Goal: Task Accomplishment & Management: Manage account settings

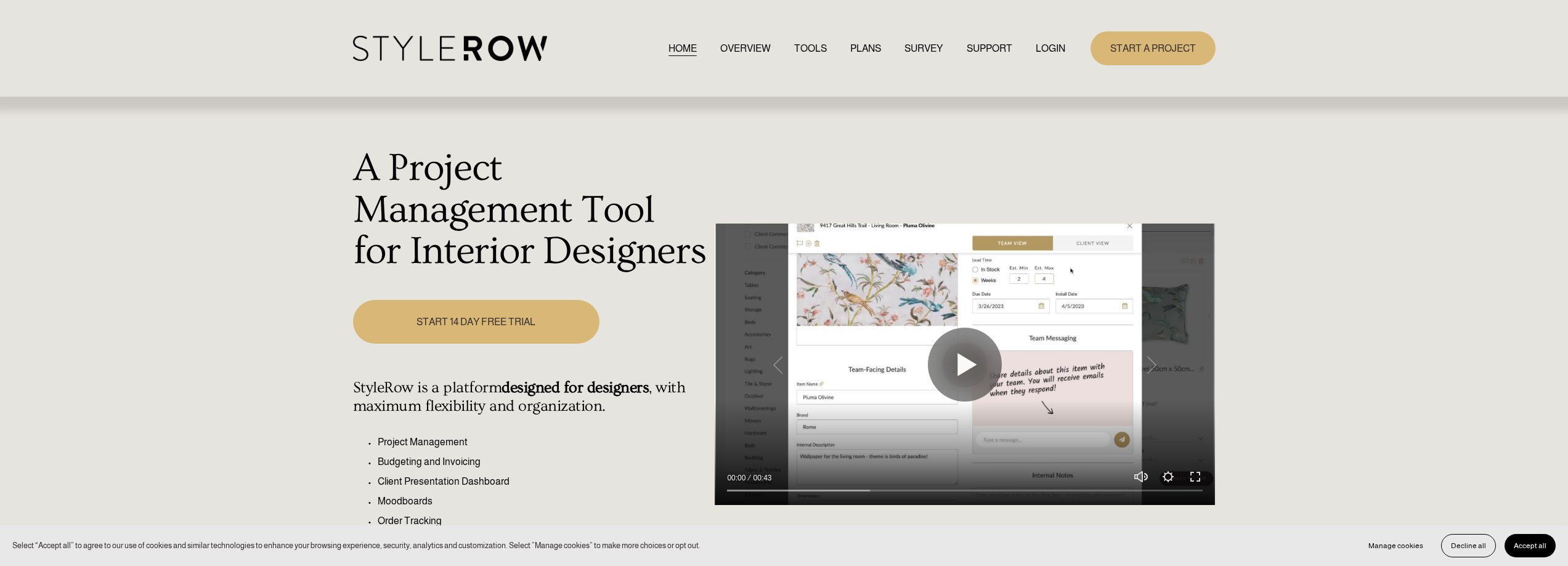
click at [1044, 50] on link "LOGIN" at bounding box center [1051, 49] width 30 height 17
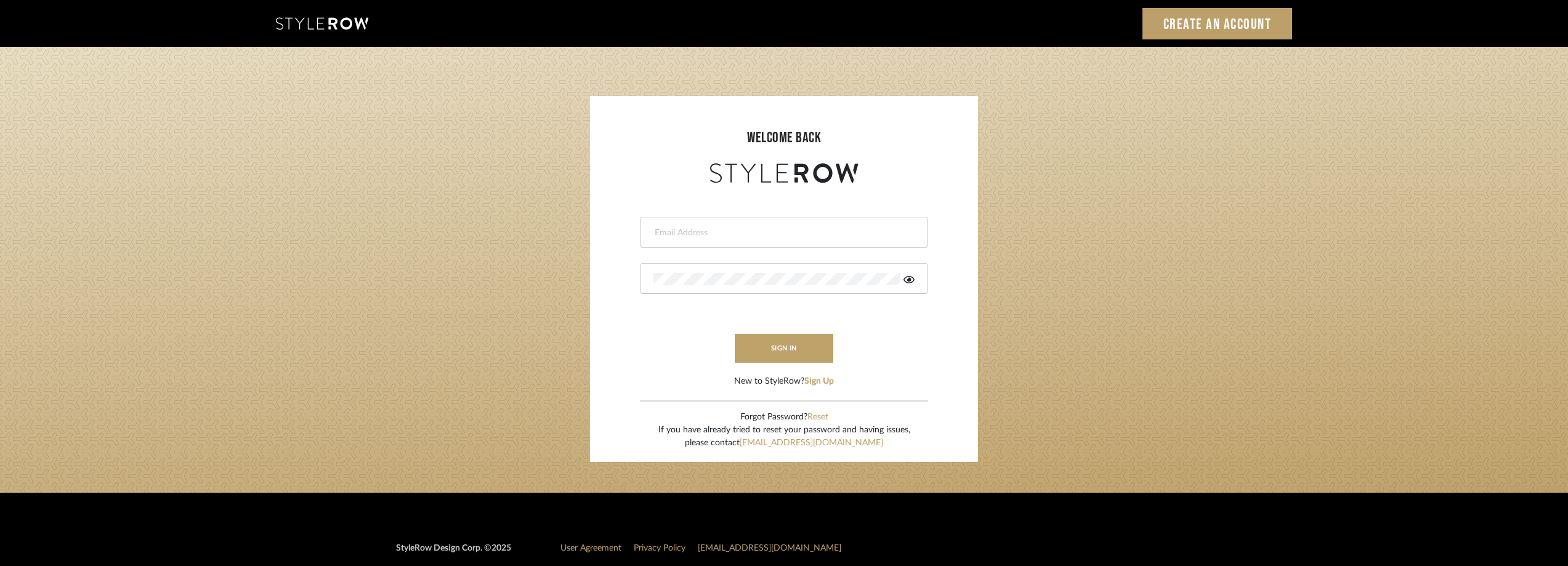
click at [752, 233] on input "email" at bounding box center [782, 232] width 258 height 12
type input "anela@studiodb.com"
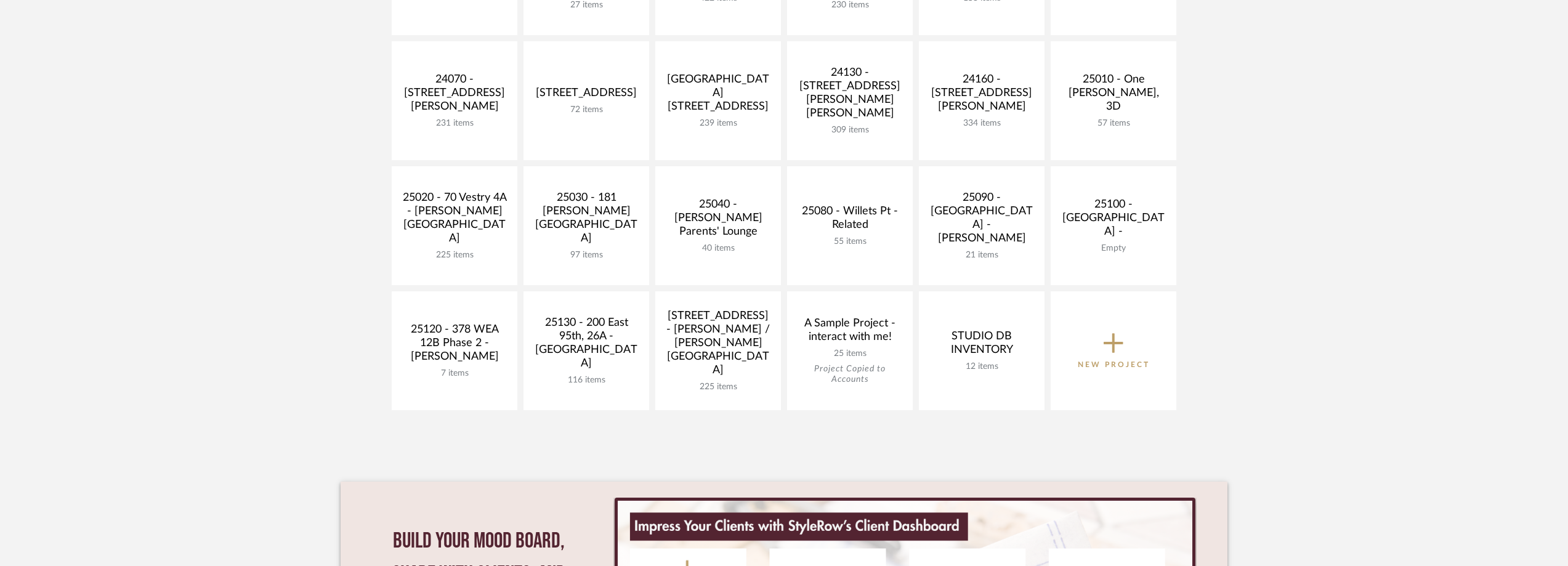
scroll to position [493, 0]
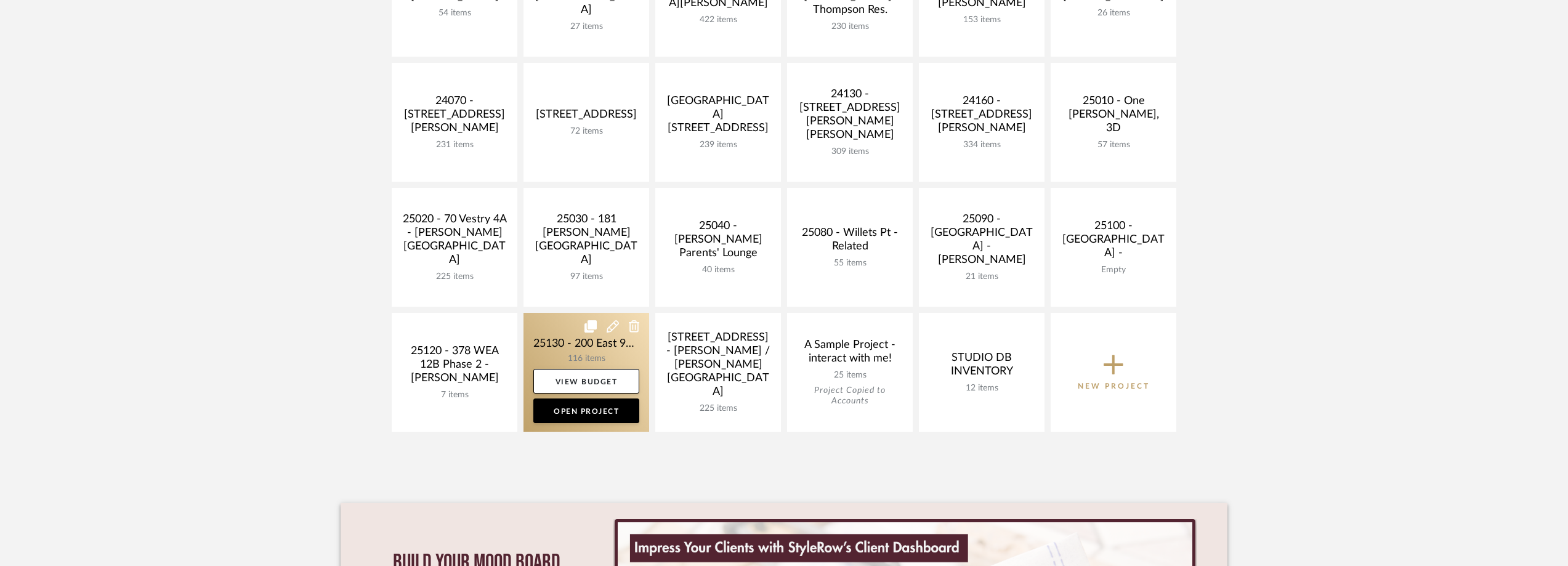
click at [532, 335] on link at bounding box center [586, 372] width 126 height 119
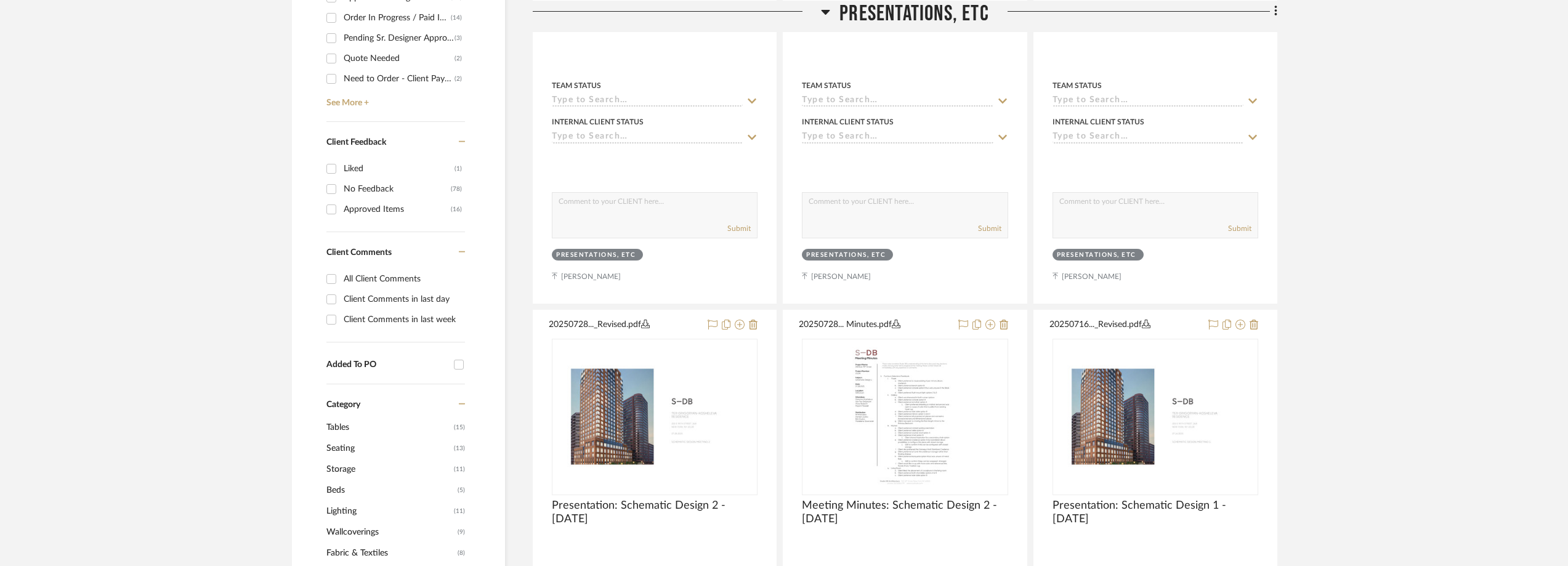
scroll to position [616, 0]
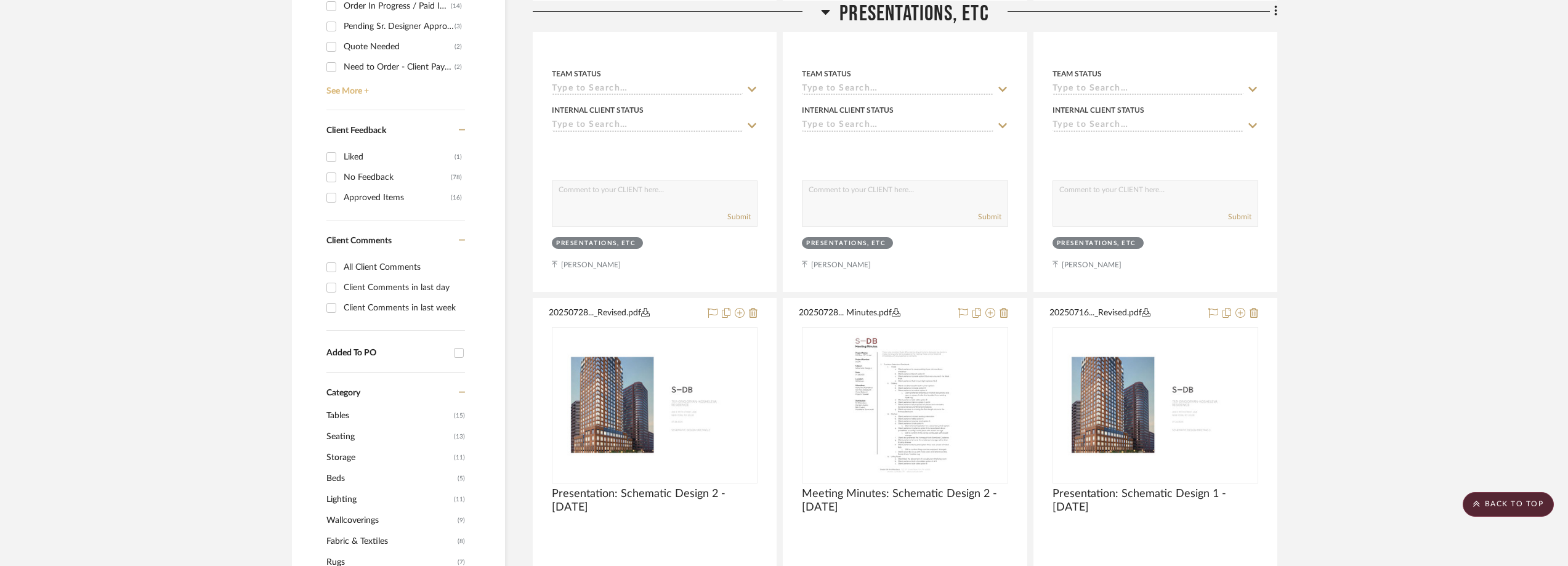
click at [337, 85] on link "See More +" at bounding box center [394, 87] width 142 height 20
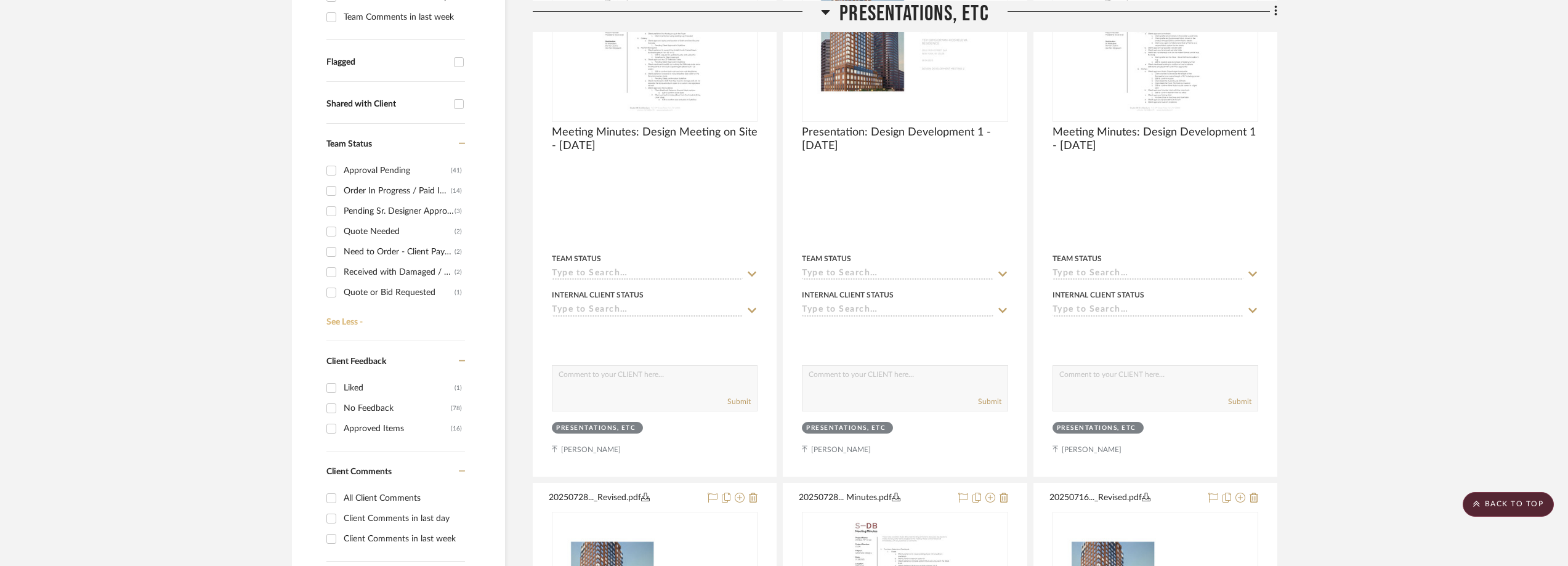
scroll to position [124, 0]
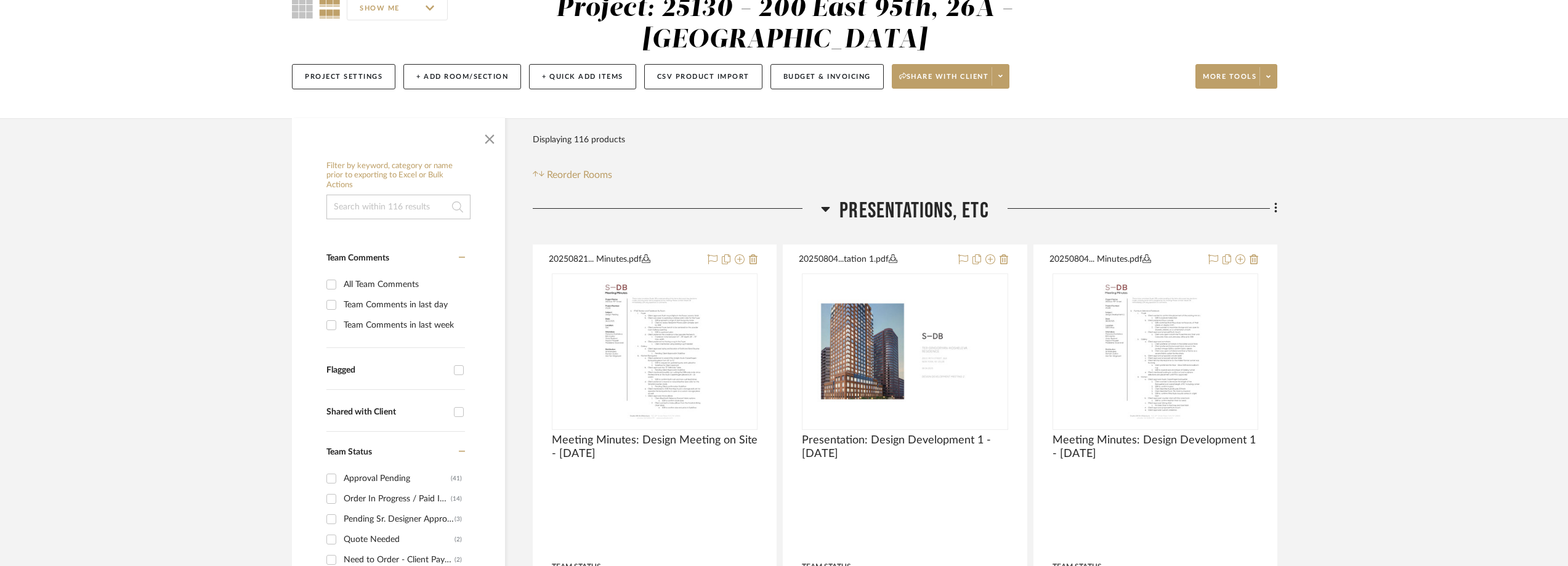
click at [362, 308] on div "Team Comments in last day" at bounding box center [403, 305] width 118 height 20
click at [341, 308] on input "Team Comments in last day" at bounding box center [332, 305] width 20 height 20
checkbox input "true"
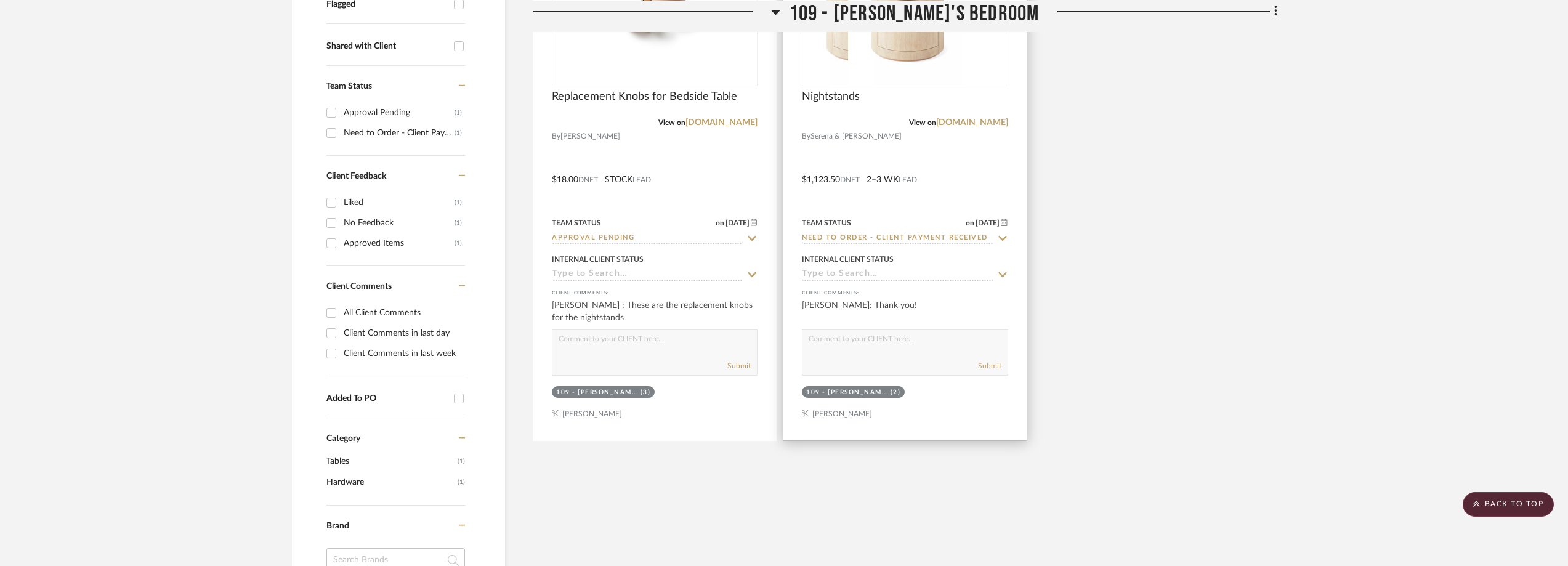
scroll to position [370, 0]
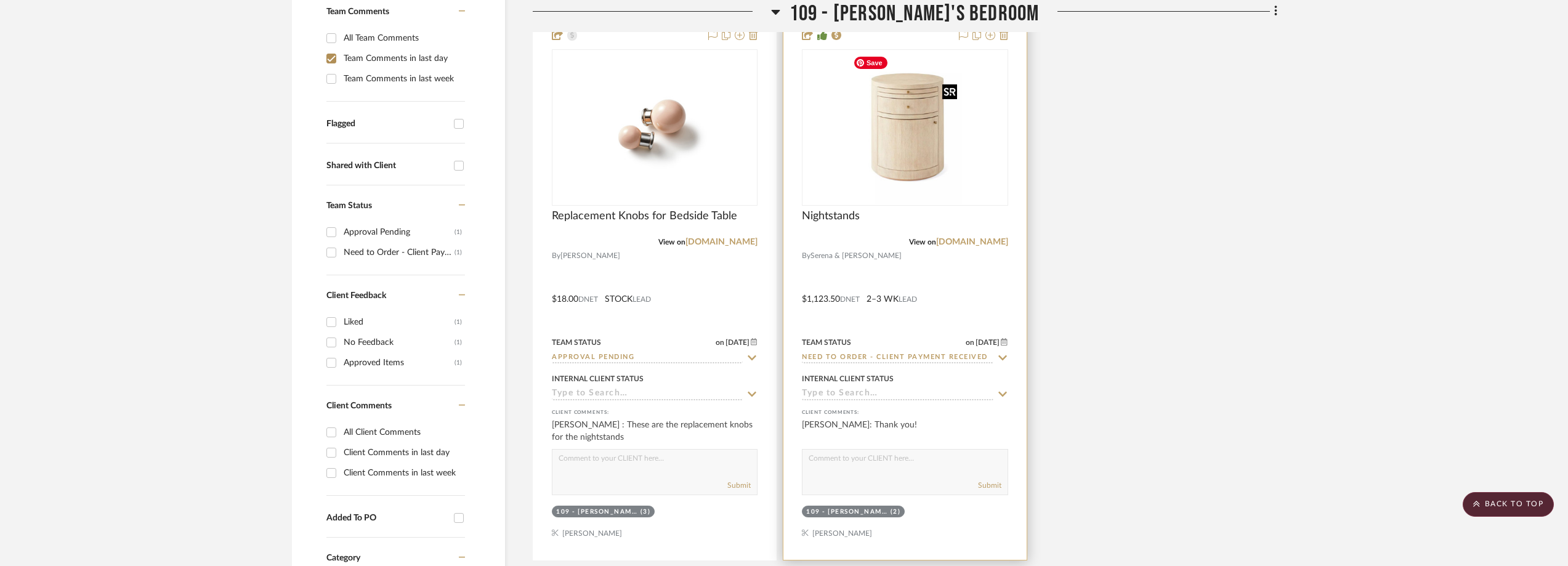
click at [871, 124] on img "0" at bounding box center [905, 128] width 114 height 154
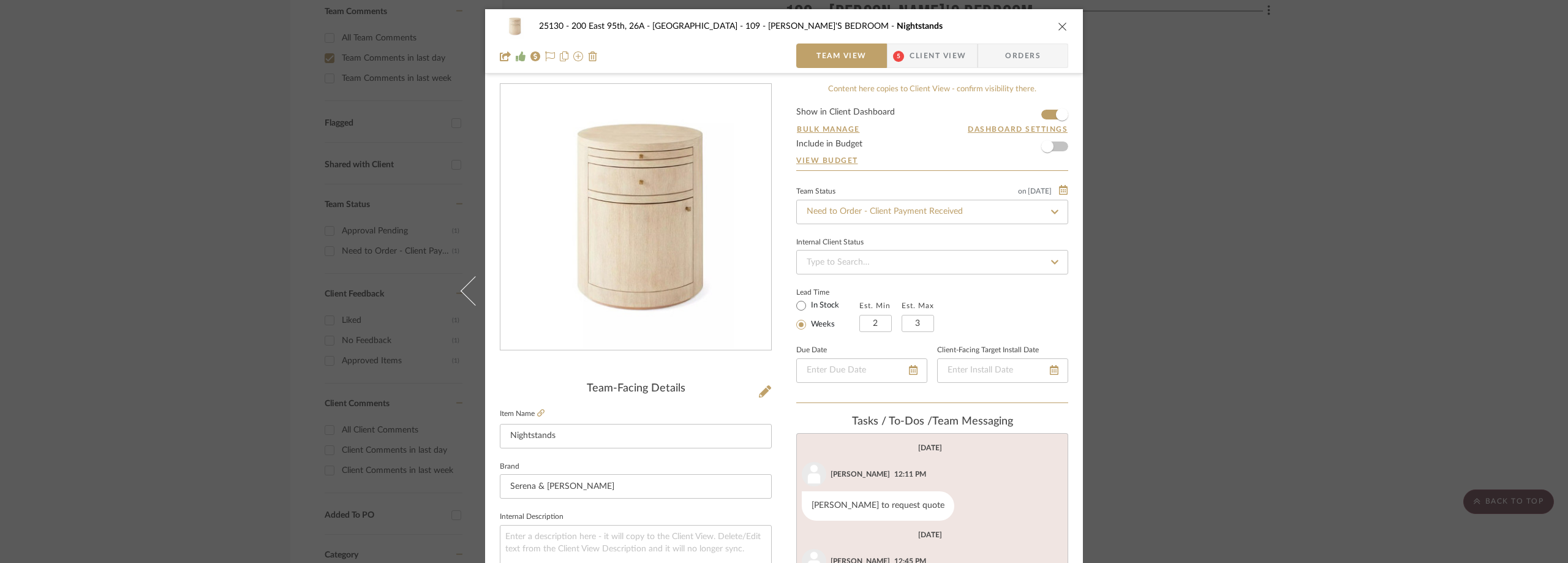
scroll to position [245, 0]
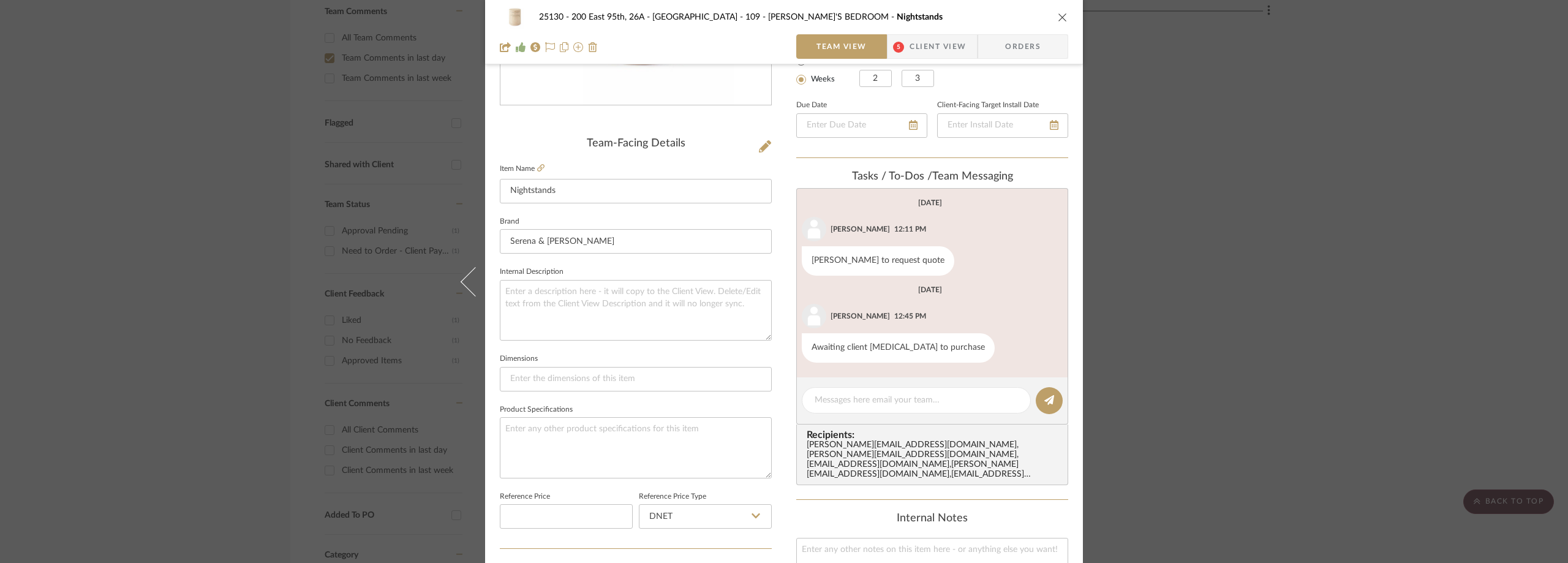
click at [891, 53] on span "5" at bounding box center [898, 46] width 22 height 25
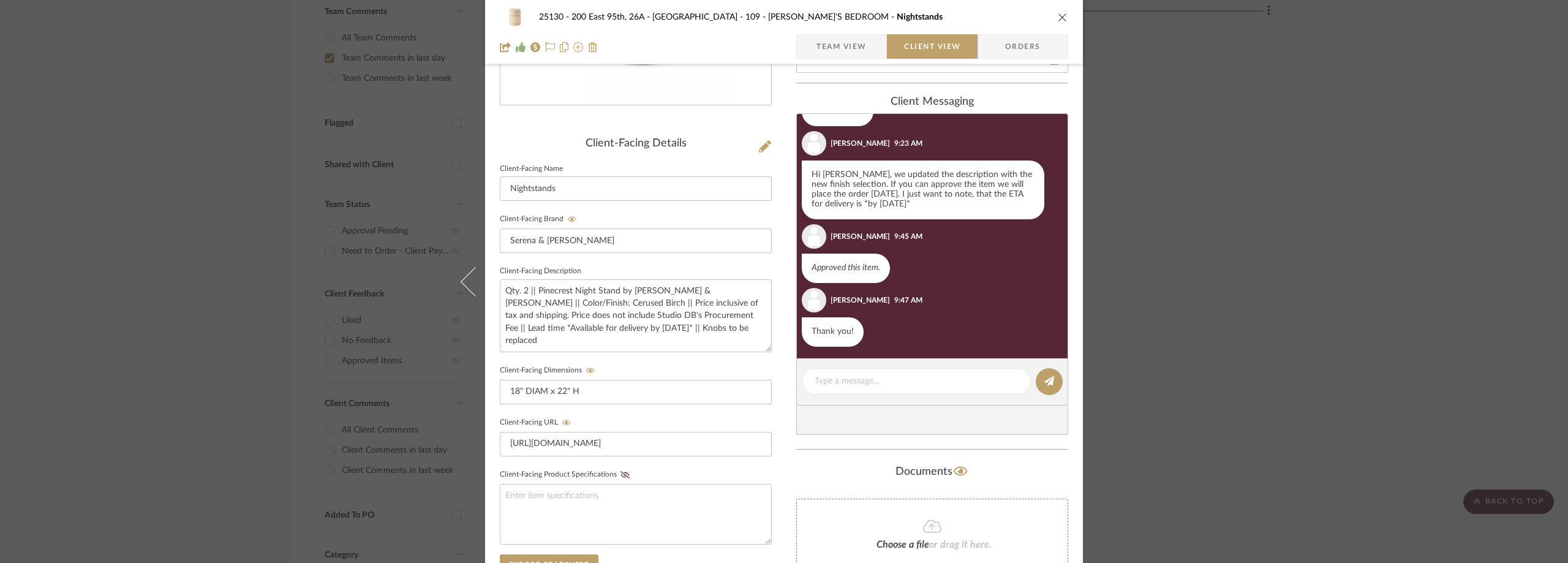
scroll to position [398, 0]
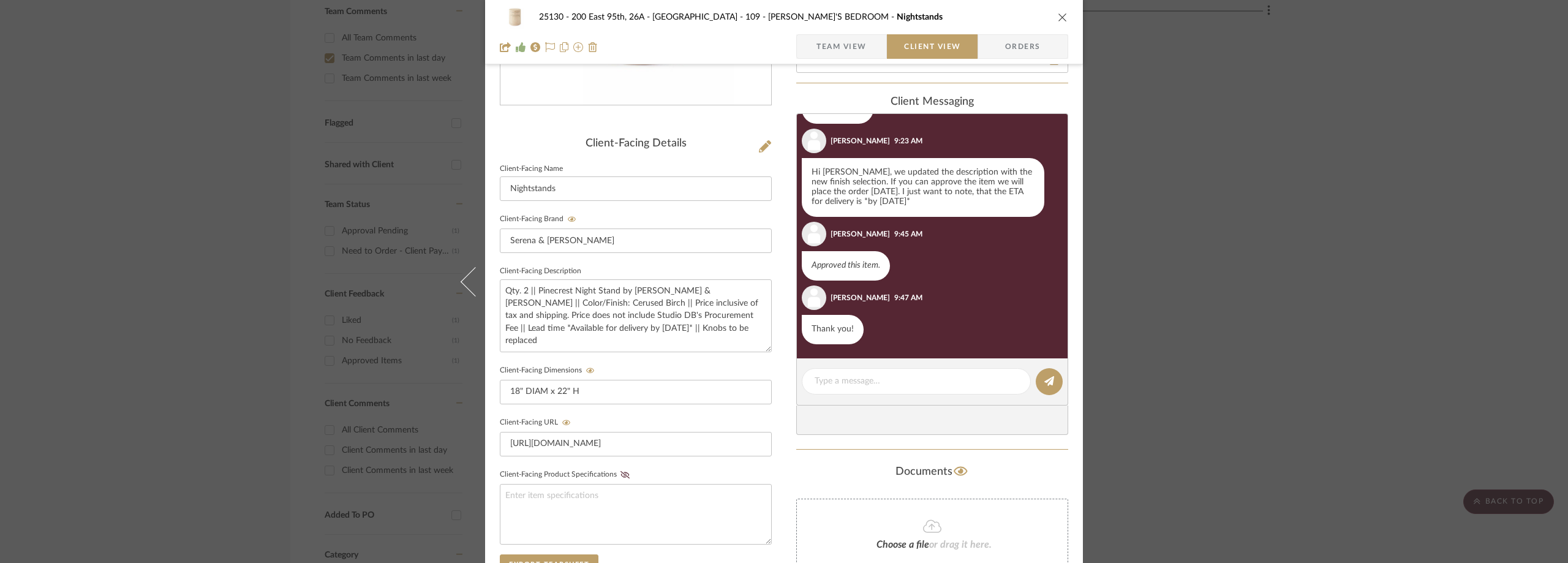
click at [241, 157] on div "25130 - 200 East 95th, 26A - Kosheleva 109 - ASTRID'S BEDROOM Nightstands Team …" at bounding box center [784, 282] width 1568 height 563
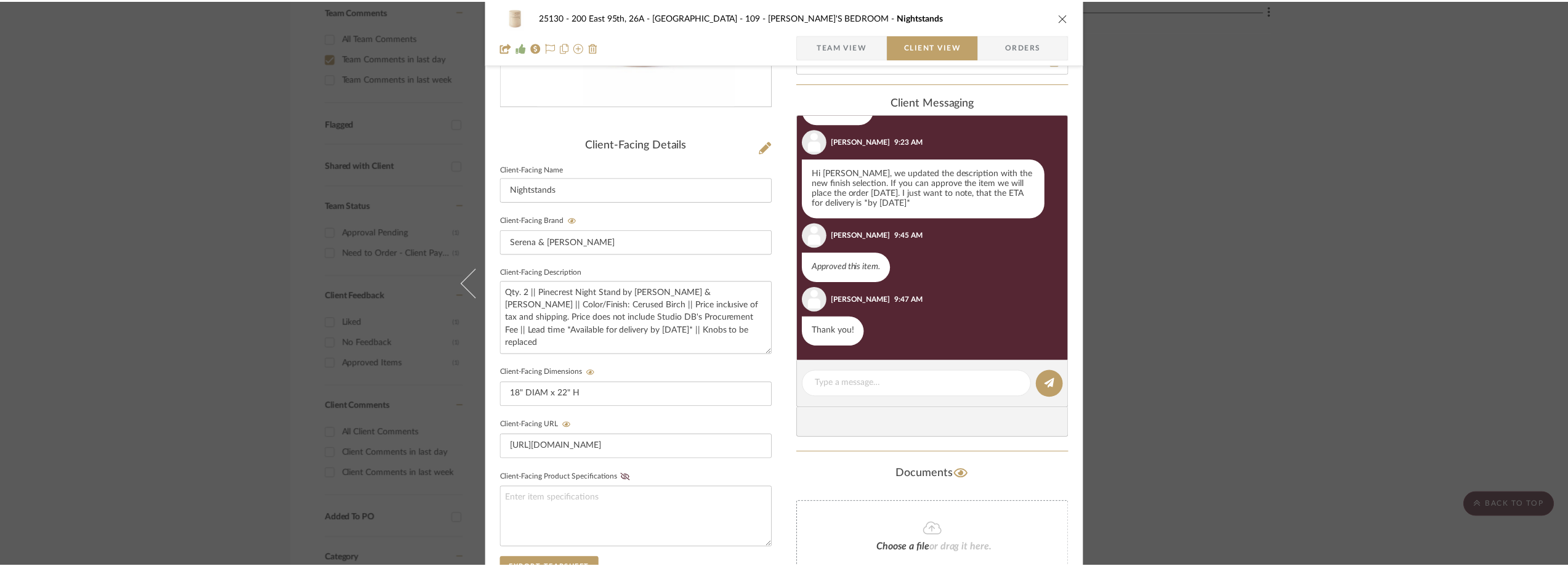
scroll to position [370, 0]
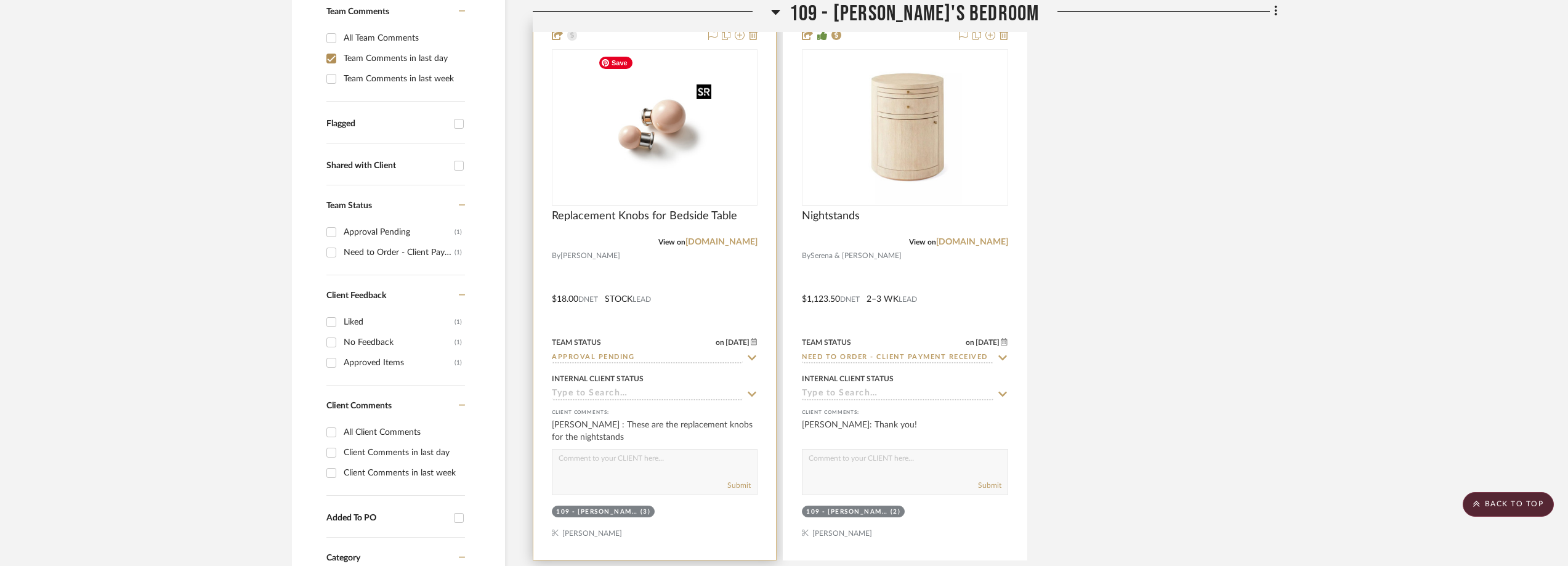
click at [657, 175] on div at bounding box center [655, 128] width 206 height 157
click at [657, 174] on img "0" at bounding box center [655, 128] width 123 height 154
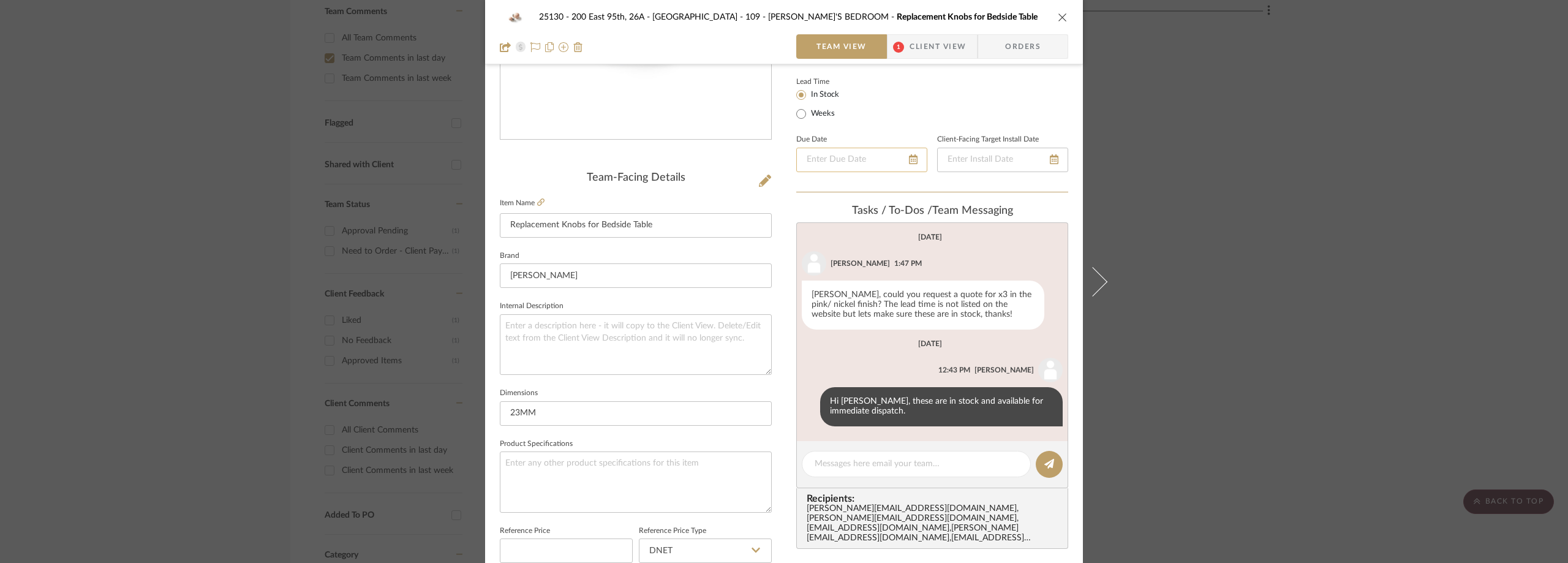
scroll to position [210, 0]
drag, startPoint x: 930, startPoint y: 32, endPoint x: 930, endPoint y: 37, distance: 5.0
click at [930, 33] on div "25130 - 200 East 95th, 26A - Kosheleva 109 - ASTRID'S BEDROOM Replacement Knobs…" at bounding box center [784, 32] width 598 height 65
click at [929, 46] on span "Client View" at bounding box center [937, 46] width 56 height 25
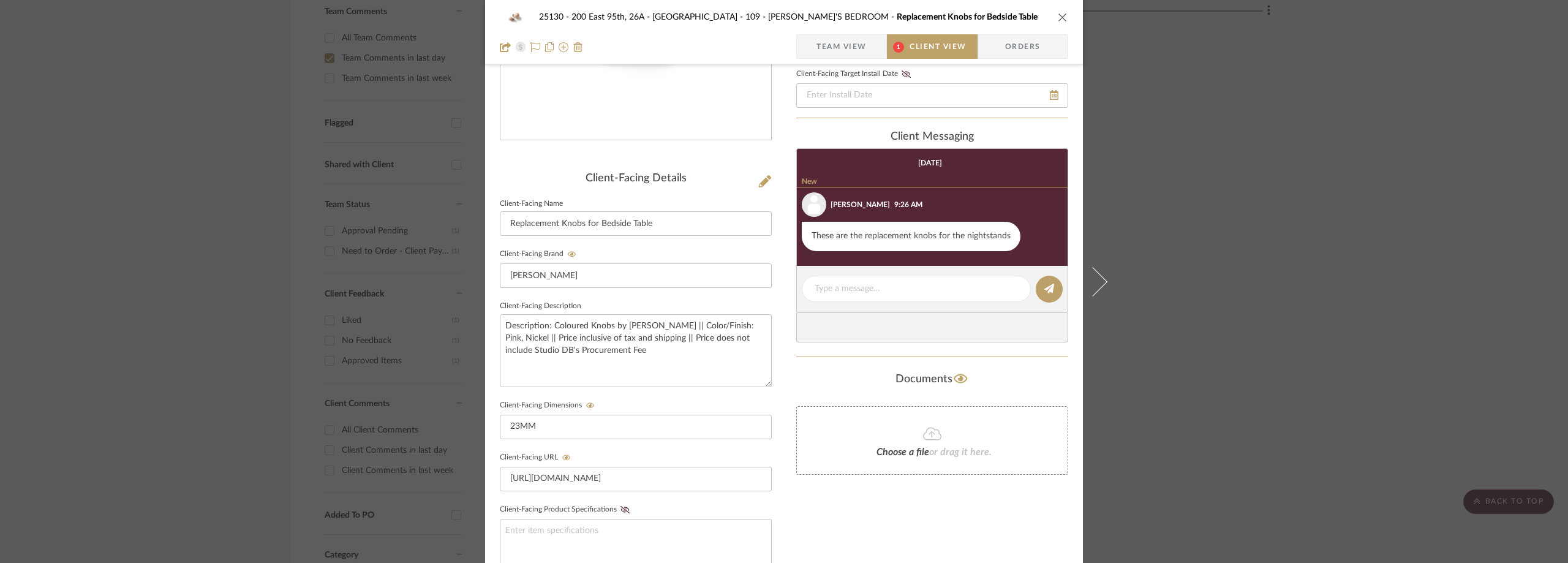
click at [1278, 193] on div "25130 - 200 East 95th, 26A - Kosheleva 109 - ASTRID'S BEDROOM Replacement Knobs…" at bounding box center [784, 282] width 1568 height 563
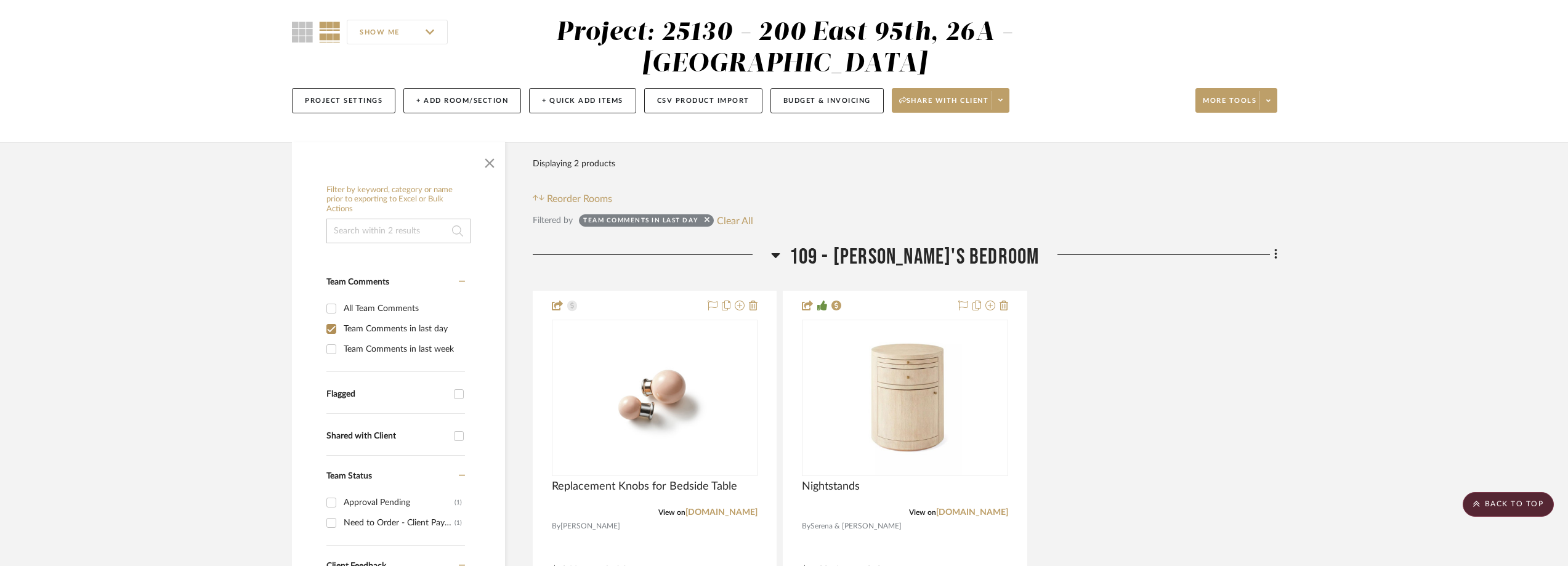
scroll to position [0, 0]
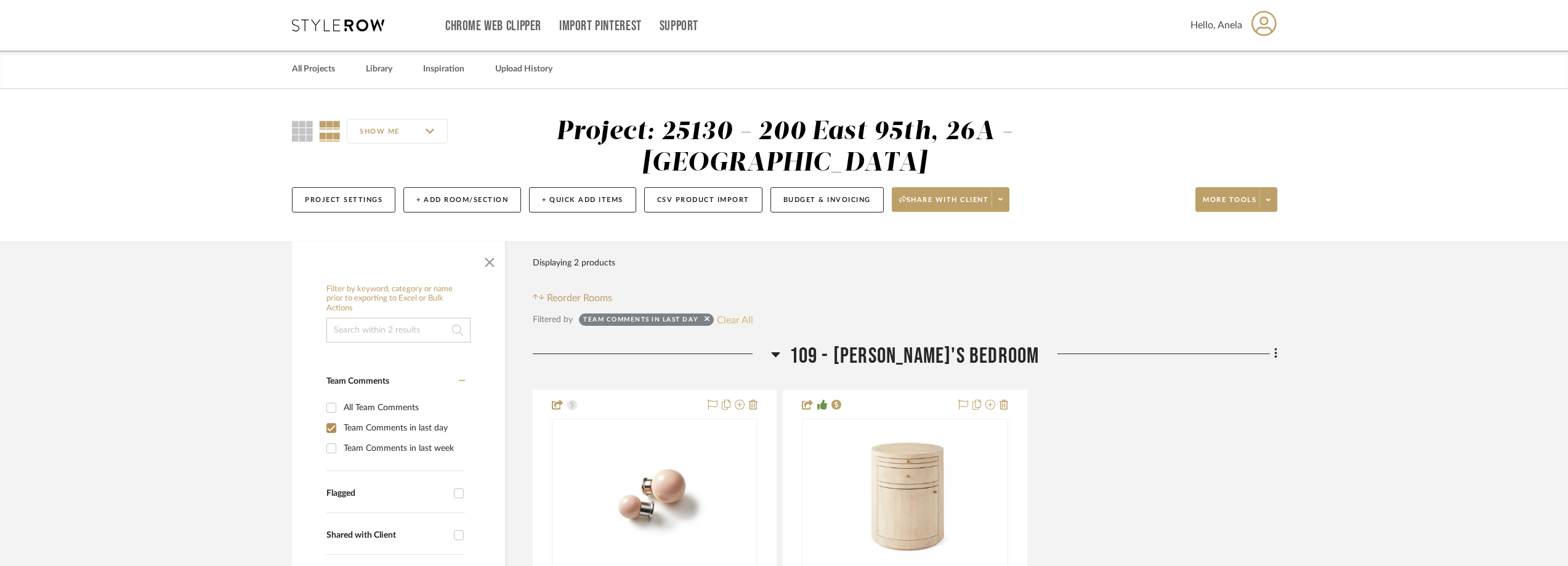
click at [722, 315] on button "Clear All" at bounding box center [735, 320] width 37 height 16
checkbox input "false"
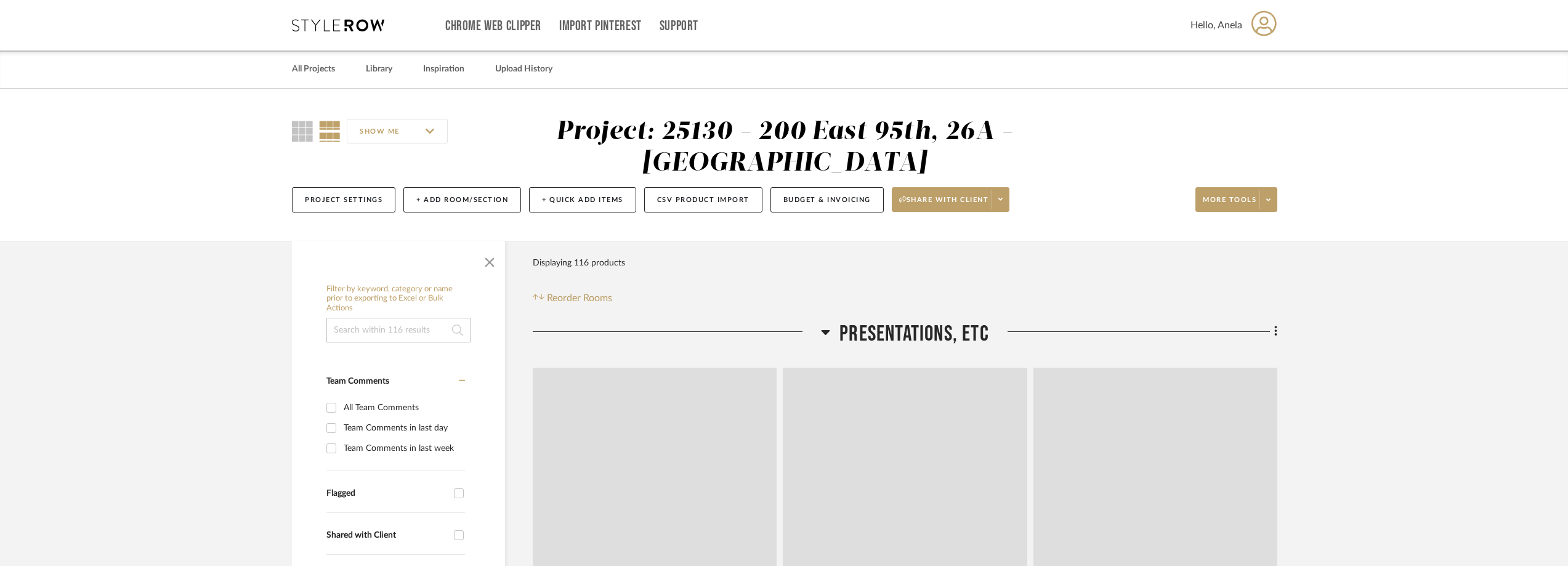
scroll to position [246, 0]
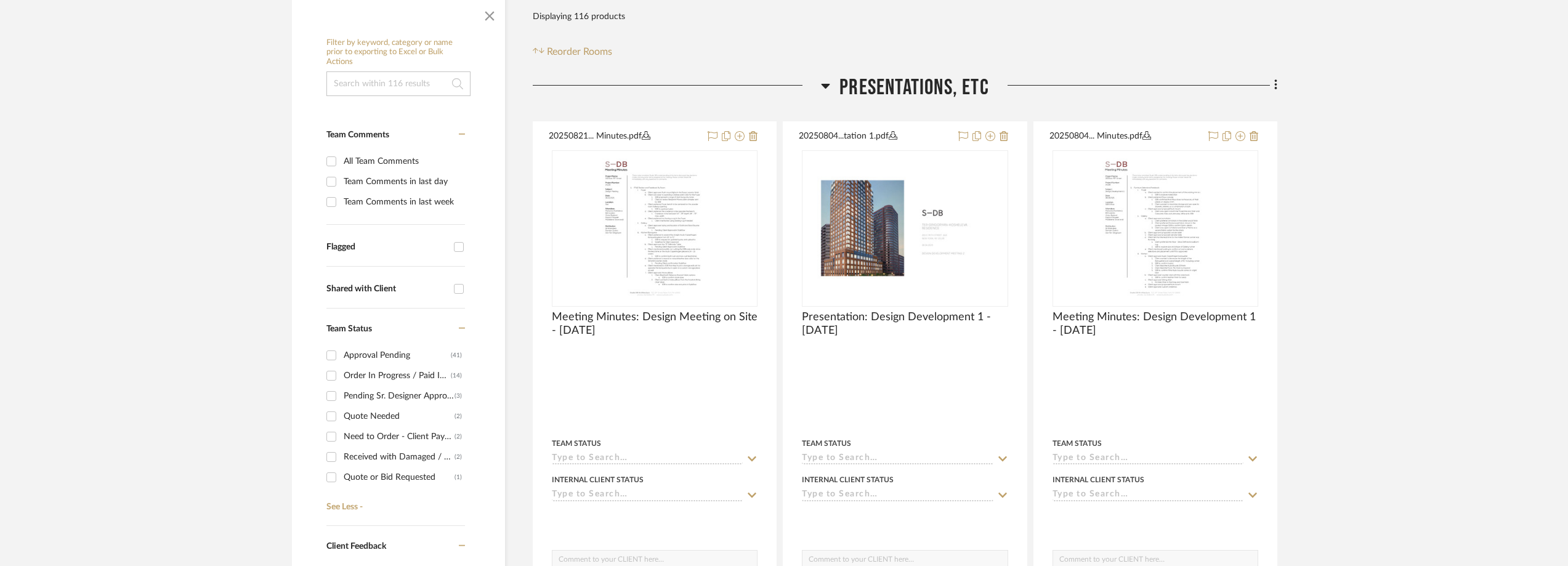
click at [396, 291] on div "Shared with Client" at bounding box center [387, 289] width 121 height 11
click at [449, 291] on input "Shared with Client" at bounding box center [458, 289] width 20 height 20
checkbox input "true"
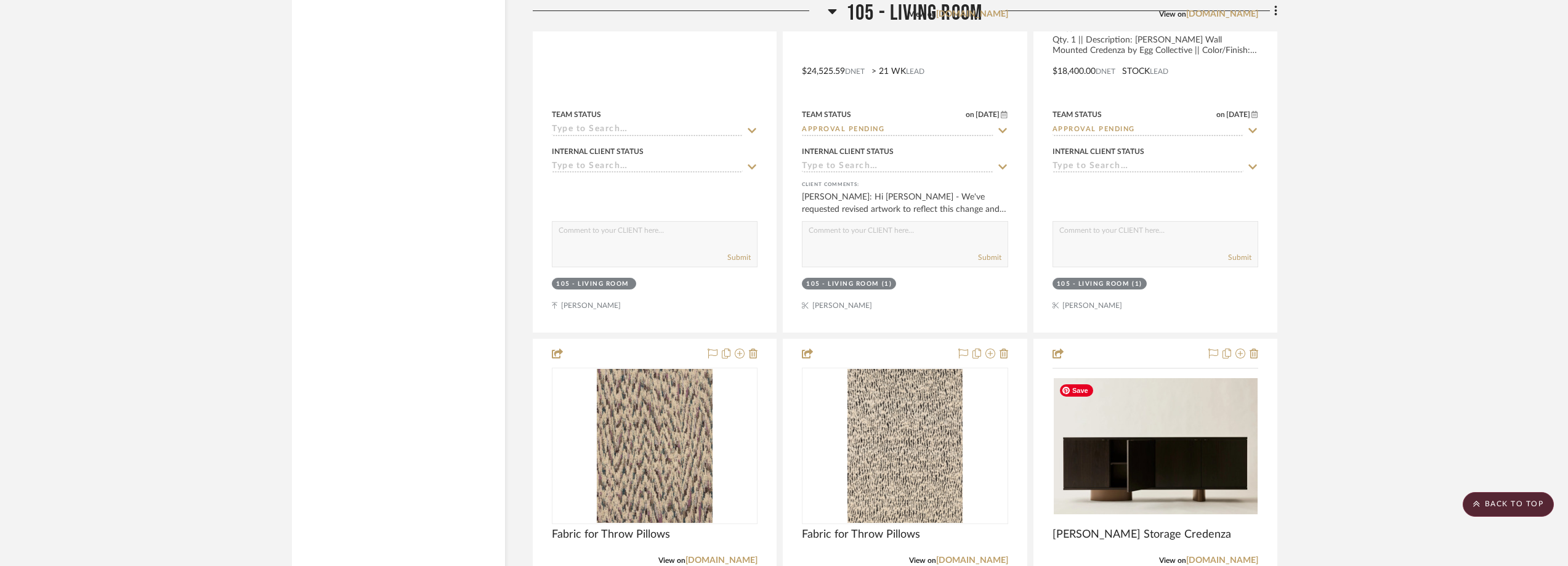
scroll to position [5299, 0]
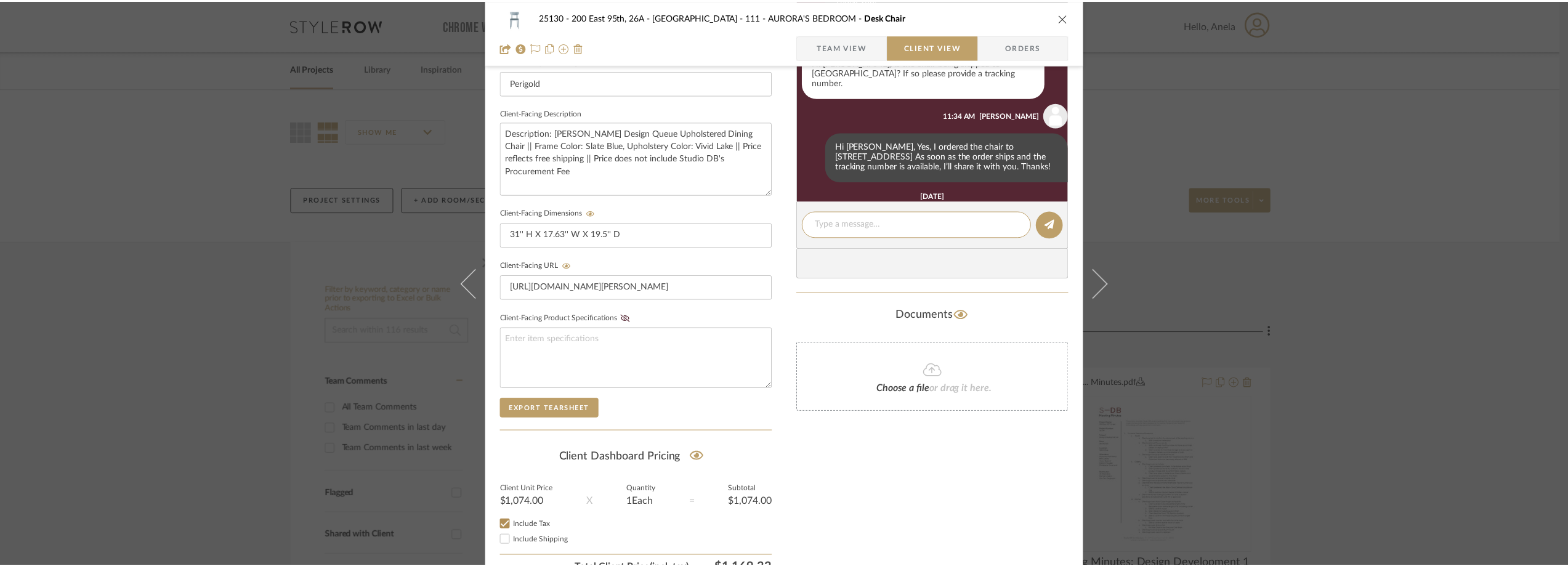
scroll to position [409, 0]
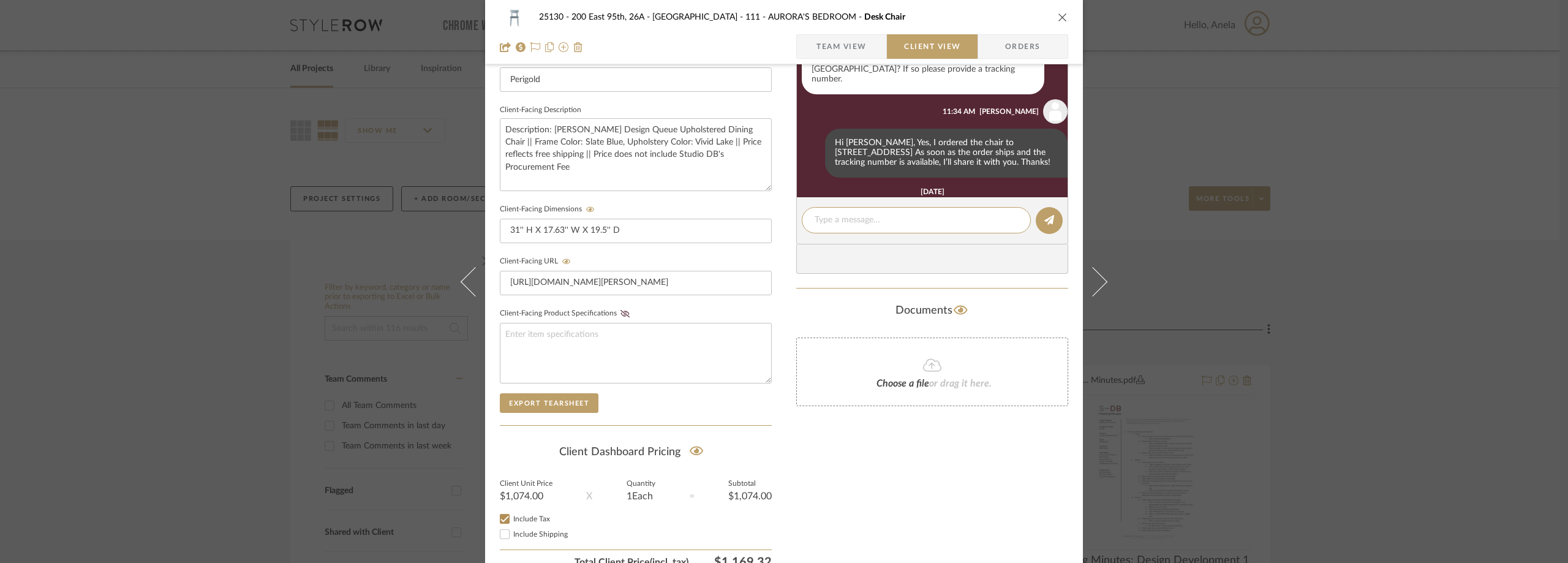
click at [1373, 227] on div "25130 - 200 East 95th, 26A - Kosheleva 111 - AURORA'S BEDROOM Desk Chair Team V…" at bounding box center [784, 282] width 1568 height 563
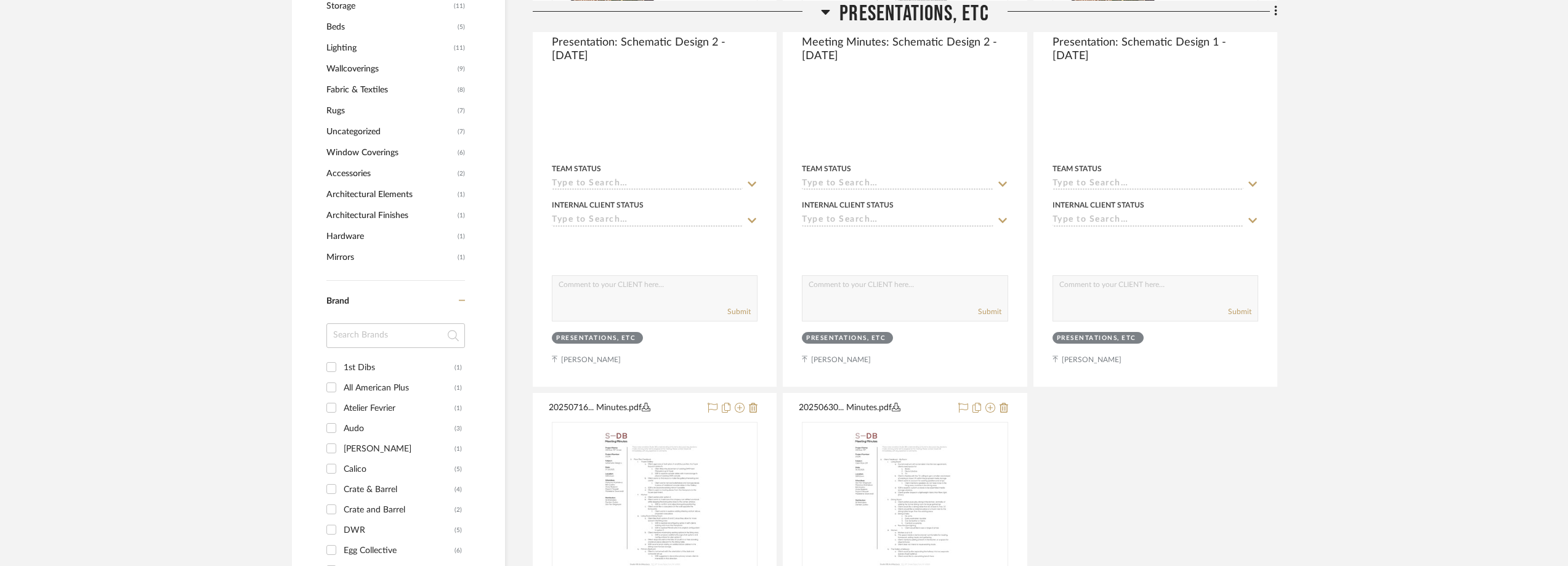
scroll to position [1232, 0]
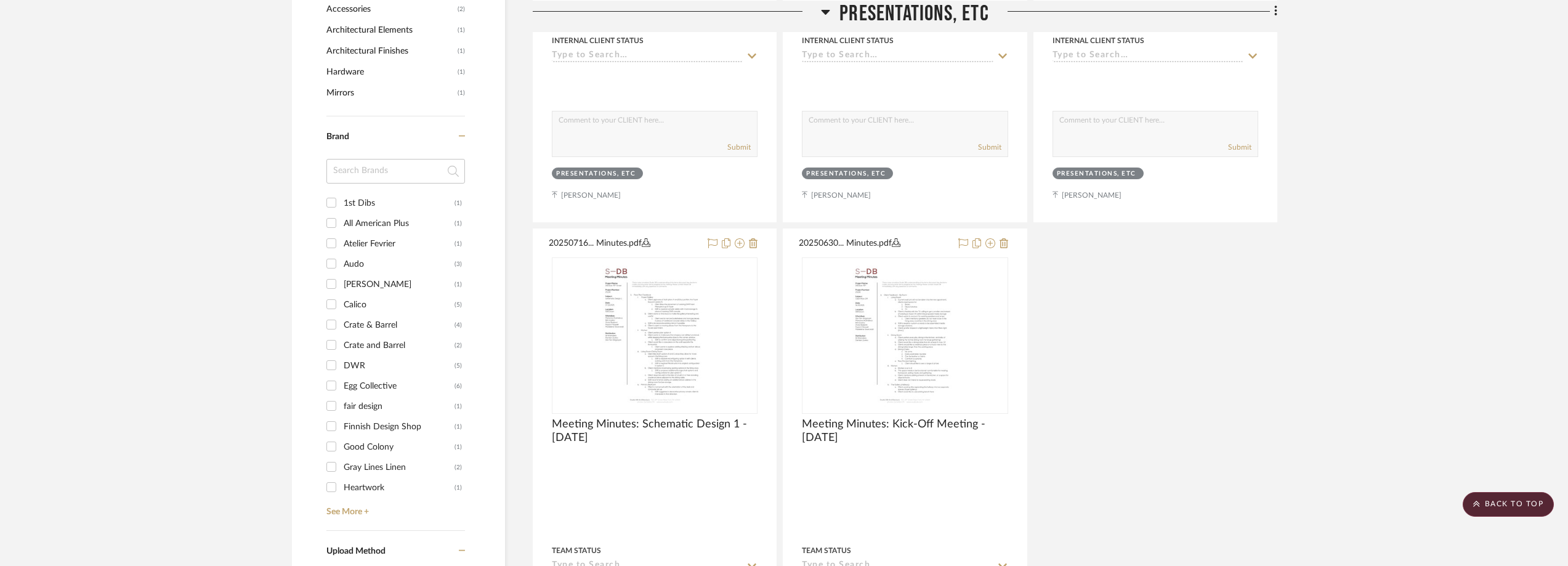
click at [399, 168] on input at bounding box center [396, 171] width 138 height 25
type input "pw"
type input "per"
click at [441, 202] on div "Perigold" at bounding box center [399, 203] width 111 height 20
click at [341, 202] on input "Perigold (1)" at bounding box center [332, 203] width 20 height 20
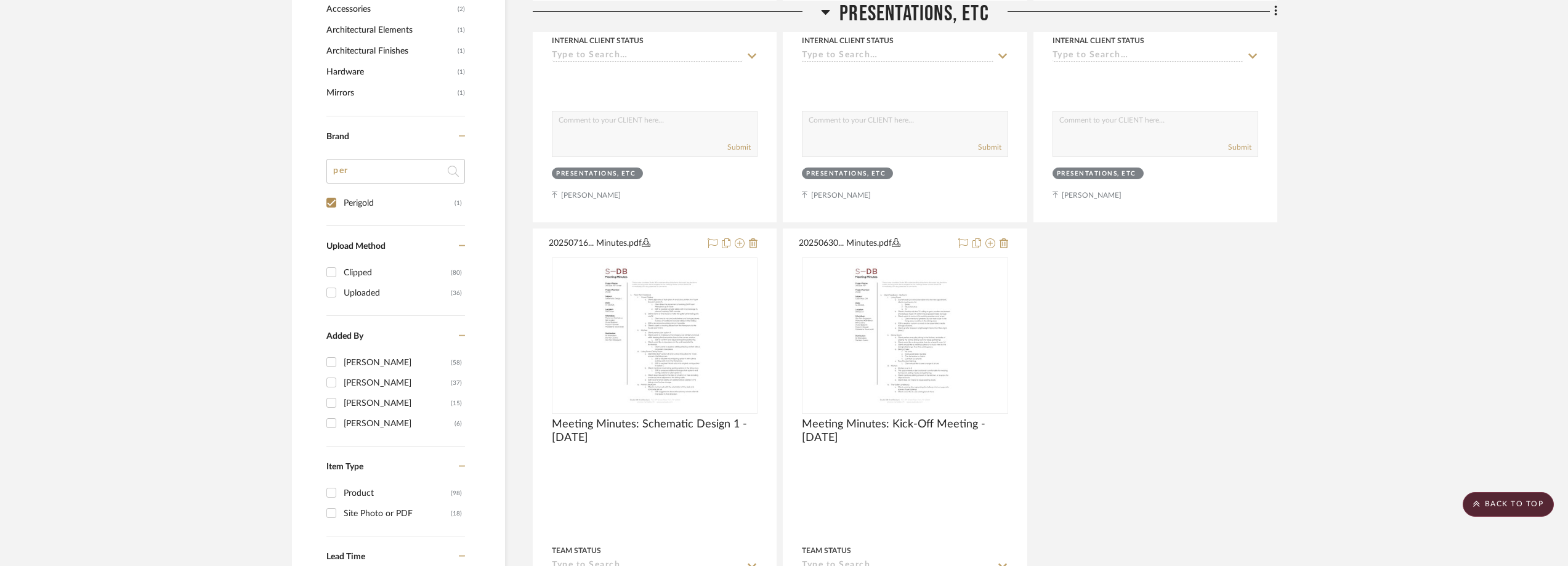
checkbox input "true"
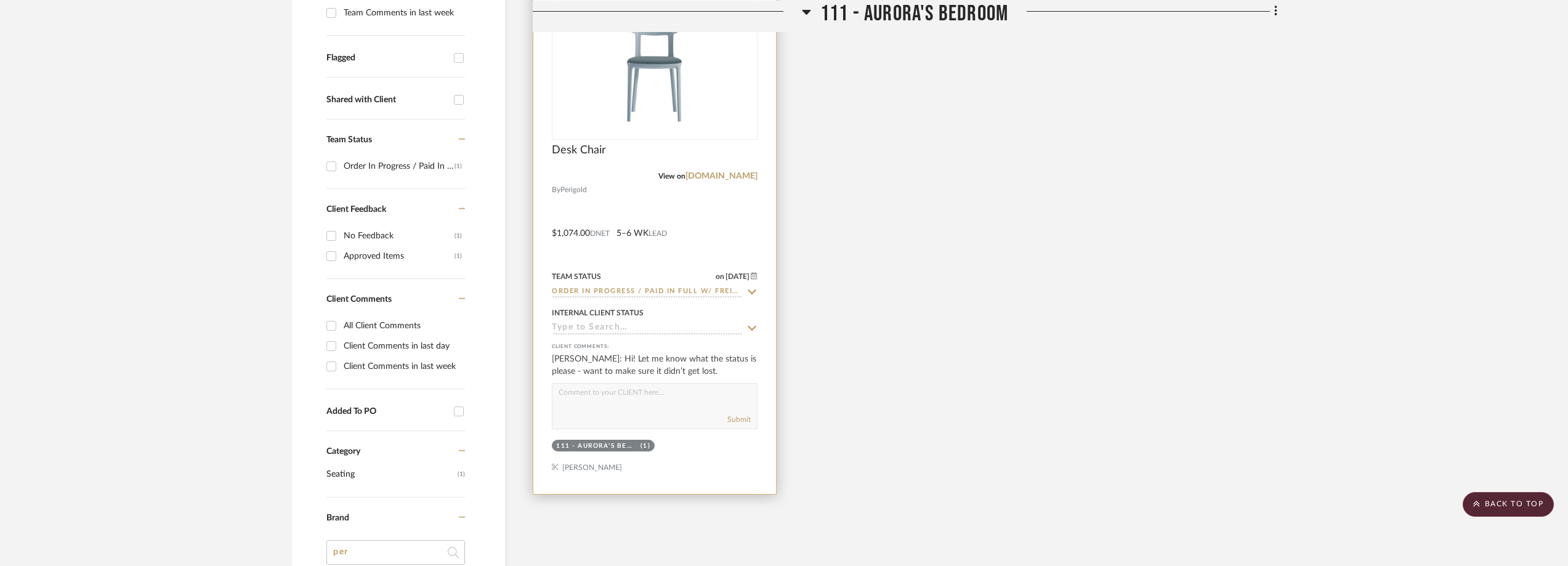
scroll to position [329, 0]
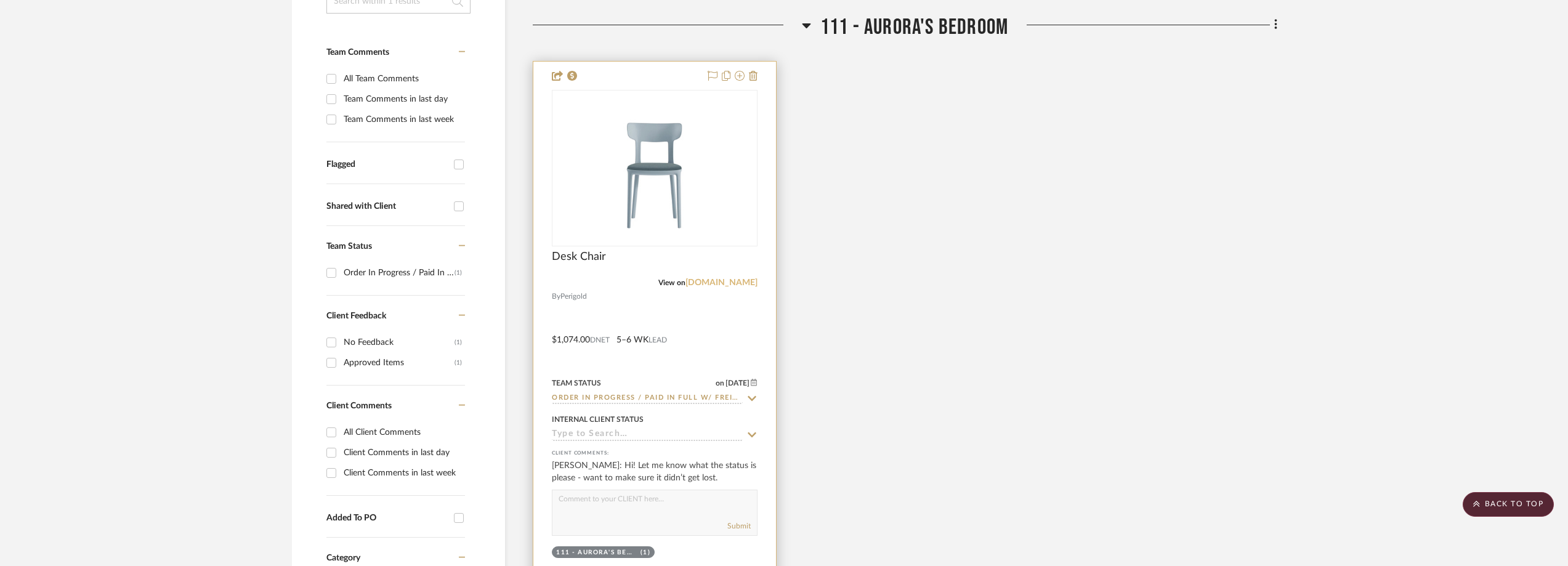
click at [753, 279] on link "[DOMAIN_NAME]" at bounding box center [722, 283] width 72 height 8
click at [633, 171] on img "0" at bounding box center [655, 168] width 154 height 154
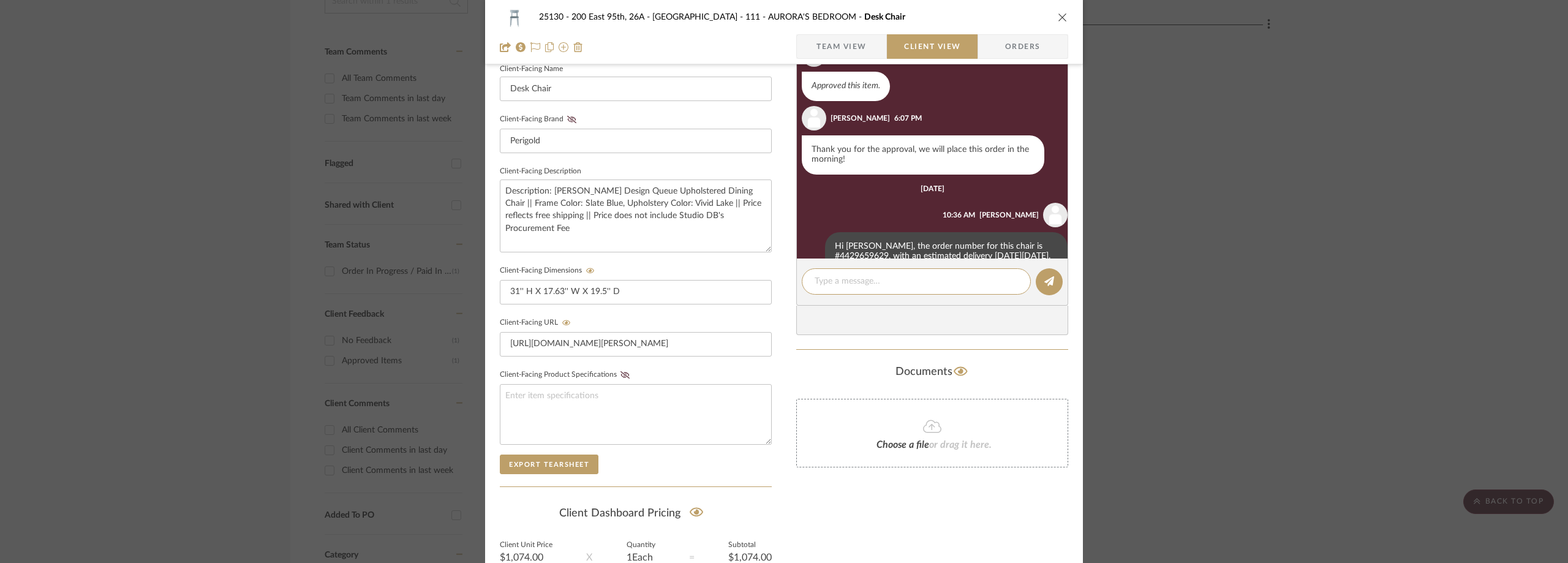
scroll to position [378, 0]
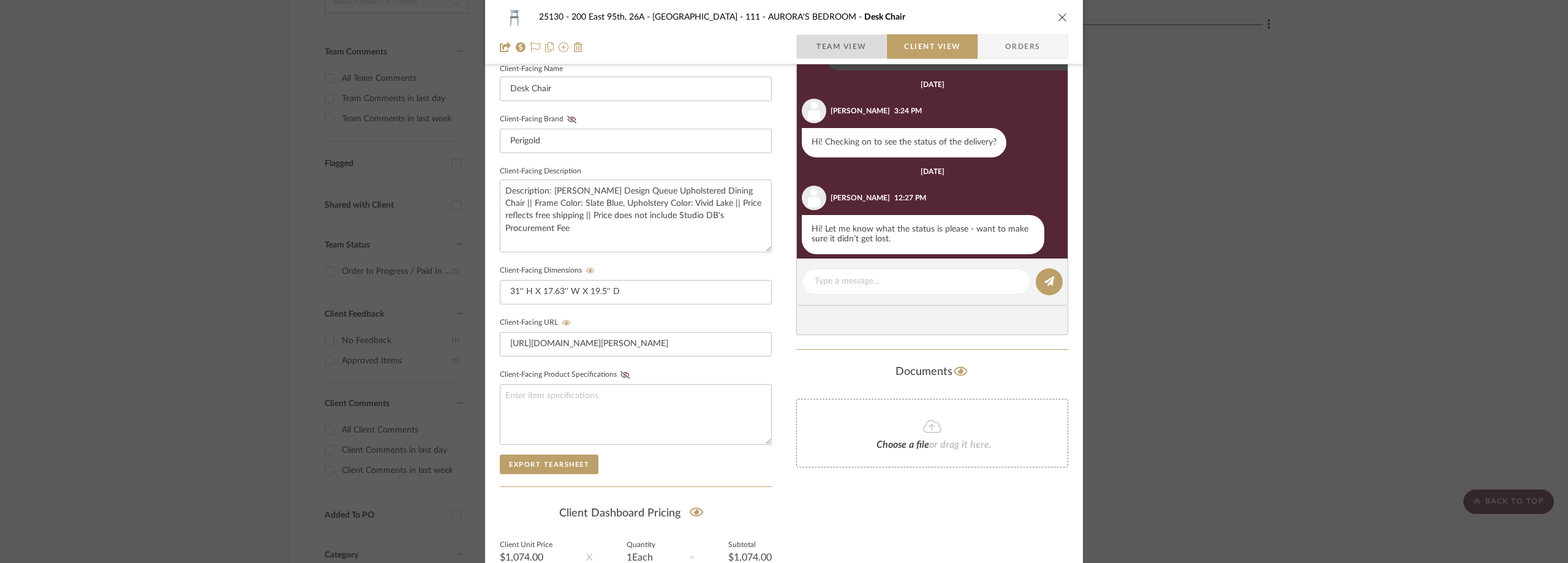
click at [859, 44] on span "Team View" at bounding box center [842, 46] width 51 height 25
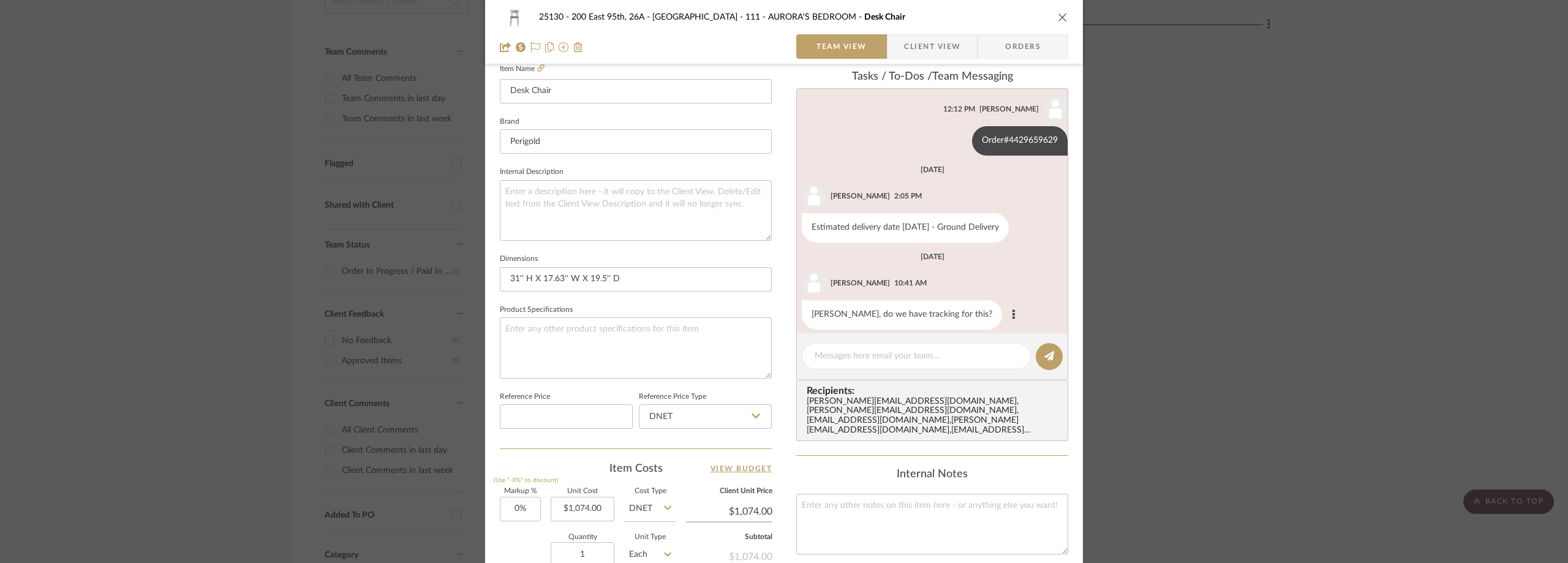
scroll to position [32, 0]
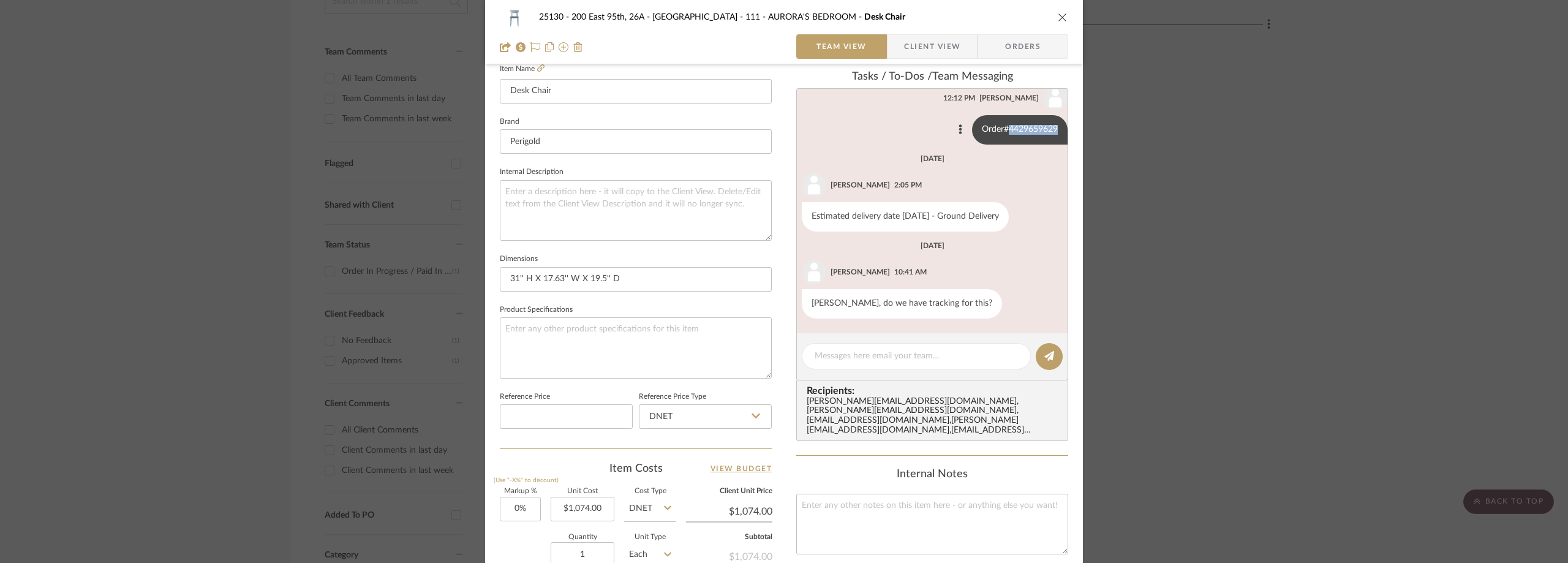
drag, startPoint x: 996, startPoint y: 131, endPoint x: 1056, endPoint y: 136, distance: 60.2
click at [1056, 136] on div "Order#4429659629" at bounding box center [1019, 130] width 95 height 29
copy div "4429659629"
click at [906, 51] on span "Client View" at bounding box center [932, 46] width 56 height 25
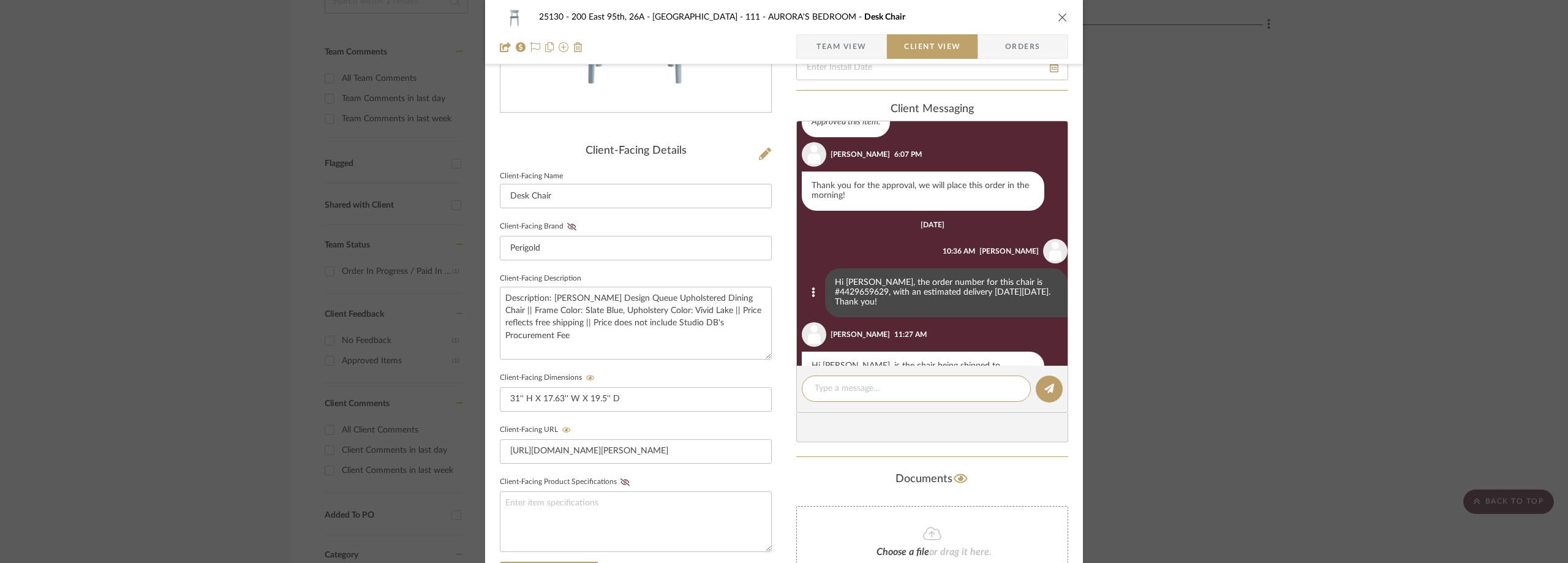
scroll to position [378, 0]
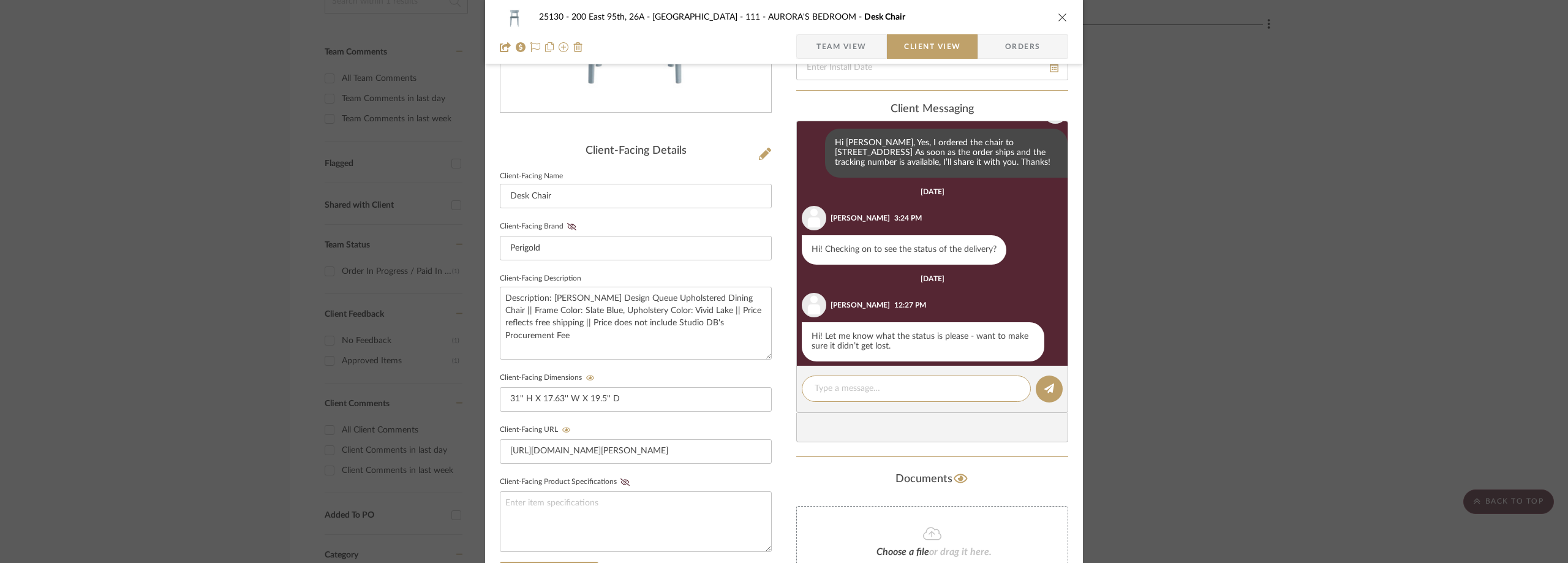
paste textarea "Hi Marianna, Hope all is well! This chair has a 5–6 week lead time, so it hasn’…"
type textarea "Hi Marianna, Hope all is well! This chair has a 5–6 week lead time, so it hasn’…"
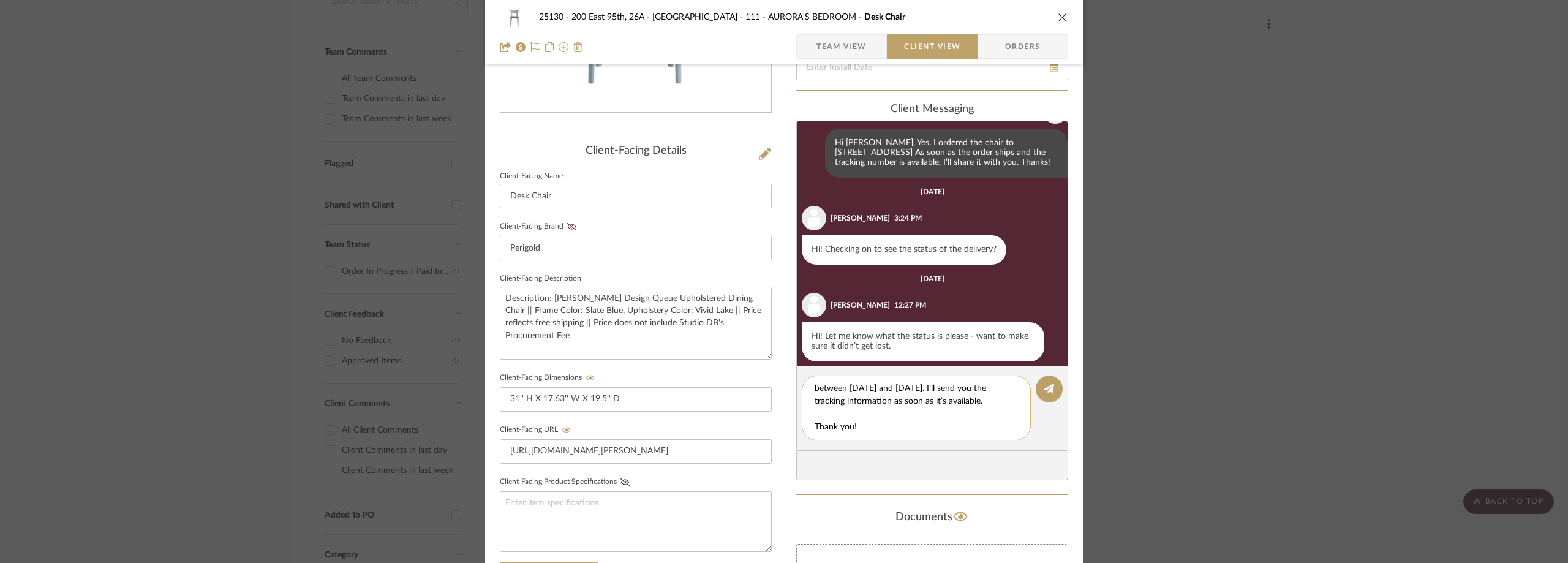
scroll to position [0, 0]
click at [921, 399] on textarea "Hi Marianna, Hope all is well! This chair has a 5–6 week lead time, so it hasn’…" at bounding box center [920, 408] width 213 height 51
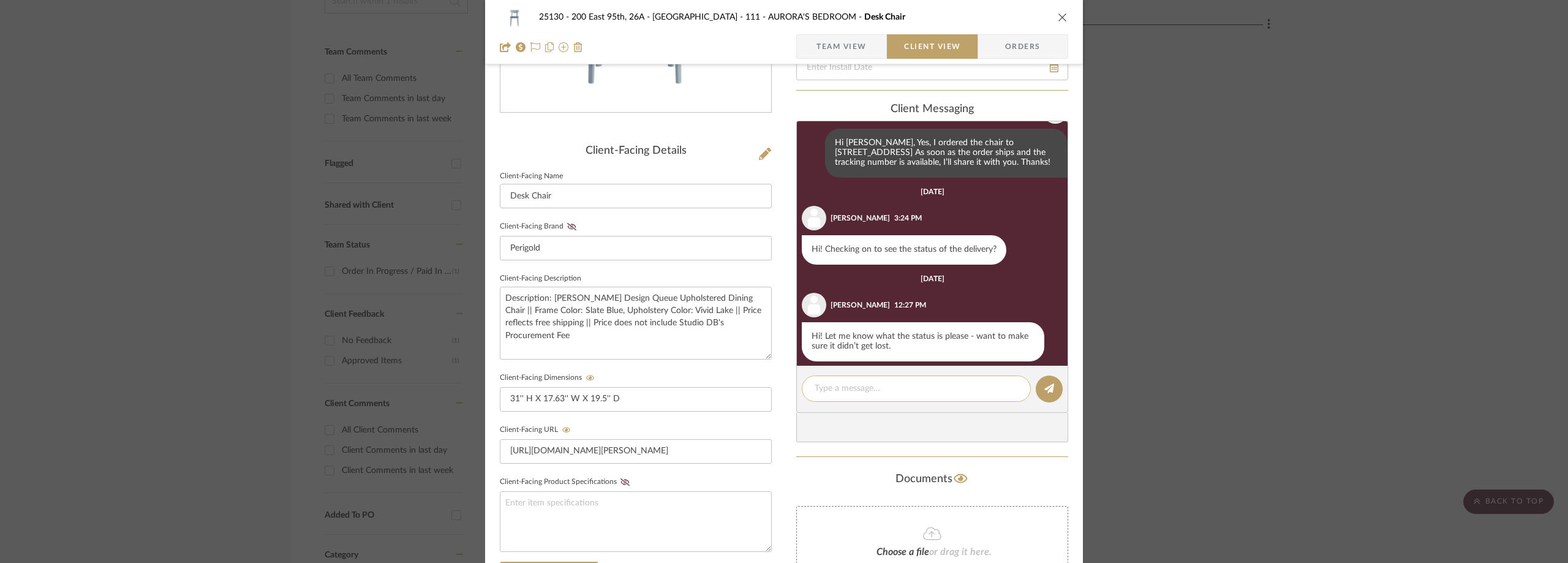
scroll to position [480, 0]
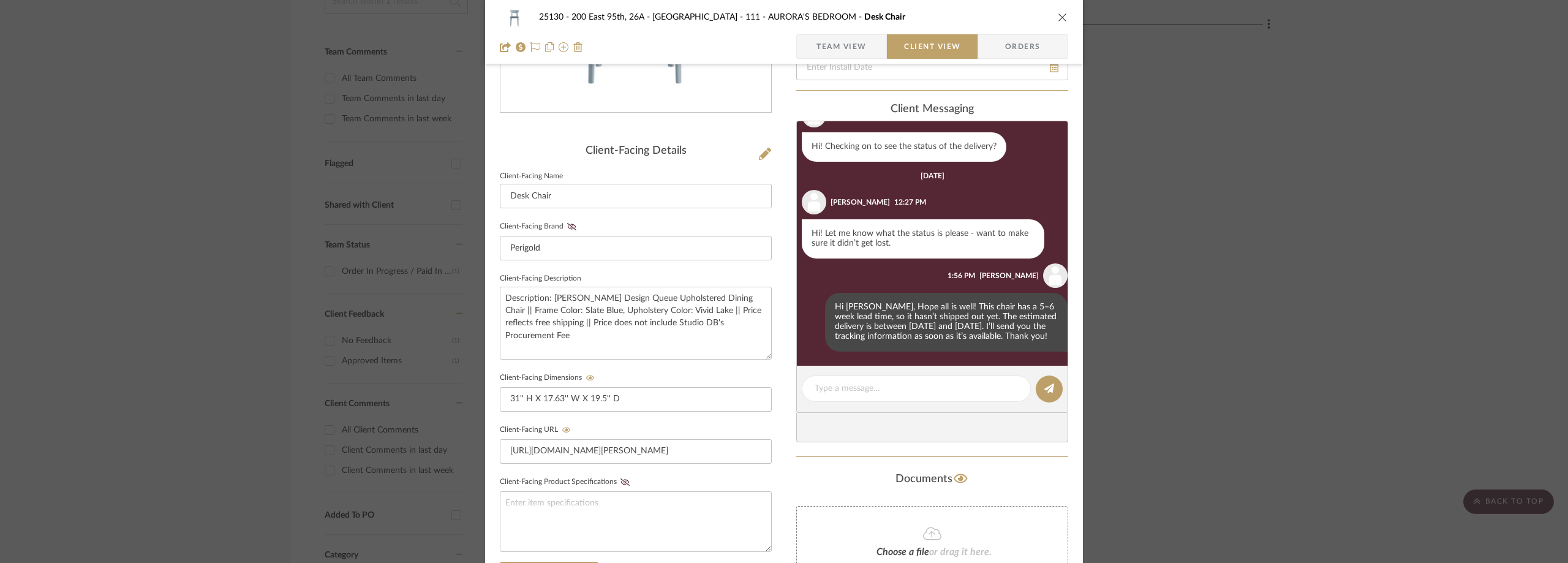
click at [225, 123] on div "25130 - 200 East 95th, 26A - Kosheleva 111 - AURORA'S BEDROOM Desk Chair Team V…" at bounding box center [784, 282] width 1568 height 563
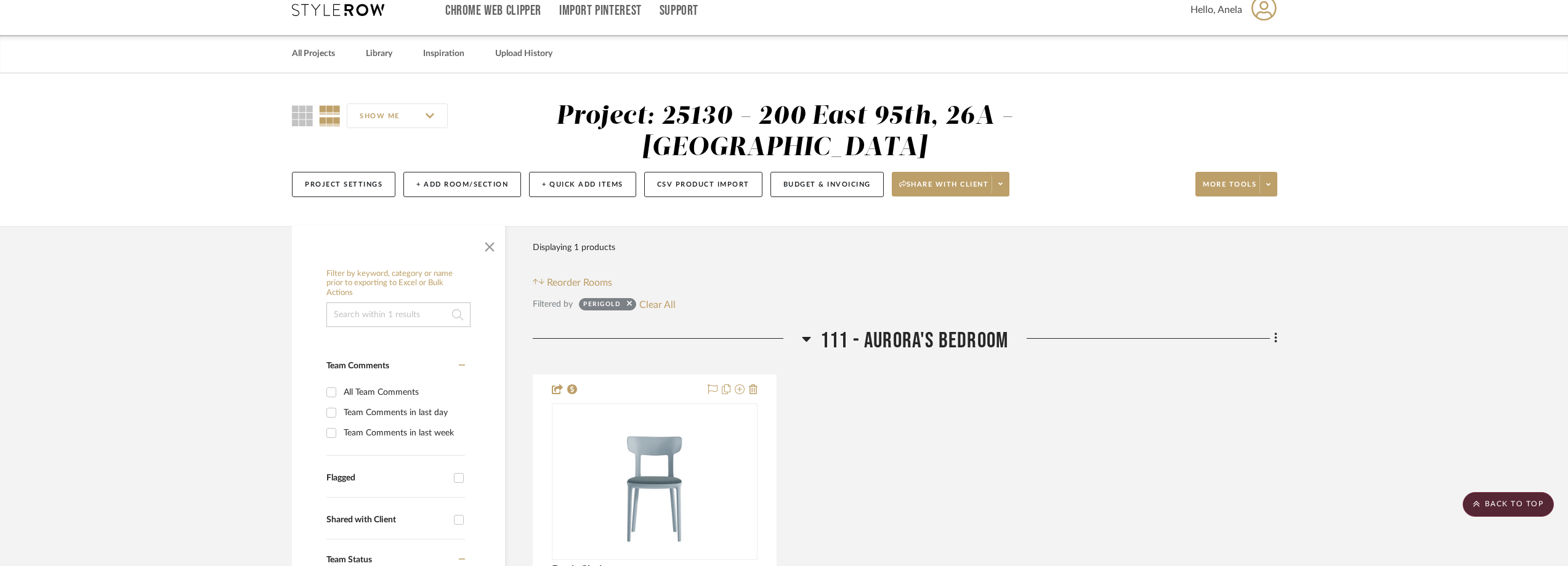
scroll to position [0, 0]
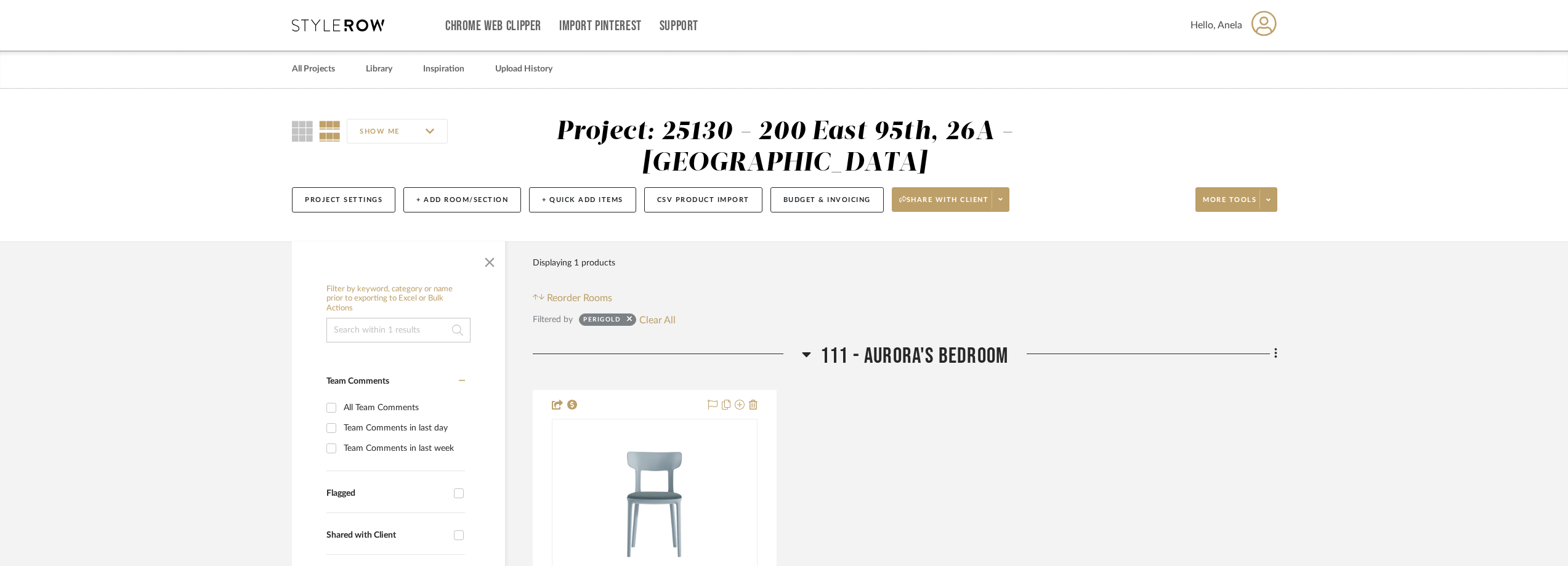
click at [332, 27] on icon at bounding box center [338, 25] width 92 height 12
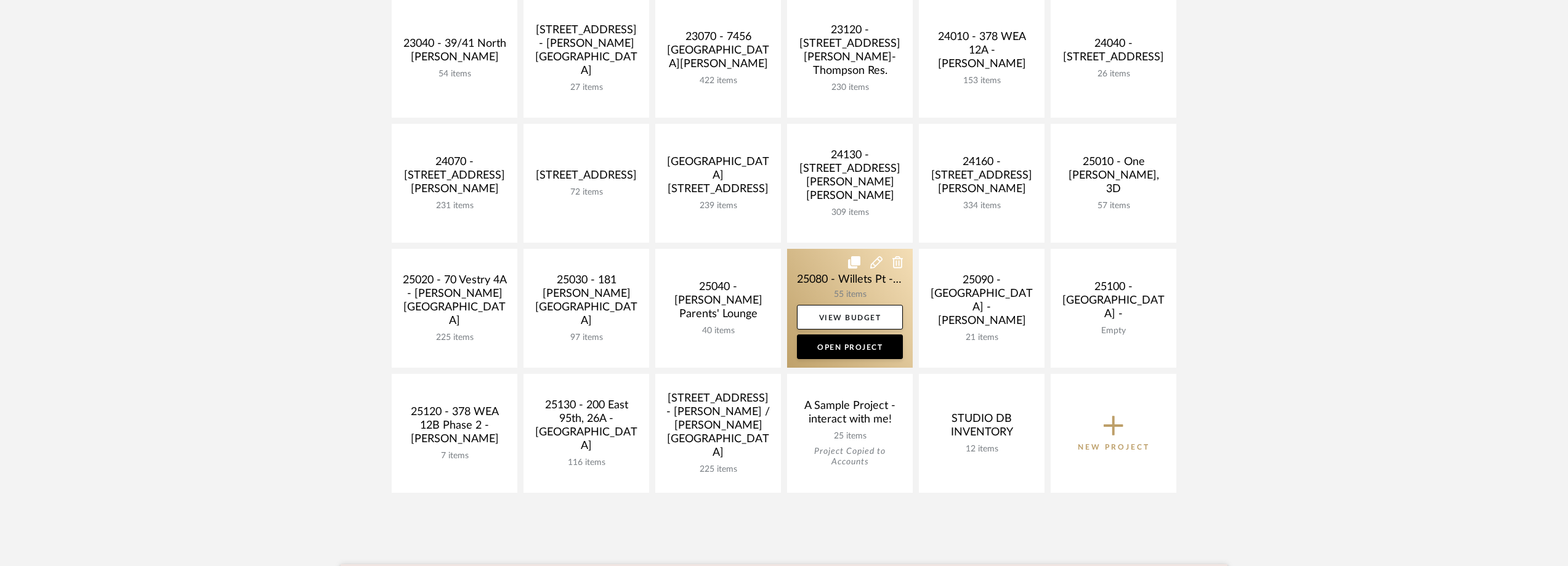
scroll to position [431, 0]
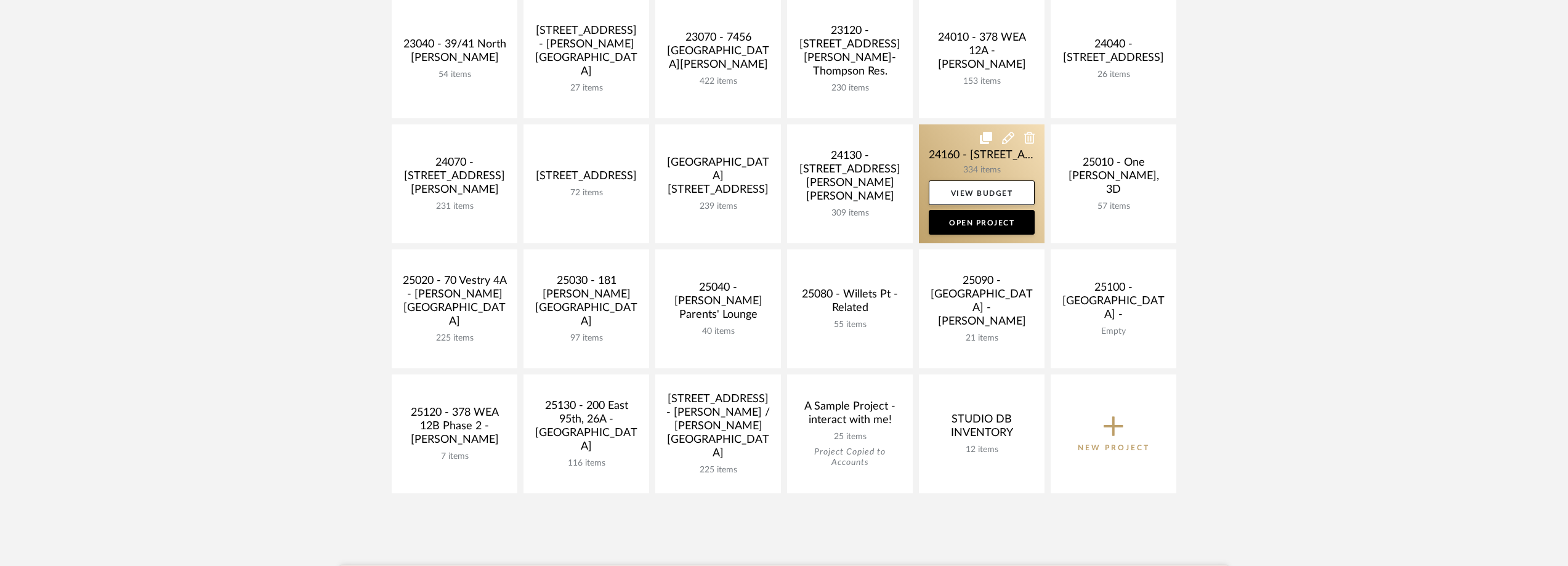
click at [977, 157] on link at bounding box center [982, 183] width 126 height 119
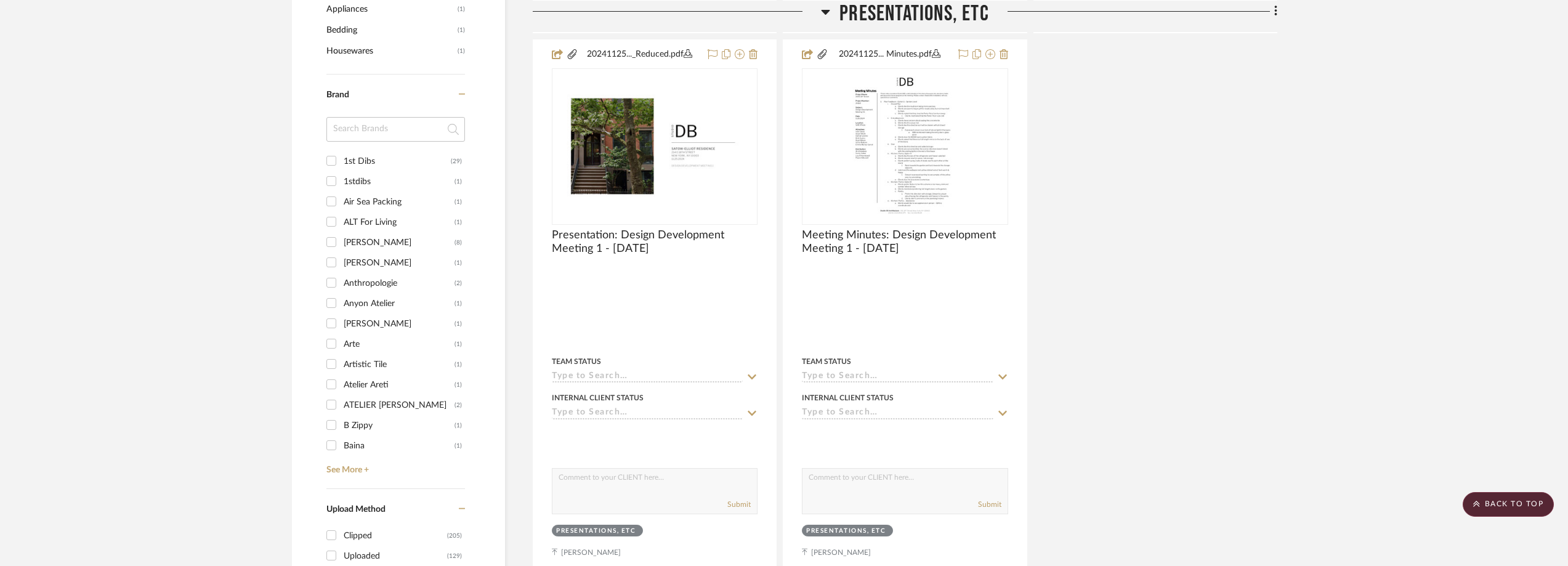
scroll to position [1417, 0]
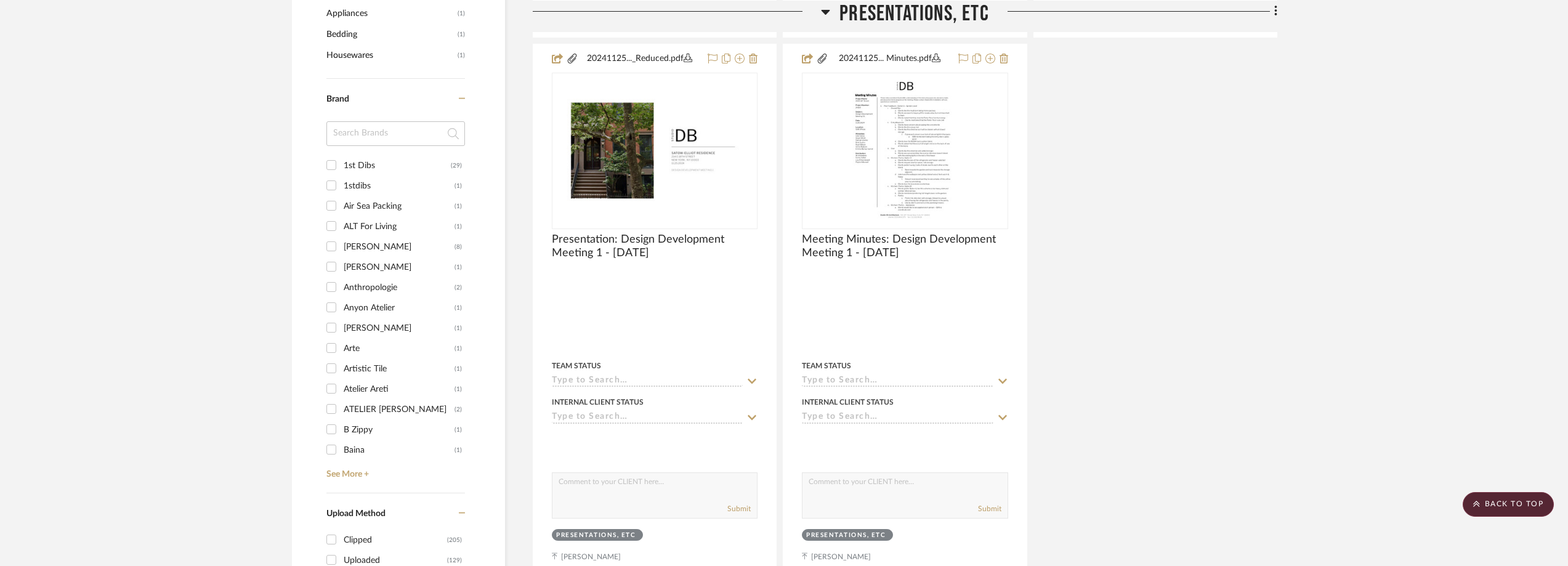
click at [386, 135] on input at bounding box center [396, 133] width 138 height 25
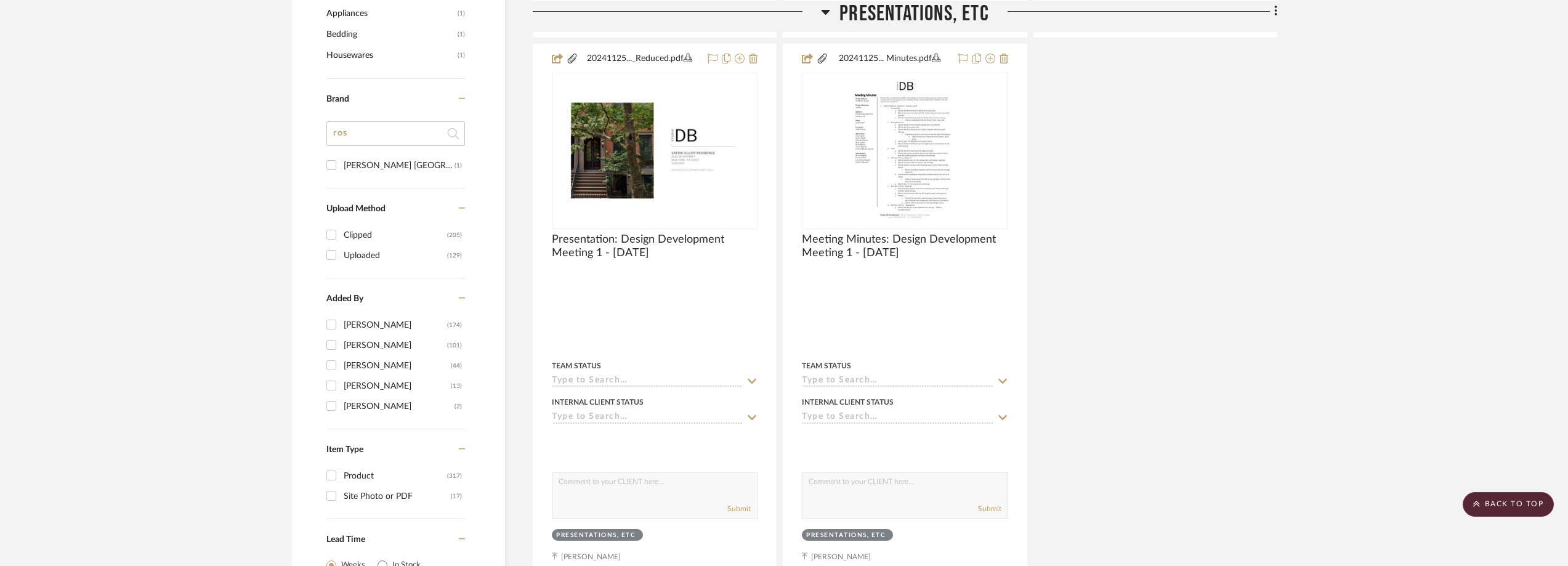
type input "ro"
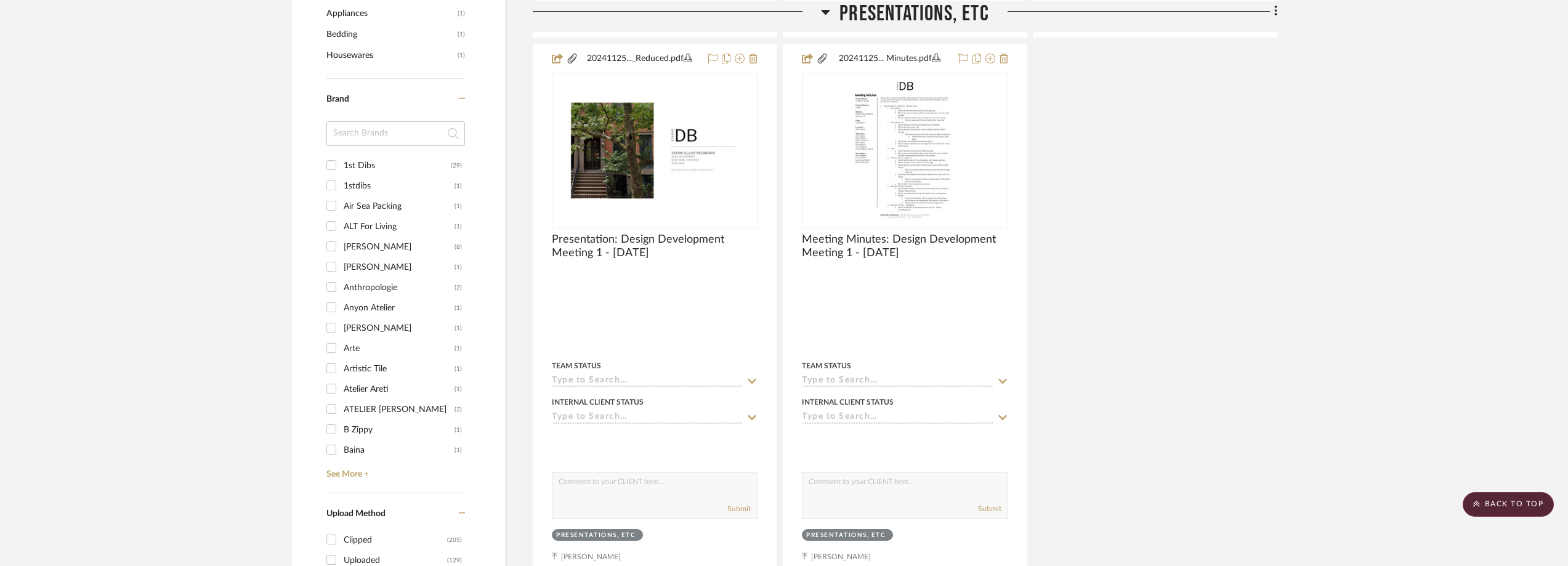
click at [394, 131] on input at bounding box center [396, 133] width 138 height 25
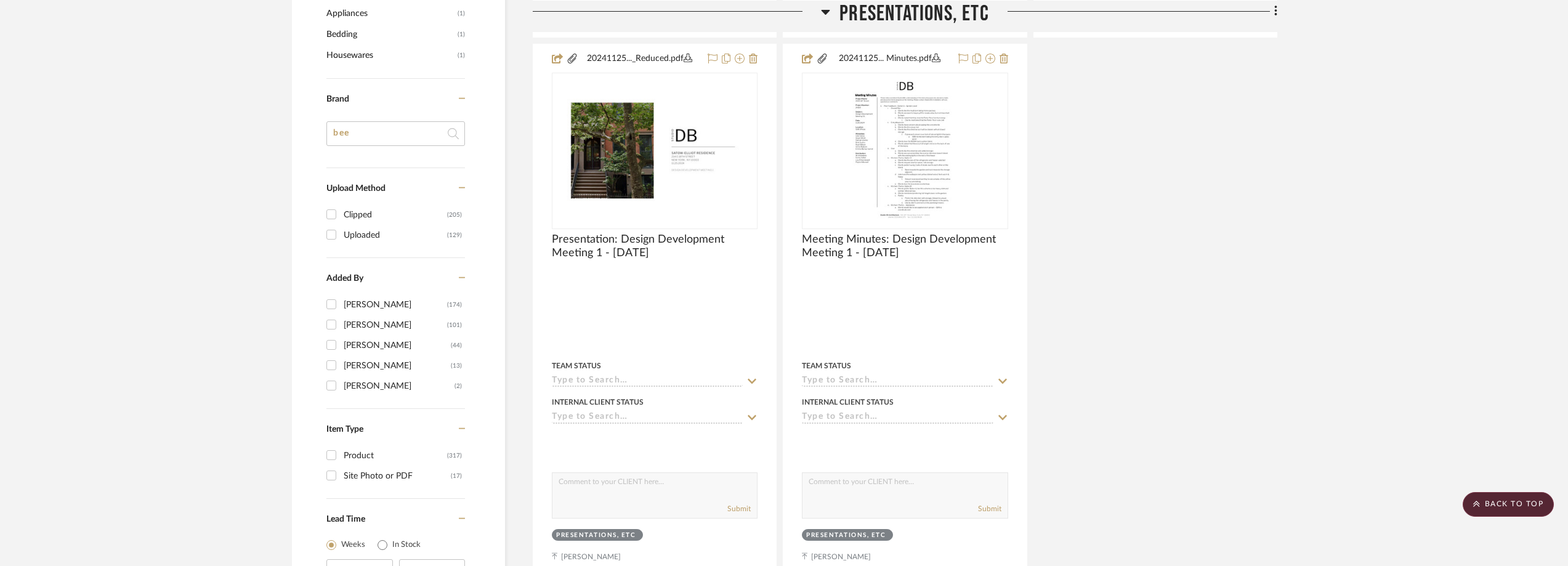
type input "be"
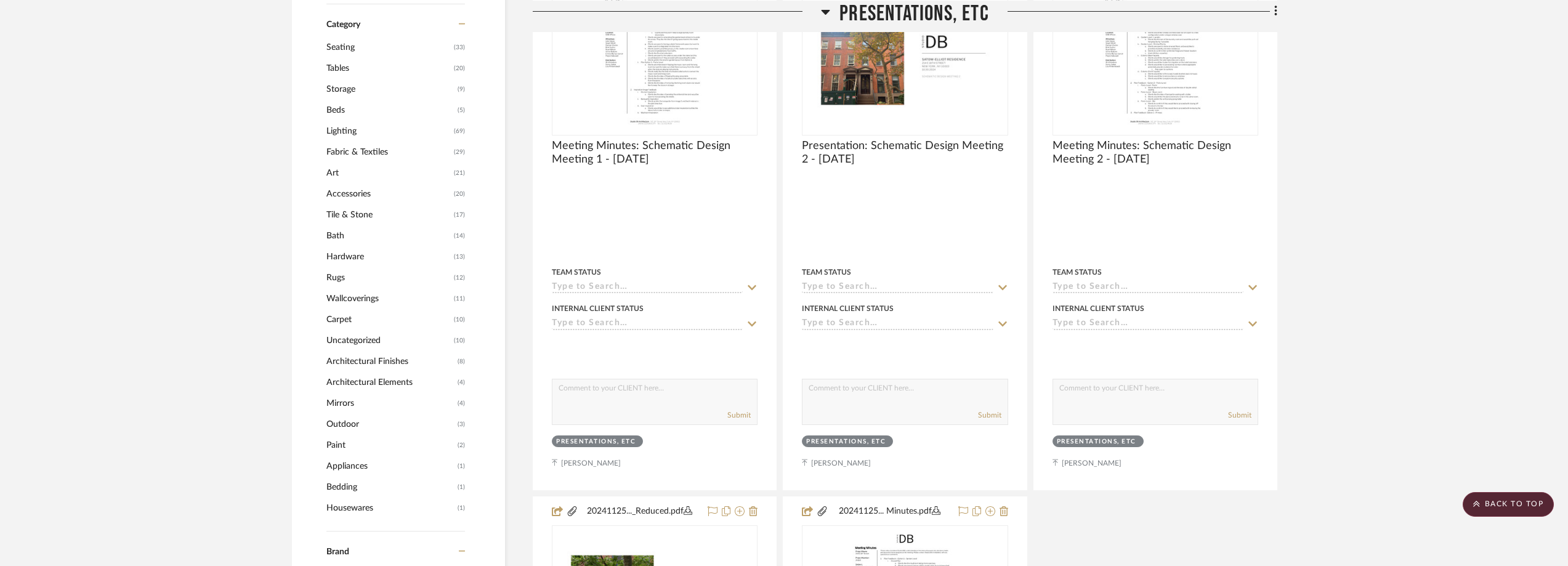
scroll to position [925, 0]
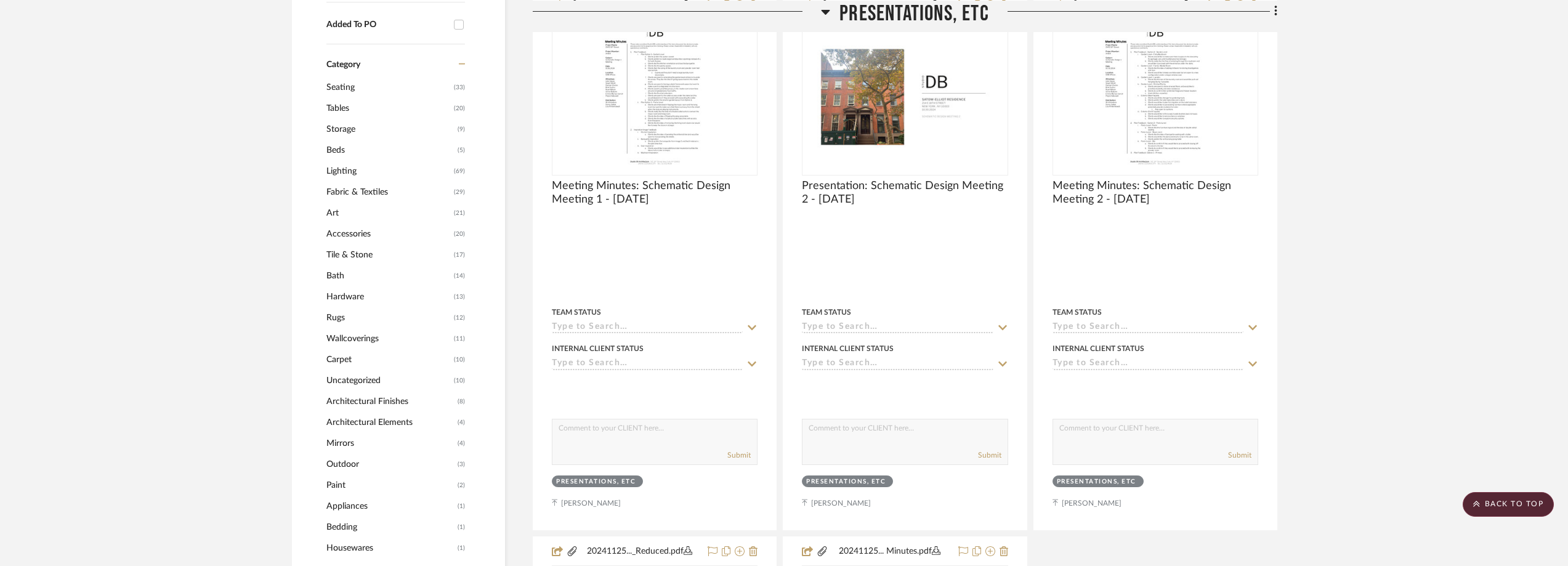
click at [383, 189] on span "Fabric & Textiles" at bounding box center [389, 193] width 124 height 21
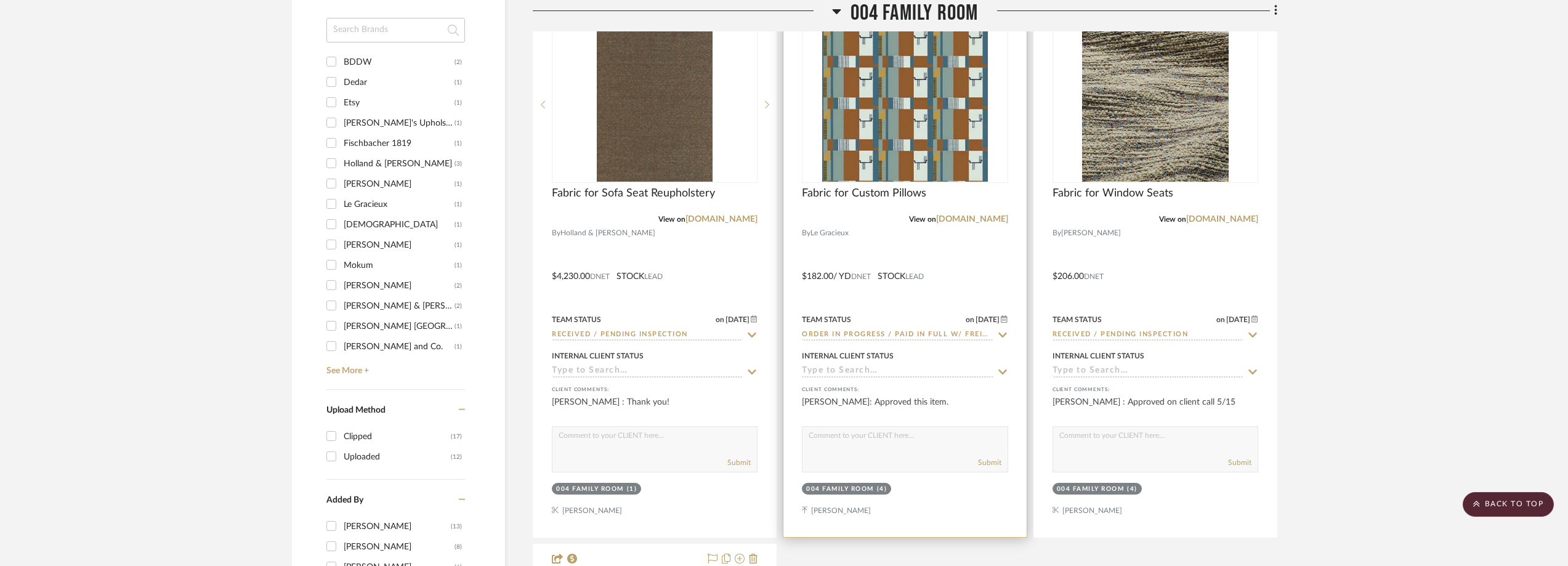
scroll to position [1541, 0]
click at [964, 222] on link "legracieux.com" at bounding box center [972, 220] width 72 height 8
click at [882, 80] on img "0" at bounding box center [904, 106] width 166 height 154
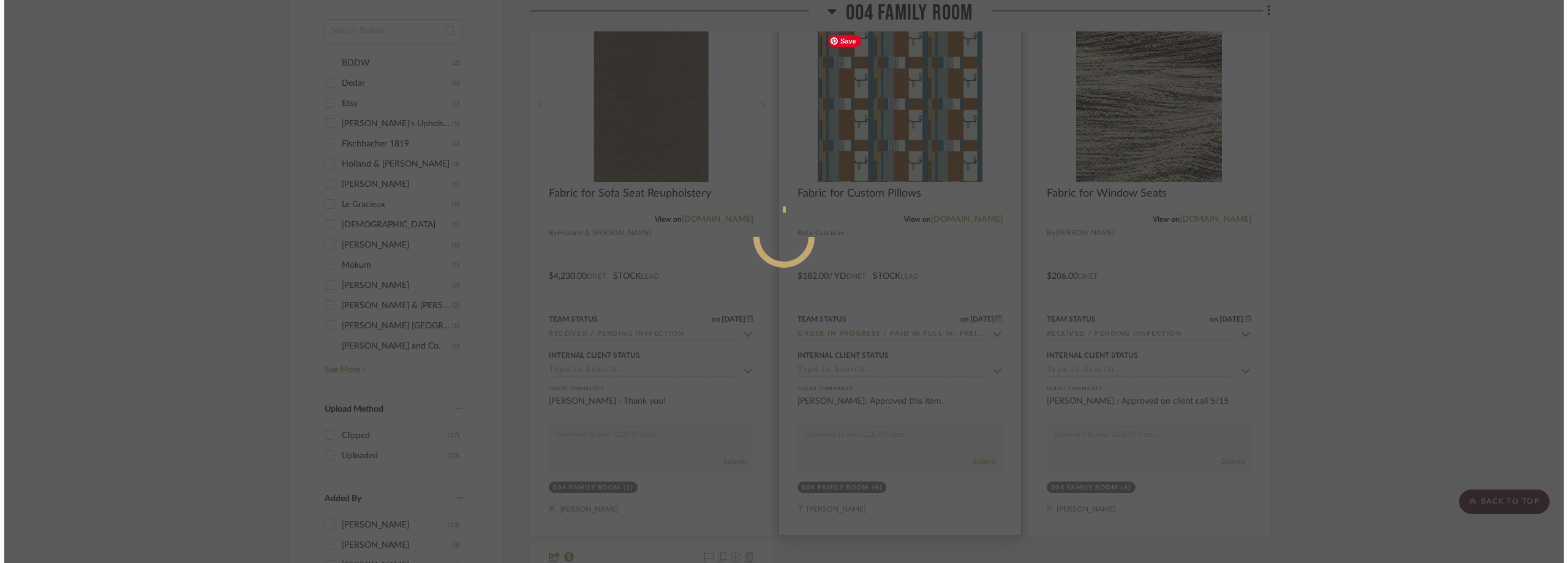
scroll to position [0, 0]
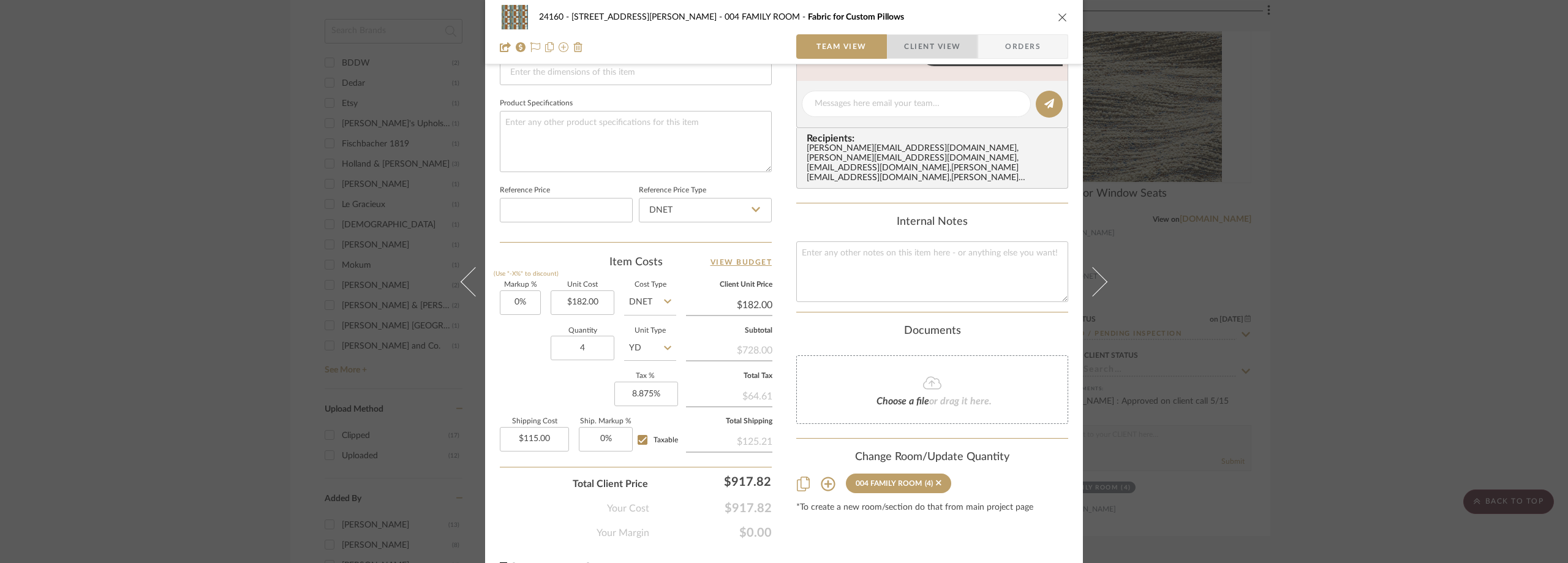
click at [909, 41] on span "Client View" at bounding box center [932, 46] width 56 height 25
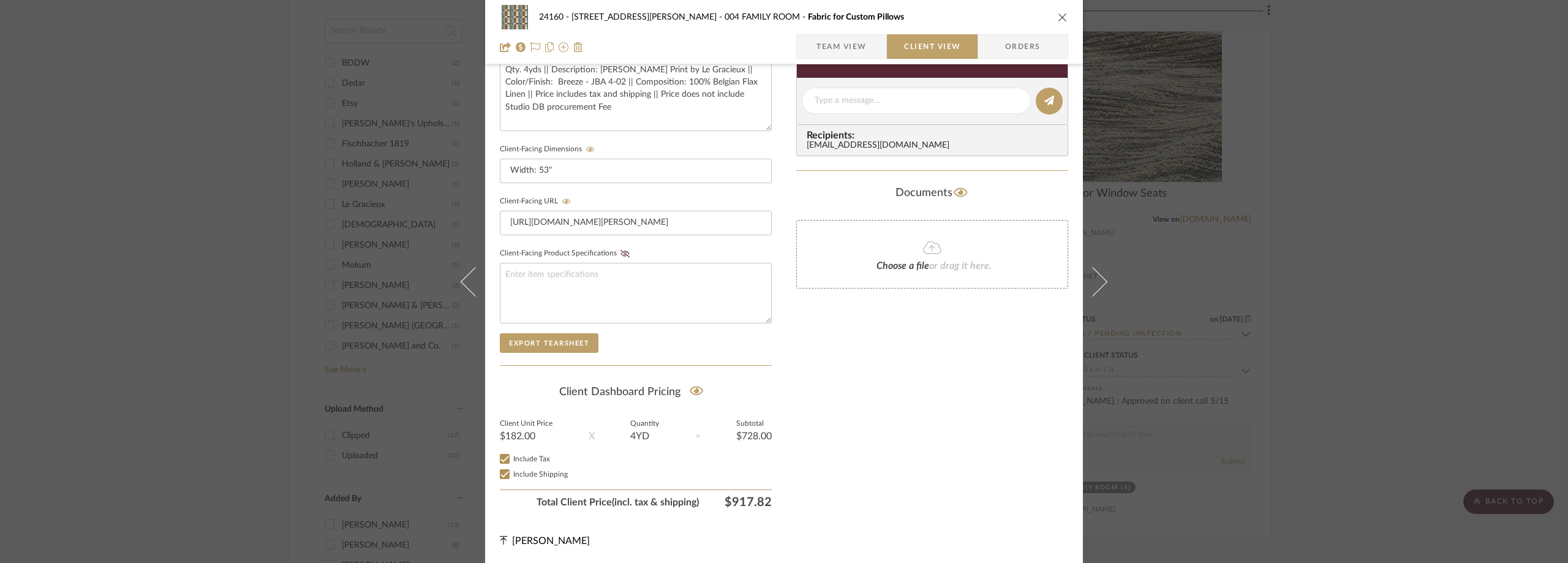
click at [824, 45] on span "Team View" at bounding box center [842, 46] width 51 height 25
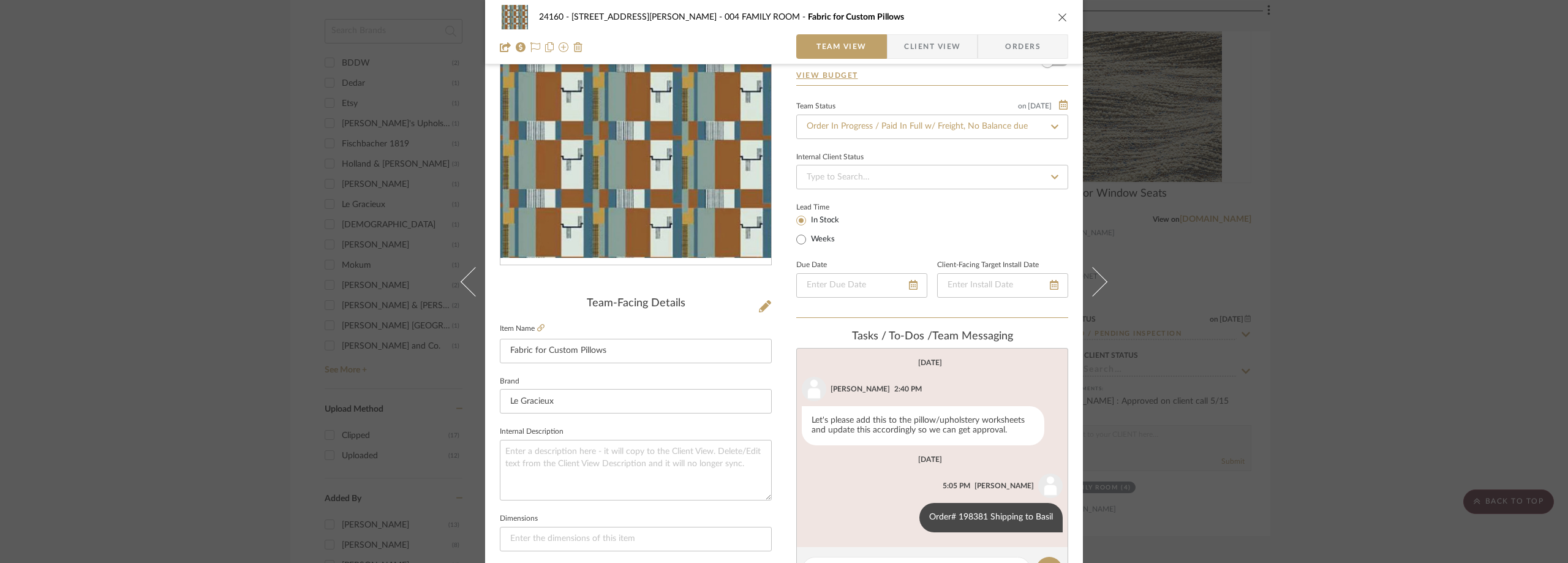
scroll to position [0, 0]
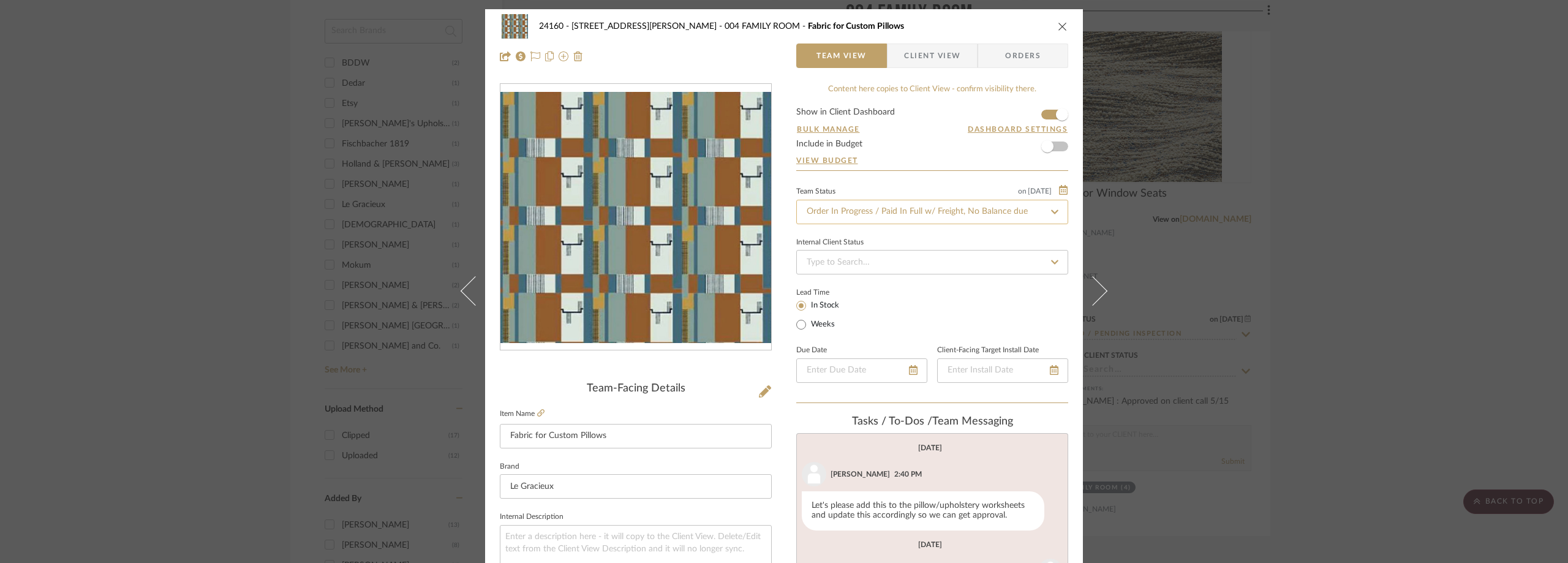
click at [871, 208] on input "Order In Progress / Paid In Full w/ Freight, No Balance due" at bounding box center [932, 212] width 272 height 25
type input "shipped"
click at [887, 273] on div "Shipped / In Transit" at bounding box center [928, 276] width 271 height 32
type input "9/2/2025"
type input "Shipped / In Transit"
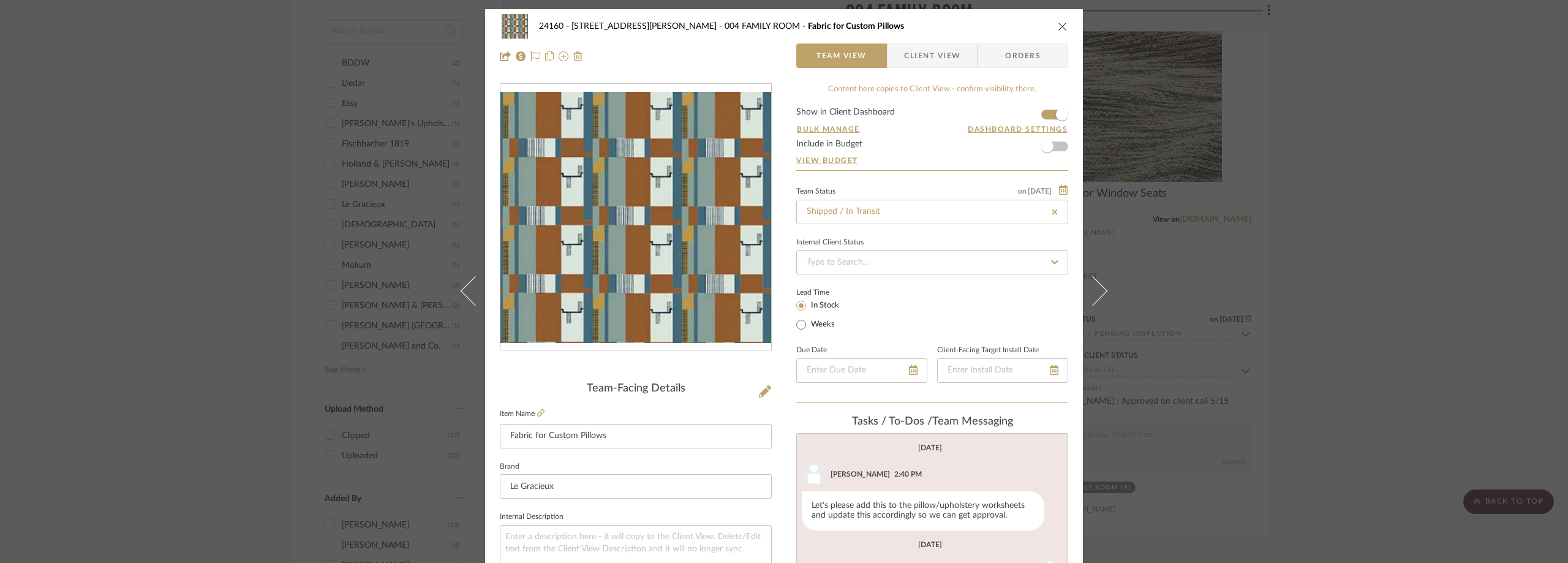
click at [911, 322] on div "Lead Time In Stock Weeks" at bounding box center [932, 308] width 272 height 48
type input "9/2/2025"
type input "Shipped / In Transit"
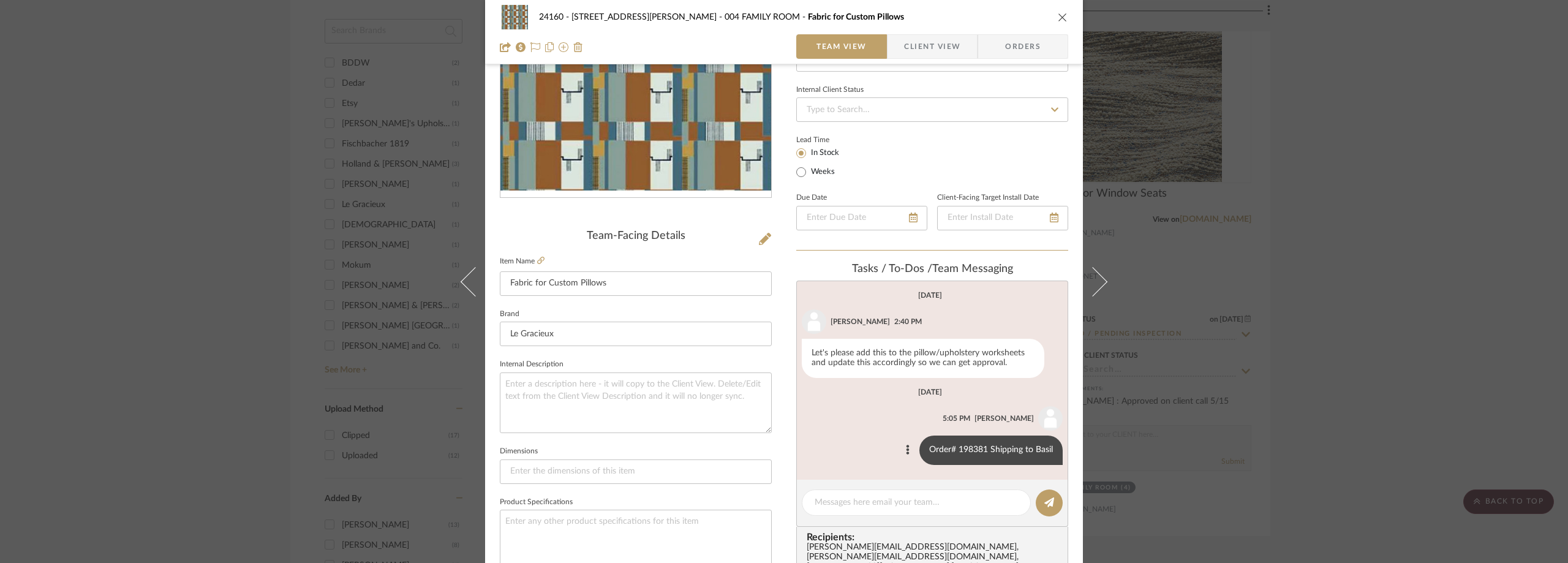
scroll to position [245, 0]
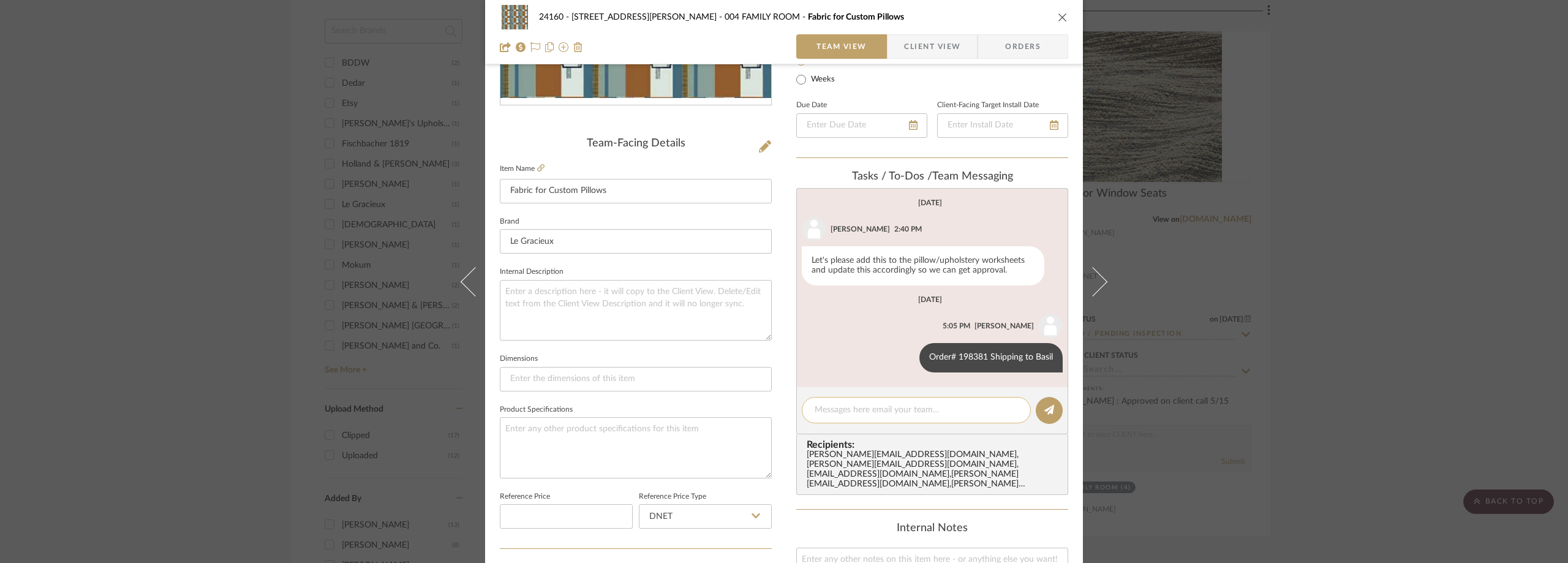
click at [847, 403] on div at bounding box center [916, 411] width 229 height 27
click at [853, 409] on textarea at bounding box center [916, 410] width 203 height 13
paste textarea "1ZAG13814230868864"
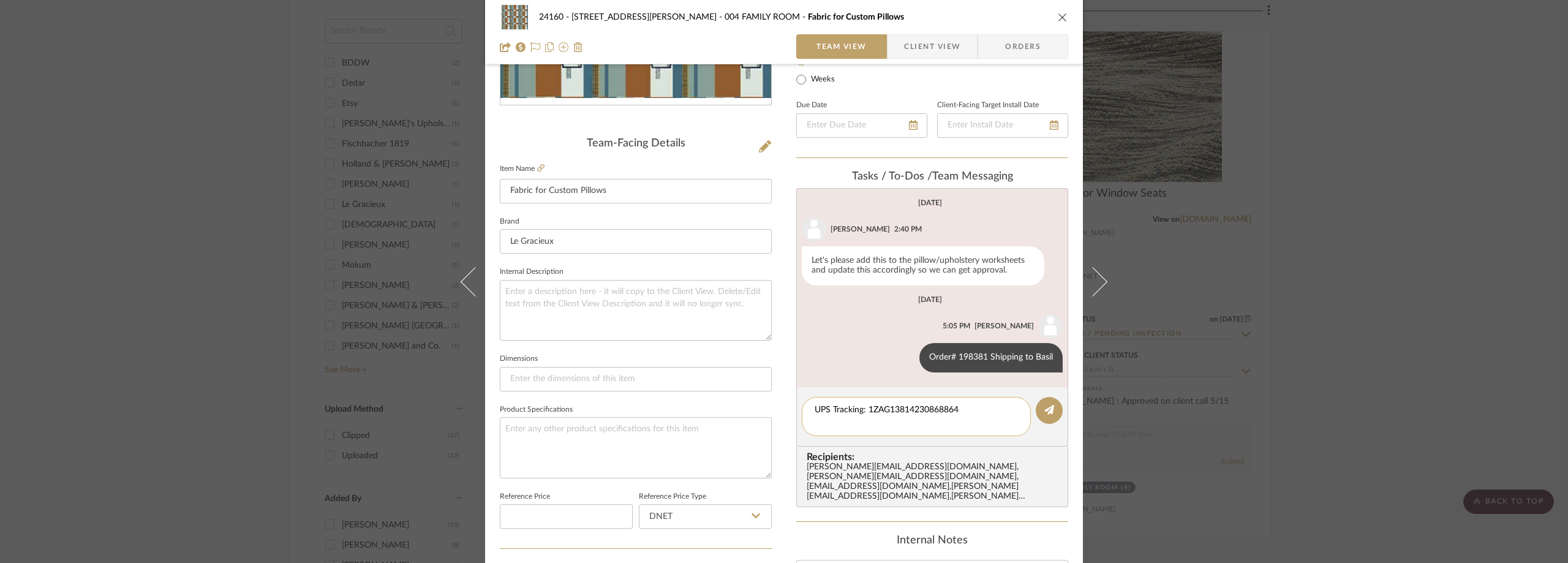
paste textarea "Estimated delivery Friday, September 05 between 9:45 A.M. - 12:45 P.M."
type textarea "UPS Tracking: 1ZAG13814230868864 Estimated delivery Friday, September 05 betwee…"
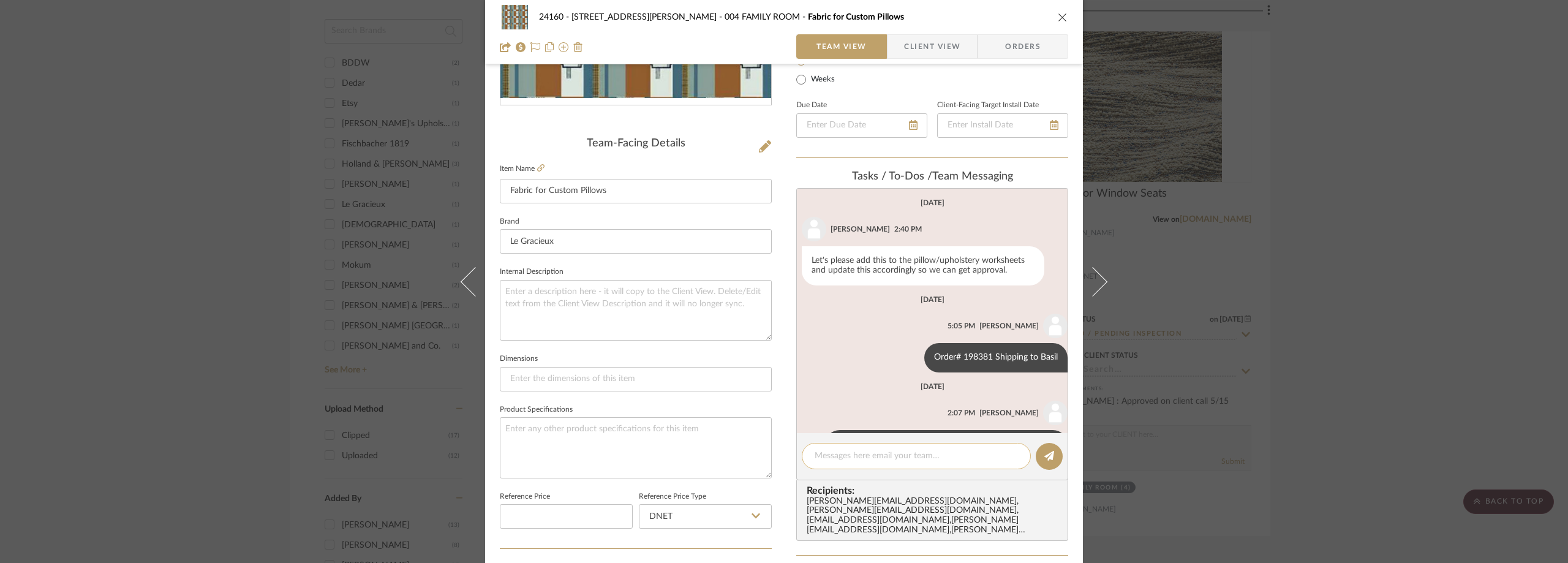
scroll to position [51, 0]
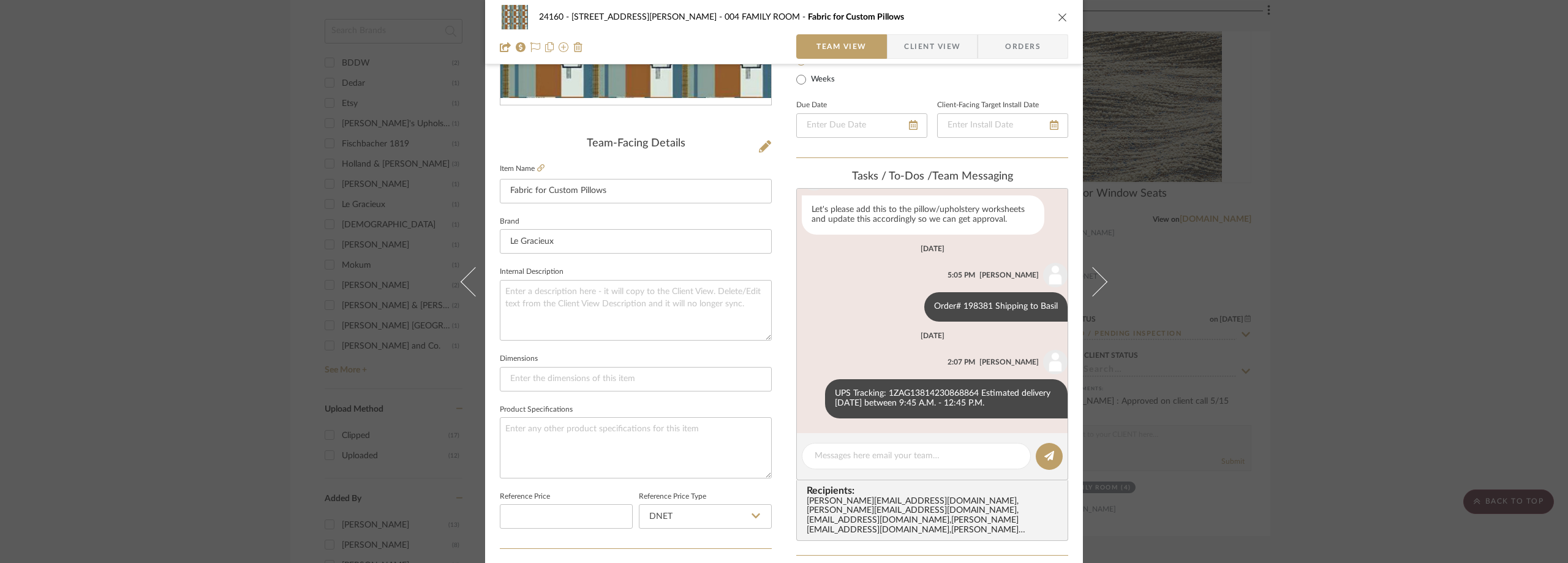
click at [224, 282] on div "24160 - 214 E 18th Street - Satow Elliot 004 FAMILY ROOM Fabric for Custom Pill…" at bounding box center [784, 282] width 1568 height 563
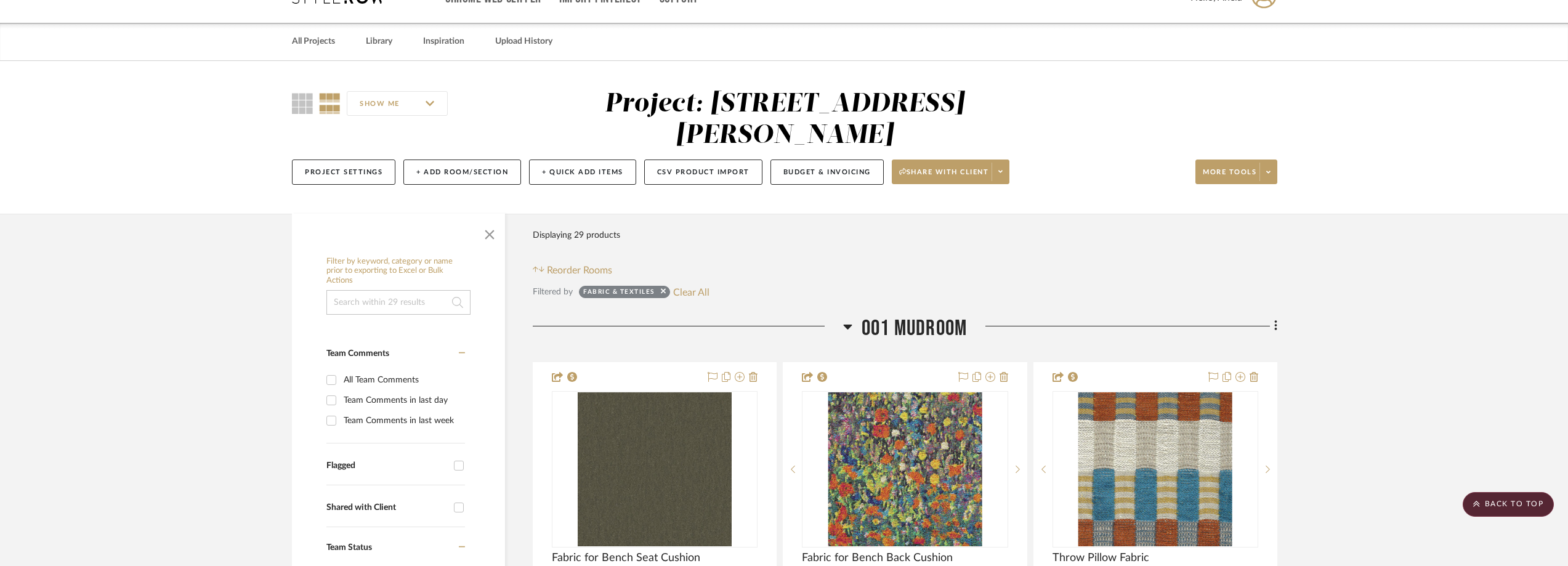
scroll to position [0, 0]
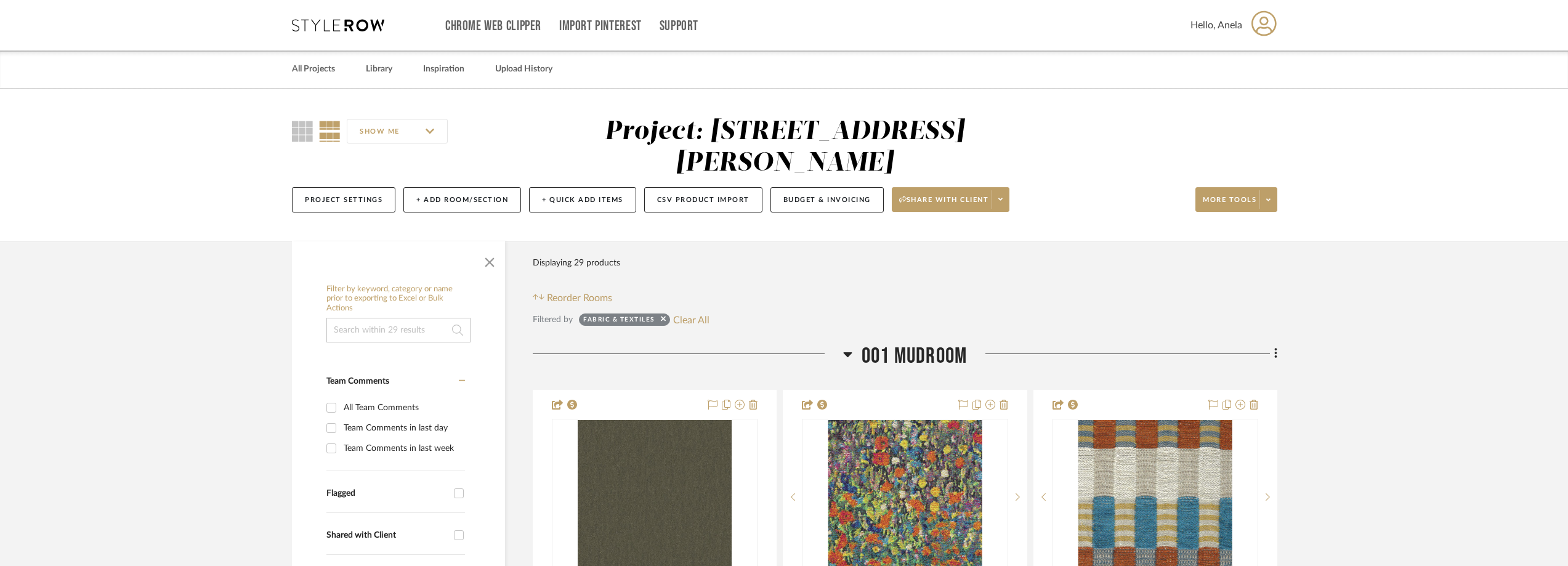
click at [320, 24] on icon at bounding box center [338, 25] width 92 height 12
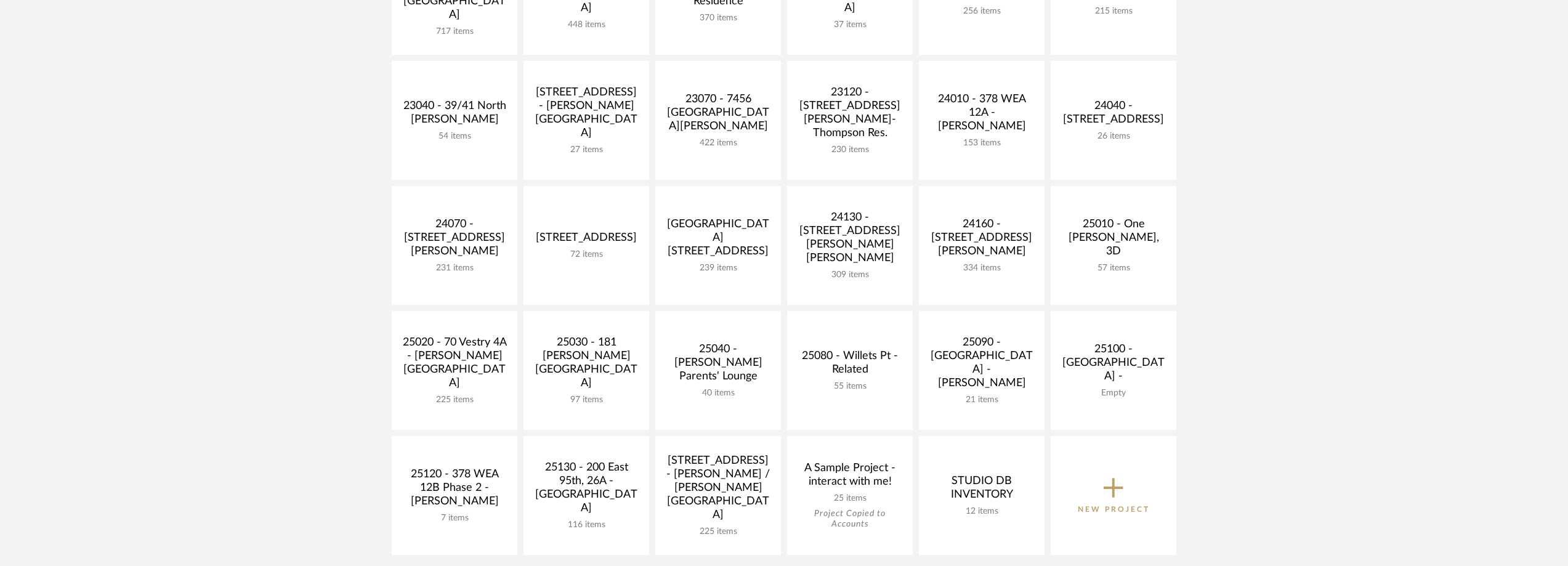
scroll to position [555, 0]
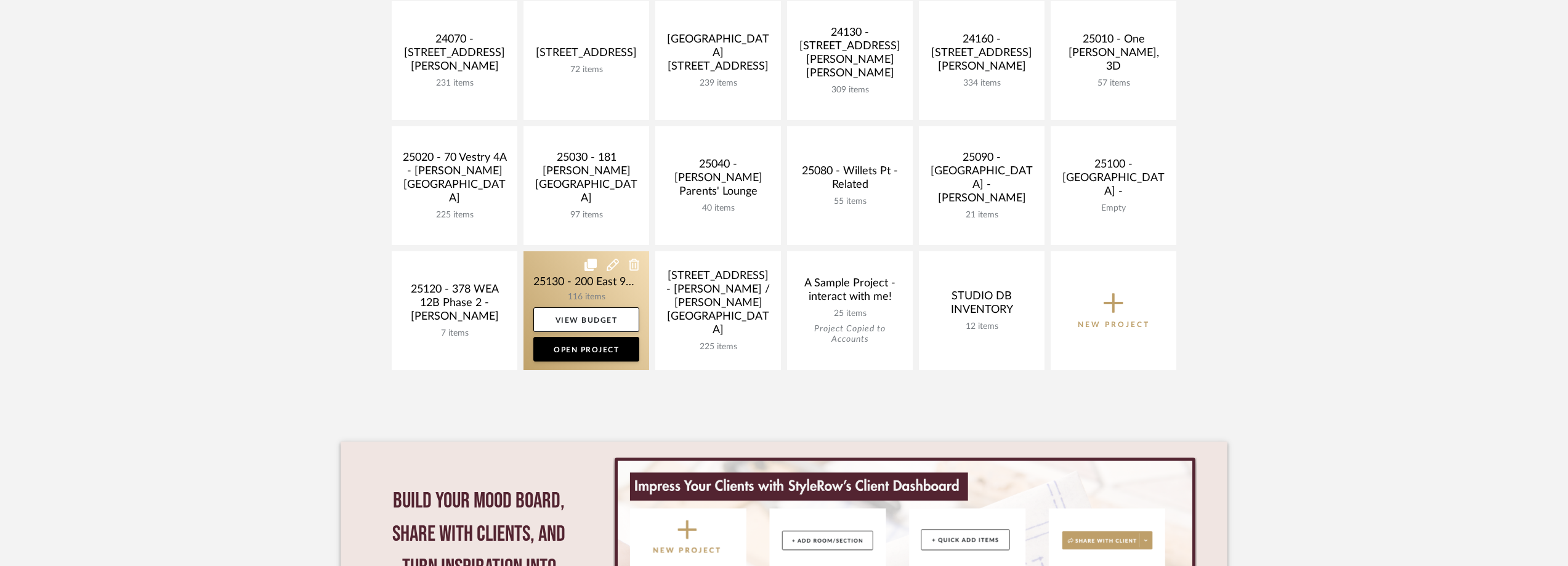
click at [561, 279] on link at bounding box center [586, 311] width 126 height 119
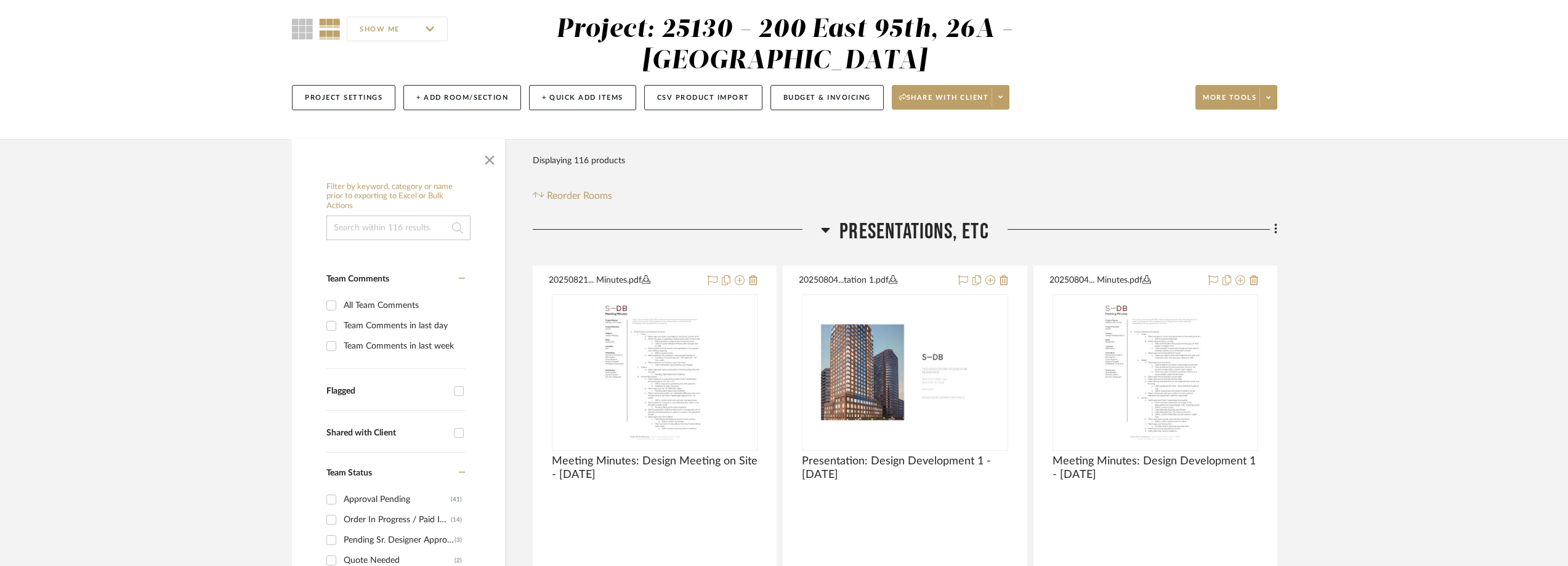
scroll to position [370, 0]
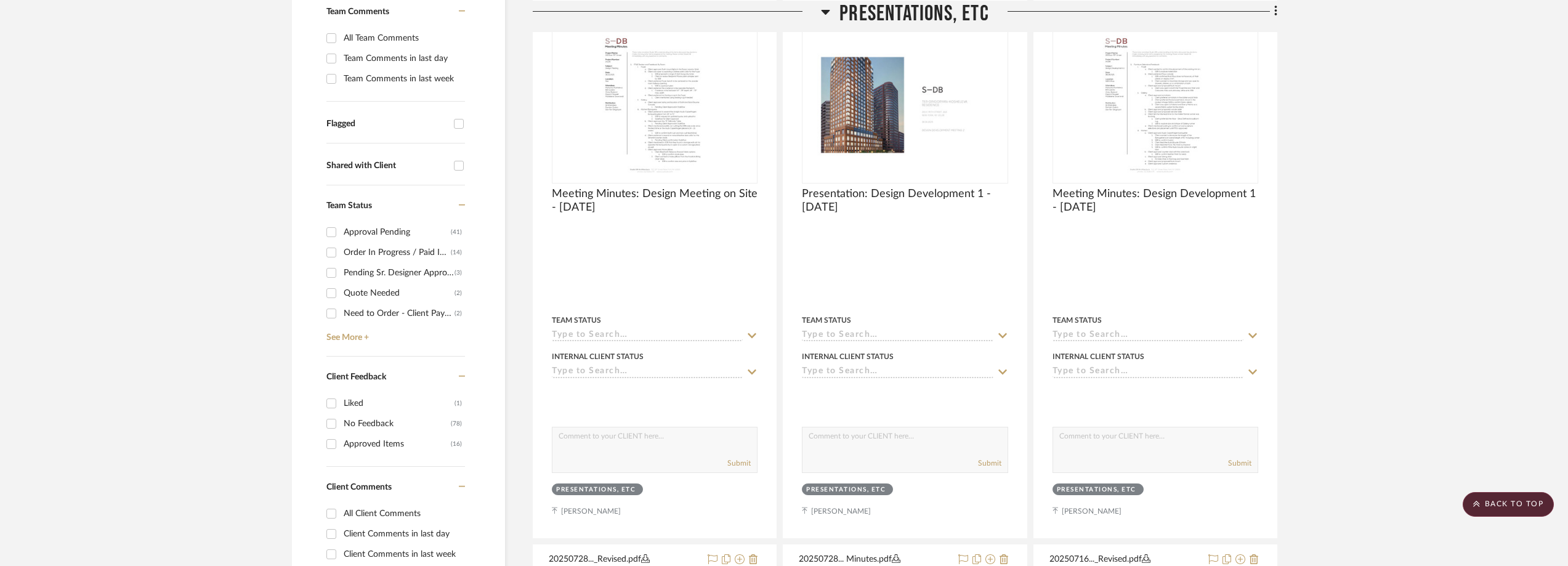
click at [351, 311] on div "Need to Order - Client Payment Received" at bounding box center [399, 313] width 111 height 20
click at [341, 311] on input "Need to Order - Client Payment Received (2)" at bounding box center [332, 313] width 20 height 20
checkbox input "true"
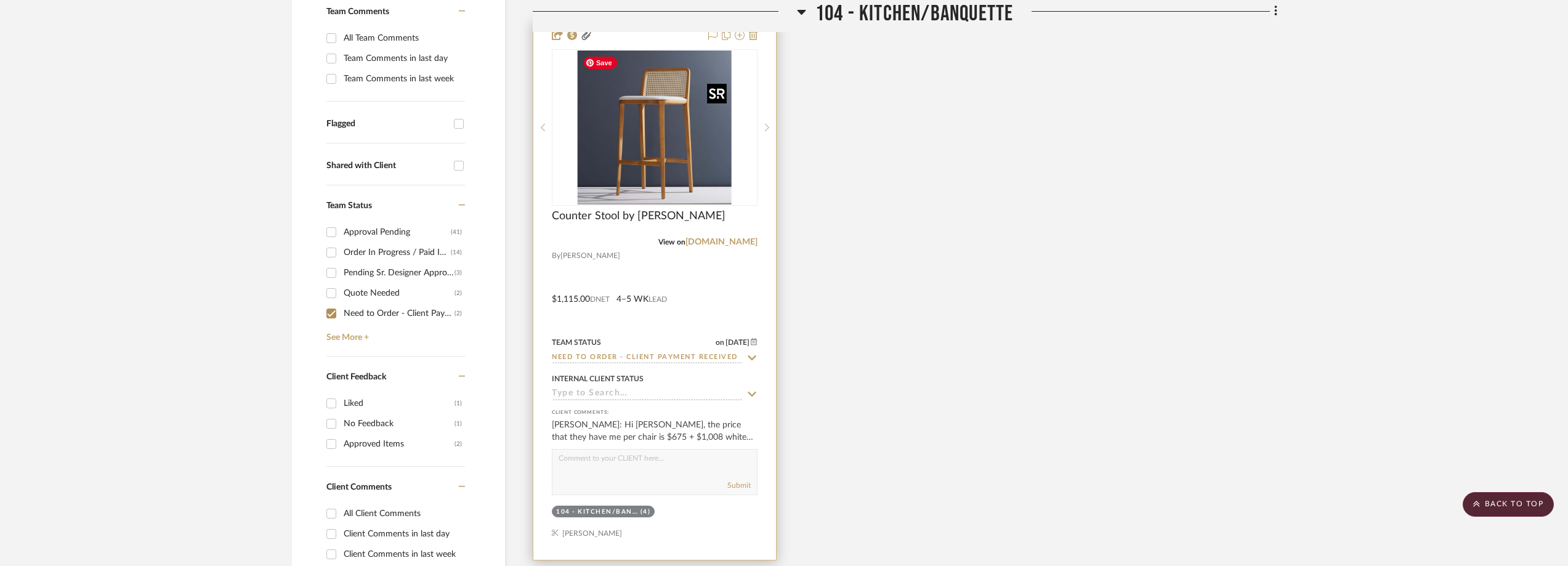
click at [686, 143] on img "0" at bounding box center [655, 128] width 154 height 154
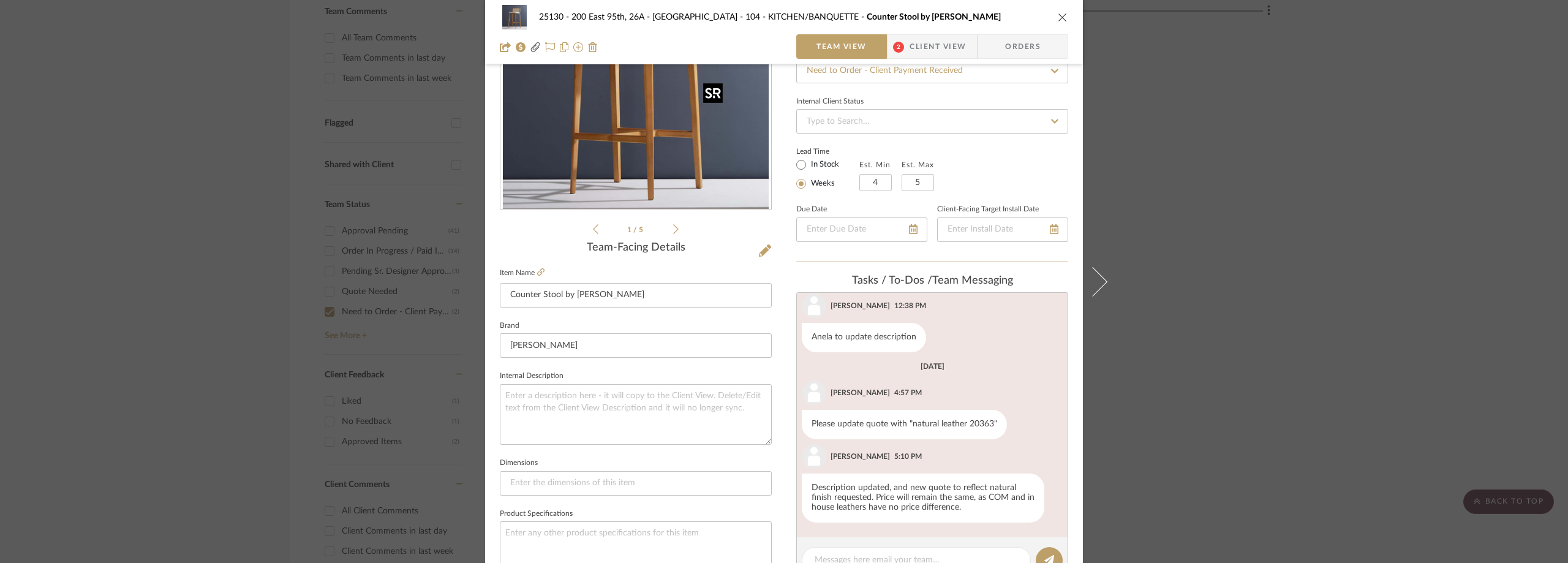
scroll to position [245, 0]
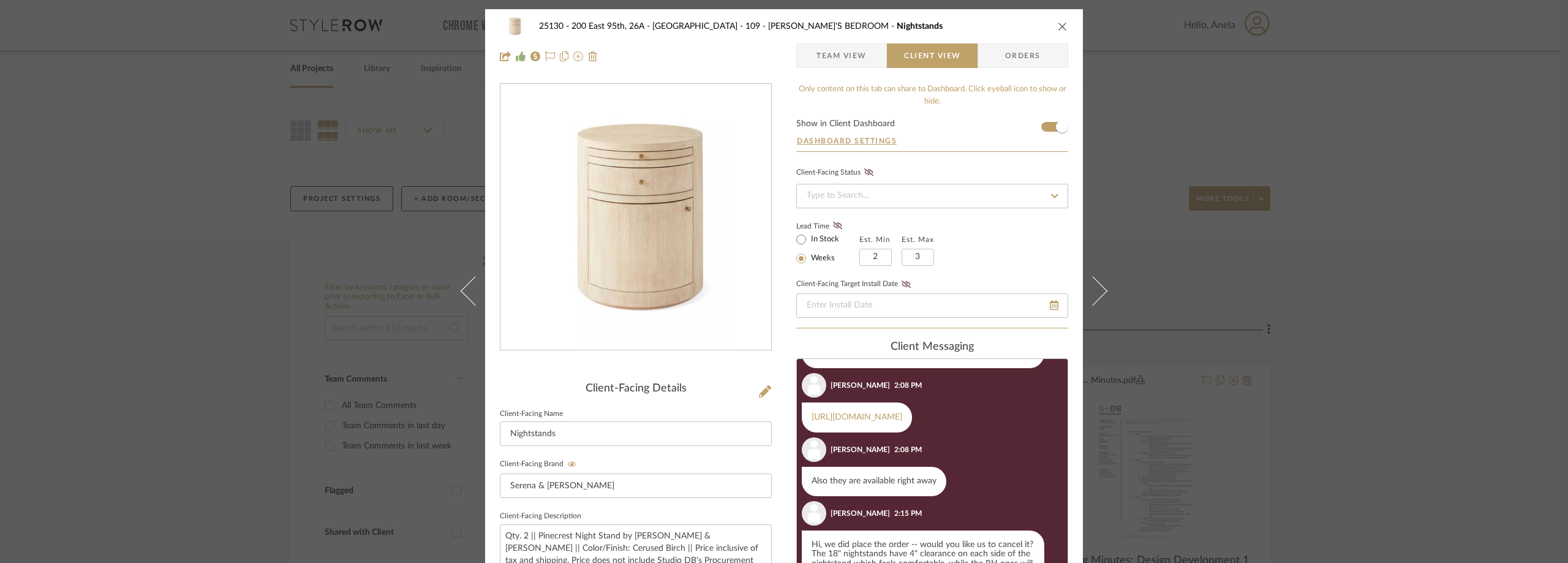
click at [349, 140] on div "25130 - 200 East 95th, 26A - Kosheleva 109 - ASTRID'S BEDROOM Nightstands Team …" at bounding box center [784, 282] width 1568 height 563
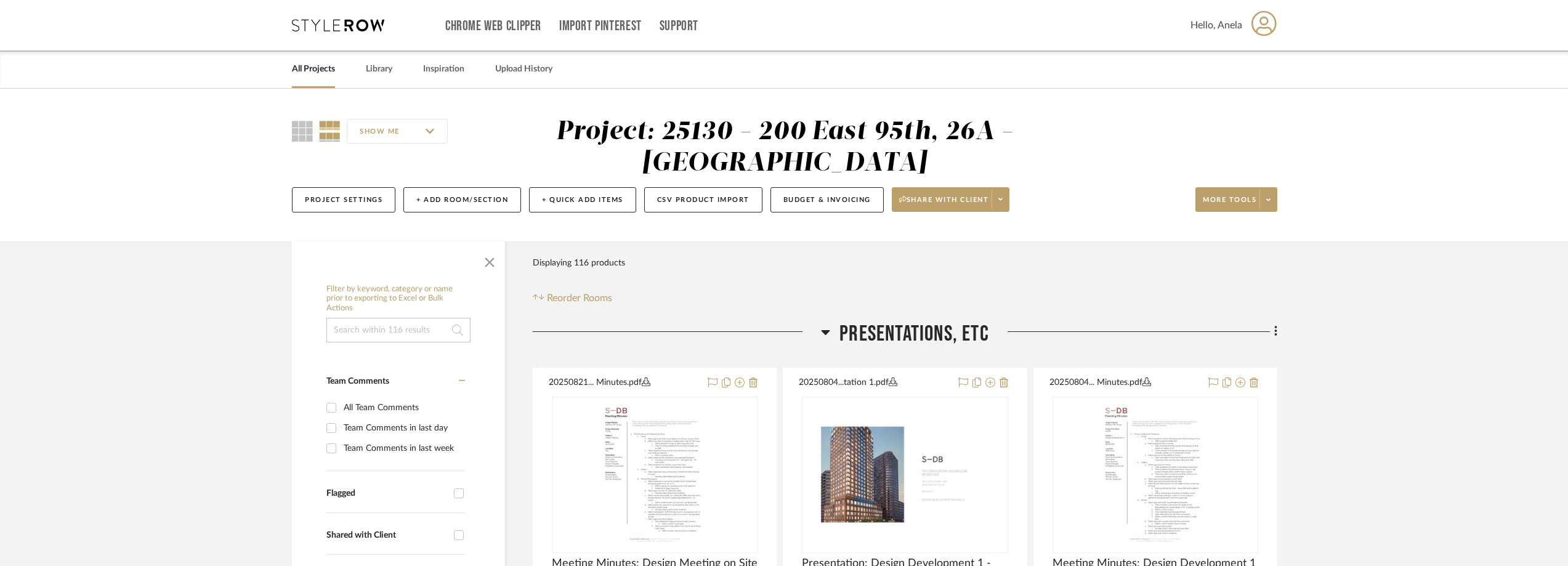
click at [336, 23] on icon at bounding box center [338, 25] width 92 height 12
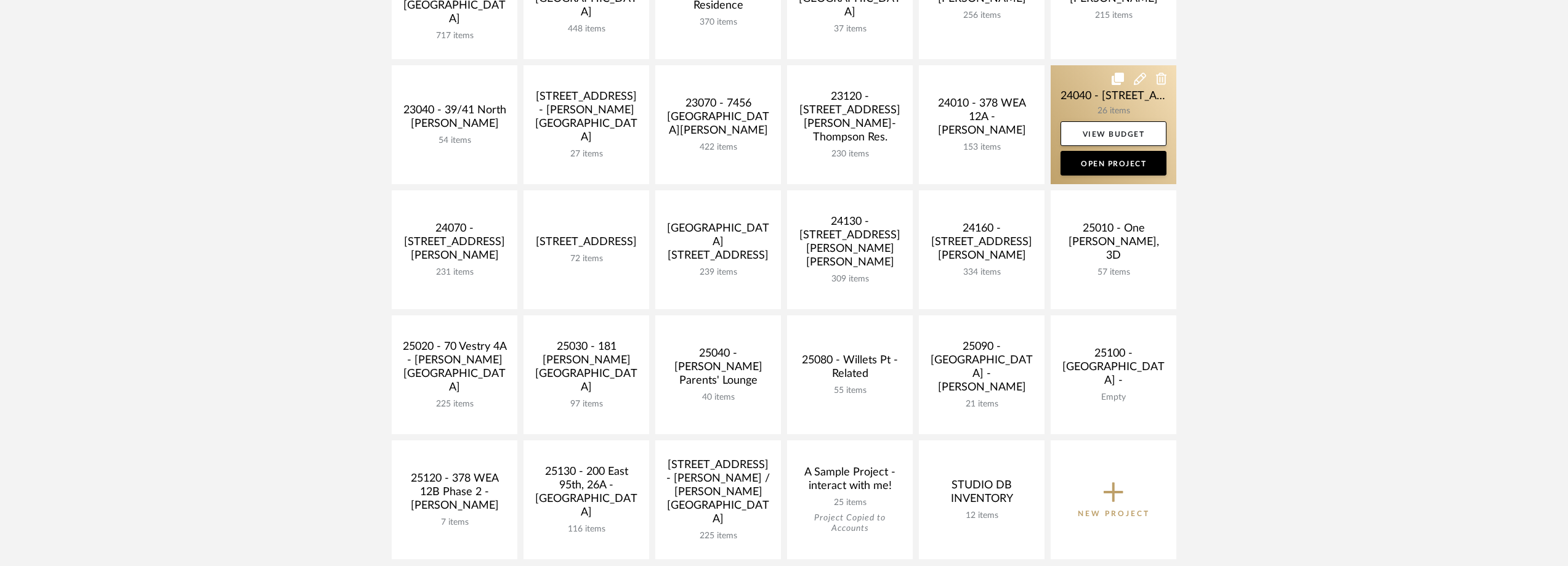
scroll to position [370, 0]
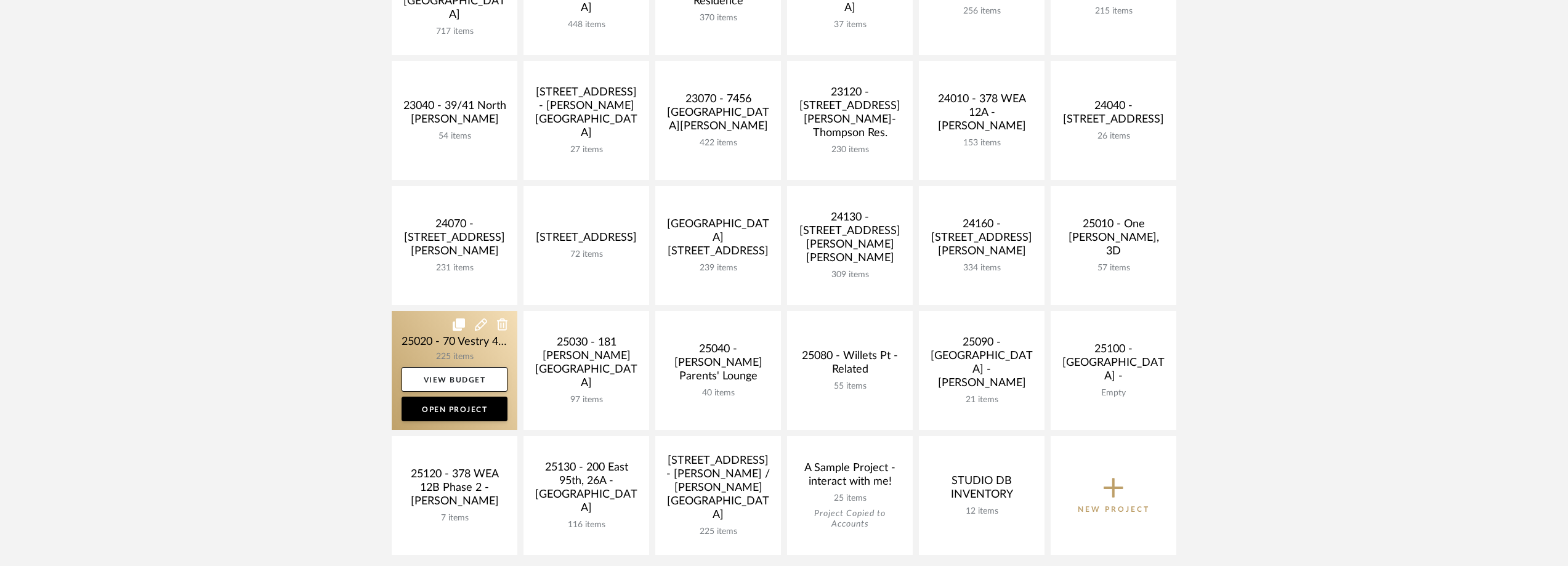
click at [452, 344] on link at bounding box center [454, 371] width 126 height 119
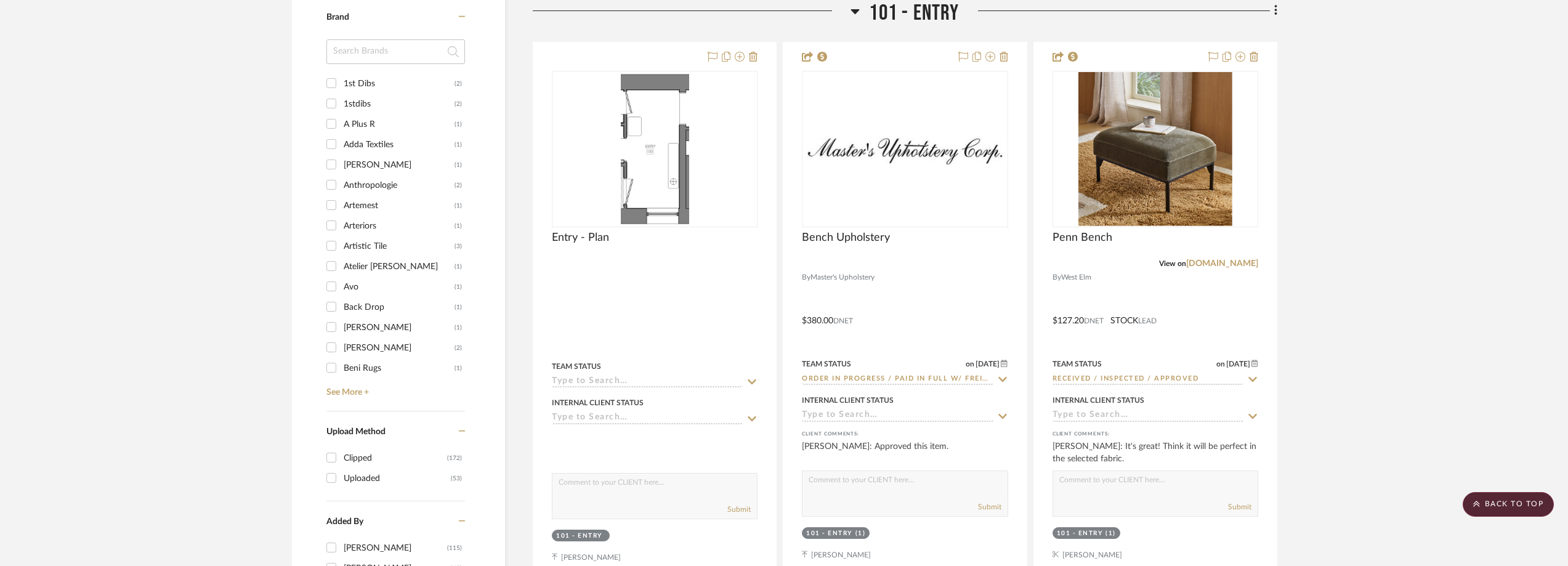
scroll to position [1479, 0]
click at [387, 51] on input at bounding box center [396, 50] width 138 height 25
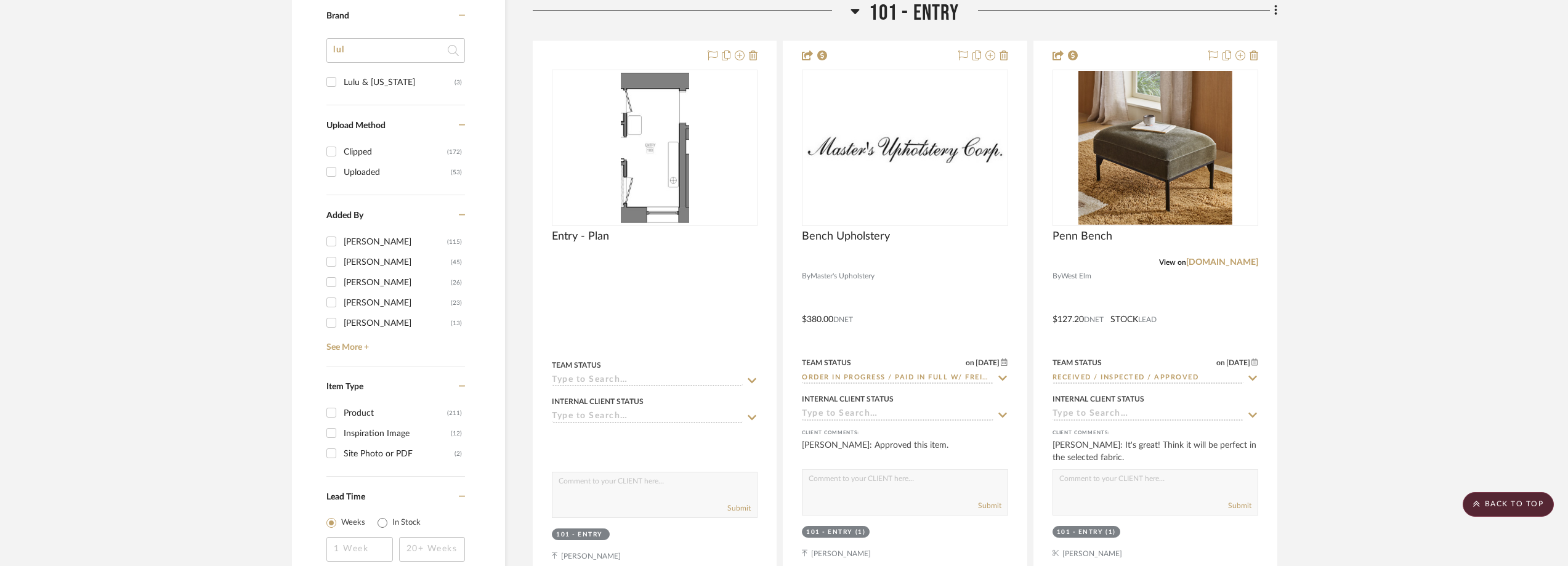
type input "lul"
click at [393, 84] on div "Lulu & Georgia" at bounding box center [399, 83] width 111 height 20
click at [341, 84] on input "Lulu & Georgia (3)" at bounding box center [332, 82] width 20 height 20
checkbox input "true"
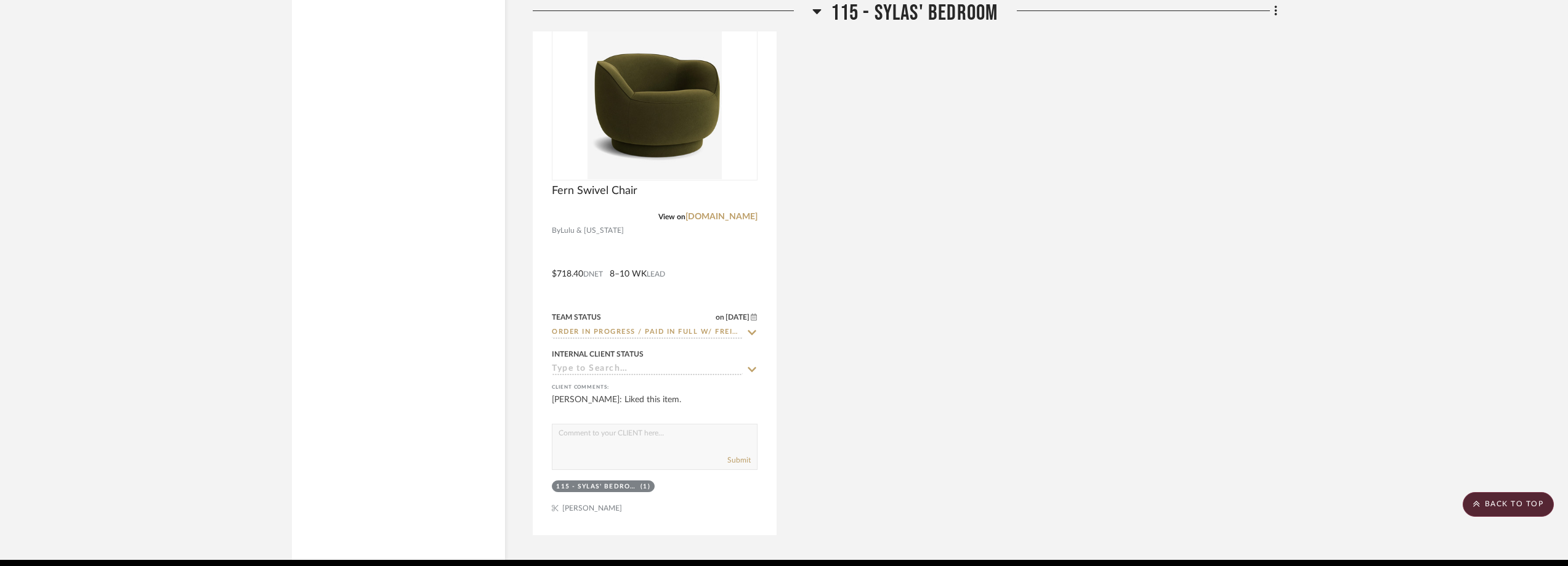
scroll to position [1602, 0]
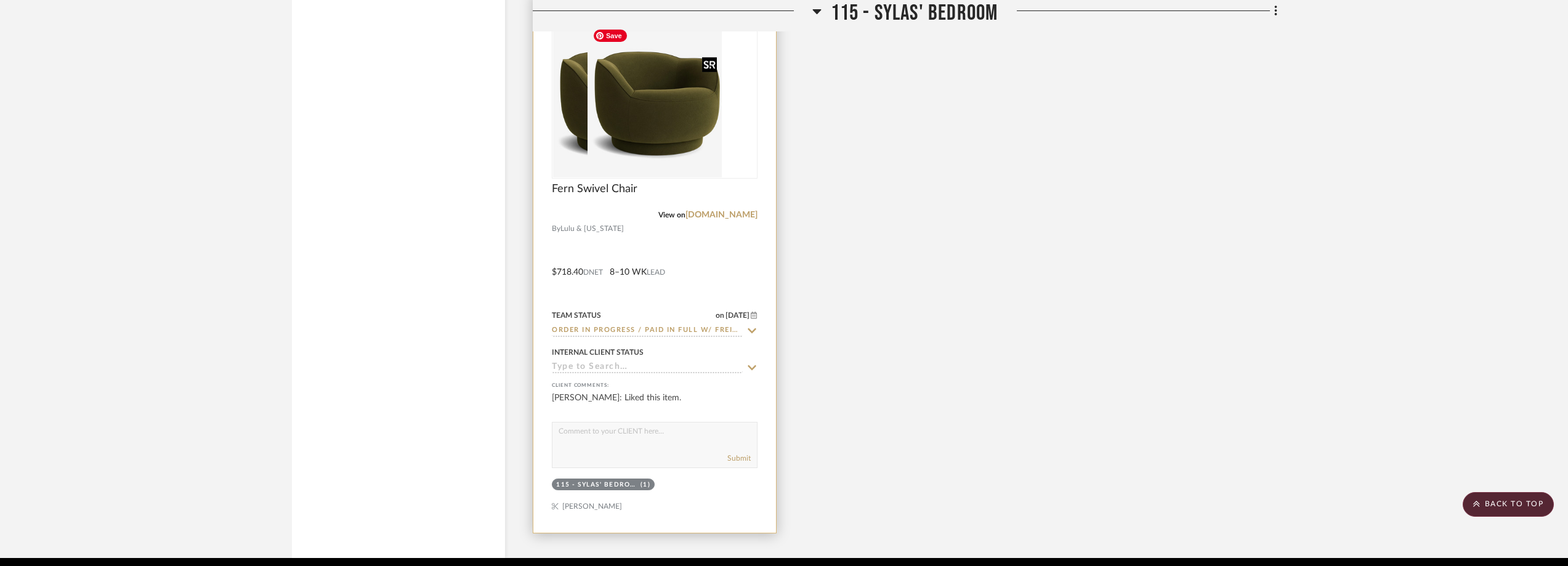
click at [662, 125] on div at bounding box center [655, 100] width 206 height 157
click at [662, 125] on img "0" at bounding box center [655, 100] width 134 height 154
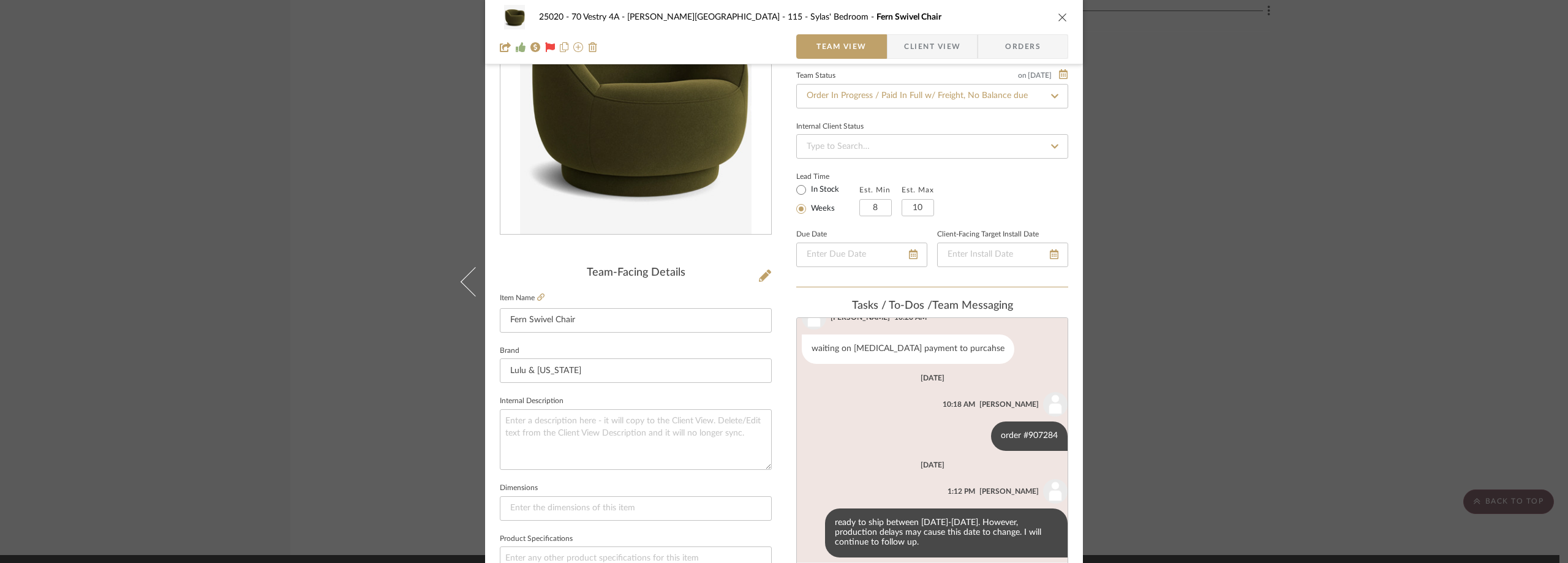
scroll to position [245, 0]
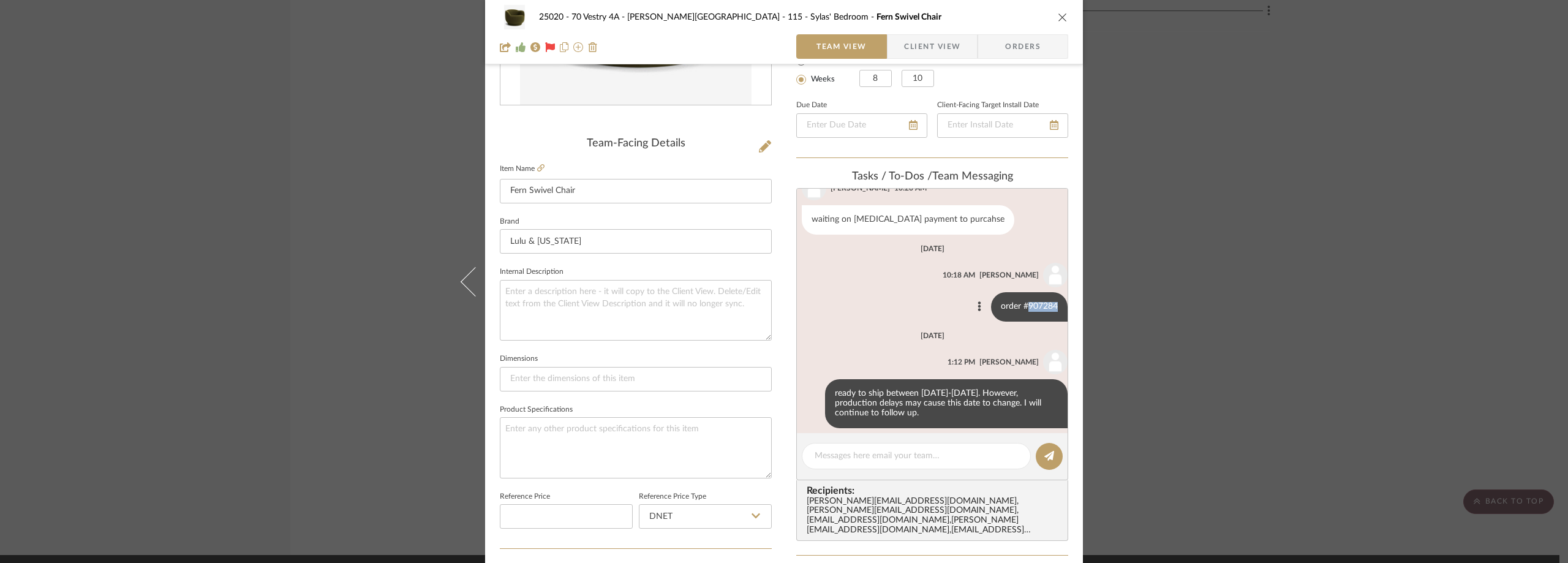
drag, startPoint x: 1017, startPoint y: 300, endPoint x: 1047, endPoint y: 297, distance: 30.1
click at [1047, 297] on div "order #907284" at bounding box center [1029, 307] width 76 height 29
copy div "907284"
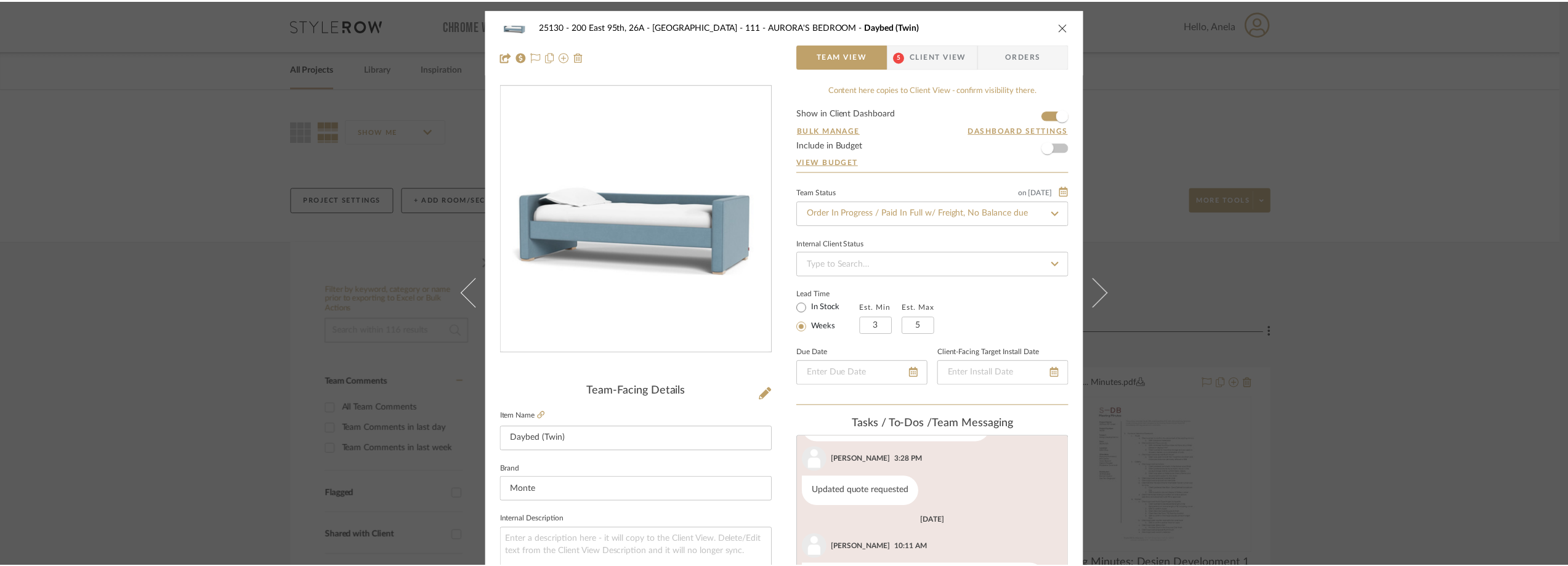
scroll to position [156, 0]
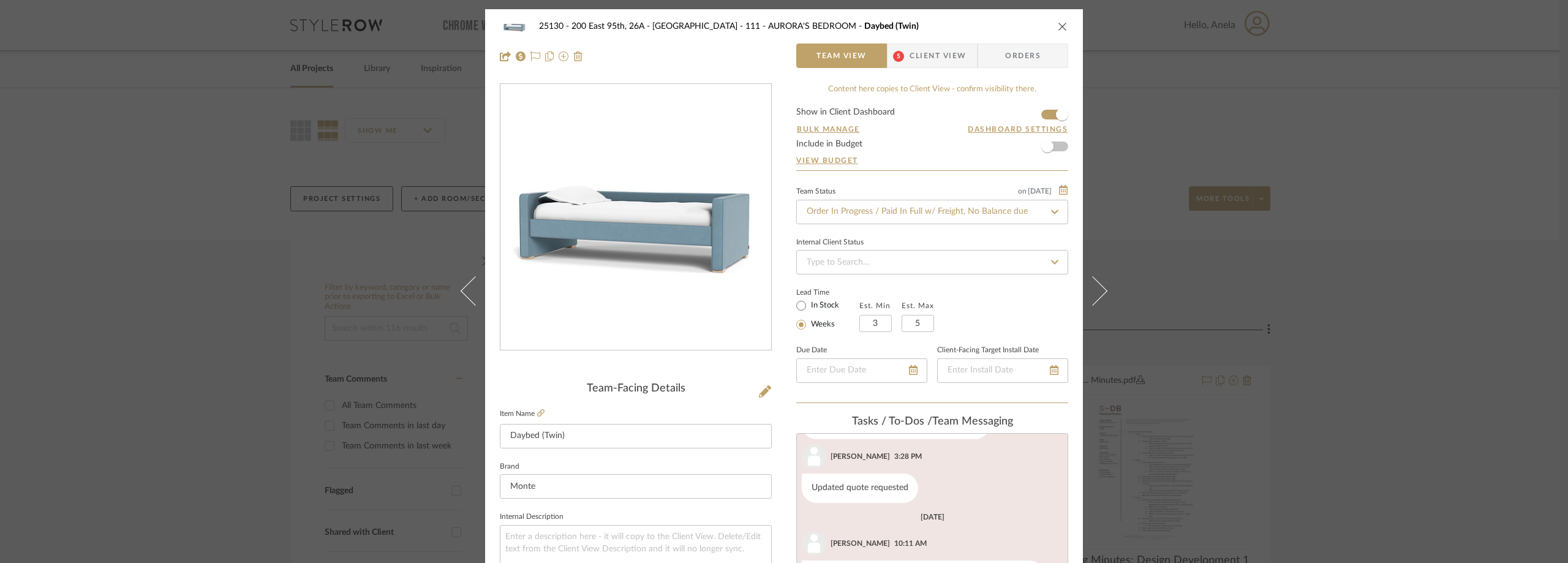
drag, startPoint x: 311, startPoint y: 201, endPoint x: 192, endPoint y: 18, distance: 218.3
click at [311, 201] on div "25130 - 200 East 95th, 26A - Kosheleva 111 - AURORA'S BEDROOM Daybed (Twin) Tea…" at bounding box center [784, 282] width 1568 height 563
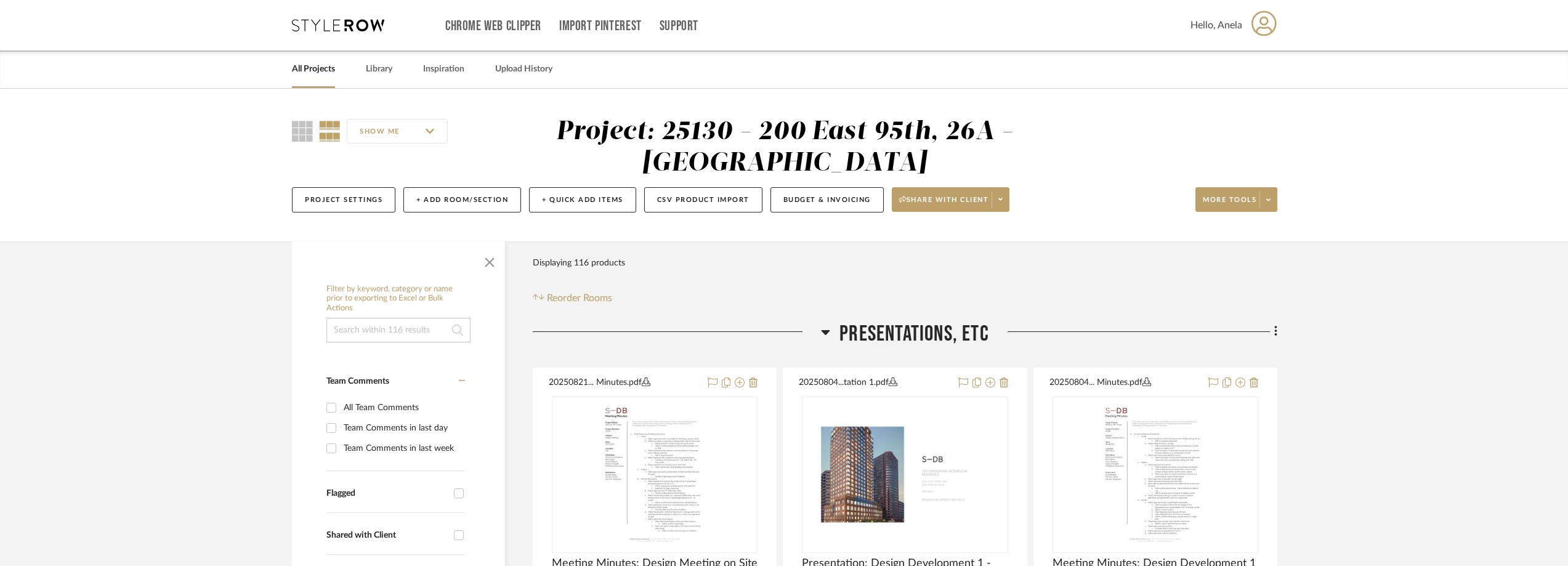
click at [316, 28] on icon at bounding box center [338, 25] width 92 height 12
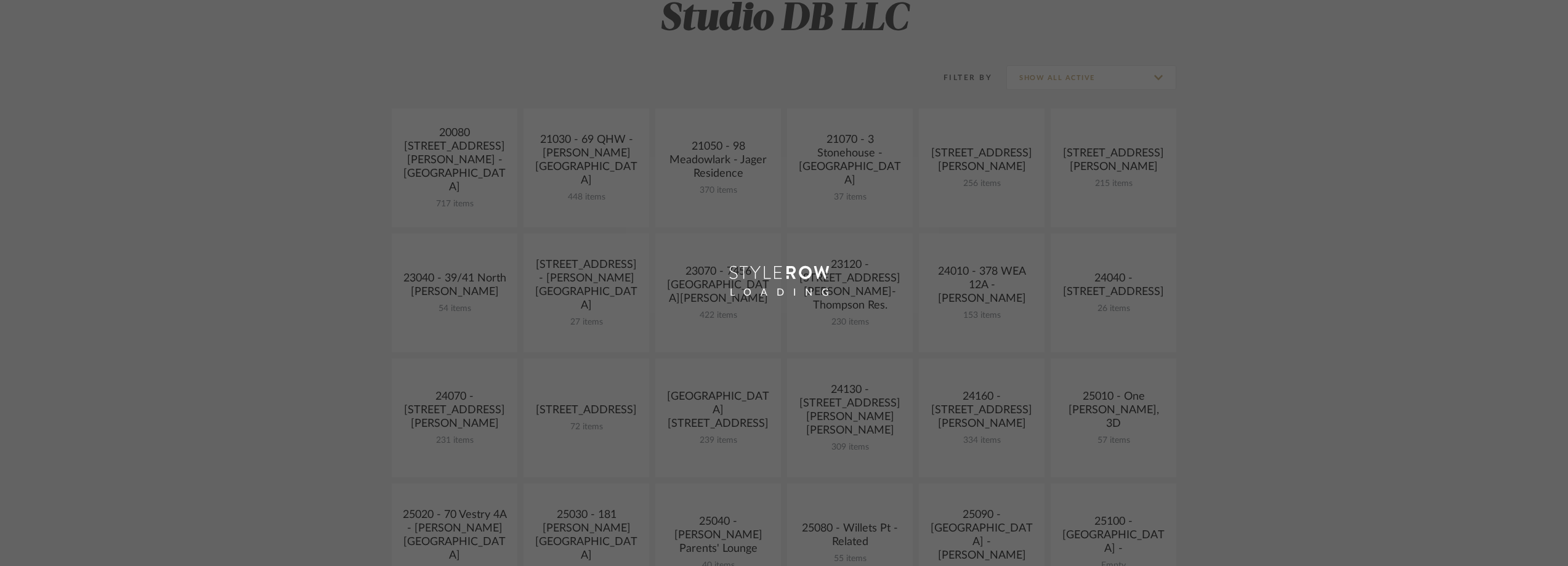
scroll to position [370, 0]
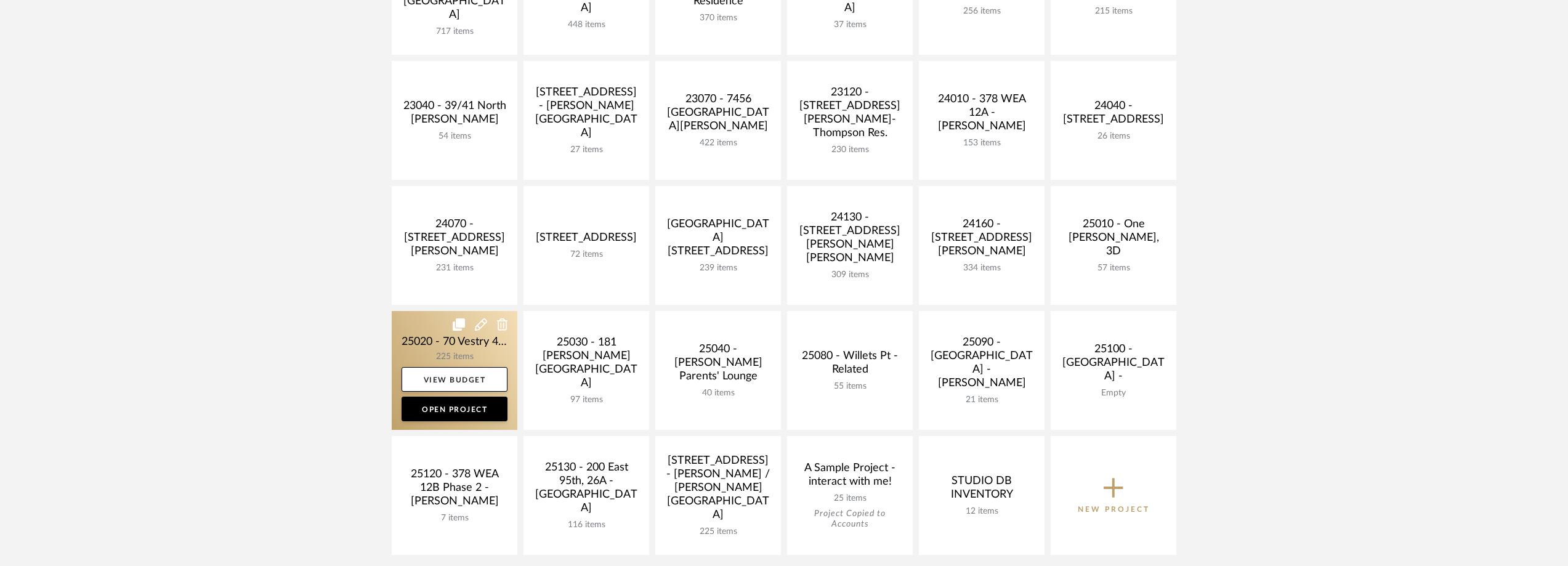
click at [442, 344] on link at bounding box center [454, 371] width 126 height 119
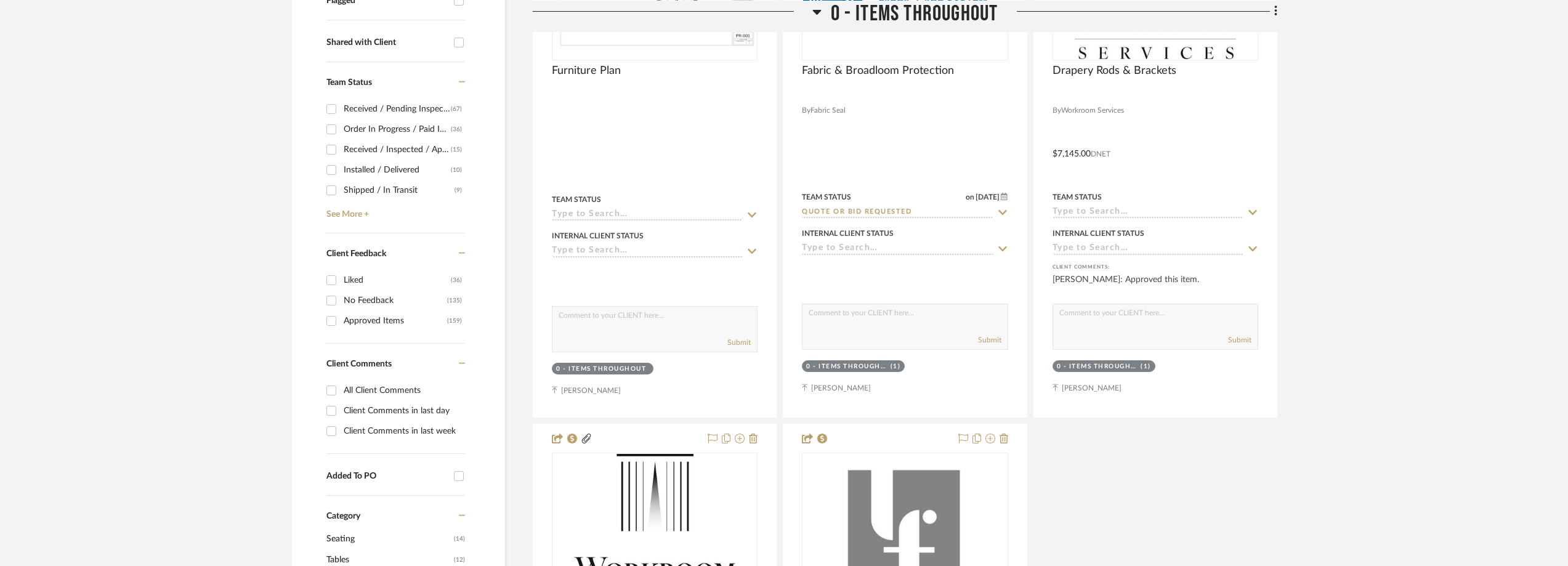
scroll to position [555, 0]
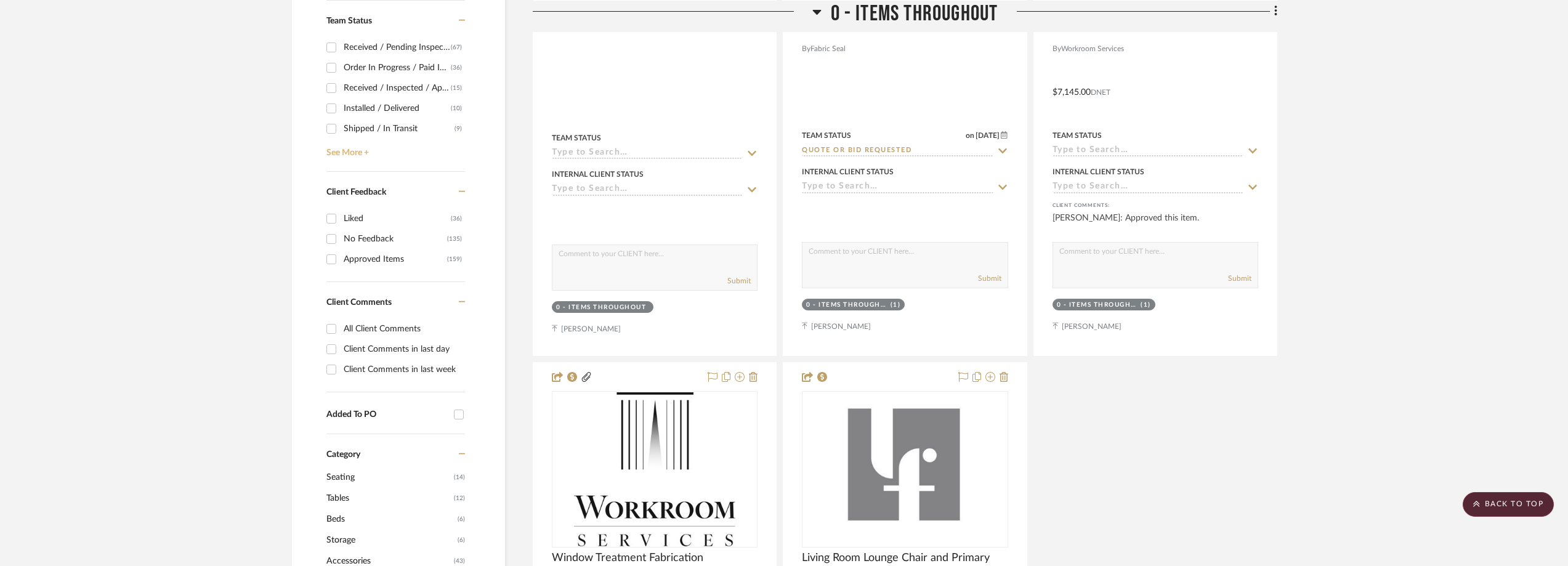
click at [373, 143] on link "See More +" at bounding box center [394, 148] width 142 height 20
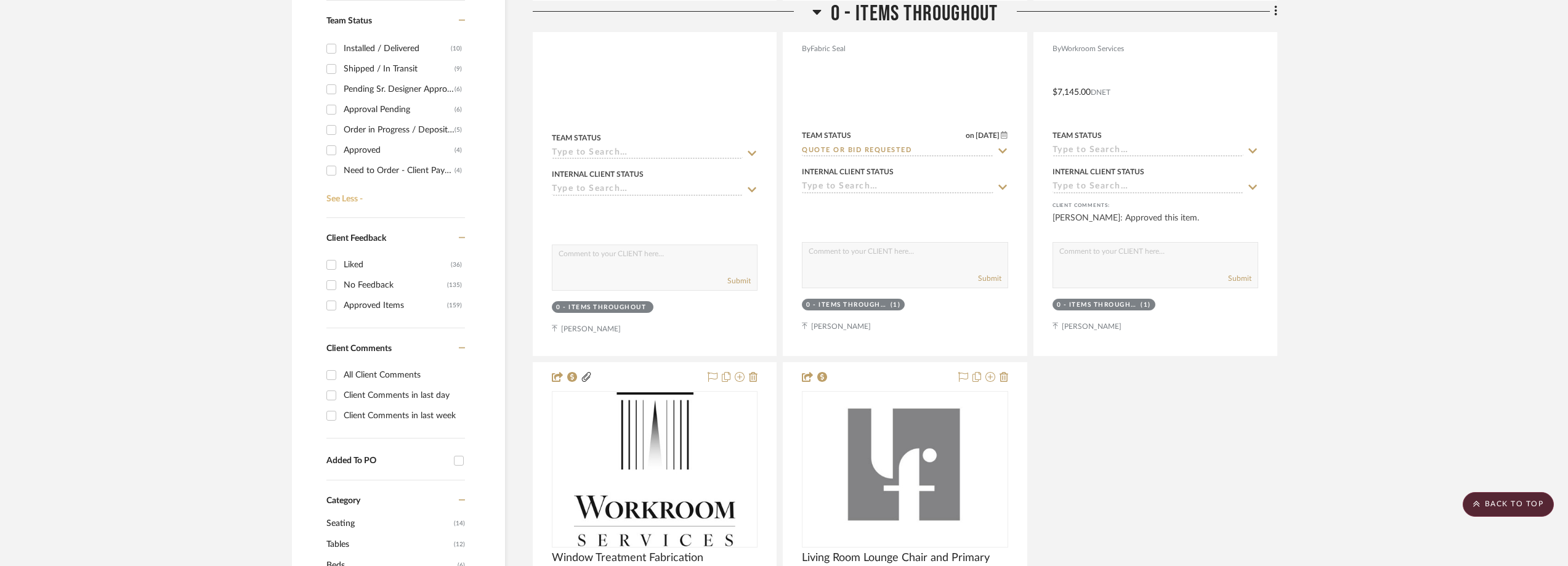
scroll to position [124, 0]
click at [388, 109] on div "Need to Order - Client Payment Received" at bounding box center [399, 107] width 111 height 20
click at [341, 109] on input "Need to Order - Client Payment Received (4)" at bounding box center [332, 107] width 20 height 20
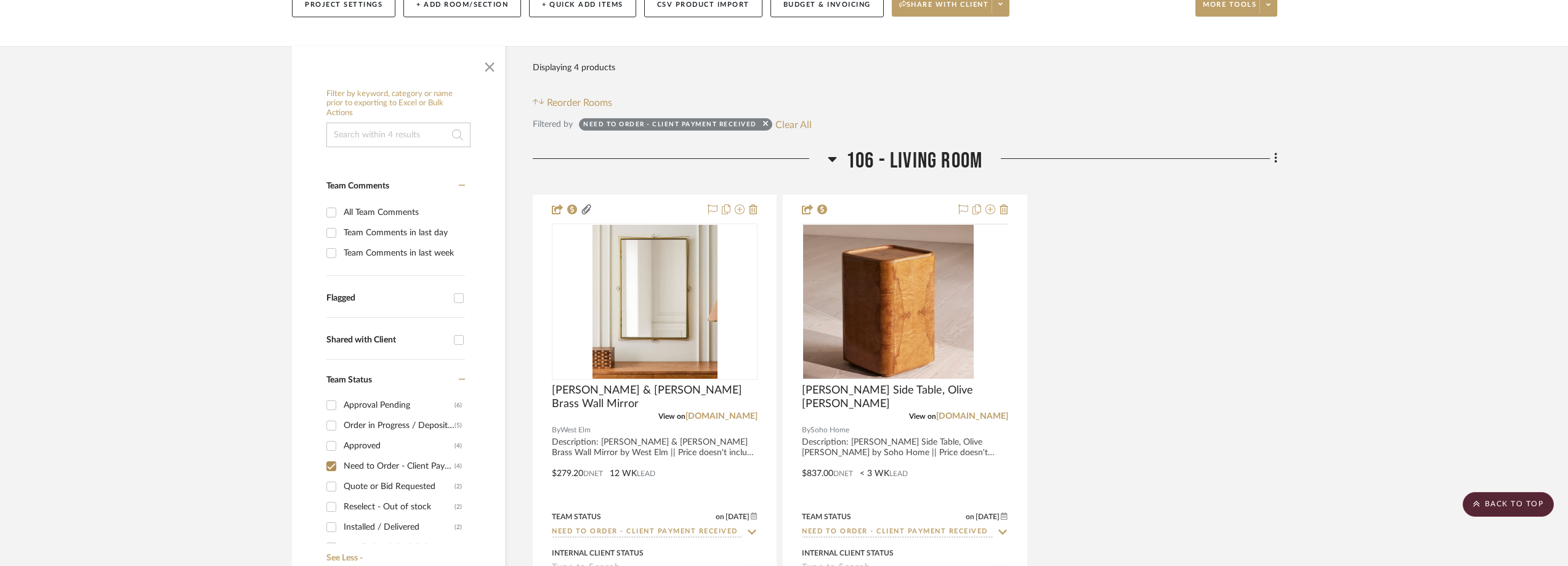
scroll to position [61, 0]
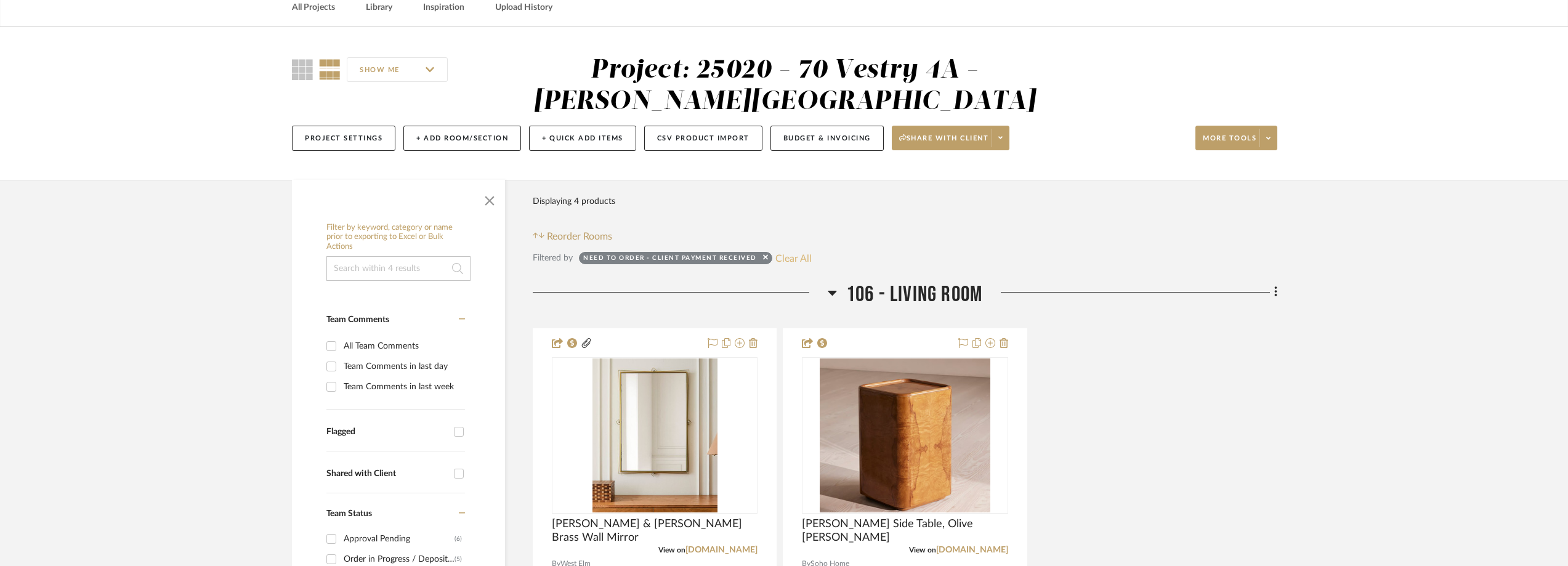
click at [786, 255] on button "Clear All" at bounding box center [794, 258] width 37 height 16
checkbox input "false"
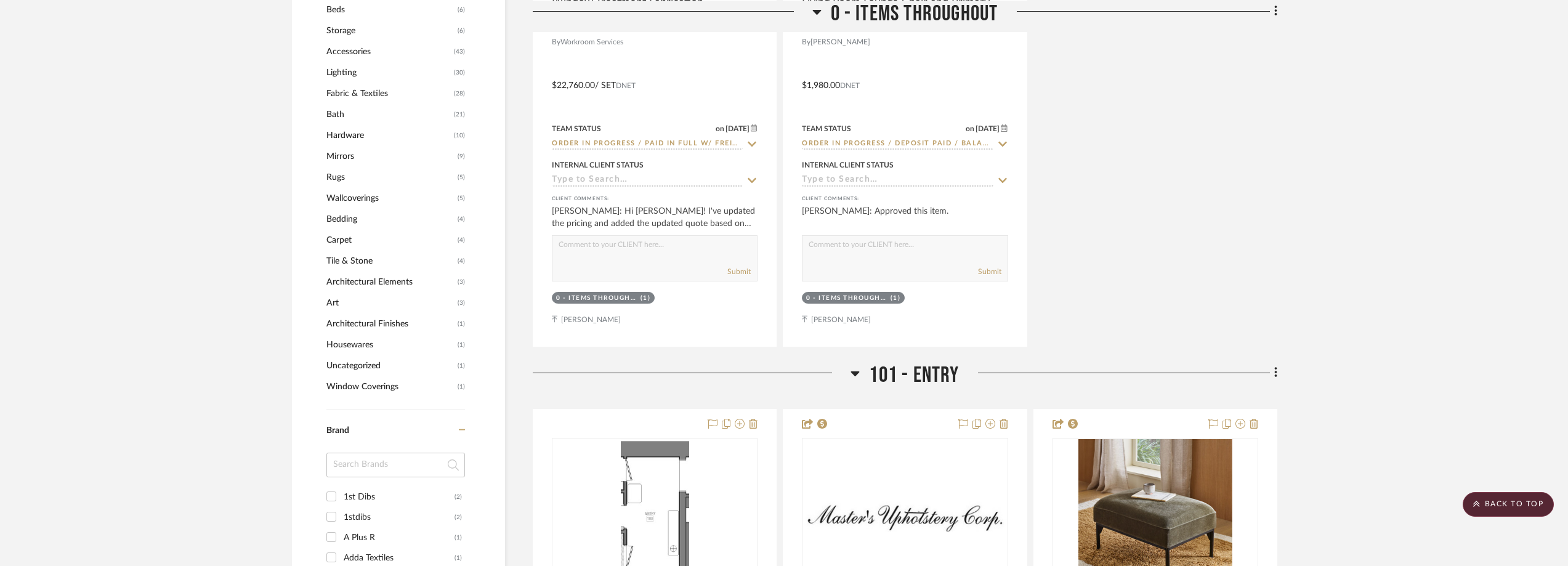
scroll to position [1294, 0]
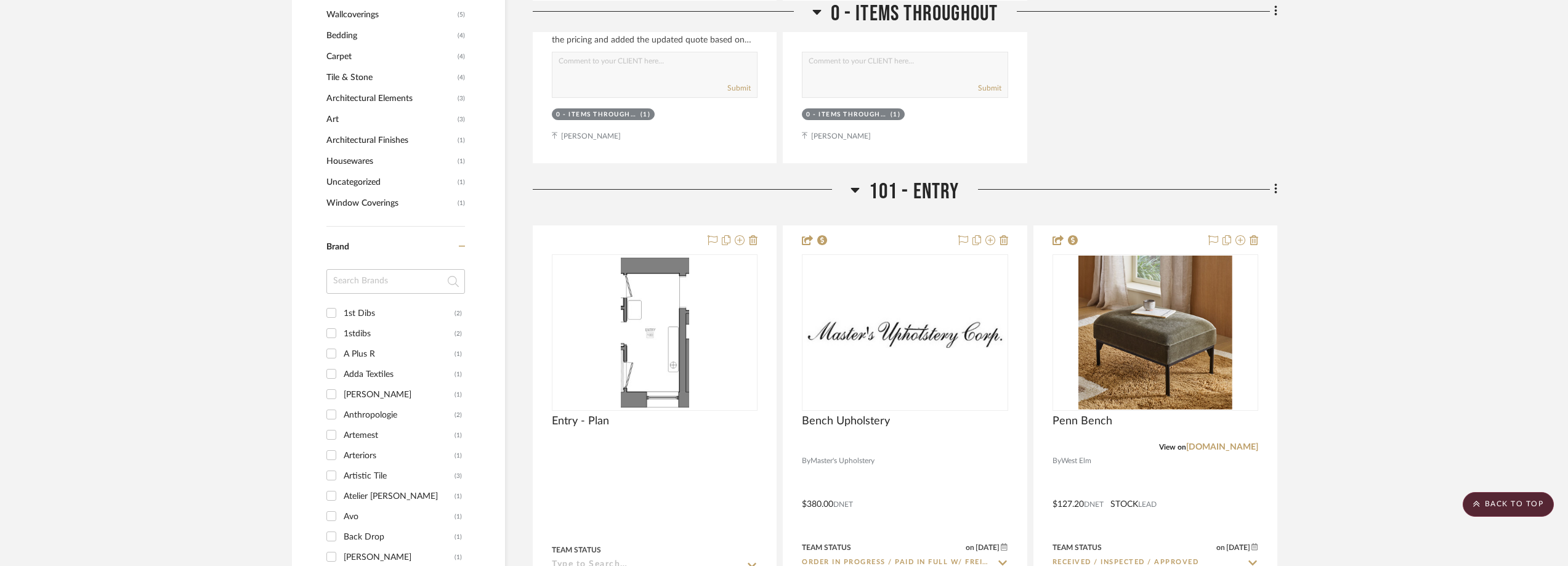
click at [356, 277] on input at bounding box center [396, 282] width 138 height 25
type input "och"
click at [375, 317] on div "Ochre" at bounding box center [399, 313] width 111 height 20
click at [341, 317] on input "Ochre (1)" at bounding box center [332, 313] width 20 height 20
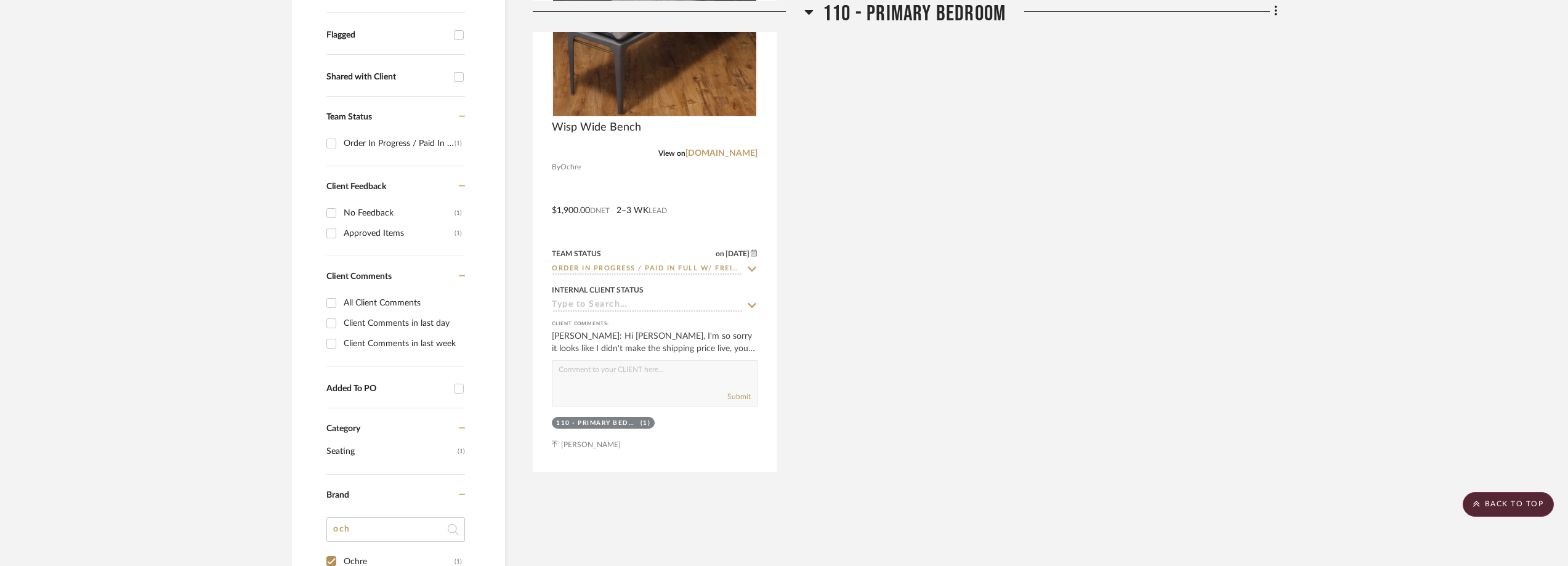
scroll to position [329, 0]
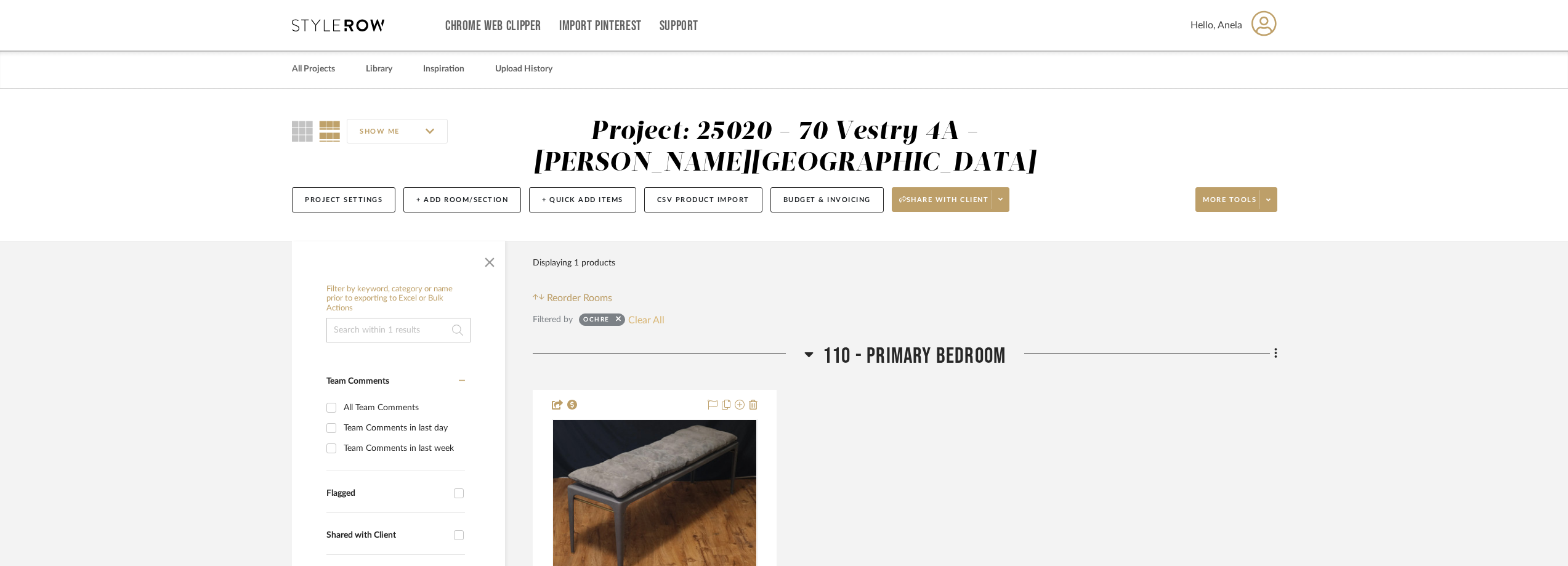
click at [645, 312] on button "Clear All" at bounding box center [646, 320] width 37 height 16
checkbox input "false"
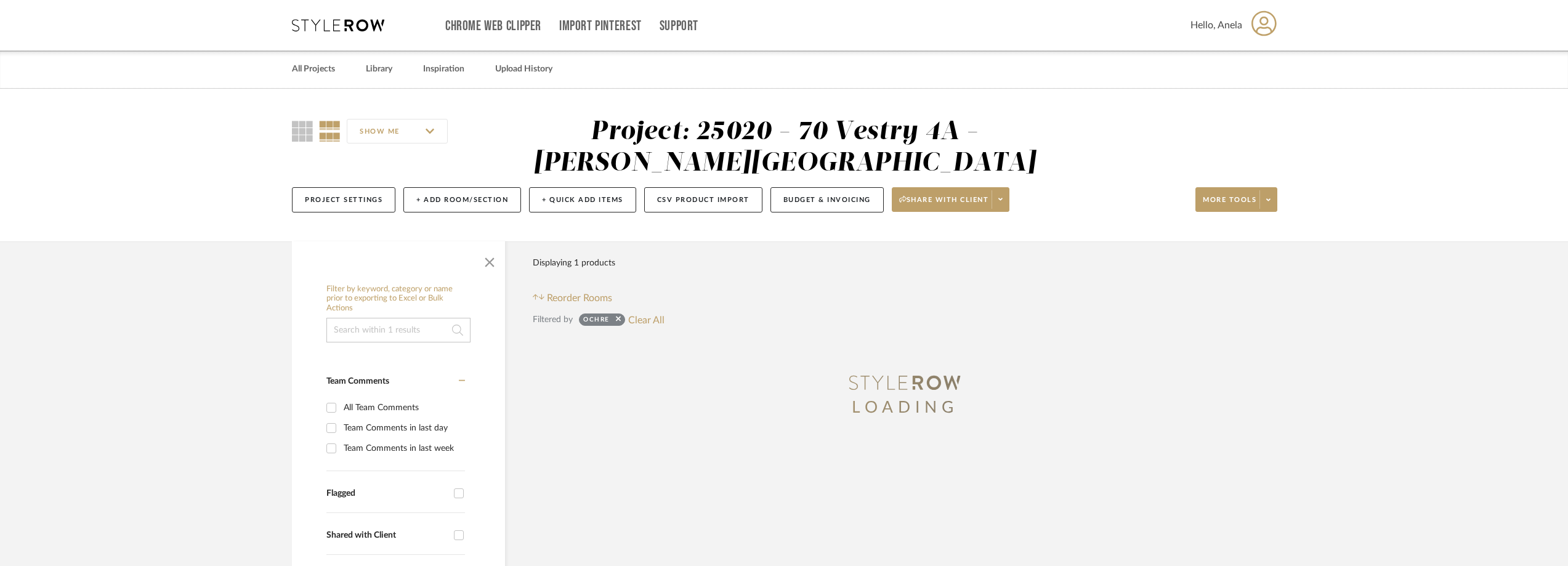
scroll to position [308, 0]
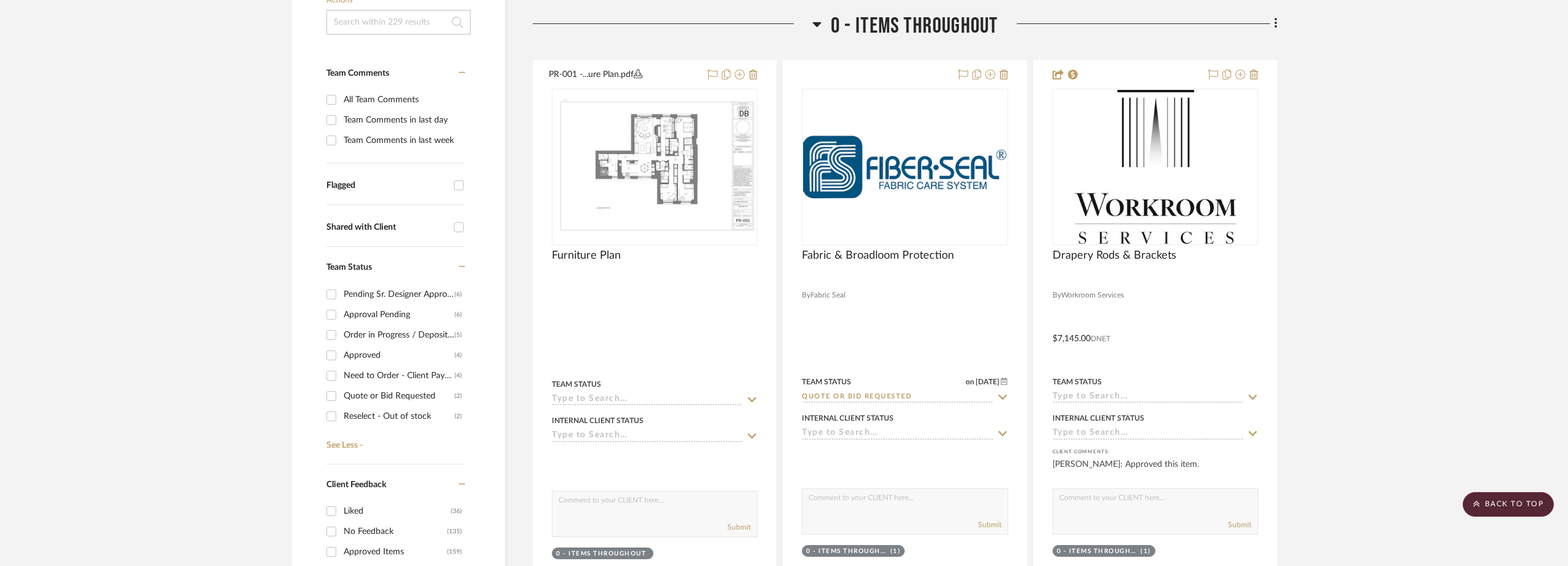
scroll to position [124, 0]
click at [417, 351] on div "Need to Order - Client Payment Received" at bounding box center [399, 354] width 111 height 20
click at [341, 351] on input "Need to Order - Client Payment Received (4)" at bounding box center [332, 354] width 20 height 20
checkbox input "true"
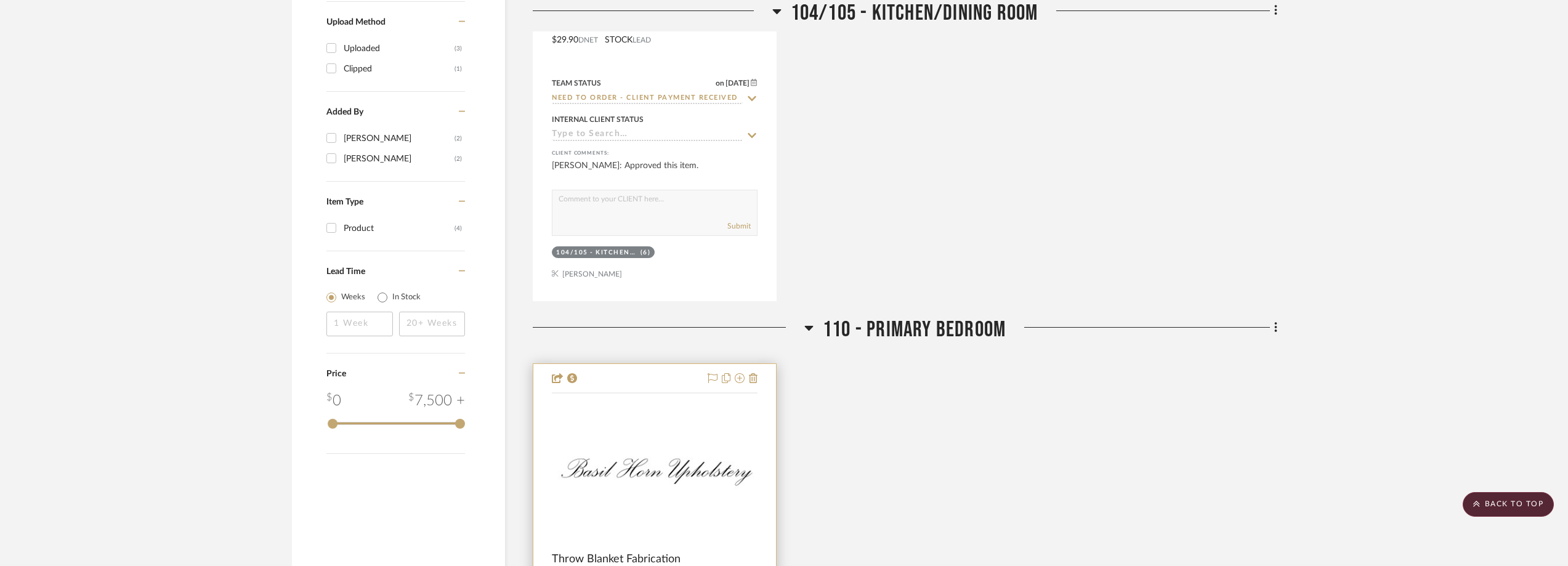
scroll to position [1342, 0]
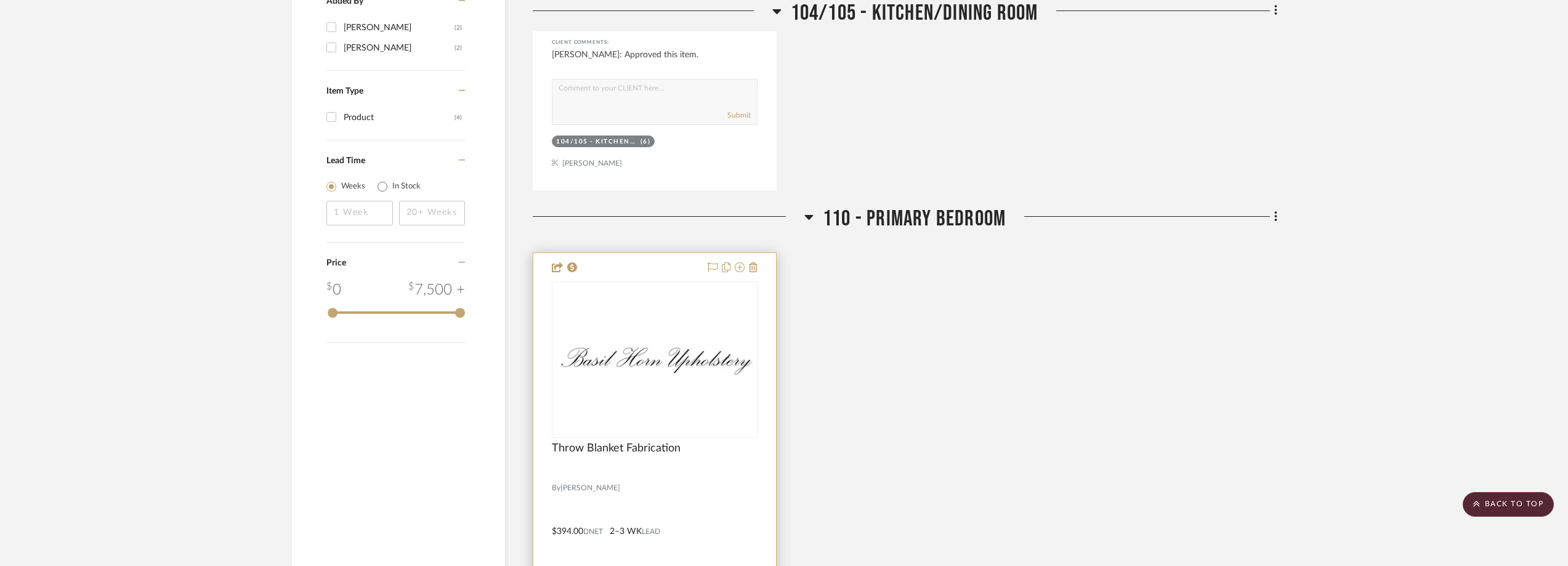
click at [682, 339] on div at bounding box center [655, 360] width 206 height 157
click at [682, 339] on img "0" at bounding box center [655, 360] width 203 height 47
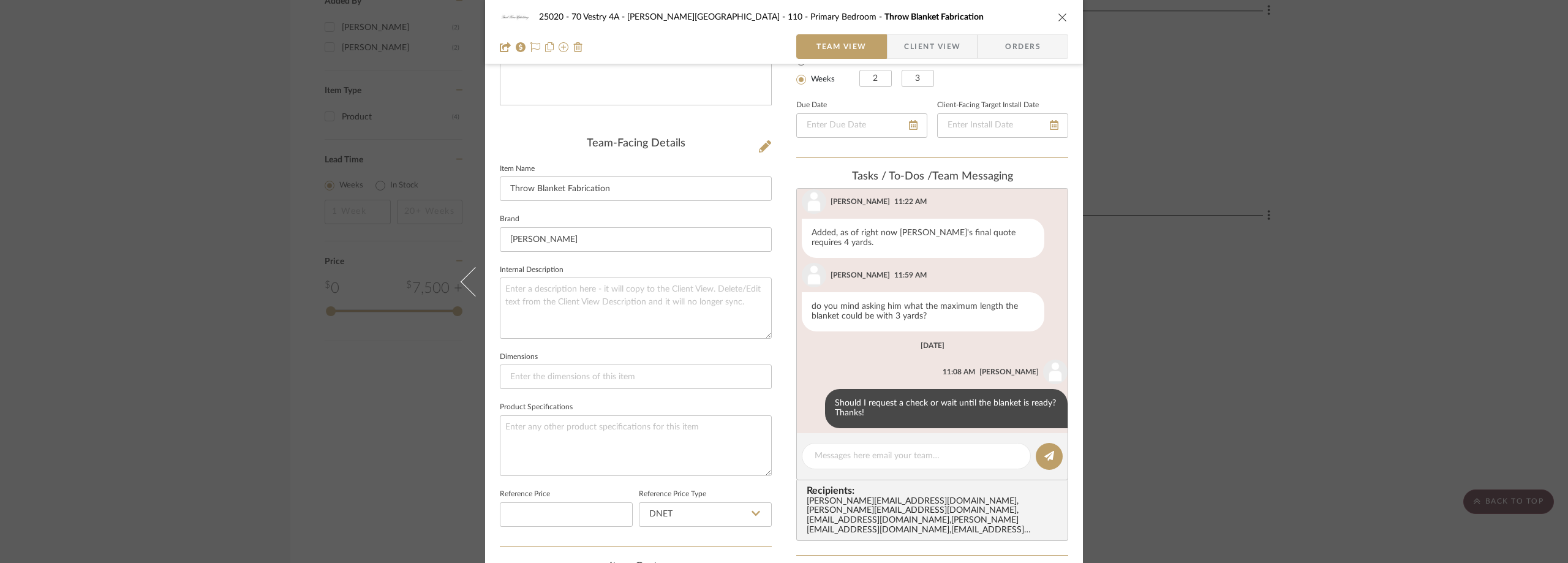
scroll to position [586, 0]
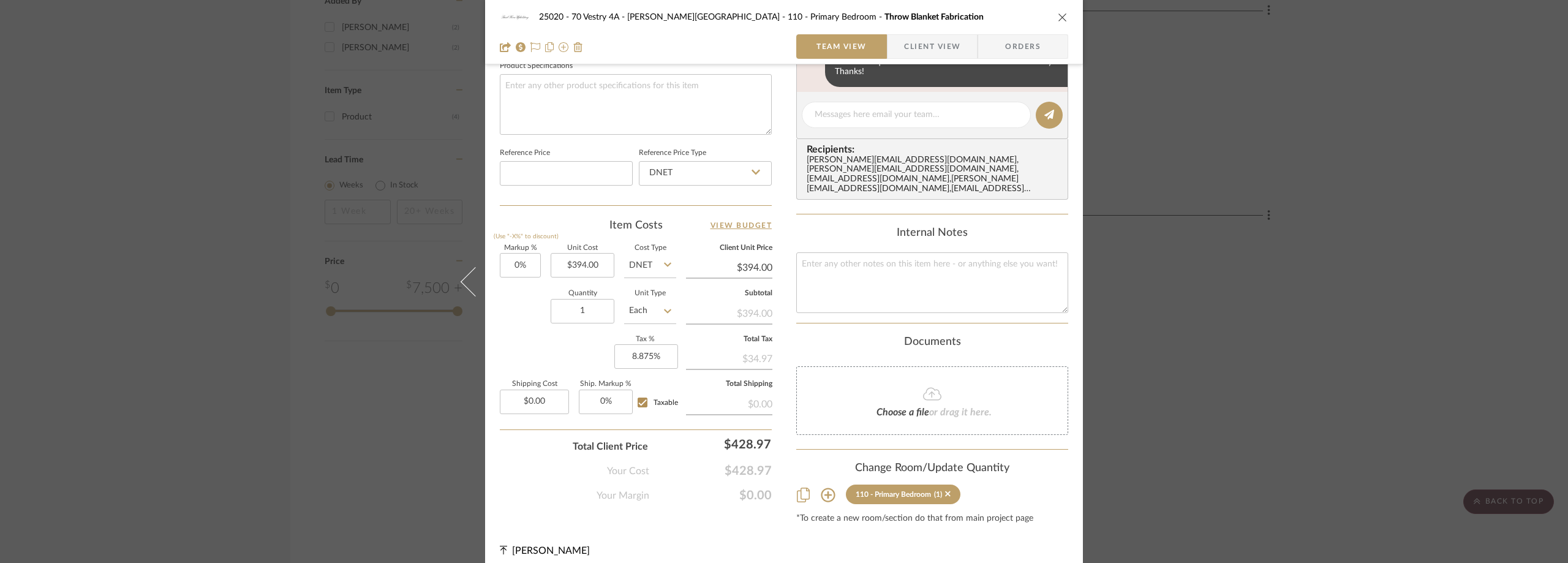
click at [1266, 114] on div "25020 - 70 Vestry 4A - Grant-Stanleigh 110 - Primary Bedroom Throw Blanket Fabr…" at bounding box center [784, 282] width 1568 height 563
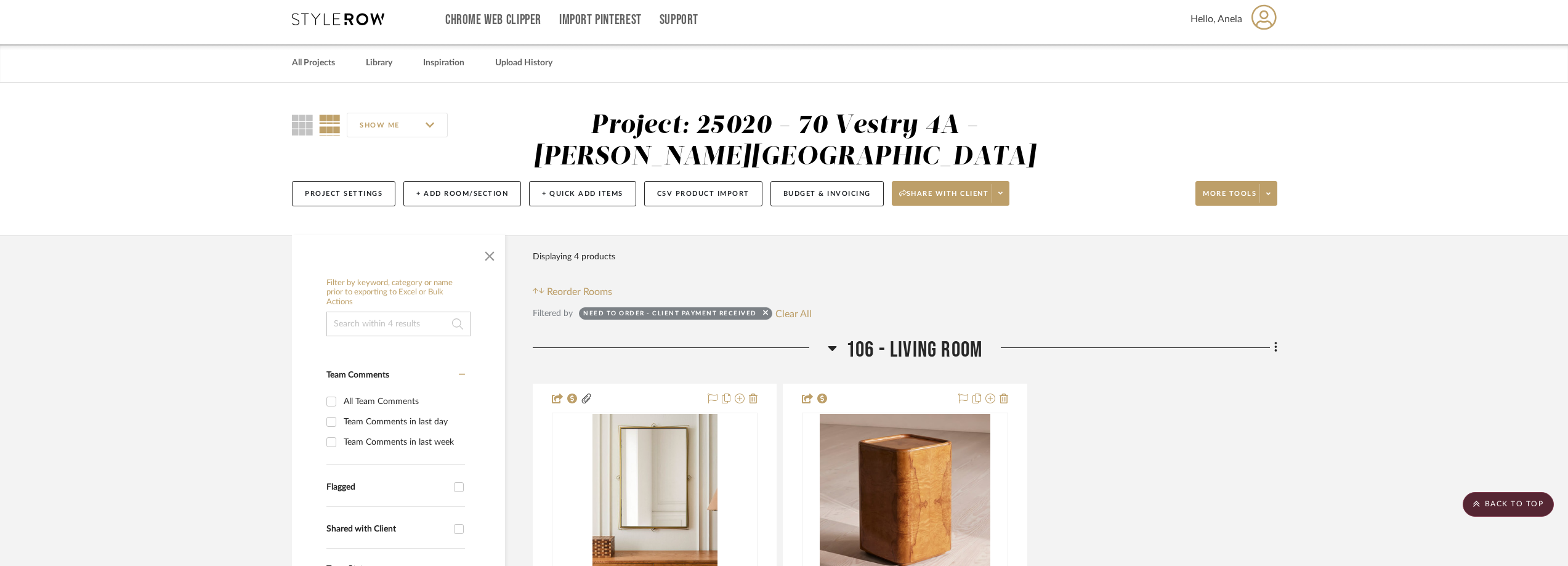
scroll to position [0, 0]
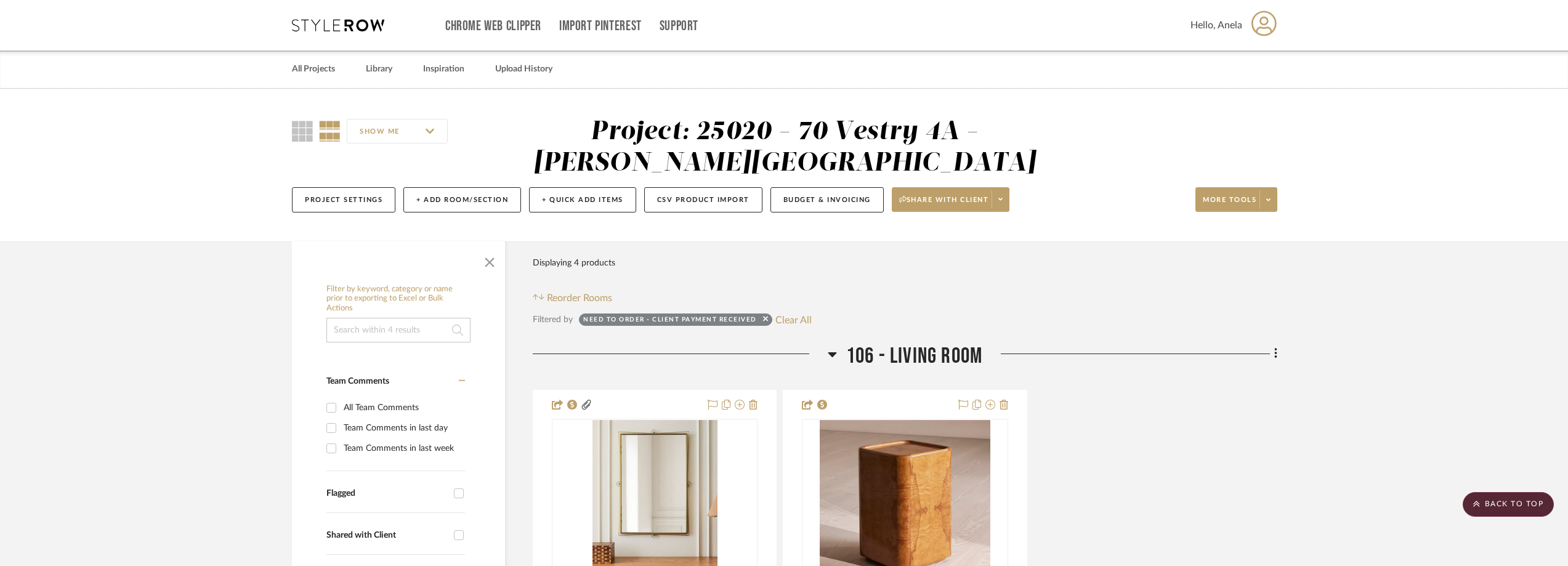
click at [315, 24] on icon at bounding box center [338, 25] width 92 height 12
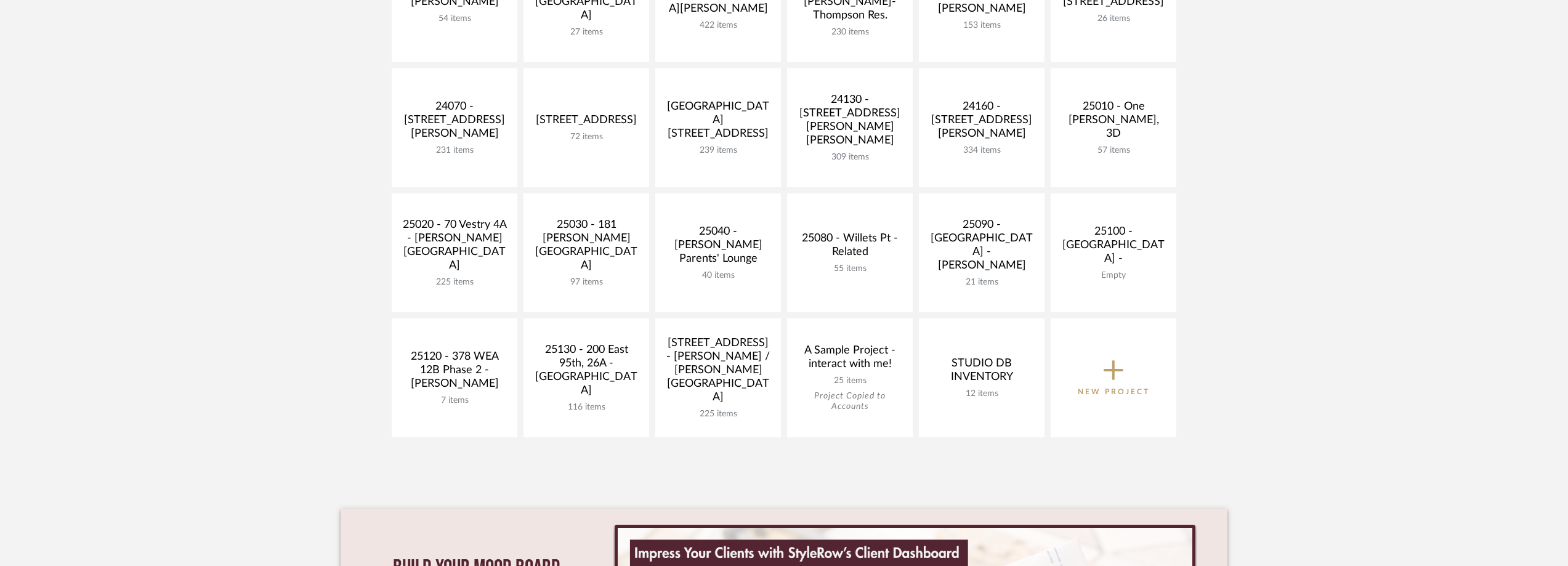
scroll to position [493, 0]
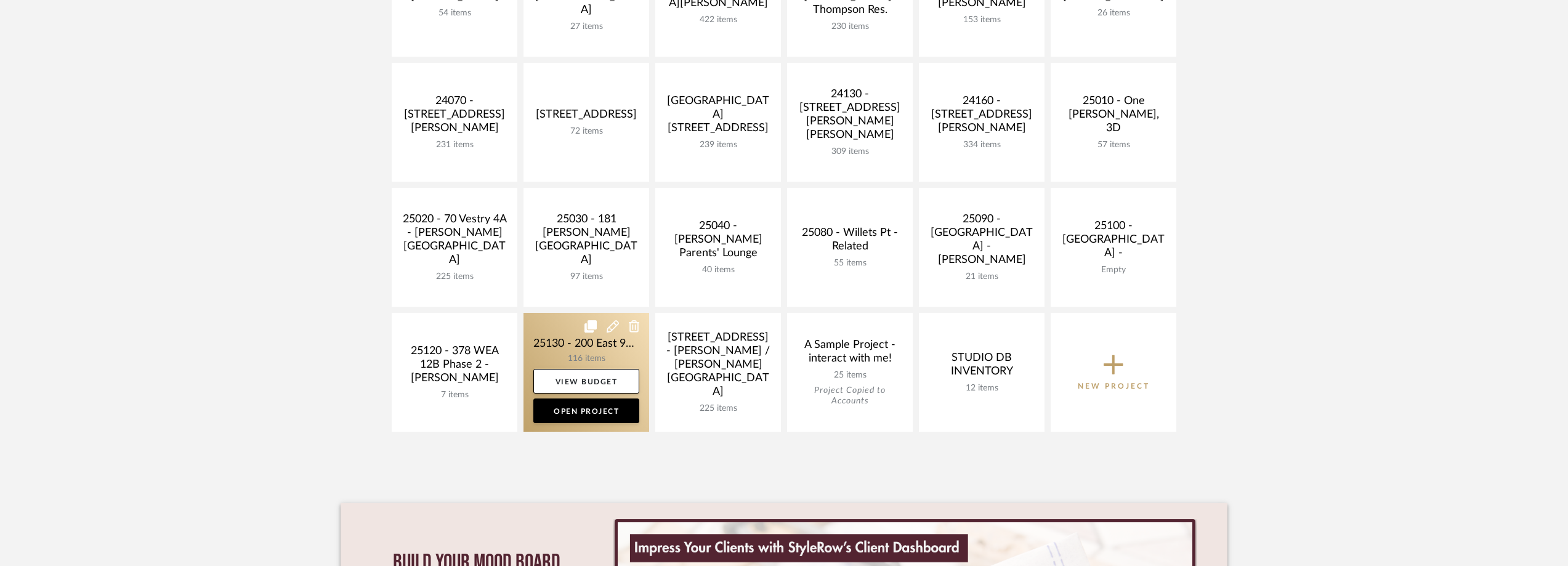
click at [551, 324] on link at bounding box center [586, 372] width 126 height 119
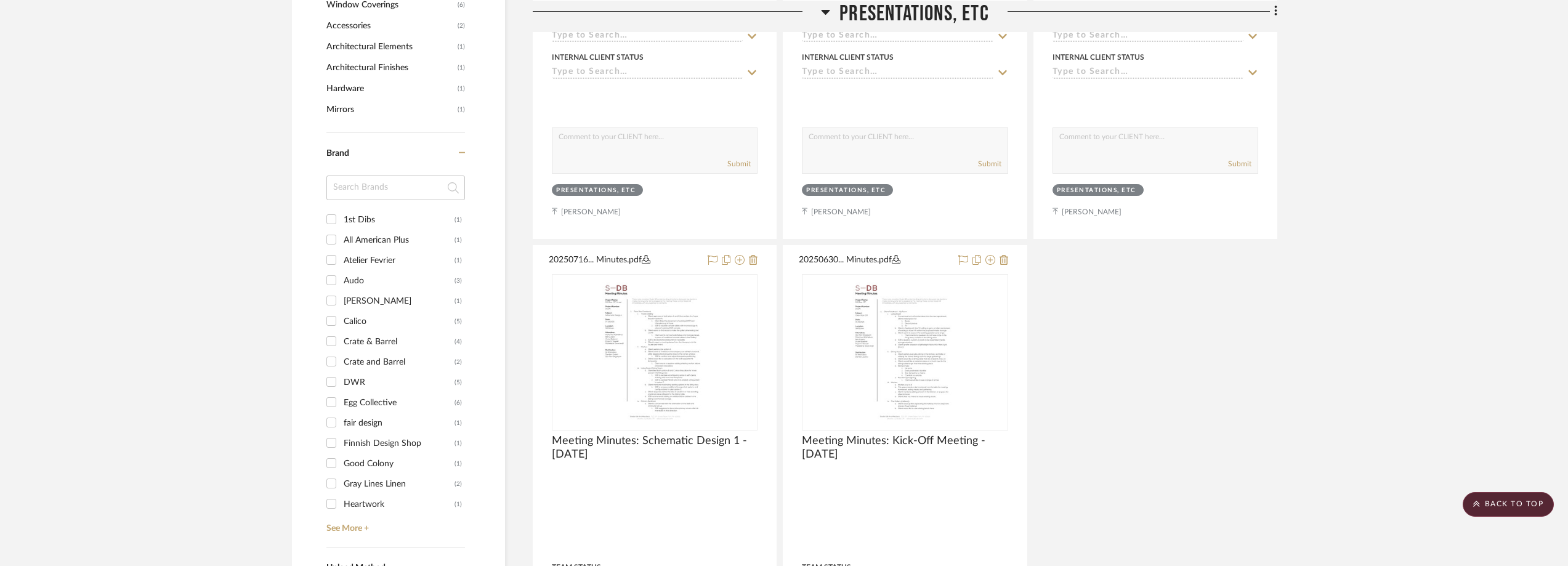
scroll to position [1171, 0]
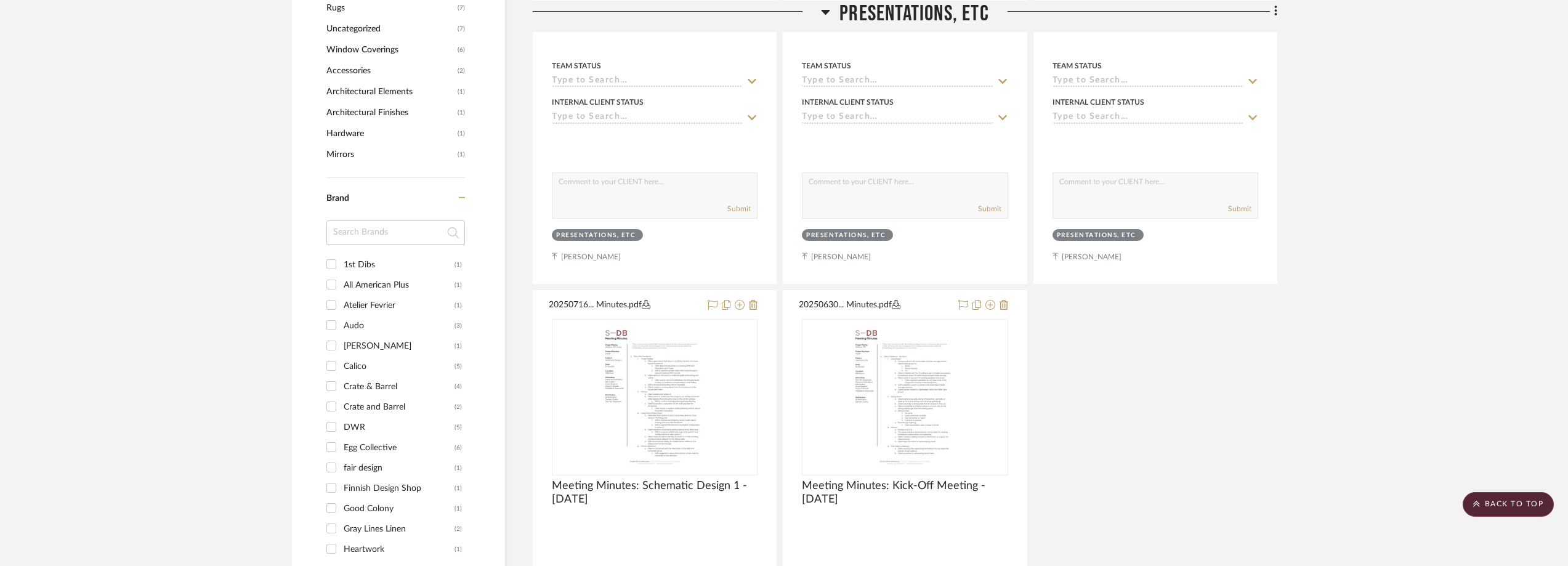
click at [405, 236] on input at bounding box center [396, 233] width 138 height 25
type input "sim"
click at [400, 255] on div "[PERSON_NAME]" at bounding box center [399, 265] width 111 height 20
click at [341, 255] on input "[PERSON_NAME] (1)" at bounding box center [332, 265] width 20 height 20
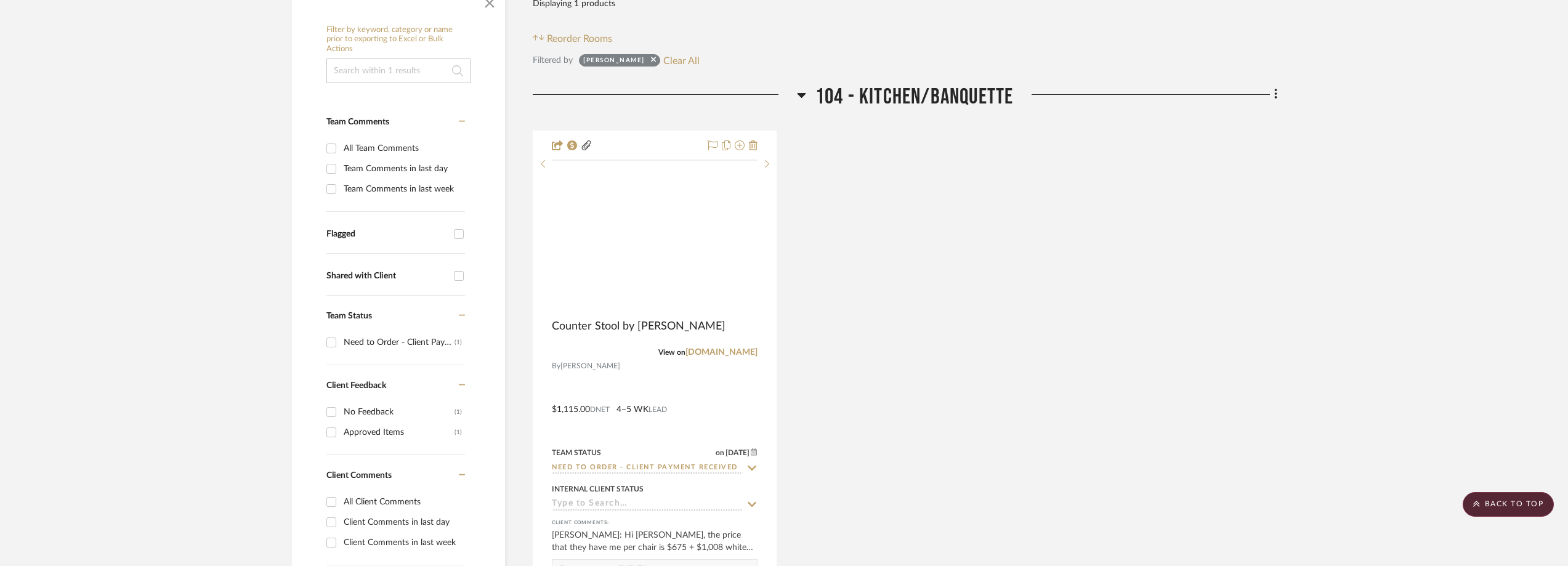
scroll to position [144, 0]
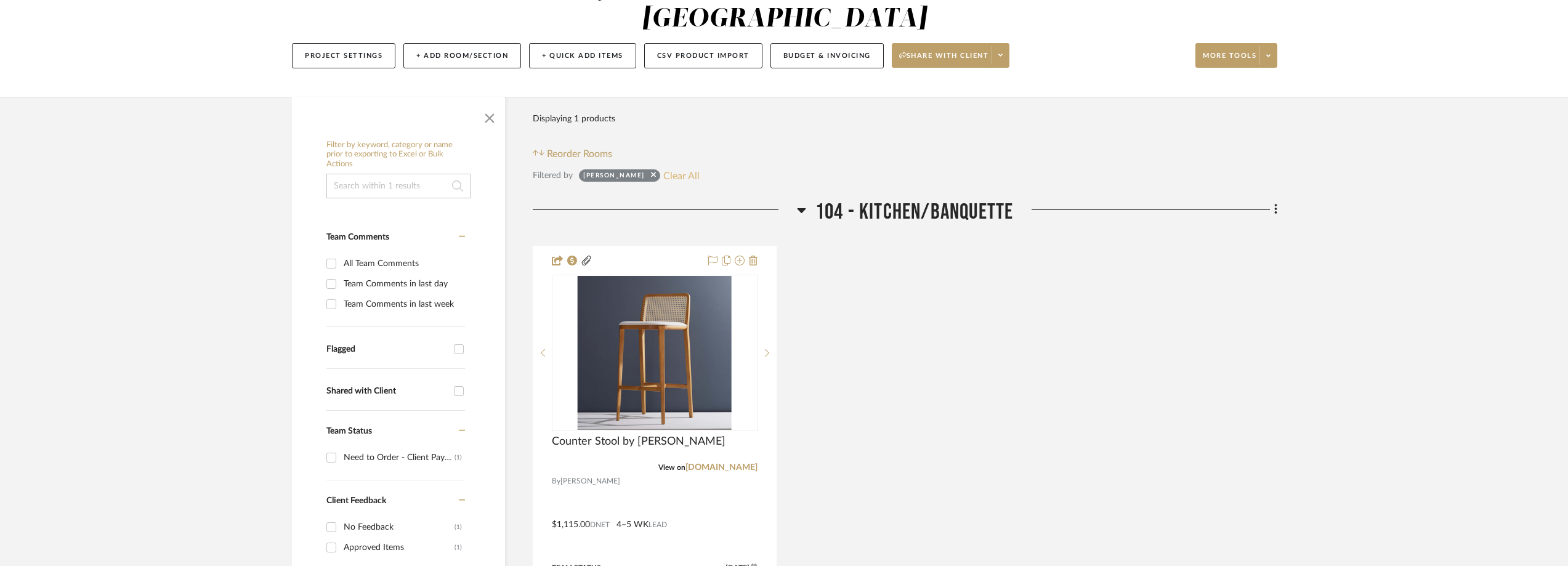
click at [663, 171] on button "Clear All" at bounding box center [681, 175] width 37 height 16
checkbox input "false"
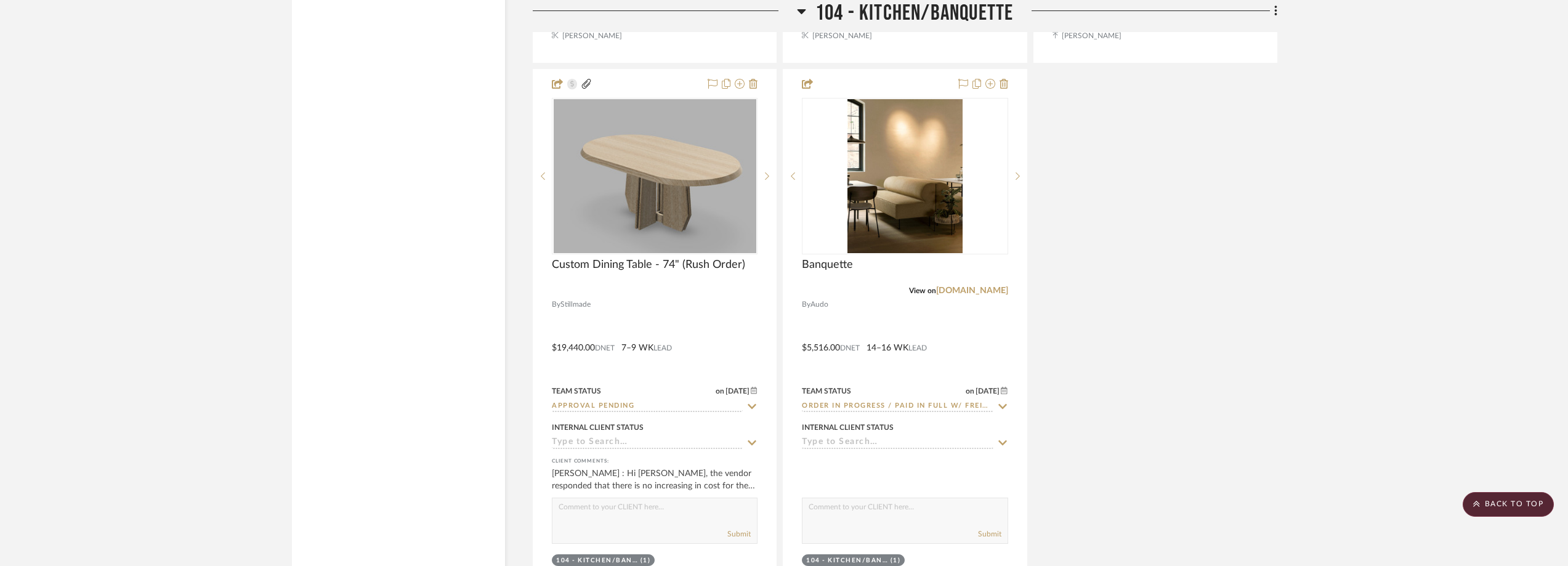
scroll to position [7250, 0]
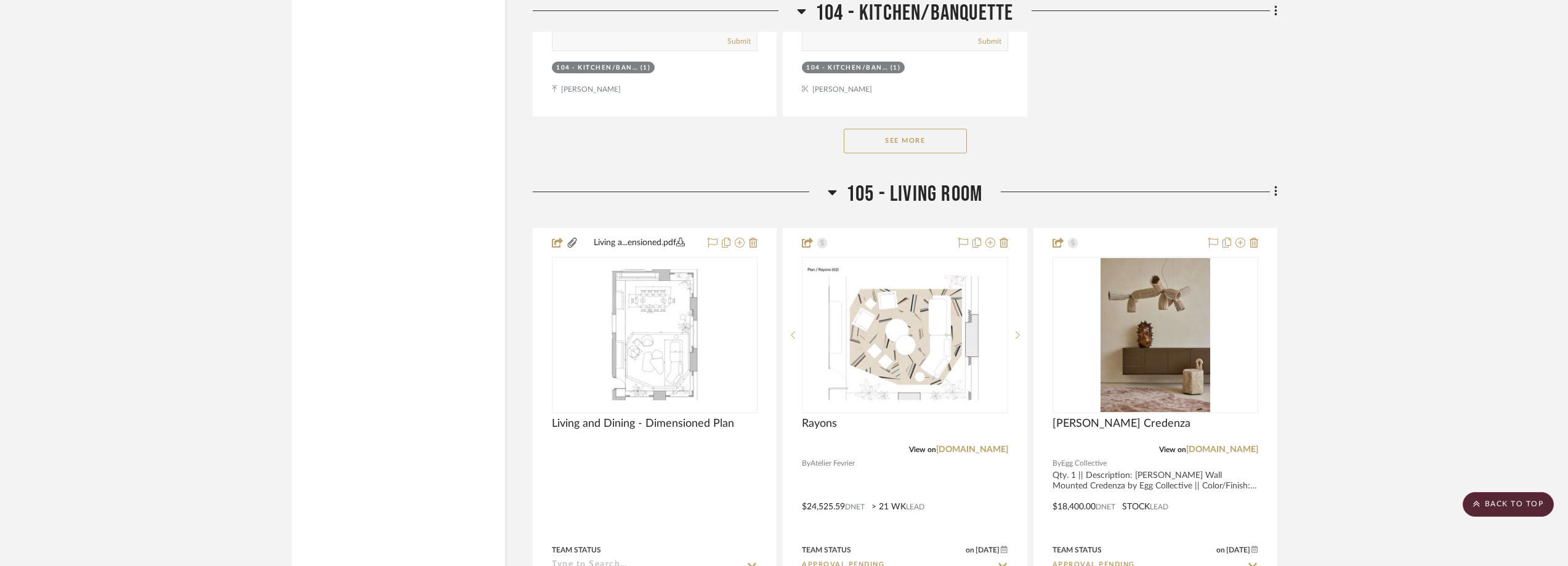
click at [951, 148] on button "See More" at bounding box center [905, 140] width 123 height 25
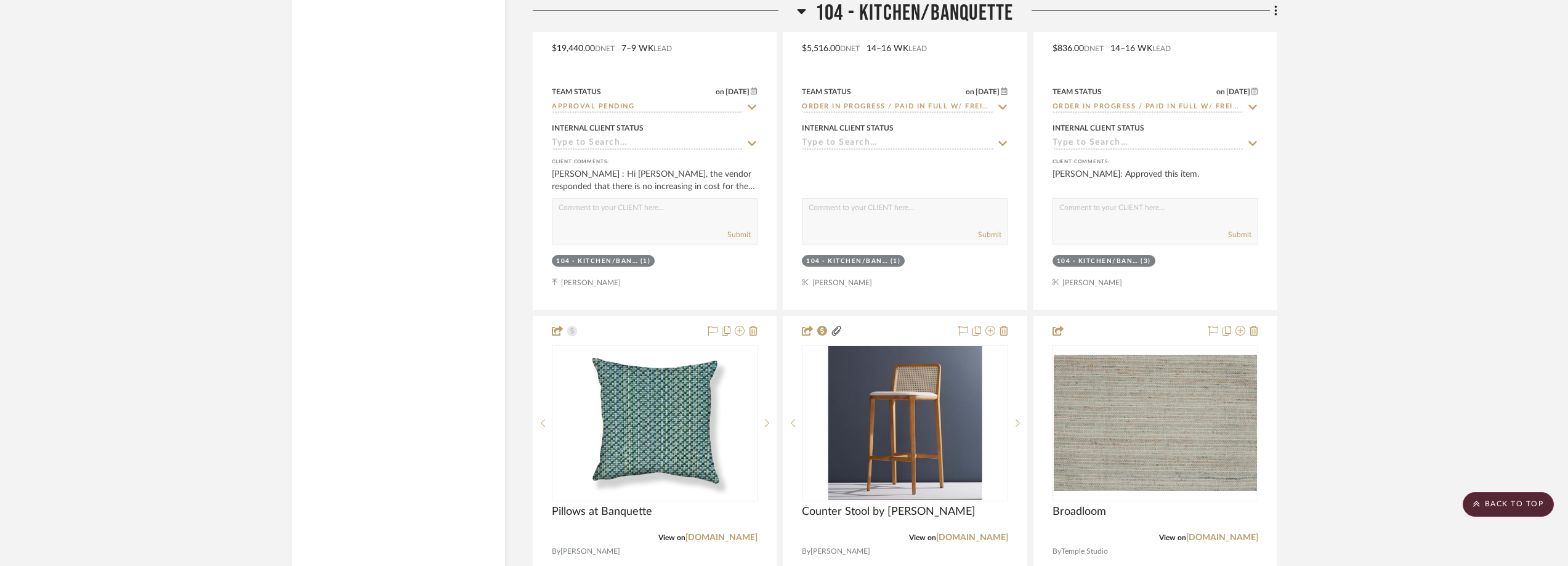
scroll to position [7373, 0]
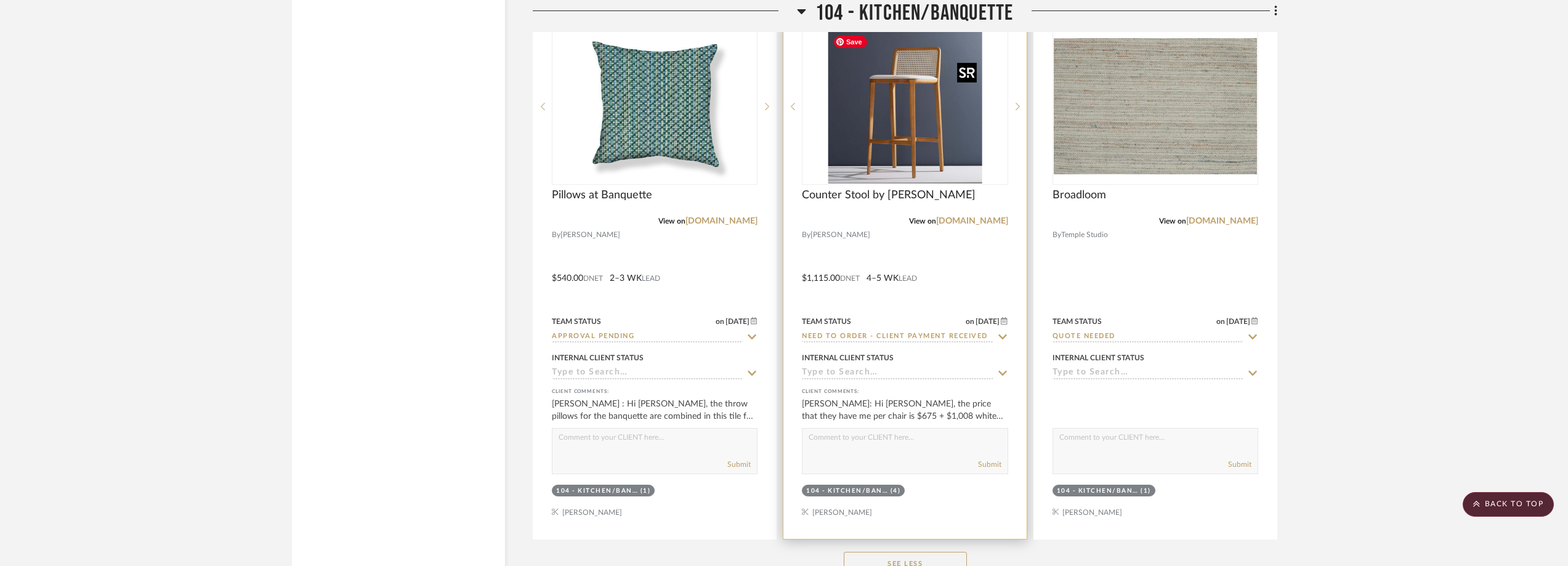
click at [935, 152] on img "0" at bounding box center [904, 107] width 154 height 154
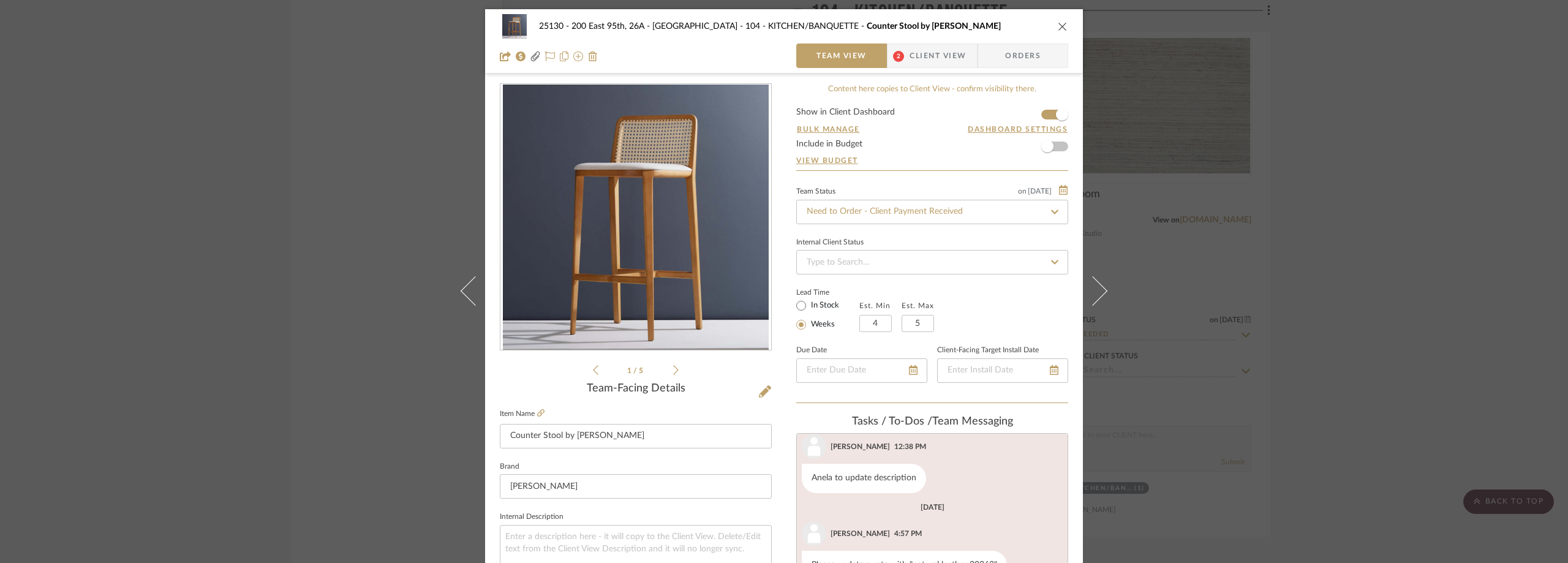
scroll to position [368, 0]
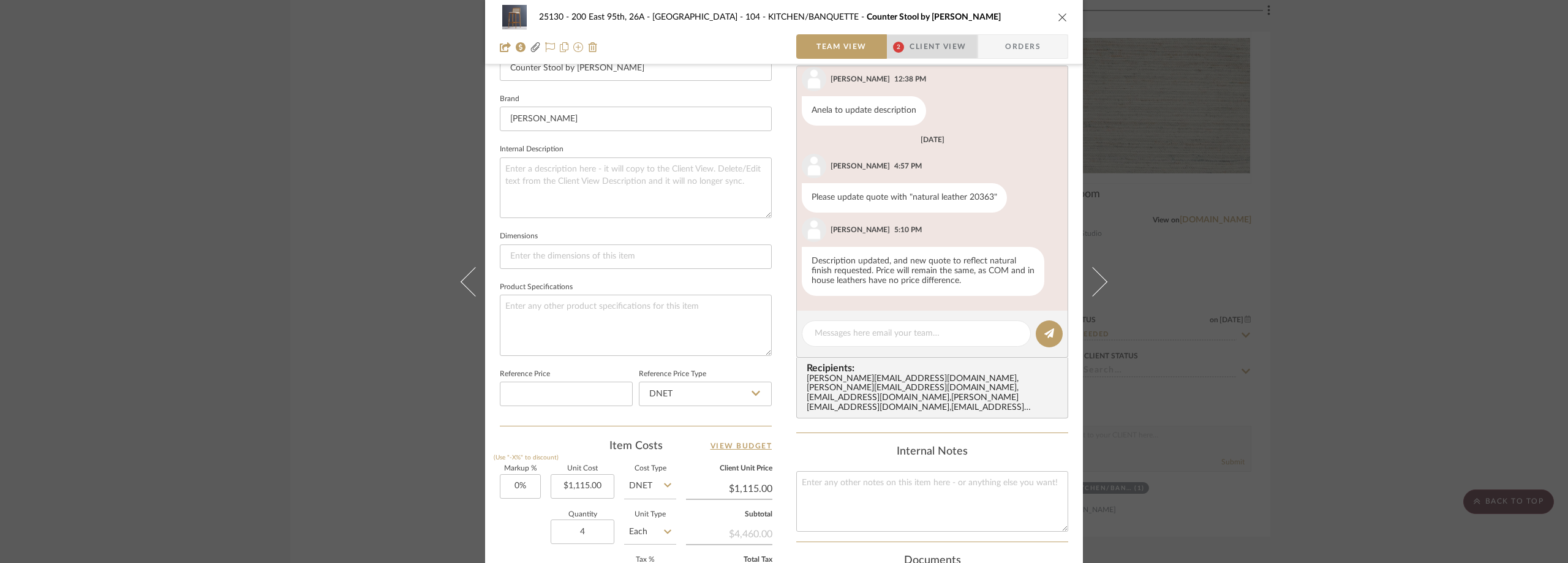
click at [924, 37] on span "Client View" at bounding box center [937, 46] width 56 height 25
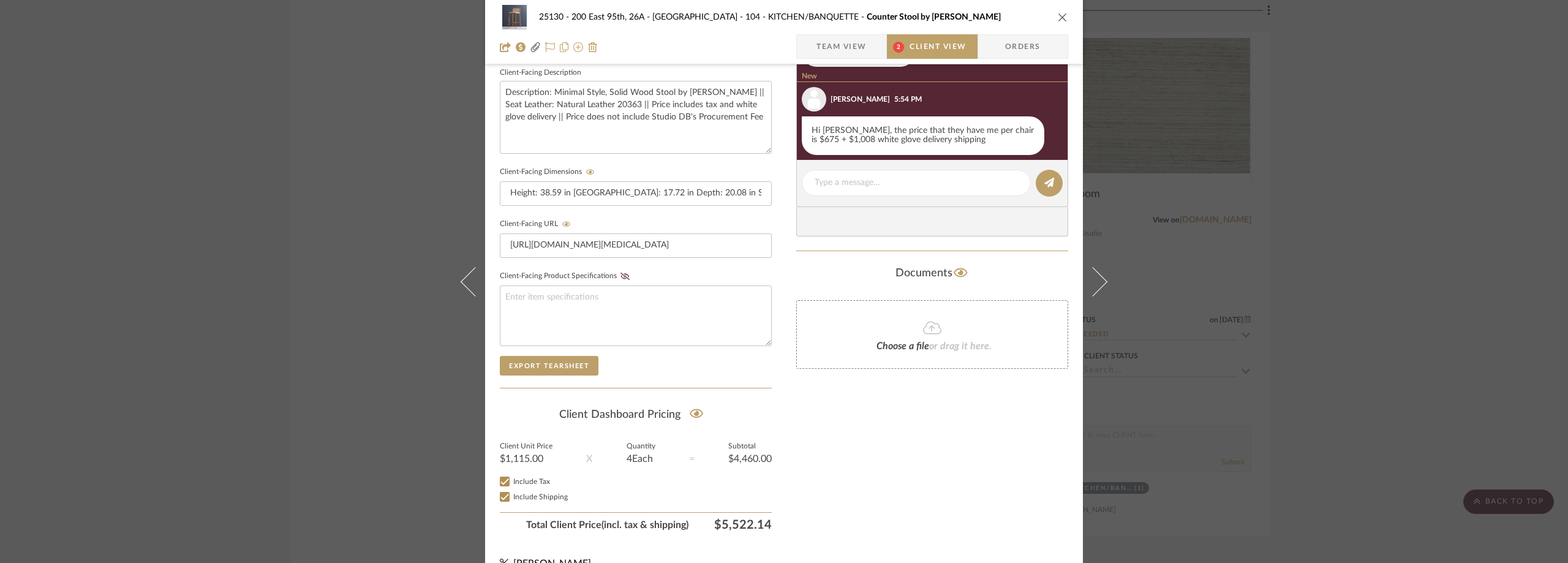
scroll to position [466, 0]
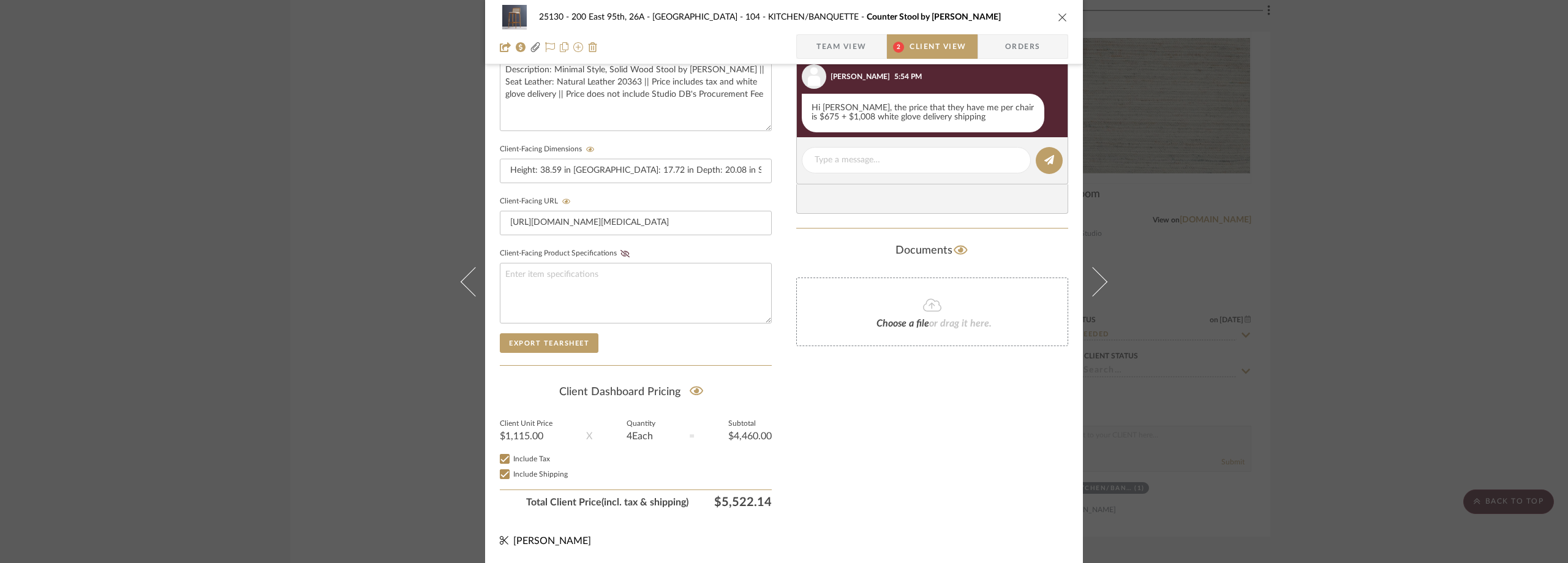
click at [855, 46] on span "Team View" at bounding box center [842, 46] width 51 height 25
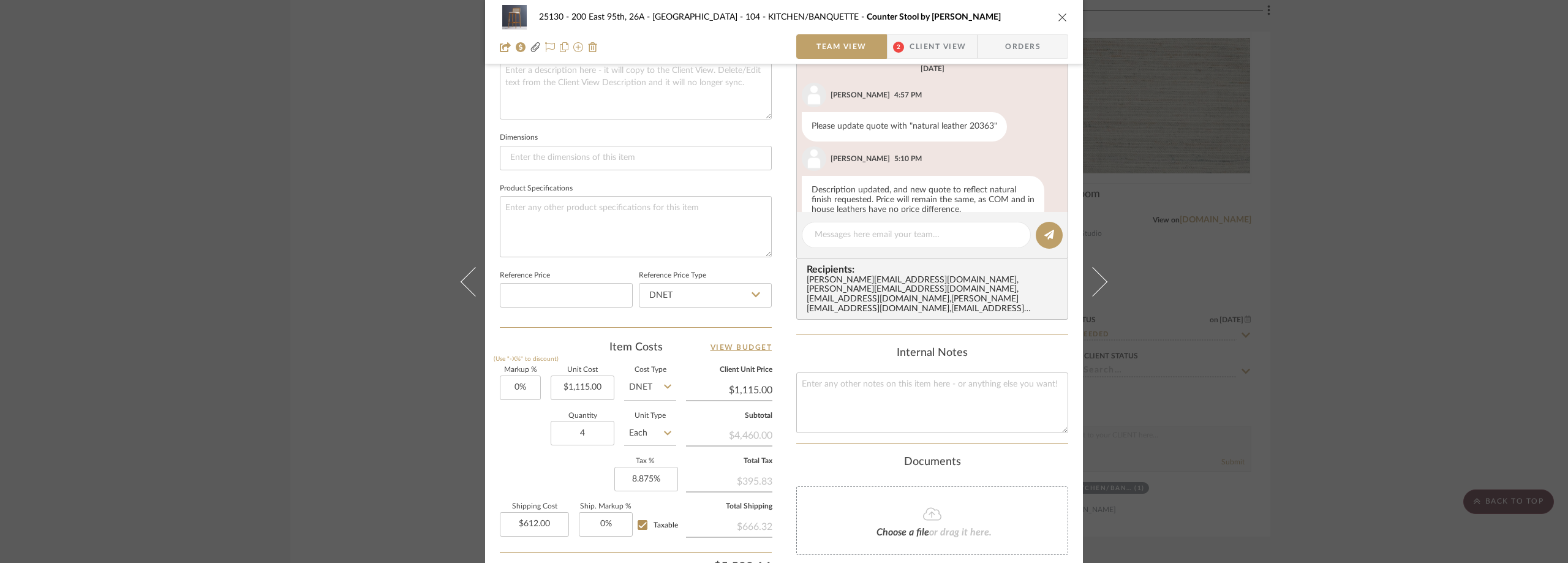
scroll to position [27, 0]
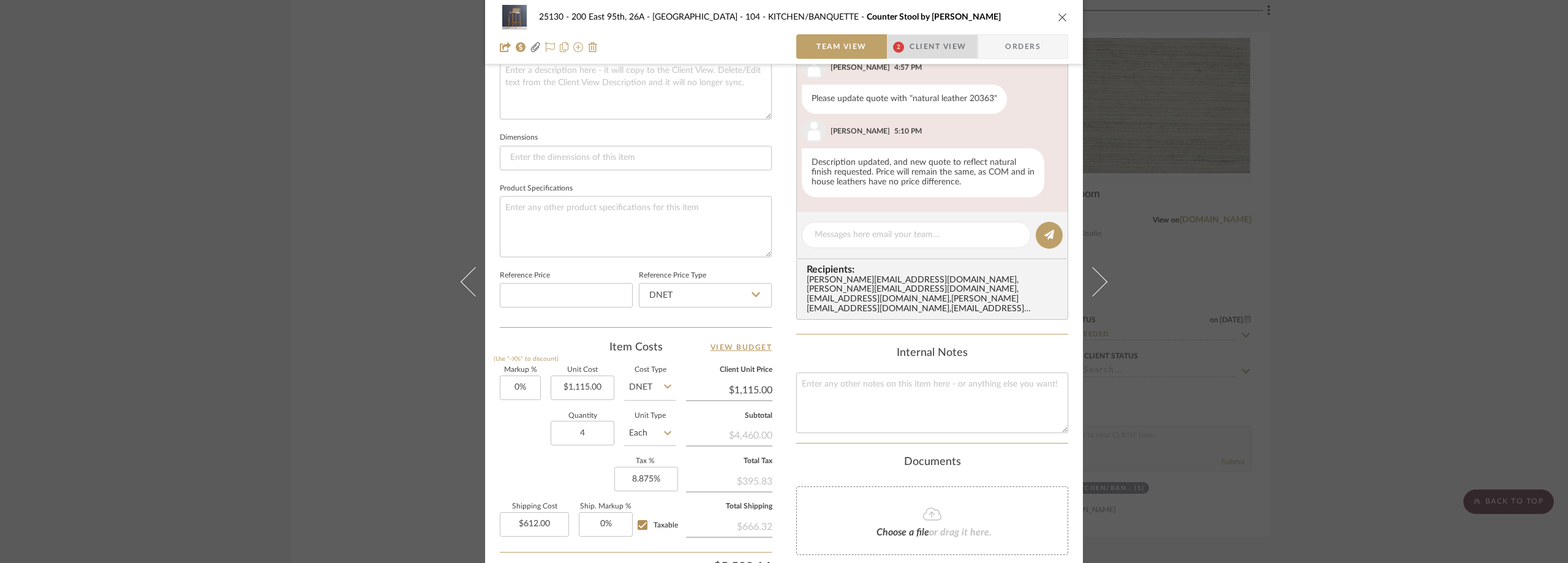
click at [937, 41] on span "Client View" at bounding box center [937, 46] width 56 height 25
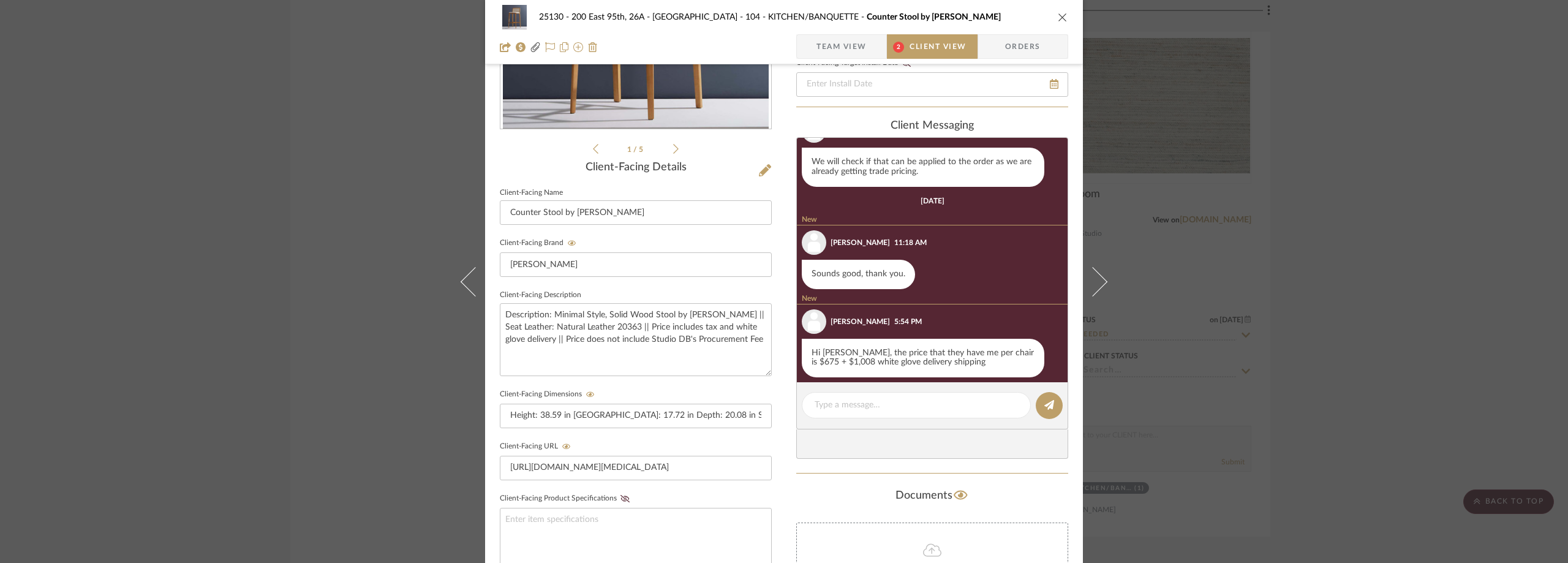
scroll to position [447, 0]
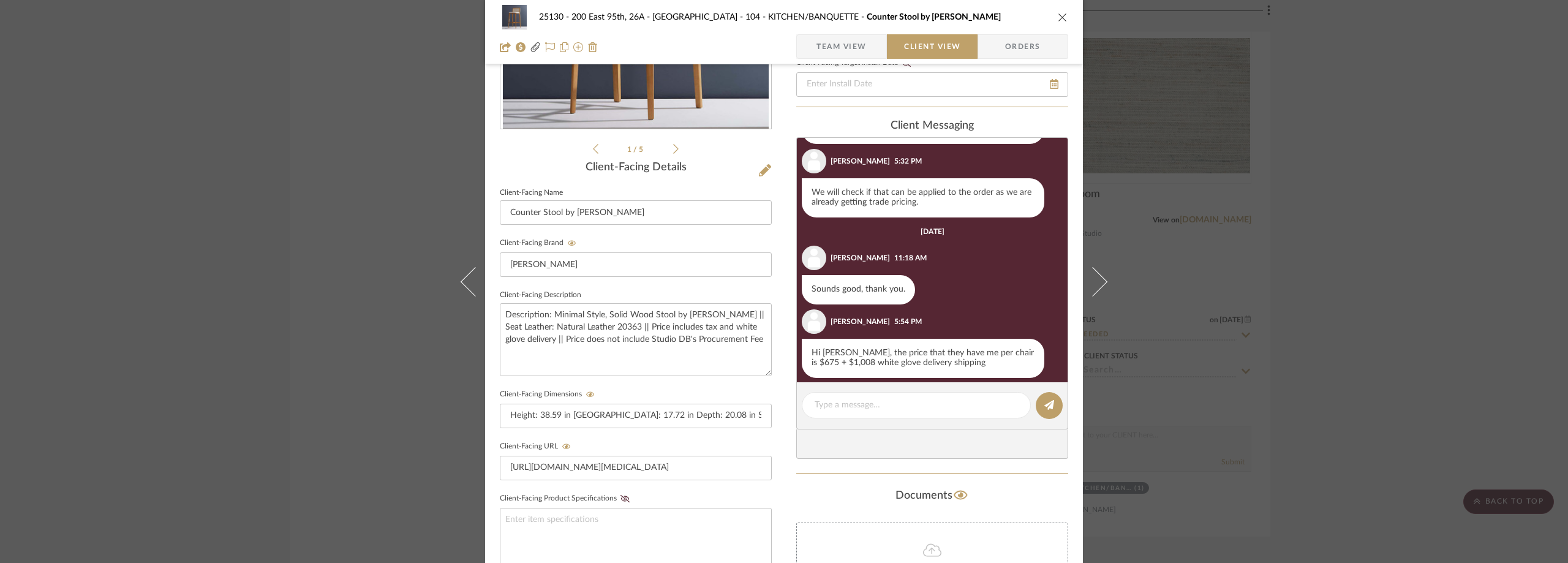
drag, startPoint x: 1245, startPoint y: 163, endPoint x: 1218, endPoint y: 161, distance: 27.1
click at [1244, 162] on div "25130 - 200 East 95th, 26A - Kosheleva 104 - KITCHEN/BANQUETTE Counter Stool by…" at bounding box center [784, 282] width 1568 height 563
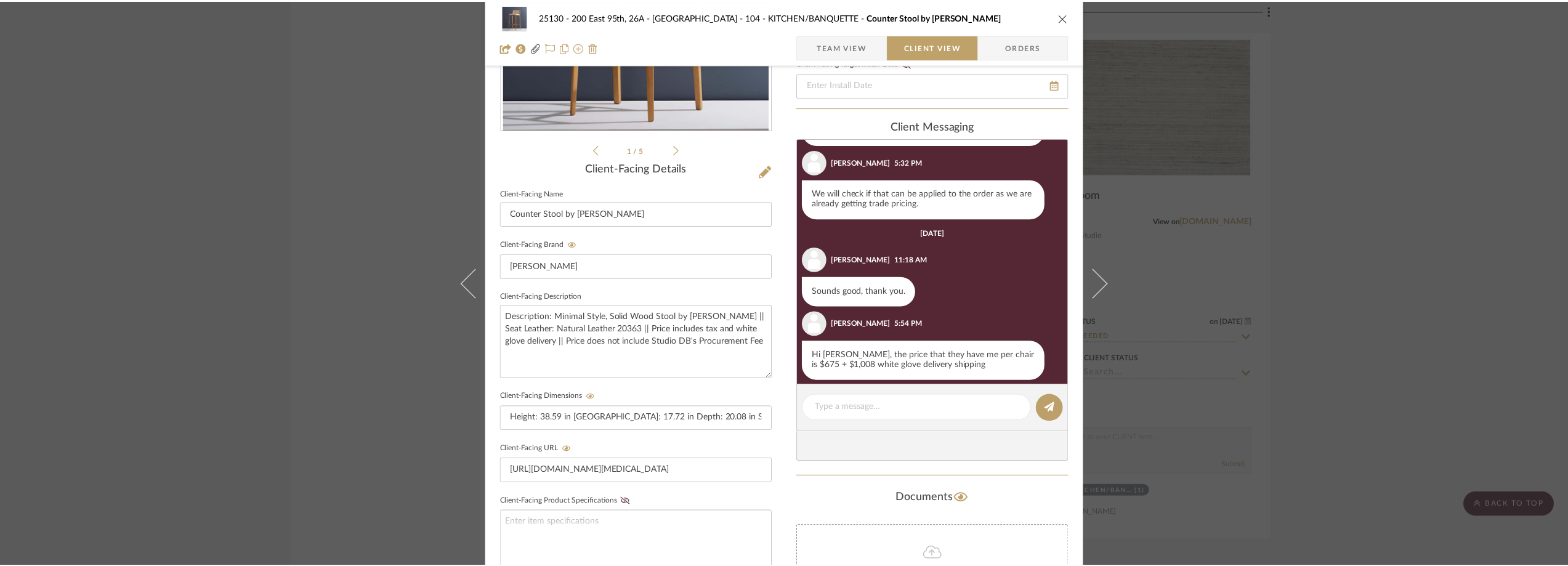
scroll to position [7373, 0]
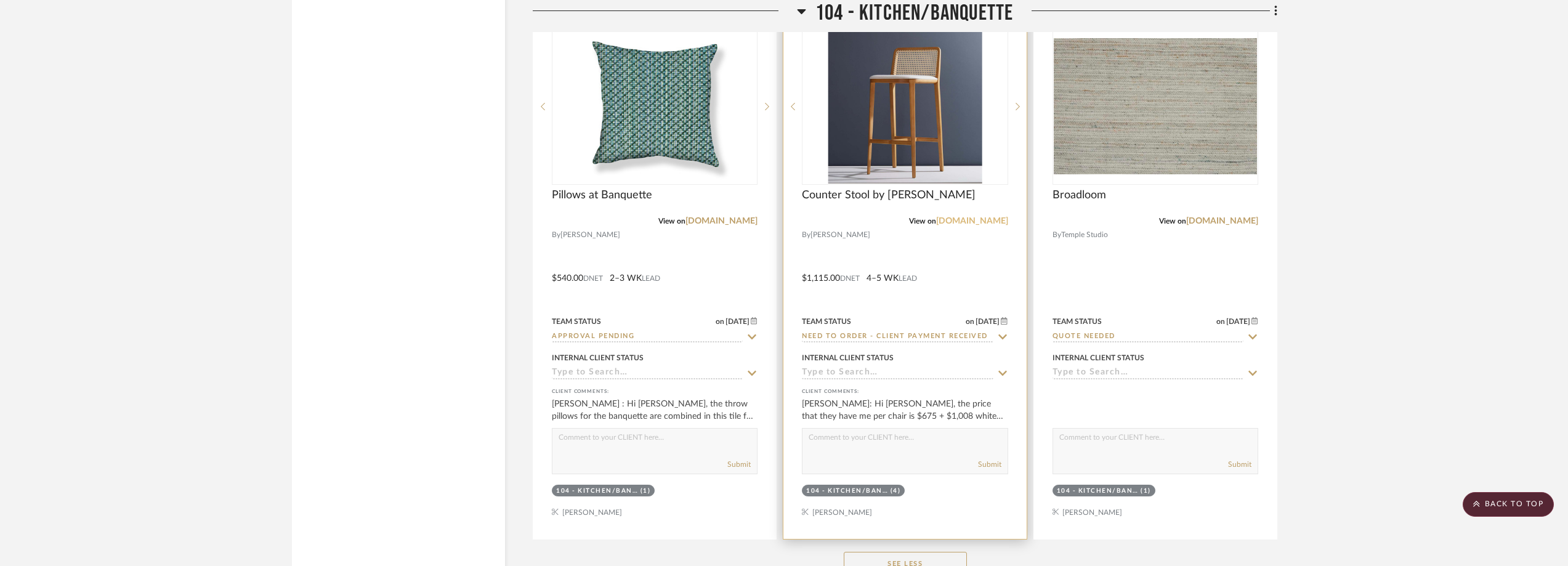
click at [978, 219] on link "[DOMAIN_NAME]" at bounding box center [972, 221] width 72 height 8
drag, startPoint x: 884, startPoint y: 85, endPoint x: 924, endPoint y: 104, distance: 44.3
click at [924, 104] on img "0" at bounding box center [904, 107] width 154 height 154
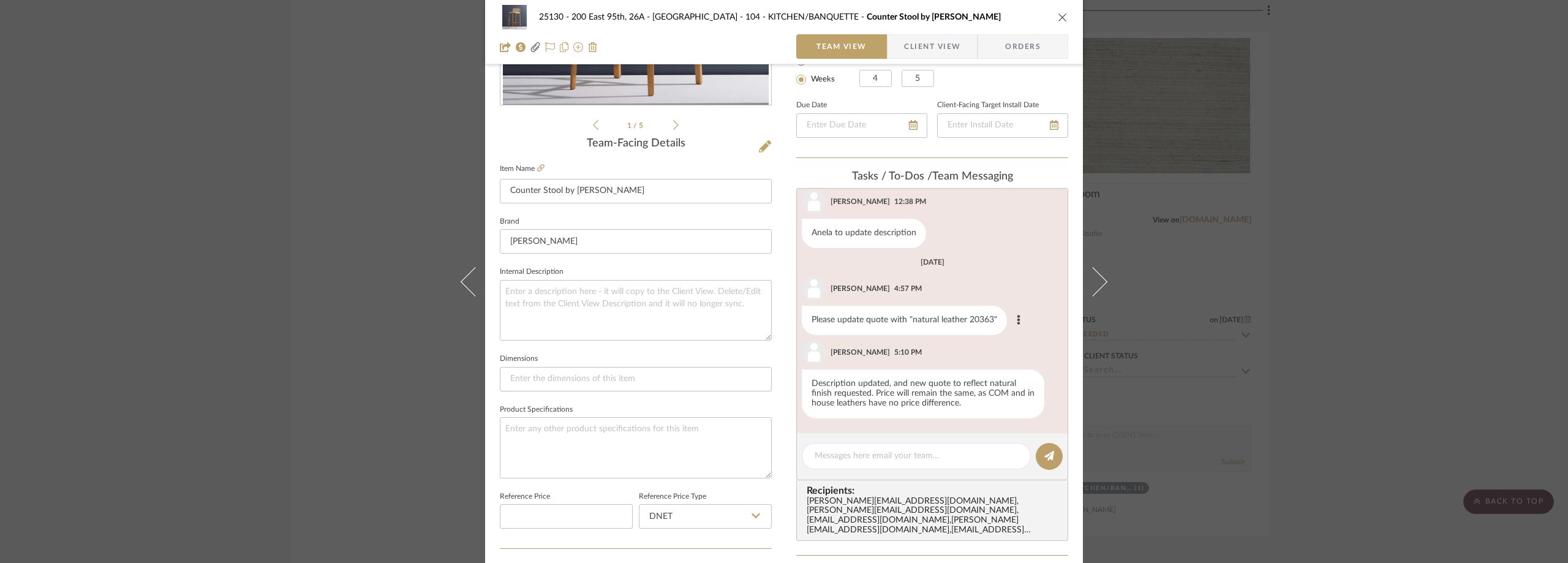
scroll to position [0, 0]
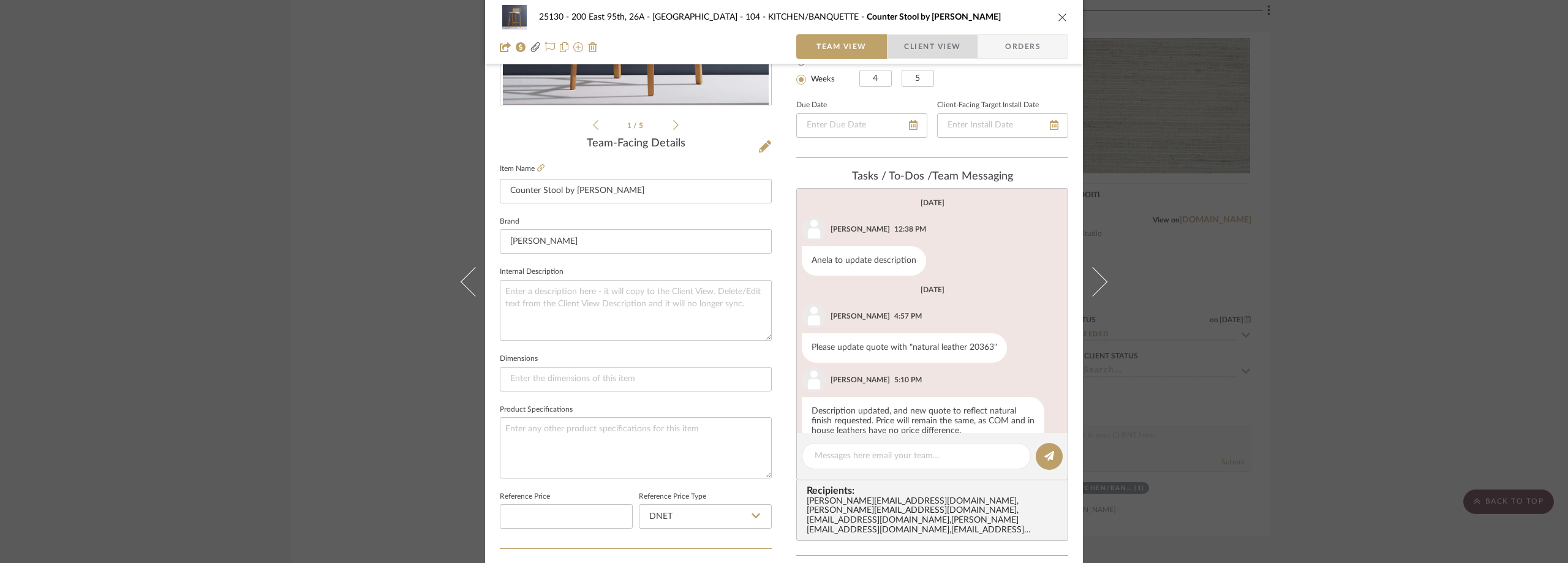
click at [911, 55] on span "Client View" at bounding box center [932, 46] width 56 height 25
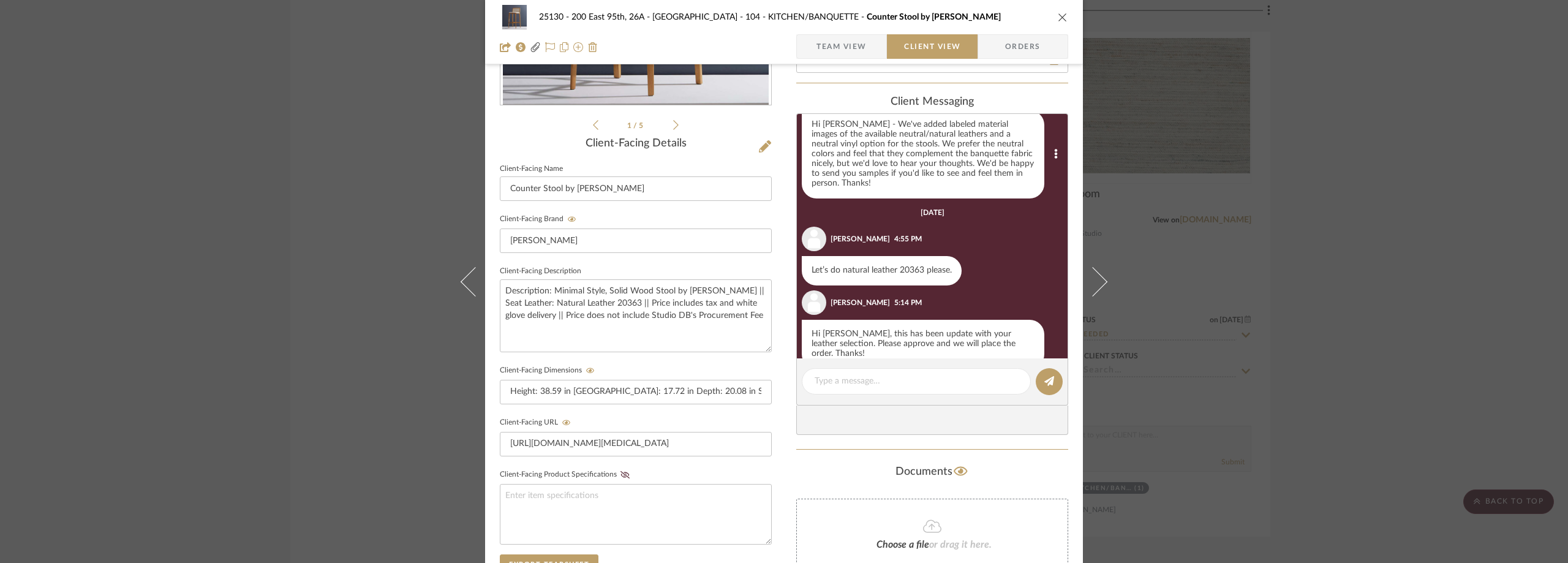
scroll to position [184, 0]
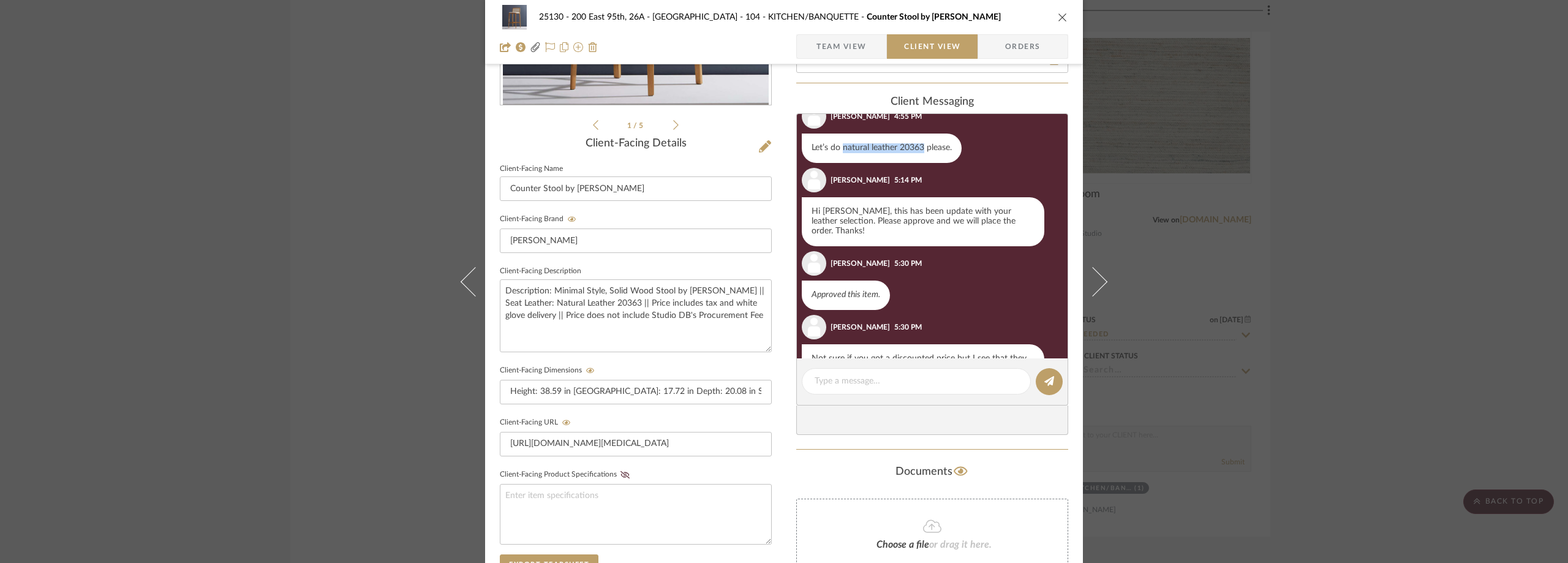
drag, startPoint x: 838, startPoint y: 137, endPoint x: 919, endPoint y: 138, distance: 81.0
click at [919, 138] on div "Let’s do natural leather 20363 please." at bounding box center [882, 148] width 160 height 29
copy div "natural leather 20363"
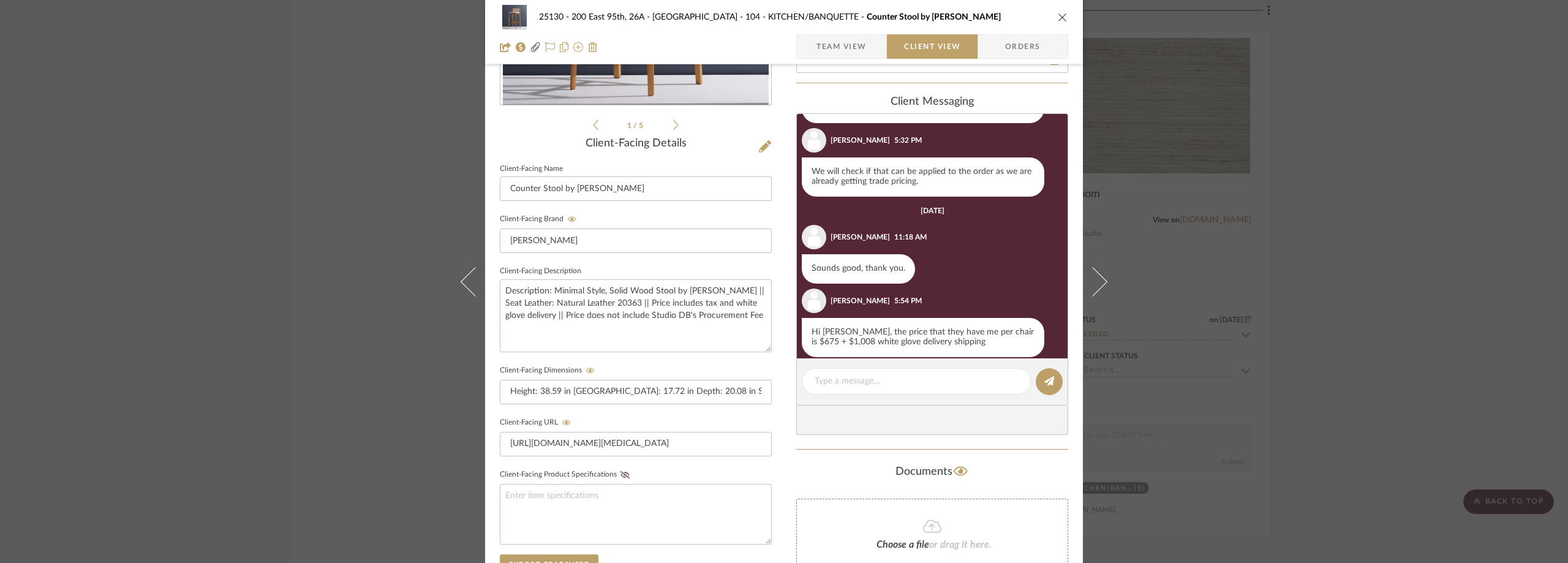
scroll to position [447, 0]
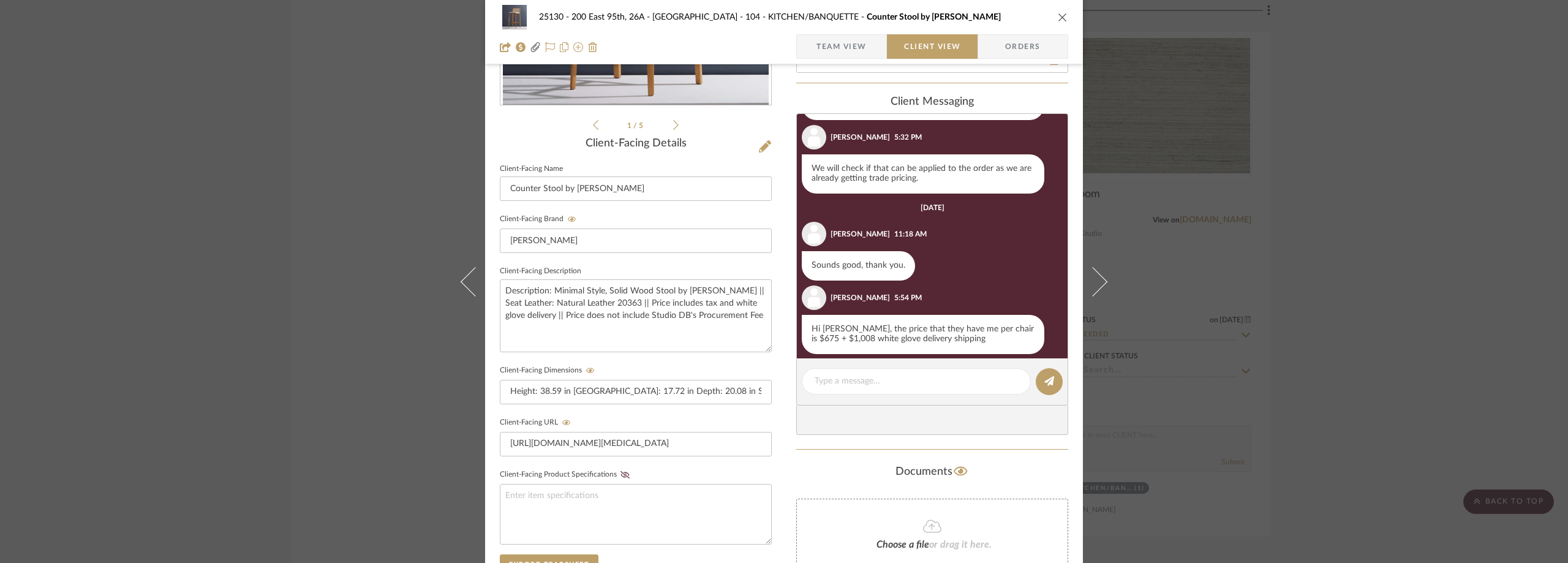
click at [1319, 253] on div "25130 - 200 East 95th, 26A - Kosheleva 104 - KITCHEN/BANQUETTE Counter Stool by…" at bounding box center [784, 282] width 1568 height 563
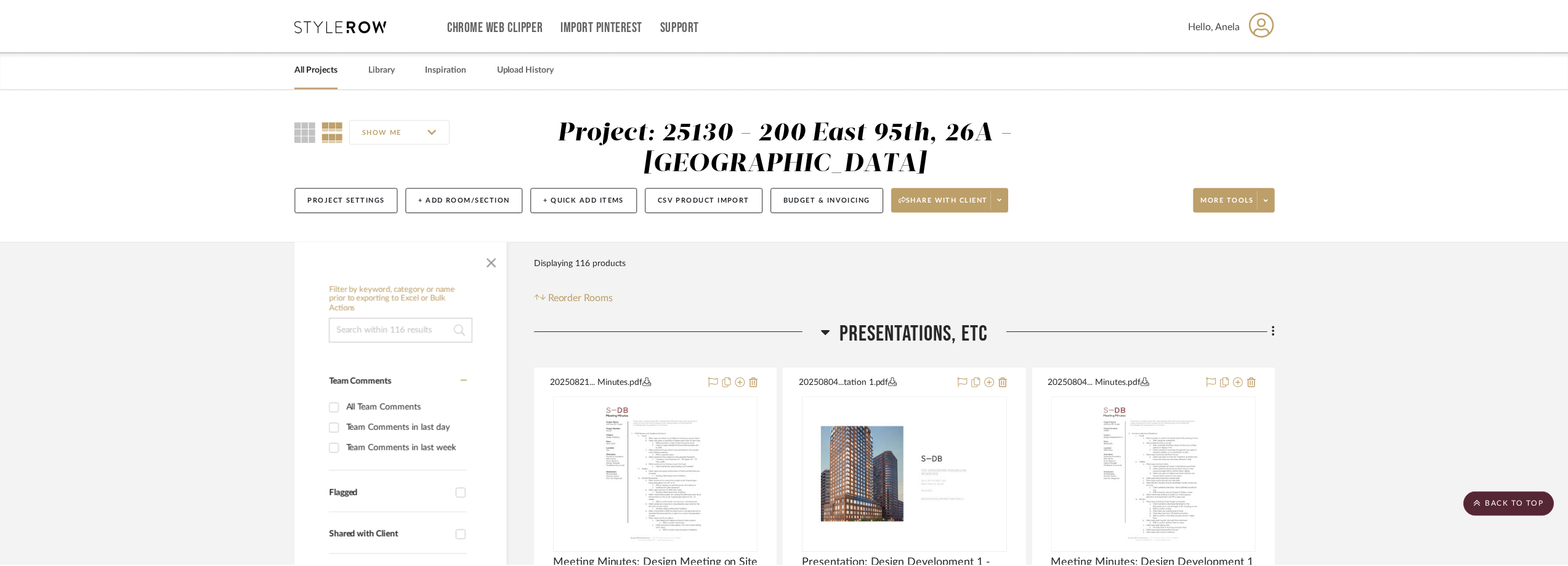
scroll to position [7373, 0]
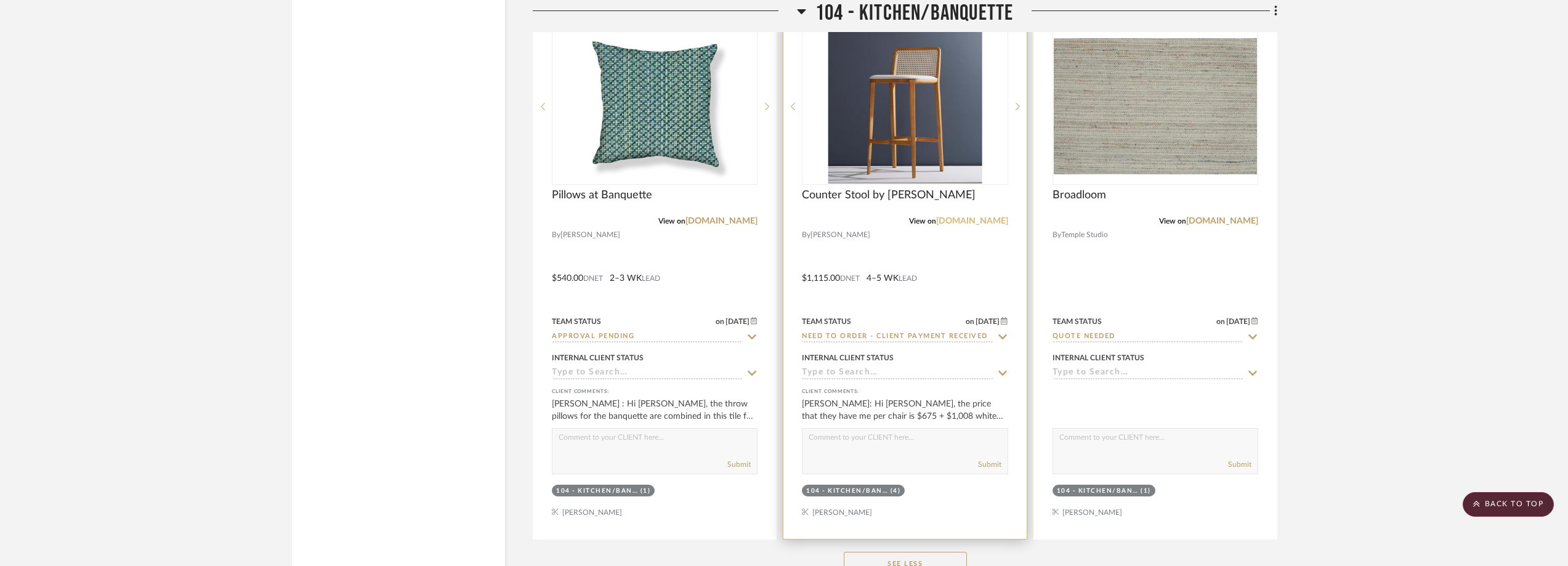
click at [968, 224] on link "[DOMAIN_NAME]" at bounding box center [972, 221] width 72 height 8
click at [982, 223] on link "[DOMAIN_NAME]" at bounding box center [972, 221] width 72 height 8
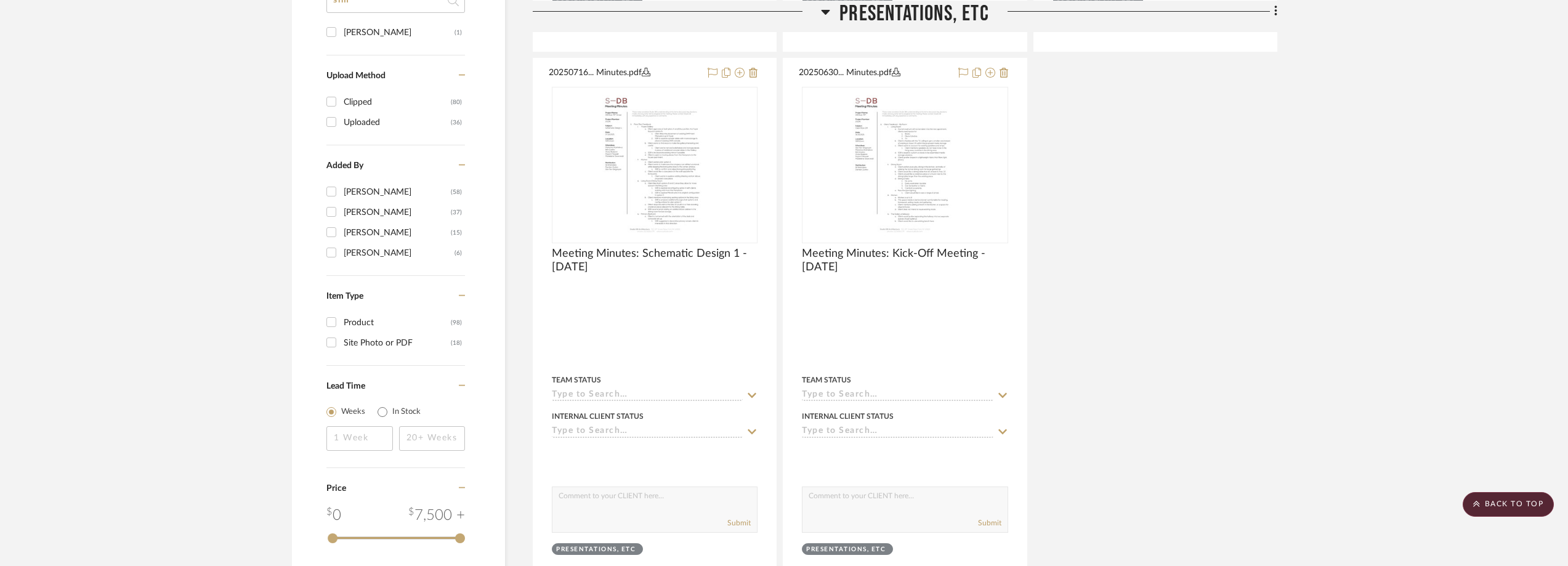
scroll to position [0, 0]
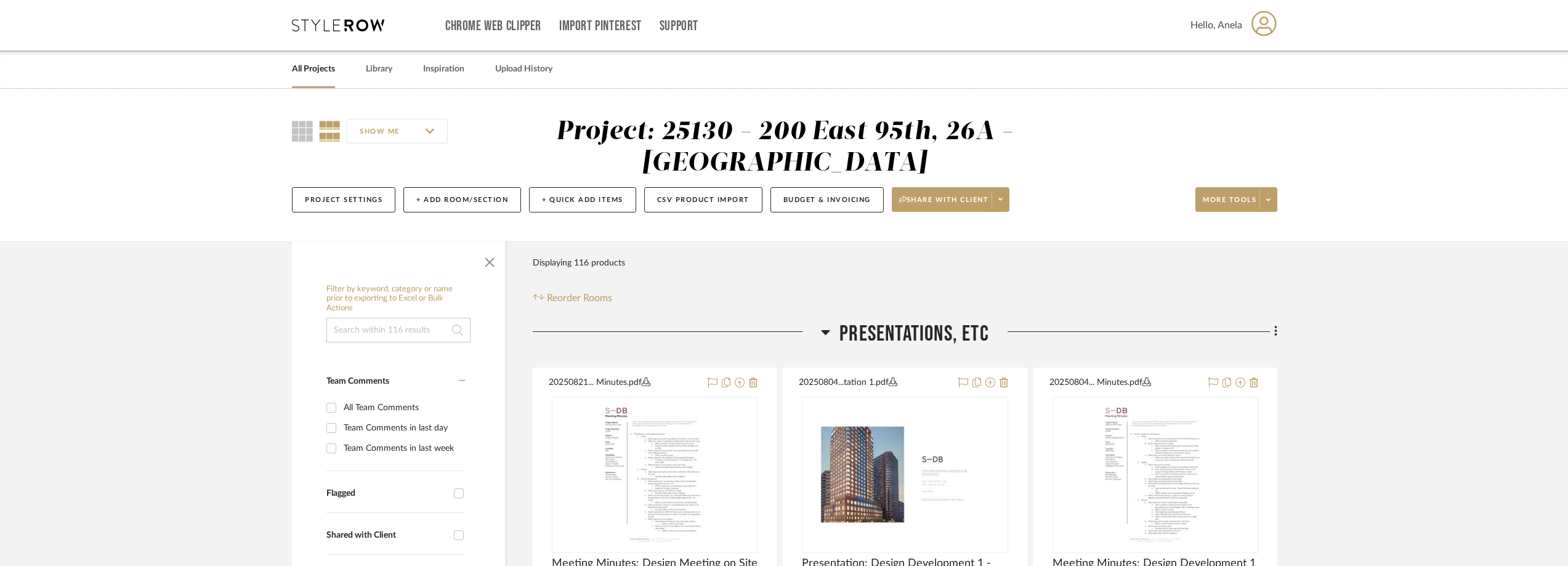
click at [309, 27] on icon at bounding box center [338, 25] width 92 height 12
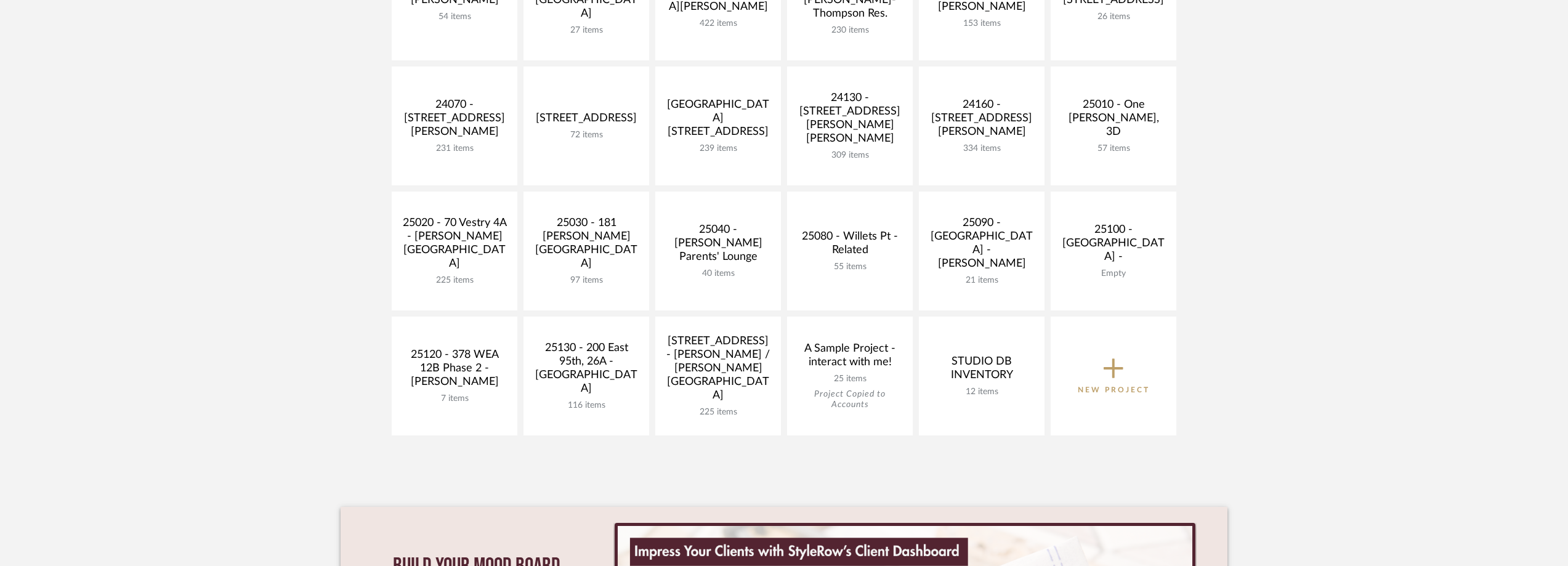
scroll to position [493, 0]
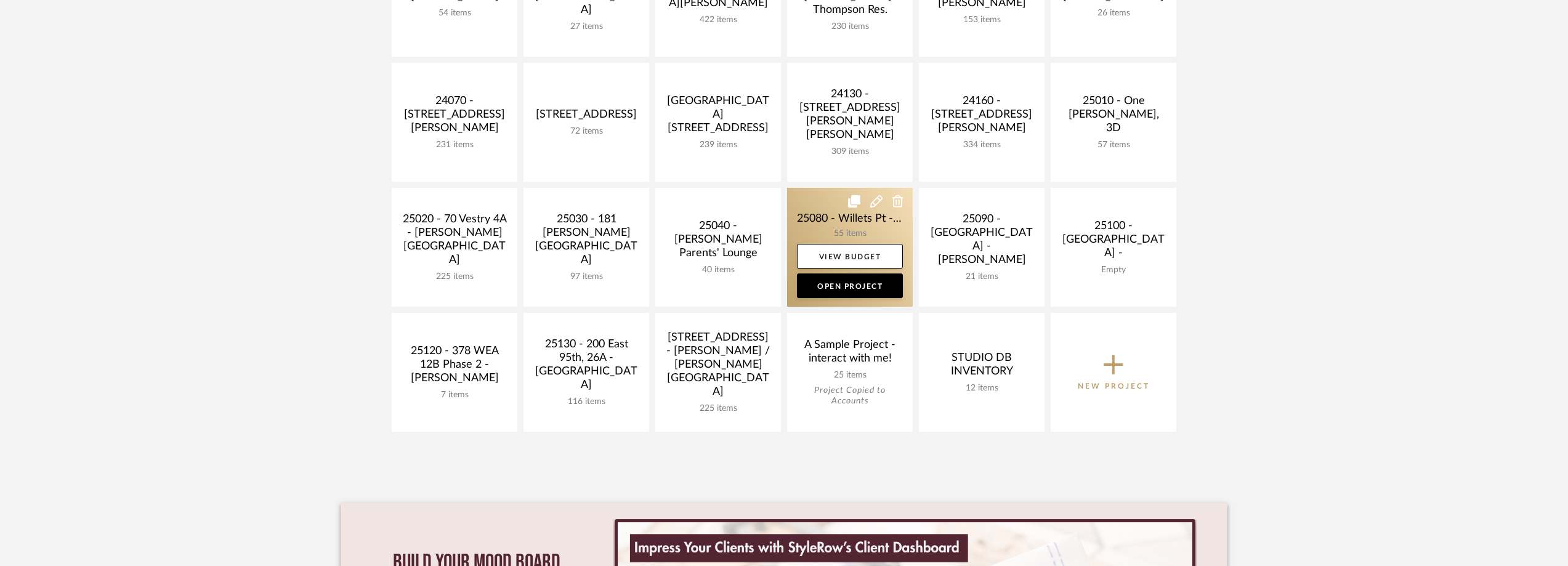
click at [830, 212] on link at bounding box center [850, 247] width 126 height 119
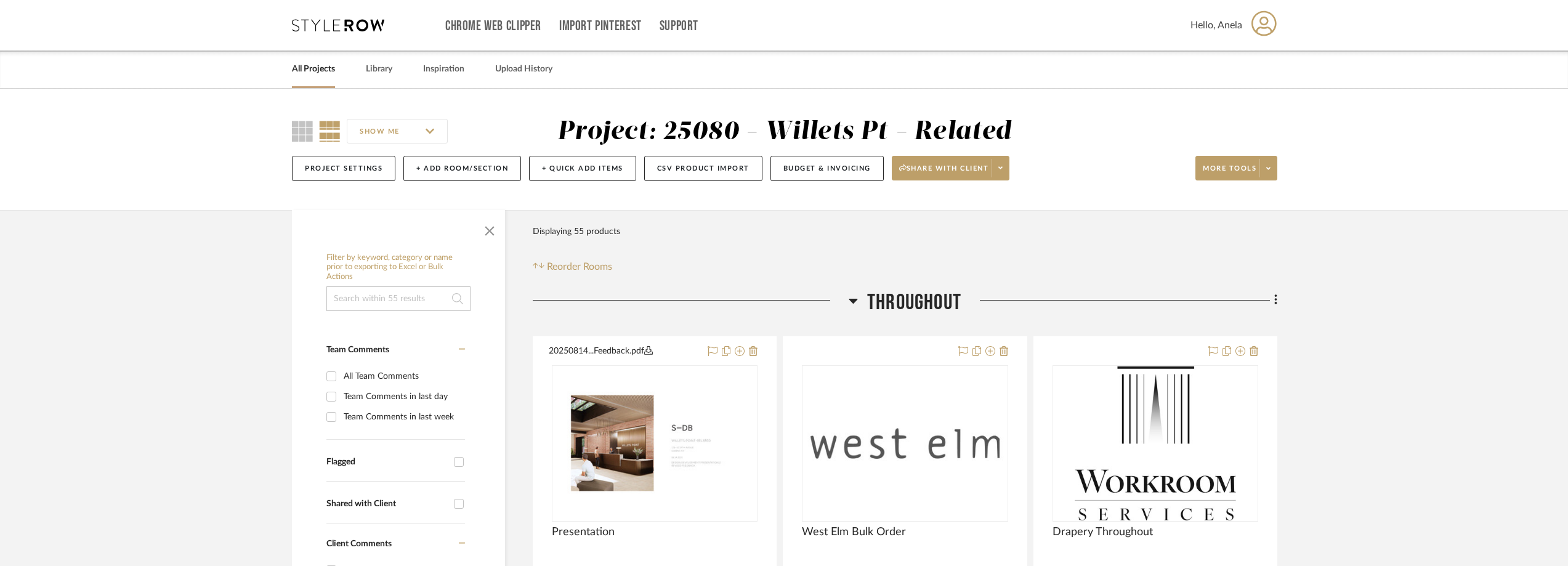
click at [351, 30] on icon at bounding box center [338, 25] width 92 height 12
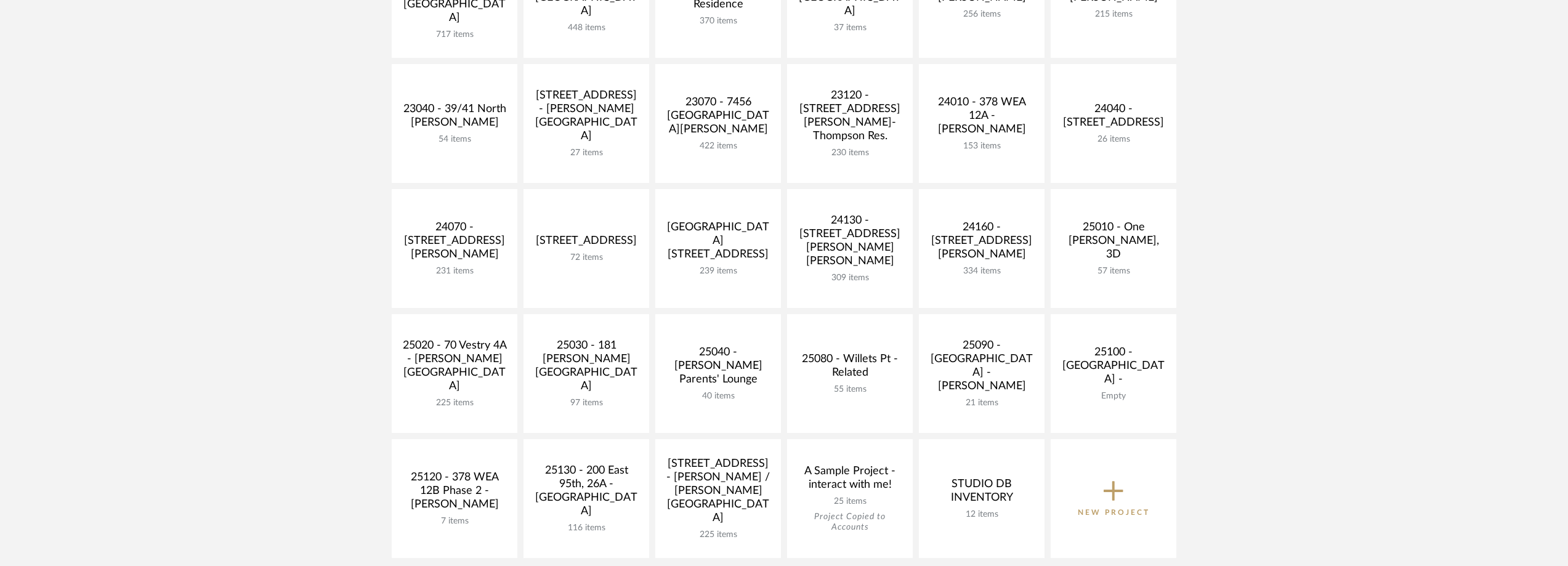
scroll to position [370, 0]
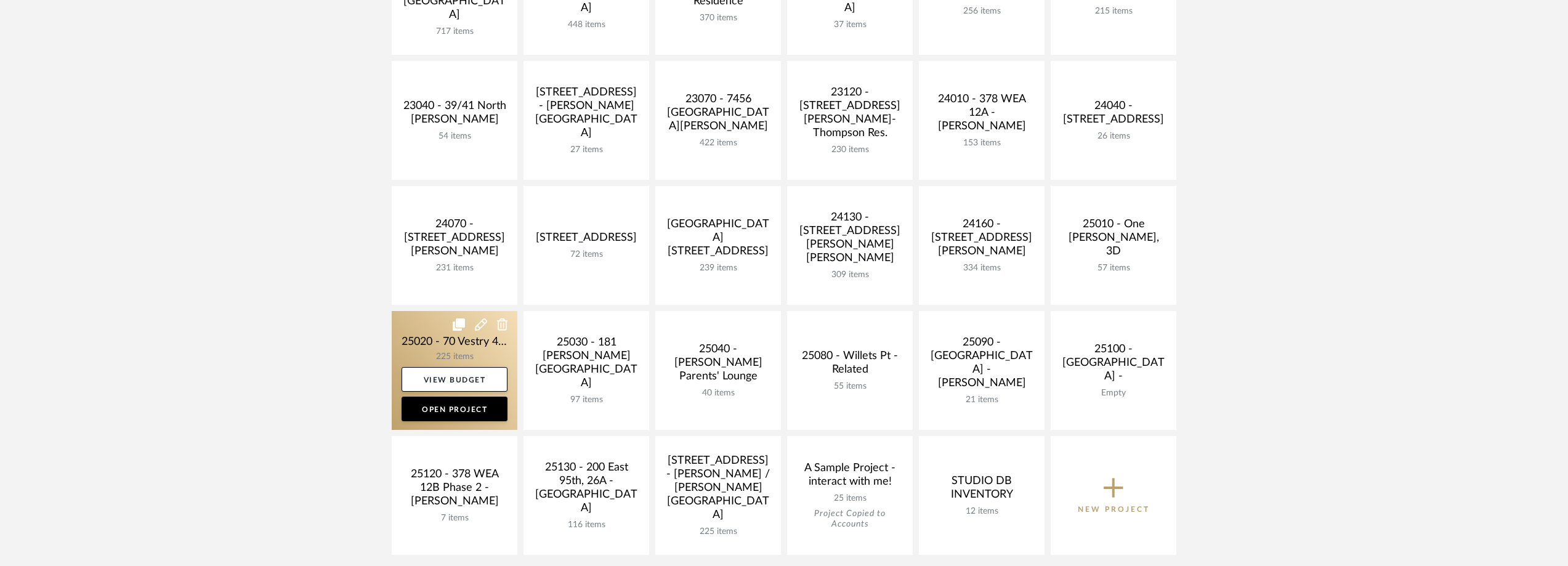
click at [406, 347] on link at bounding box center [454, 371] width 126 height 119
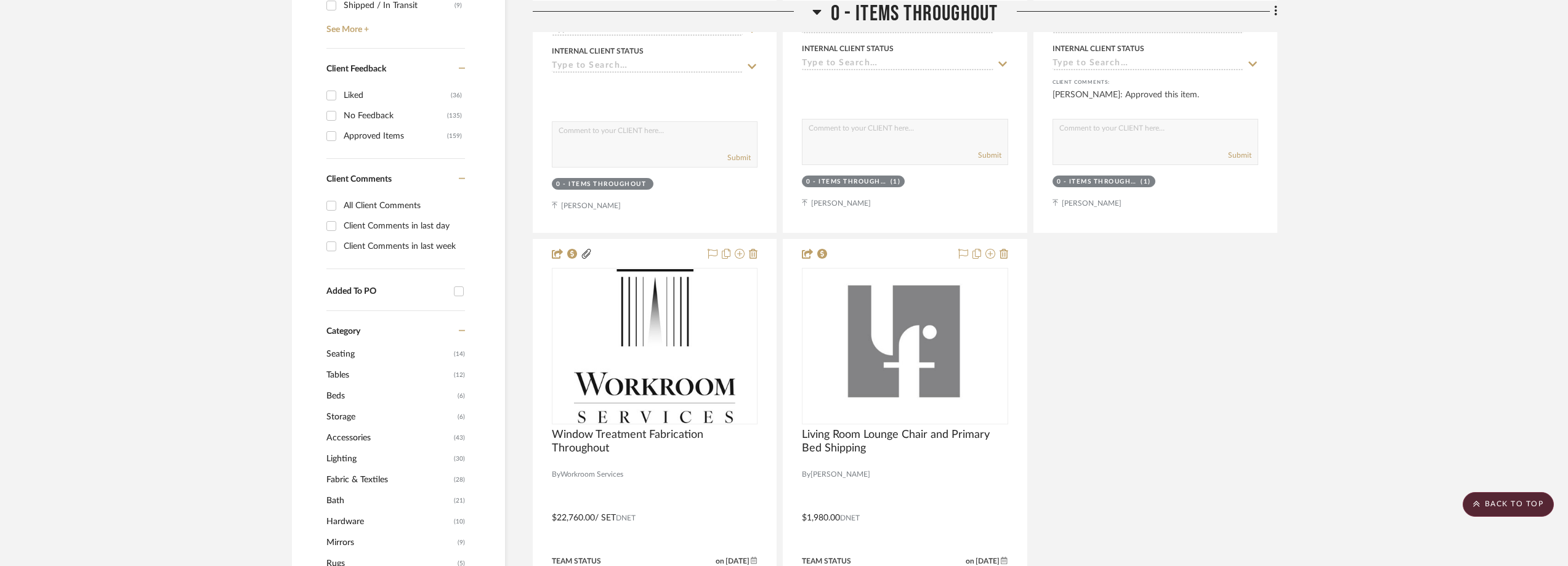
scroll to position [431, 0]
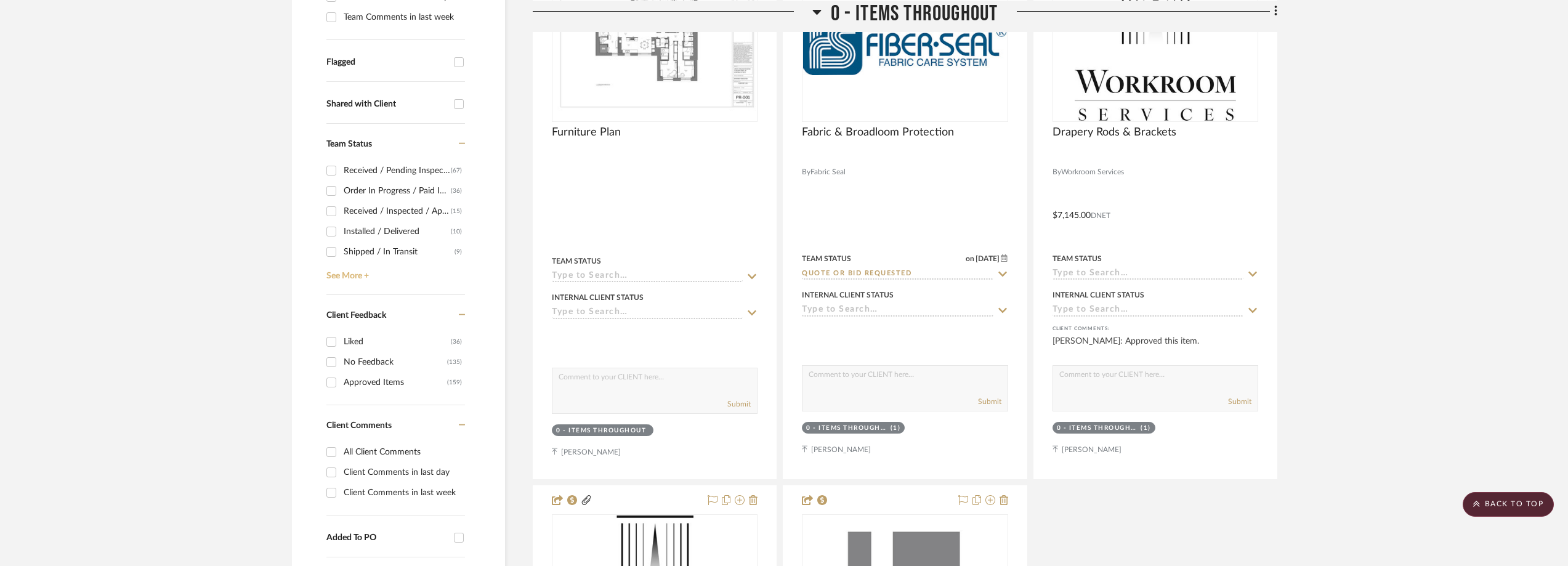
click at [358, 270] on link "See More +" at bounding box center [394, 272] width 142 height 20
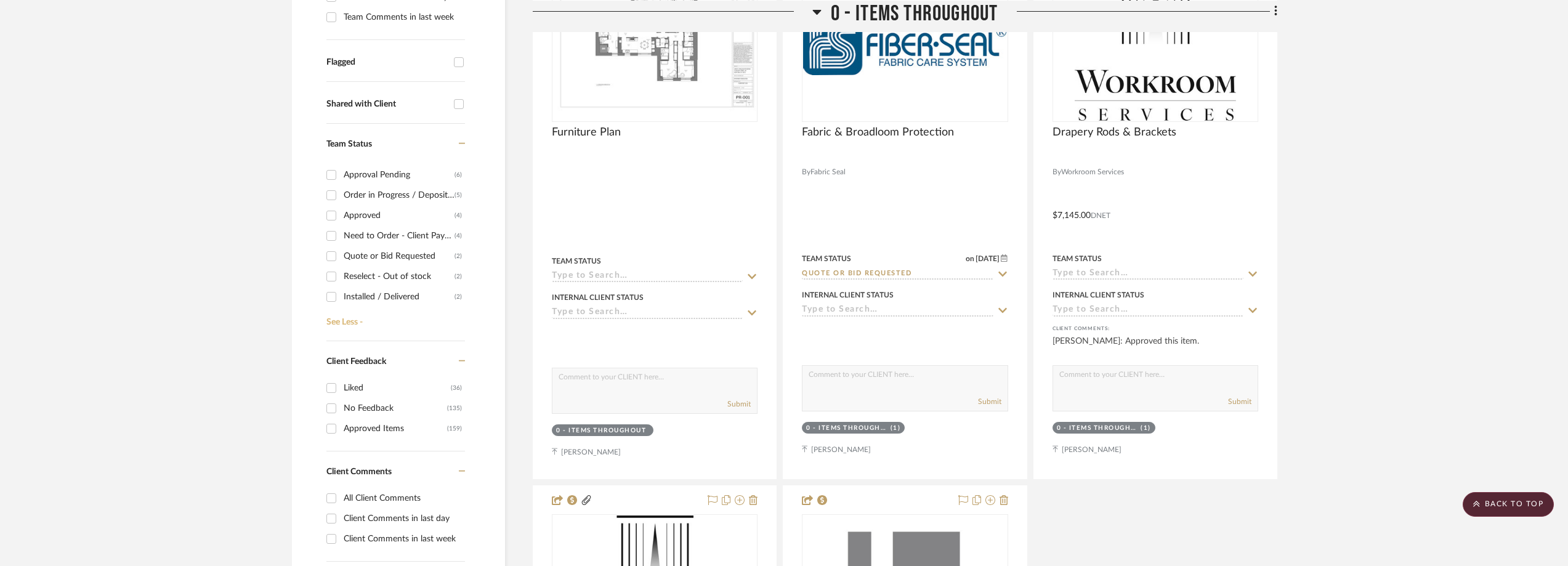
scroll to position [124, 0]
click at [374, 231] on div "Need to Order - Client Payment Received" at bounding box center [399, 231] width 111 height 20
click at [341, 231] on input "Need to Order - Client Payment Received (4)" at bounding box center [332, 231] width 20 height 20
checkbox input "true"
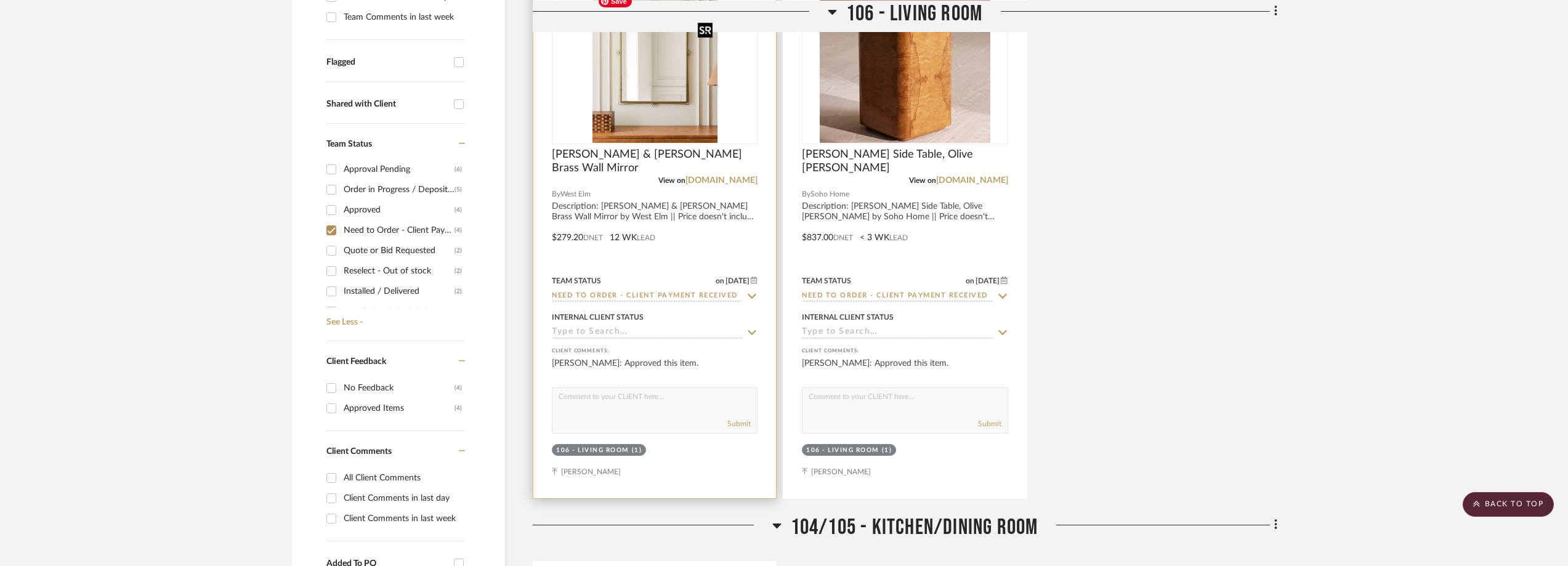
click at [0, 0] on img at bounding box center [0, 0] width 0 height 0
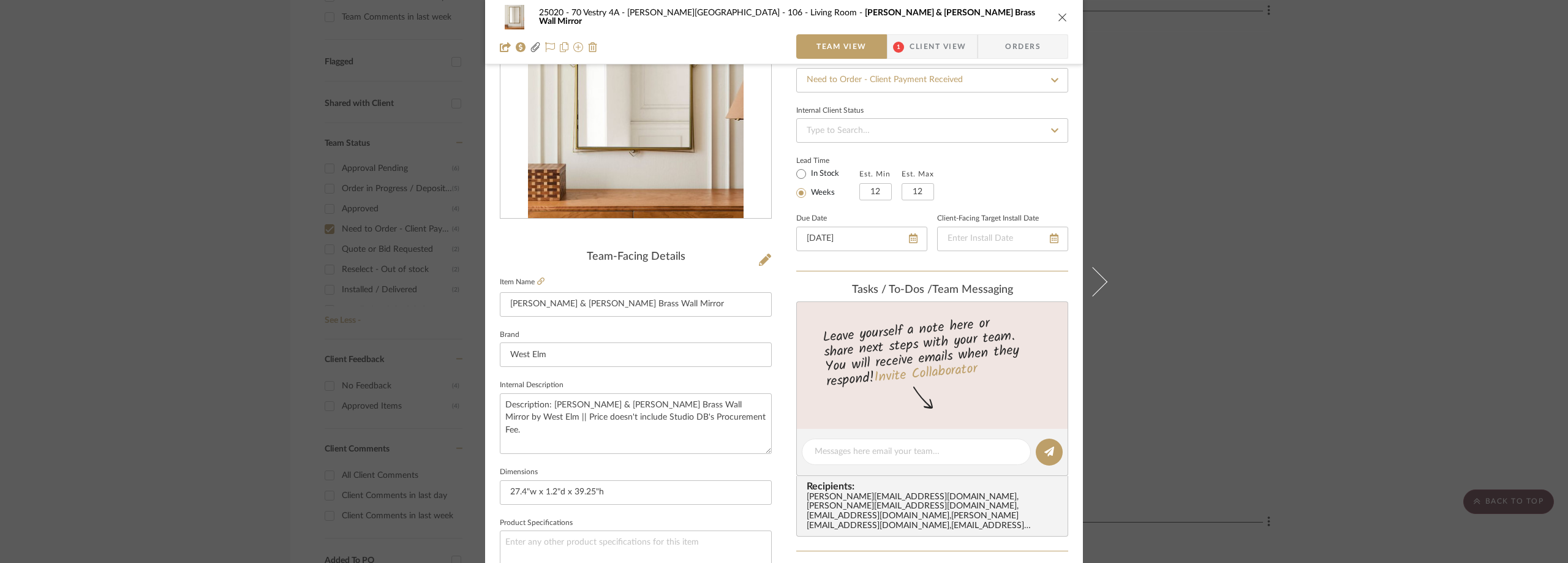
scroll to position [61, 0]
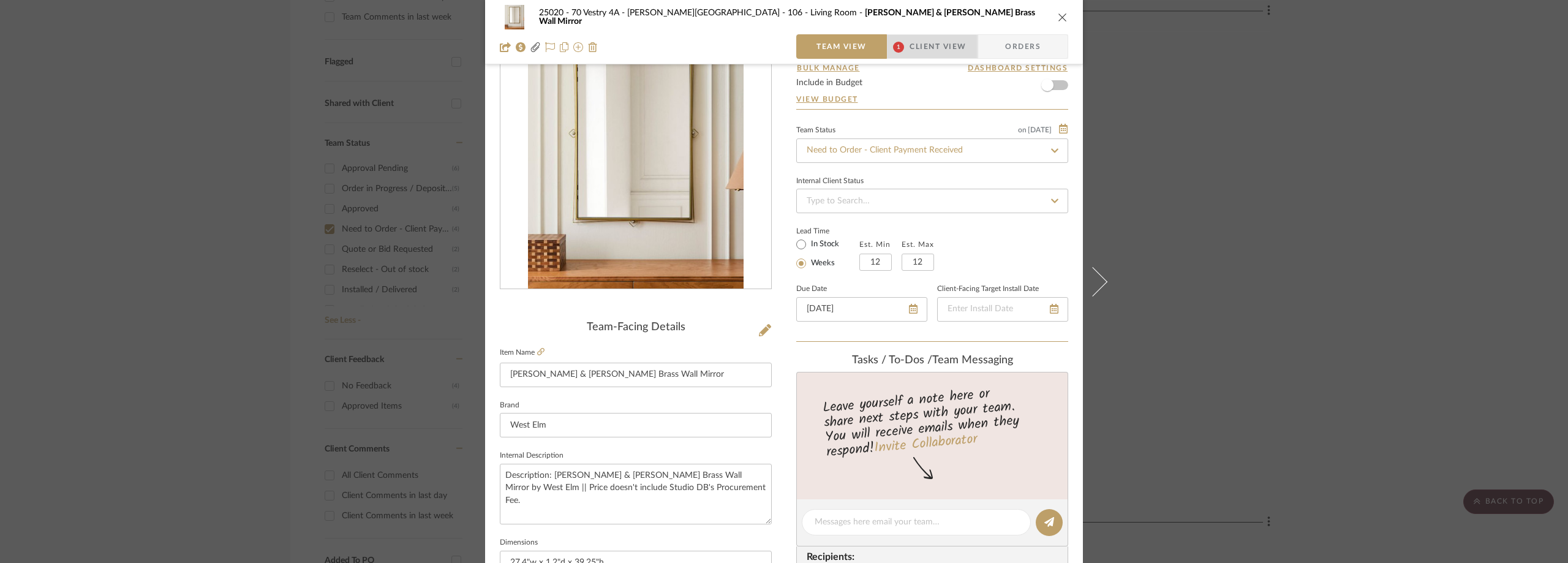
click at [887, 53] on span "1" at bounding box center [898, 46] width 22 height 25
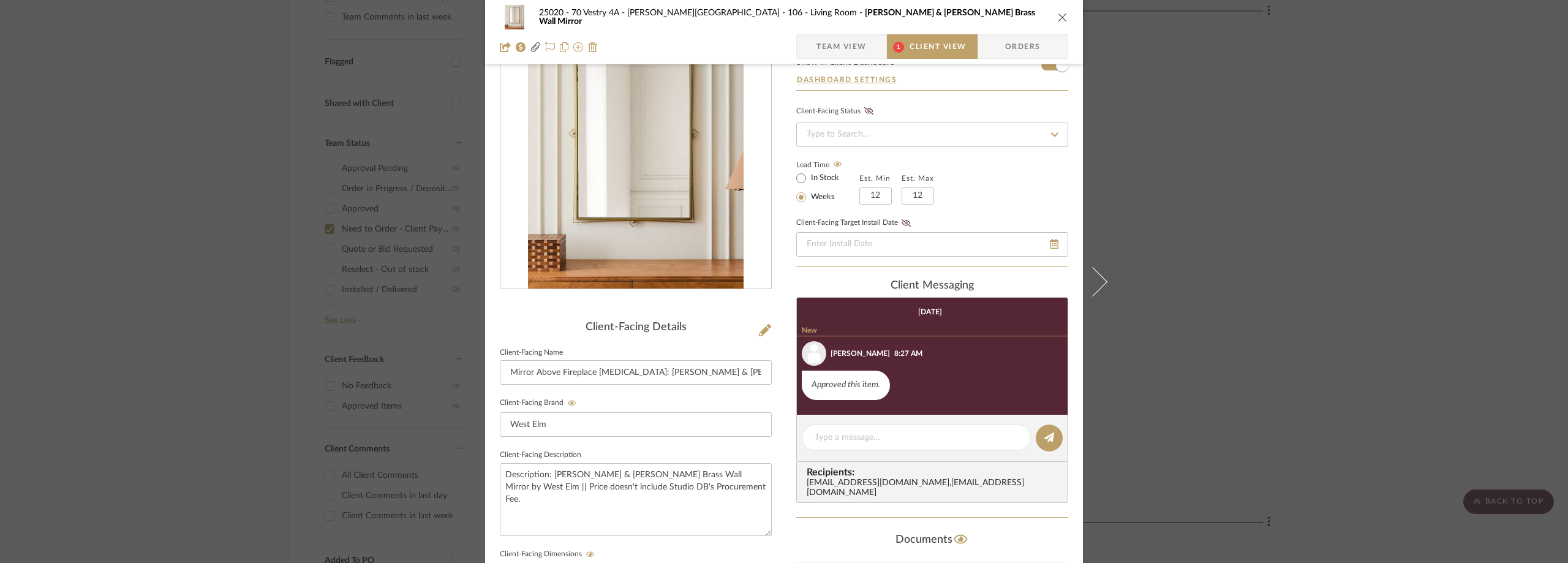
click at [832, 34] on div "25020 - 70 Vestry 4A - Grant-Stanleigh 106 - Living Room Pierce & Ward Brass Wa…" at bounding box center [784, 32] width 598 height 65
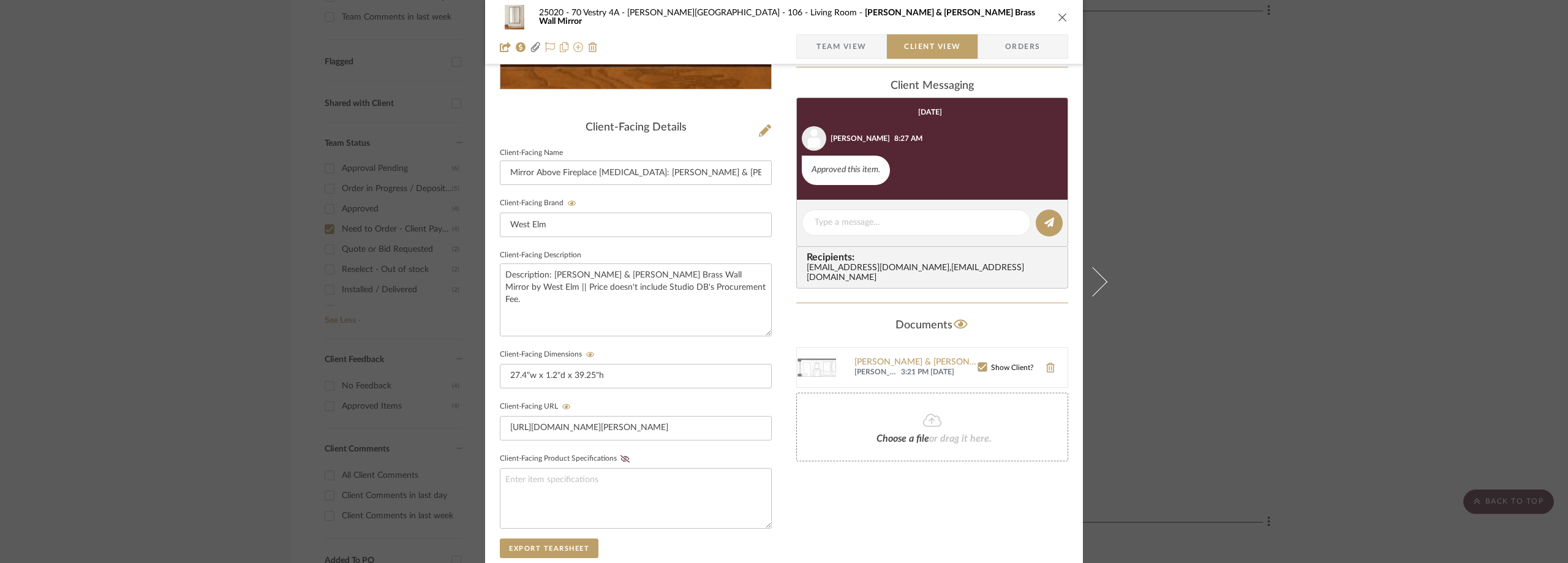
scroll to position [466, 0]
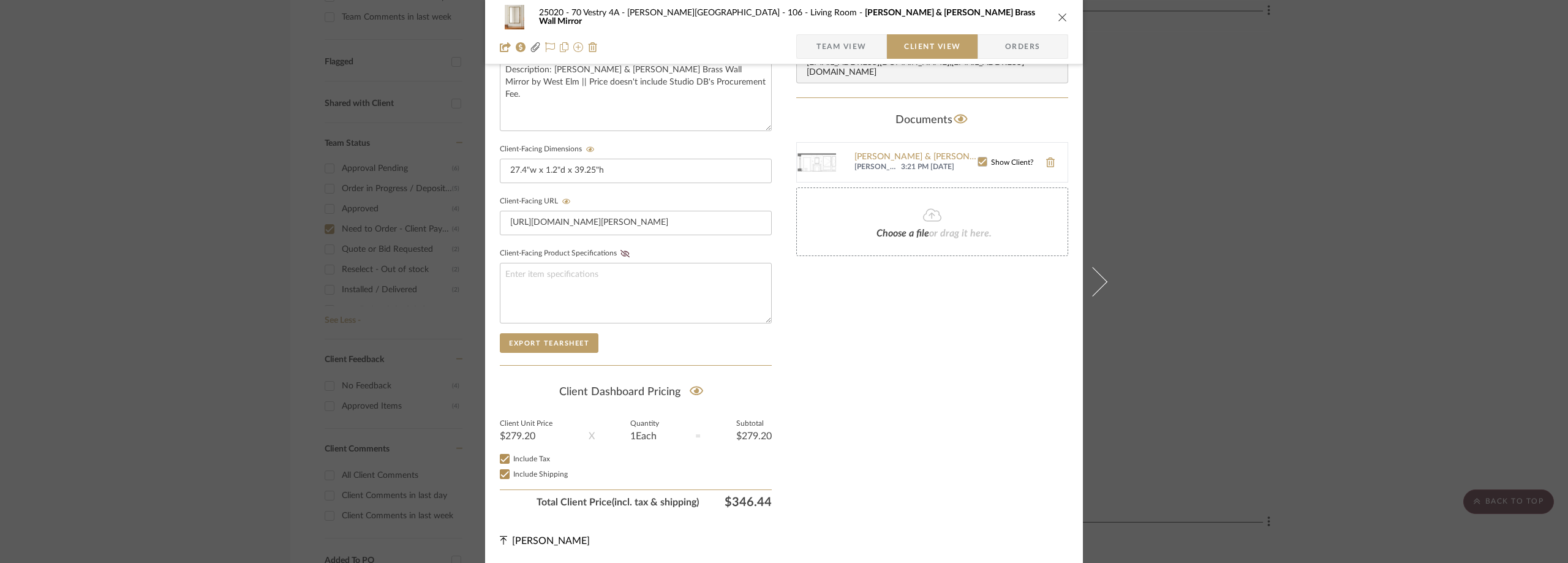
drag, startPoint x: 1250, startPoint y: 173, endPoint x: 1239, endPoint y: 173, distance: 11.0
click at [1249, 173] on div "25020 - 70 Vestry 4A - Grant-Stanleigh 106 - Living Room Pierce & Ward Brass Wa…" at bounding box center [784, 282] width 1568 height 563
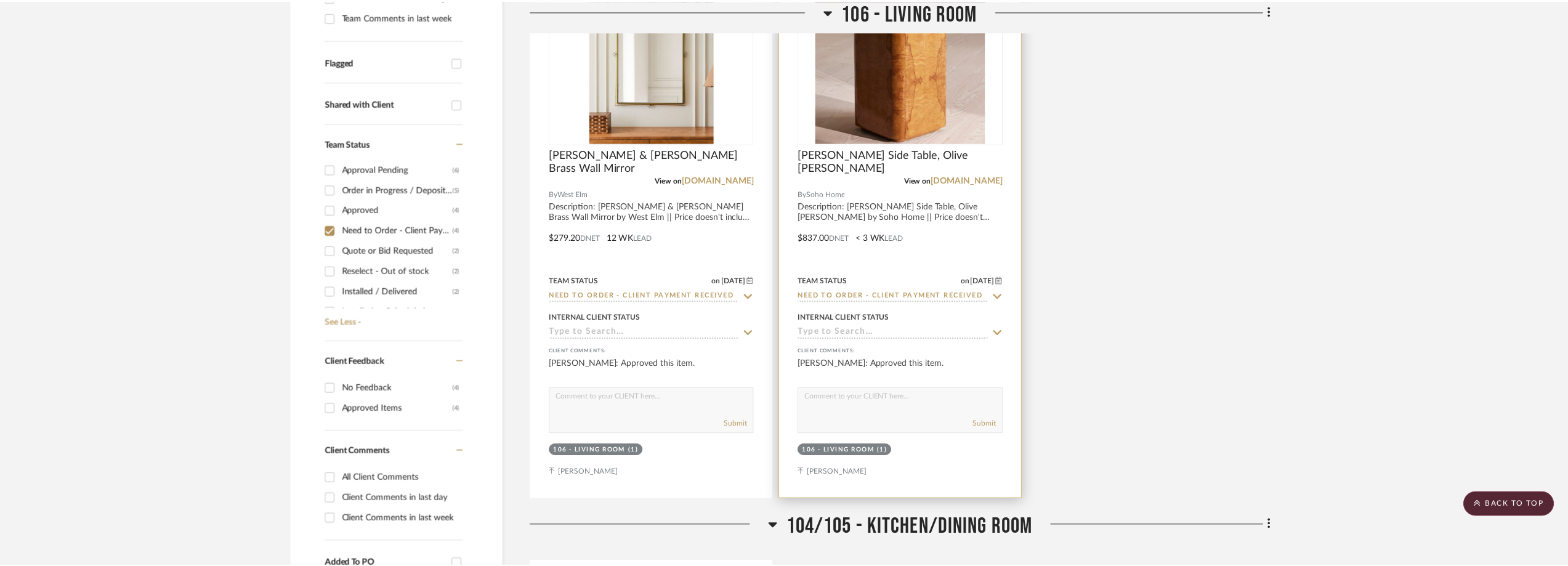
scroll to position [431, 0]
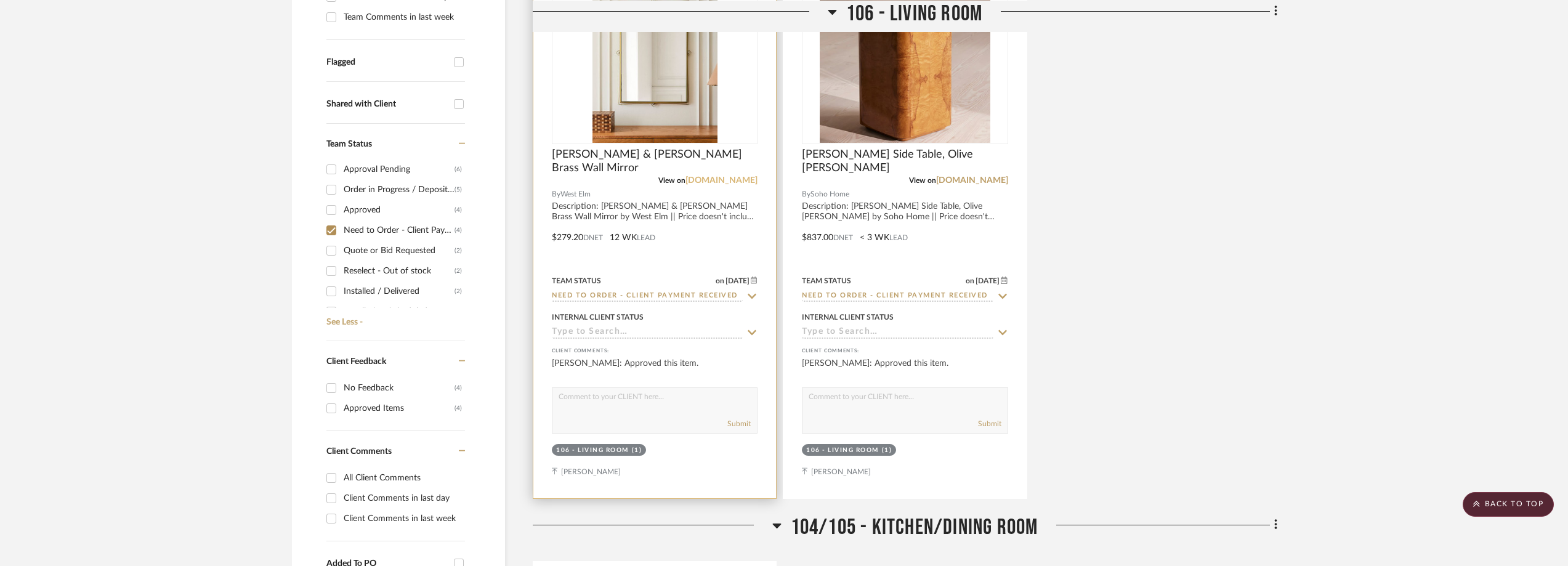
click at [715, 179] on link "westelm.com" at bounding box center [722, 181] width 72 height 8
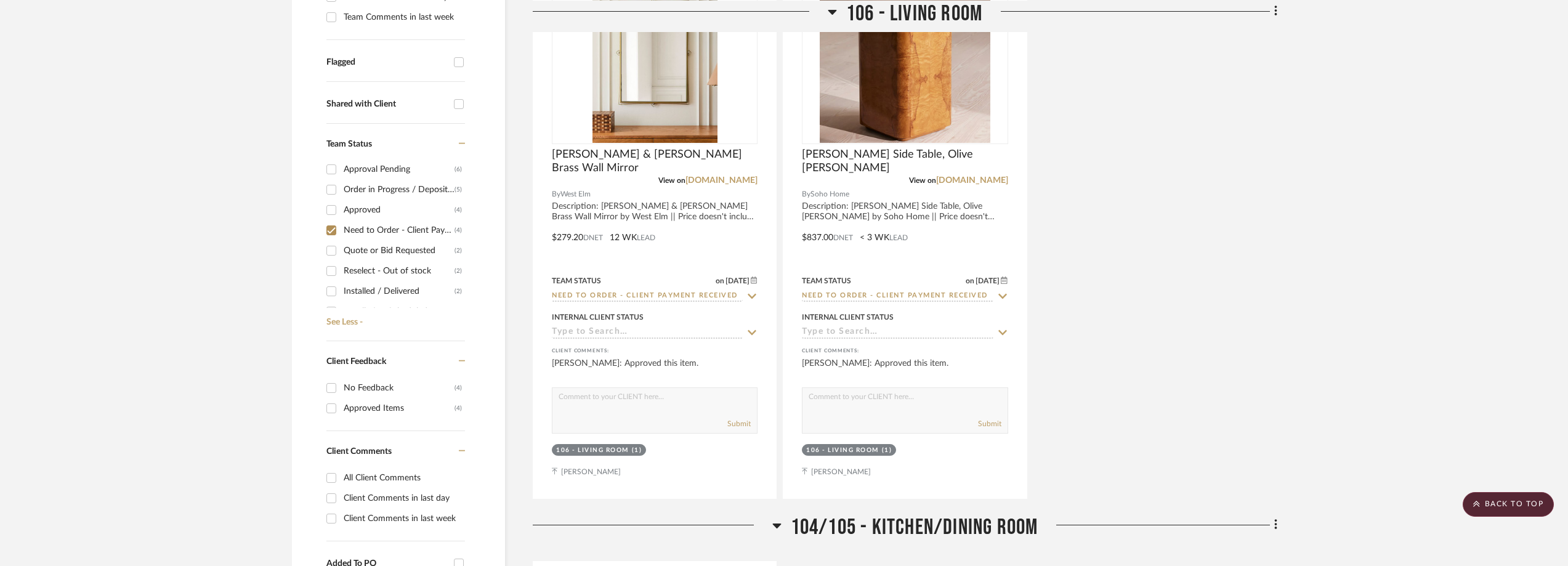
scroll to position [0, 0]
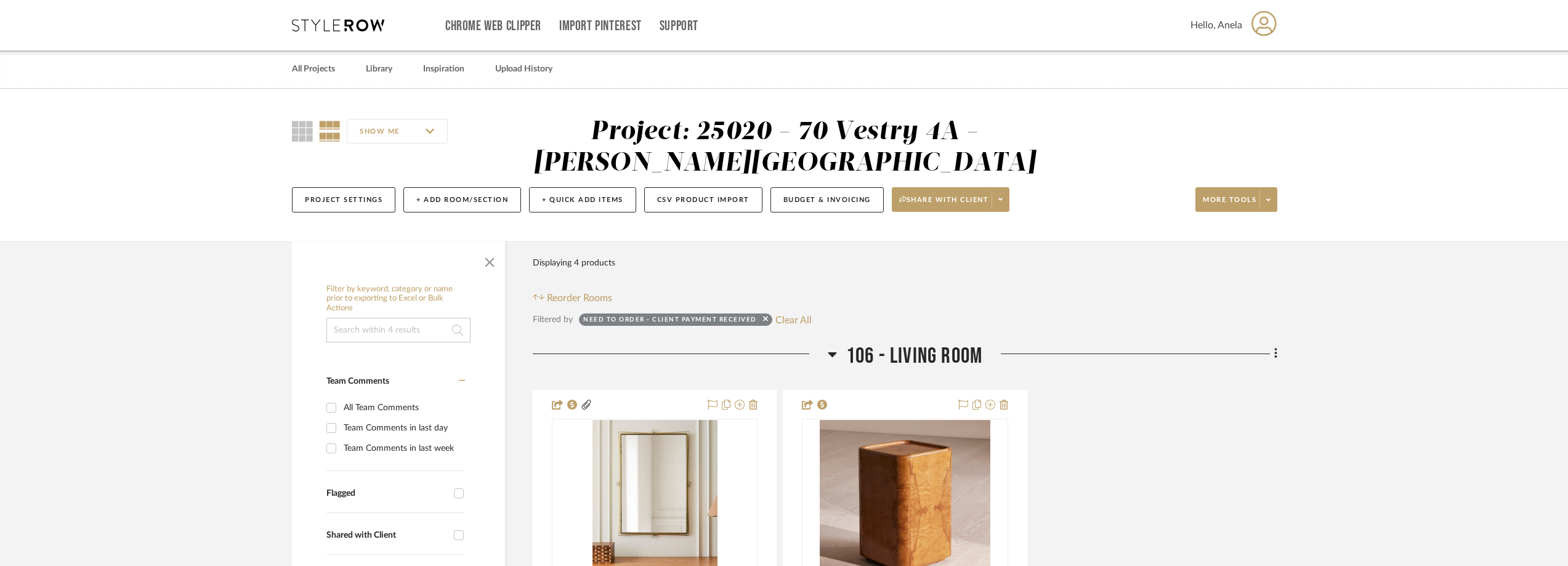
click at [299, 27] on icon at bounding box center [338, 25] width 92 height 12
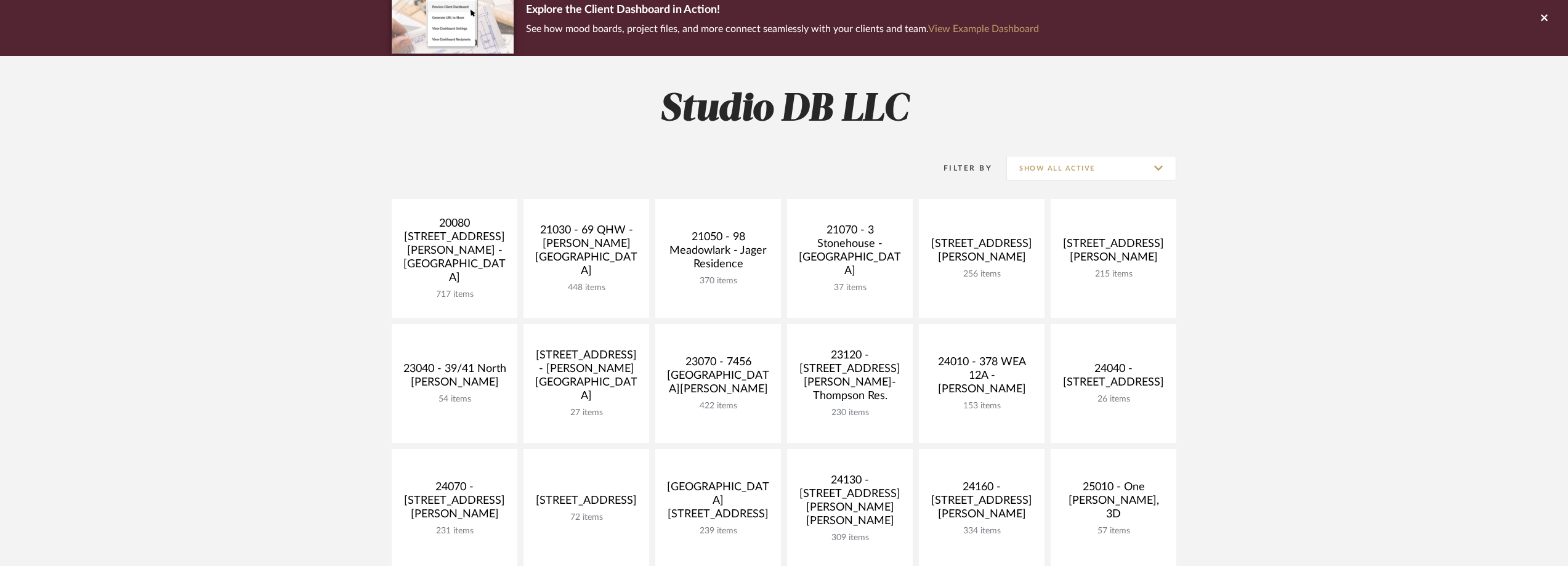
scroll to position [370, 0]
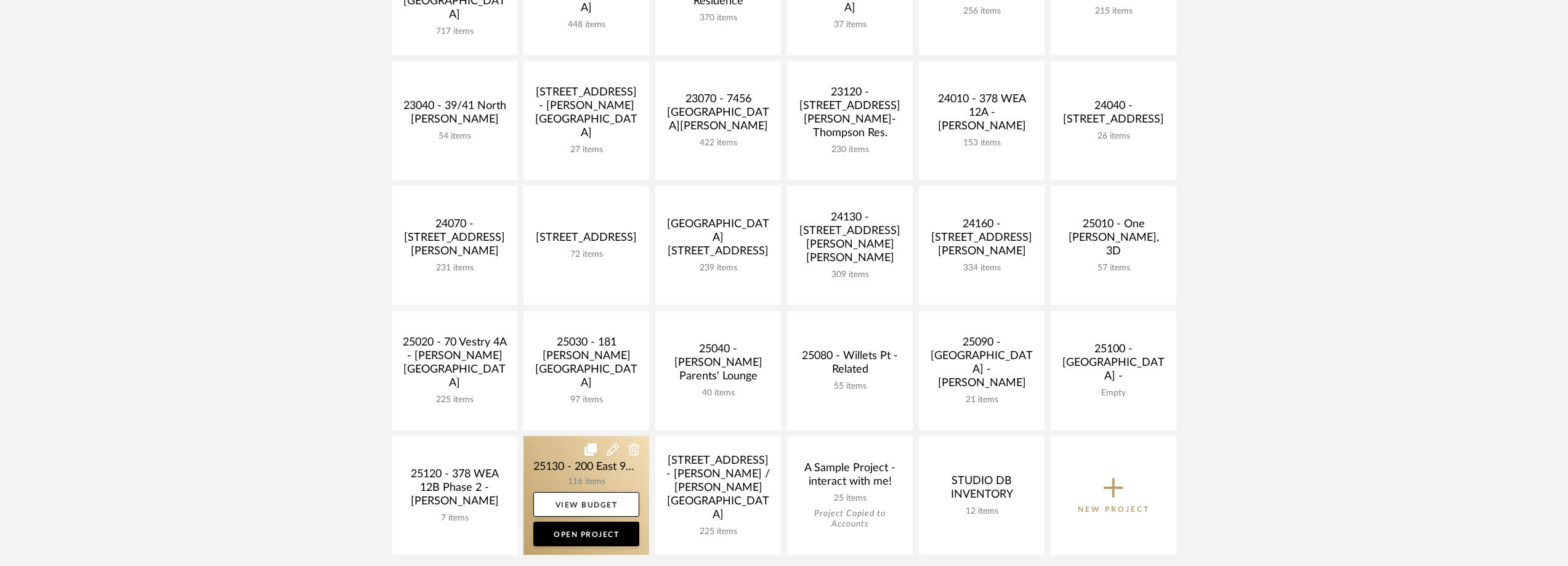
click at [553, 464] on link at bounding box center [586, 495] width 126 height 119
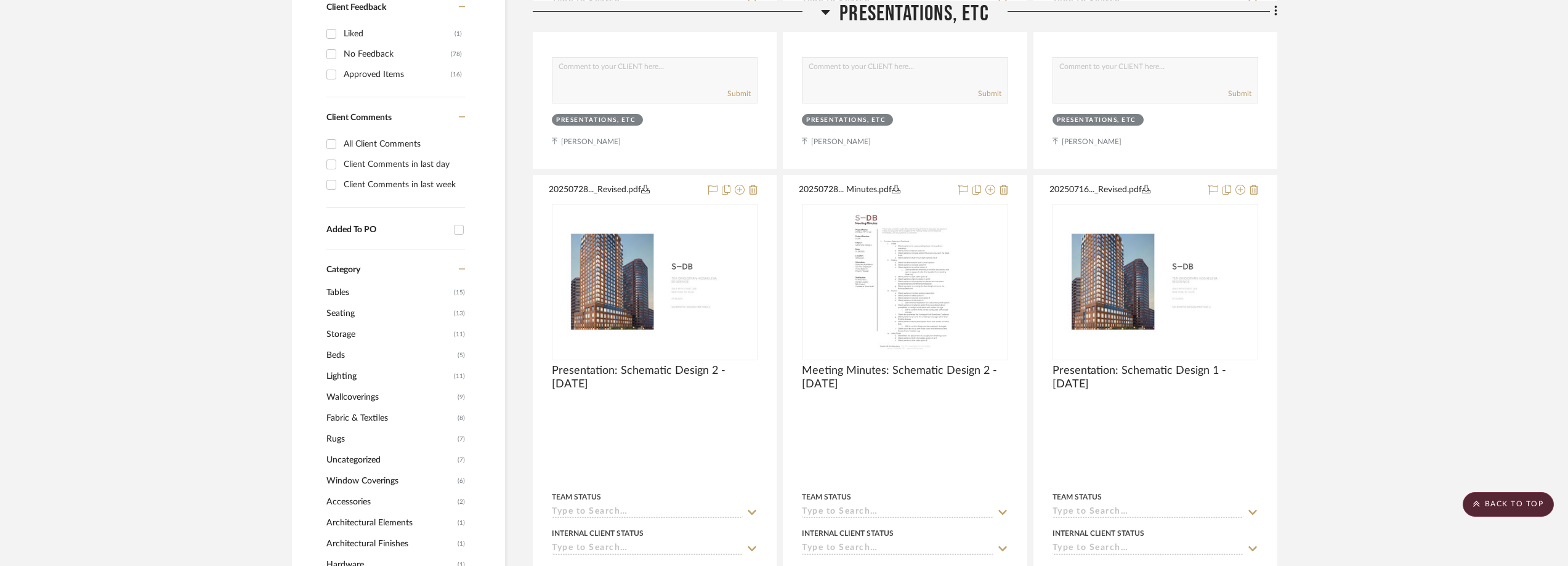
scroll to position [986, 0]
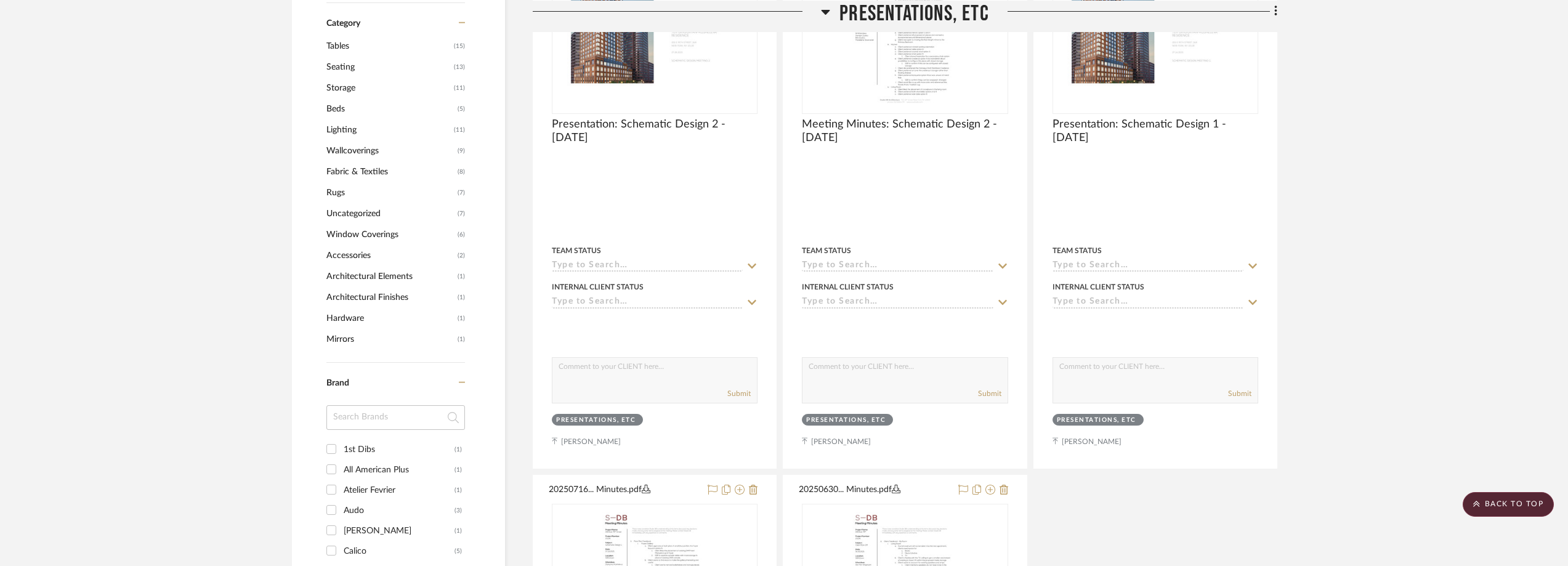
click at [357, 450] on div "1st Dibs" at bounding box center [399, 450] width 111 height 20
click at [341, 450] on input "1st Dibs (1)" at bounding box center [332, 449] width 20 height 20
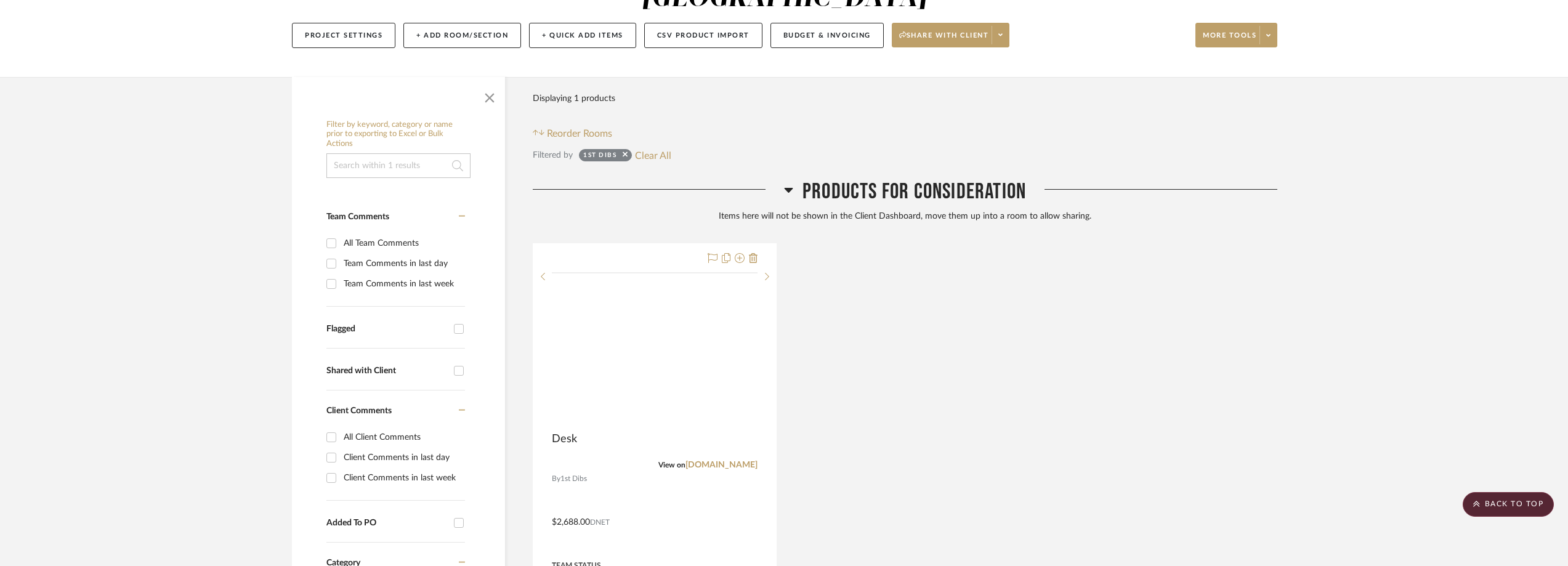
scroll to position [150, 0]
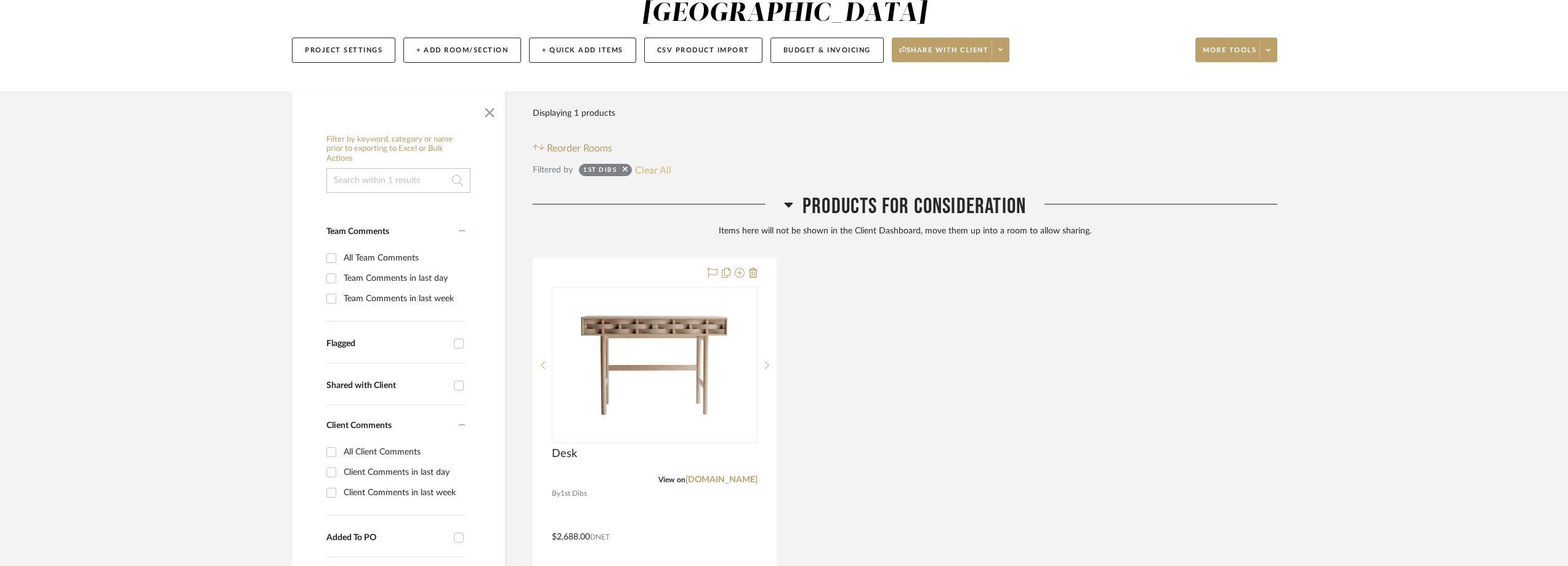
click at [639, 177] on button "Clear All" at bounding box center [653, 170] width 37 height 16
checkbox input "false"
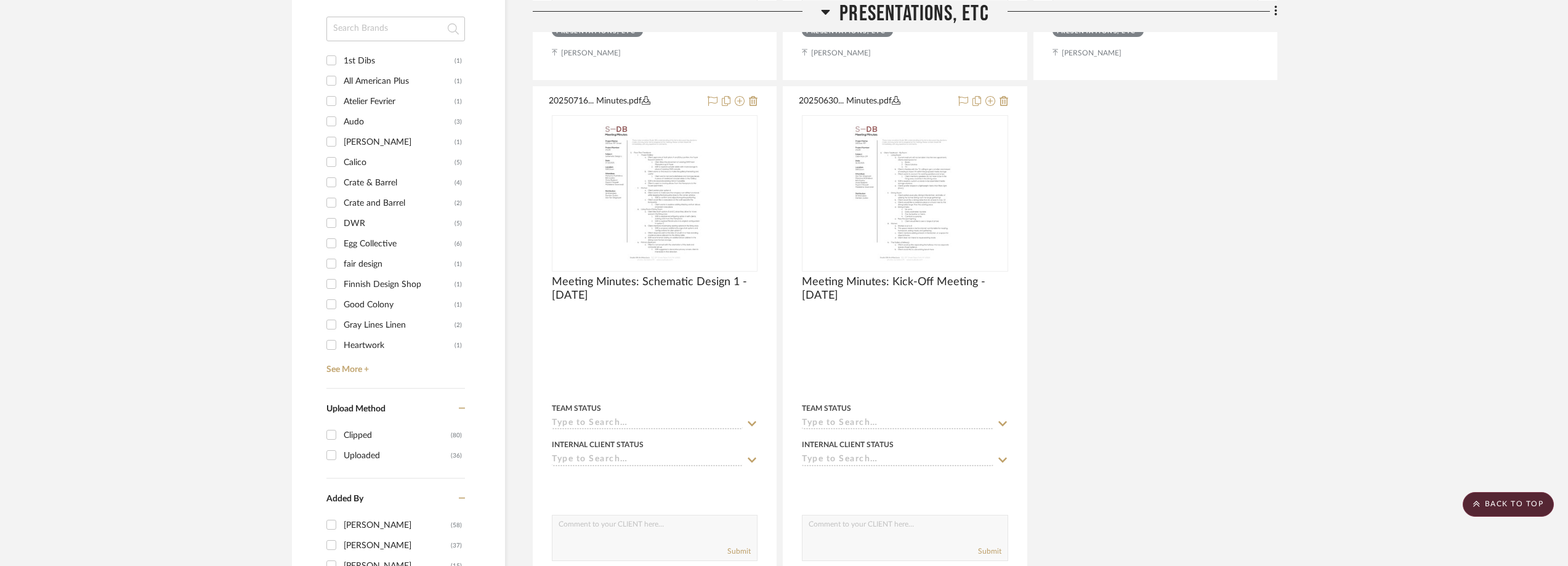
scroll to position [1259, 0]
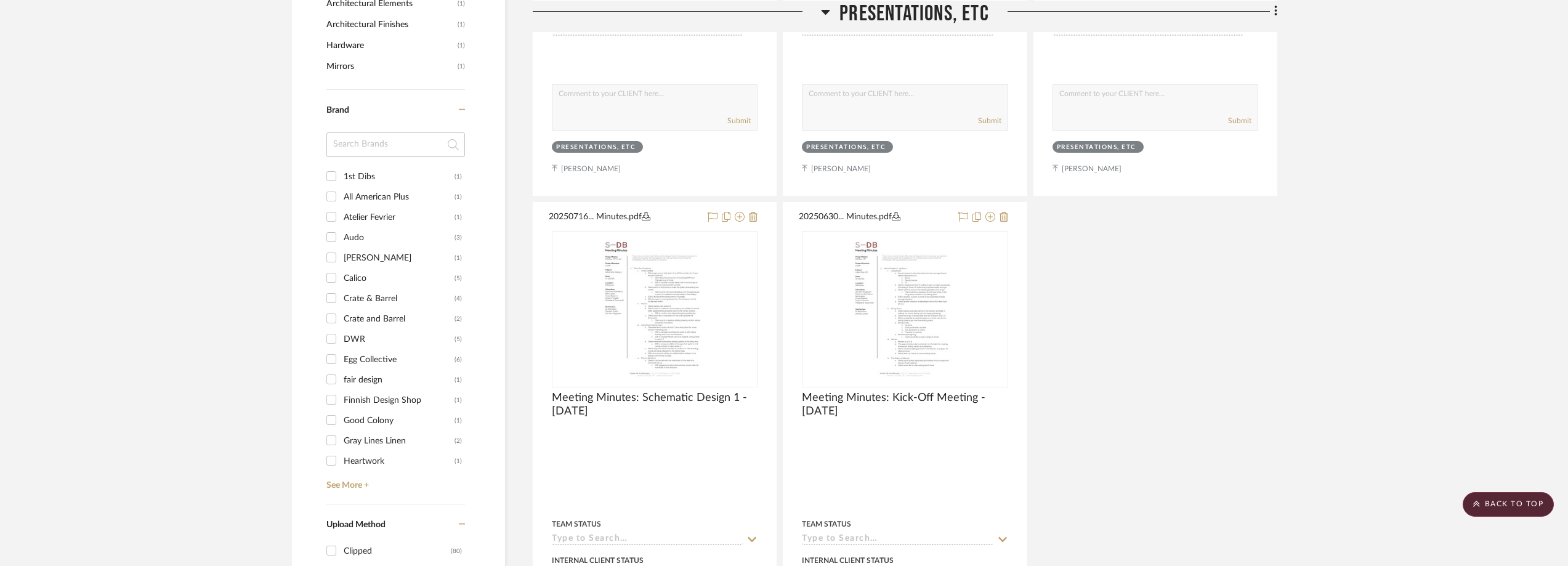
click at [376, 144] on input at bounding box center [396, 145] width 138 height 25
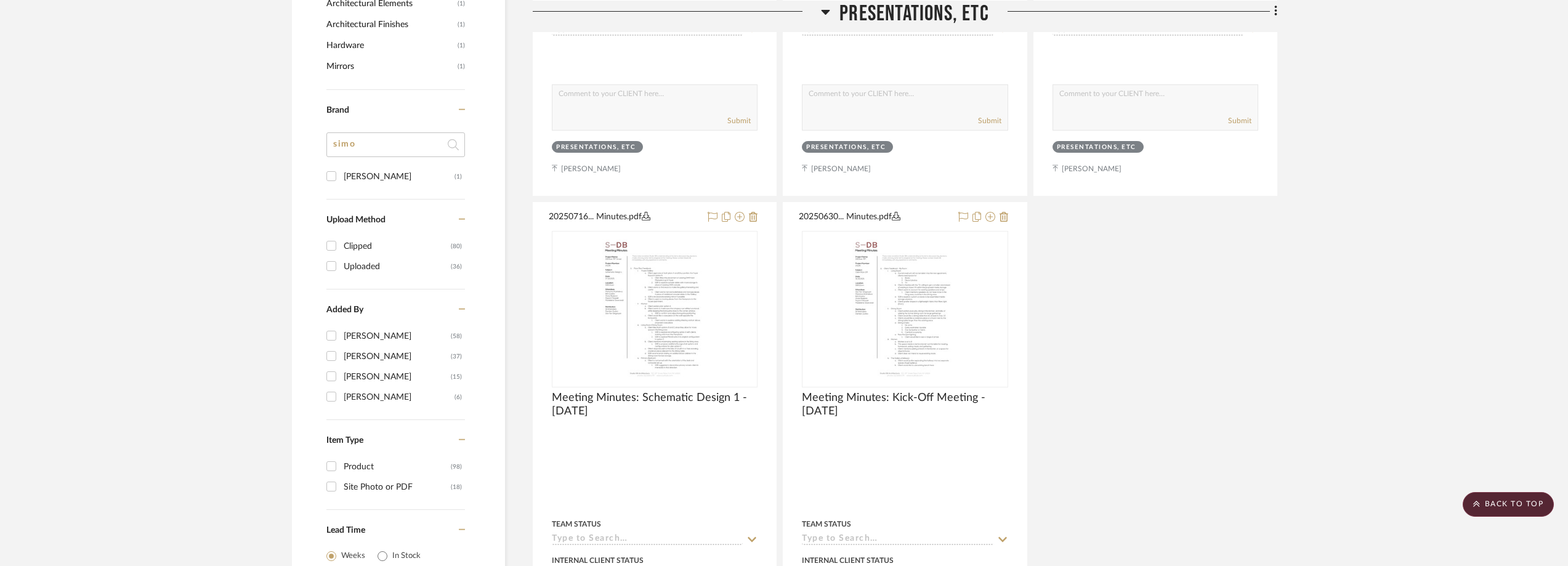
type input "simo"
click at [391, 181] on div "[PERSON_NAME]" at bounding box center [399, 177] width 111 height 20
click at [341, 181] on input "[PERSON_NAME] (1)" at bounding box center [332, 176] width 20 height 20
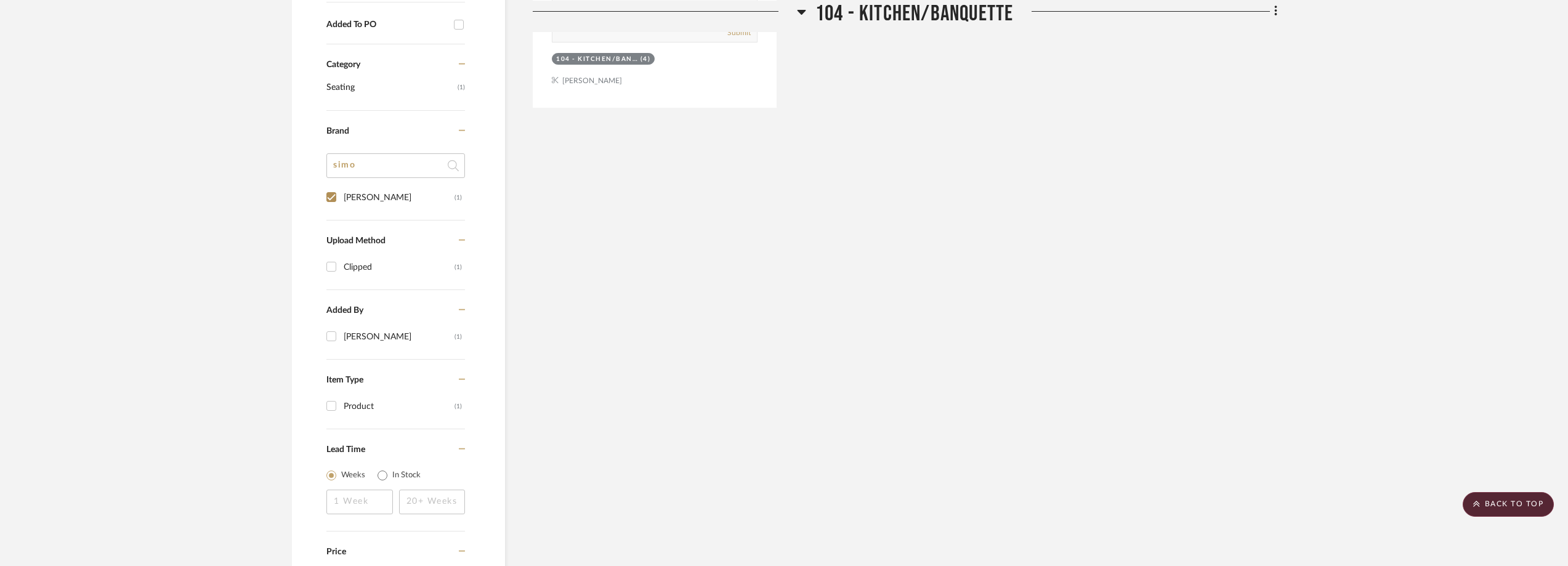
scroll to position [452, 0]
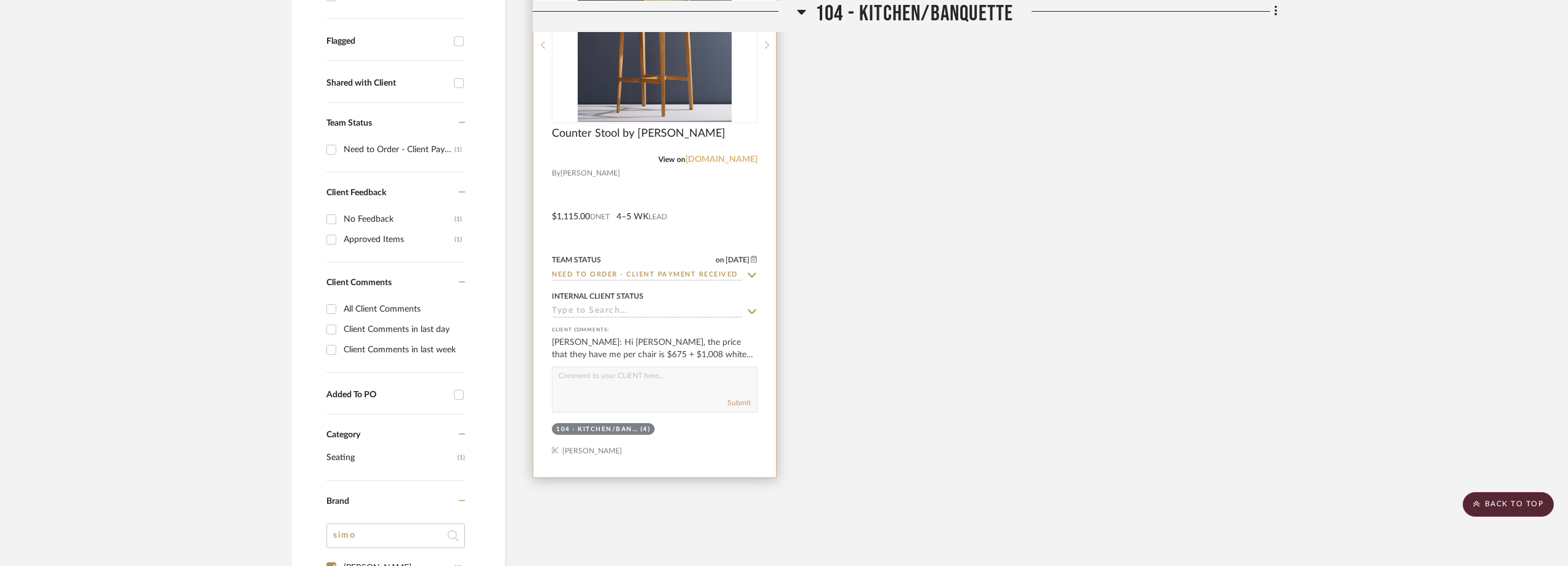
click at [715, 158] on link "[DOMAIN_NAME]" at bounding box center [722, 159] width 72 height 8
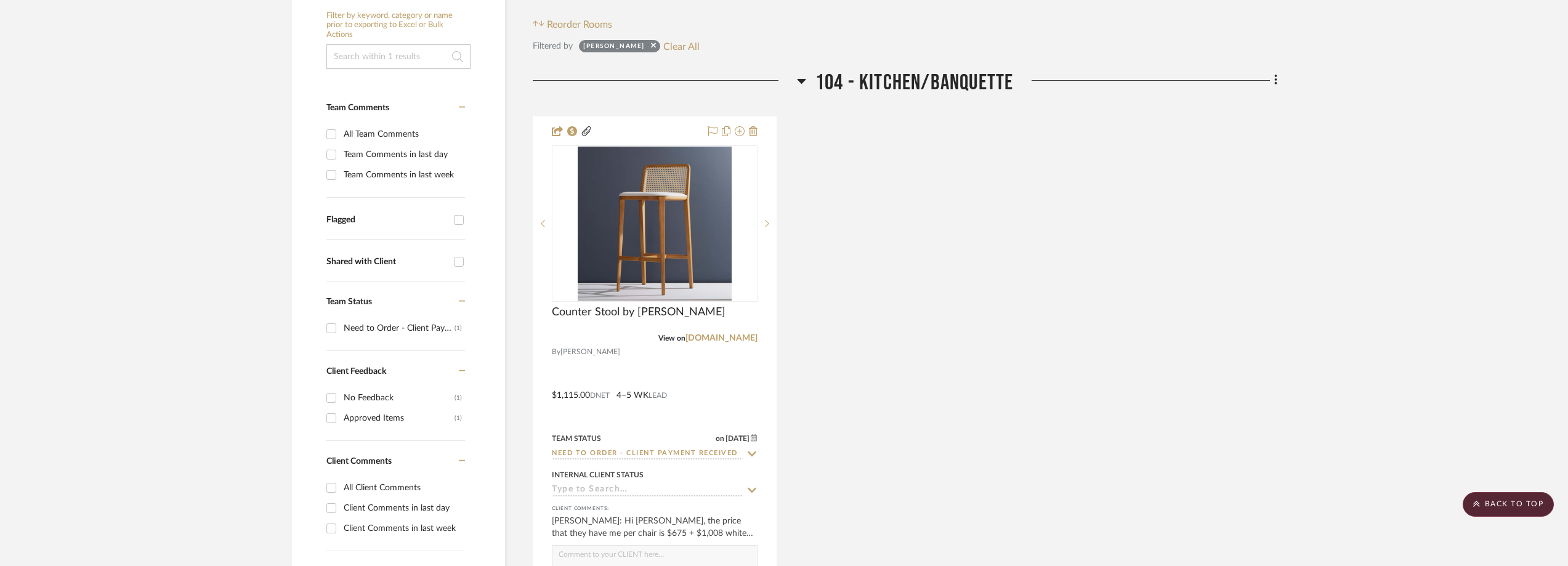
scroll to position [267, 0]
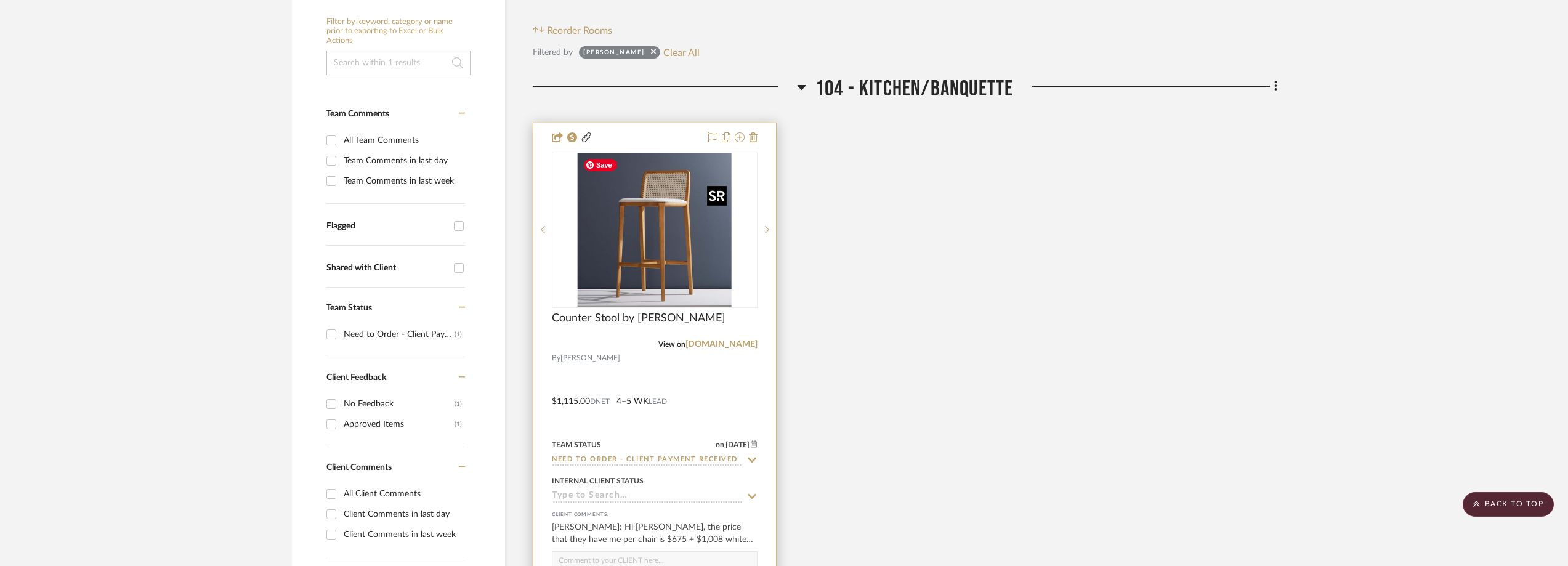
click at [0, 0] on img at bounding box center [0, 0] width 0 height 0
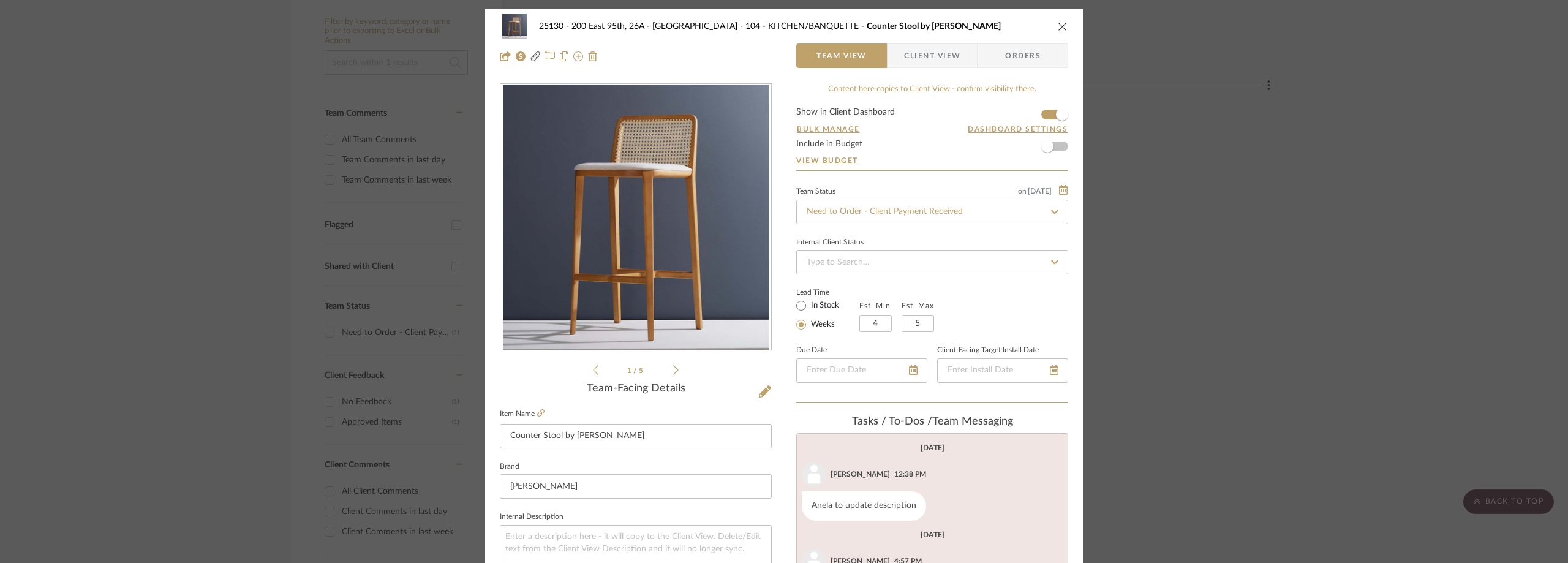
scroll to position [27, 0]
click at [889, 51] on span "button" at bounding box center [896, 55] width 17 height 25
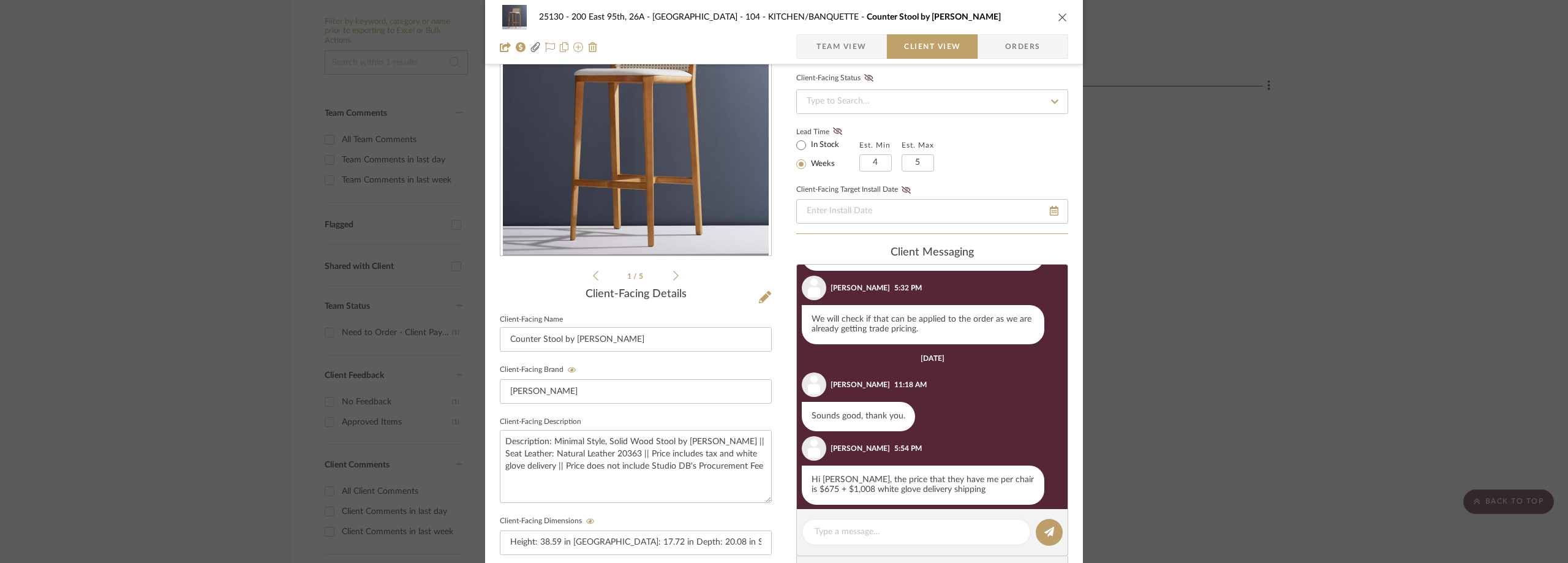
scroll to position [184, 0]
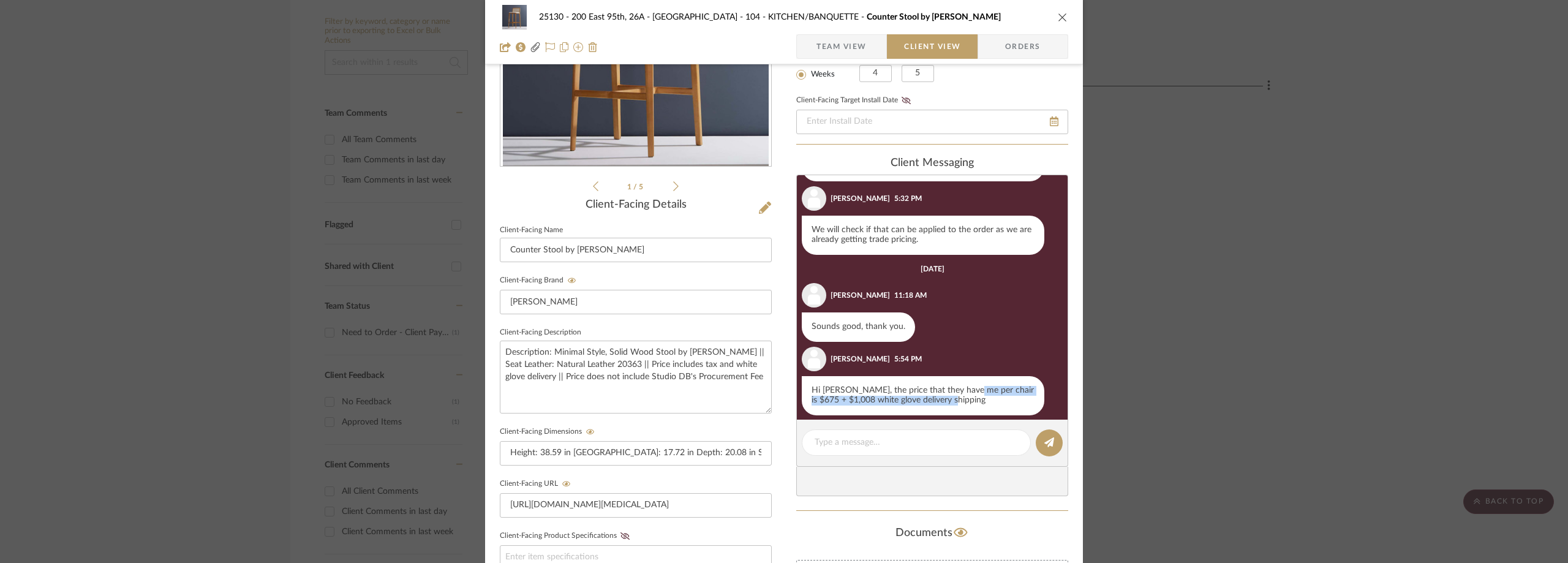
drag, startPoint x: 963, startPoint y: 379, endPoint x: 978, endPoint y: 398, distance: 24.2
click at [978, 398] on div "Hi [PERSON_NAME], the price that they have me per chair is $675 + $1,008 white …" at bounding box center [923, 396] width 243 height 39
copy div "chair is $675 + $1,008 white glove delivery shipping"
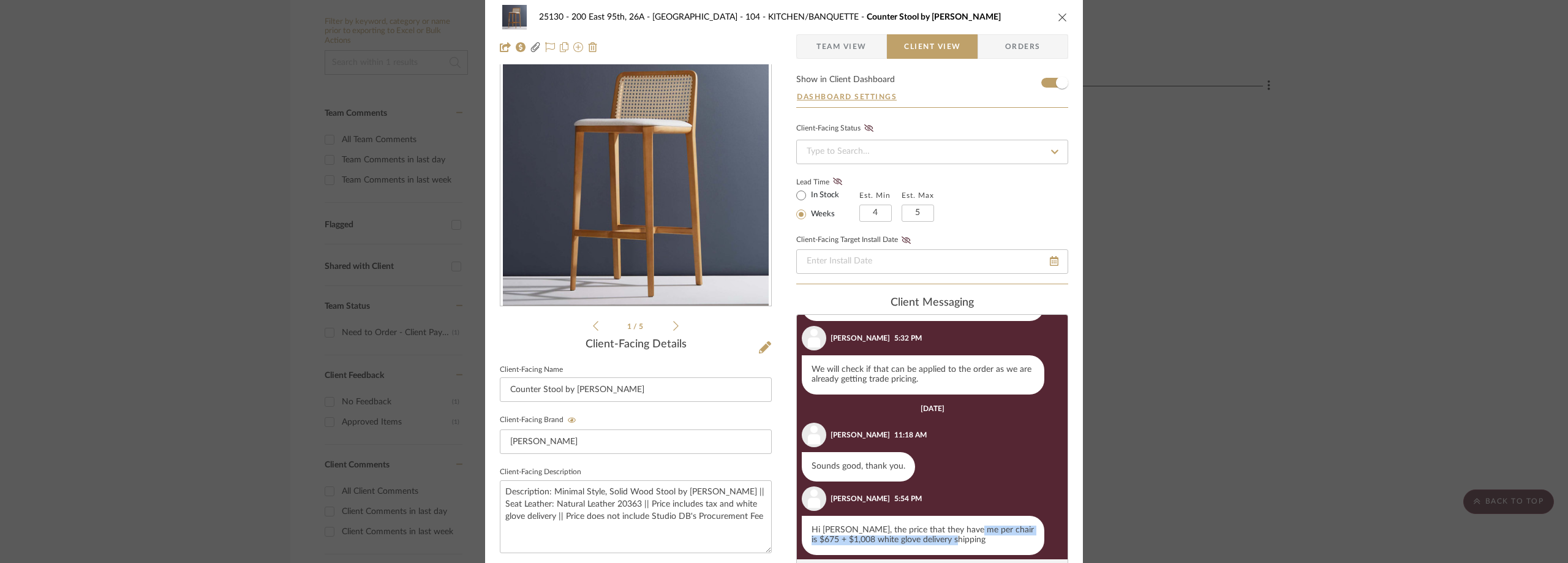
scroll to position [0, 0]
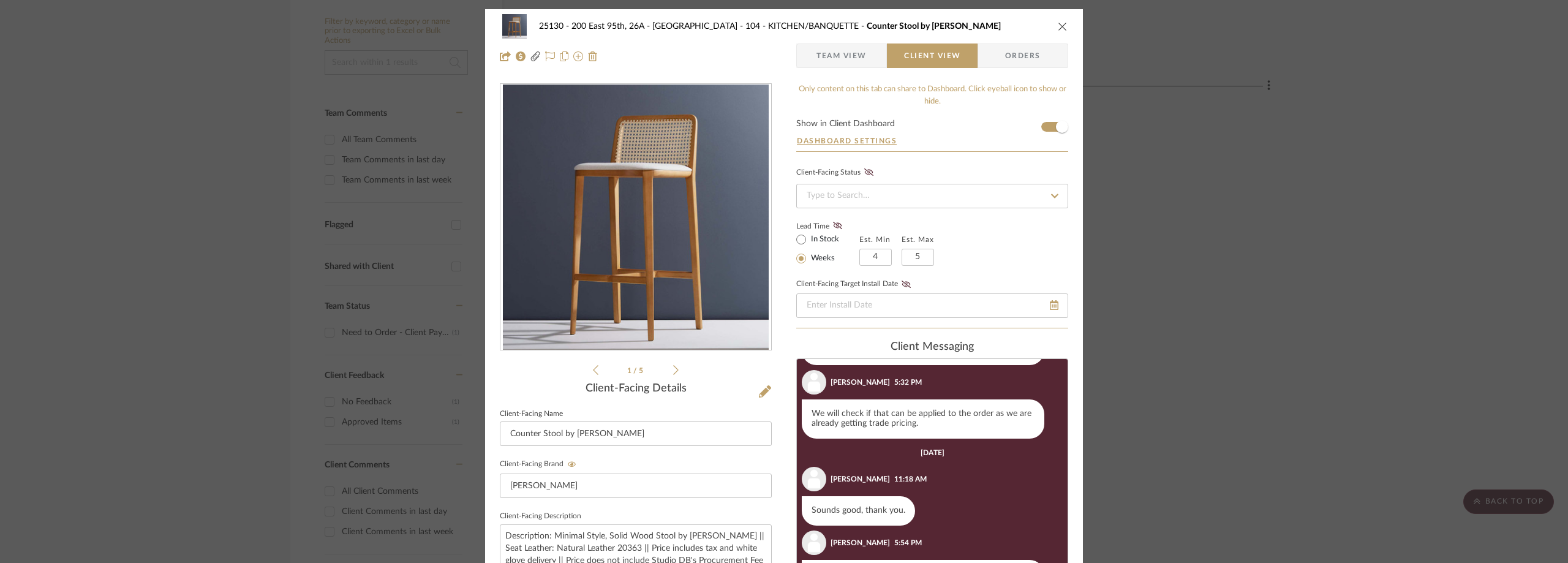
click at [1173, 171] on div "25130 - 200 East 95th, 26A - Kosheleva 104 - KITCHEN/BANQUETTE Counter Stool by…" at bounding box center [784, 282] width 1568 height 563
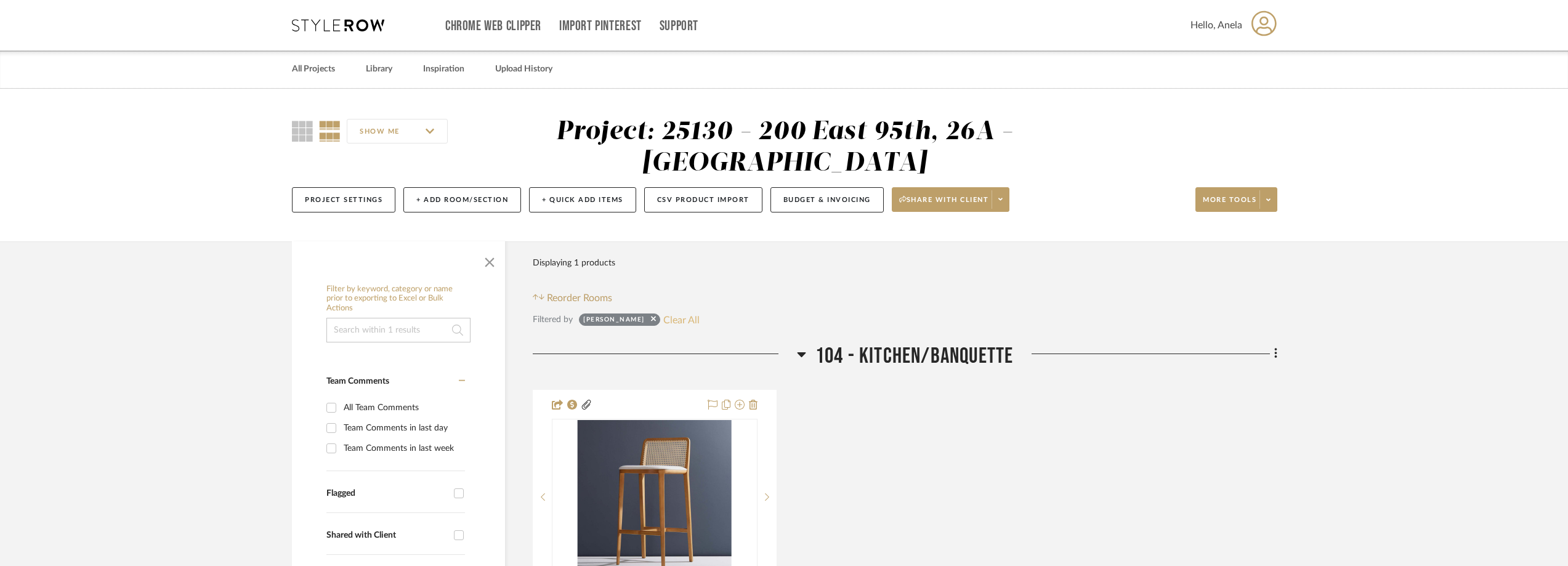
click at [663, 319] on button "Clear All" at bounding box center [681, 320] width 37 height 16
checkbox input "false"
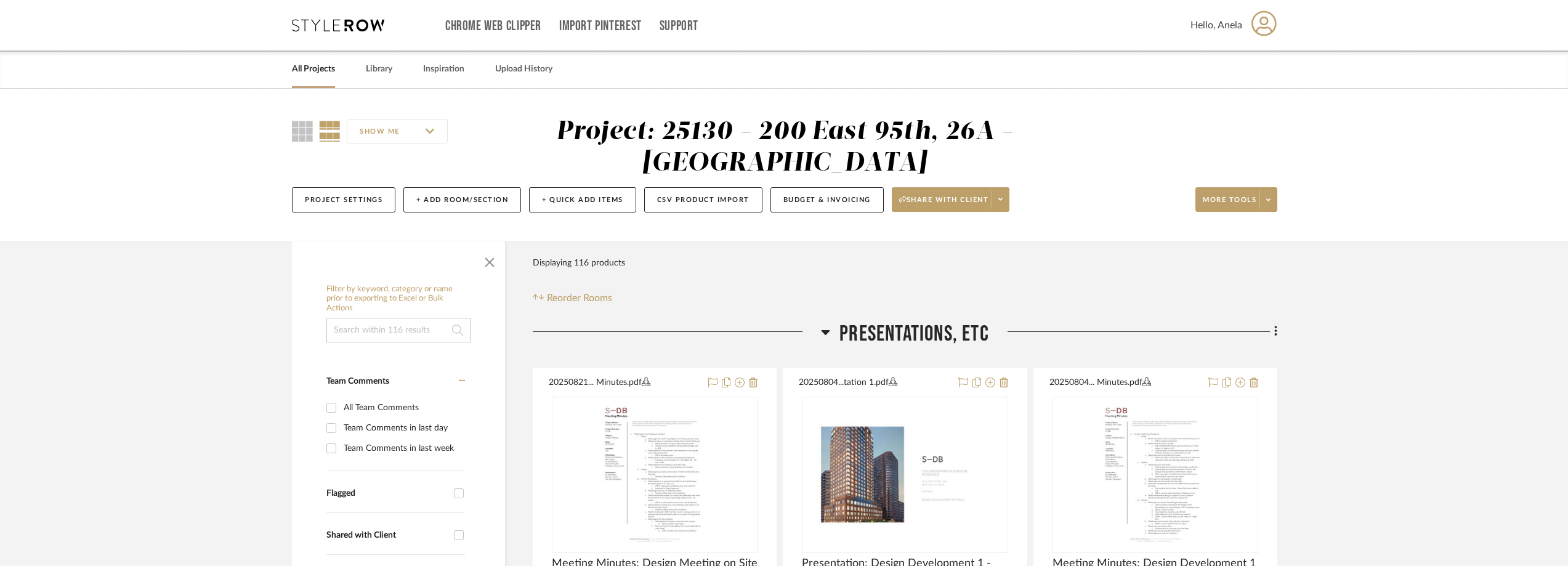
click at [323, 18] on div "Chrome Web Clipper Import Pinterest Support All Projects Library Inspiration Up…" at bounding box center [784, 25] width 985 height 51
click at [323, 23] on icon at bounding box center [338, 25] width 92 height 12
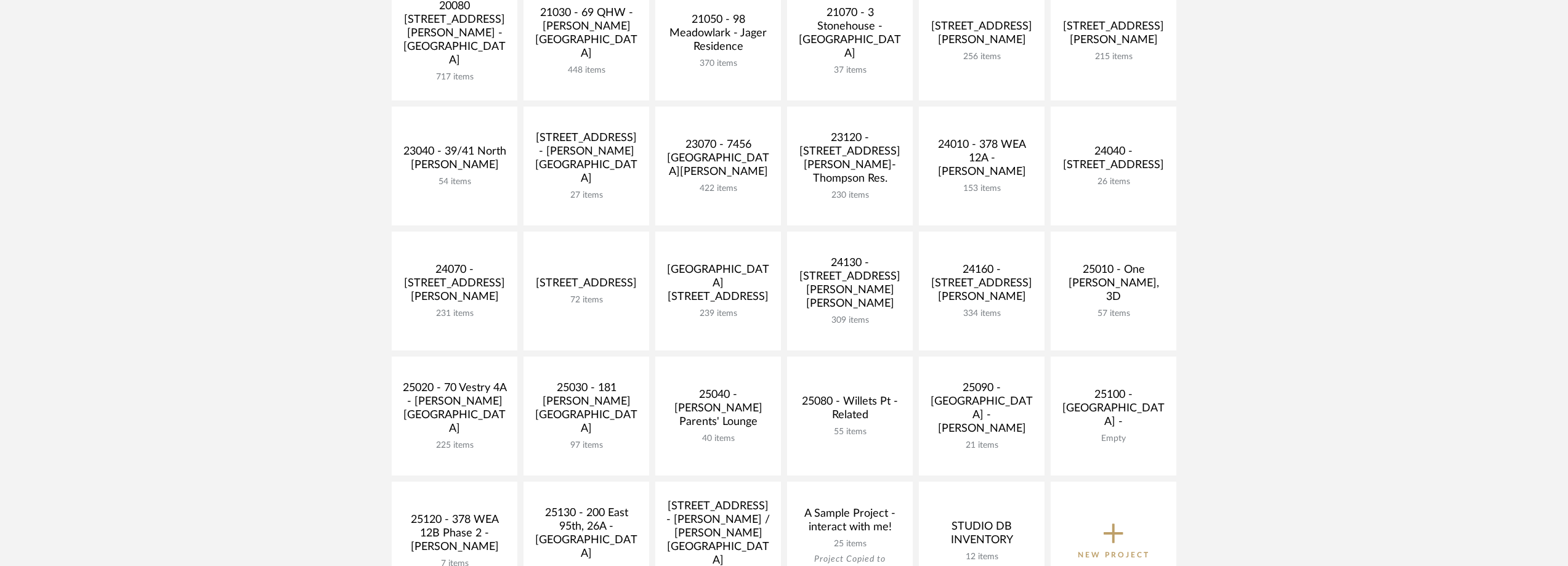
scroll to position [431, 0]
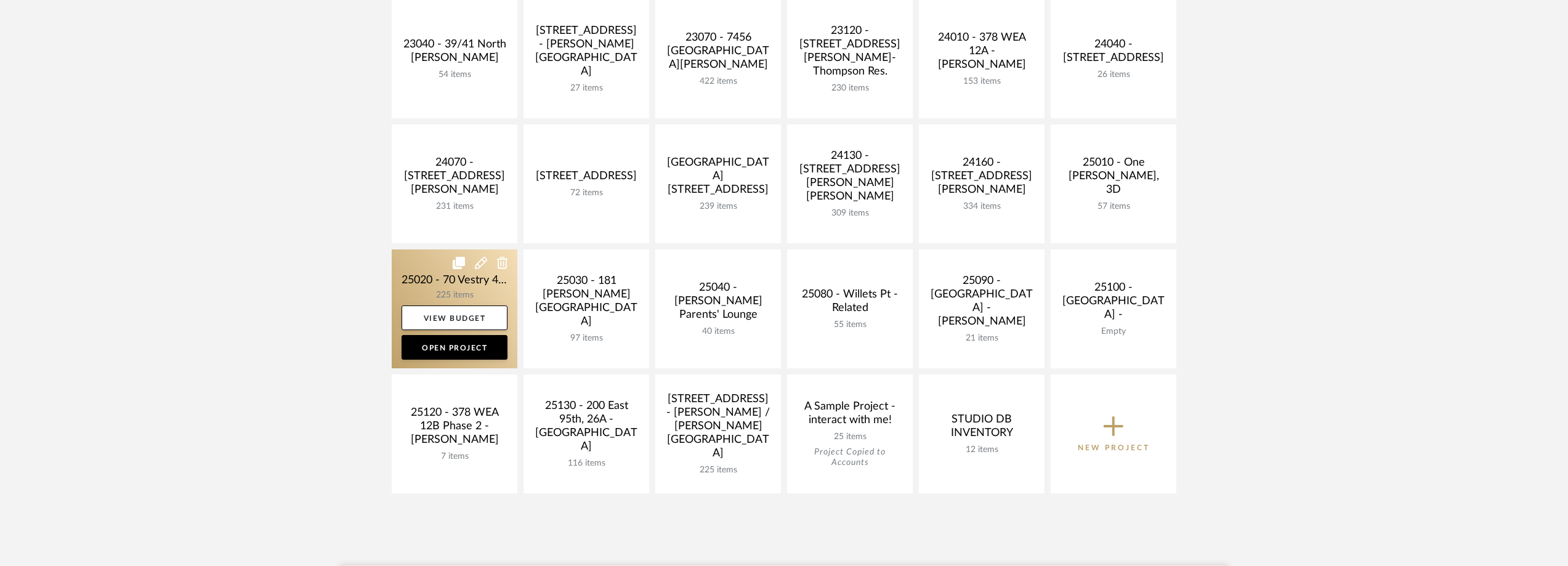
click at [433, 288] on link at bounding box center [454, 309] width 126 height 119
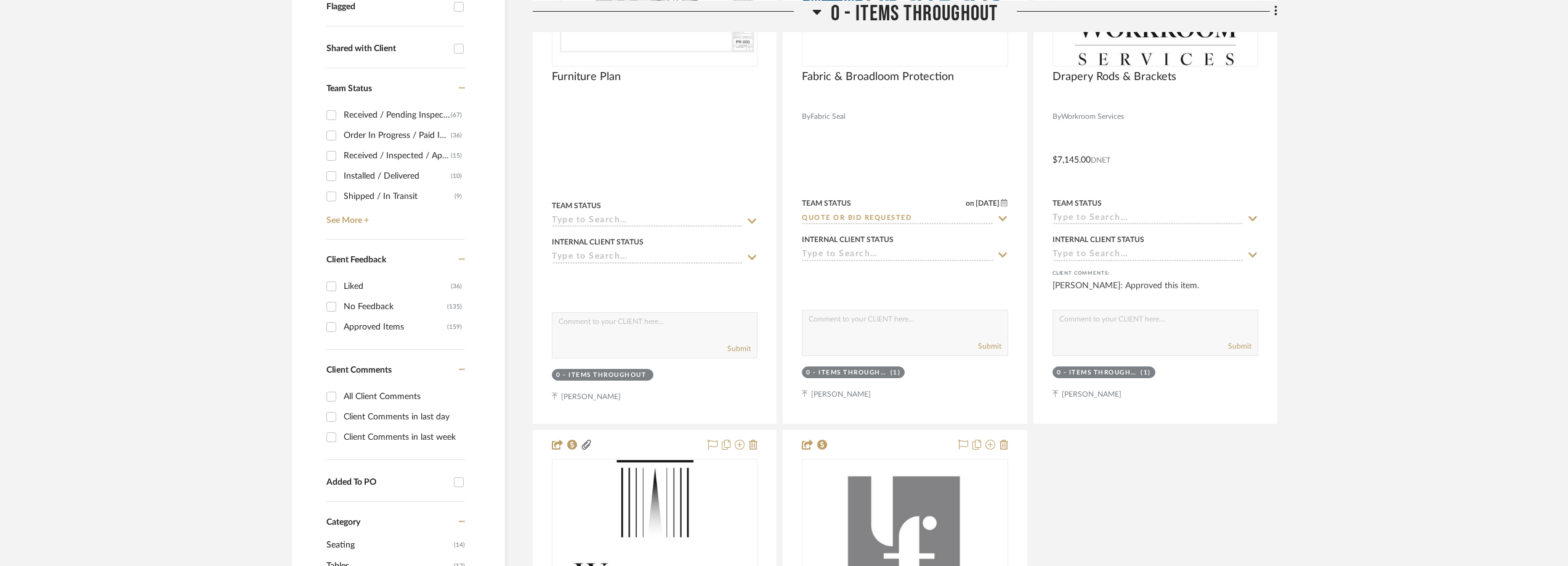
scroll to position [493, 0]
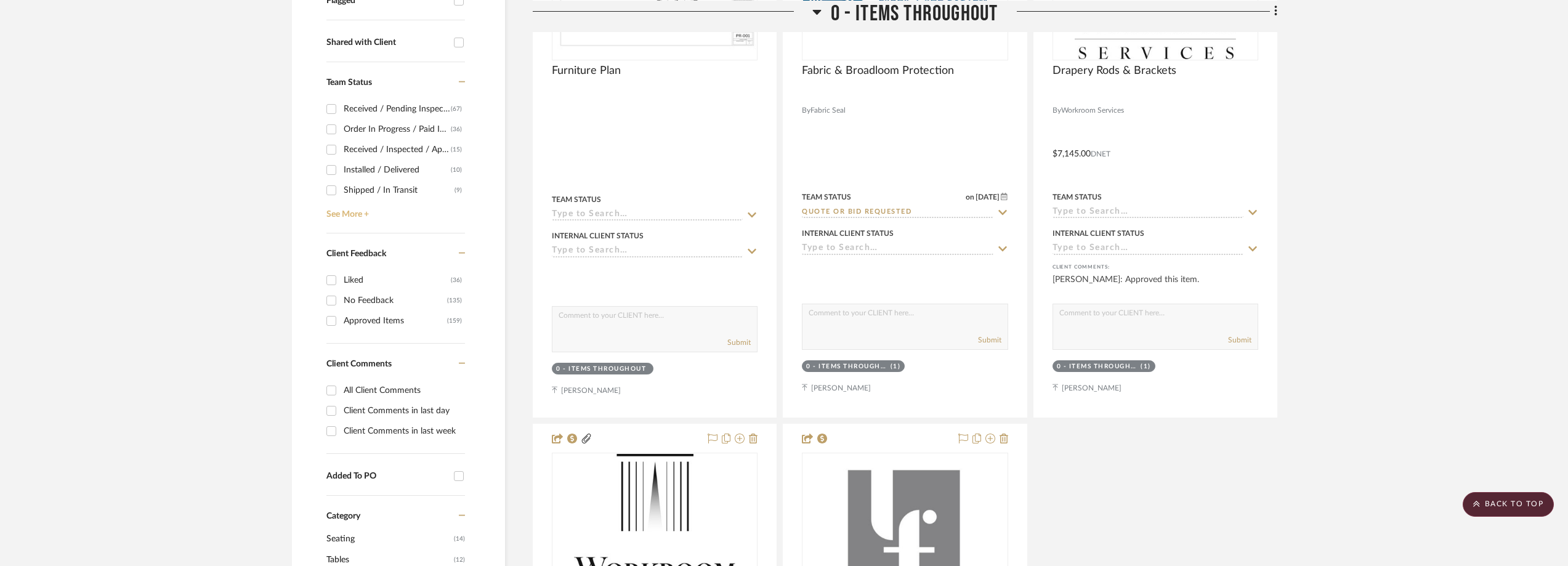
click at [371, 206] on link "See More +" at bounding box center [394, 210] width 142 height 20
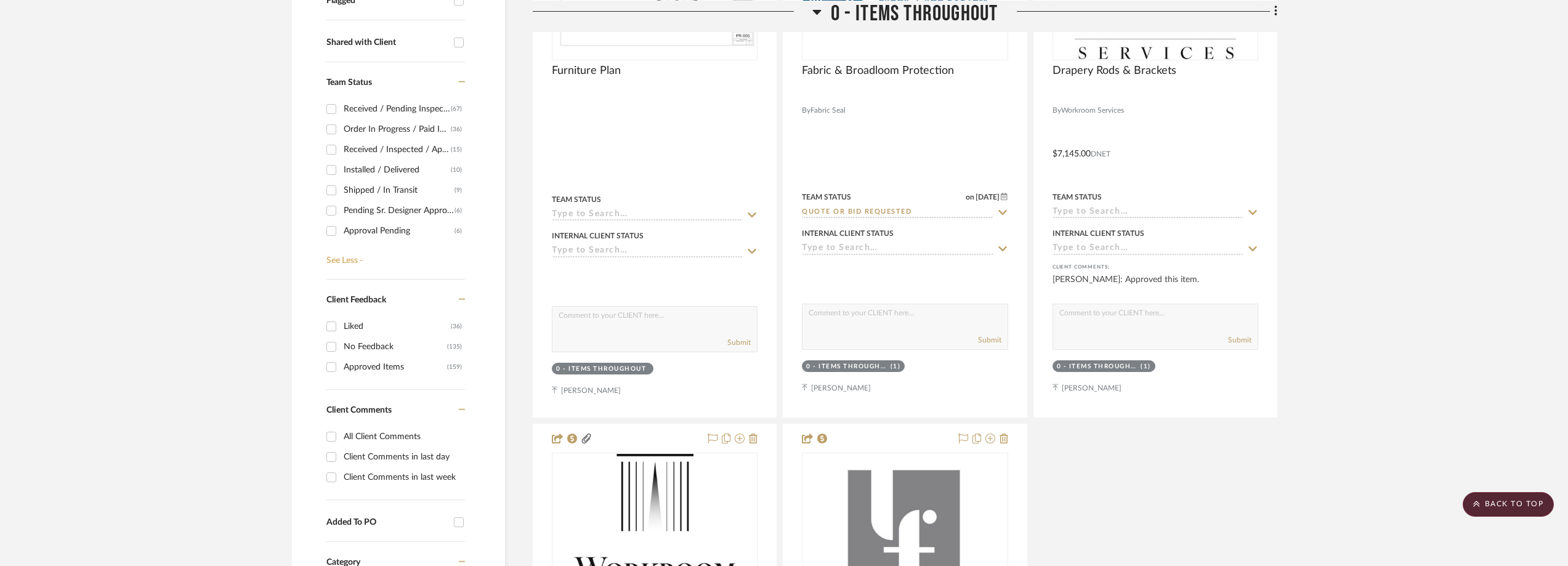
scroll to position [124, 0]
click at [401, 169] on div "Need to Order - Client Payment Received" at bounding box center [399, 169] width 111 height 20
click at [341, 169] on input "Need to Order - Client Payment Received (4)" at bounding box center [332, 169] width 20 height 20
checkbox input "true"
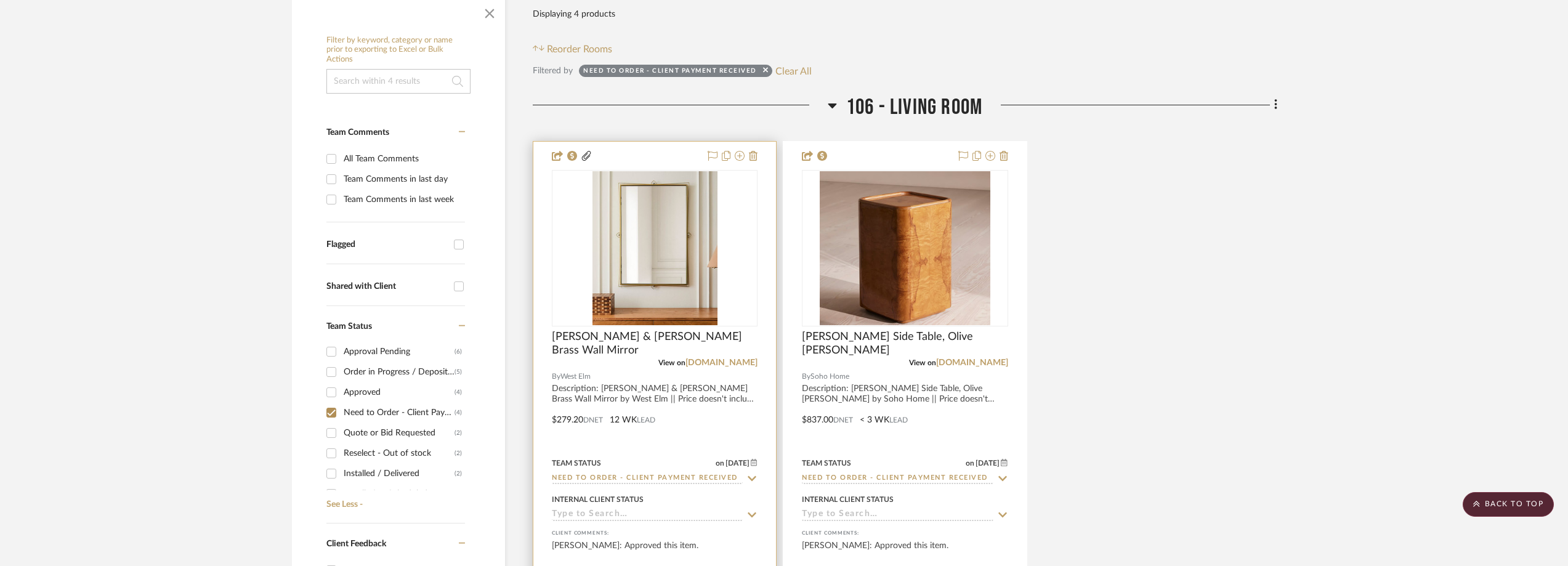
scroll to position [246, 0]
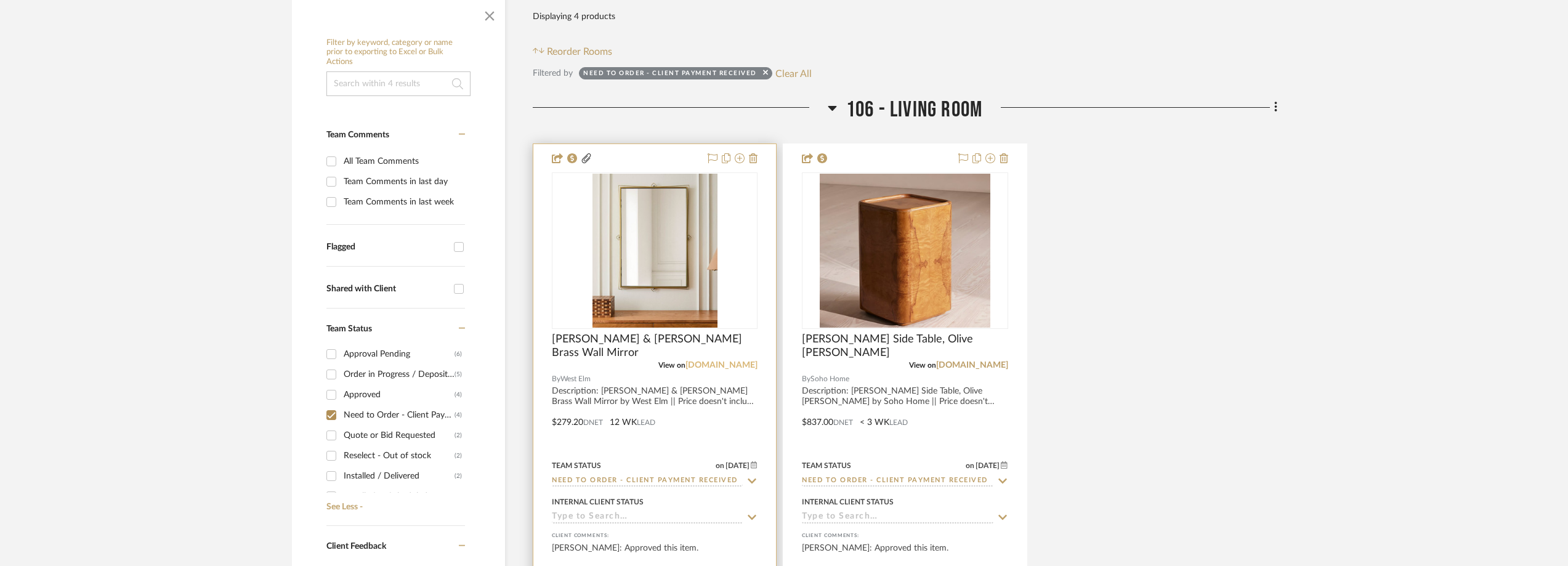
click at [727, 361] on link "westelm.com" at bounding box center [722, 366] width 72 height 8
click at [620, 284] on img "0" at bounding box center [655, 251] width 125 height 154
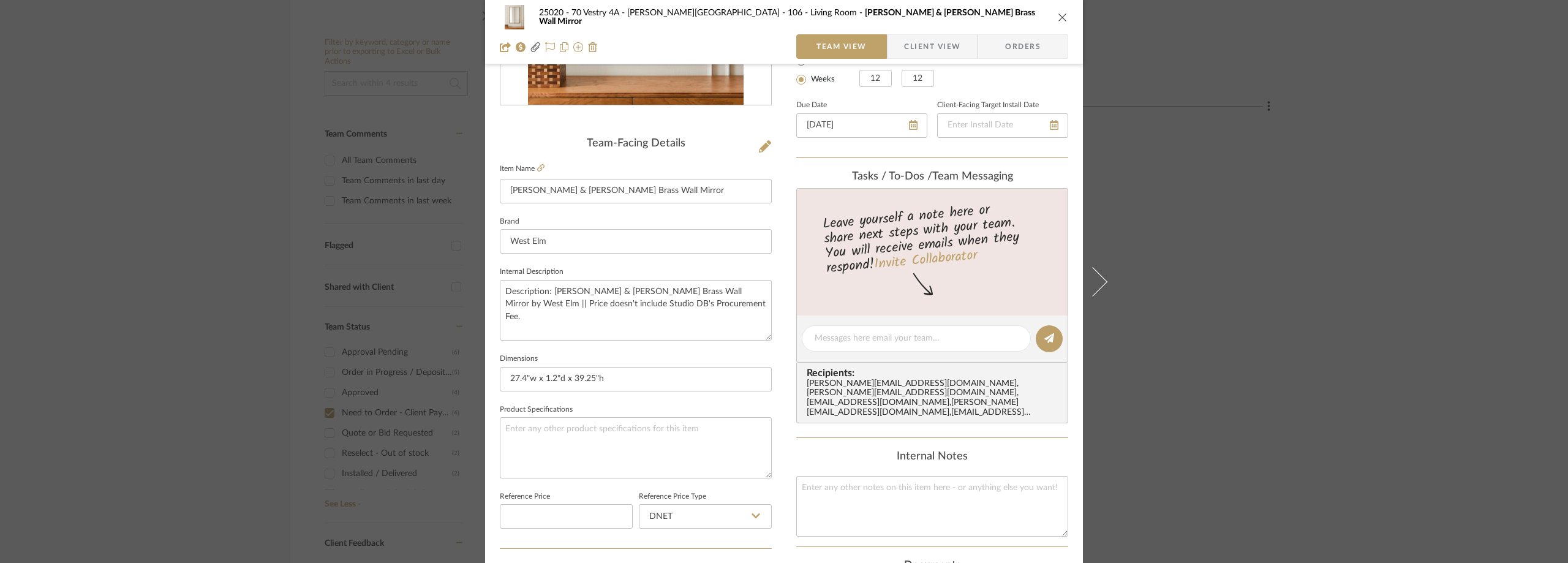
click at [892, 49] on span "button" at bounding box center [896, 46] width 17 height 25
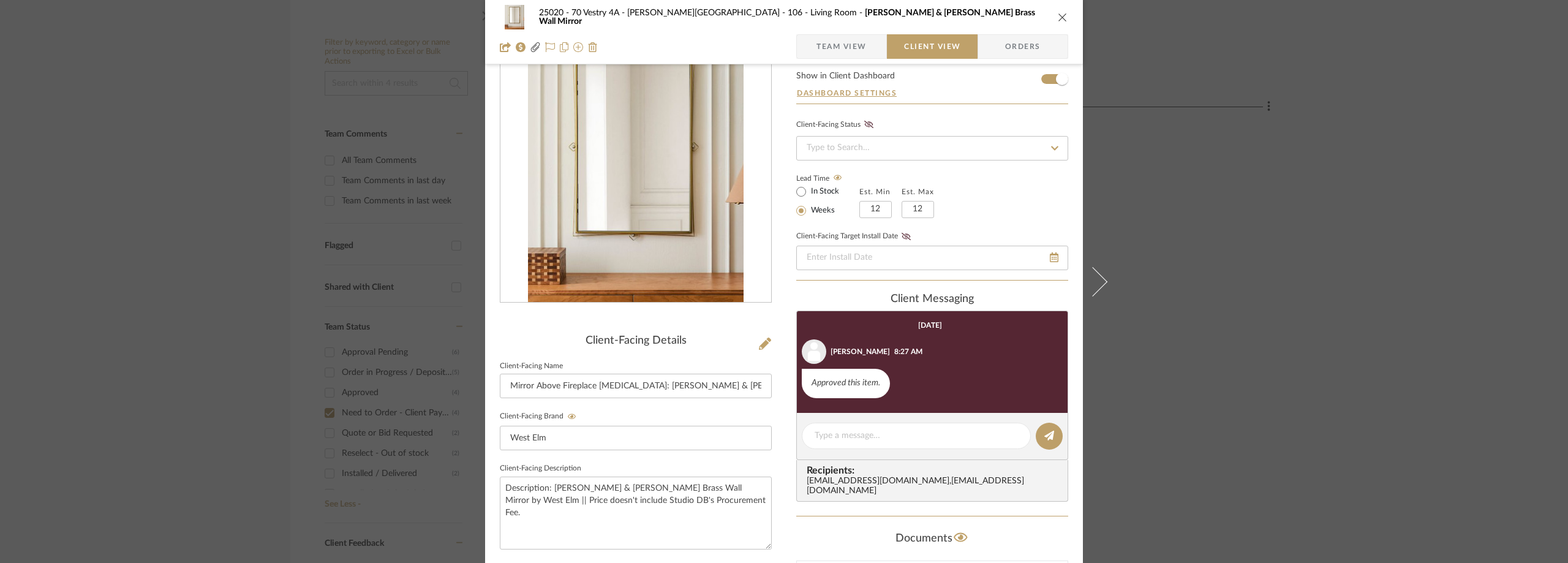
scroll to position [0, 0]
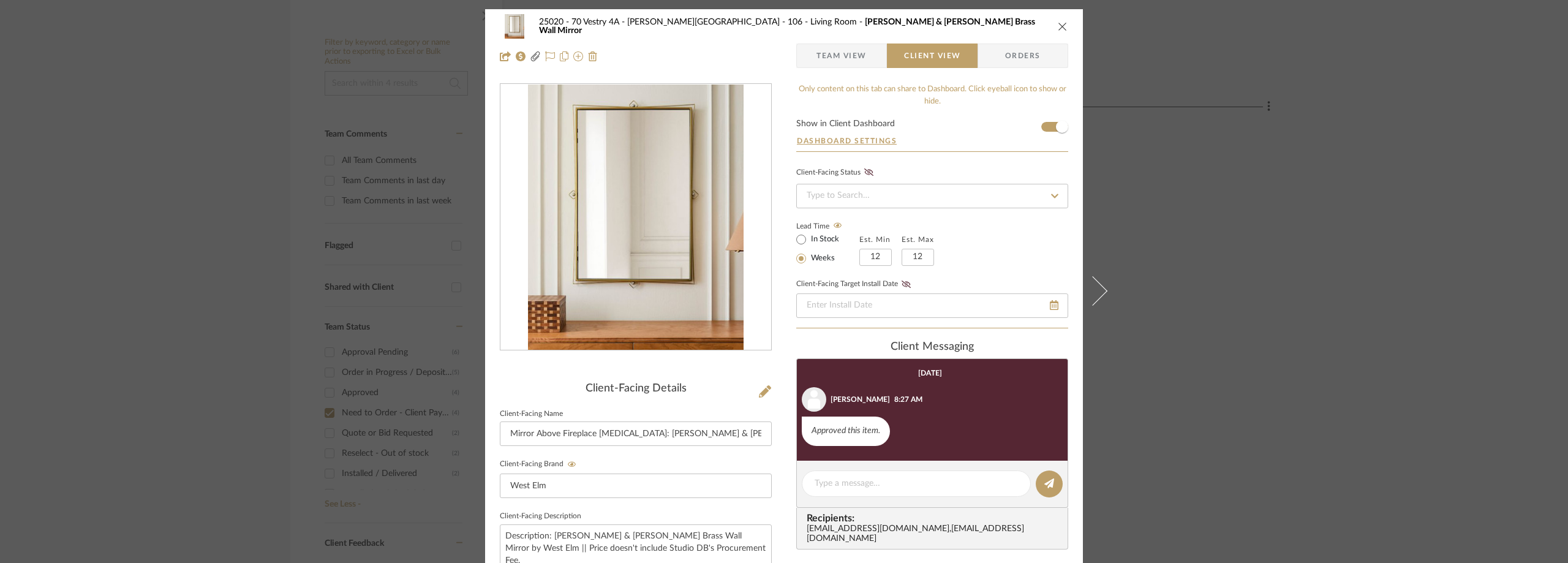
click at [229, 326] on div "25020 - 70 Vestry 4A - Grant-Stanleigh 106 - Living Room Pierce & Ward Brass Wa…" at bounding box center [784, 282] width 1568 height 563
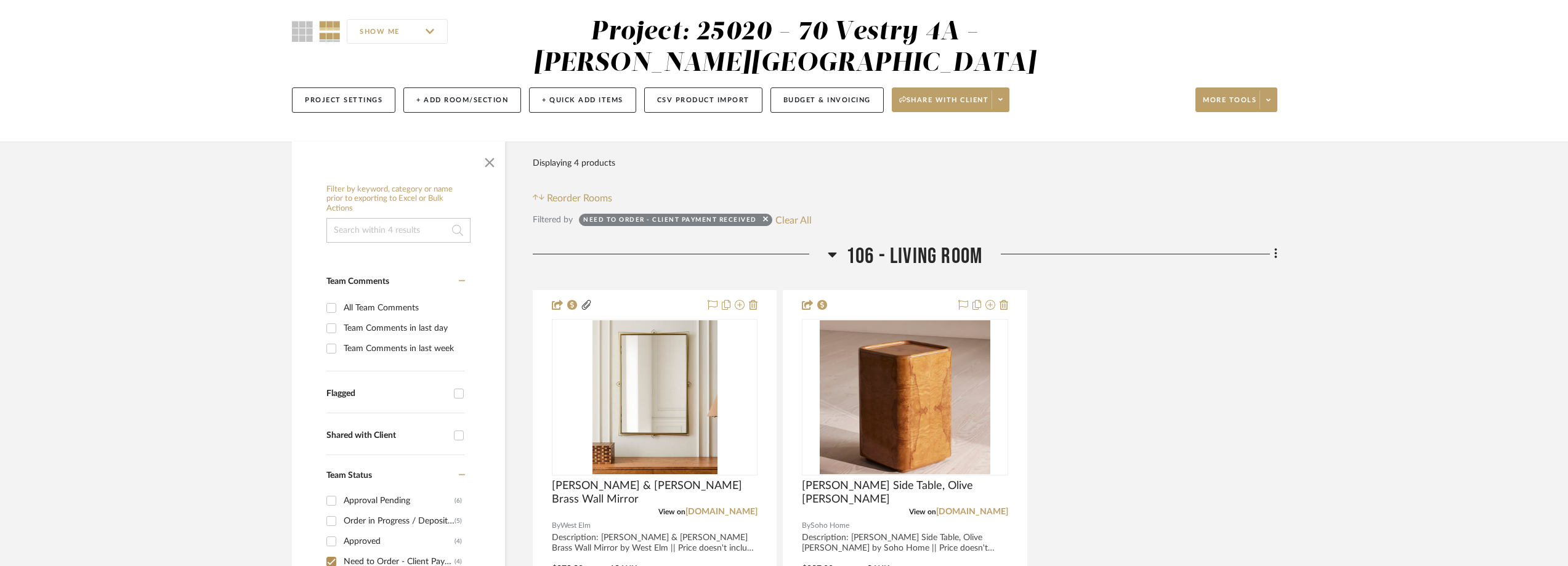
scroll to position [61, 0]
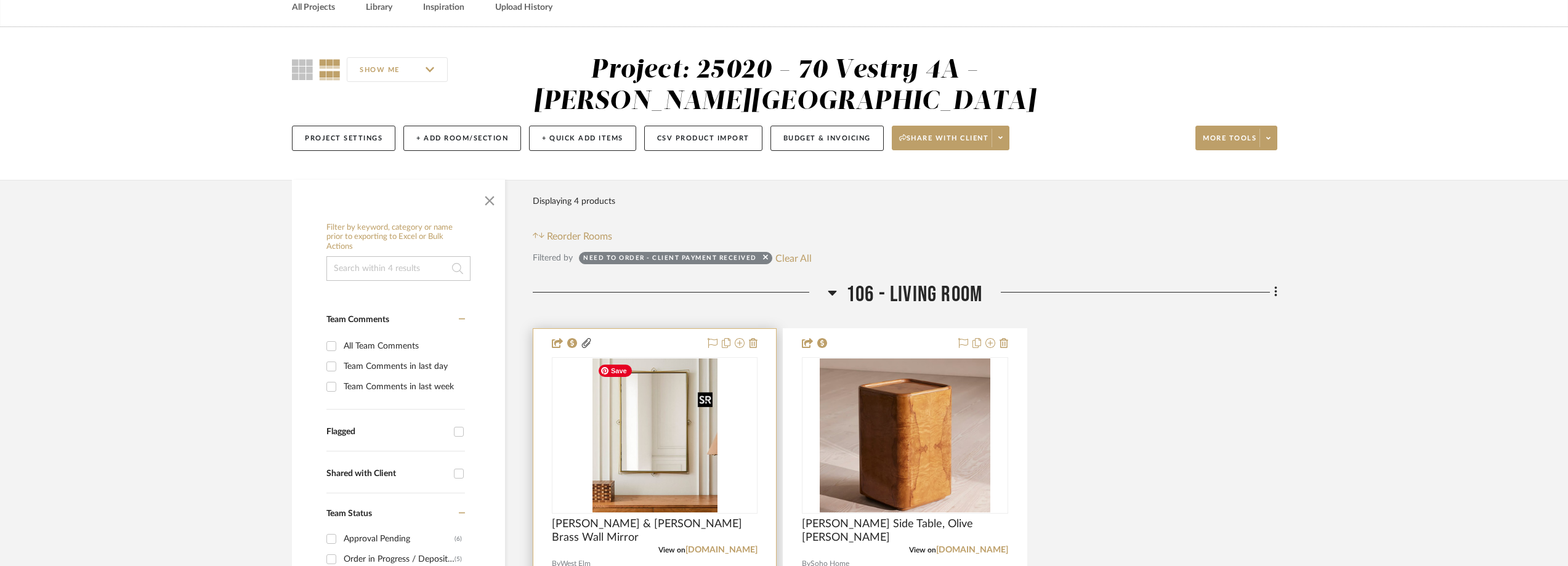
click at [657, 390] on img "0" at bounding box center [655, 435] width 125 height 154
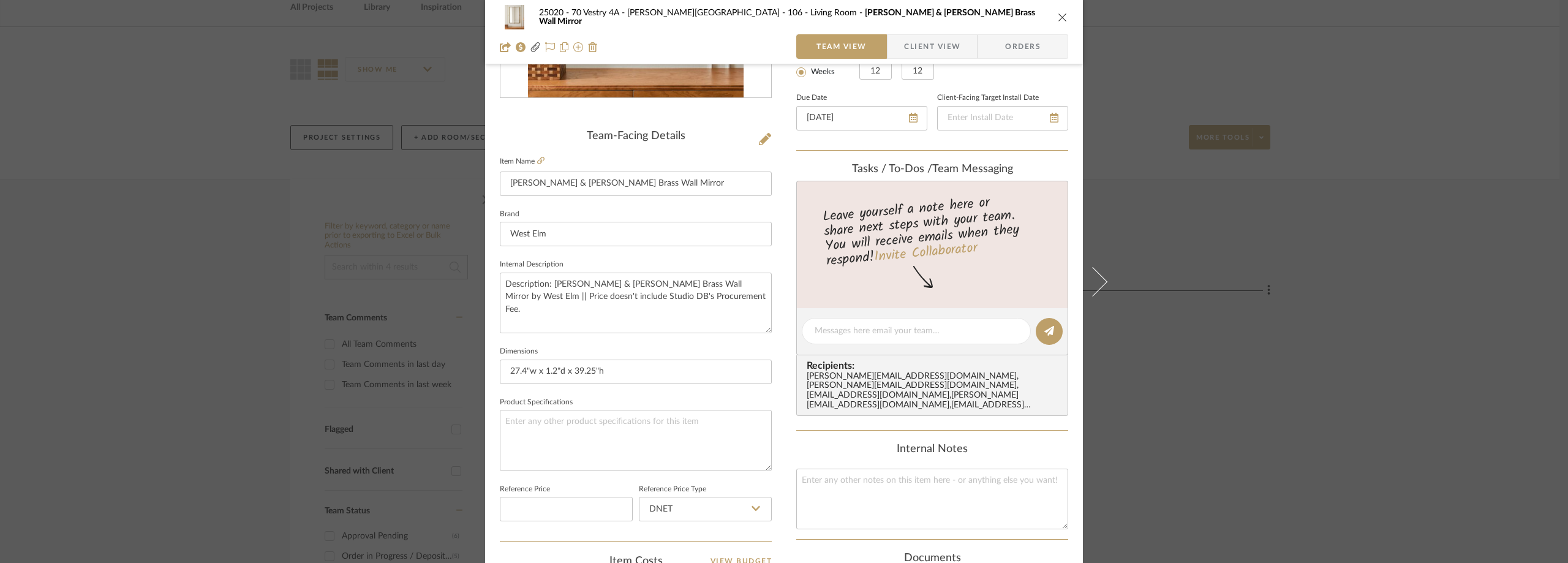
scroll to position [88, 0]
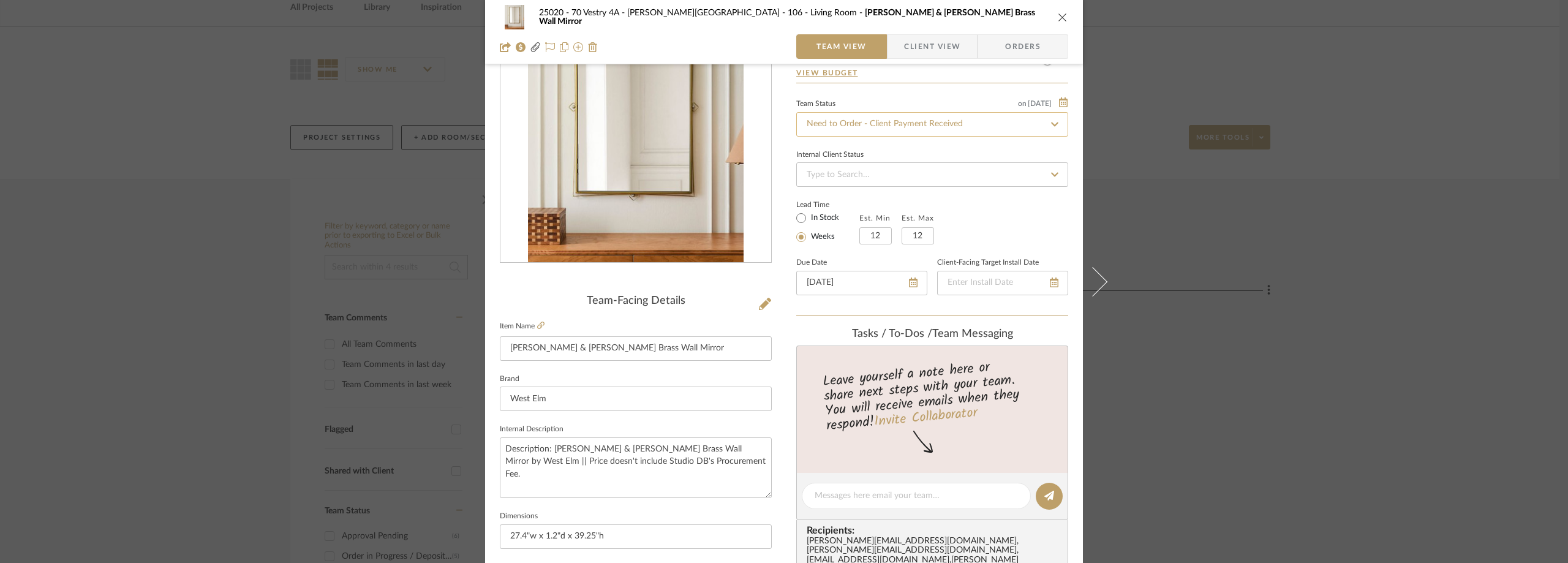
click at [913, 133] on input "Need to Order - Client Payment Received" at bounding box center [932, 124] width 272 height 25
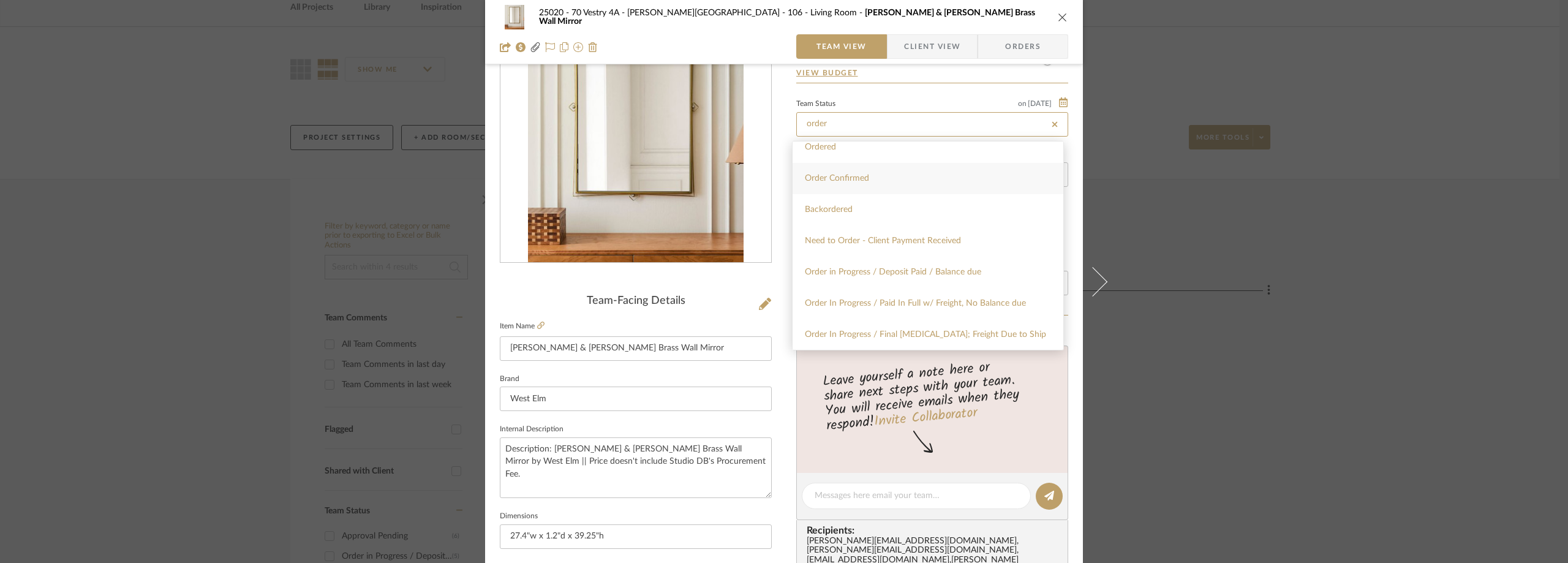
scroll to position [61, 0]
click at [948, 281] on span "Order In Progress / Paid In Full w/ Freight, No Balance due" at bounding box center [915, 283] width 221 height 8
type input "Order In Progress / Paid In Full w/ Freight, No Balance due"
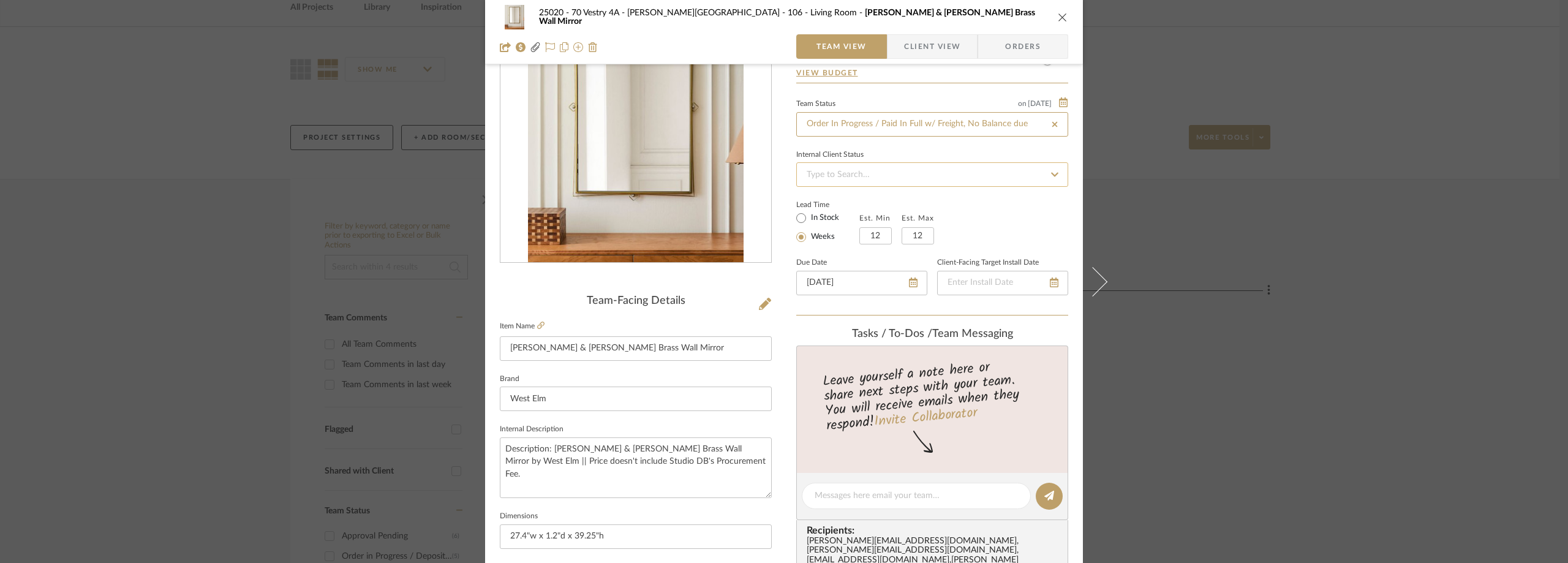
type input "Order In Progress / Paid In Full w/ Freight, No Balance due"
click at [920, 154] on div "Internal Client Status" at bounding box center [932, 155] width 272 height 6
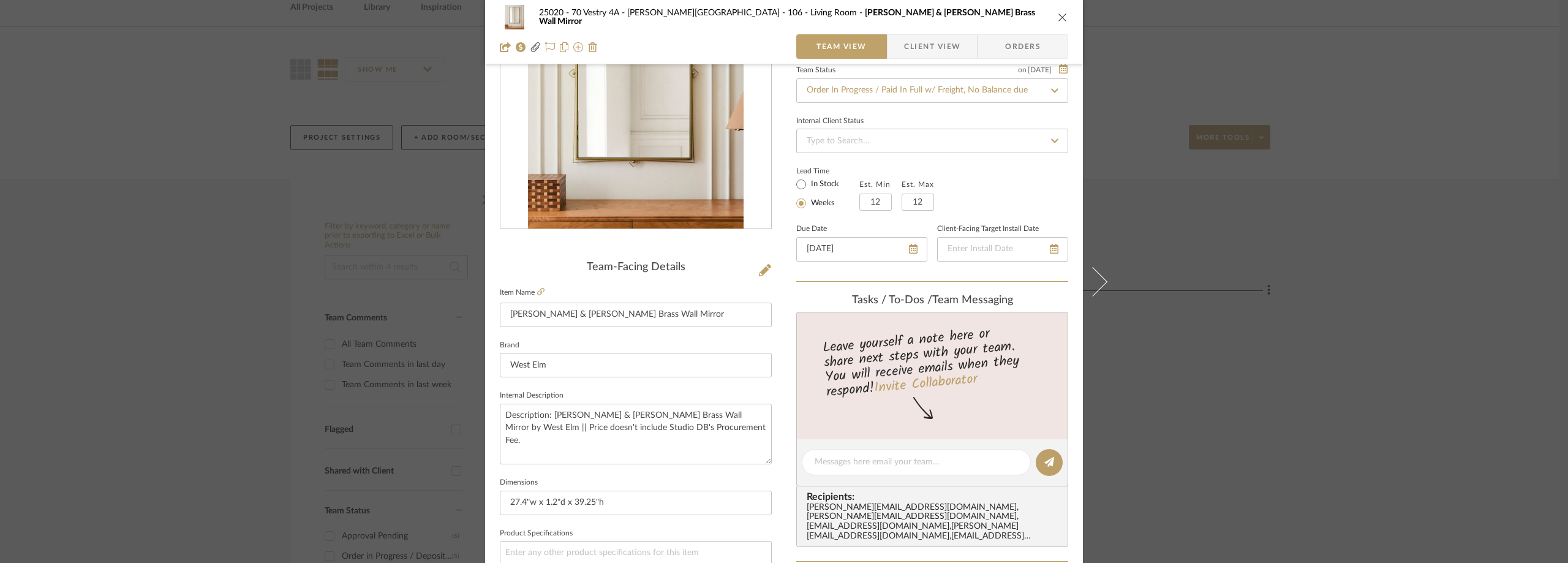
scroll to position [184, 0]
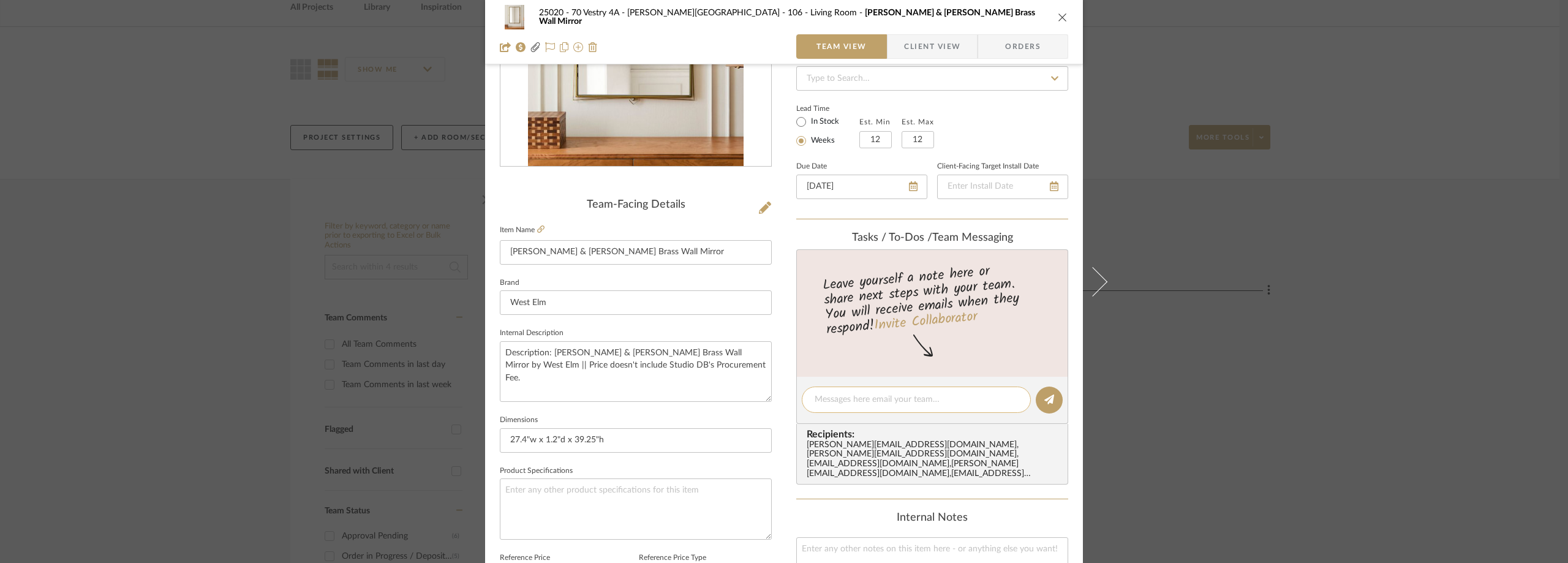
click at [856, 397] on textarea at bounding box center [916, 399] width 203 height 13
paste textarea "352453598844"
click at [810, 397] on div "352453598844" at bounding box center [916, 400] width 229 height 27
click at [815, 399] on textarea "352453598844" at bounding box center [916, 399] width 203 height 13
click at [923, 401] on textarea "Order#352453598844" at bounding box center [916, 399] width 203 height 13
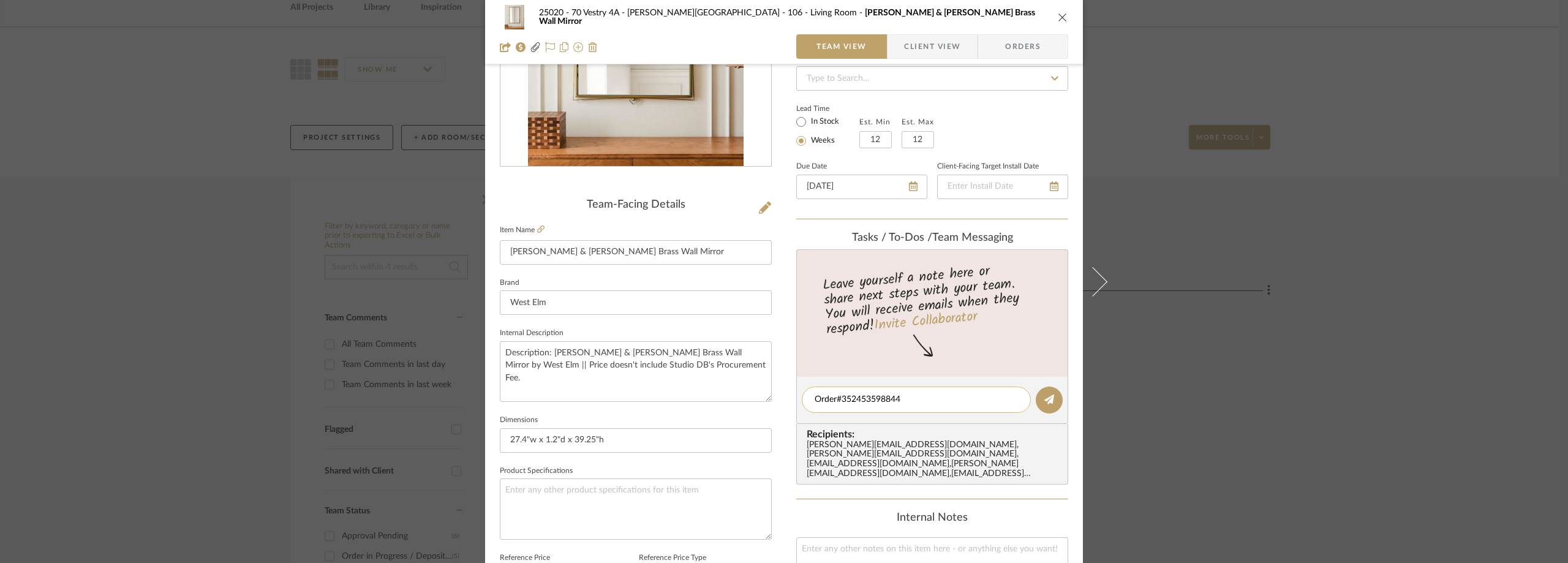
paste textarea "Estimated Standard Delivery: Nov. 12 - Nov. 14"
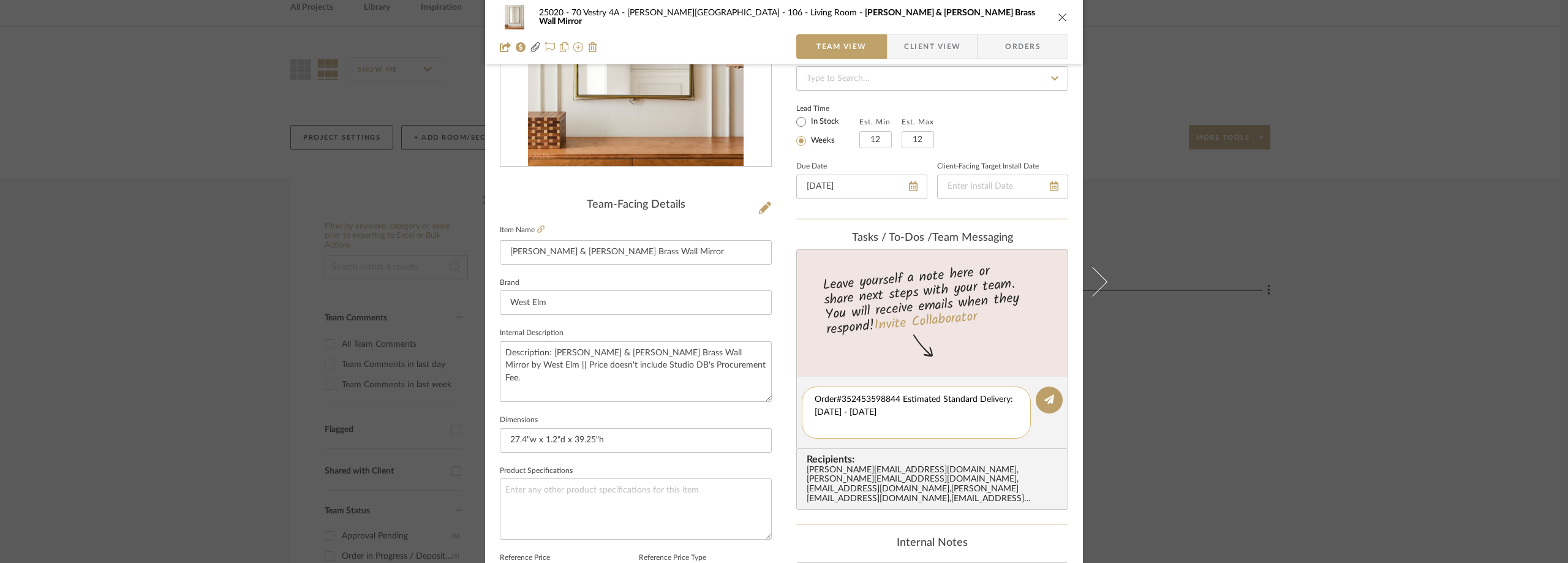
click at [898, 398] on textarea "Order#352453598844 Estimated Standard Delivery: Nov. 12 - Nov. 14" at bounding box center [916, 412] width 203 height 39
type textarea "Order#352453598844 Estimated Standard Delivery: Nov. 12 - Nov. 14"
click at [1036, 398] on button at bounding box center [1049, 400] width 27 height 27
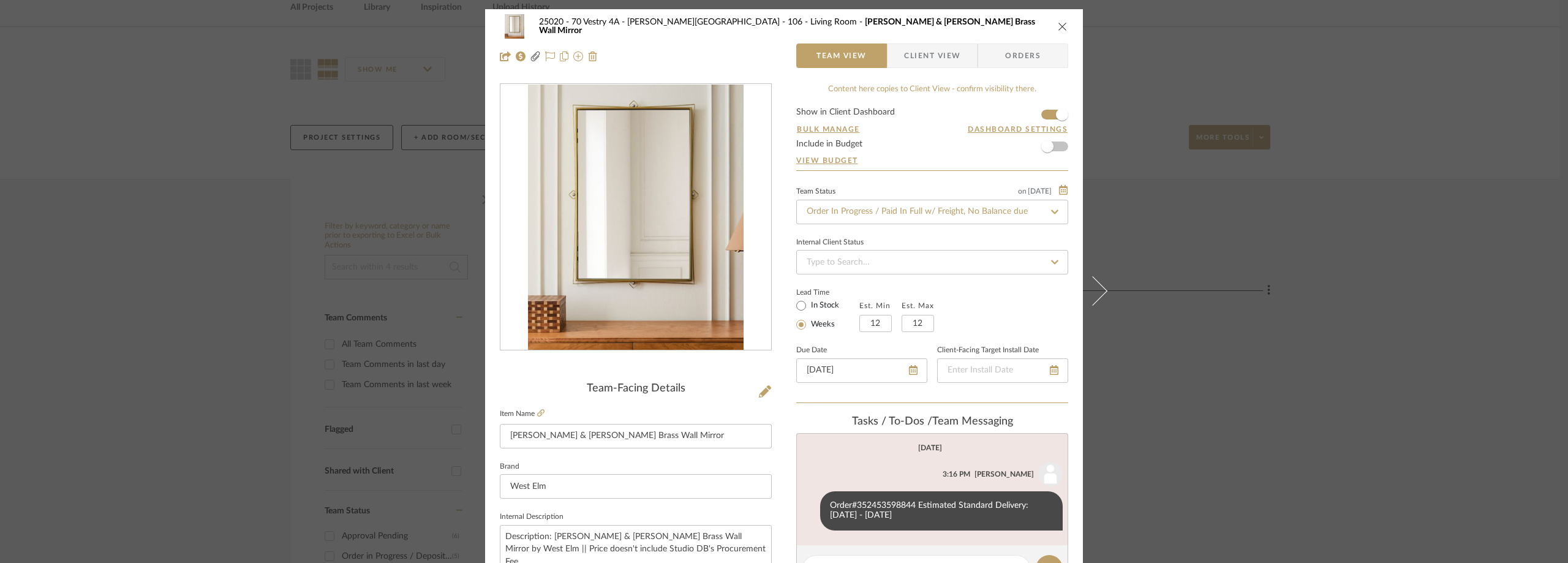
click at [1291, 100] on div "25020 - 70 Vestry 4A - Grant-Stanleigh 106 - Living Room Pierce & Ward Brass Wa…" at bounding box center [784, 282] width 1568 height 563
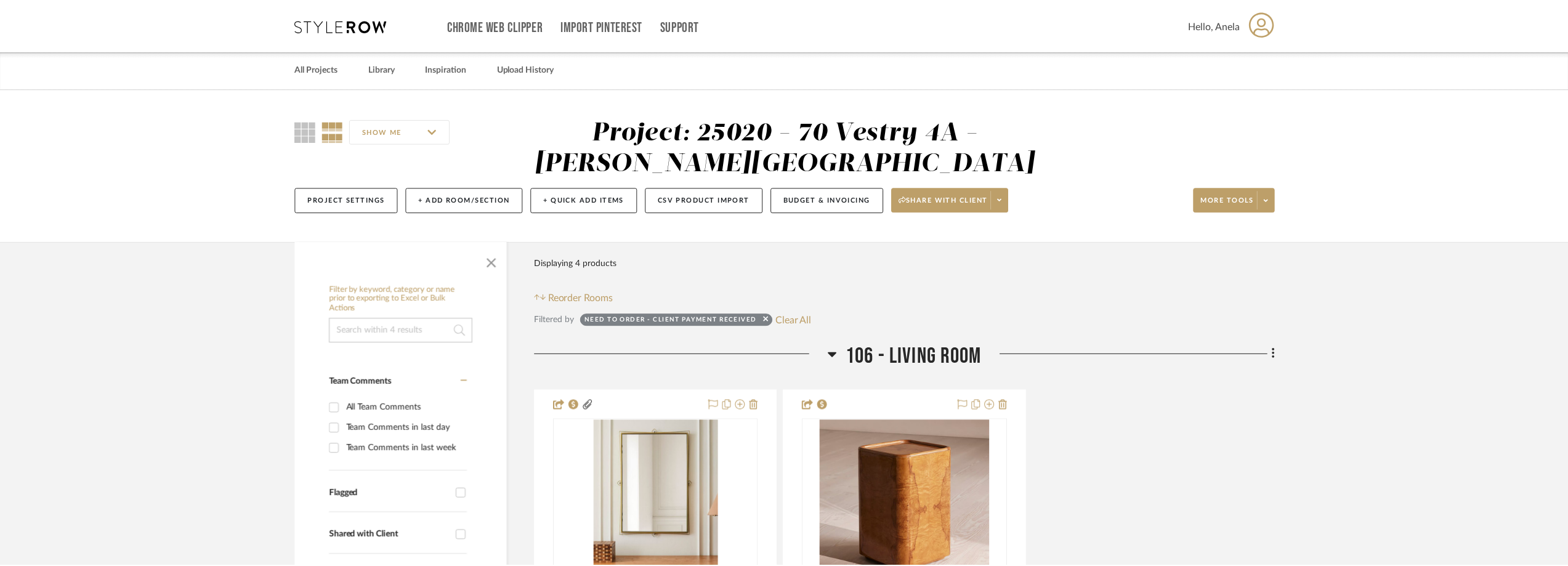
scroll to position [61, 0]
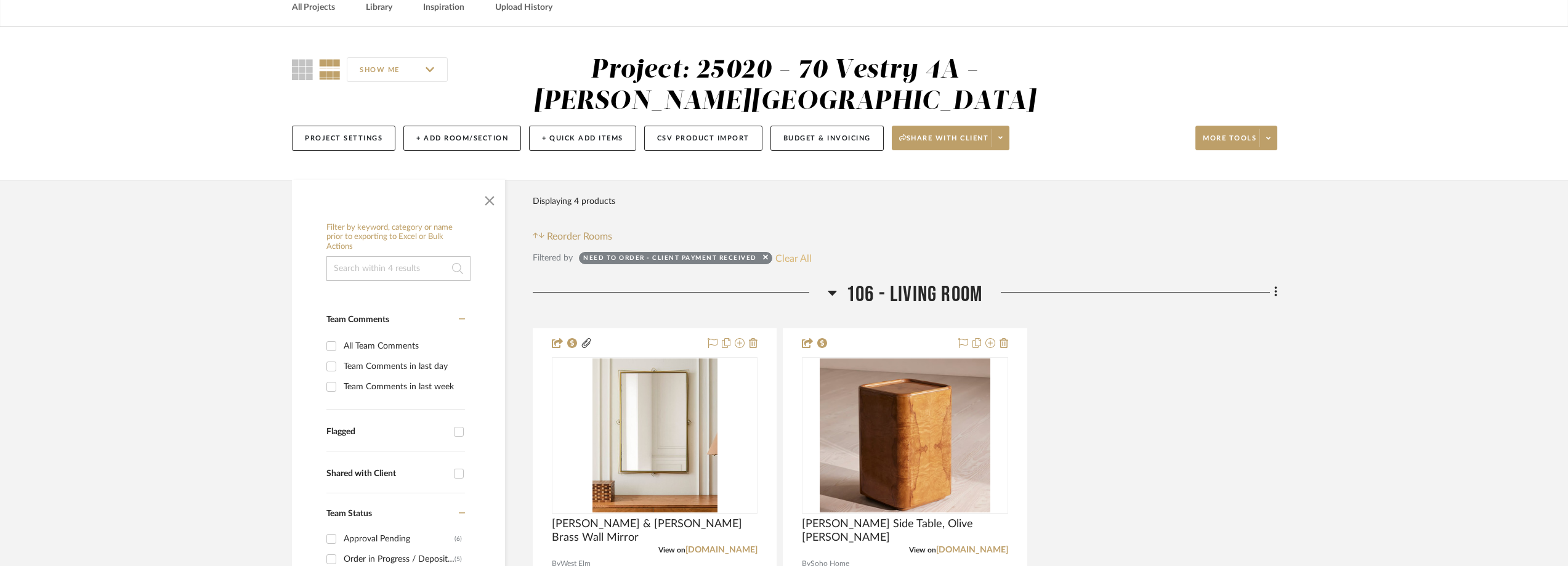
click at [793, 257] on button "Clear All" at bounding box center [794, 258] width 37 height 16
checkbox input "false"
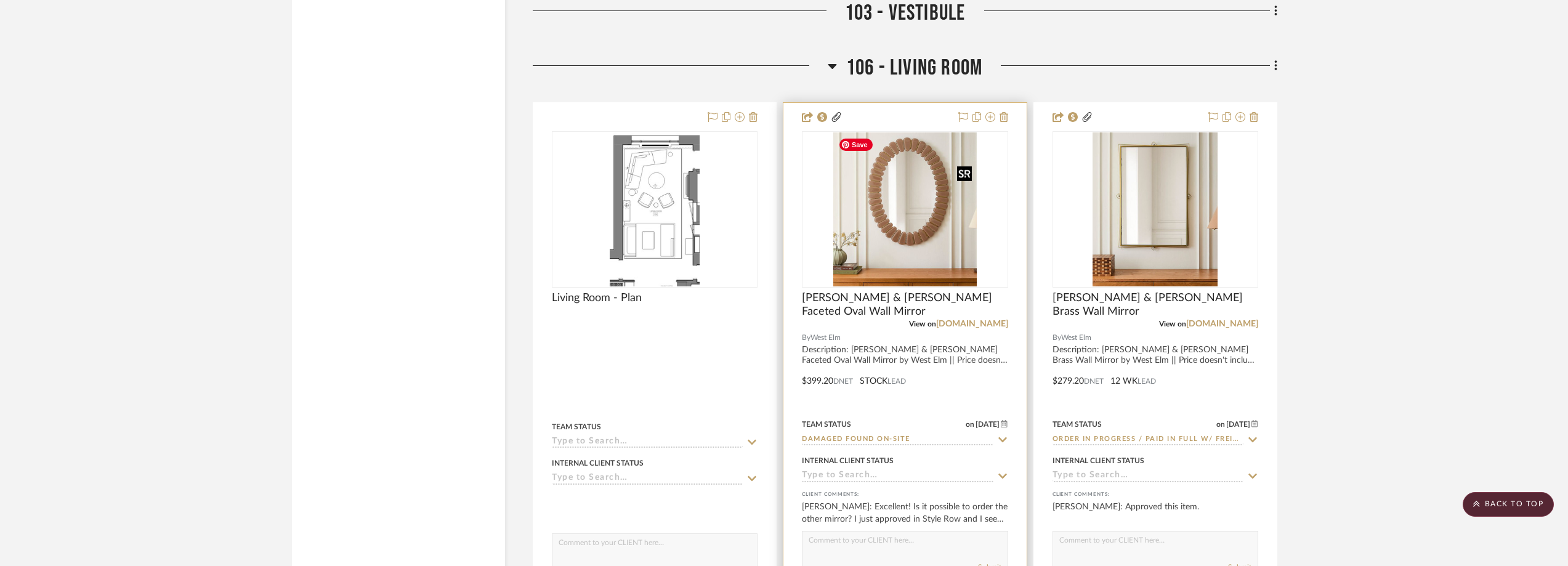
scroll to position [5175, 0]
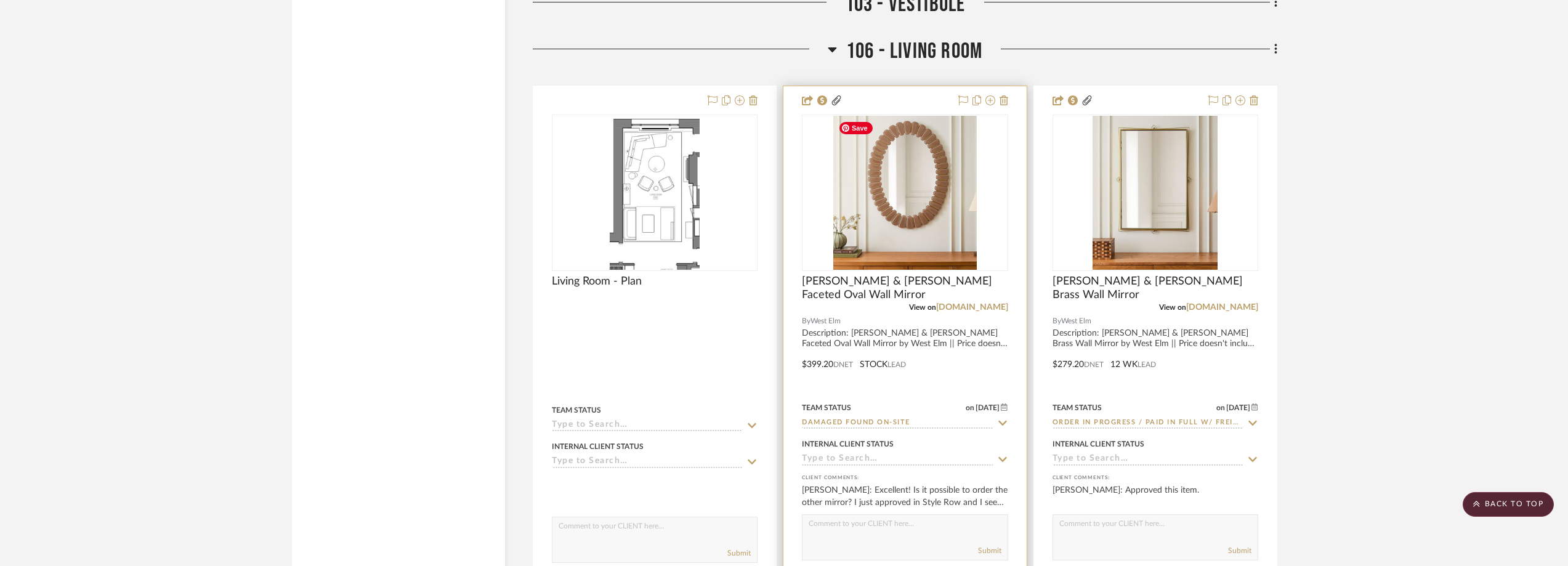
click at [941, 255] on img "0" at bounding box center [905, 193] width 144 height 154
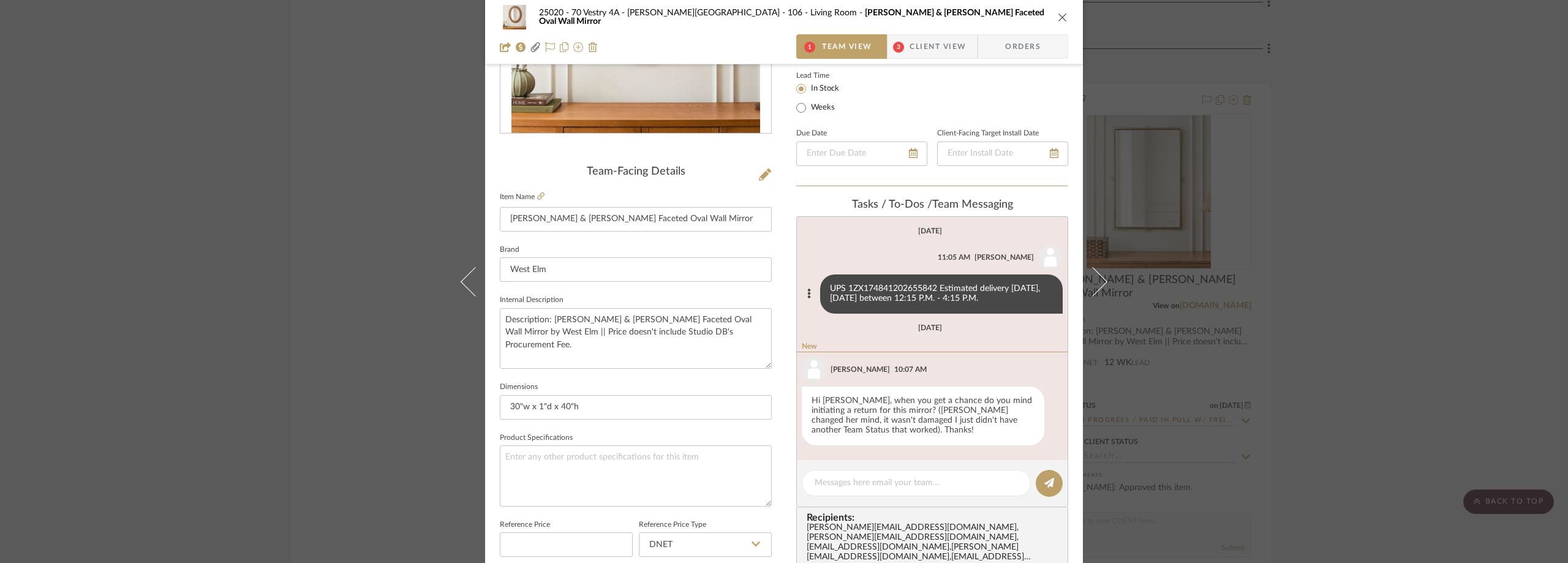
scroll to position [307, 0]
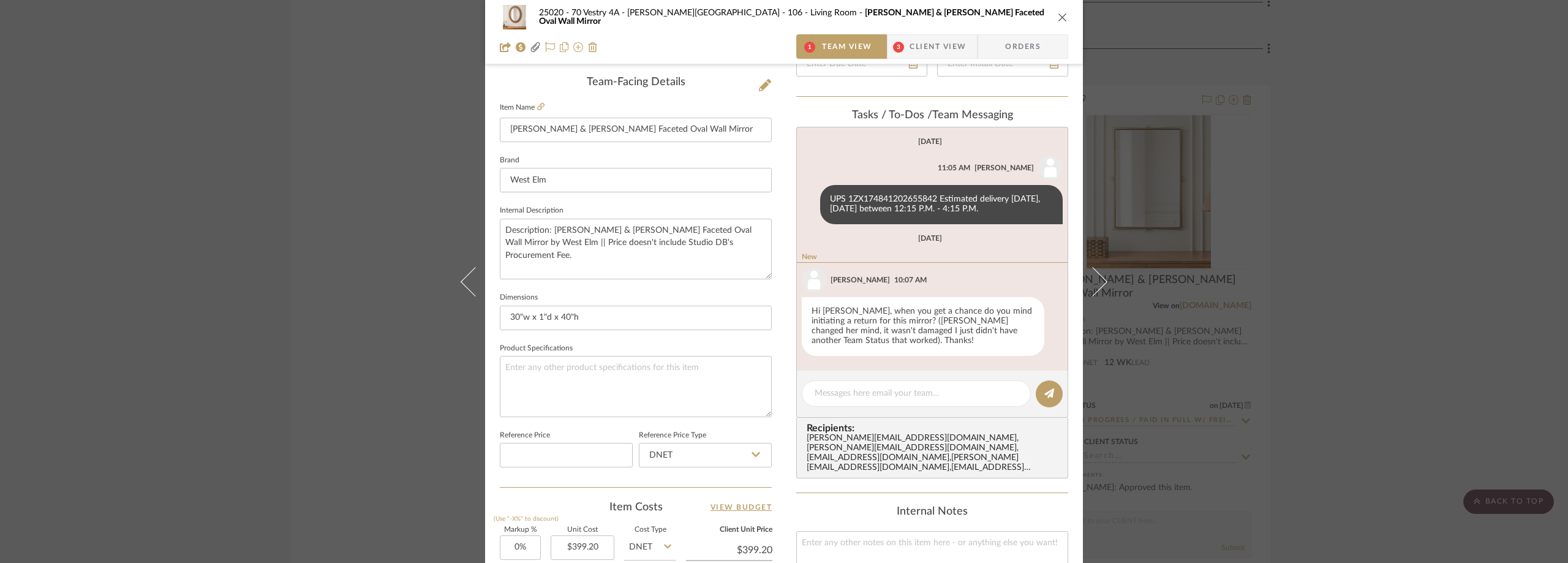
click at [909, 48] on span "Client View" at bounding box center [937, 46] width 56 height 25
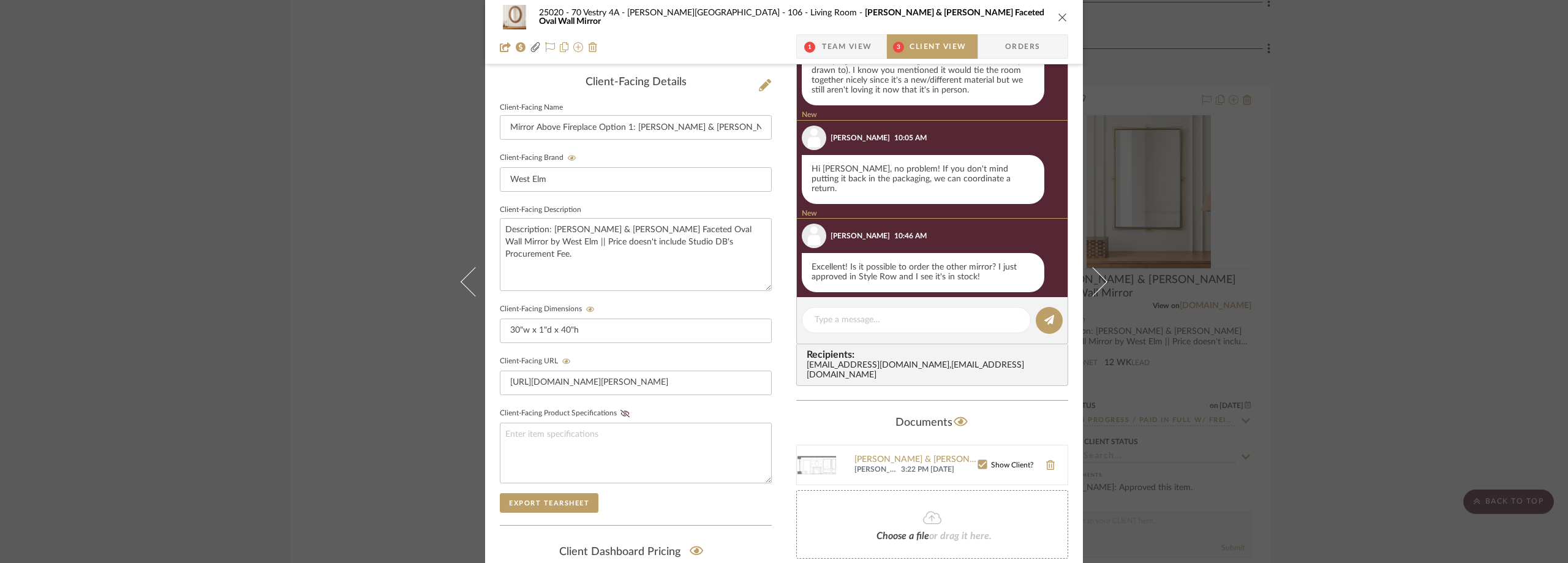
scroll to position [209, 0]
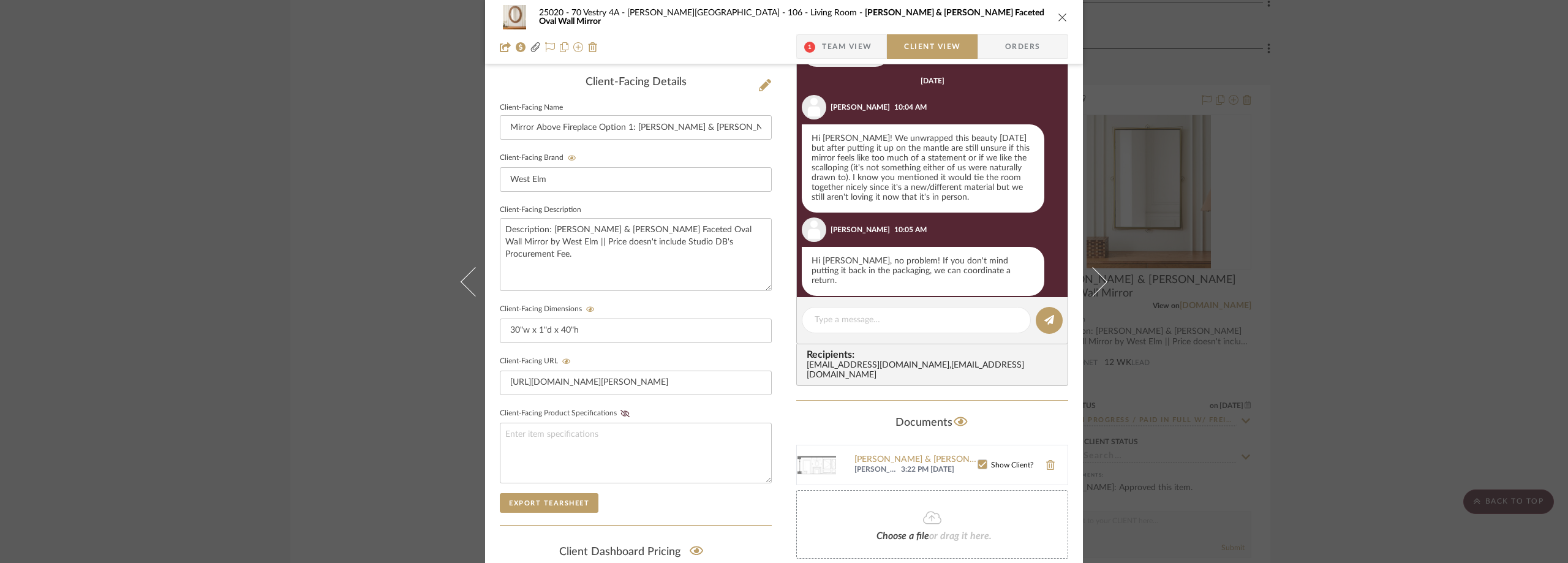
click at [1319, 181] on div "25020 - 70 Vestry 4A - Grant-Stanleigh 106 - Living Room Pierce & Ward Faceted …" at bounding box center [784, 282] width 1568 height 563
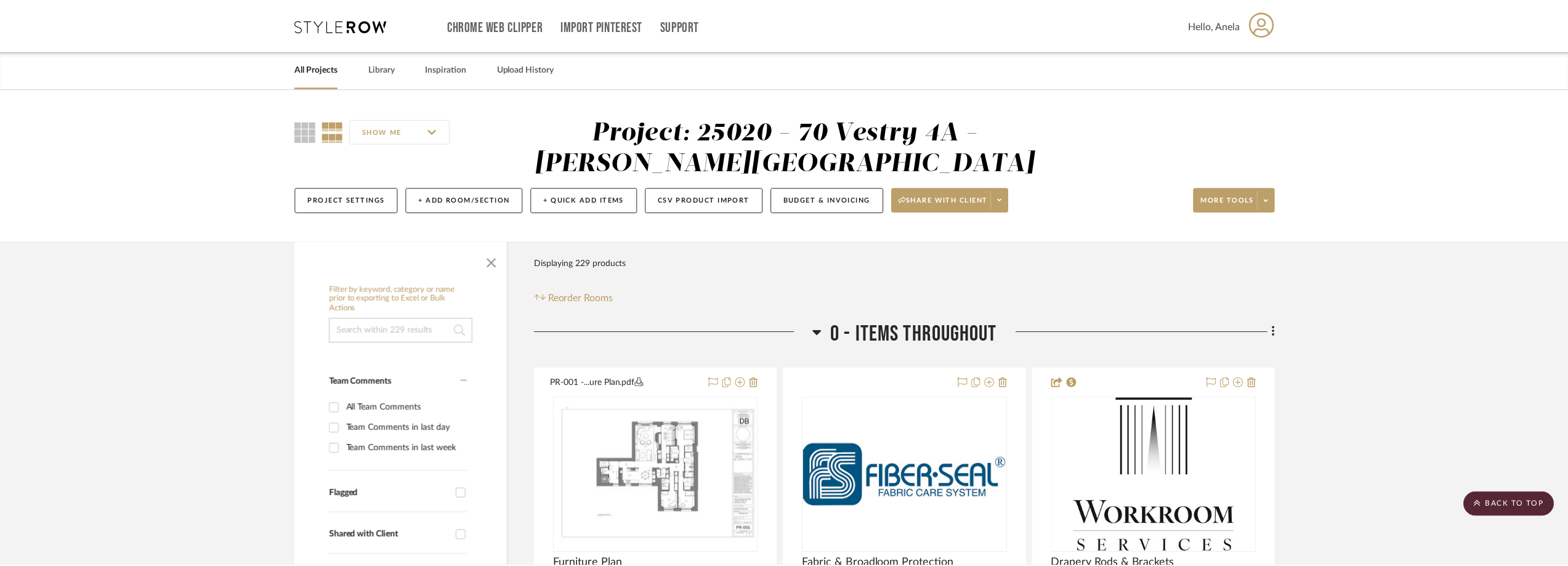
scroll to position [5175, 0]
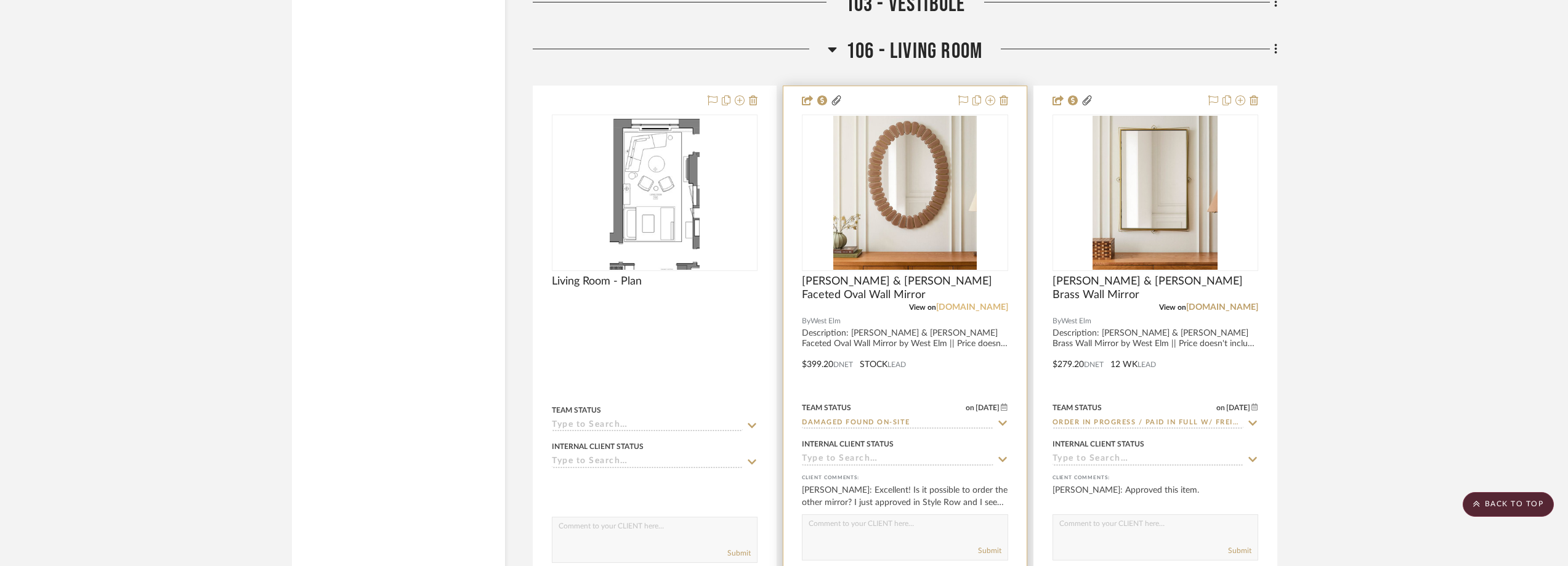
click at [976, 308] on link "westelm.com" at bounding box center [972, 308] width 72 height 8
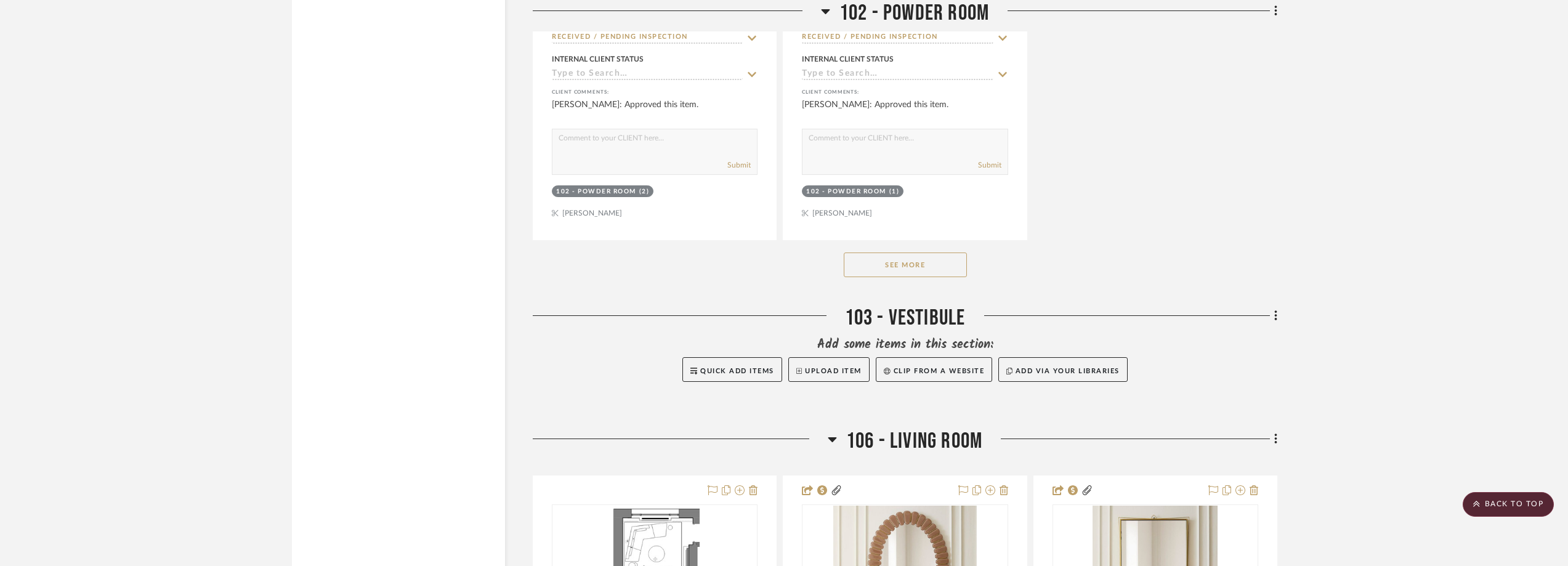
scroll to position [5052, 0]
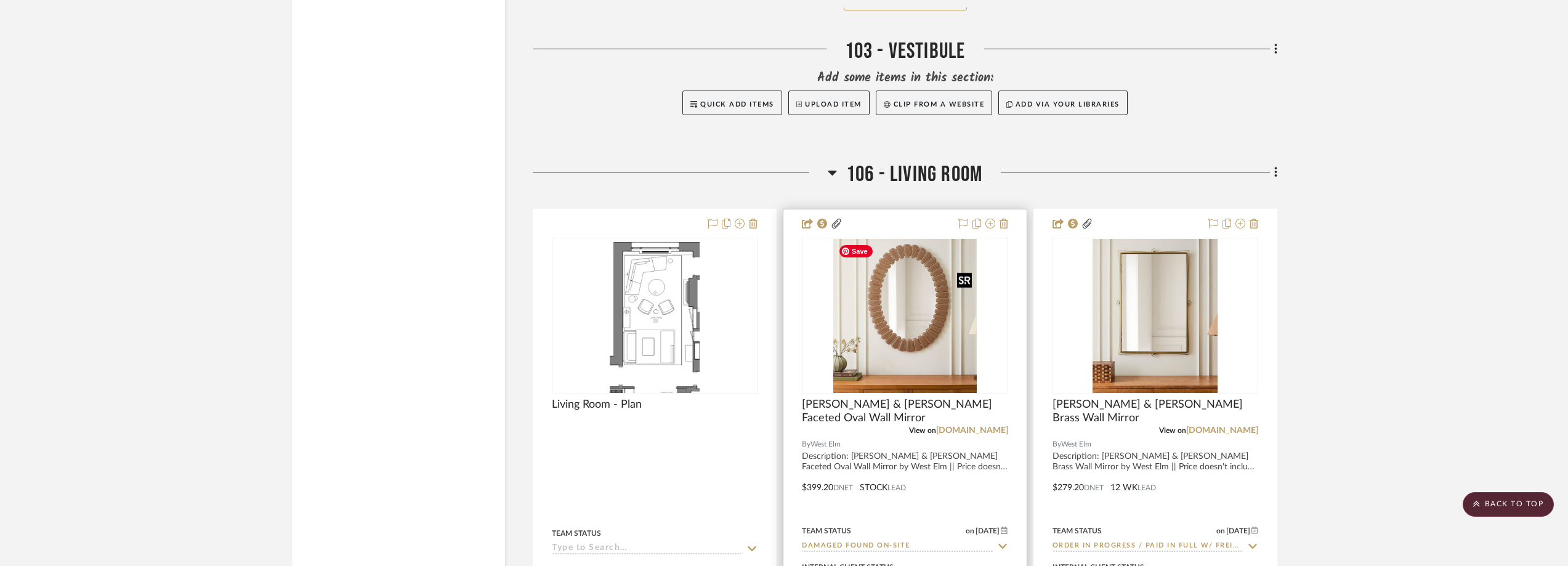
click at [897, 313] on img "0" at bounding box center [905, 316] width 144 height 154
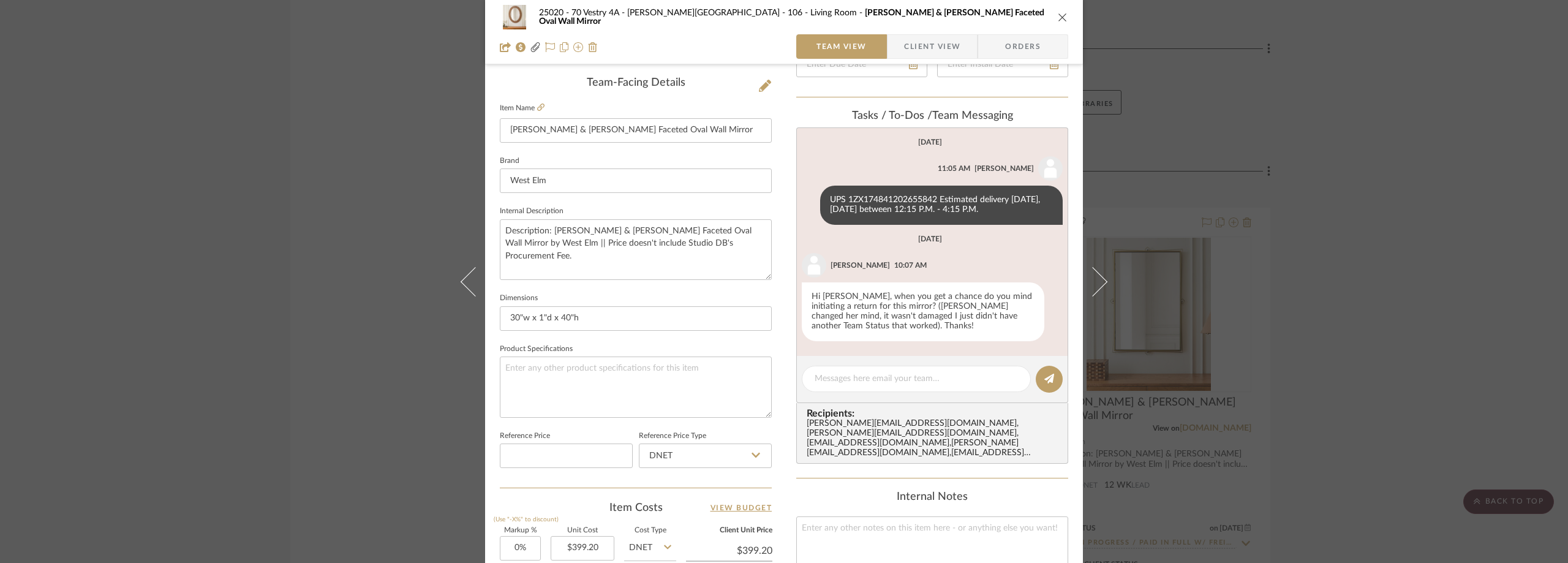
scroll to position [307, 0]
click at [839, 379] on textarea at bounding box center [916, 378] width 203 height 13
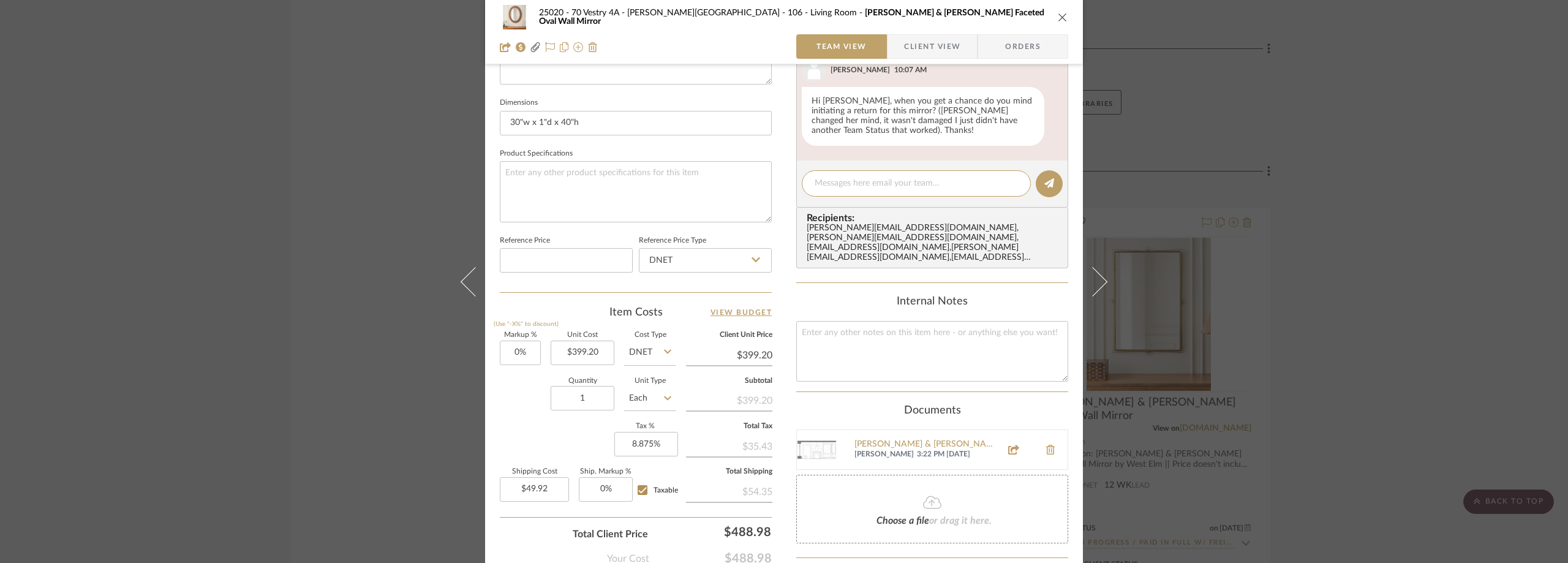
scroll to position [611, 0]
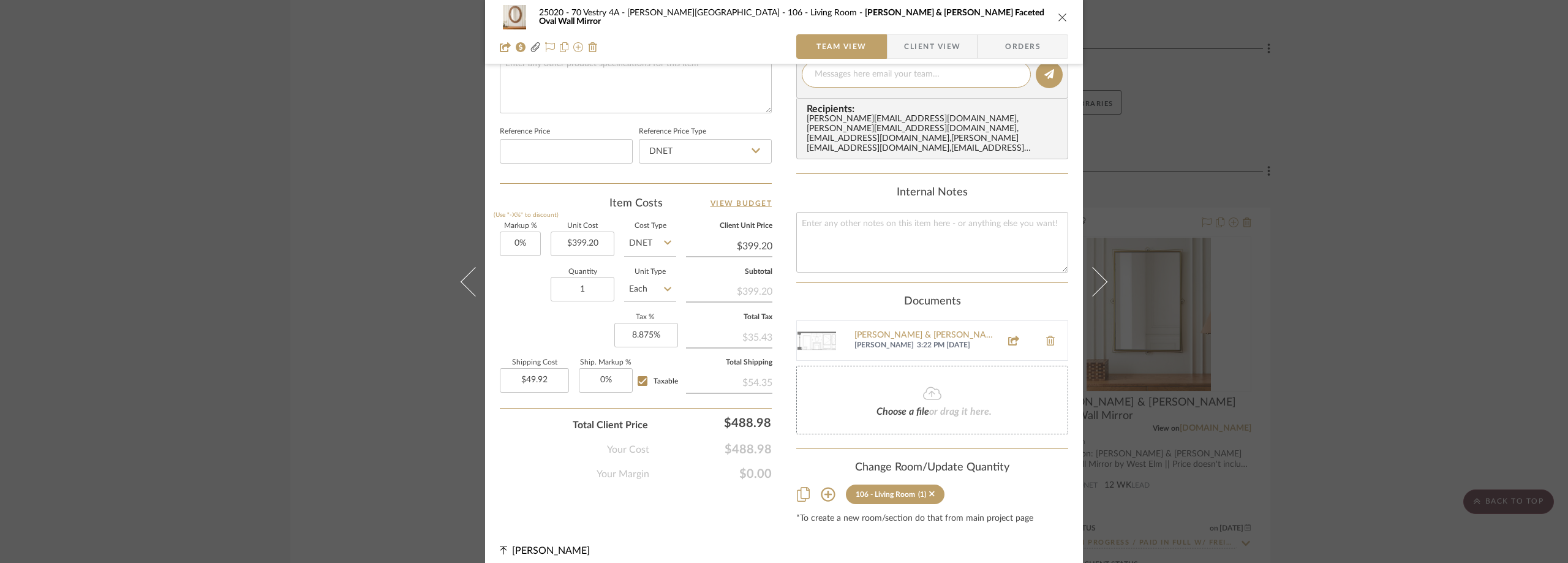
click at [914, 386] on fa-icon at bounding box center [932, 394] width 112 height 16
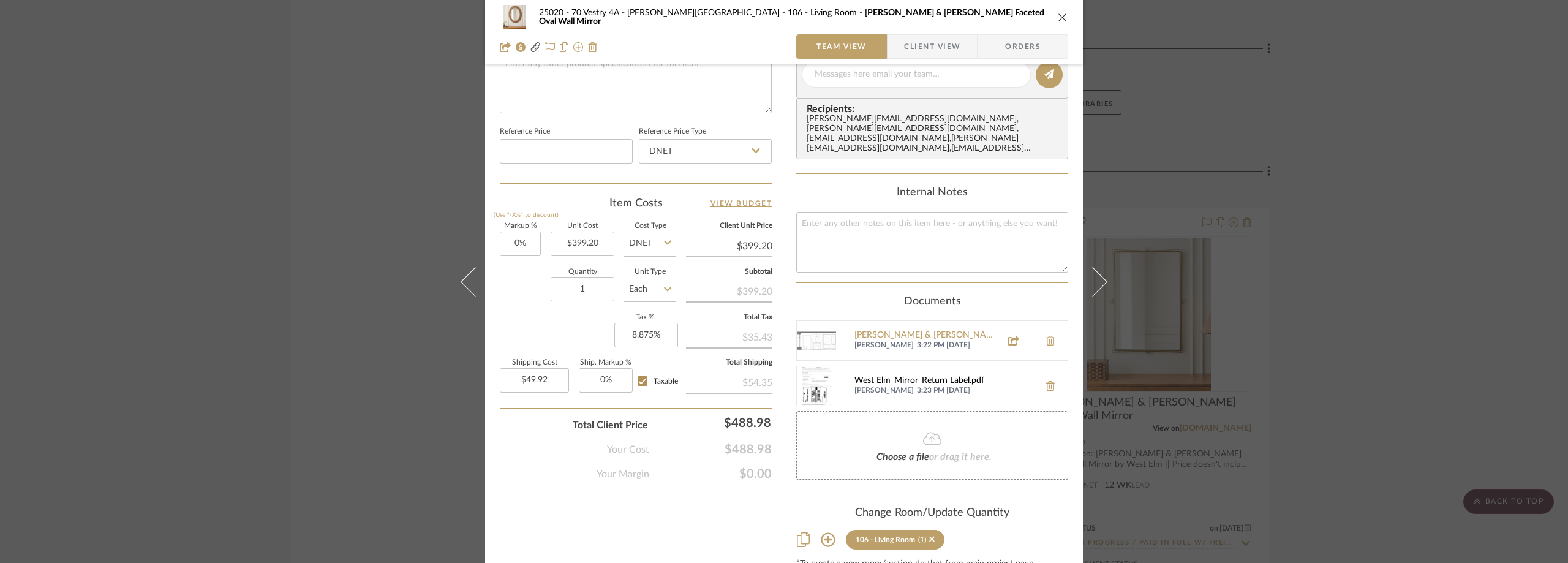
click at [896, 376] on div "West Elm_Mirror_Return Label.pdf" at bounding box center [944, 381] width 179 height 10
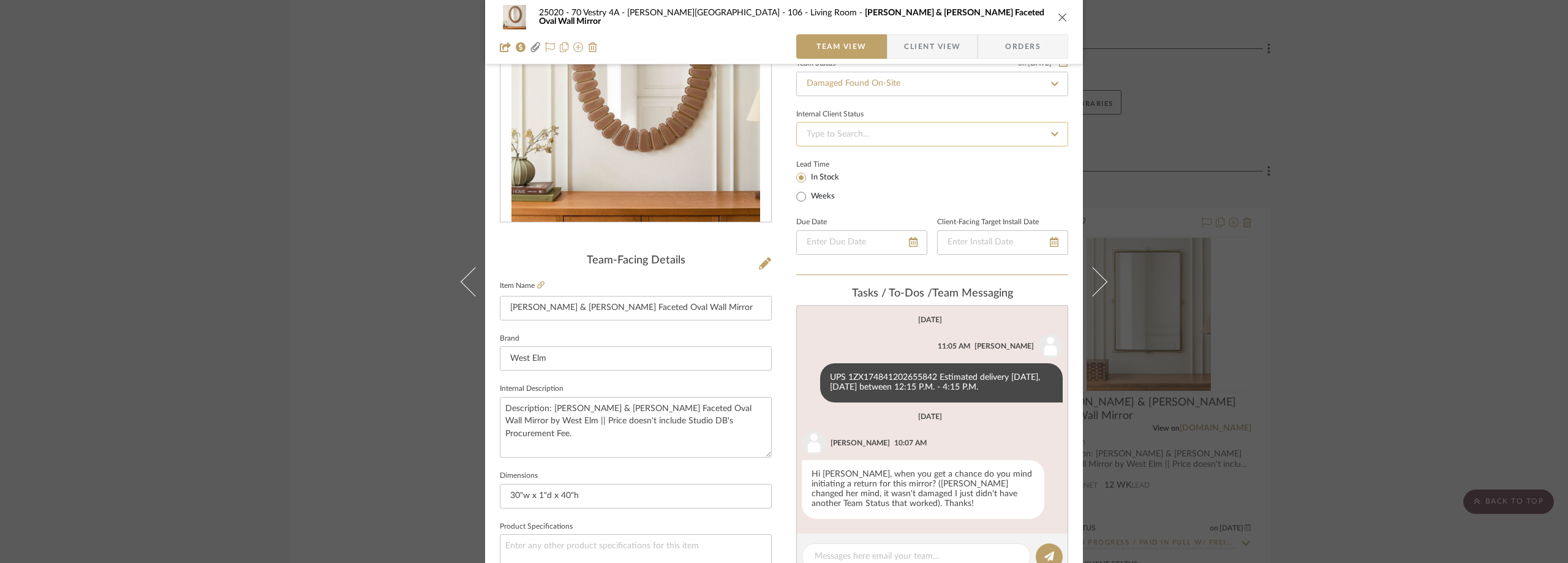
scroll to position [245, 0]
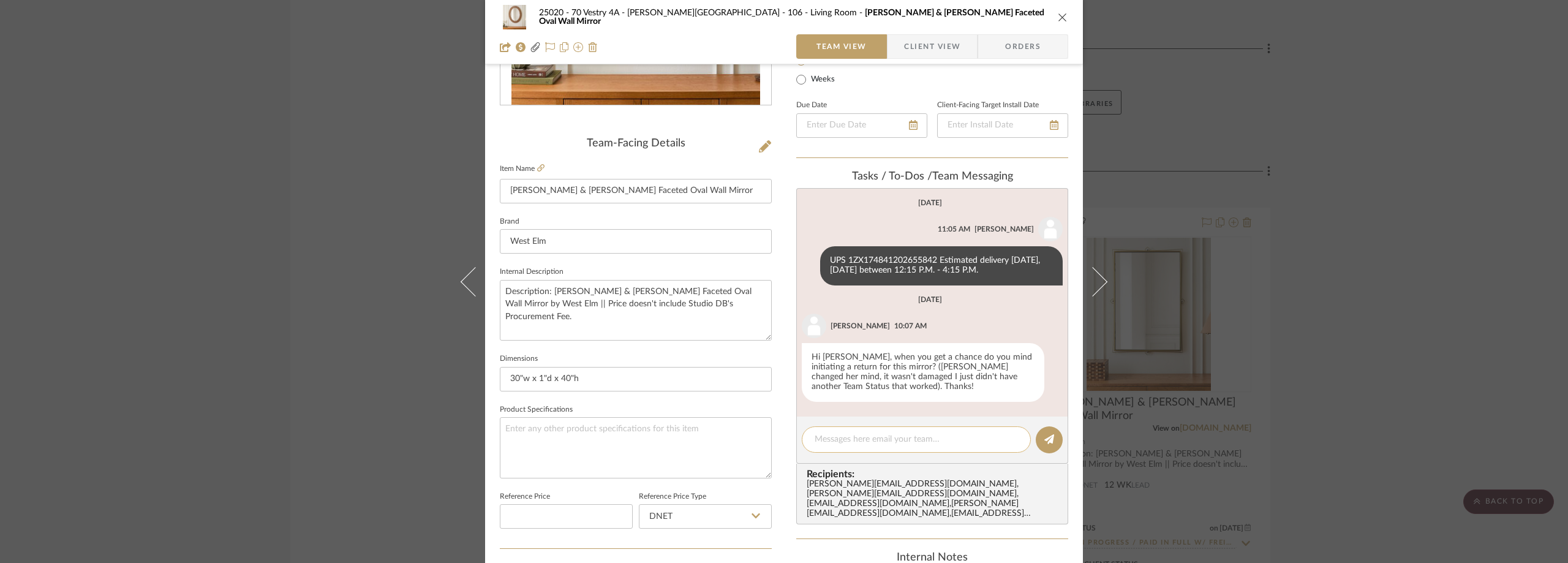
click at [850, 439] on textarea at bounding box center [916, 439] width 203 height 13
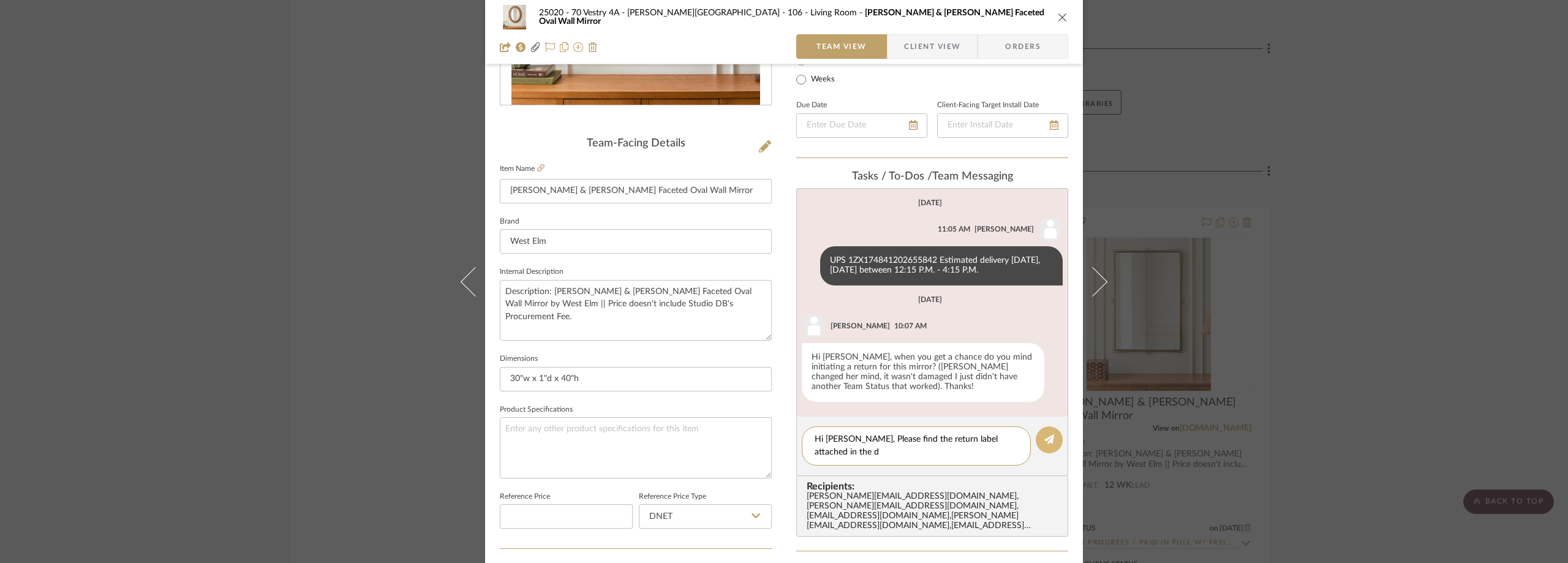
scroll to position [0, 0]
type textarea "Hi Lauren, Please find the return label attached in the documents section. Than…"
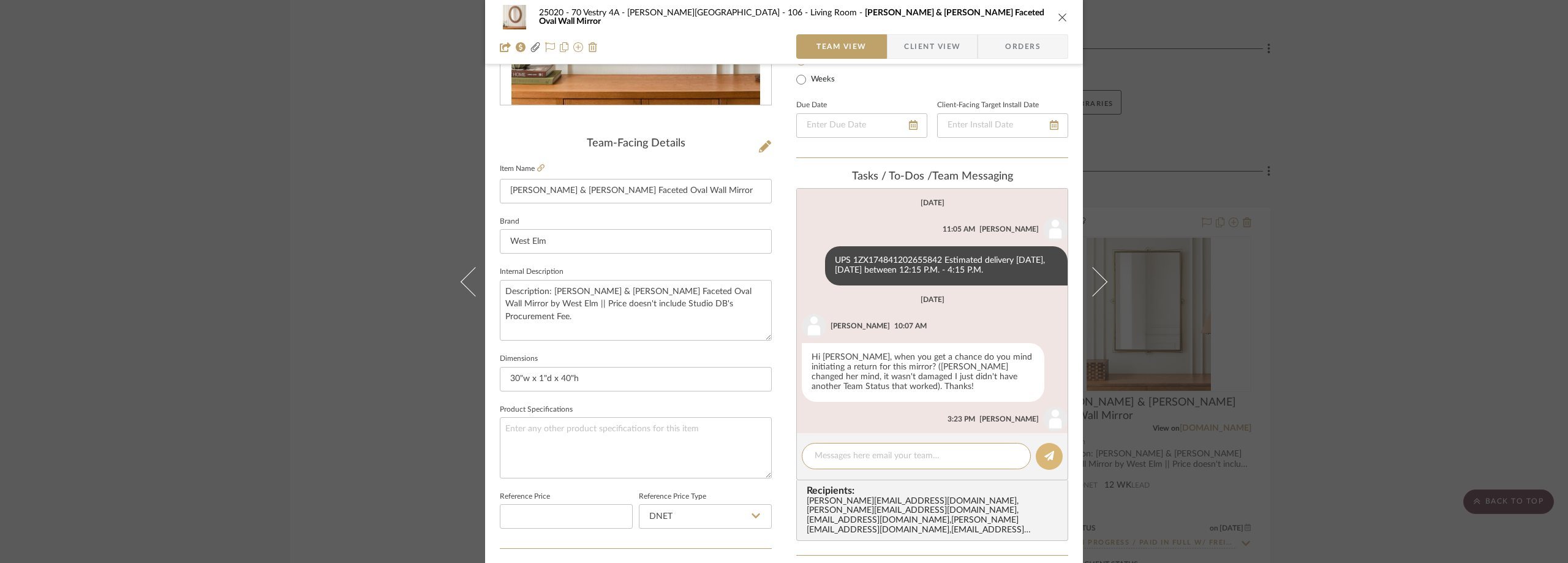
scroll to position [57, 0]
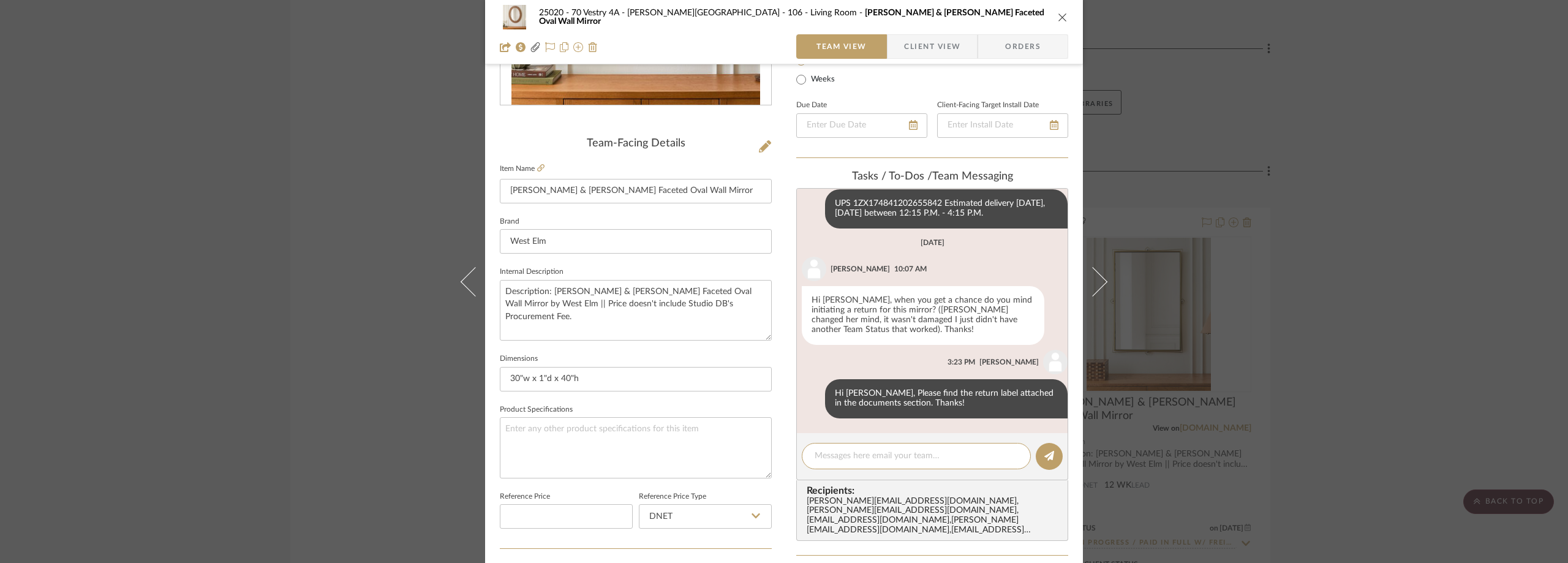
click at [241, 206] on div "25020 - 70 Vestry 4A - Grant-Stanleigh 106 - Living Room Pierce & Ward Faceted …" at bounding box center [784, 282] width 1568 height 563
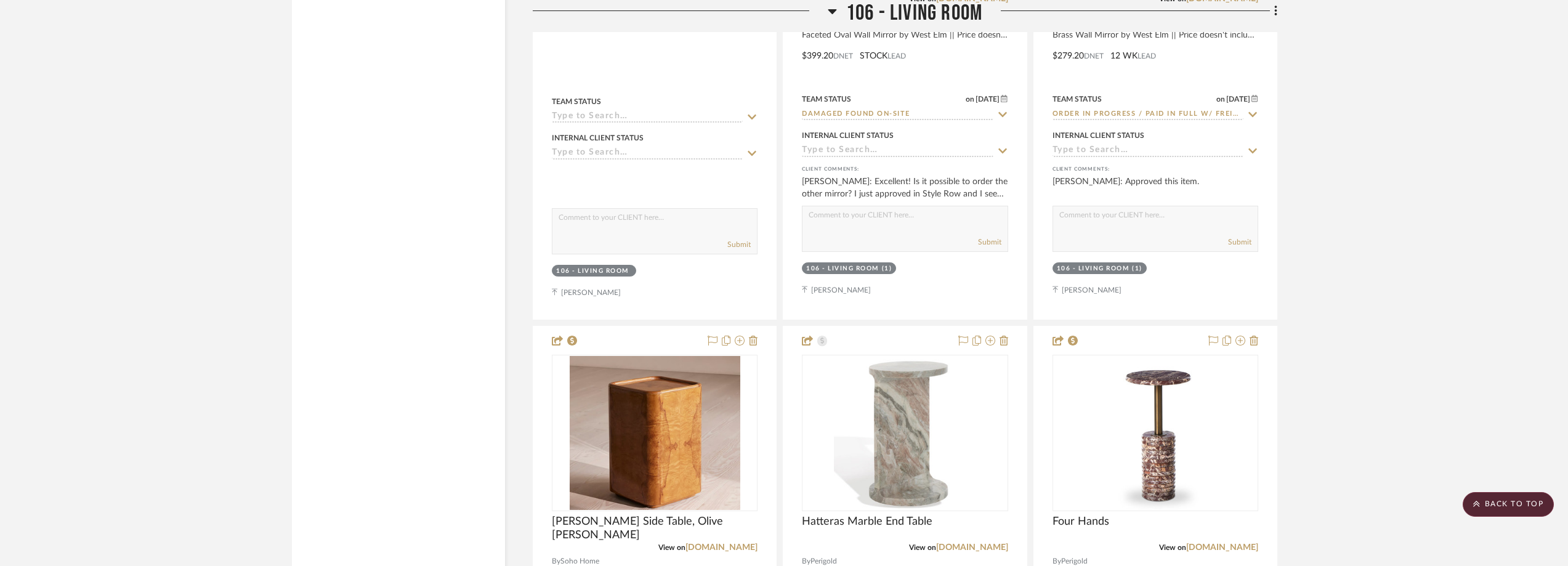
scroll to position [5668, 0]
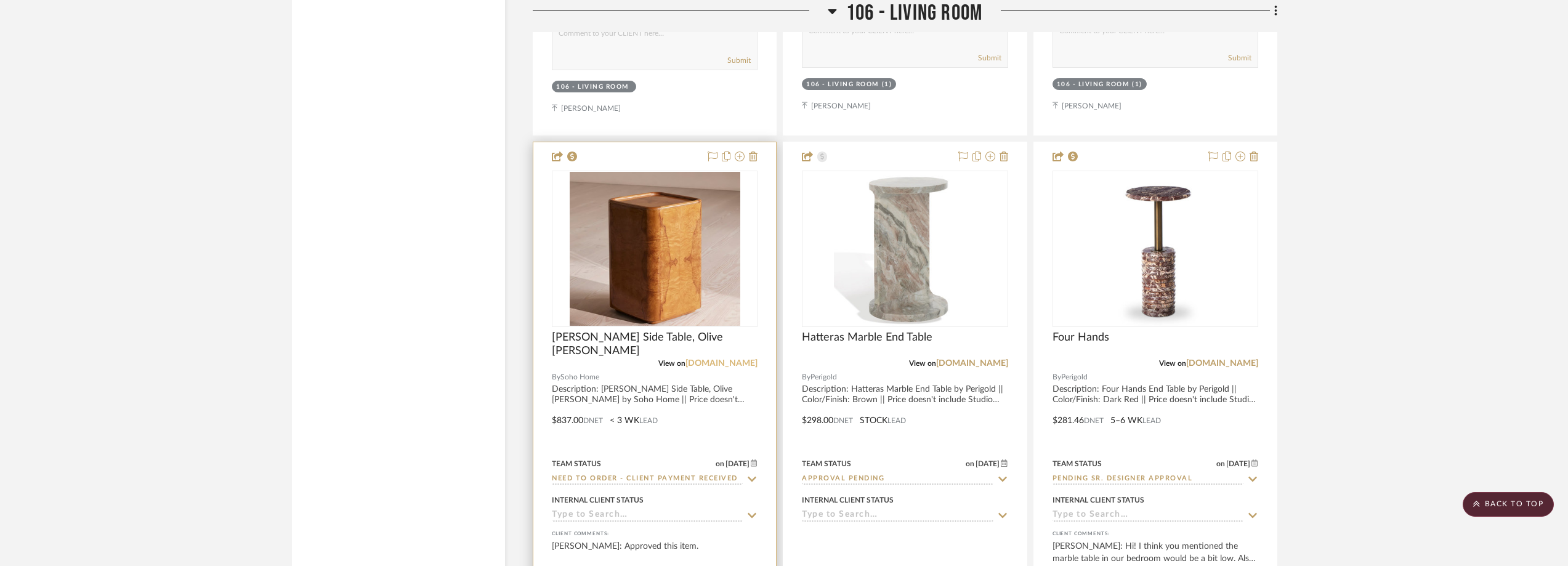
click at [735, 363] on link "sohohome.com" at bounding box center [722, 363] width 72 height 8
click at [719, 363] on link "sohohome.com" at bounding box center [722, 363] width 72 height 8
click at [688, 216] on img "0" at bounding box center [655, 249] width 171 height 154
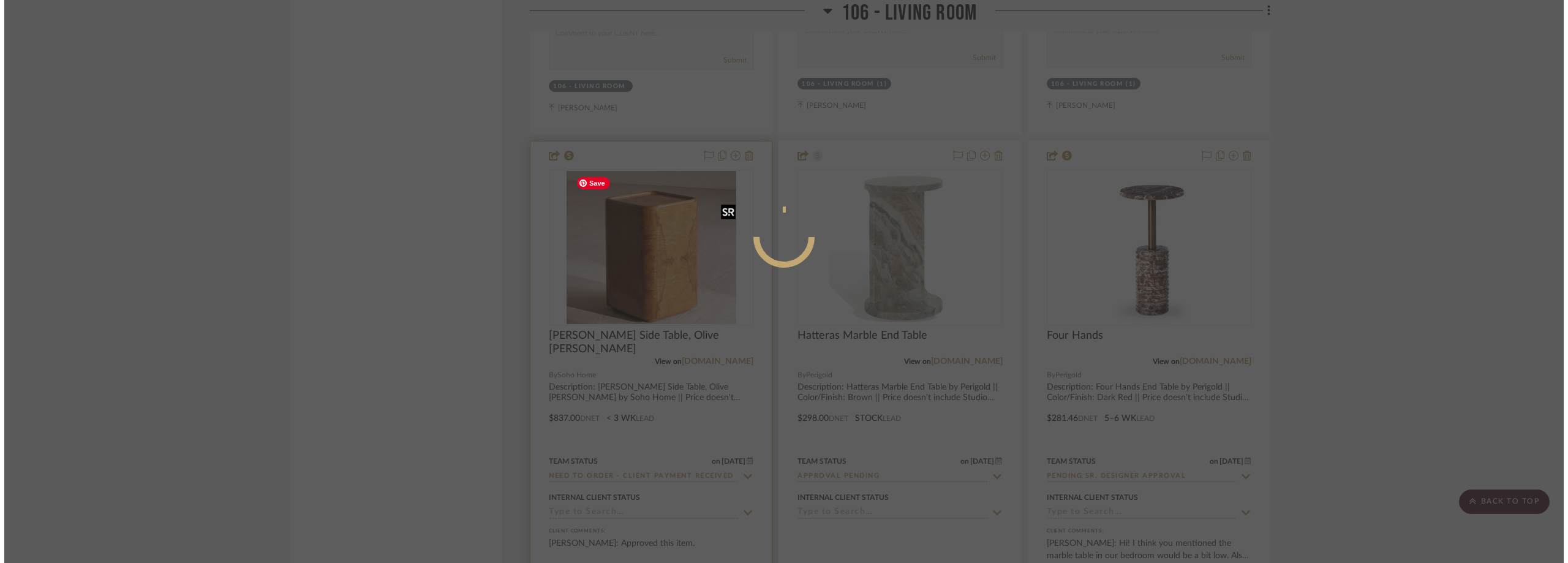
scroll to position [0, 0]
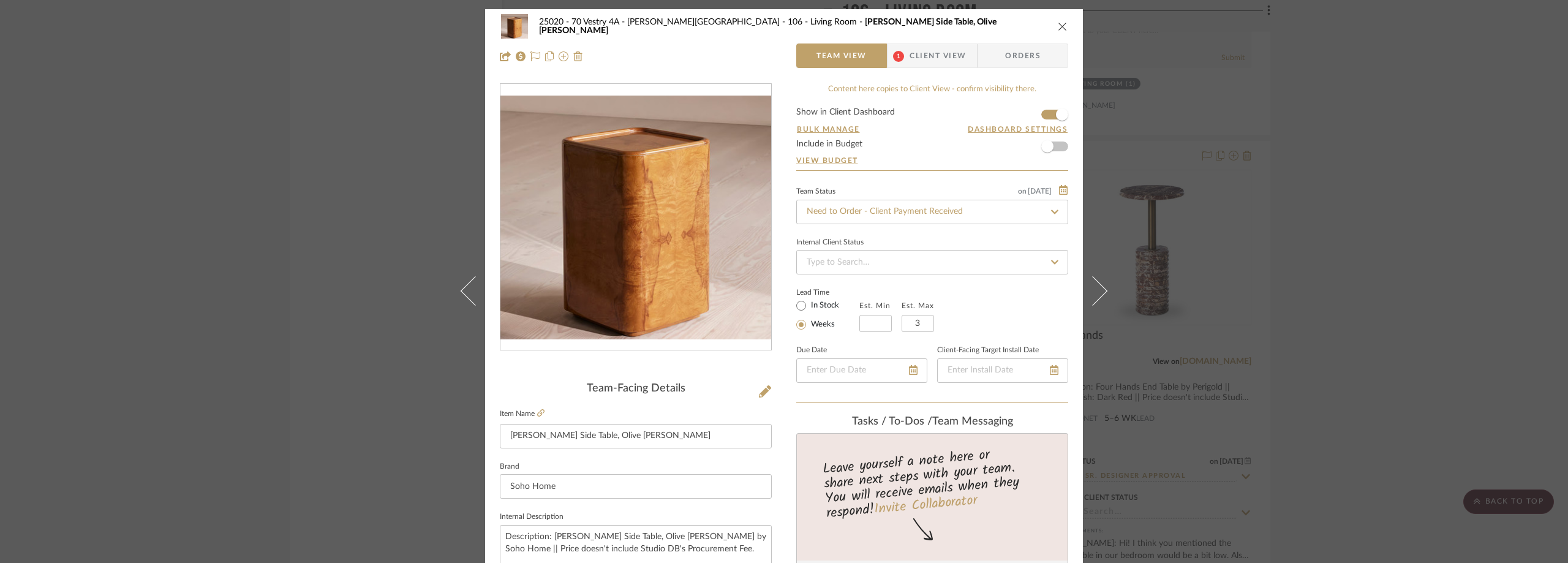
click at [925, 53] on span "Client View" at bounding box center [937, 55] width 56 height 25
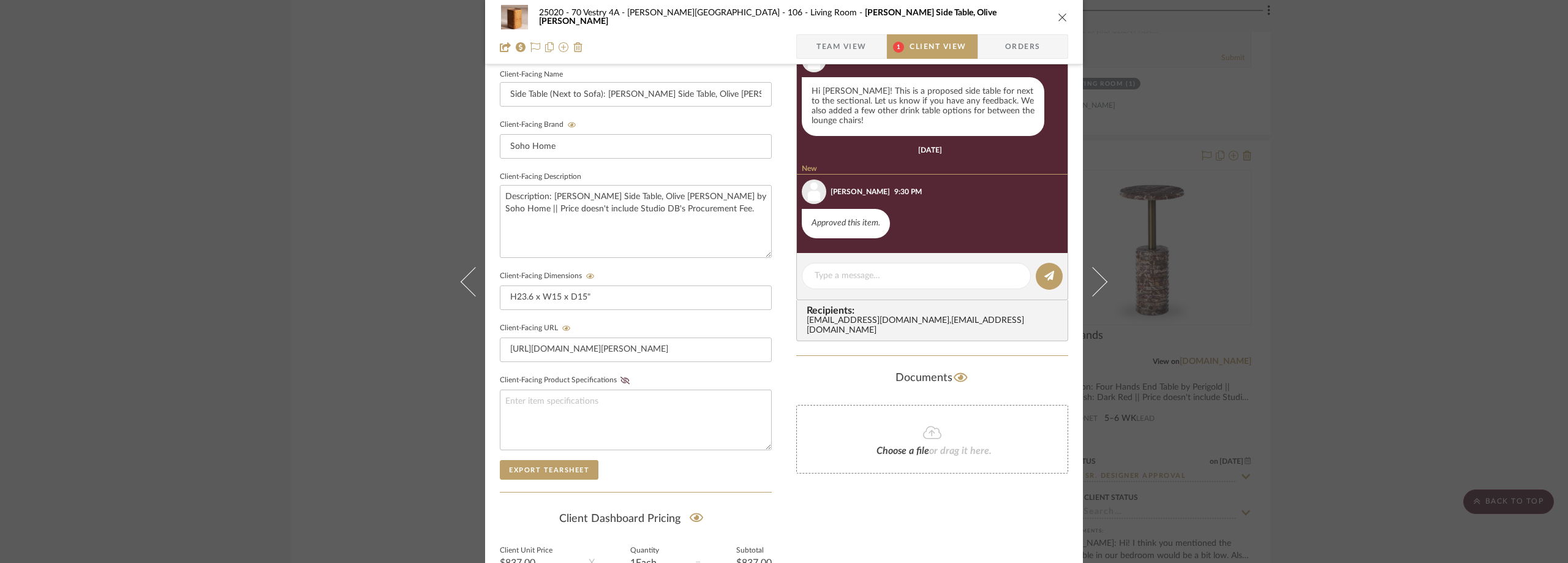
scroll to position [466, 0]
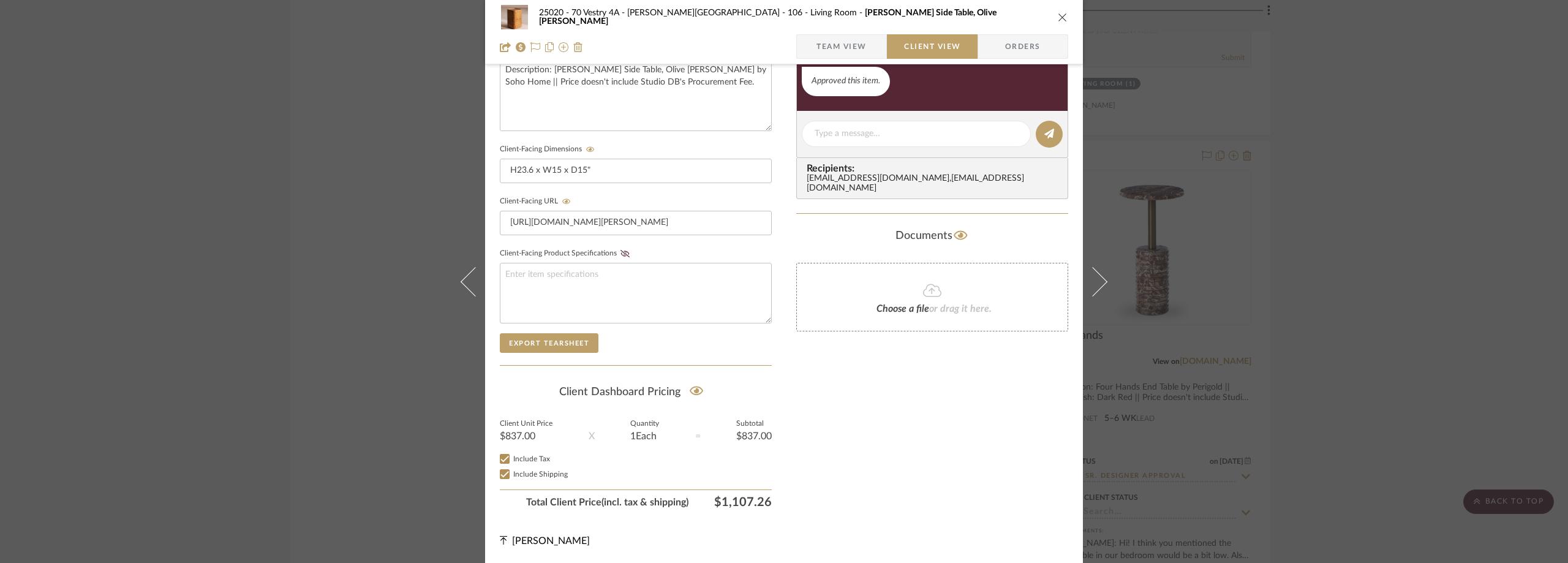
click at [836, 47] on span "Team View" at bounding box center [842, 46] width 51 height 25
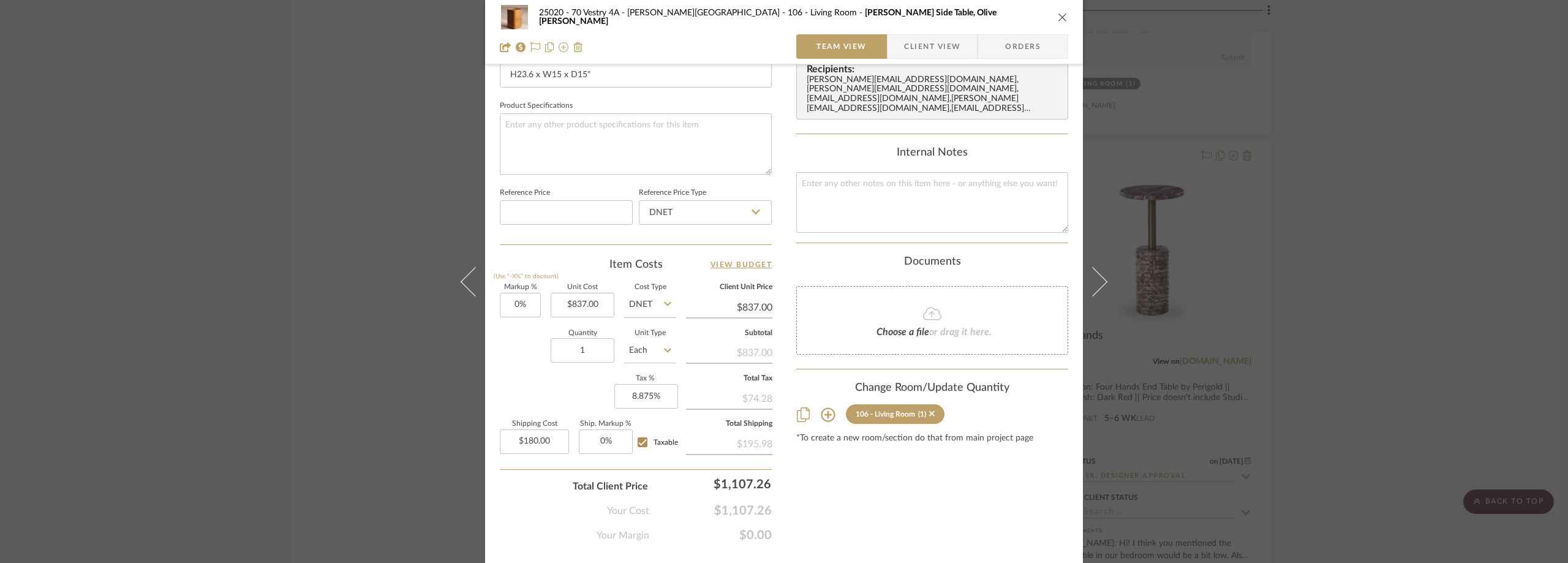
scroll to position [578, 0]
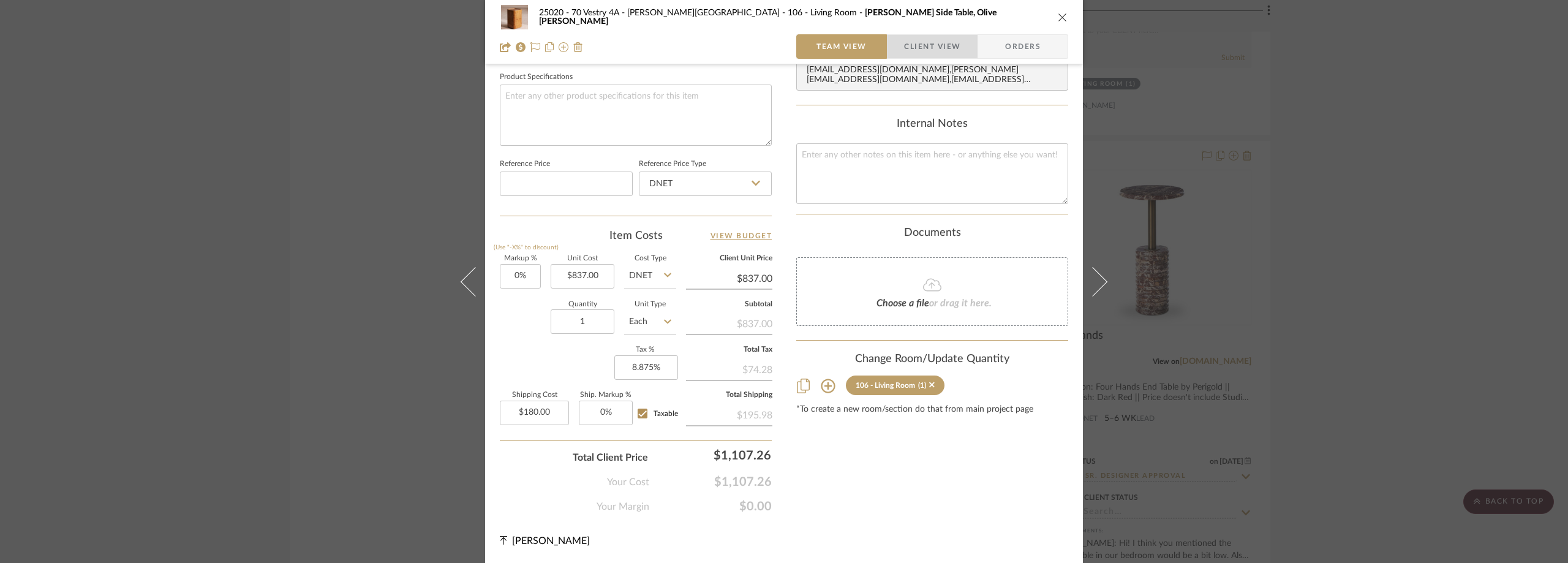
click at [910, 38] on span "Client View" at bounding box center [932, 46] width 56 height 25
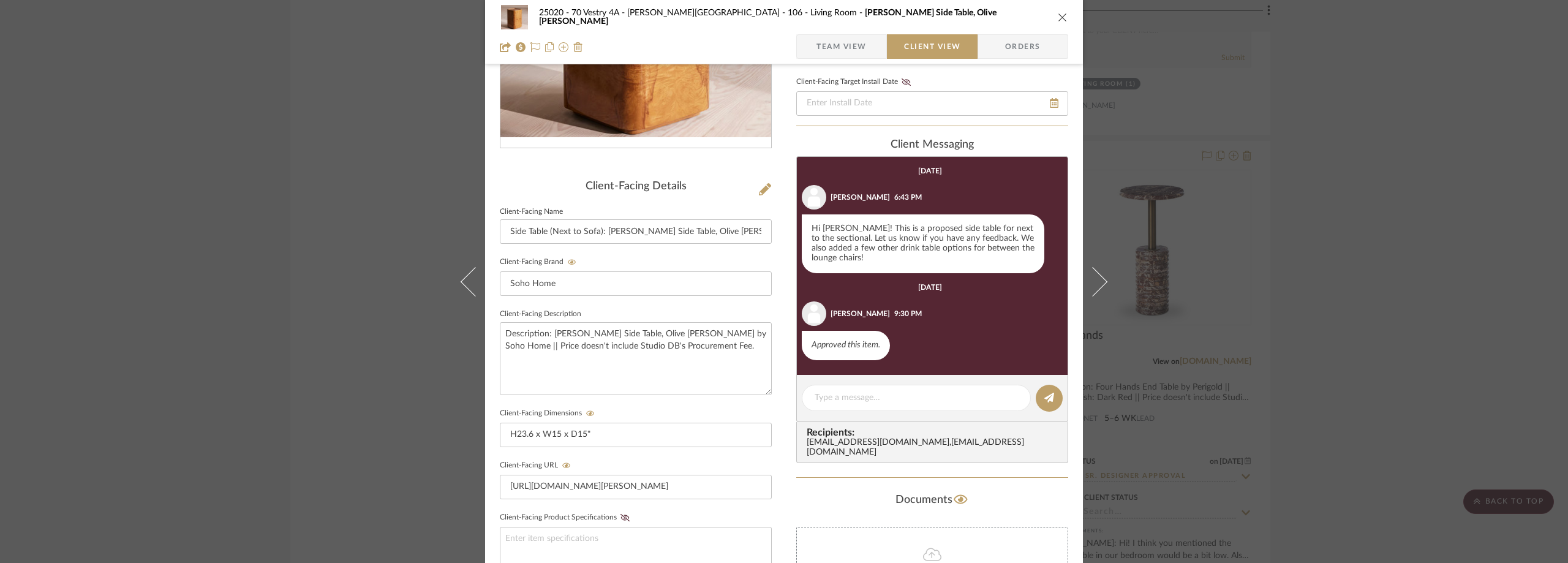
scroll to position [37, 0]
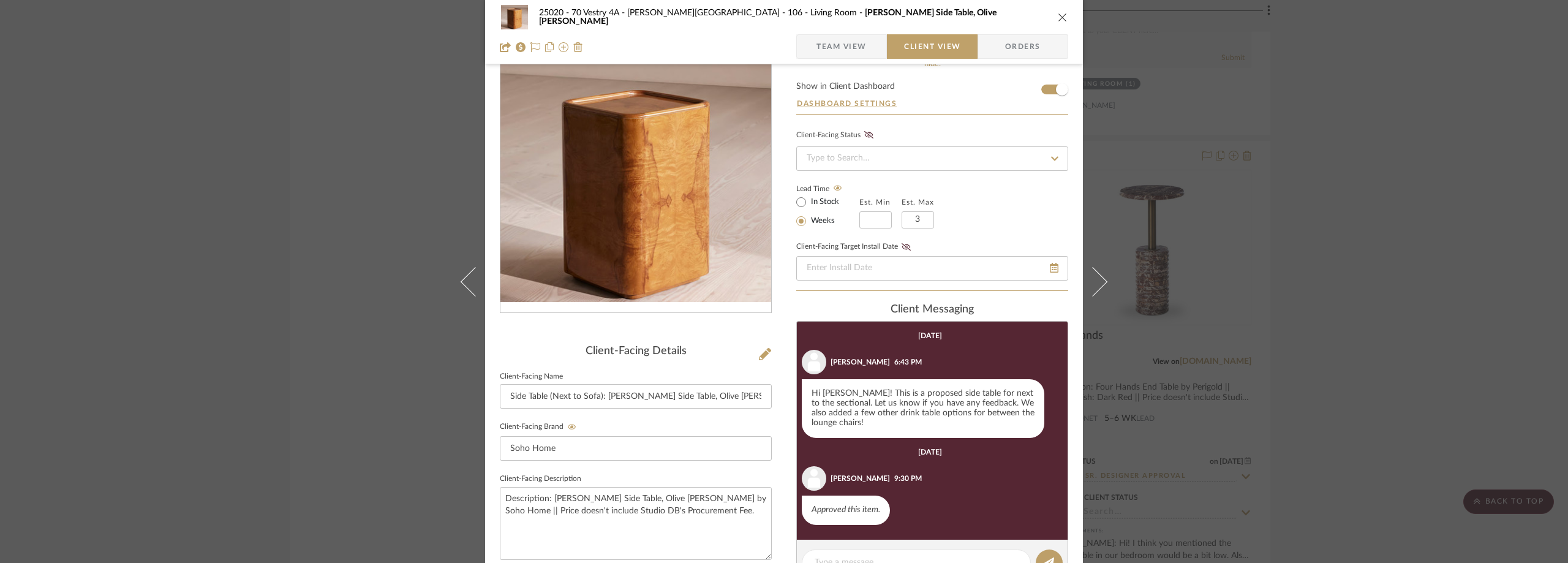
click at [845, 53] on span "Team View" at bounding box center [842, 46] width 51 height 25
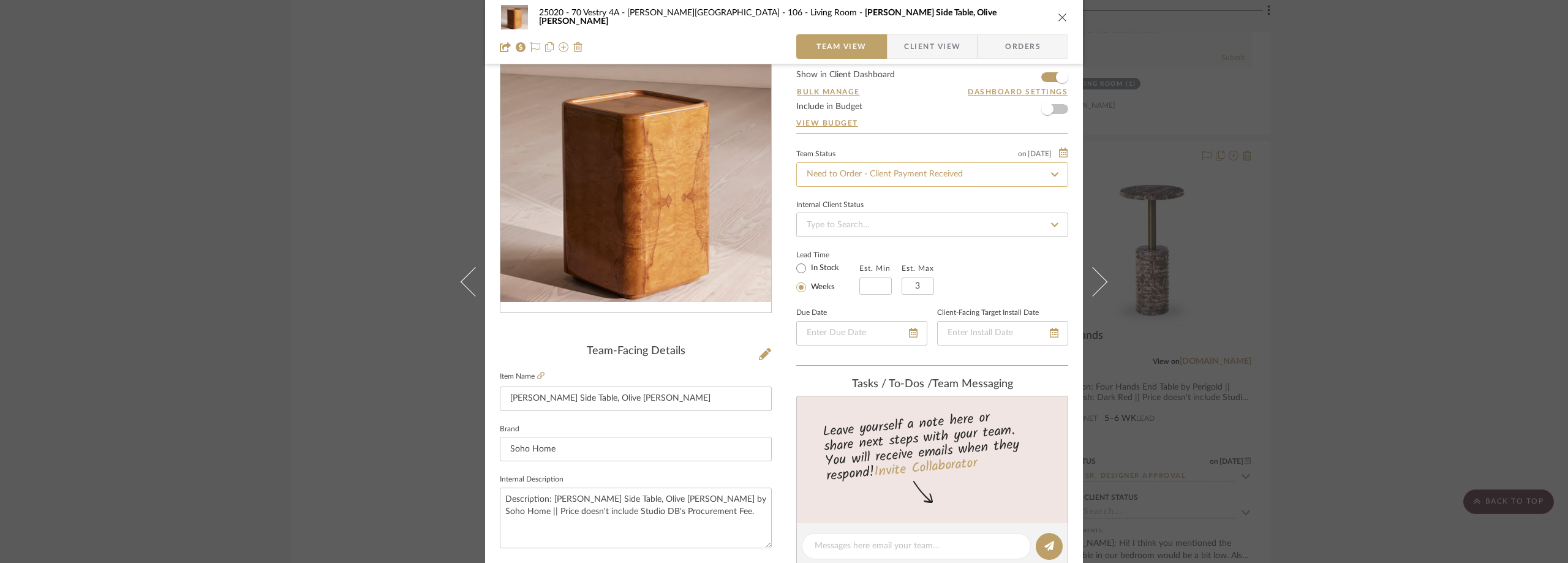
click at [851, 170] on input "Need to Order - Client Payment Received" at bounding box center [932, 174] width 272 height 25
type input "order"
click at [913, 323] on div "Order In Progress / Paid In Full w/ Freight, No Balance due" at bounding box center [928, 333] width 271 height 32
type input "9/2/2025"
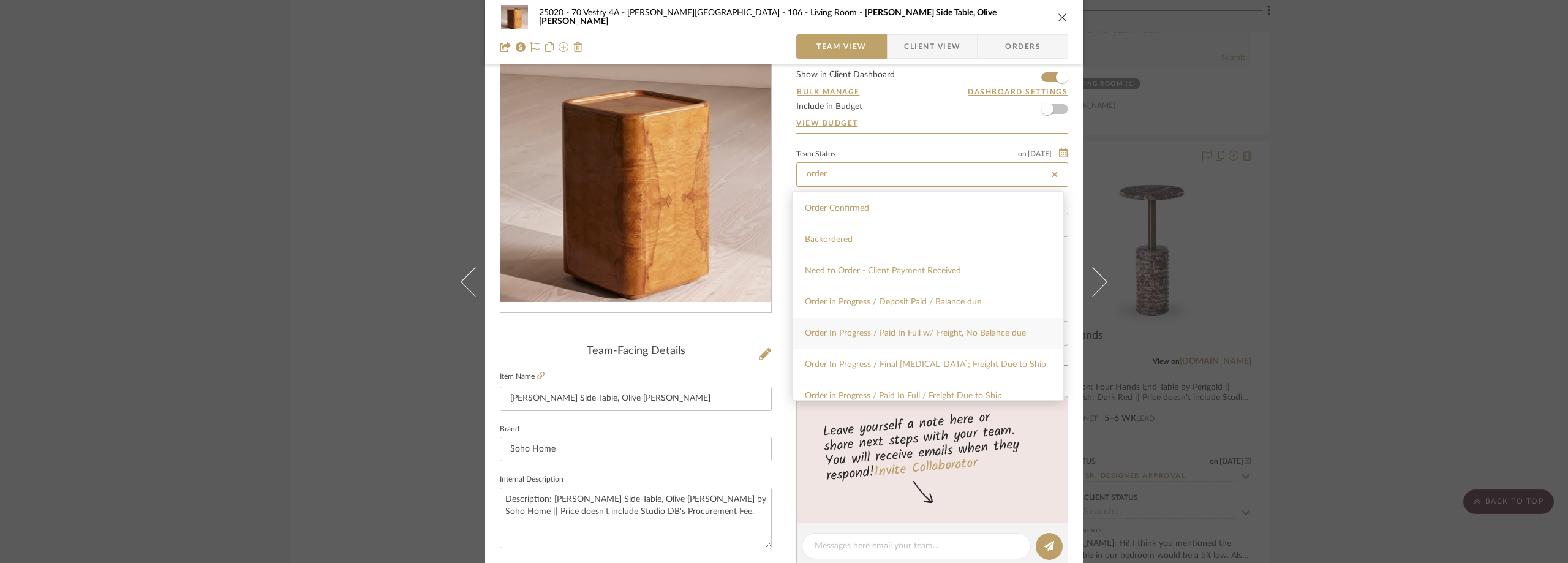
type input "Order In Progress / Paid In Full w/ Freight, No Balance due"
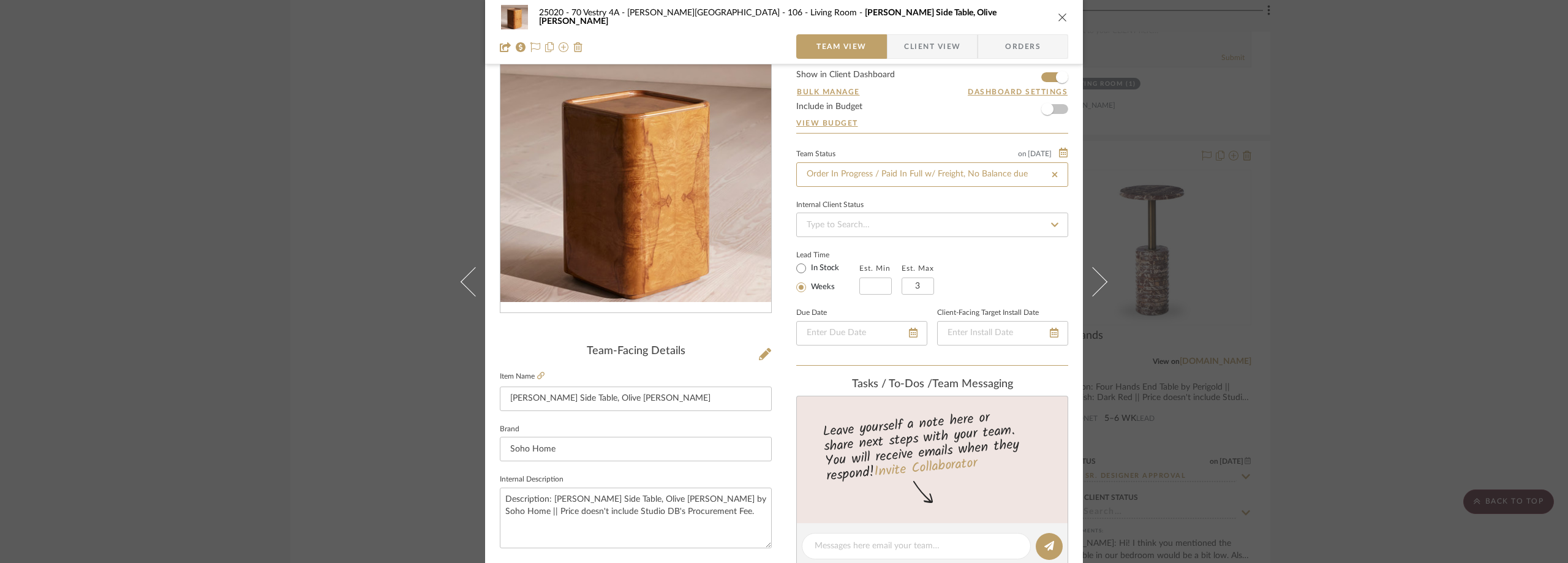
type input "9/2/2025"
type input "Order In Progress / Paid In Full w/ Freight, No Balance due"
click at [904, 197] on div "Internal Client Status" at bounding box center [932, 217] width 272 height 41
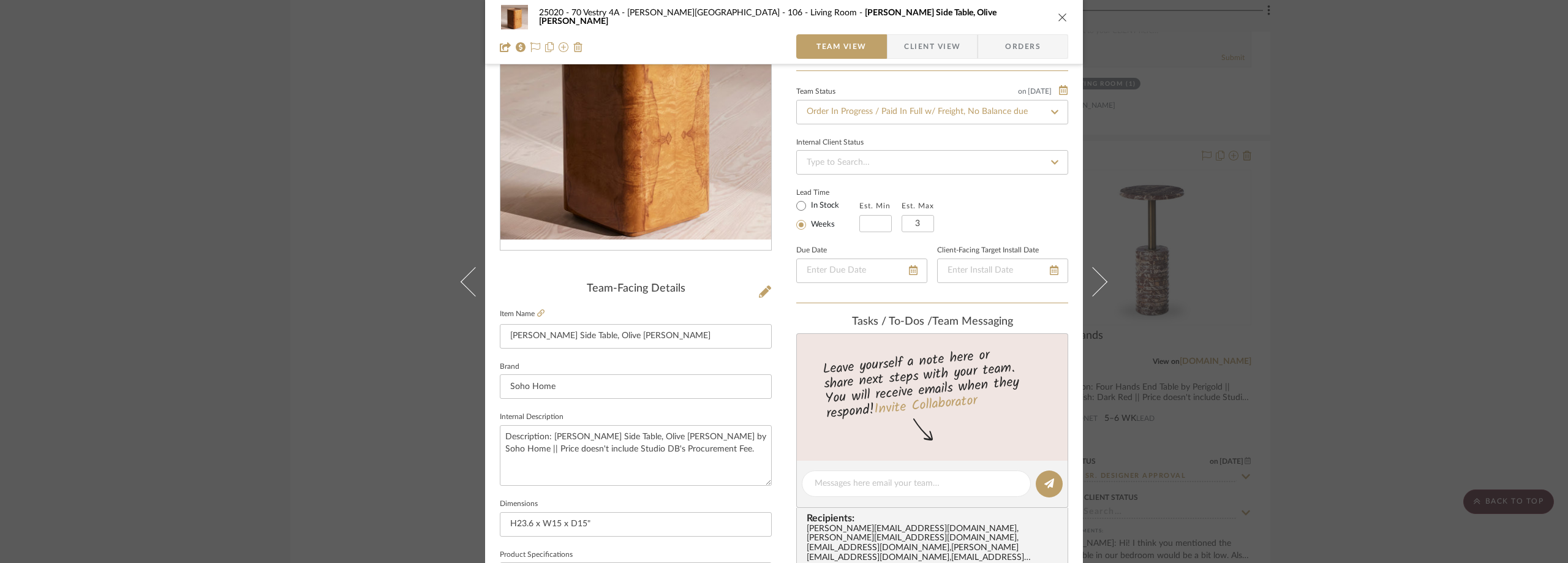
scroll to position [245, 0]
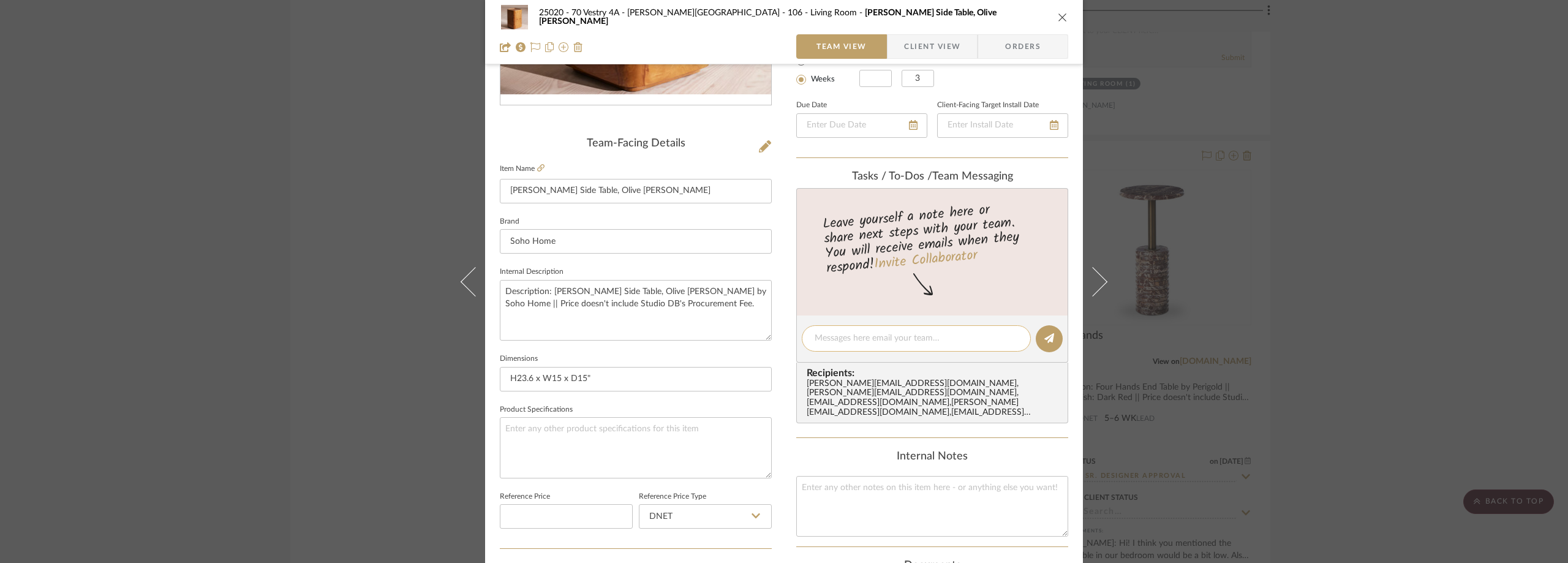
click at [867, 341] on textarea at bounding box center [916, 338] width 203 height 13
paste textarea "S2509022025CQL"
type textarea "Order# S2509022025CQL"
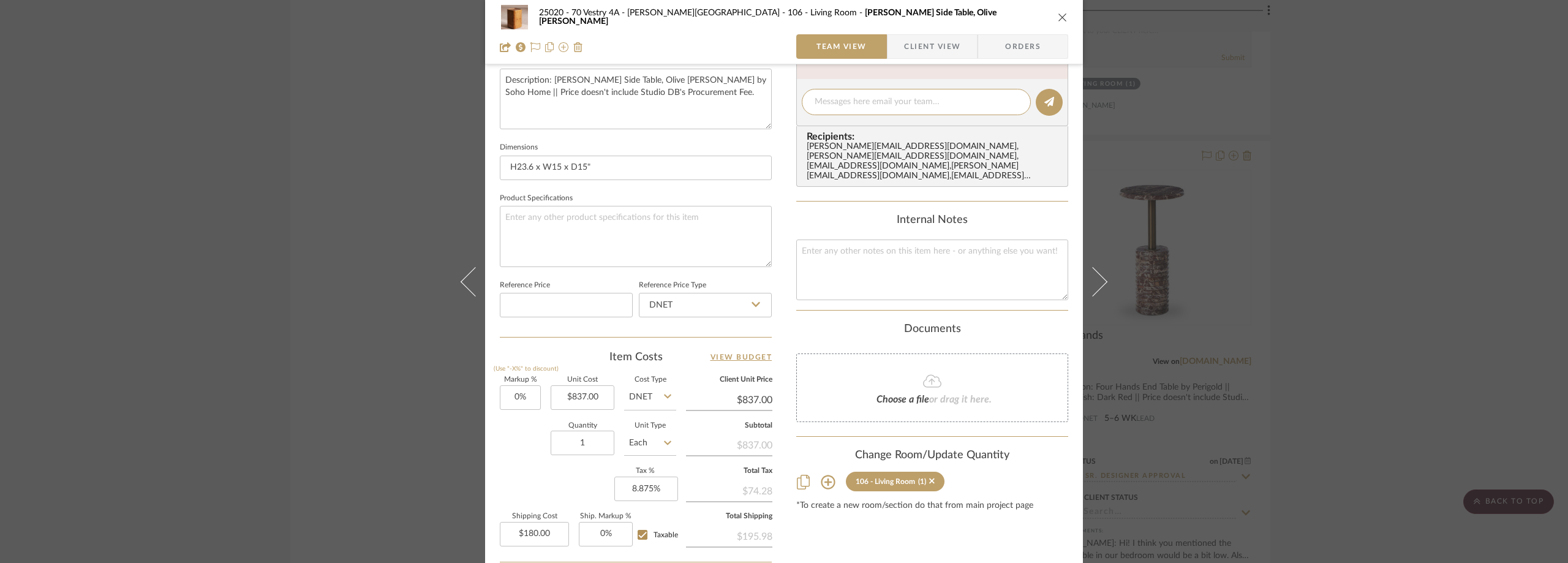
scroll to position [272, 0]
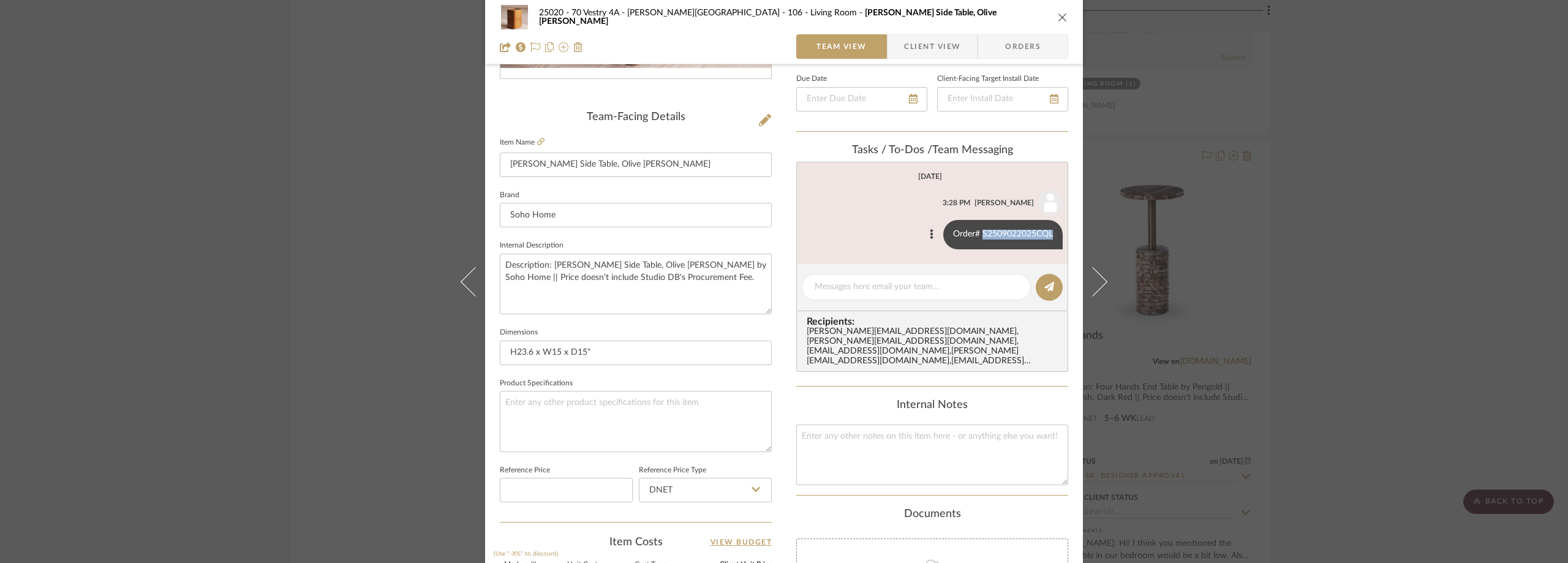
drag, startPoint x: 977, startPoint y: 234, endPoint x: 1049, endPoint y: 235, distance: 72.0
click at [1049, 235] on div "Order# S2509022025CQL" at bounding box center [1003, 234] width 119 height 29
copy div "S2509022025CQL"
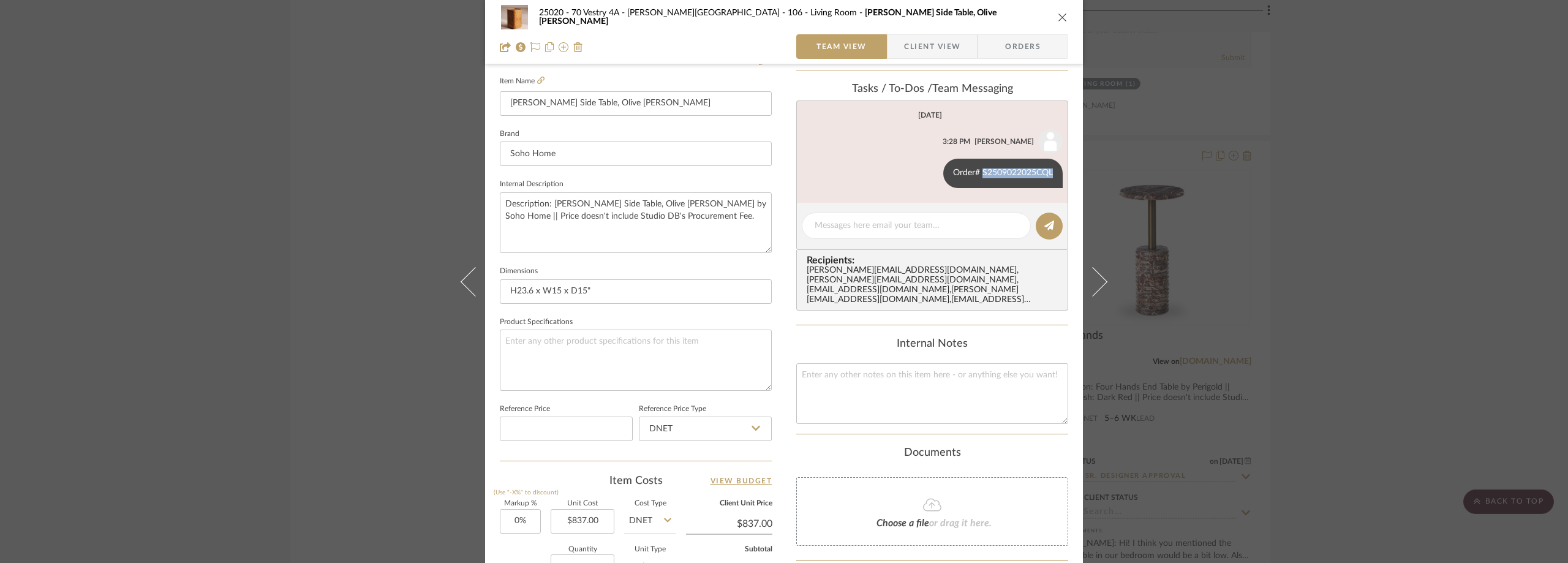
scroll to position [149, 0]
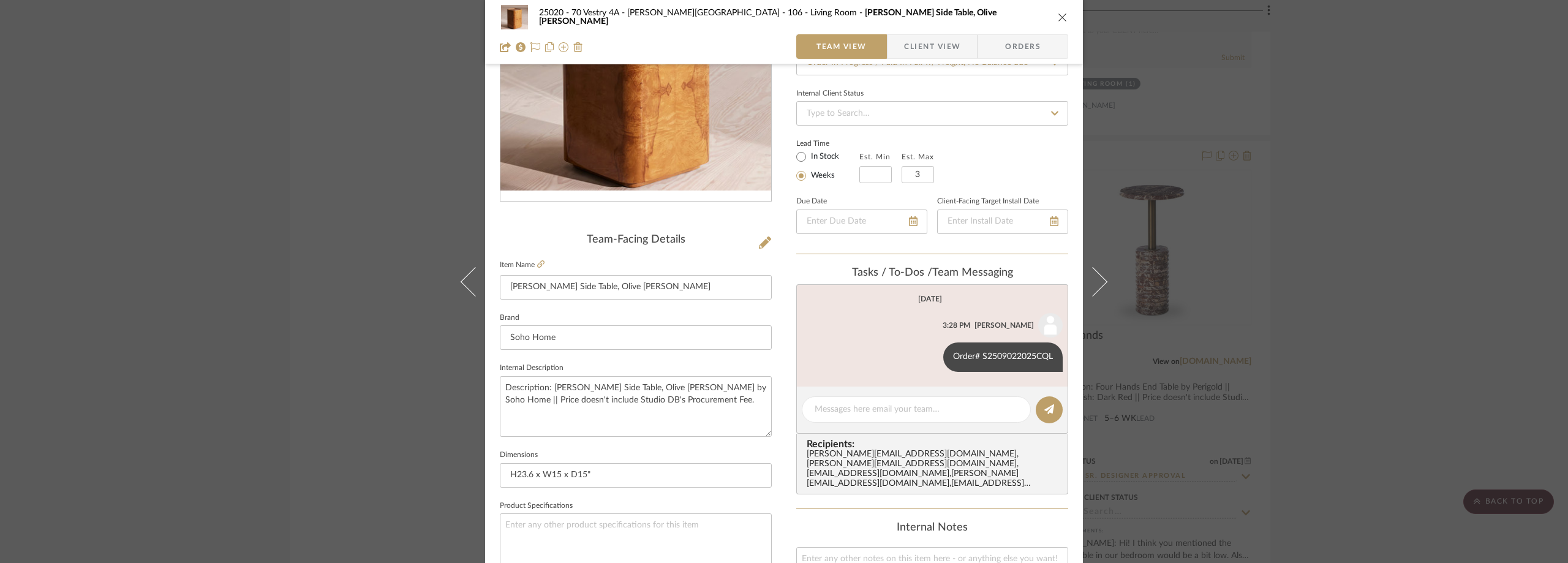
click at [1369, 175] on div "25020 - 70 Vestry 4A - Grant-Stanleigh 106 - Living Room Dawson Side Table, Oli…" at bounding box center [784, 282] width 1568 height 563
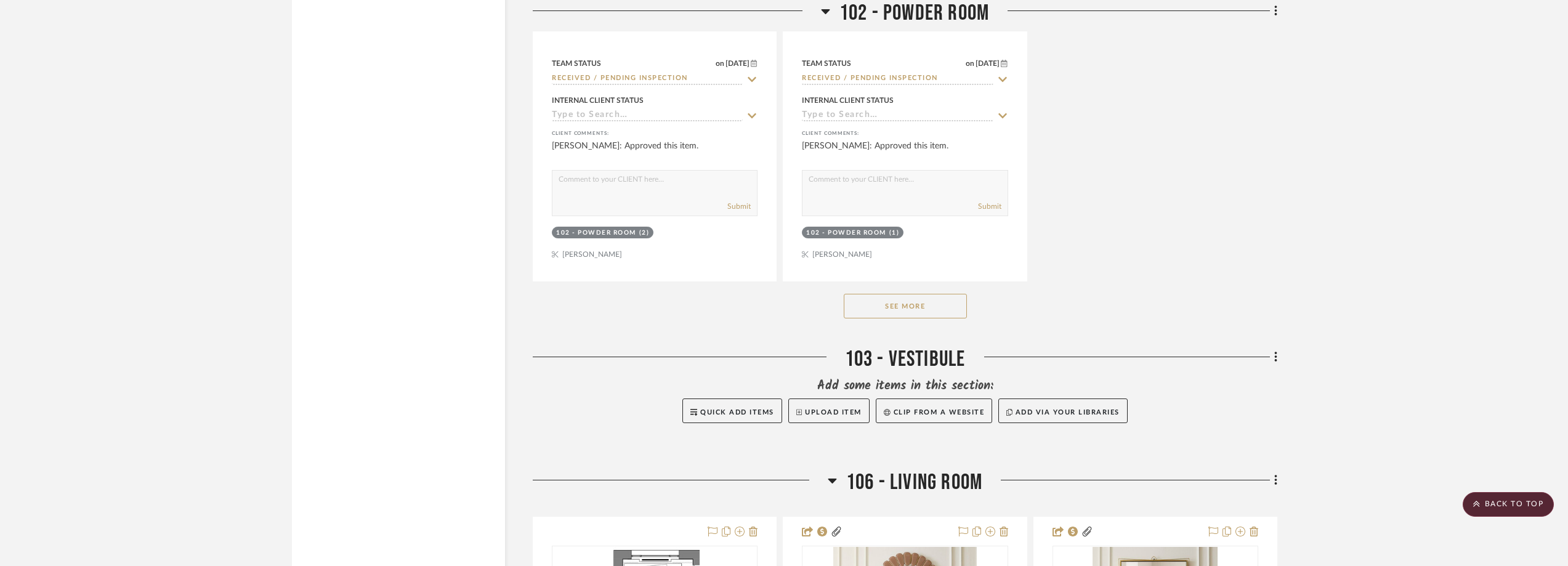
scroll to position [0, 0]
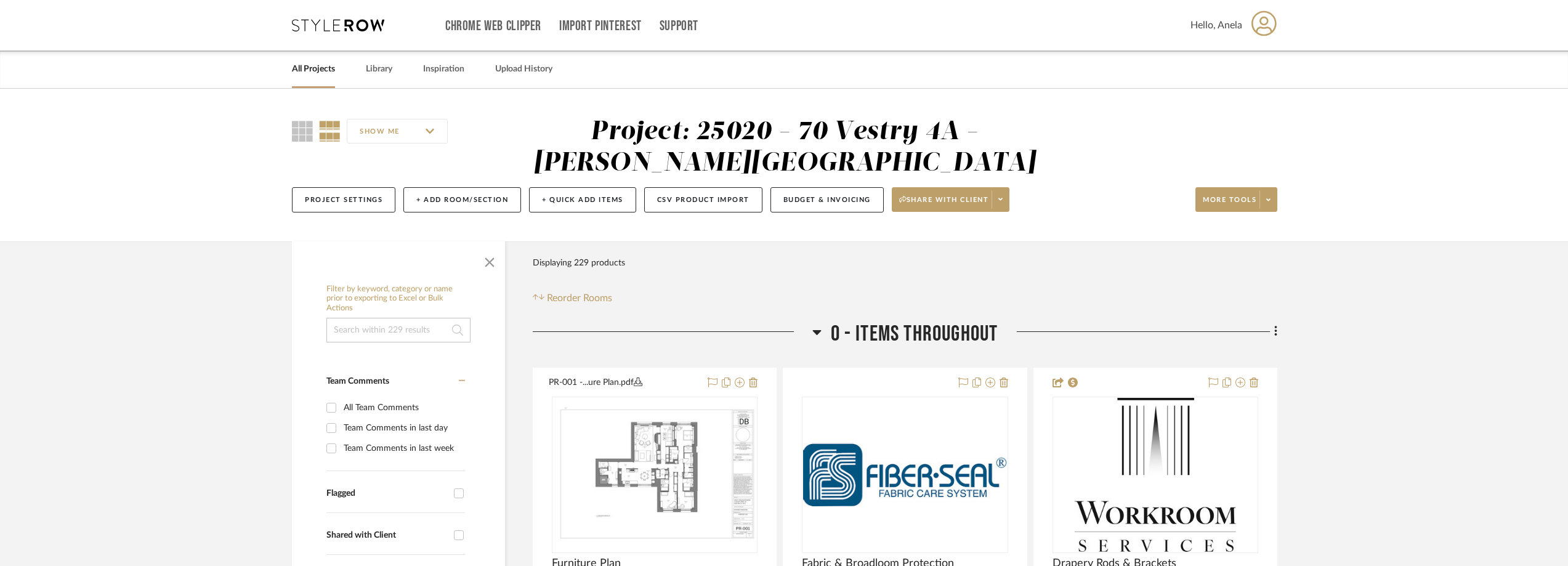
click at [319, 37] on div "Chrome Web Clipper Import Pinterest Support All Projects Library Inspiration Up…" at bounding box center [784, 25] width 985 height 51
click at [323, 29] on icon at bounding box center [338, 25] width 92 height 12
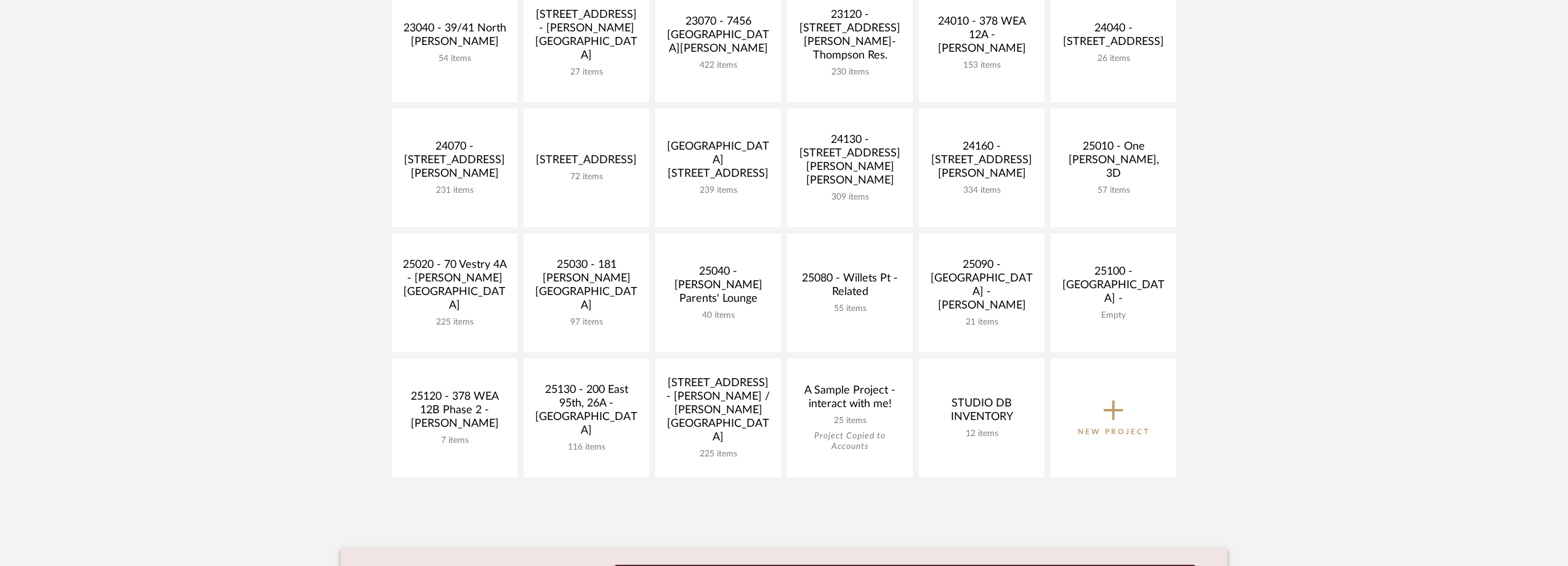
scroll to position [370, 0]
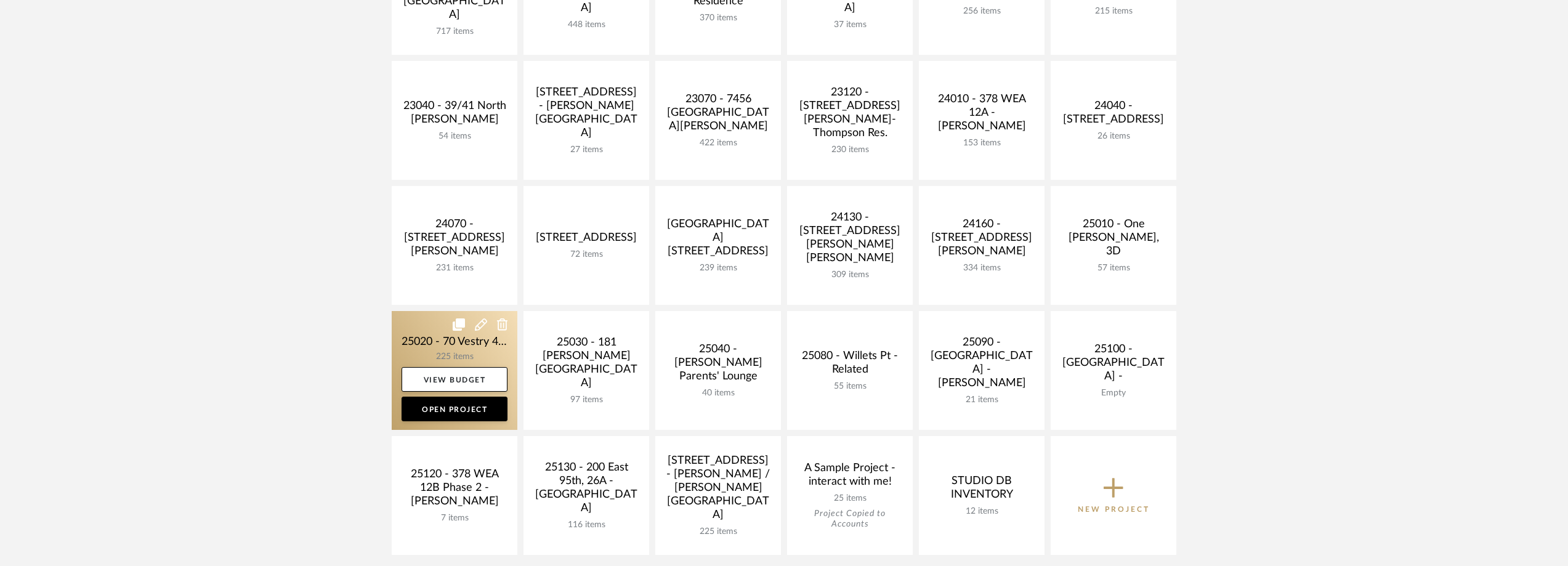
click at [429, 339] on link at bounding box center [454, 371] width 126 height 119
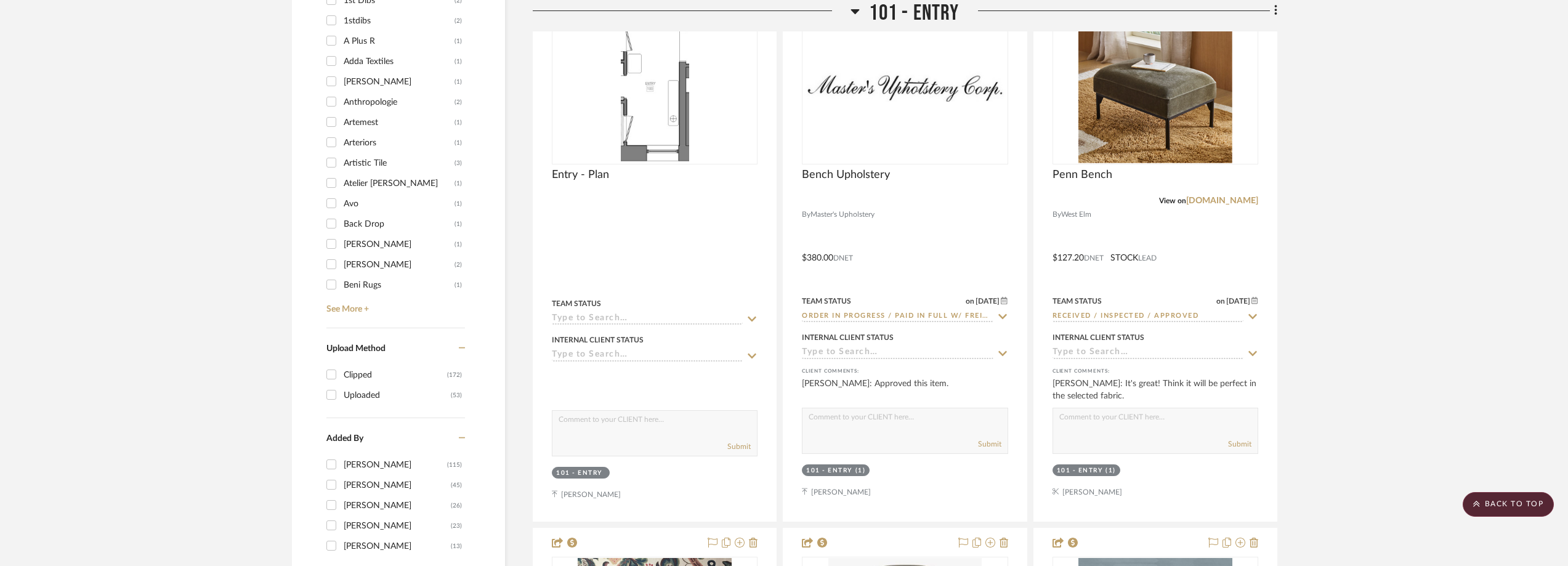
scroll to position [1232, 0]
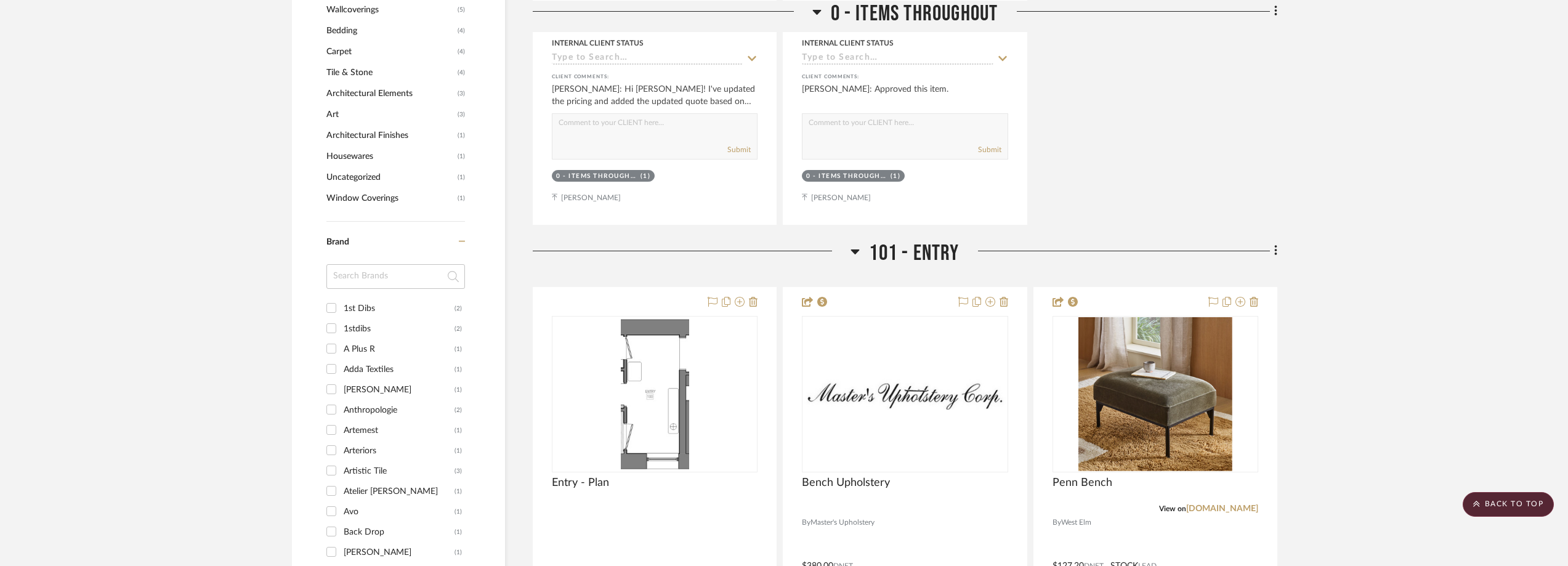
click at [389, 278] on input at bounding box center [396, 277] width 138 height 25
type input "leat"
click at [408, 303] on div "Leatherology" at bounding box center [399, 308] width 111 height 20
click at [341, 303] on input "Leatherology (2)" at bounding box center [332, 308] width 20 height 20
checkbox input "true"
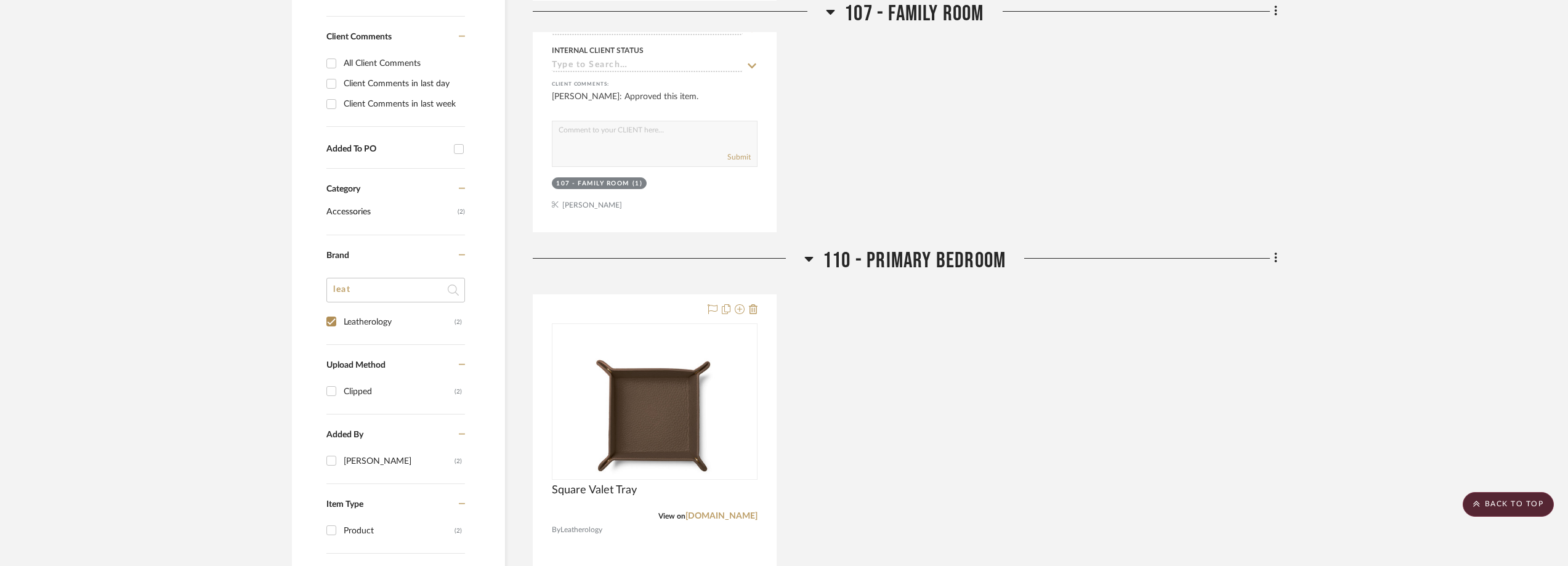
scroll to position [493, 0]
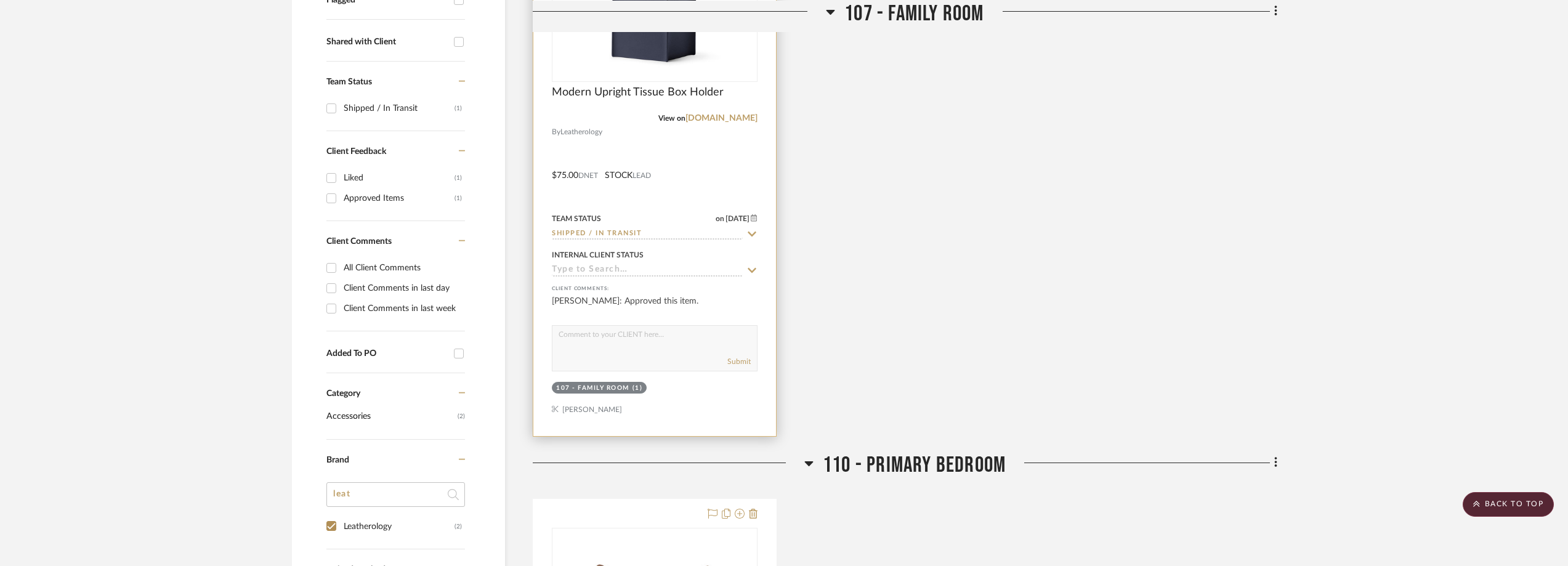
click at [750, 230] on icon at bounding box center [752, 234] width 11 height 10
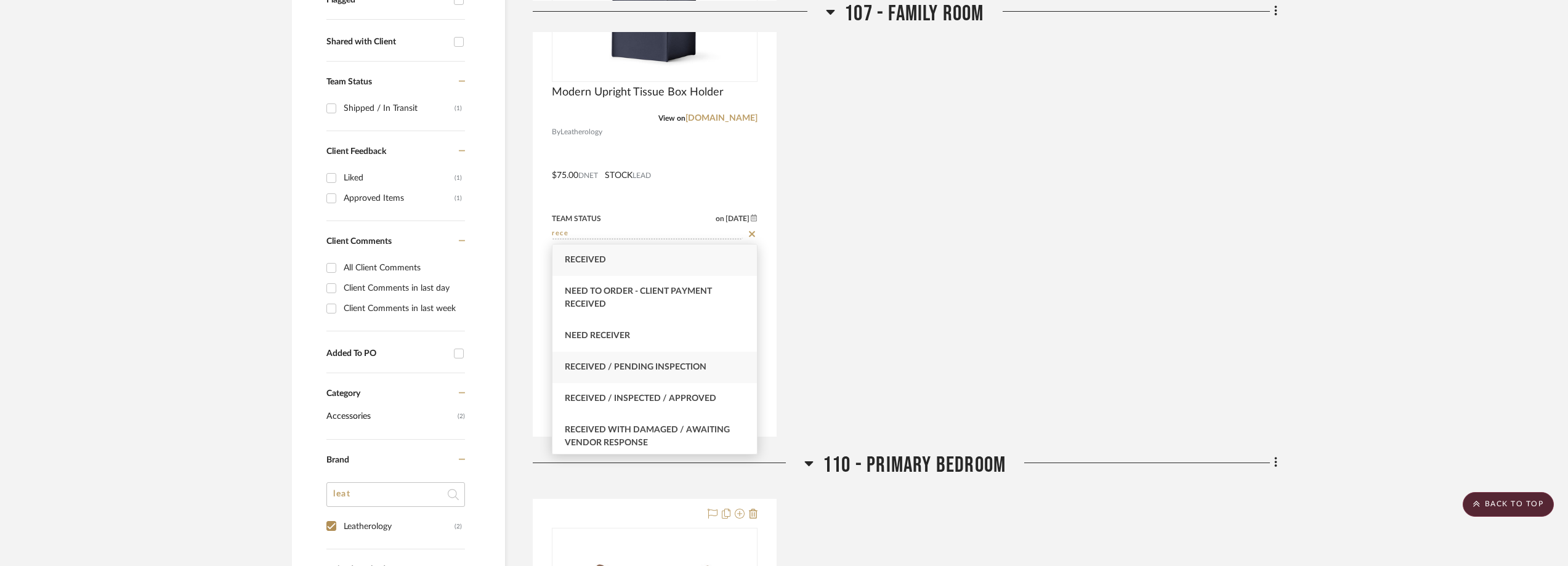
type input "rece"
click at [722, 365] on div "Received / Pending Inspection" at bounding box center [655, 367] width 205 height 32
type input "9/2/2025"
type input "Received / Pending Inspection"
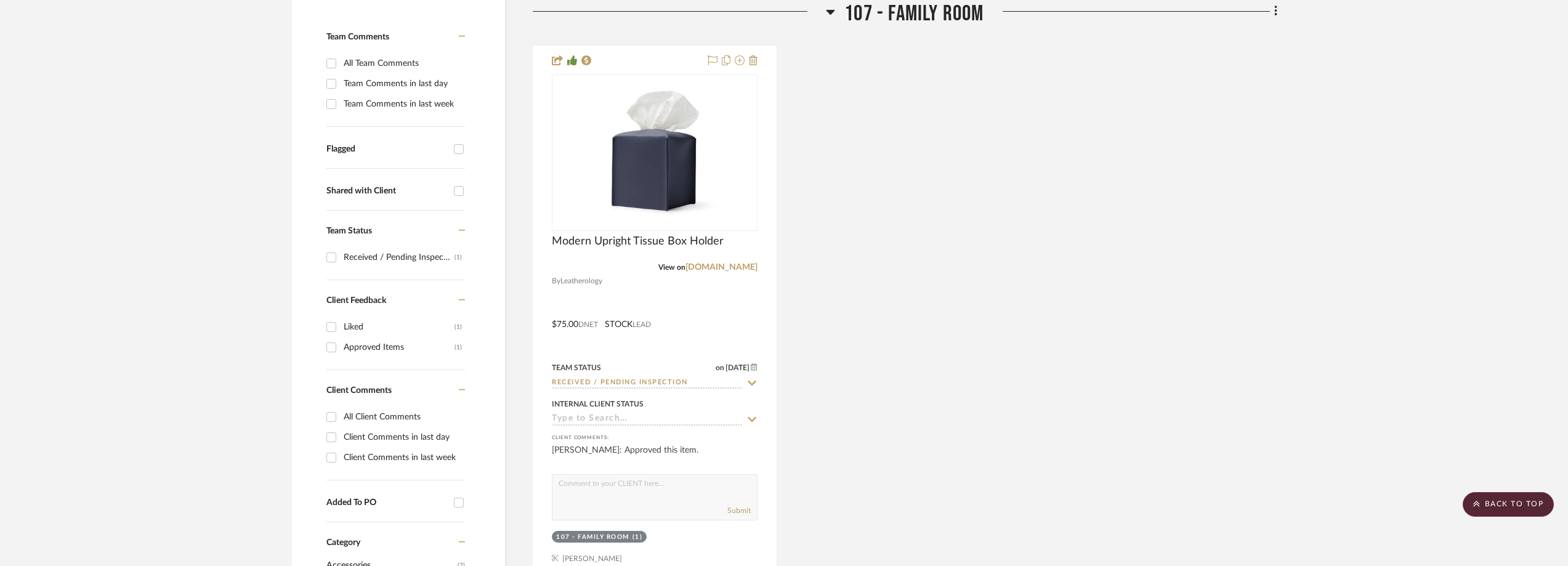
scroll to position [247, 0]
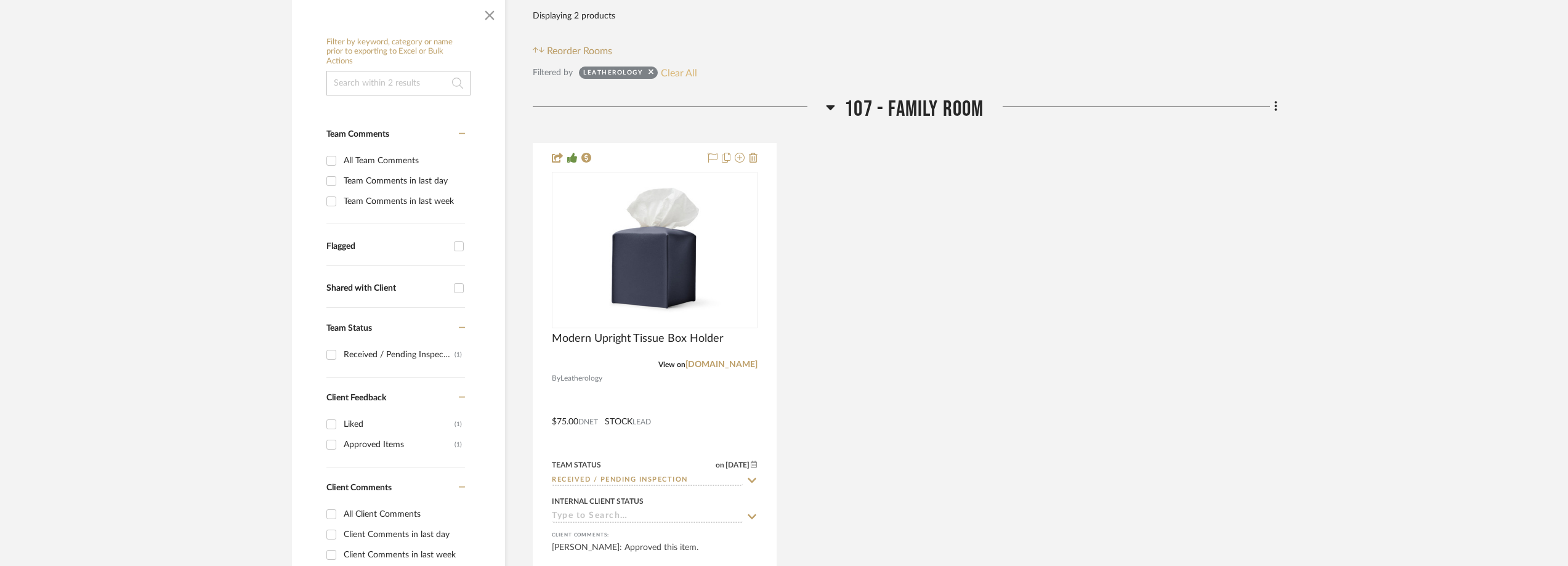
click at [679, 78] on button "Clear All" at bounding box center [679, 73] width 37 height 16
checkbox input "false"
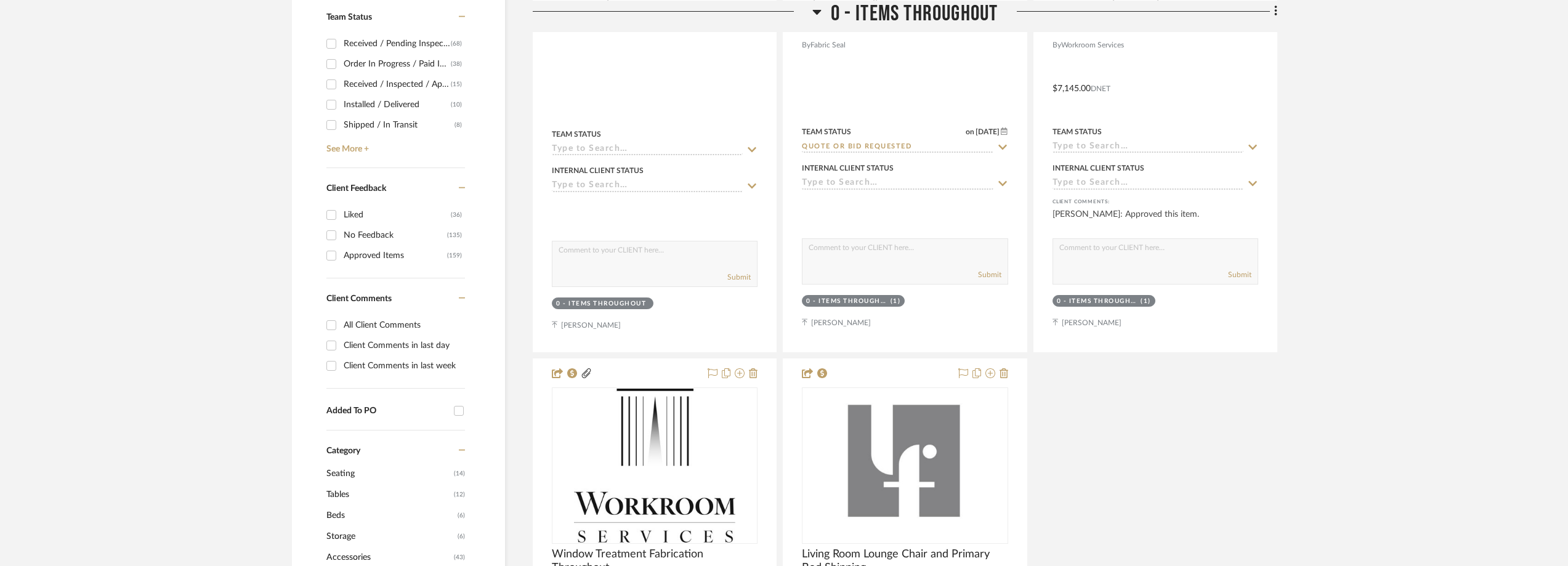
scroll to position [555, 0]
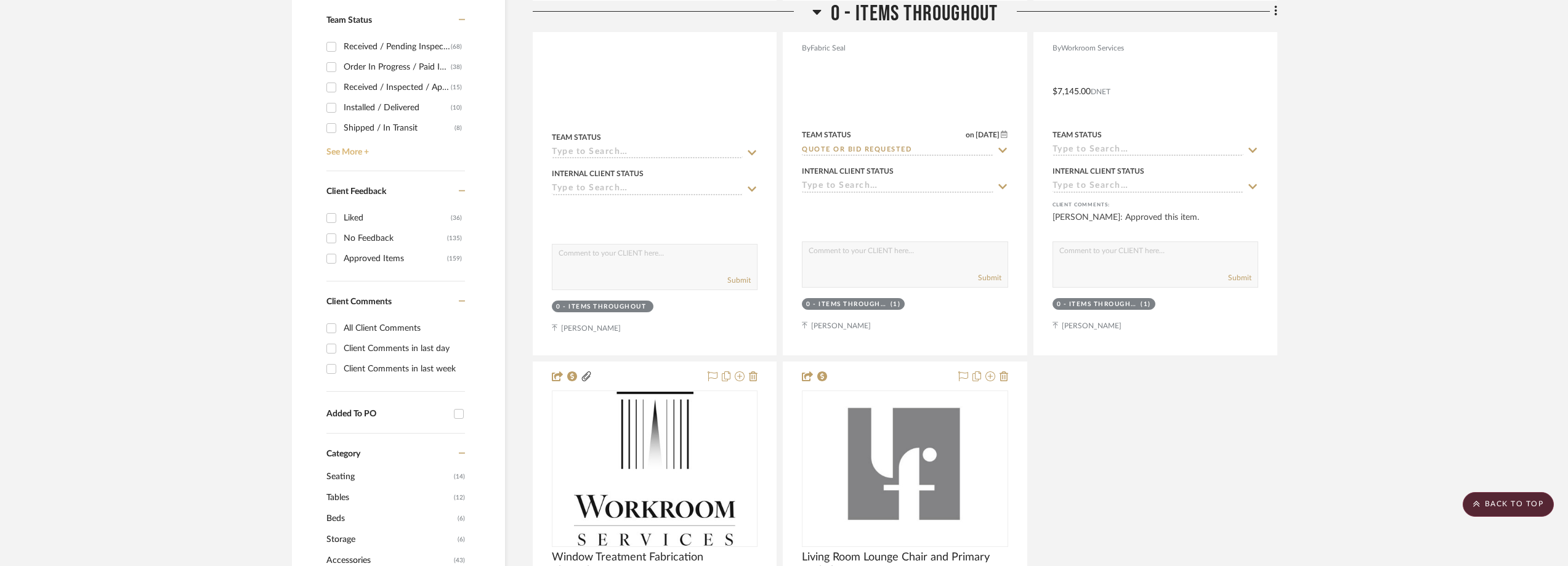
click at [370, 143] on link "See More +" at bounding box center [394, 148] width 142 height 20
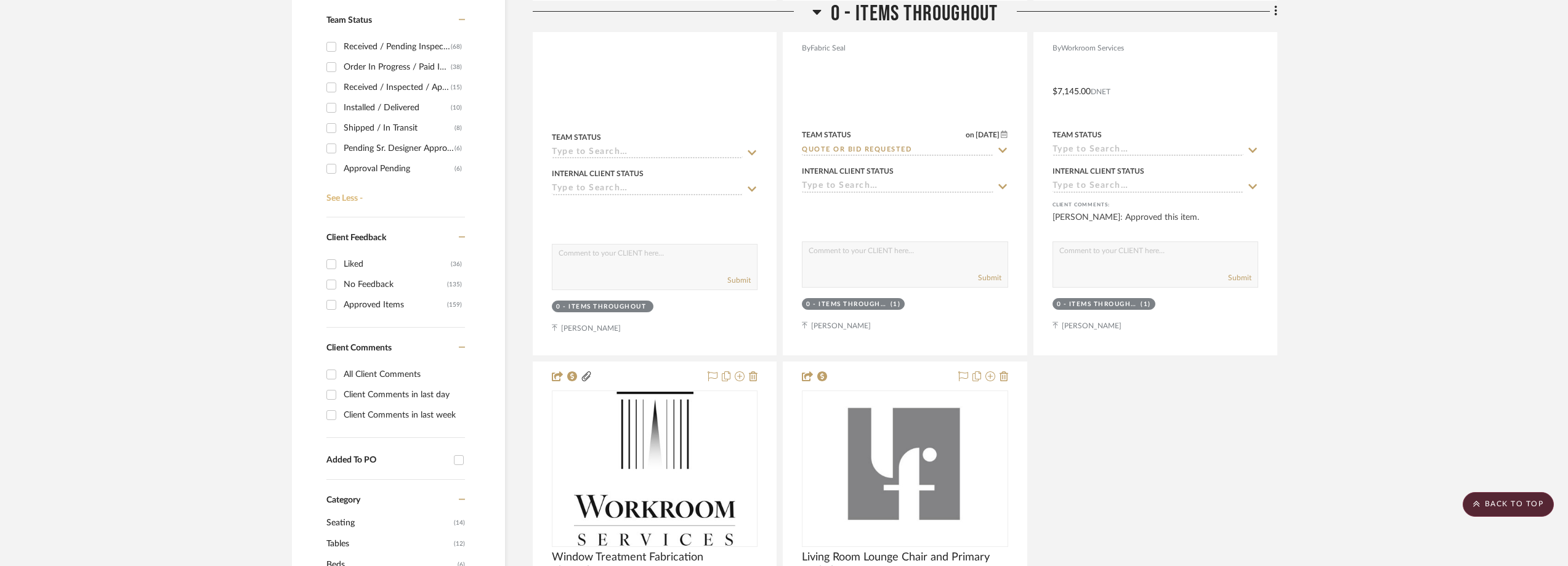
scroll to position [432, 0]
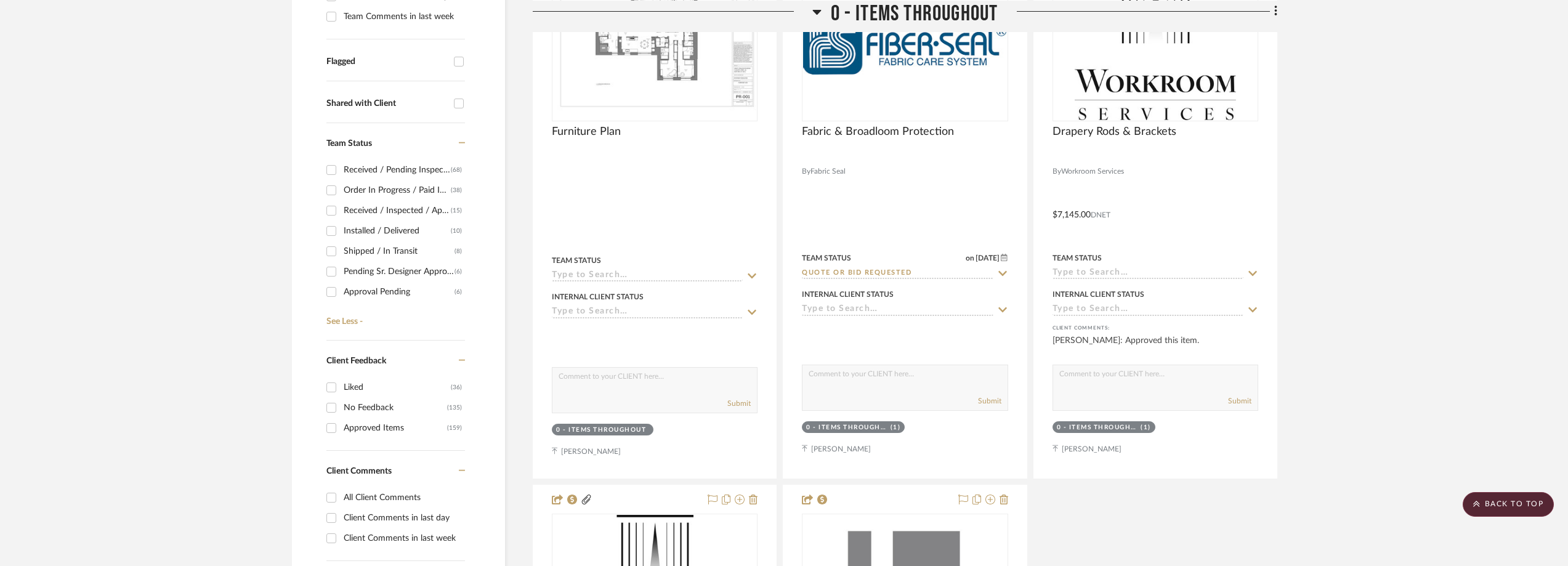
click at [418, 245] on div "Shipped / In Transit" at bounding box center [399, 251] width 111 height 20
click at [341, 245] on input "Shipped / In Transit (8)" at bounding box center [332, 251] width 20 height 20
checkbox input "true"
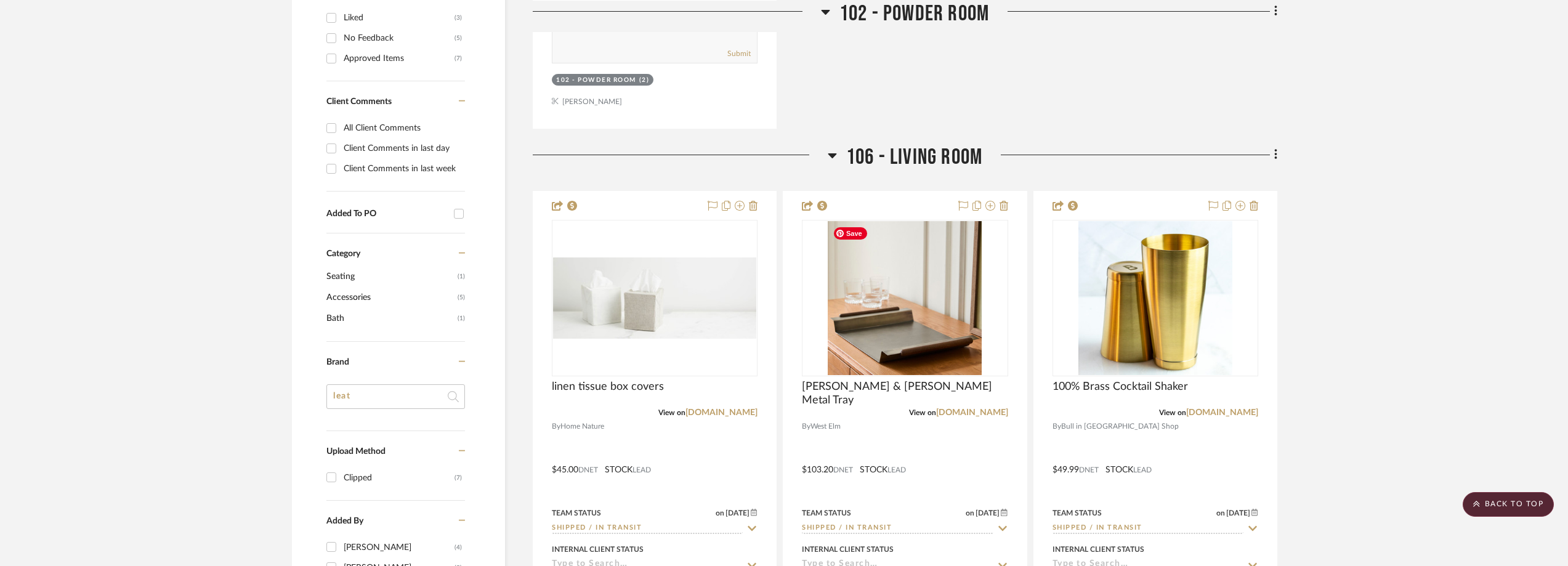
scroll to position [308, 0]
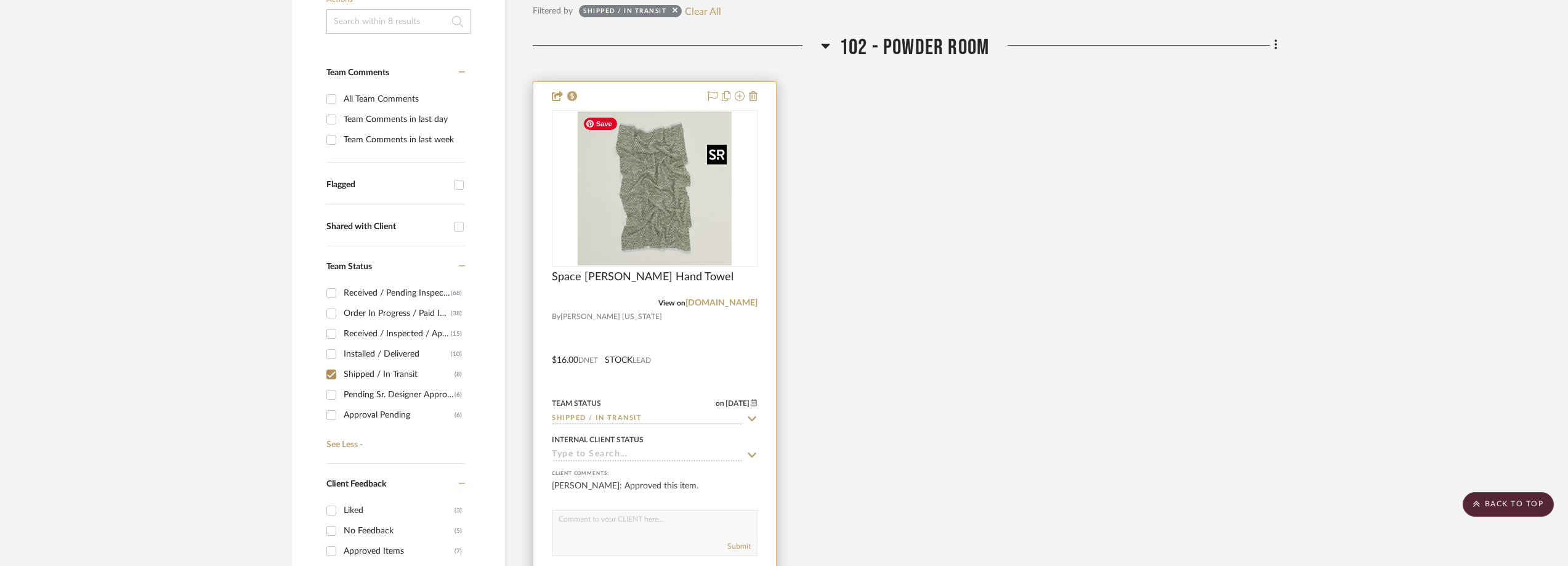
click at [676, 162] on img "0" at bounding box center [655, 188] width 154 height 154
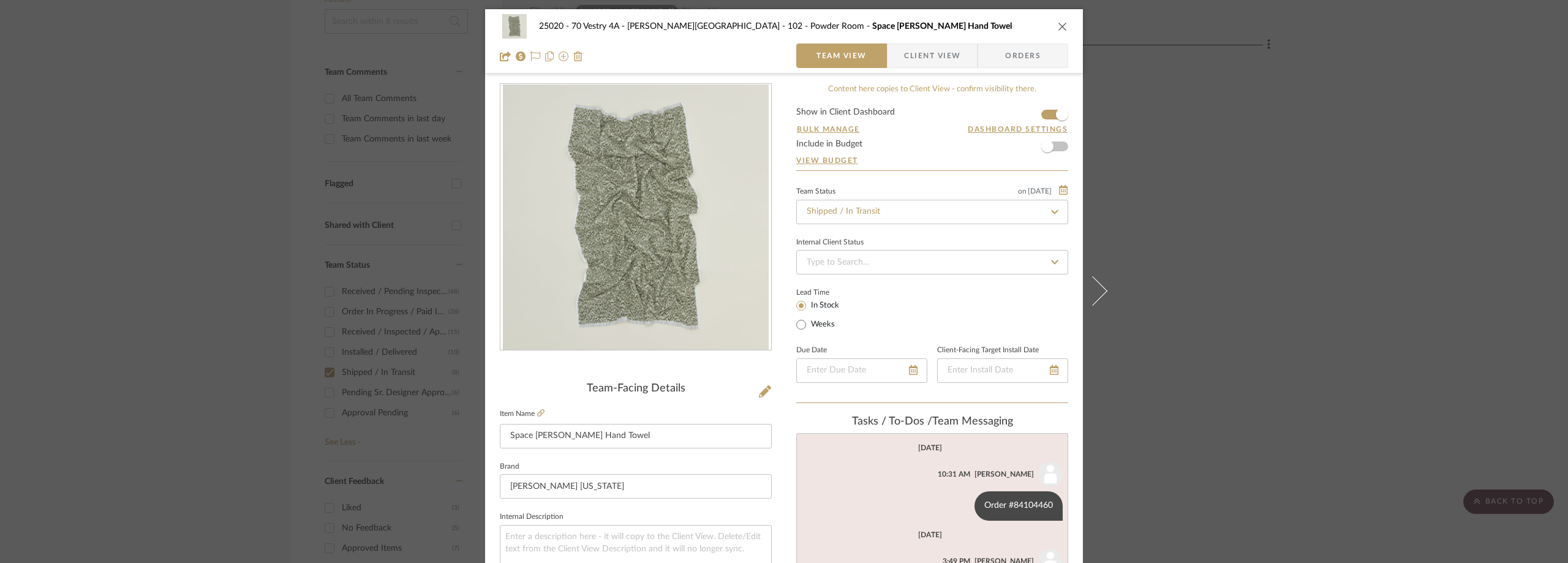
scroll to position [307, 0]
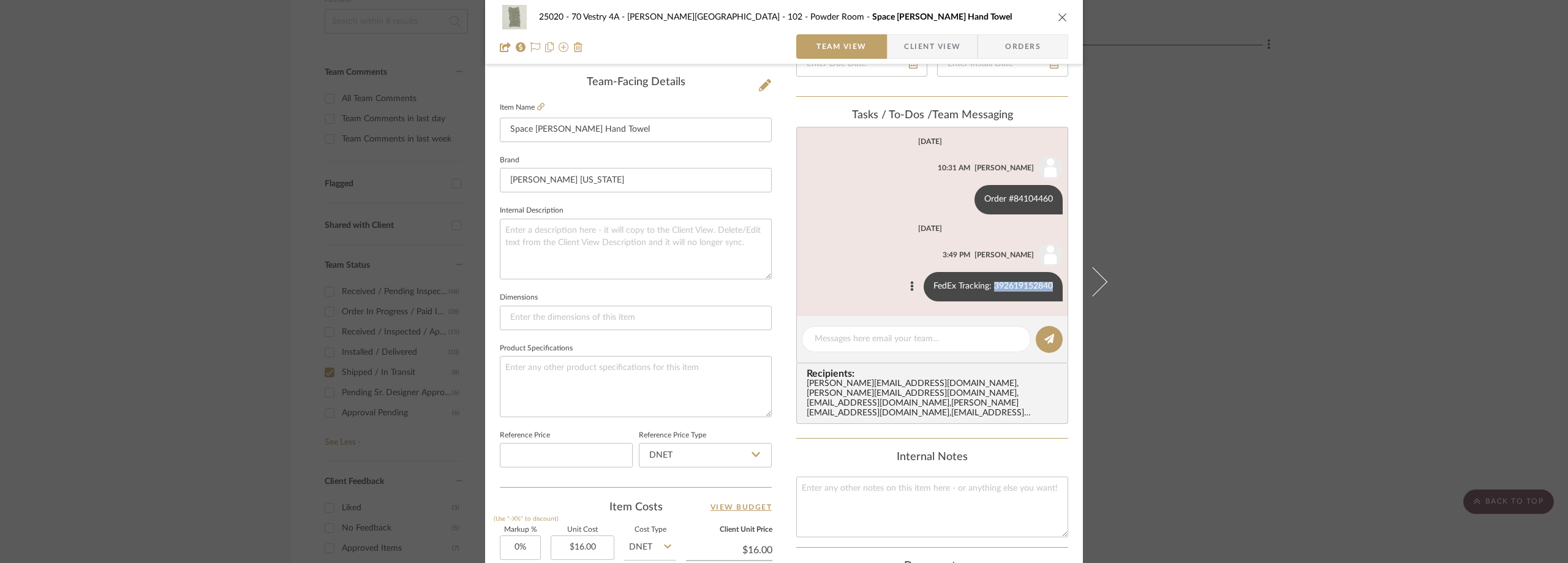
drag, startPoint x: 989, startPoint y: 282, endPoint x: 1042, endPoint y: 287, distance: 53.2
click at [1066, 284] on div "25020 - 70 Vestry 4A - Grant-Stanleigh 102 - Powder Room Space Dye Terry Hand T…" at bounding box center [784, 269] width 598 height 1132
copy div "392619152840"
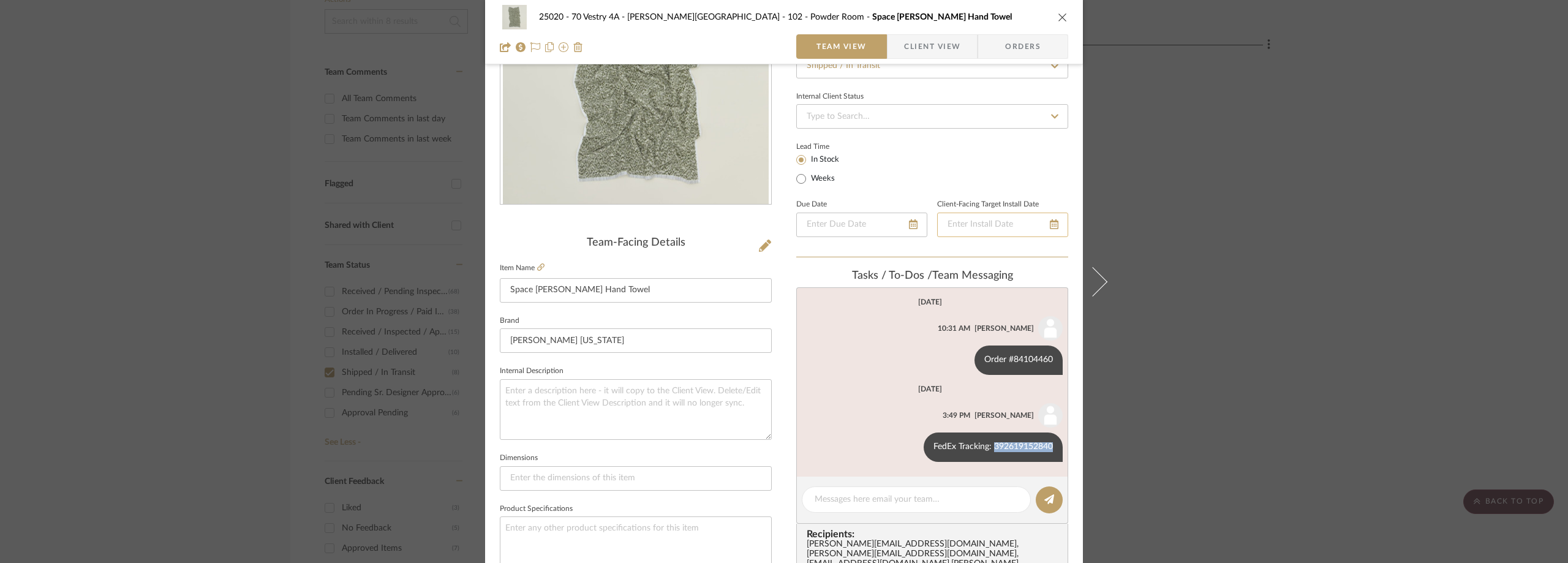
scroll to position [0, 0]
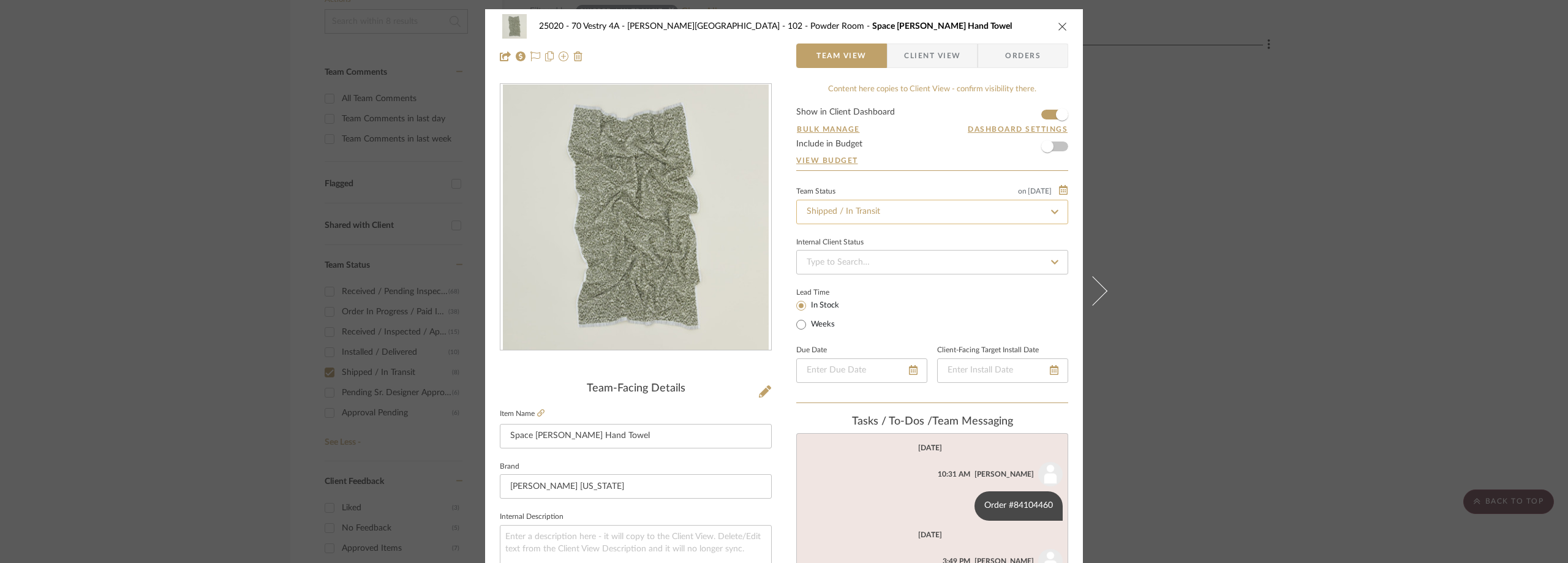
click at [866, 205] on input "Shipped / In Transit" at bounding box center [932, 212] width 272 height 25
type input "rece"
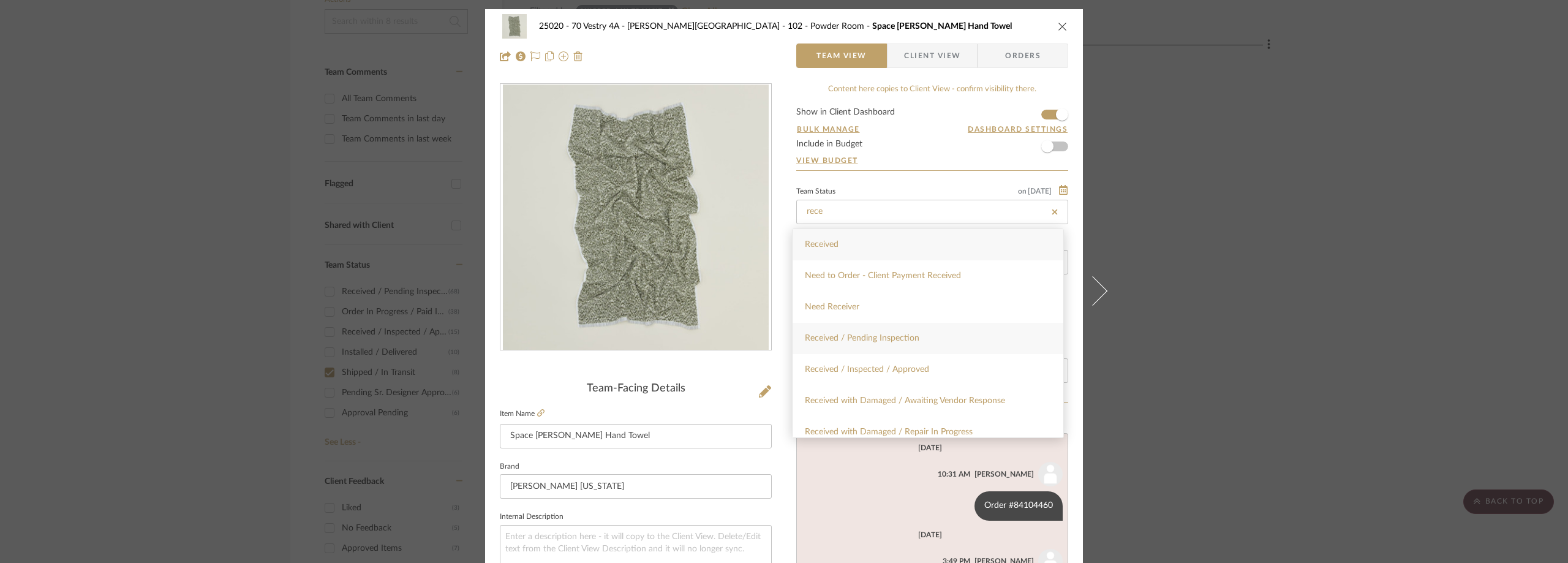
click at [892, 331] on div "Received / Pending Inspection" at bounding box center [928, 338] width 271 height 32
type input "9/2/2025"
type input "Received / Pending Inspection"
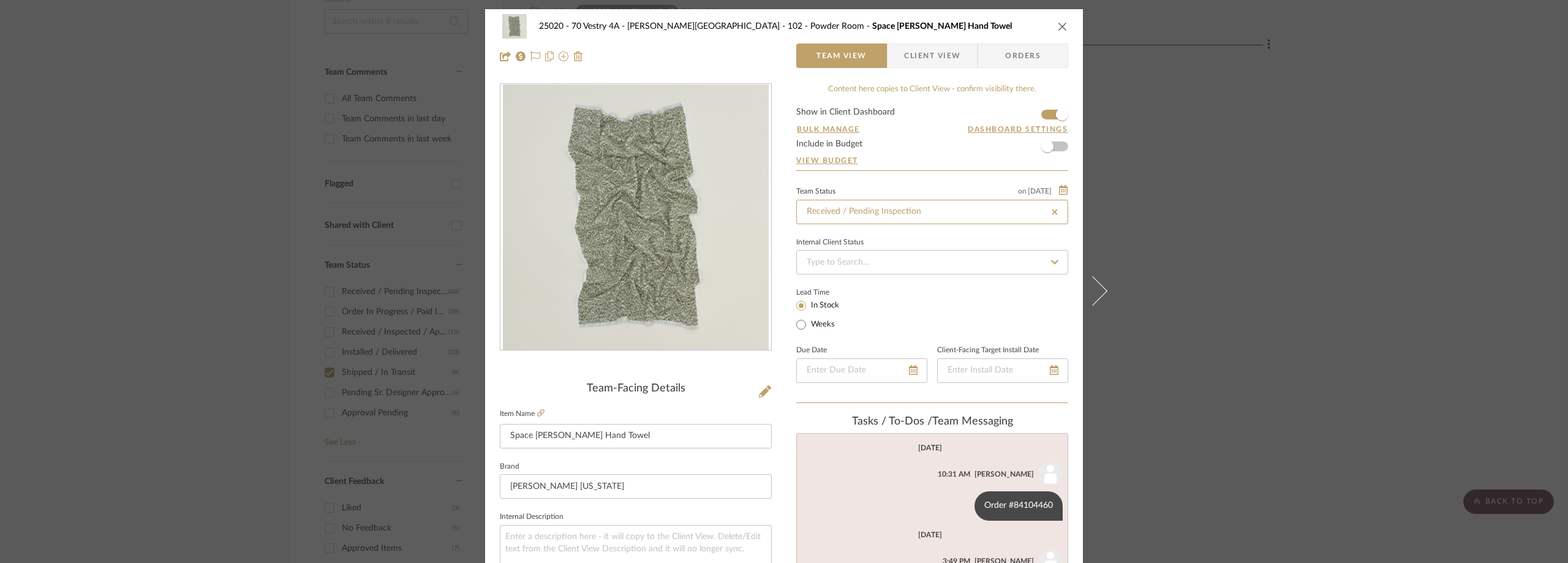
type input "9/2/2025"
type input "Received / Pending Inspection"
click at [919, 245] on div "Internal Client Status" at bounding box center [932, 242] width 272 height 6
click at [1215, 209] on div "25020 - 70 Vestry 4A - Grant-Stanleigh 102 - Powder Room Space Dye Terry Hand T…" at bounding box center [784, 282] width 1568 height 563
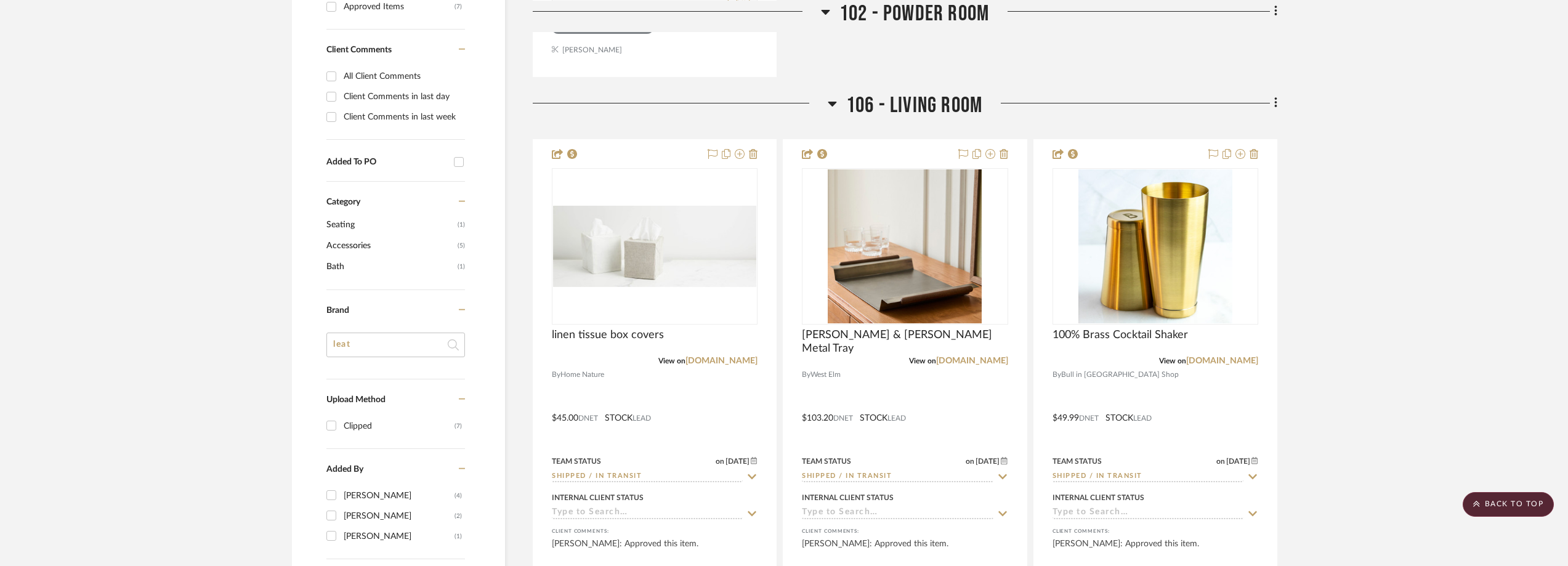
scroll to position [987, 0]
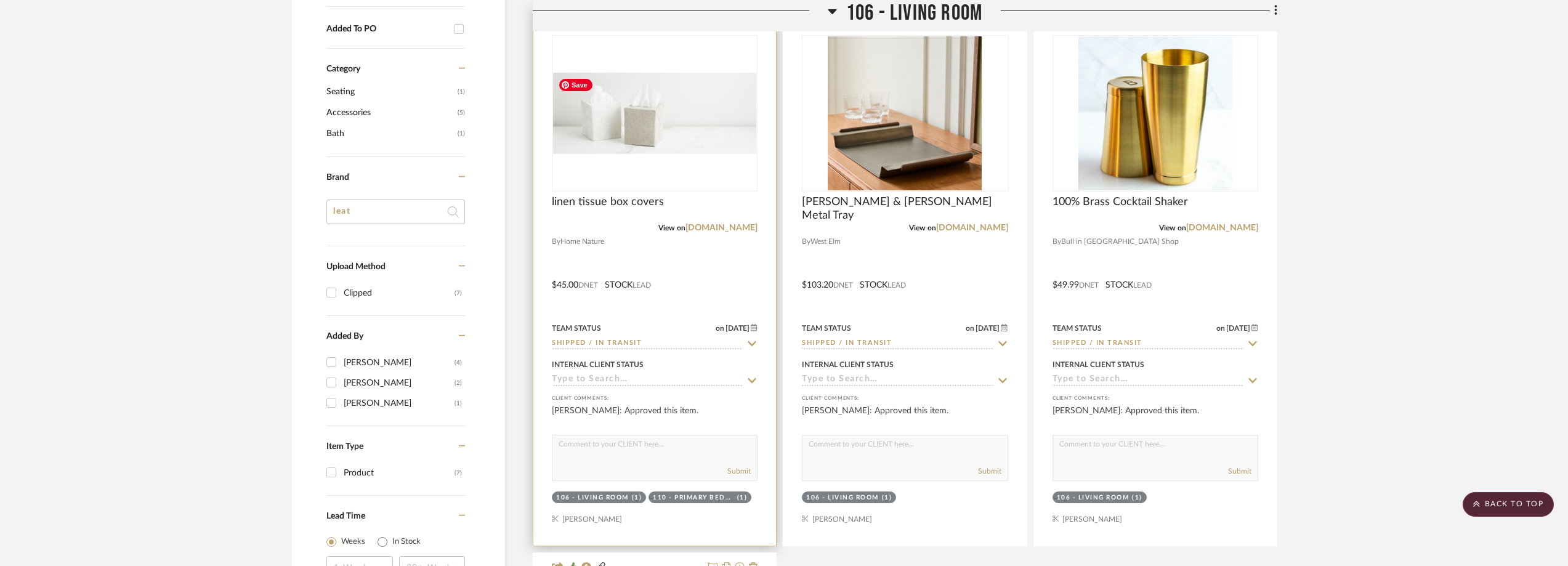
click at [641, 146] on img "0" at bounding box center [655, 113] width 203 height 81
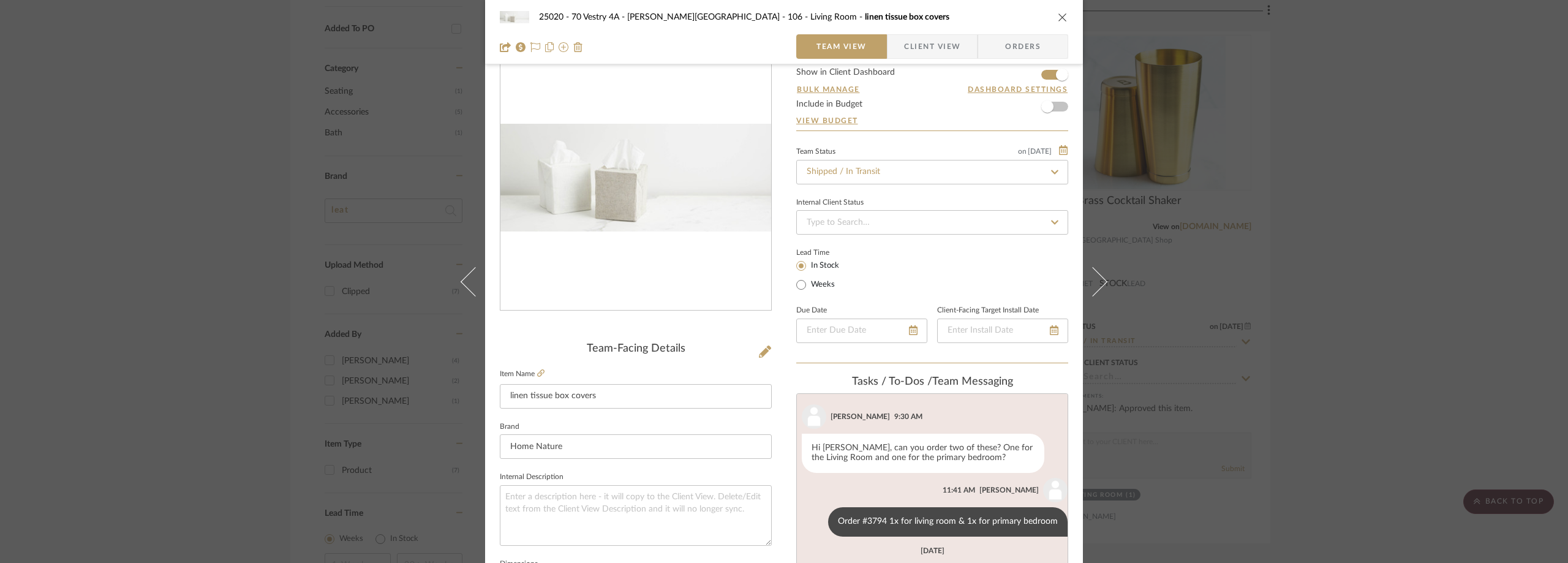
scroll to position [245, 0]
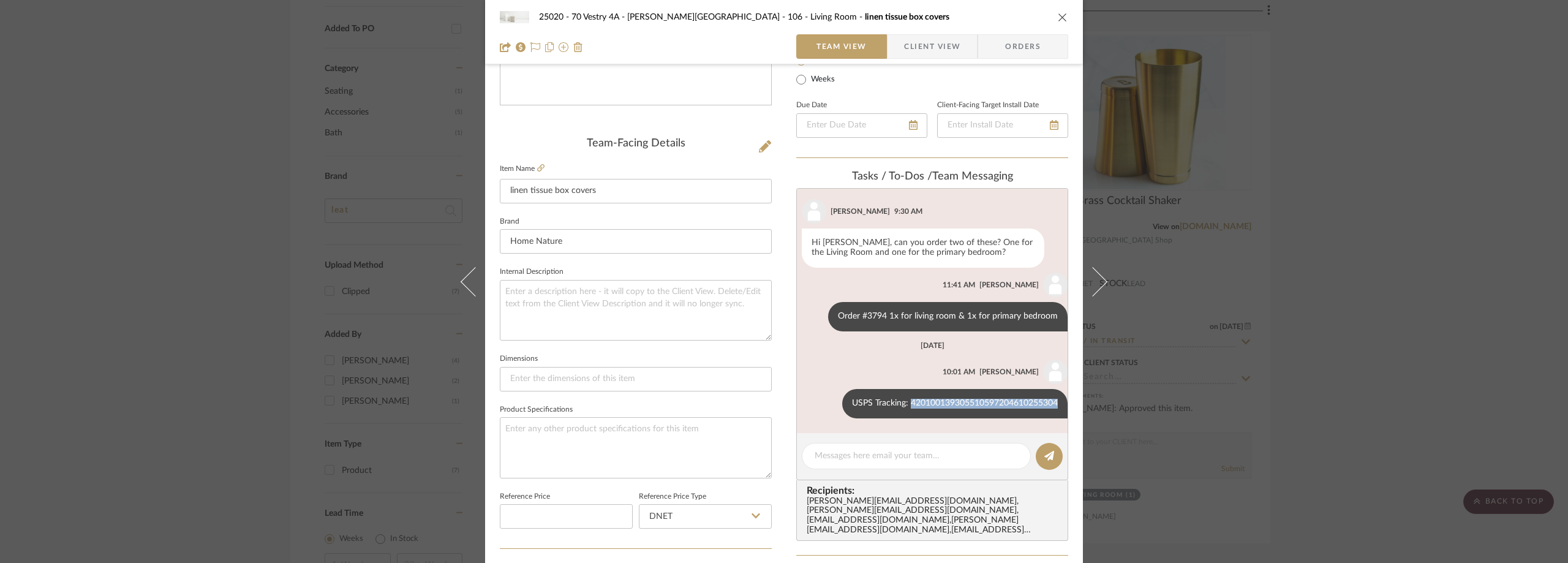
drag, startPoint x: 898, startPoint y: 404, endPoint x: 1059, endPoint y: 399, distance: 161.1
click at [1059, 399] on list-of-messages "August 25th, 2025 Lauren Passaro 9:30 AM Hi Anela, can you order two of these? …" at bounding box center [932, 310] width 272 height 245
copy div "420100139305510597204610255304"
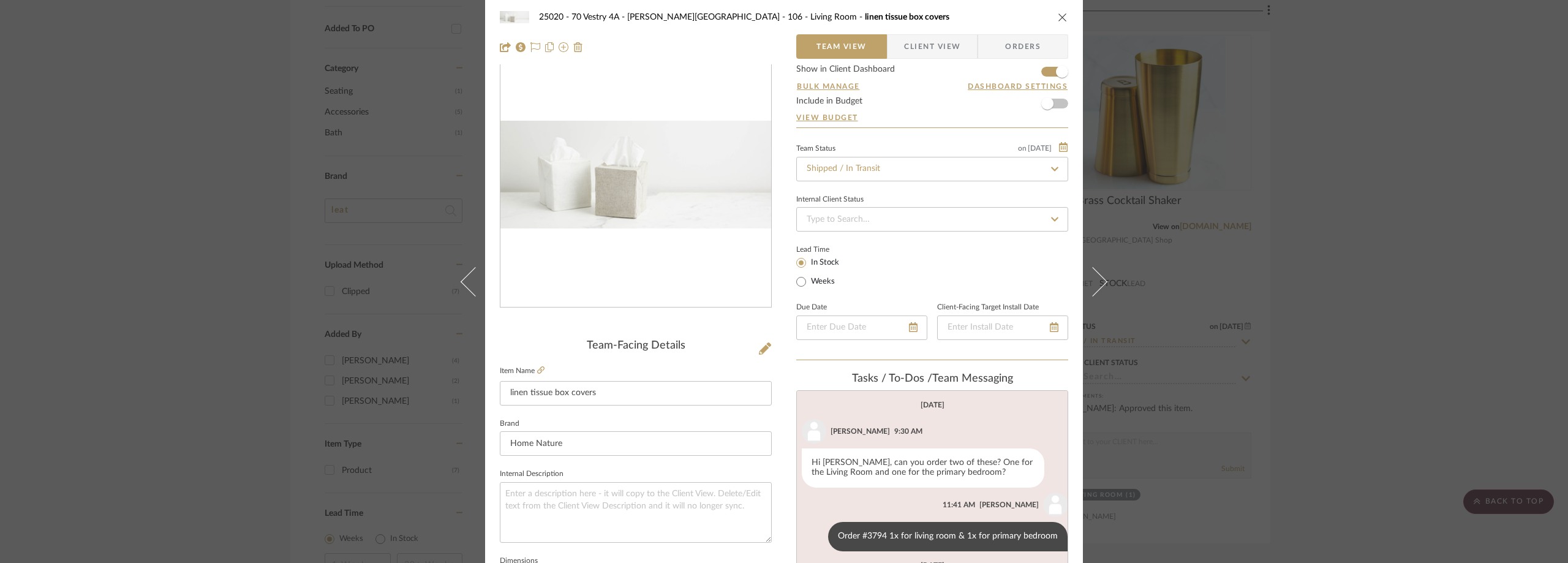
scroll to position [0, 0]
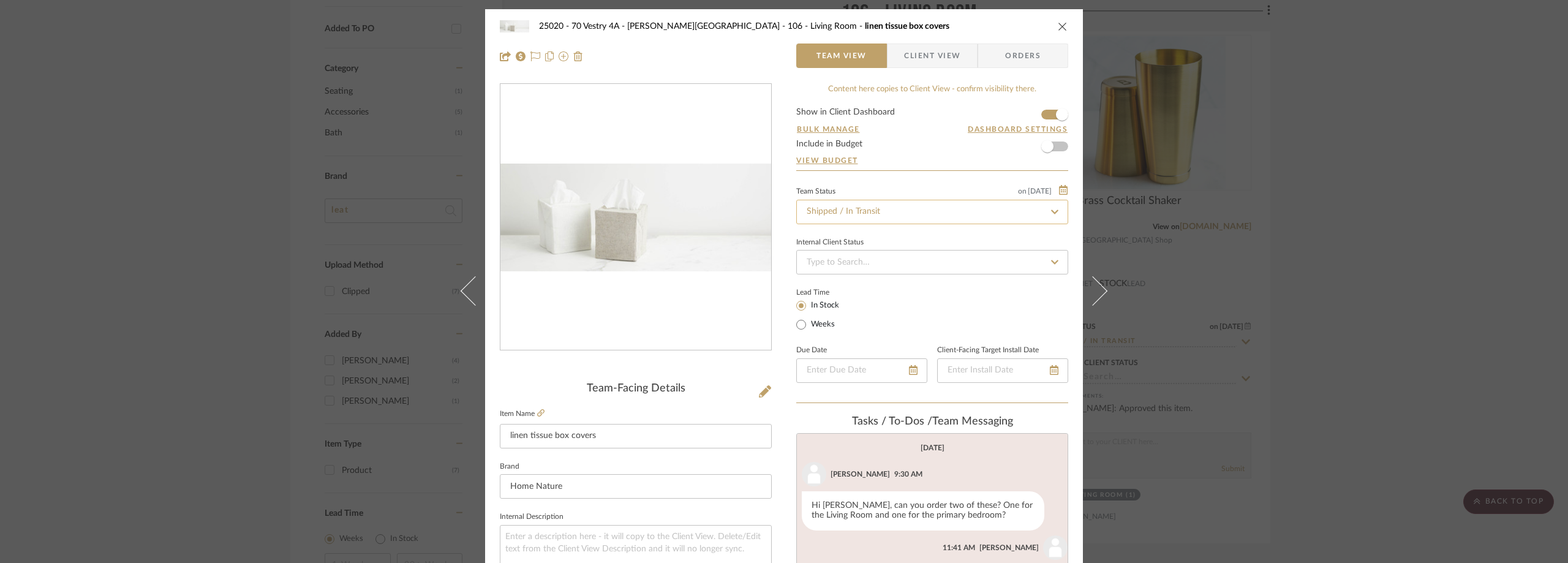
click at [883, 201] on input "Shipped / In Transit" at bounding box center [932, 212] width 272 height 25
type input "rece"
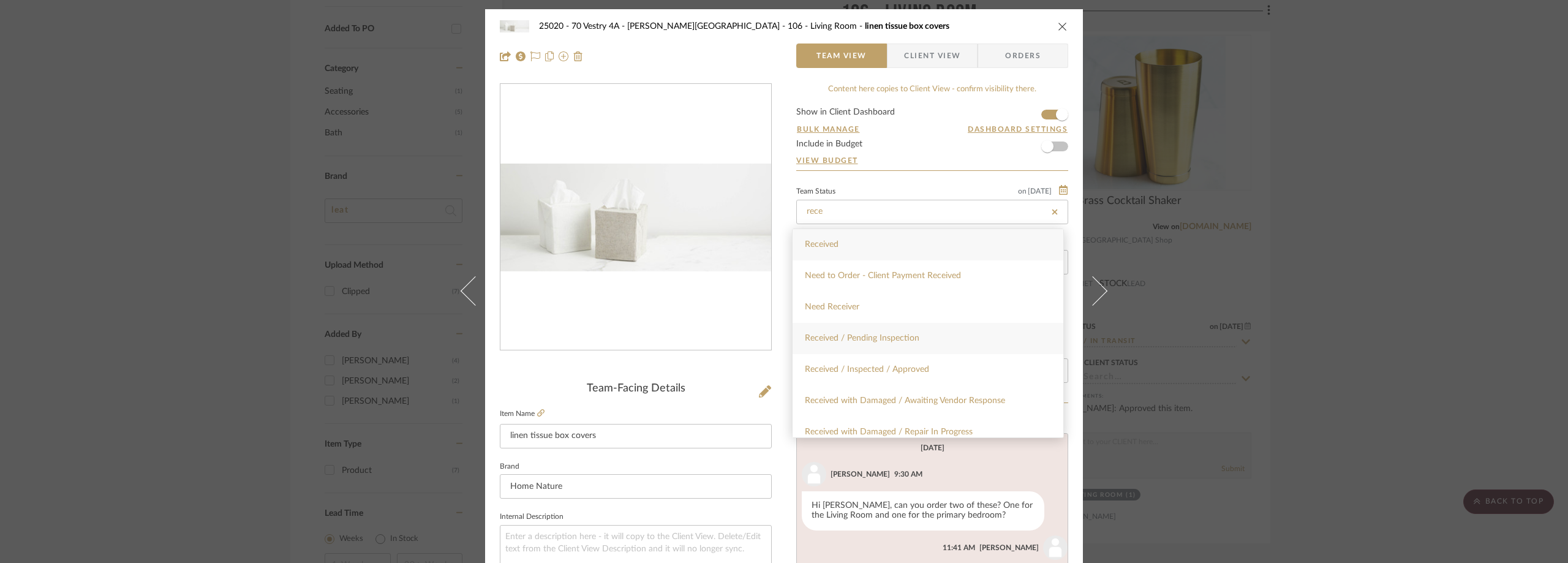
click at [914, 333] on div "Received / Pending Inspection" at bounding box center [928, 338] width 271 height 32
type input "9/2/2025"
type input "Received / Pending Inspection"
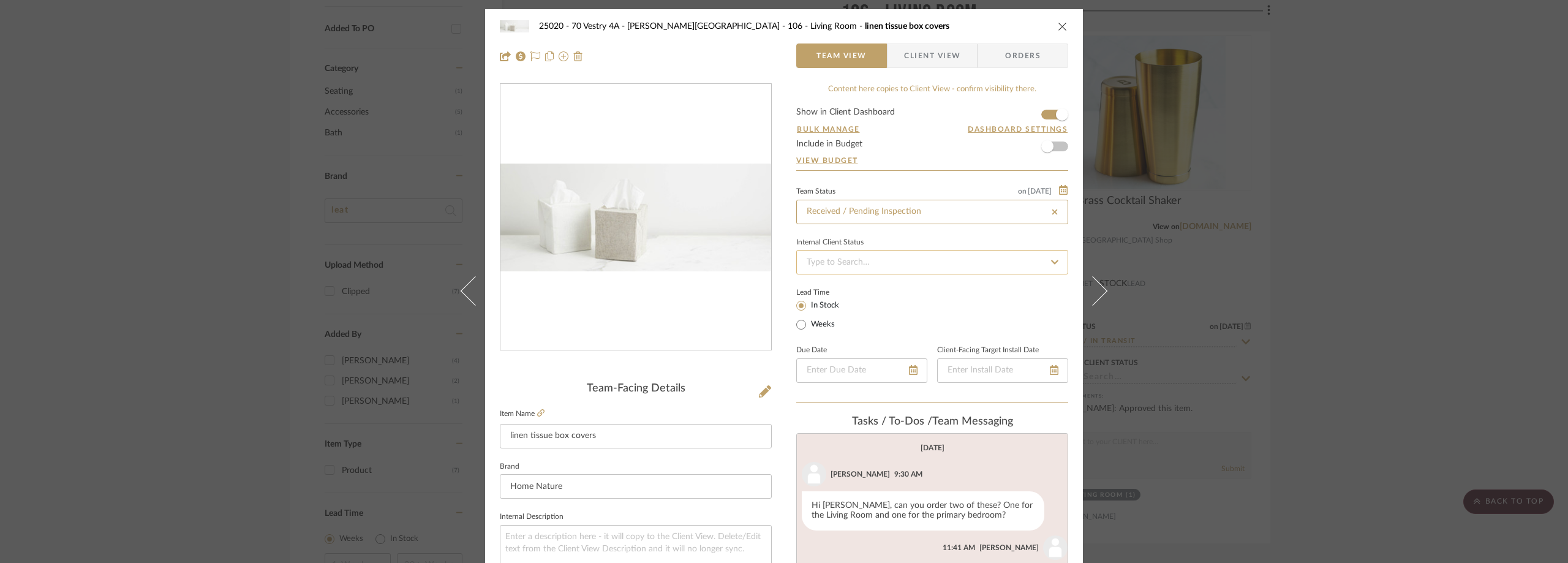
type input "9/2/2025"
type input "Received / Pending Inspection"
click at [913, 237] on div "Internal Client Status" at bounding box center [932, 254] width 272 height 41
click at [1383, 187] on div "25020 - 70 Vestry 4A - Grant-Stanleigh 106 - Living Room linen tissue box cover…" at bounding box center [784, 282] width 1568 height 563
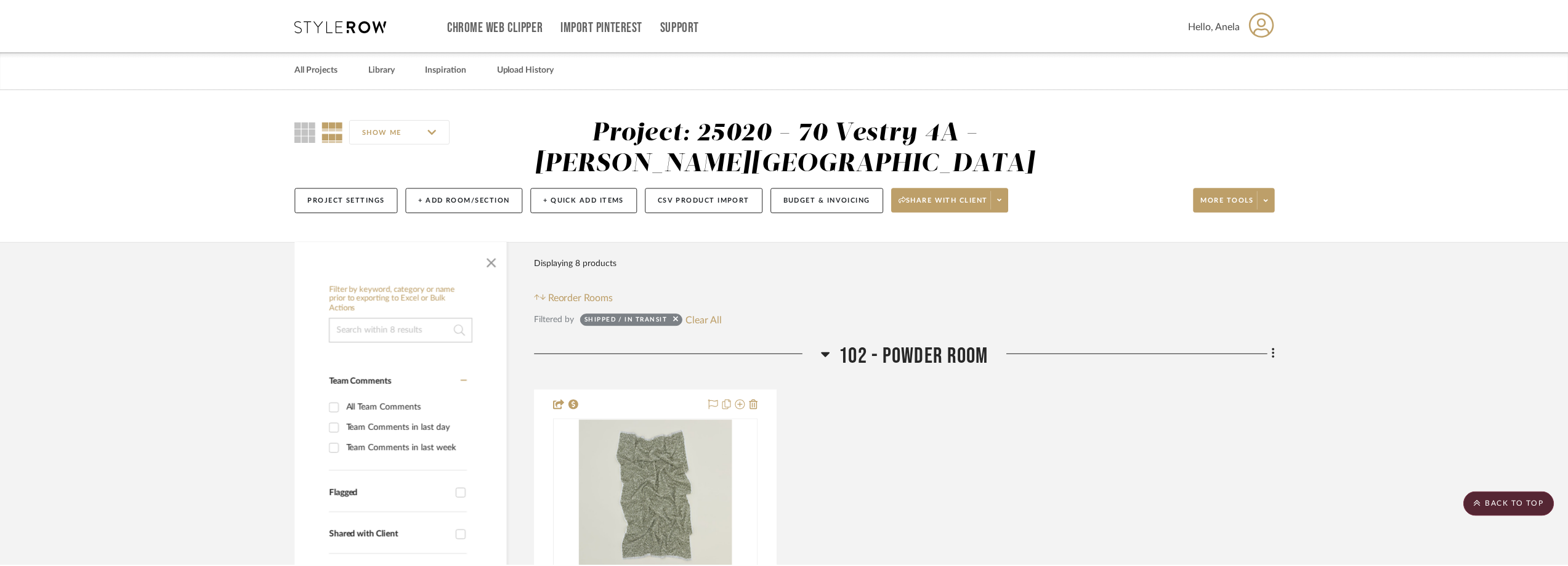
scroll to position [987, 0]
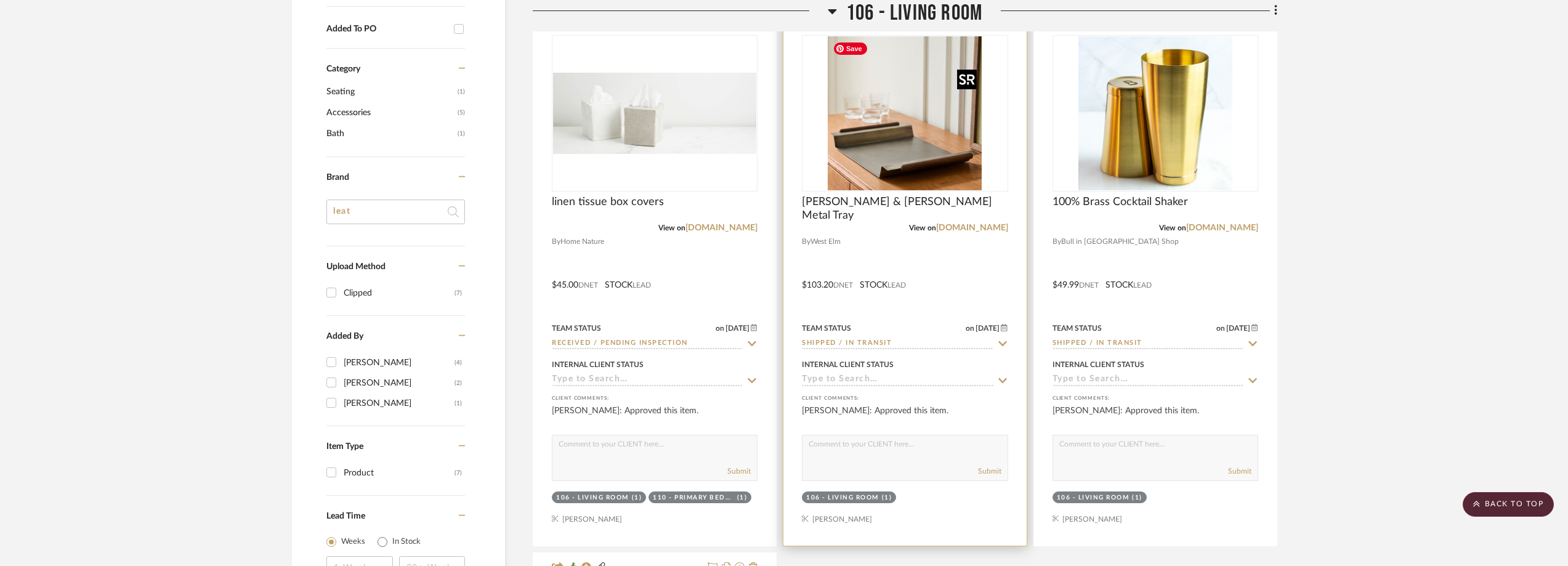
click at [933, 130] on img "0" at bounding box center [904, 114] width 154 height 154
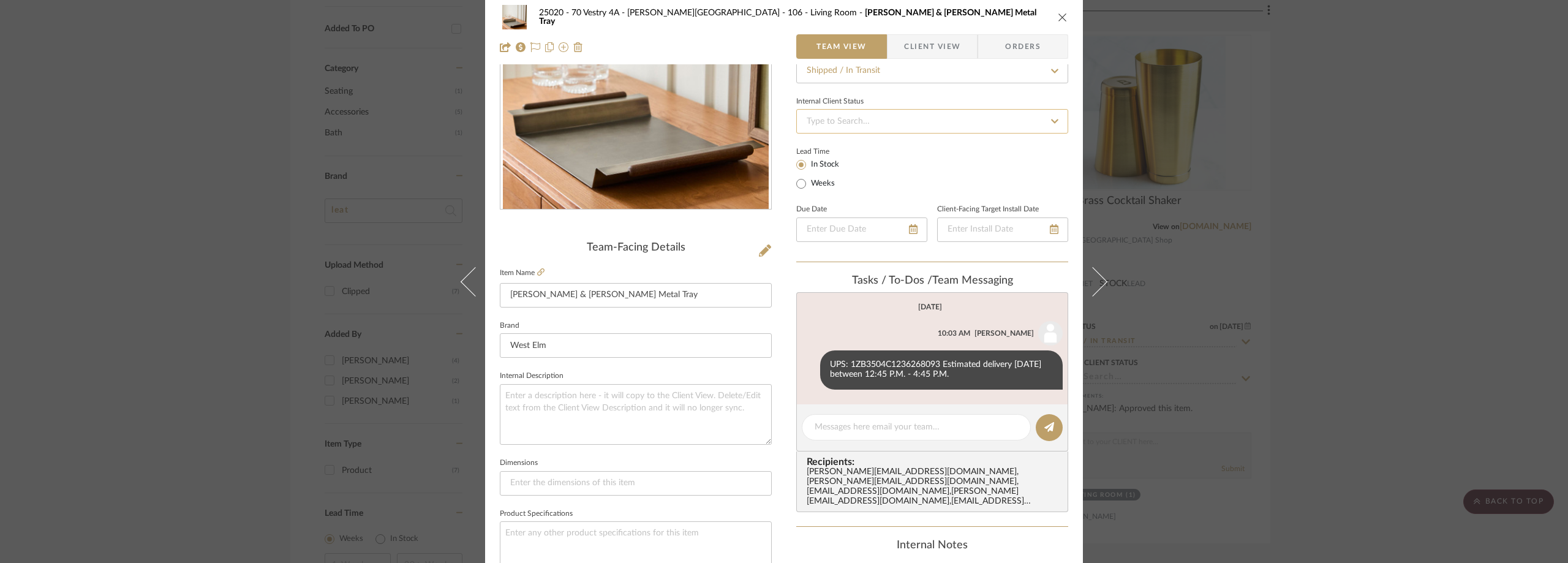
scroll to position [245, 0]
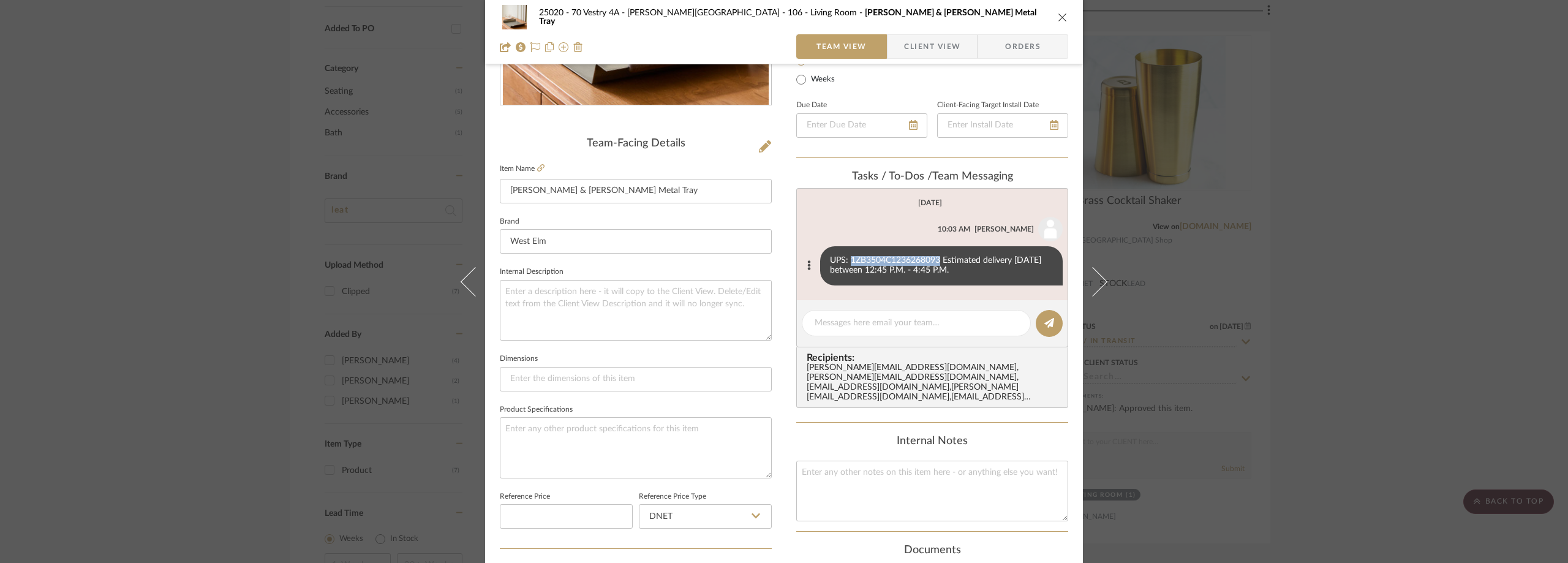
drag, startPoint x: 846, startPoint y: 260, endPoint x: 936, endPoint y: 263, distance: 90.0
click at [936, 263] on div "UPS: 1ZB3504C1236268093 Estimated delivery Friday, August 29 between 12:45 P.M.…" at bounding box center [942, 266] width 243 height 39
copy div "1ZB3504C1236268093"
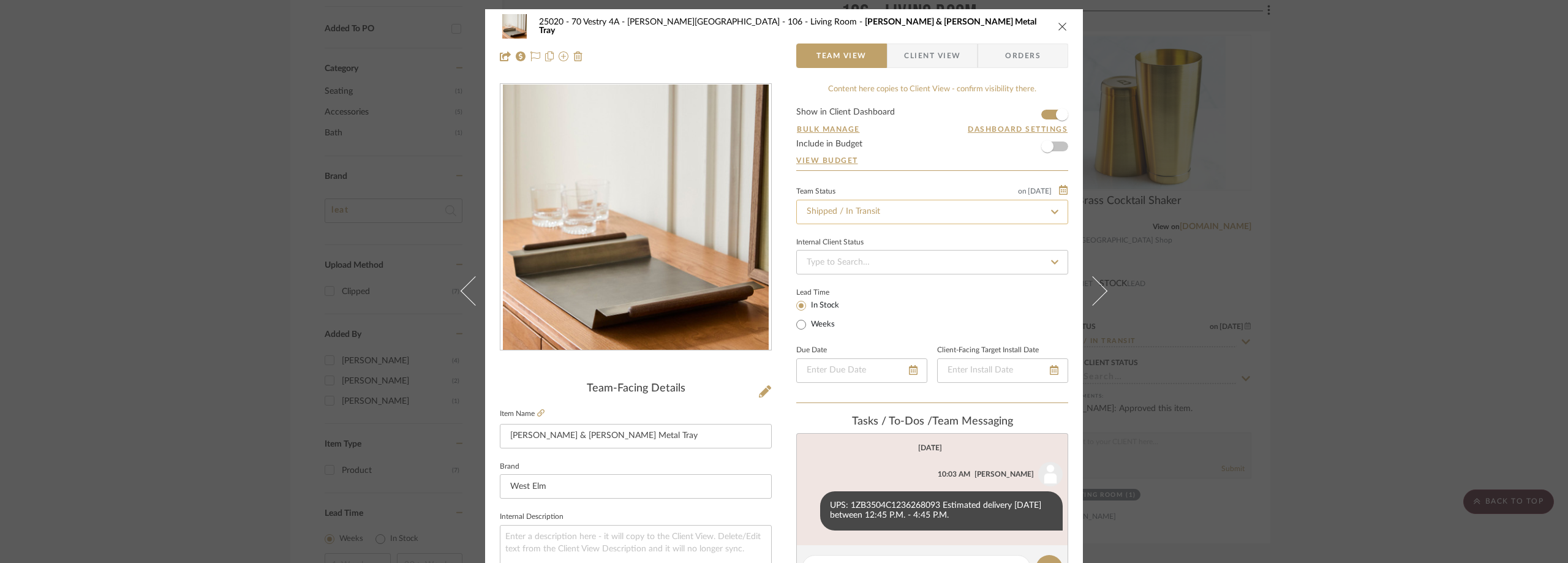
click at [884, 215] on input "Shipped / In Transit" at bounding box center [932, 212] width 272 height 25
type input "rece"
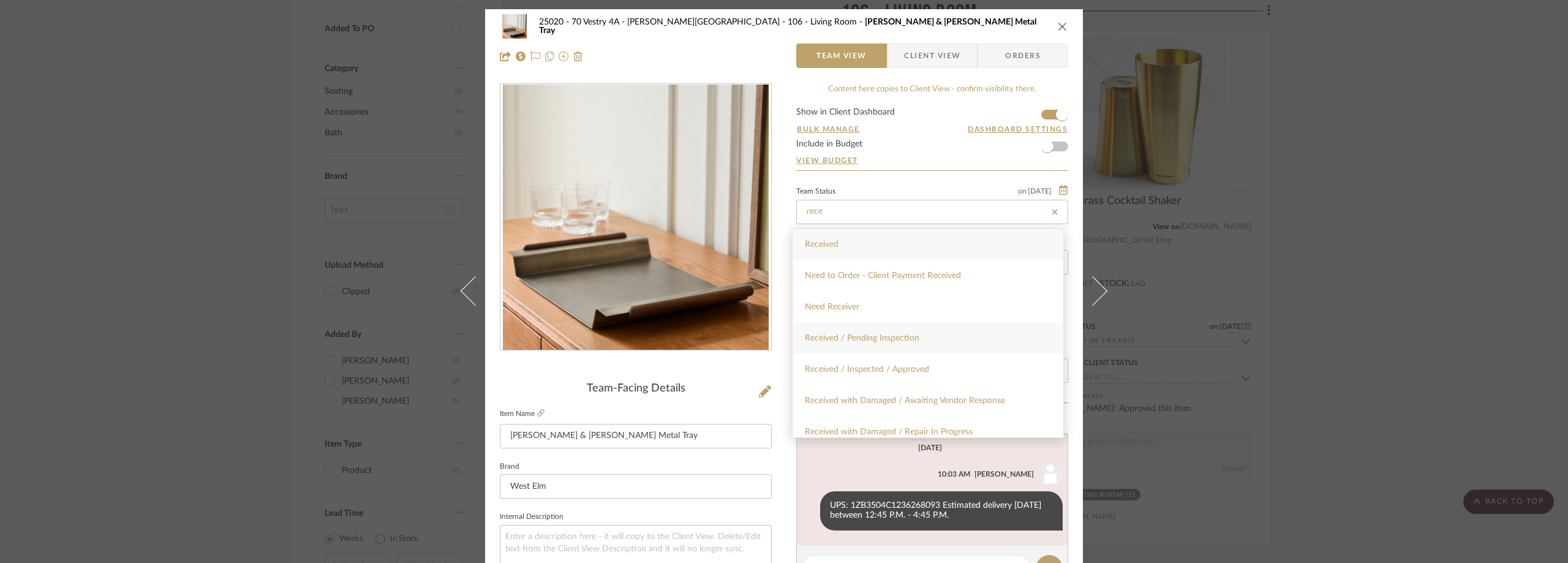
click at [902, 326] on div "Received / Pending Inspection" at bounding box center [928, 338] width 271 height 32
type input "9/2/2025"
type input "Received / Pending Inspection"
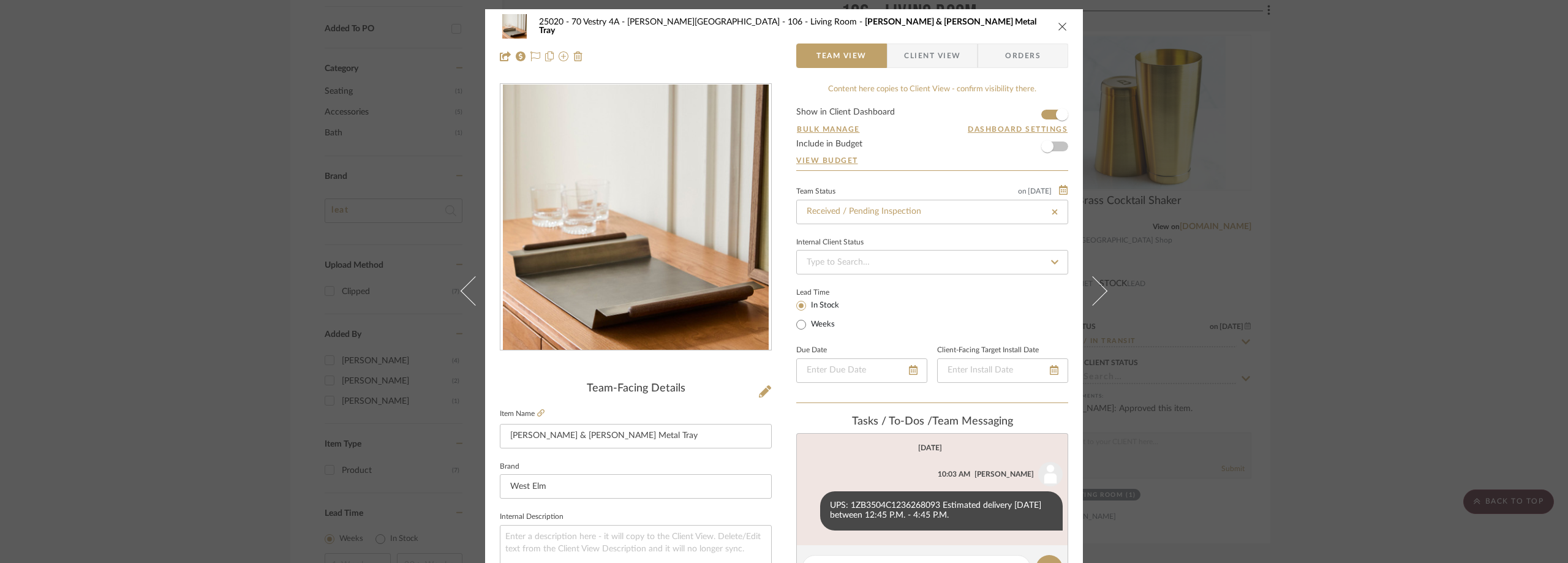
click at [900, 186] on div "Team Status on 9/2/2025" at bounding box center [932, 190] width 272 height 10
type input "9/2/2025"
type input "Received / Pending Inspection"
click at [1493, 168] on div "25020 - 70 Vestry 4A - Grant-Stanleigh 106 - Living Room Pierce & Ward Metal Tr…" at bounding box center [784, 282] width 1568 height 563
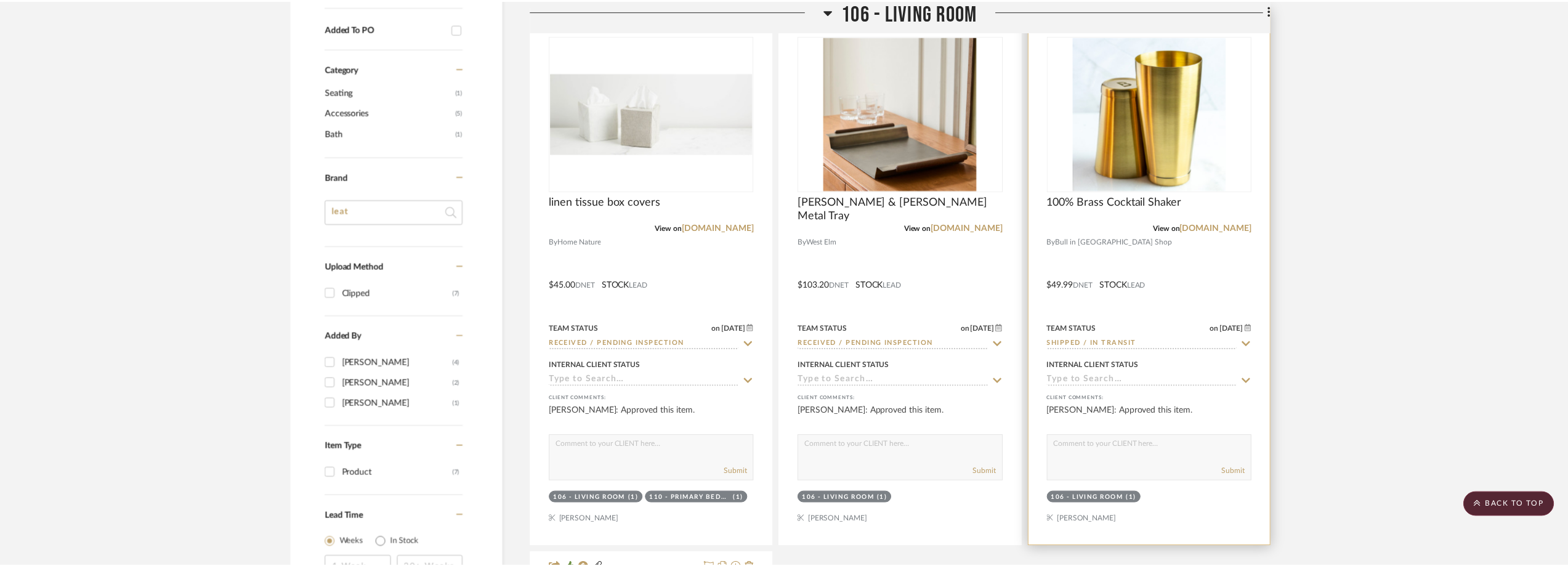
scroll to position [987, 0]
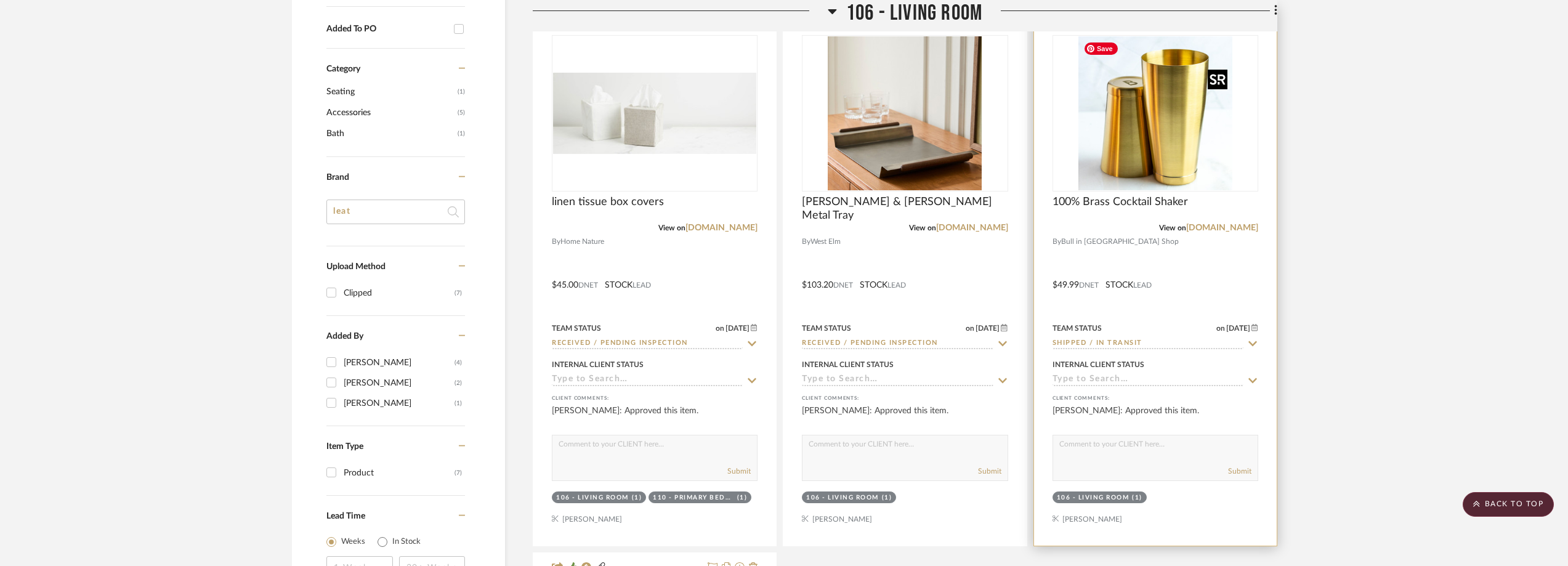
click at [1139, 155] on img "0" at bounding box center [1155, 114] width 154 height 154
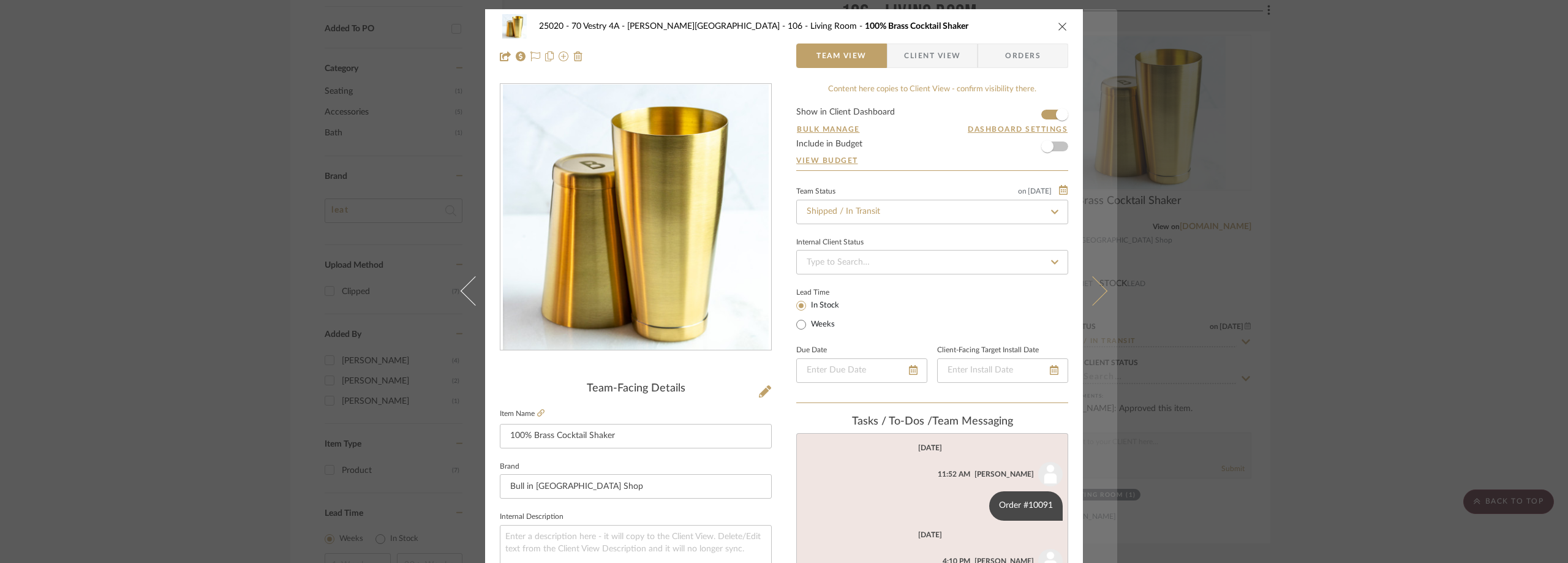
scroll to position [245, 0]
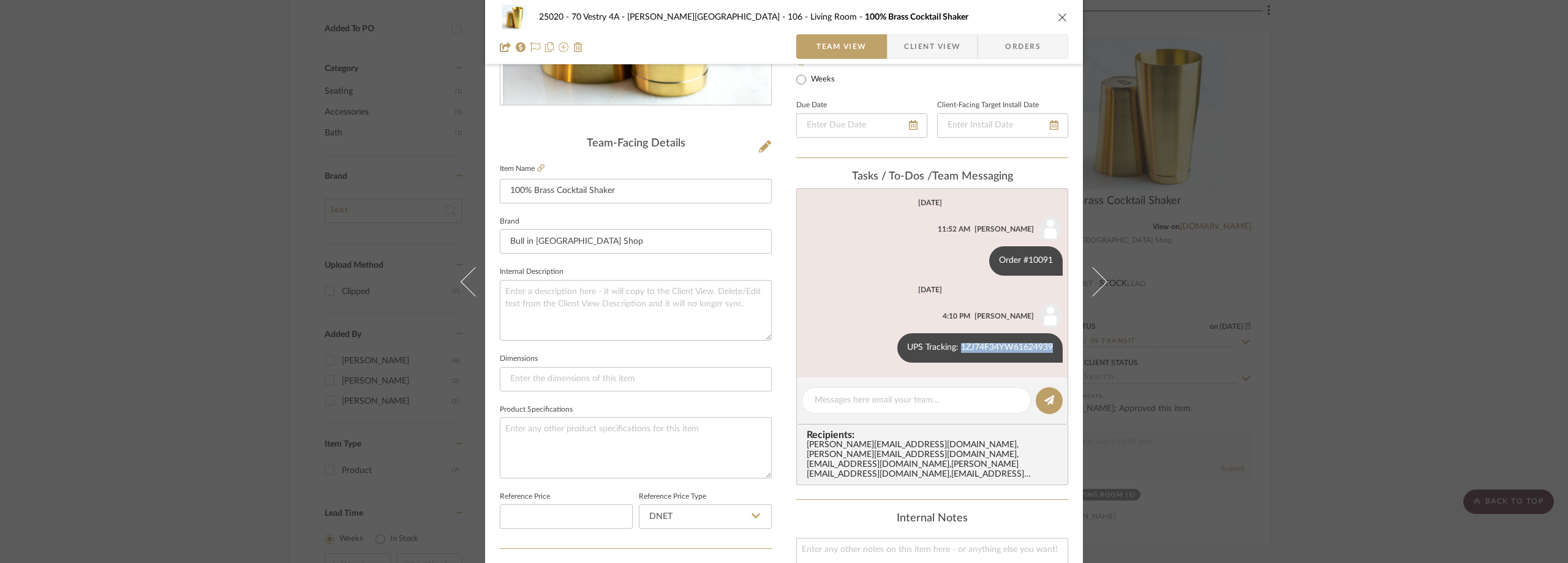
drag, startPoint x: 957, startPoint y: 345, endPoint x: 1061, endPoint y: 349, distance: 104.1
click at [1061, 349] on list-of-messages "August 25th, 2025 Anela Ivanovic 11:52 AM Order #10091 August 26th, 2025 Anela …" at bounding box center [932, 283] width 272 height 190
copy div "1ZJ74F34YW61624939"
click at [1265, 177] on div "25020 - 70 Vestry 4A - Grant-Stanleigh 106 - Living Room 100% Brass Cocktail Sh…" at bounding box center [784, 282] width 1568 height 563
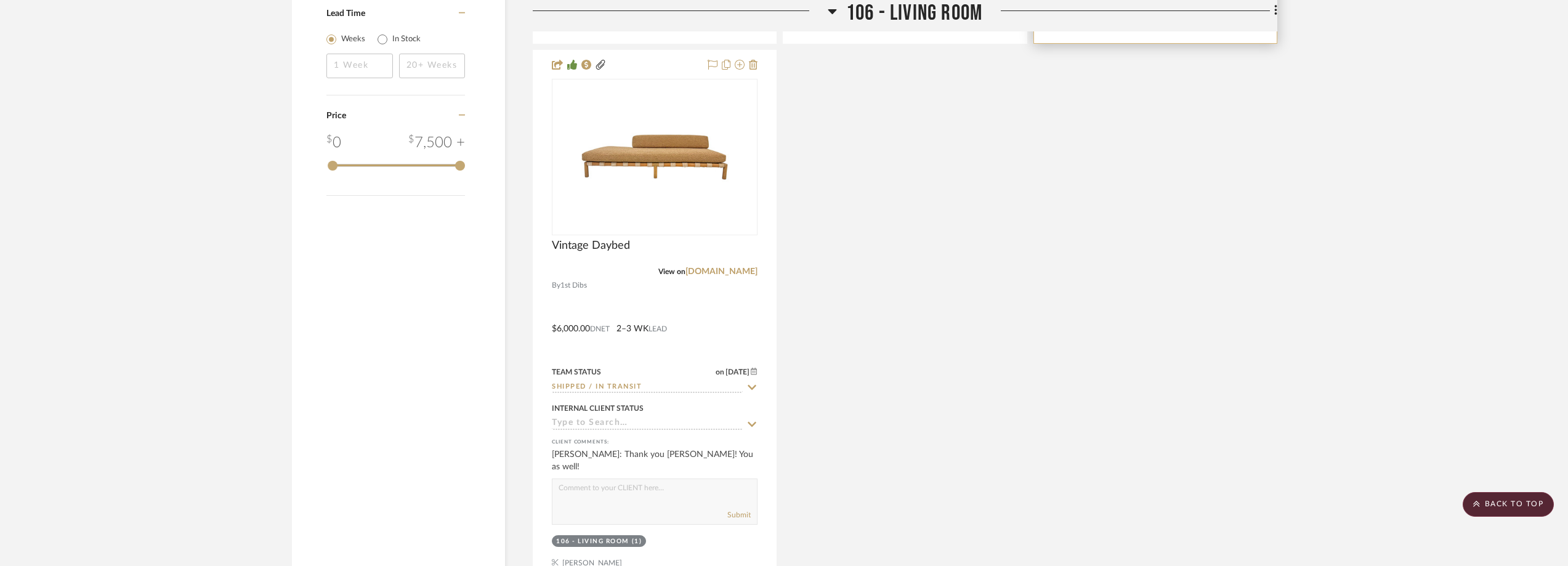
scroll to position [1541, 0]
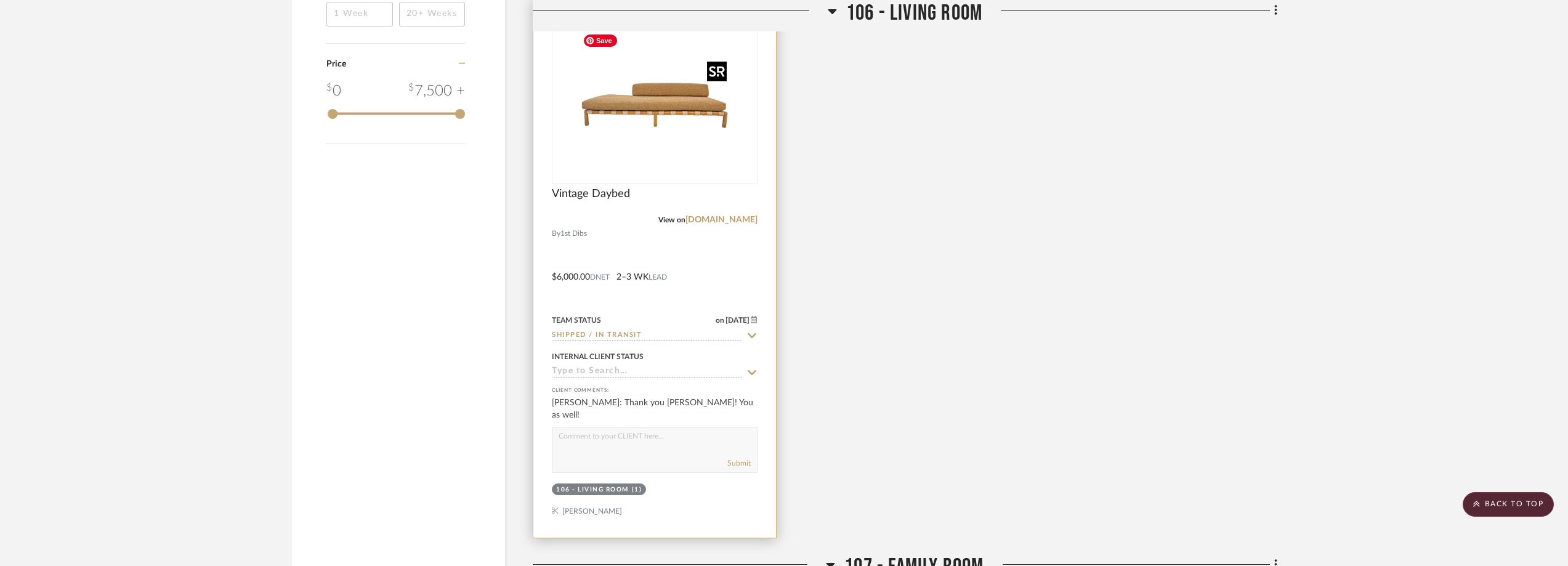
click at [0, 0] on img at bounding box center [0, 0] width 0 height 0
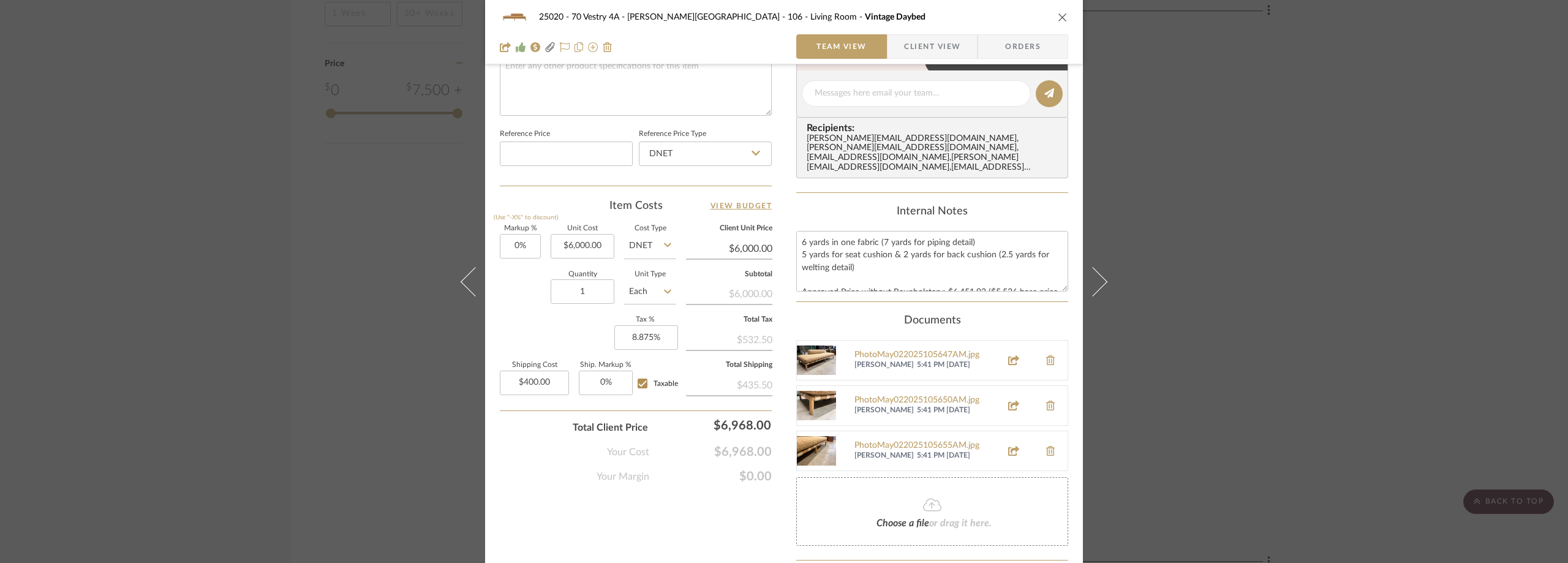
scroll to position [613, 0]
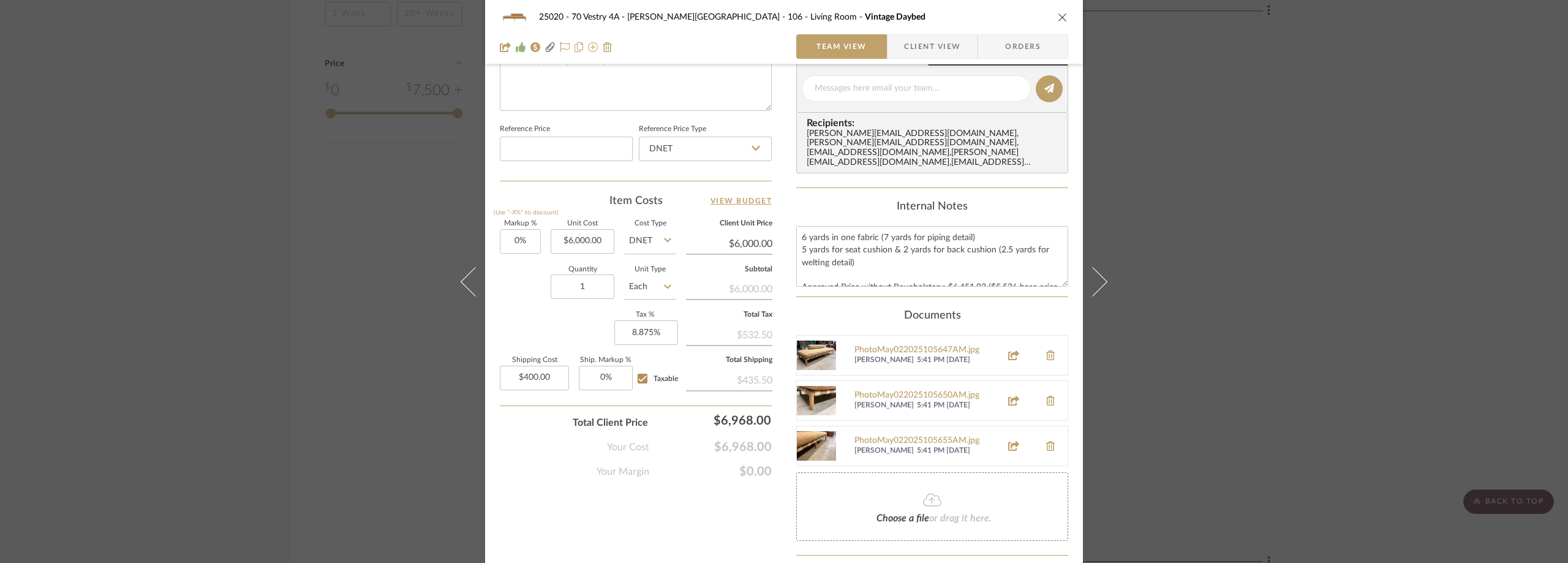
click at [1143, 240] on div "25020 - 70 Vestry 4A - Grant-Stanleigh 106 - Living Room Vintage Daybed Team Vi…" at bounding box center [784, 282] width 1568 height 563
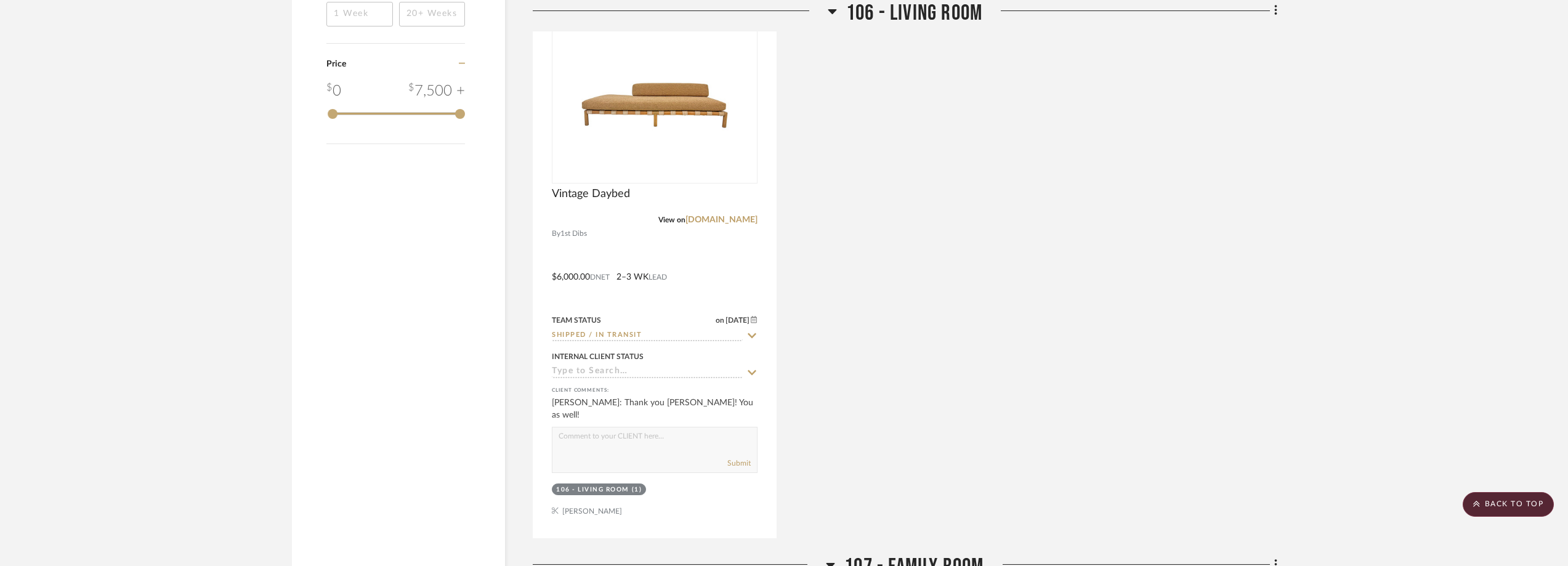
scroll to position [2095, 0]
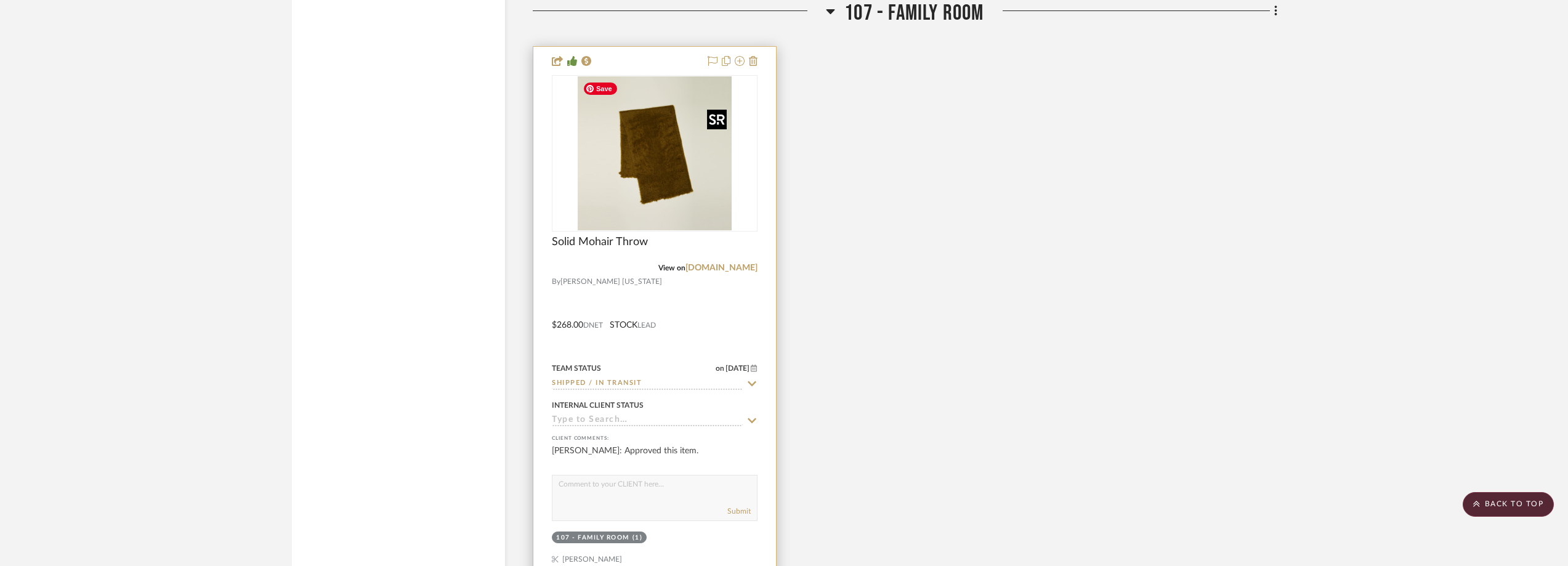
click at [0, 0] on img at bounding box center [0, 0] width 0 height 0
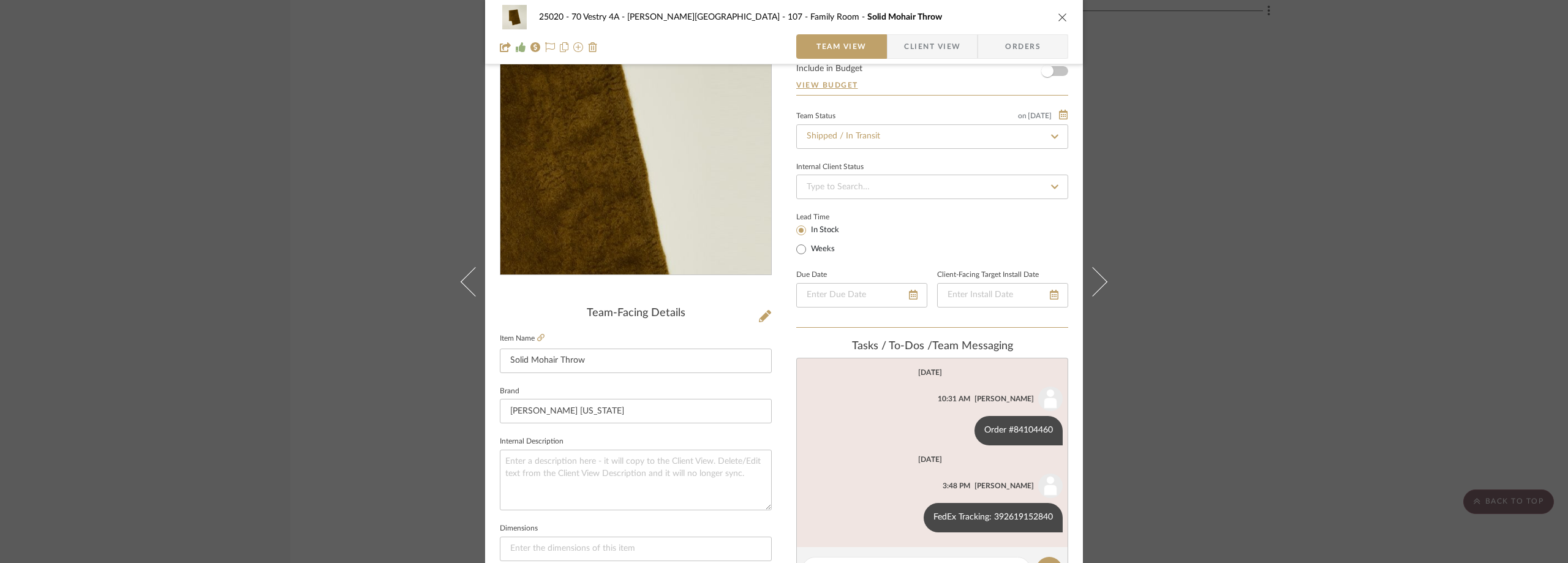
scroll to position [184, 0]
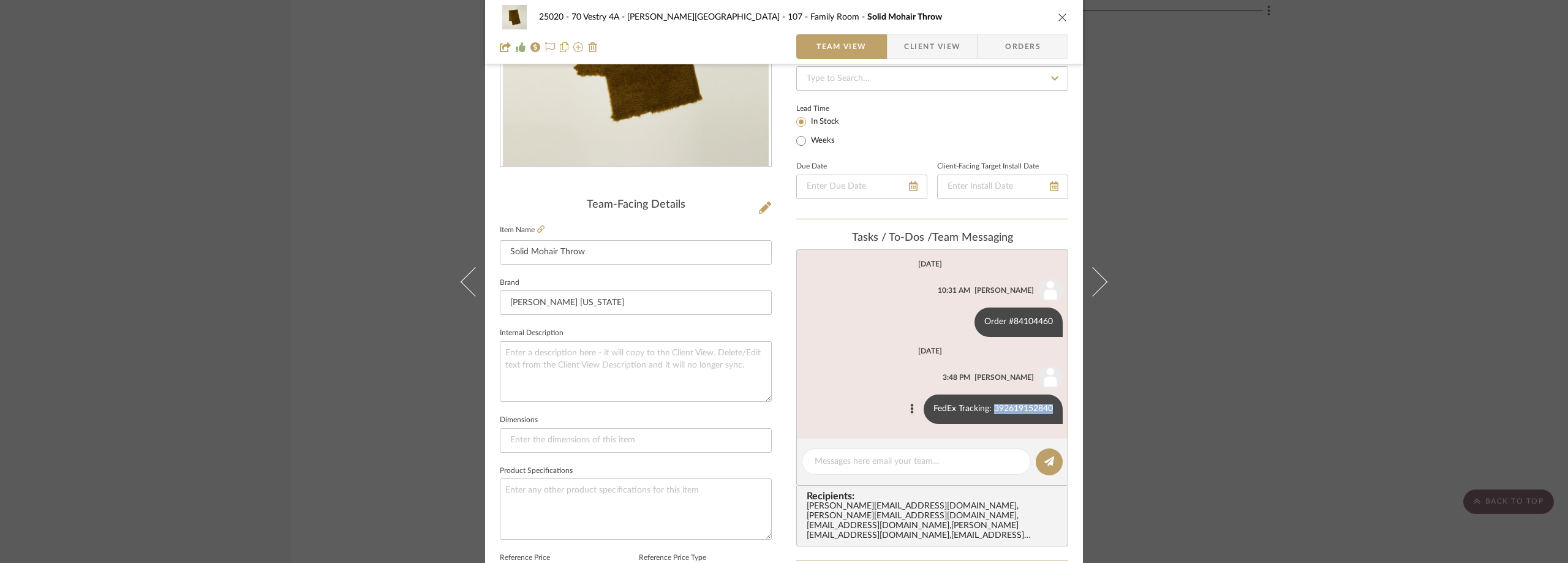
drag, startPoint x: 989, startPoint y: 409, endPoint x: 1058, endPoint y: 413, distance: 69.1
click at [1058, 413] on div "FedEx Tracking: 392619152840" at bounding box center [993, 409] width 139 height 29
copy div "392619152840"
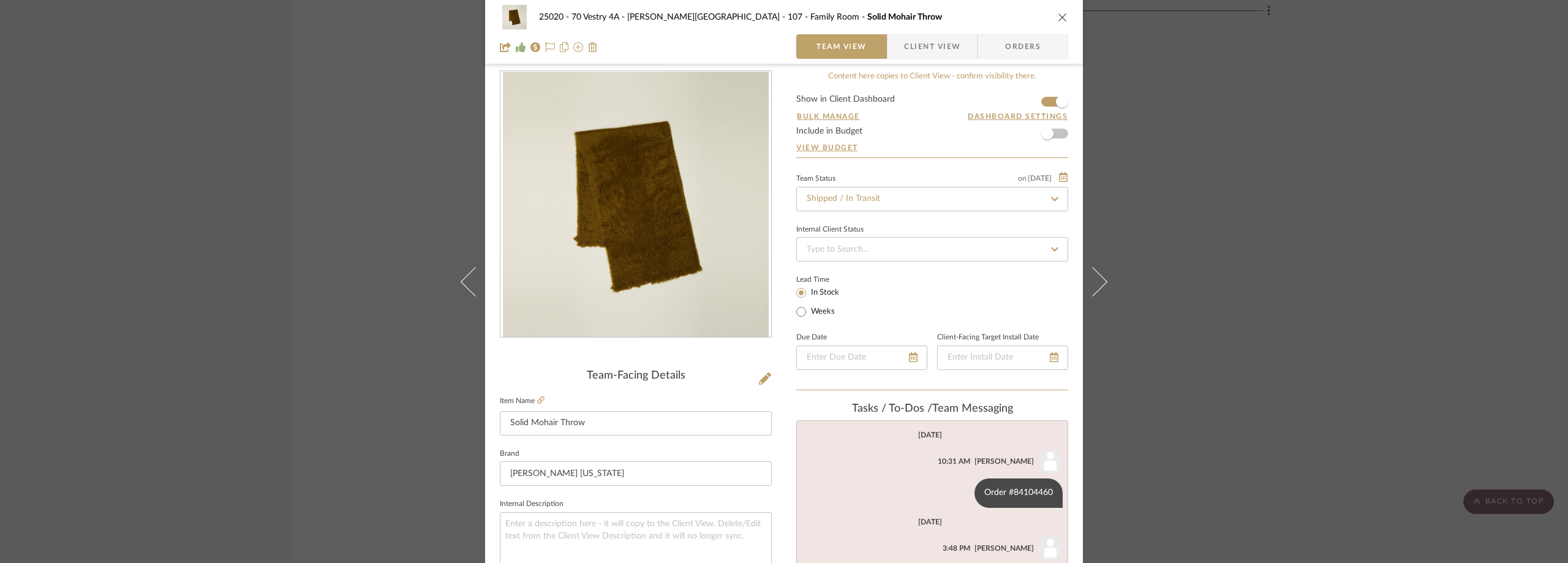
scroll to position [0, 0]
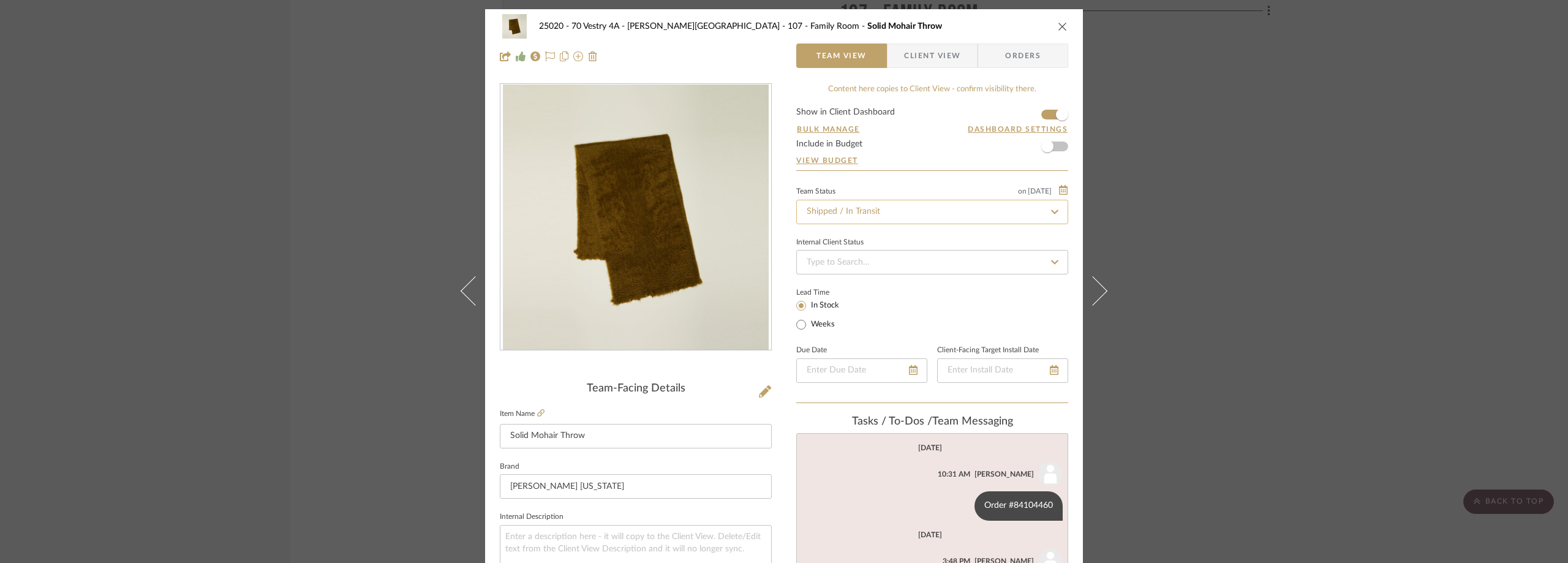
click at [843, 218] on input "Shipped / In Transit" at bounding box center [932, 212] width 272 height 25
type input "rece"
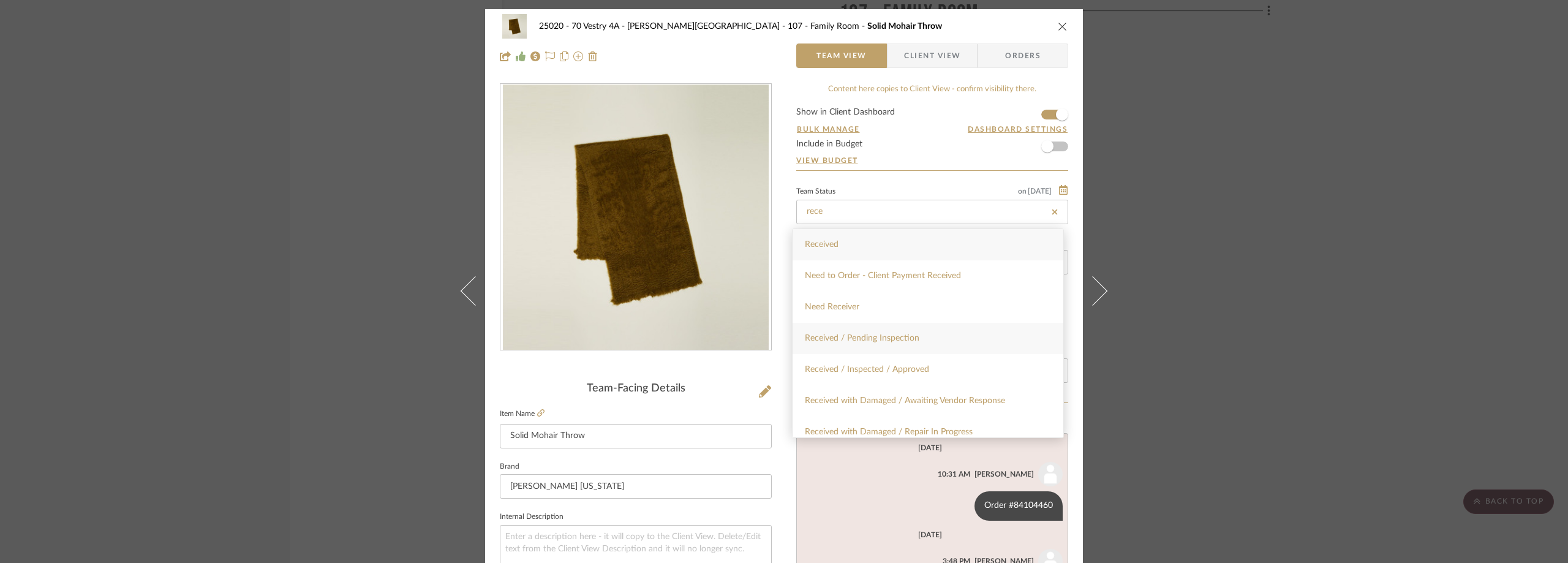
click at [903, 336] on span "Received / Pending Inspection" at bounding box center [862, 338] width 114 height 8
type input "9/2/2025"
type input "Received / Pending Inspection"
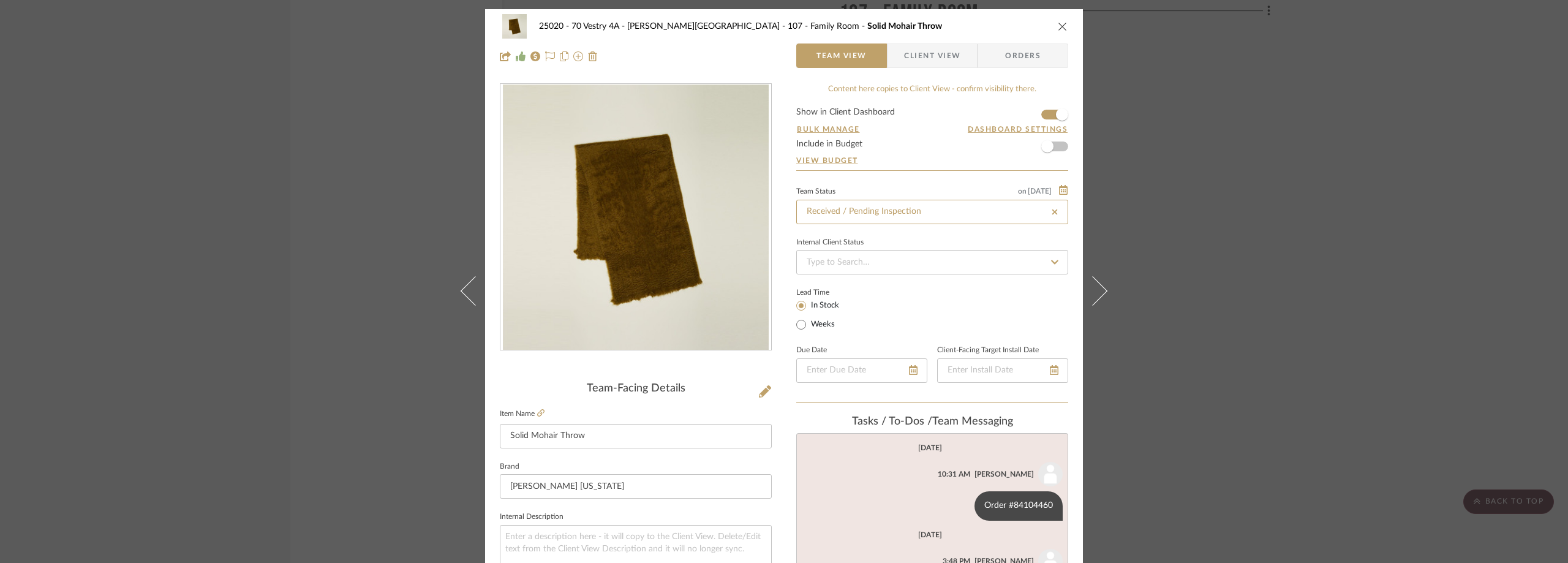
type input "9/2/2025"
type input "Received / Pending Inspection"
click at [953, 314] on div "Lead Time In Stock Weeks" at bounding box center [932, 308] width 272 height 48
click at [1282, 268] on div "25020 - 70 Vestry 4A - Grant-Stanleigh 107 - Family Room Solid Mohair Throw Tea…" at bounding box center [784, 282] width 1568 height 563
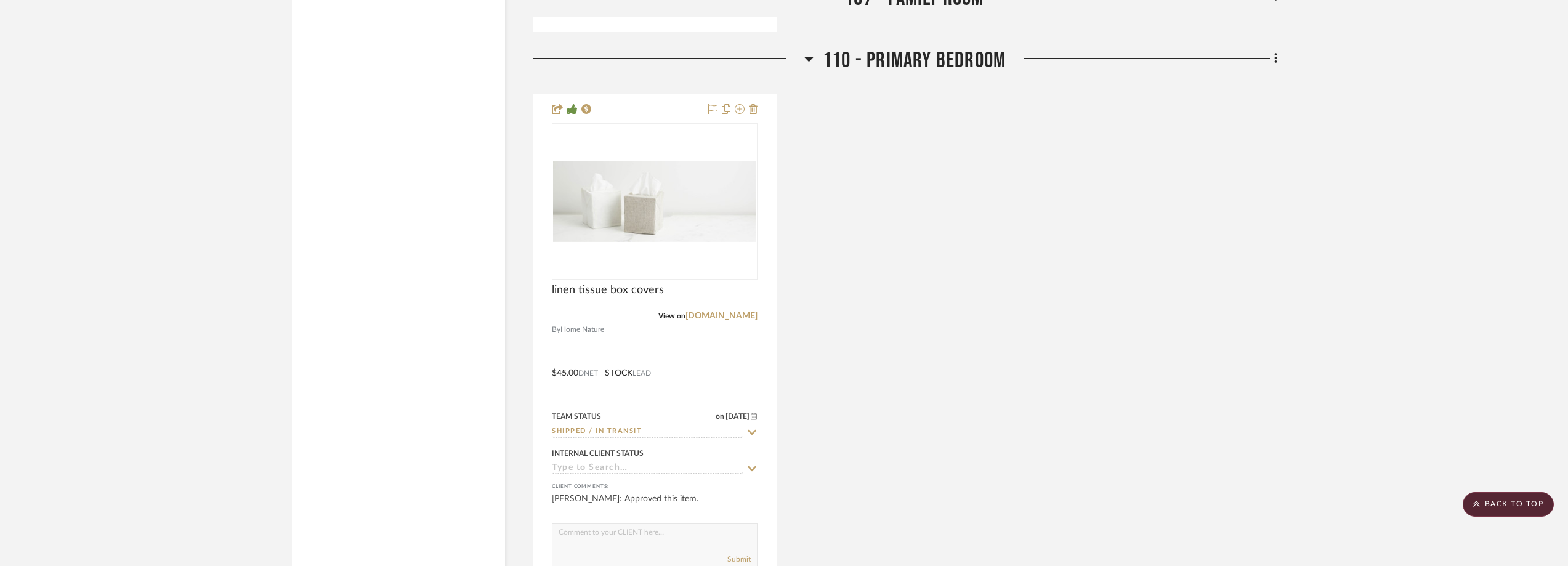
scroll to position [2711, 0]
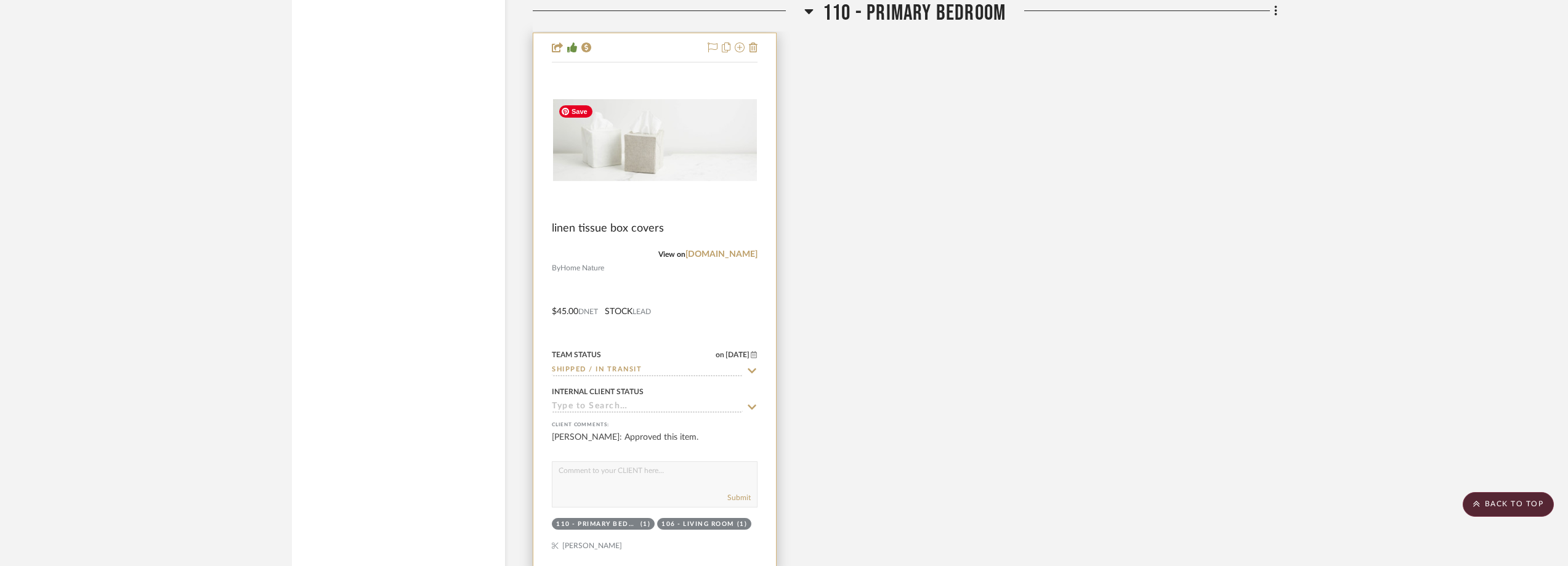
click at [0, 0] on img at bounding box center [0, 0] width 0 height 0
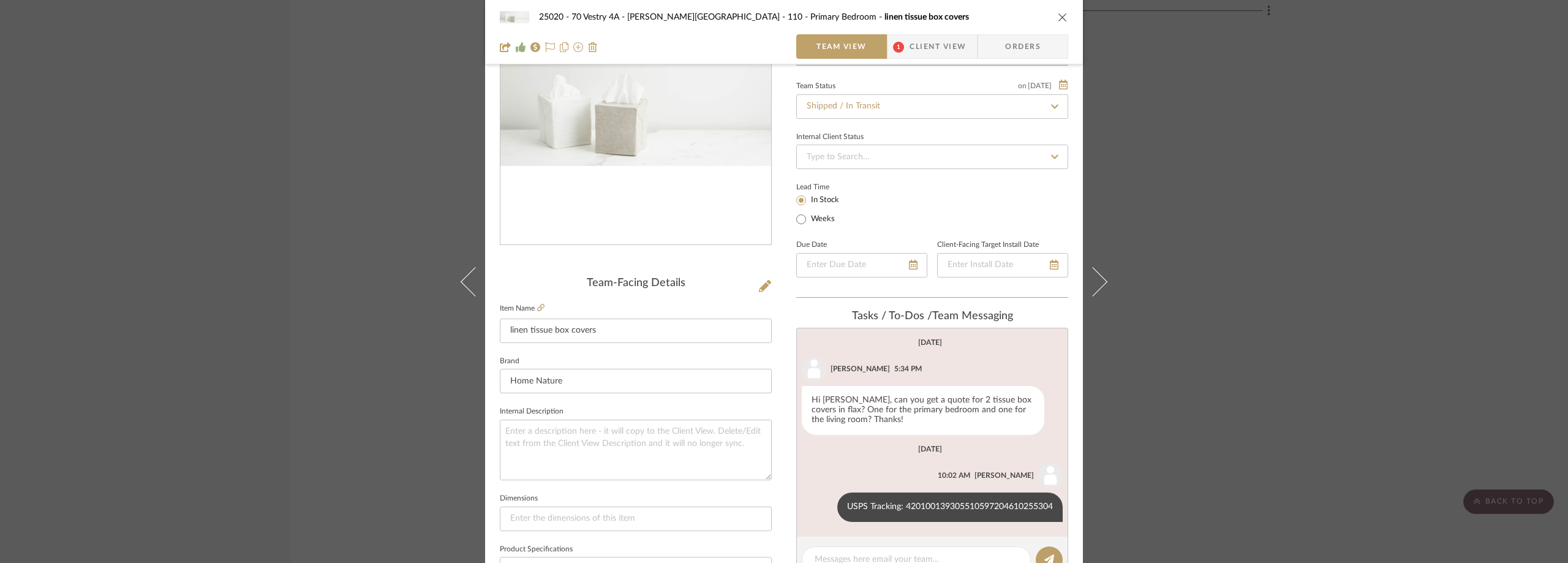
scroll to position [184, 0]
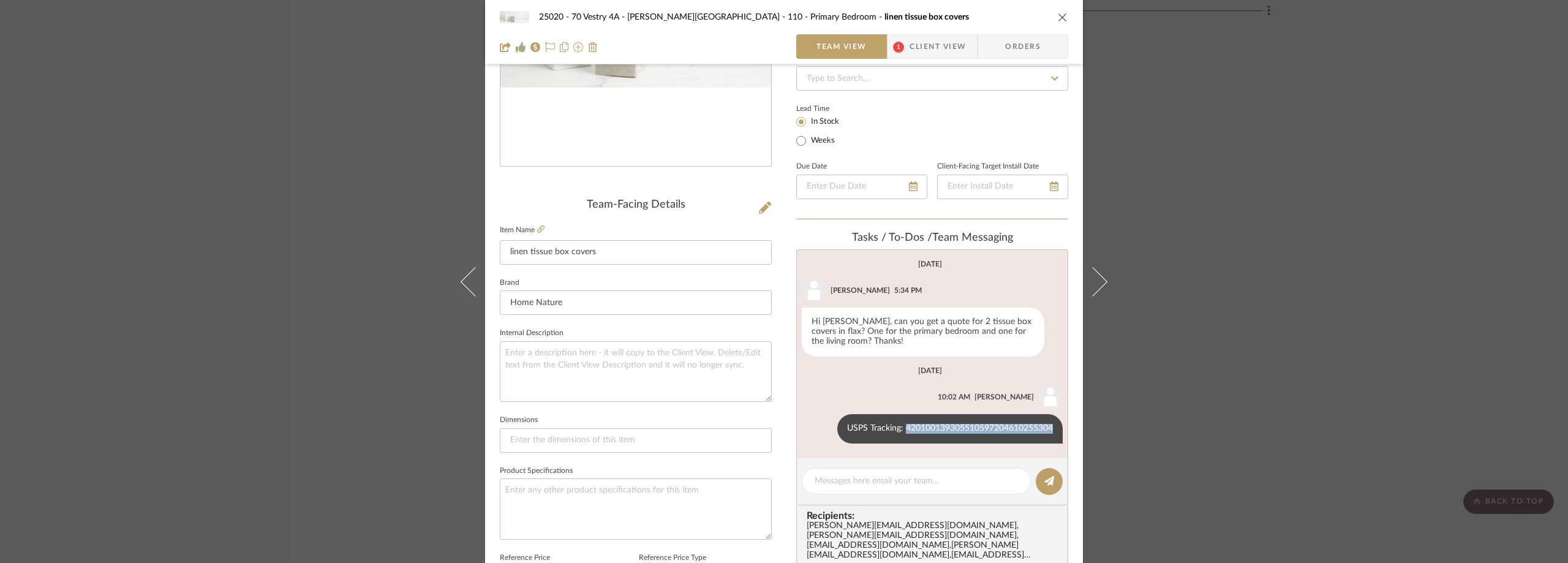
drag, startPoint x: 899, startPoint y: 430, endPoint x: 1062, endPoint y: 432, distance: 163.0
click at [1062, 432] on list-of-messages "June 30th, 2025 Lauren Passaro 5:34 PM Hi Anela, can you get a quote for 2 tiss…" at bounding box center [932, 354] width 272 height 209
copy div "420100139305510597204610255304"
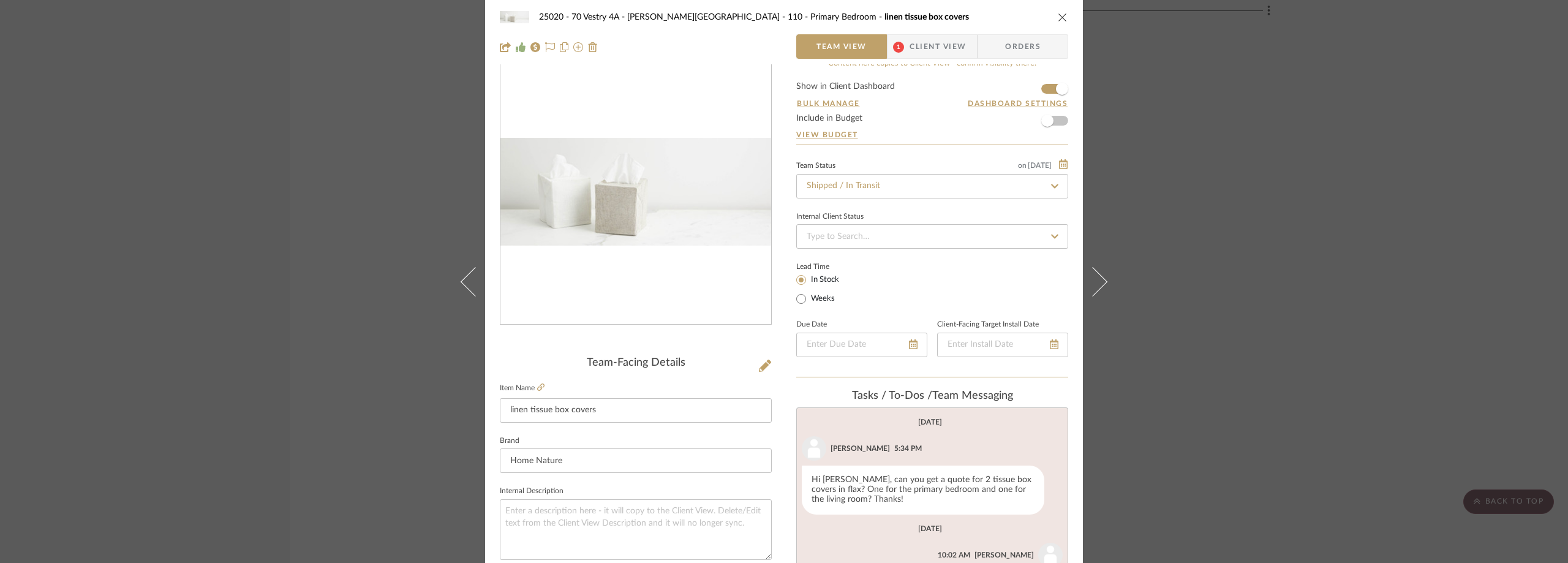
scroll to position [0, 0]
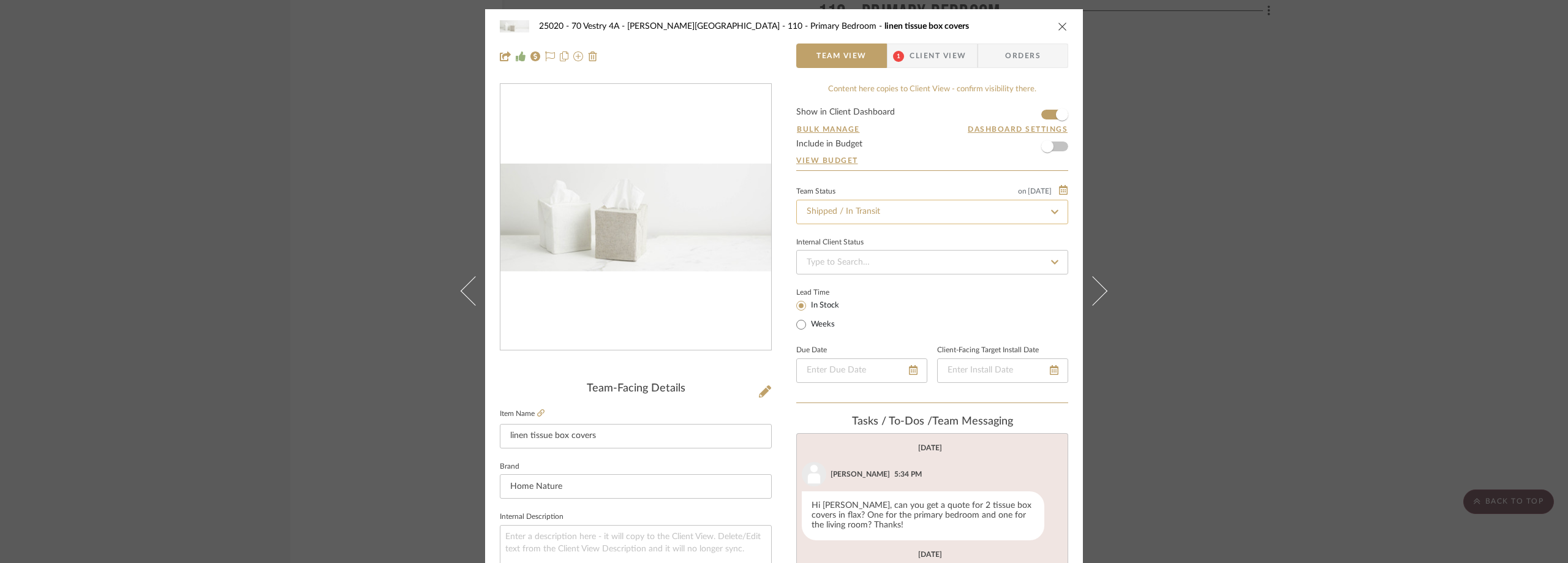
click at [875, 215] on input "Shipped / In Transit" at bounding box center [932, 212] width 272 height 25
type input "rece"
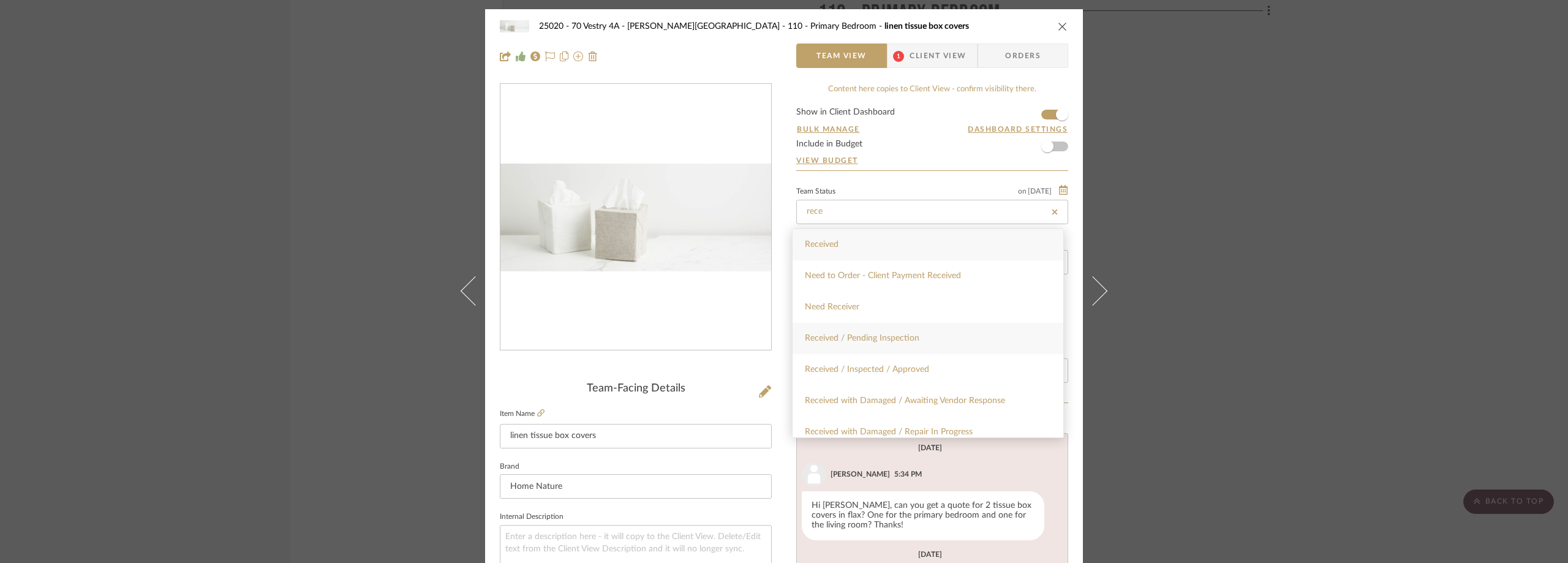
click at [885, 326] on div "Received / Pending Inspection" at bounding box center [928, 338] width 271 height 32
type input "9/2/2025"
type input "Received / Pending Inspection"
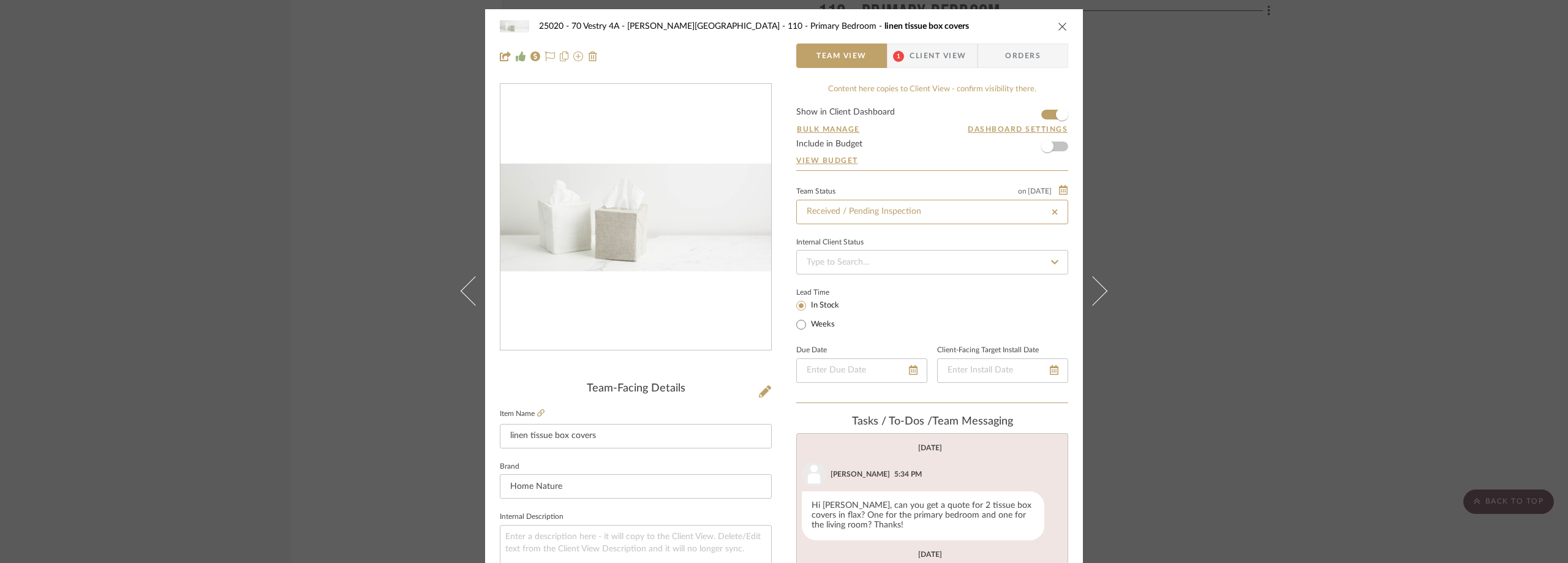
type input "9/2/2025"
type input "Received / Pending Inspection"
click at [902, 319] on div "Lead Time In Stock Weeks" at bounding box center [932, 308] width 272 height 48
click at [1220, 225] on div "25020 - 70 Vestry 4A - Grant-Stanleigh 110 - Primary Bedroom linen tissue box c…" at bounding box center [784, 282] width 1568 height 563
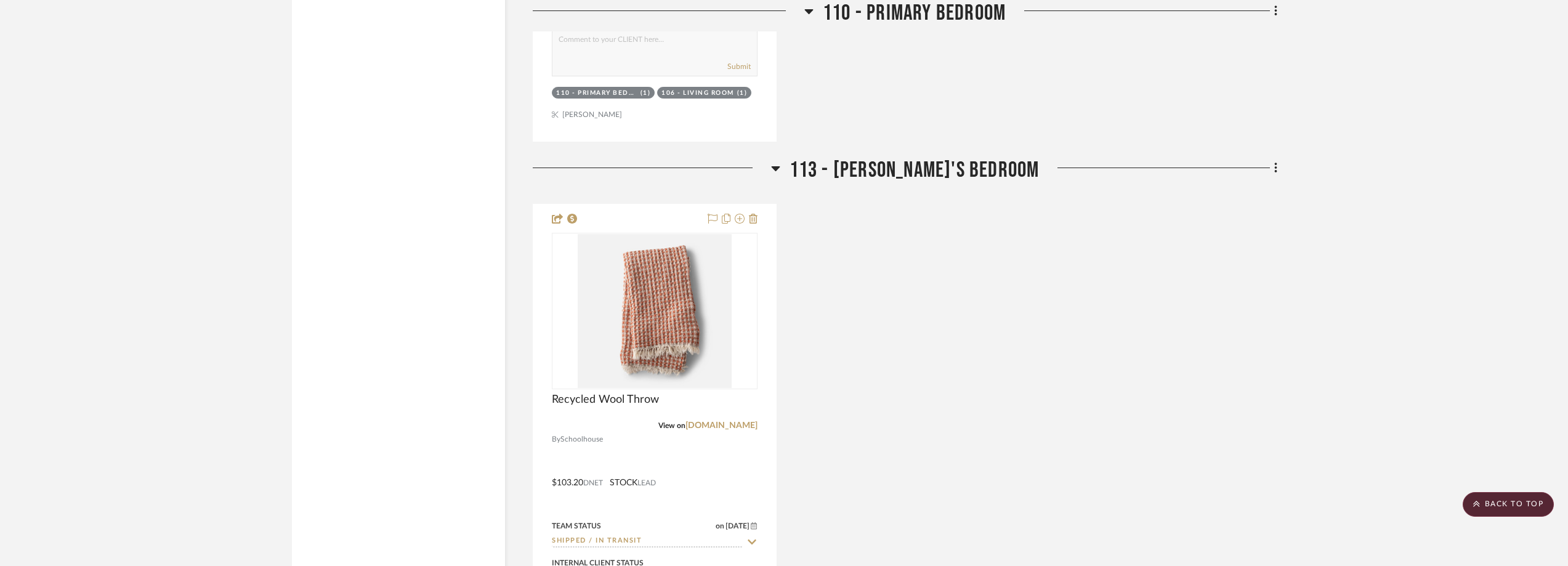
scroll to position [3266, 0]
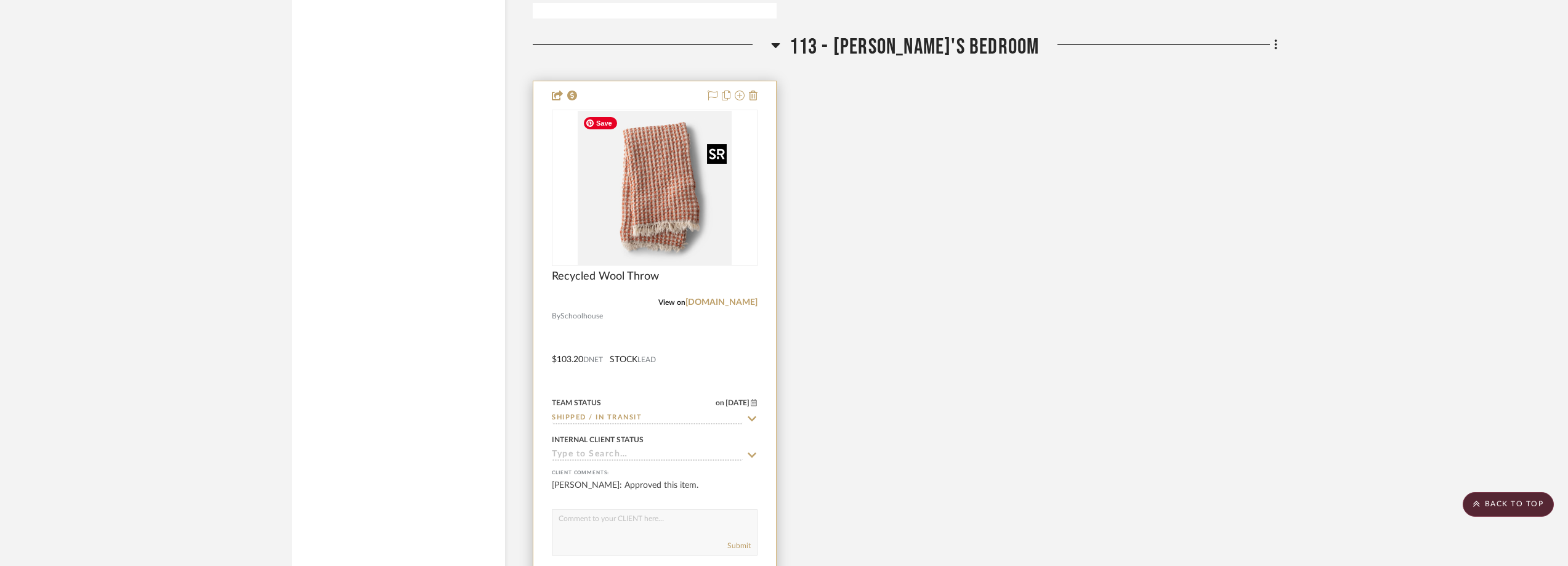
click at [0, 0] on img at bounding box center [0, 0] width 0 height 0
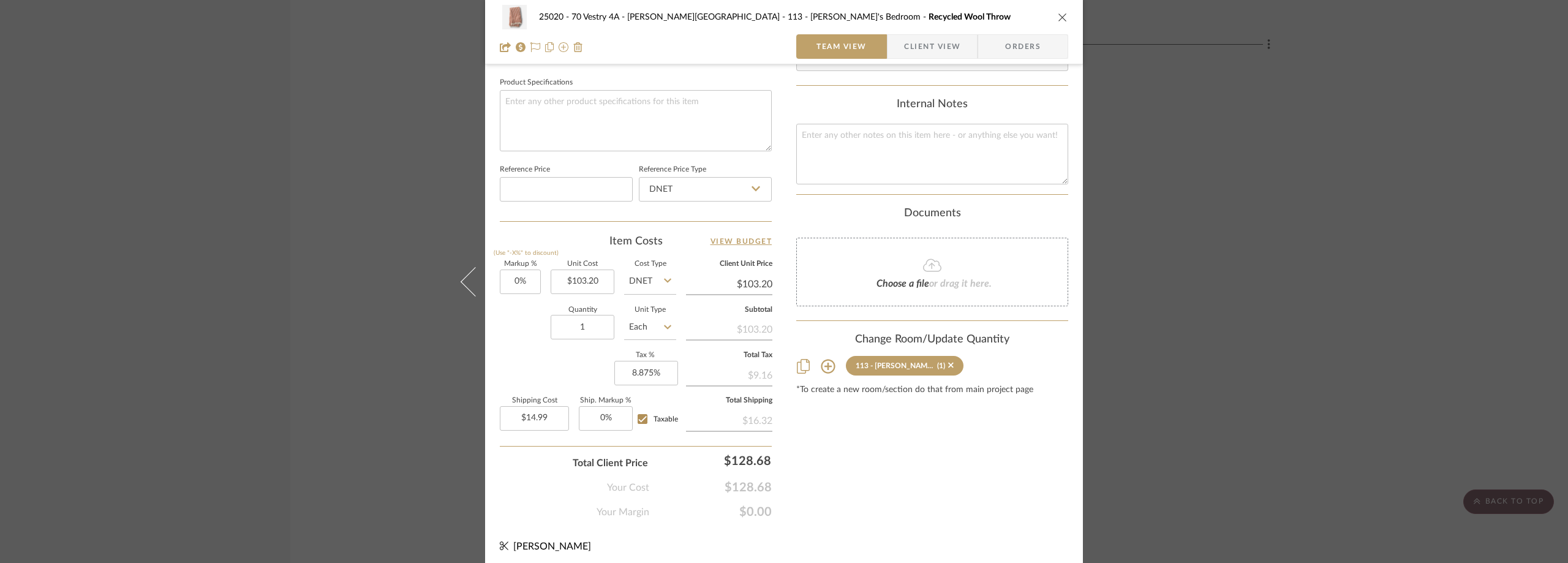
scroll to position [578, 0]
click at [1216, 225] on div "25020 - 70 Vestry 4A - Grant-Stanleigh 113 - Vivian's Bedroom Recycled Wool Thr…" at bounding box center [784, 282] width 1568 height 563
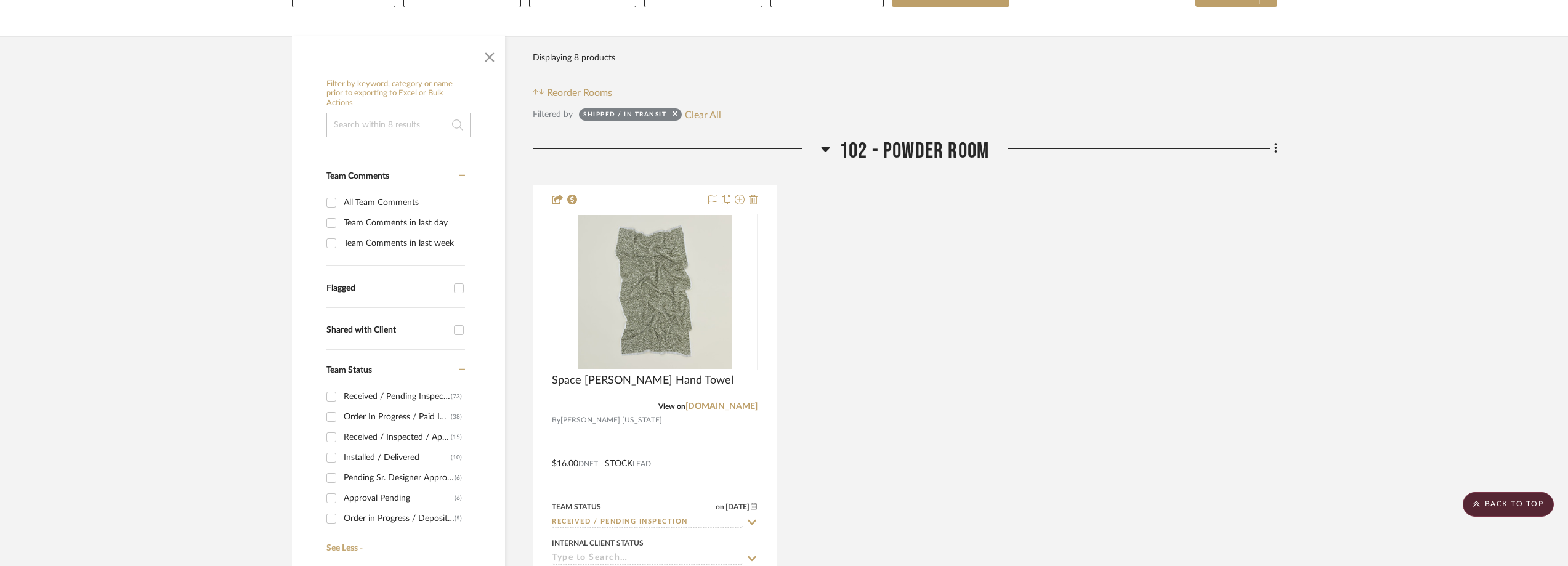
scroll to position [0, 0]
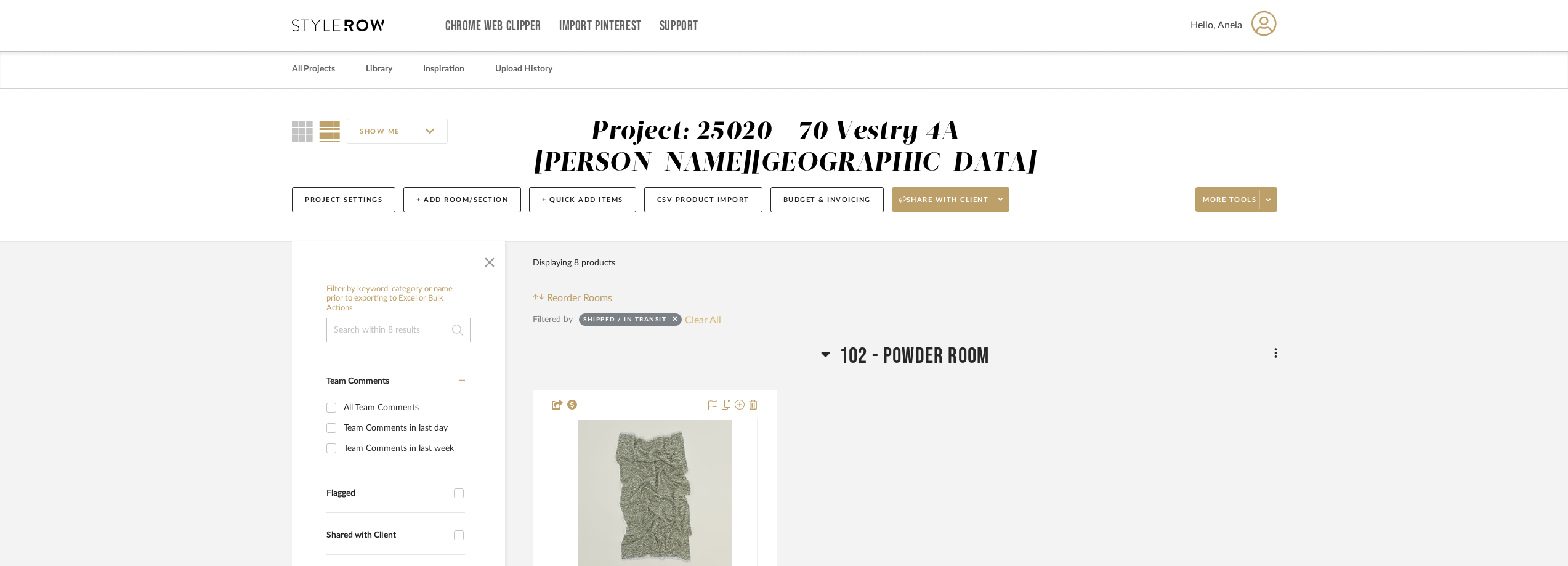
click at [697, 312] on button "Clear All" at bounding box center [703, 320] width 37 height 16
checkbox input "false"
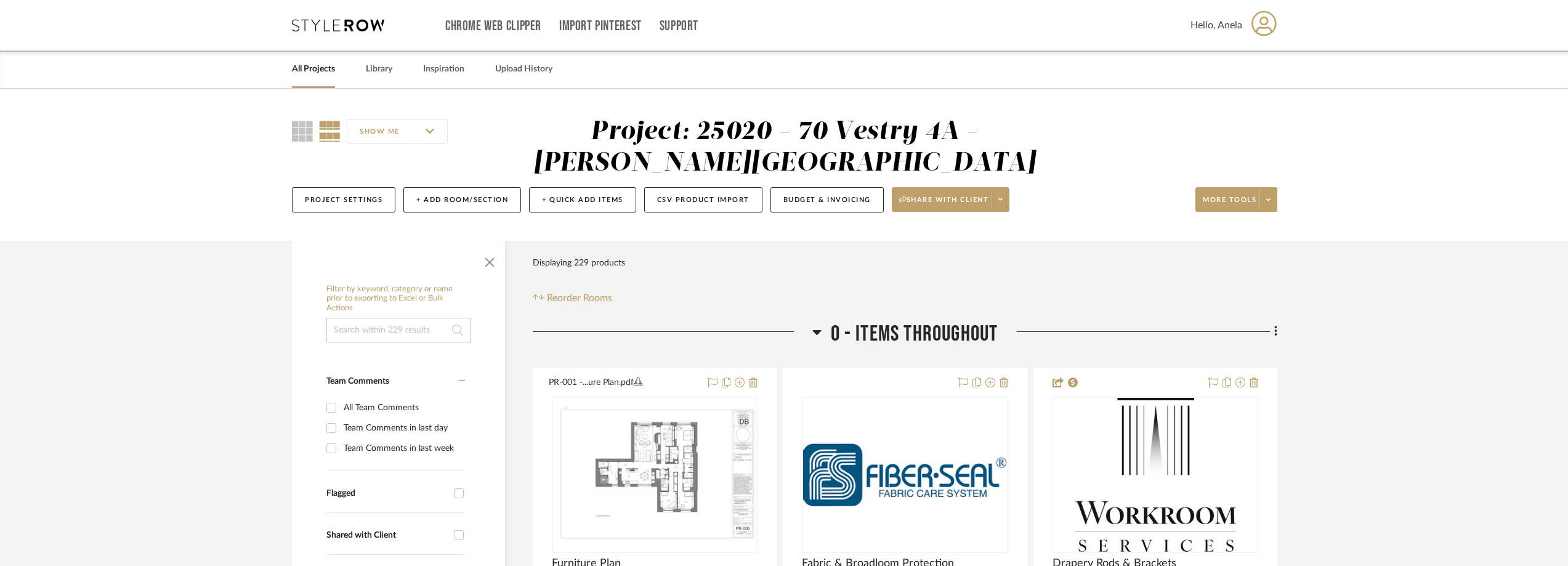
click at [353, 31] on icon at bounding box center [338, 25] width 92 height 12
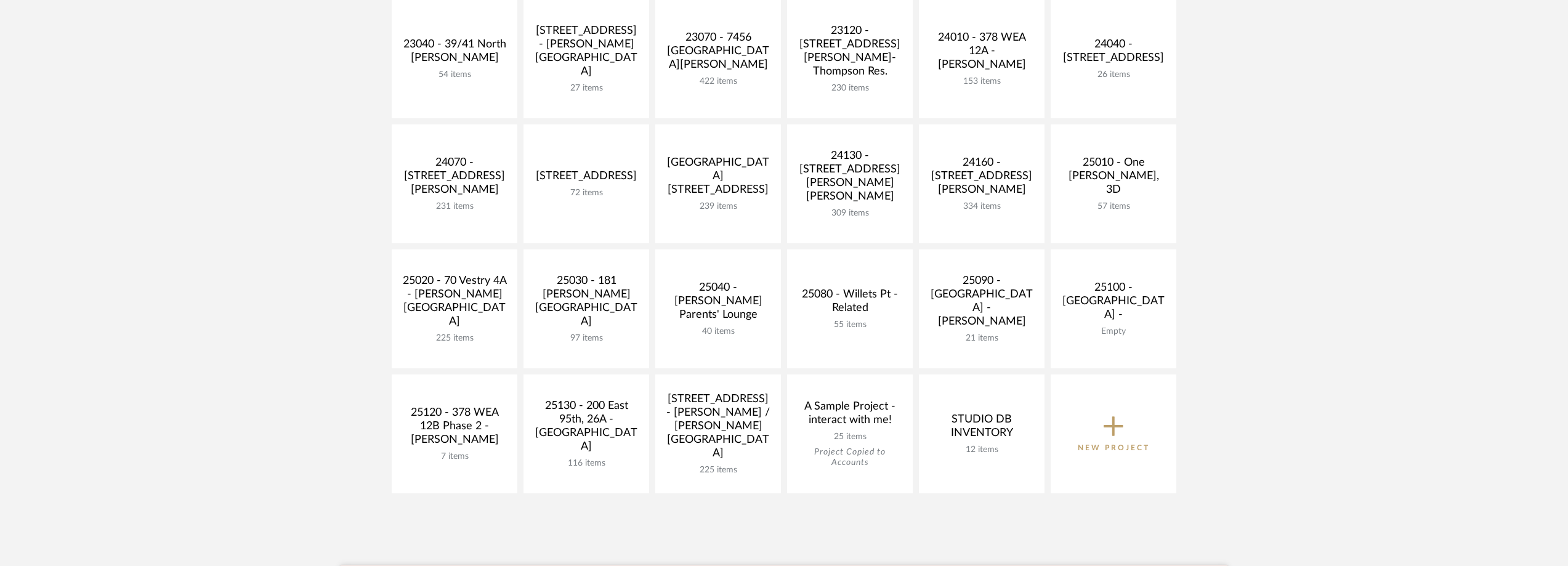
scroll to position [493, 0]
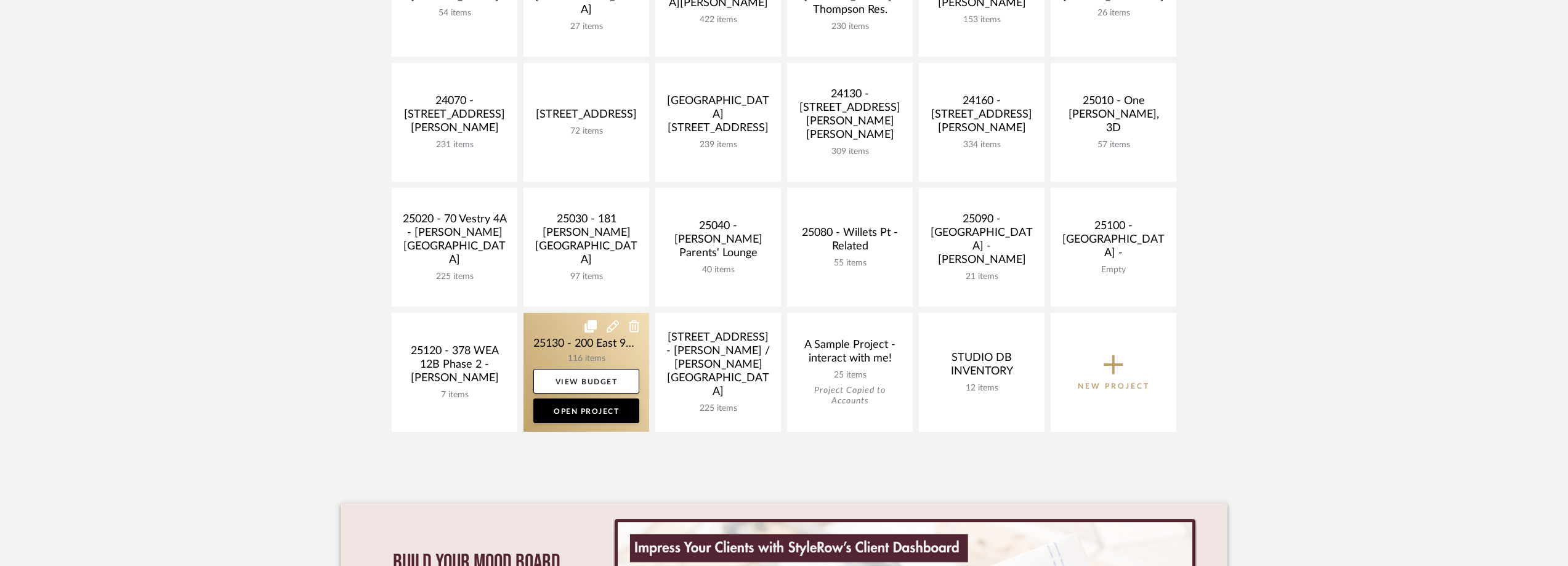
click at [569, 353] on link at bounding box center [586, 372] width 126 height 119
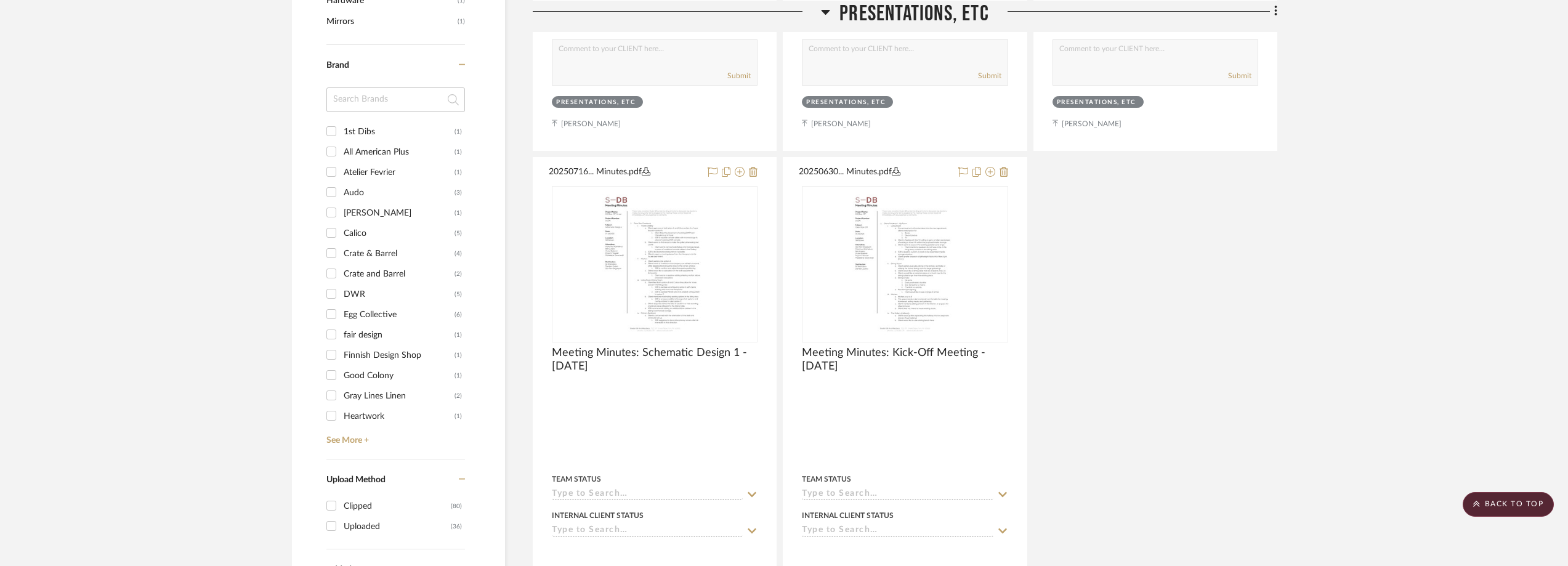
scroll to position [1171, 0]
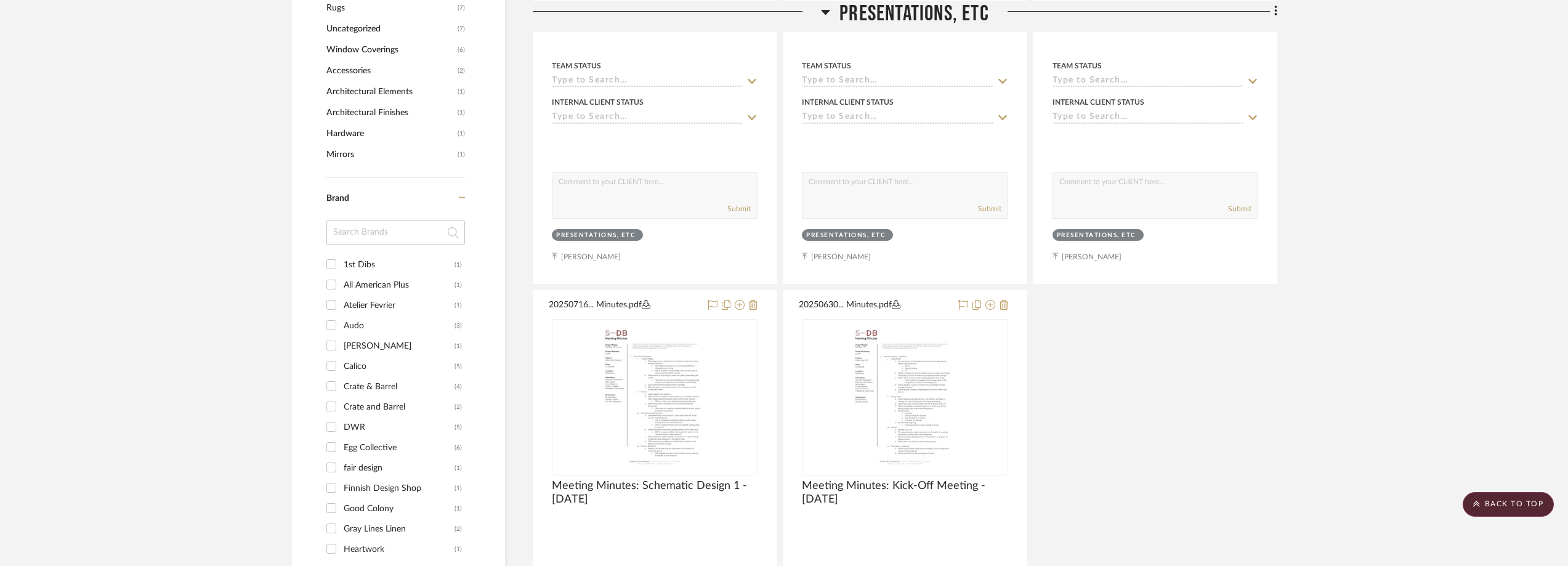
click at [367, 235] on input at bounding box center [396, 233] width 138 height 25
type input "s"
type input "[PERSON_NAME]"
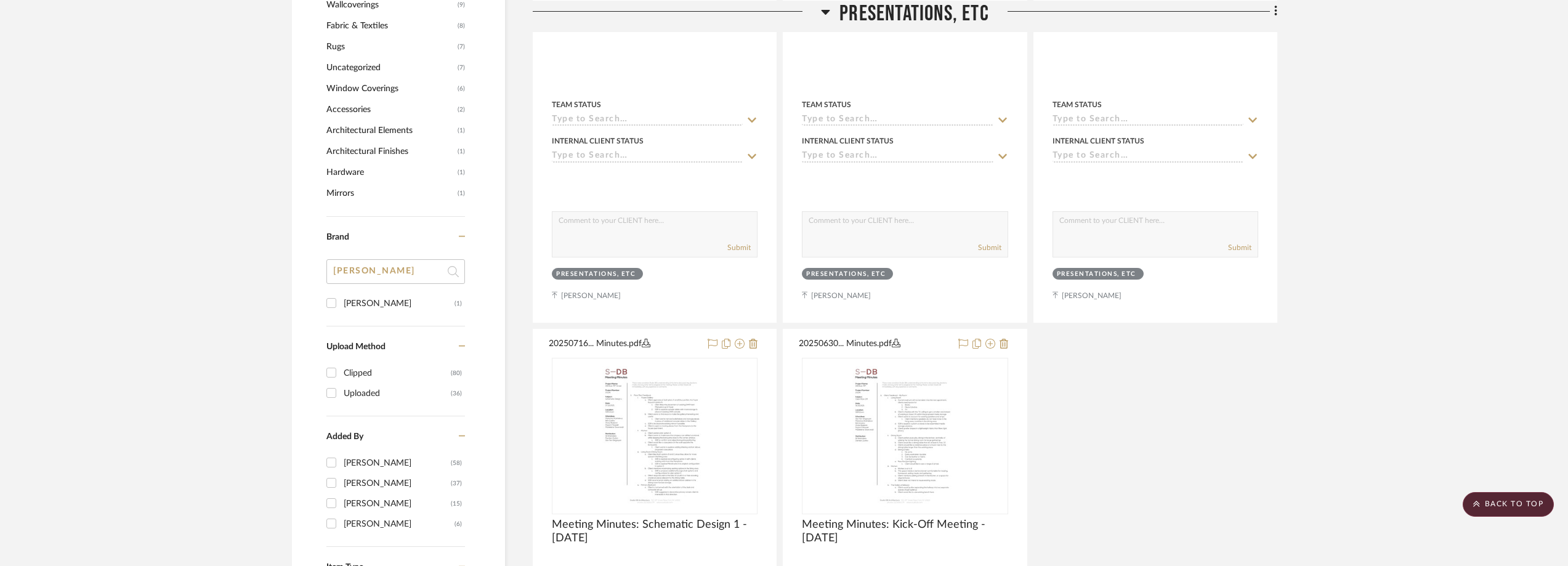
click at [411, 260] on div "[PERSON_NAME] (1)" at bounding box center [396, 293] width 138 height 66
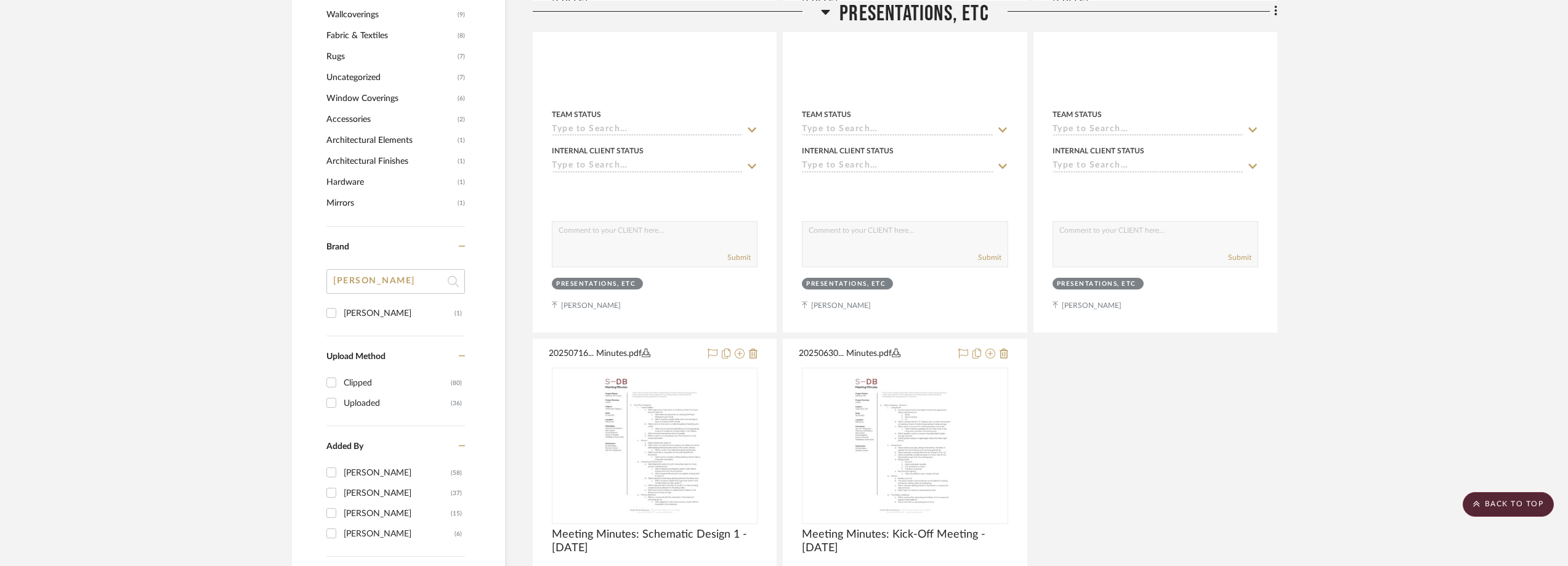
scroll to position [1109, 0]
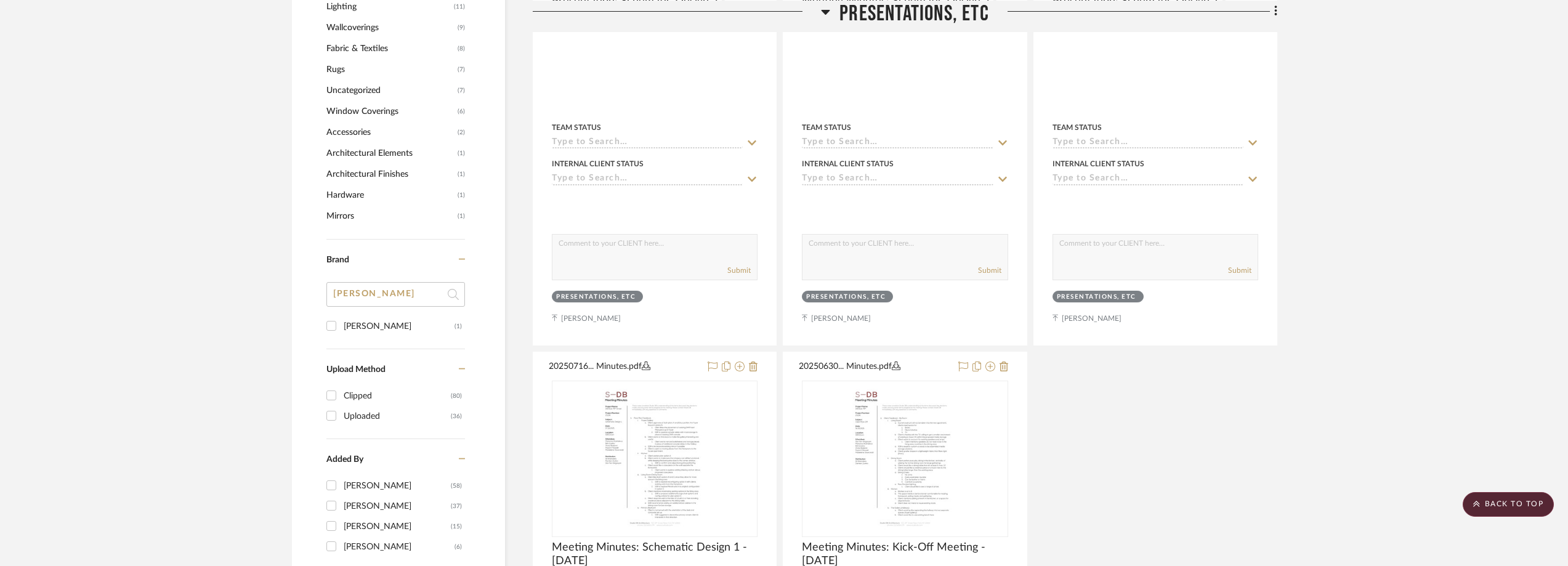
click at [395, 317] on div "[PERSON_NAME]" at bounding box center [399, 327] width 111 height 20
click at [341, 317] on input "[PERSON_NAME] (1)" at bounding box center [332, 326] width 20 height 20
checkbox input "true"
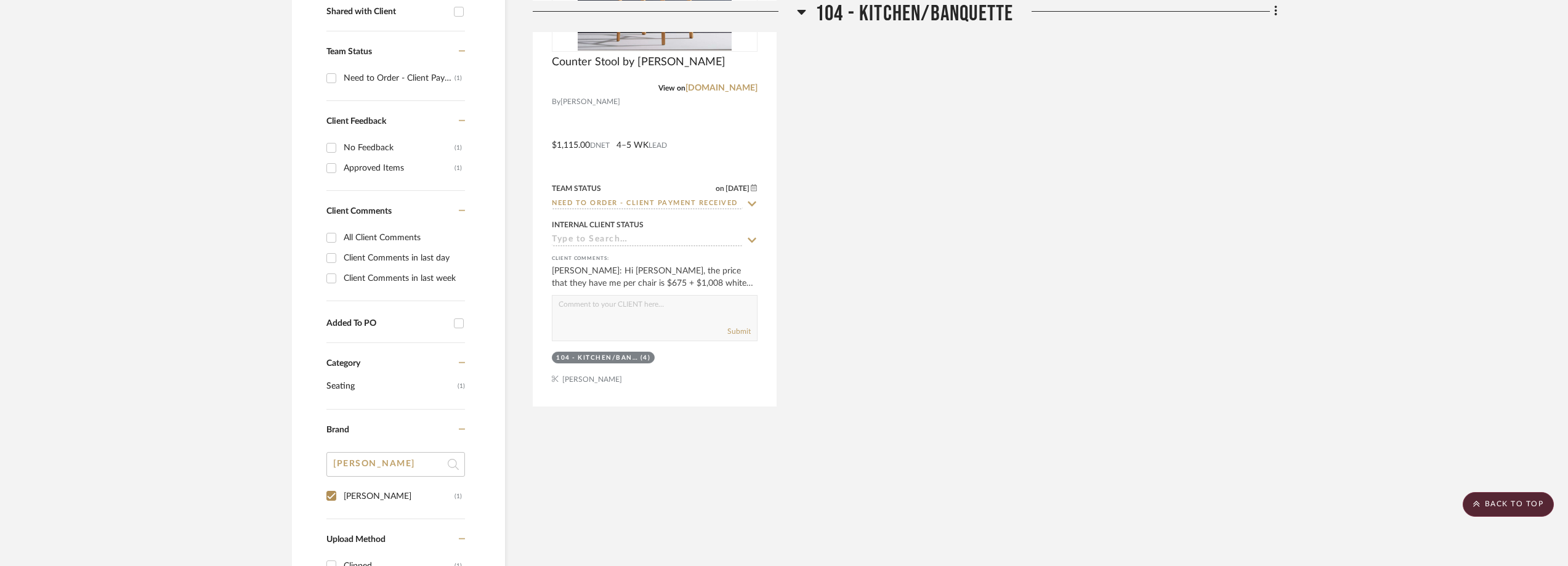
scroll to position [514, 0]
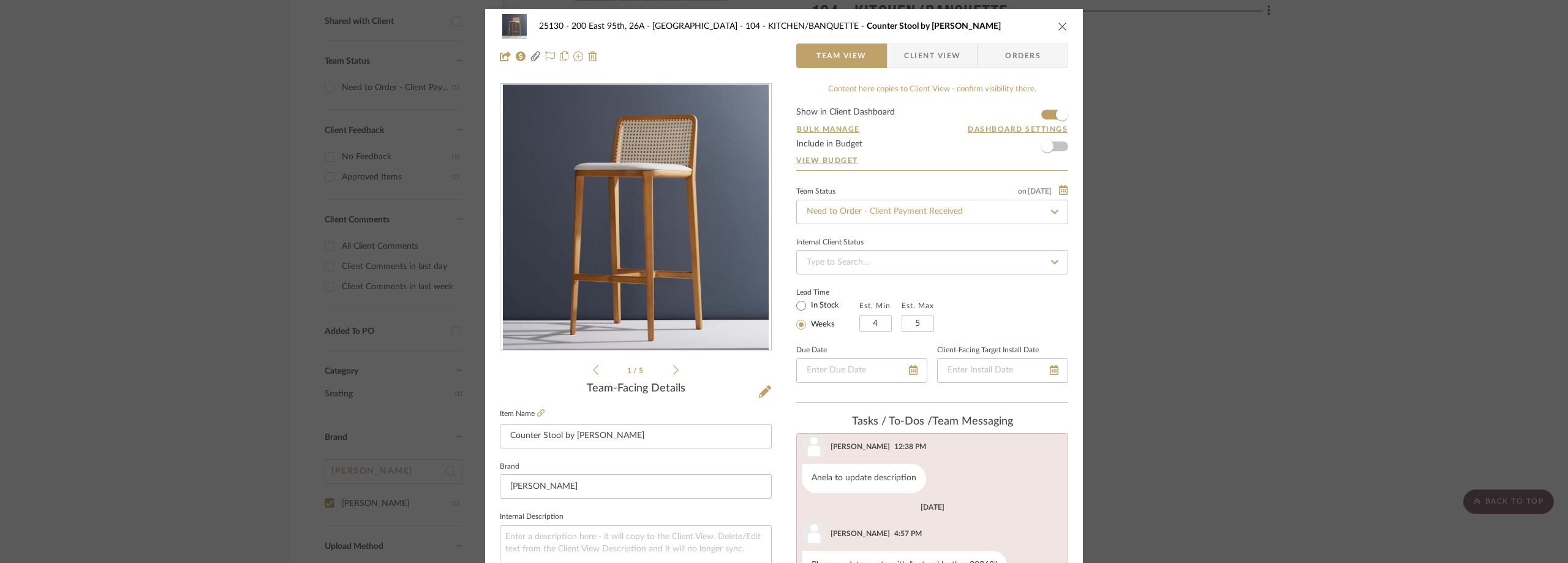
click at [182, 140] on div "25130 - 200 East 95th, 26A - Kosheleva 104 - KITCHEN/BANQUETTE Counter Stool by…" at bounding box center [784, 282] width 1568 height 563
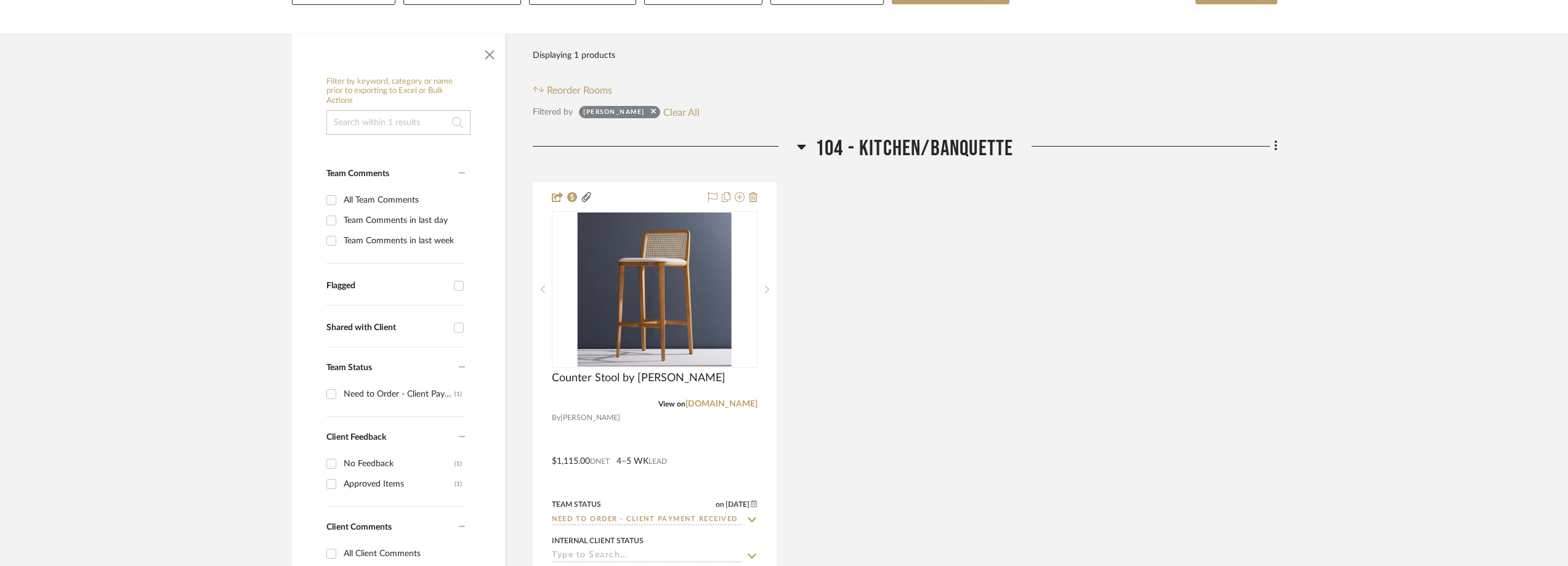
scroll to position [206, 0]
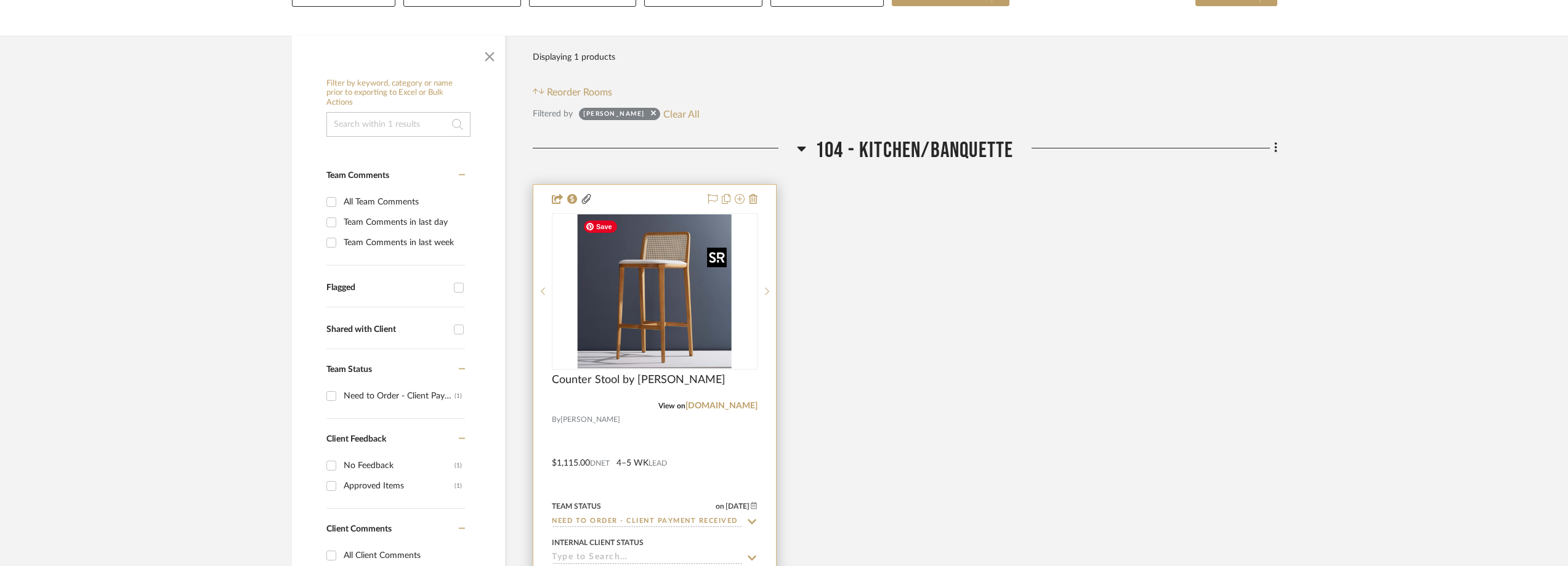
click at [638, 270] on img "0" at bounding box center [655, 291] width 154 height 154
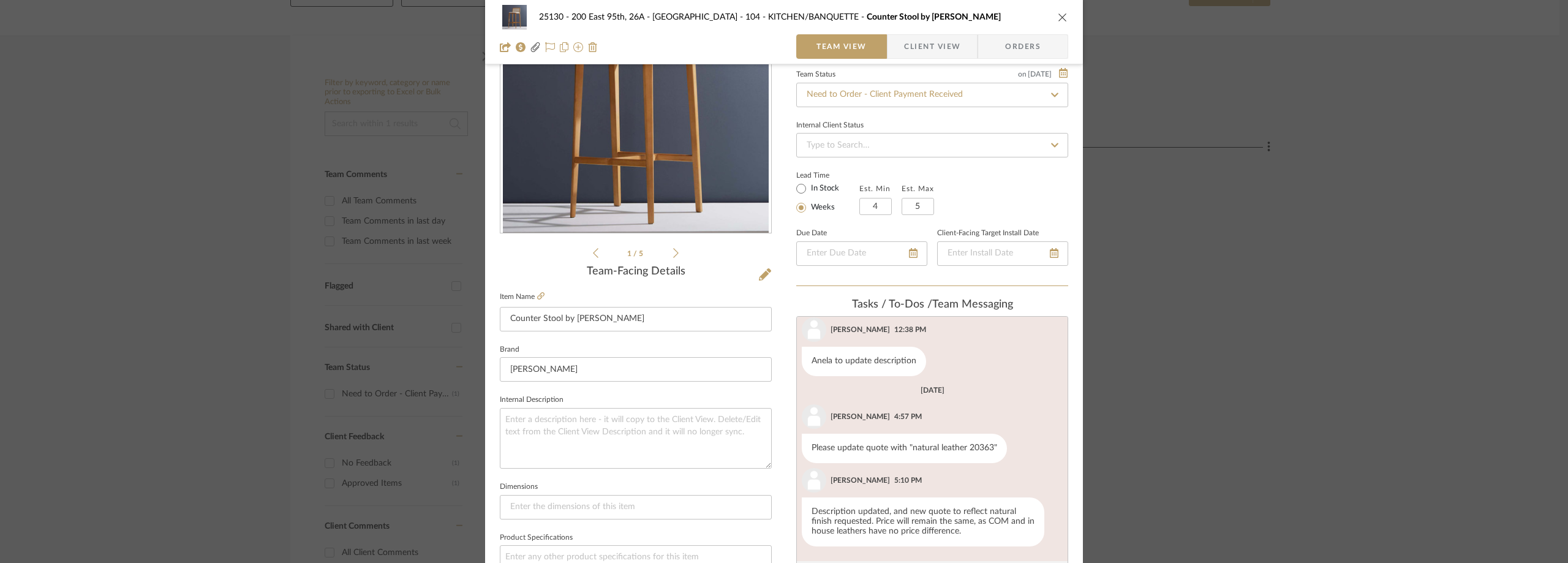
scroll to position [245, 0]
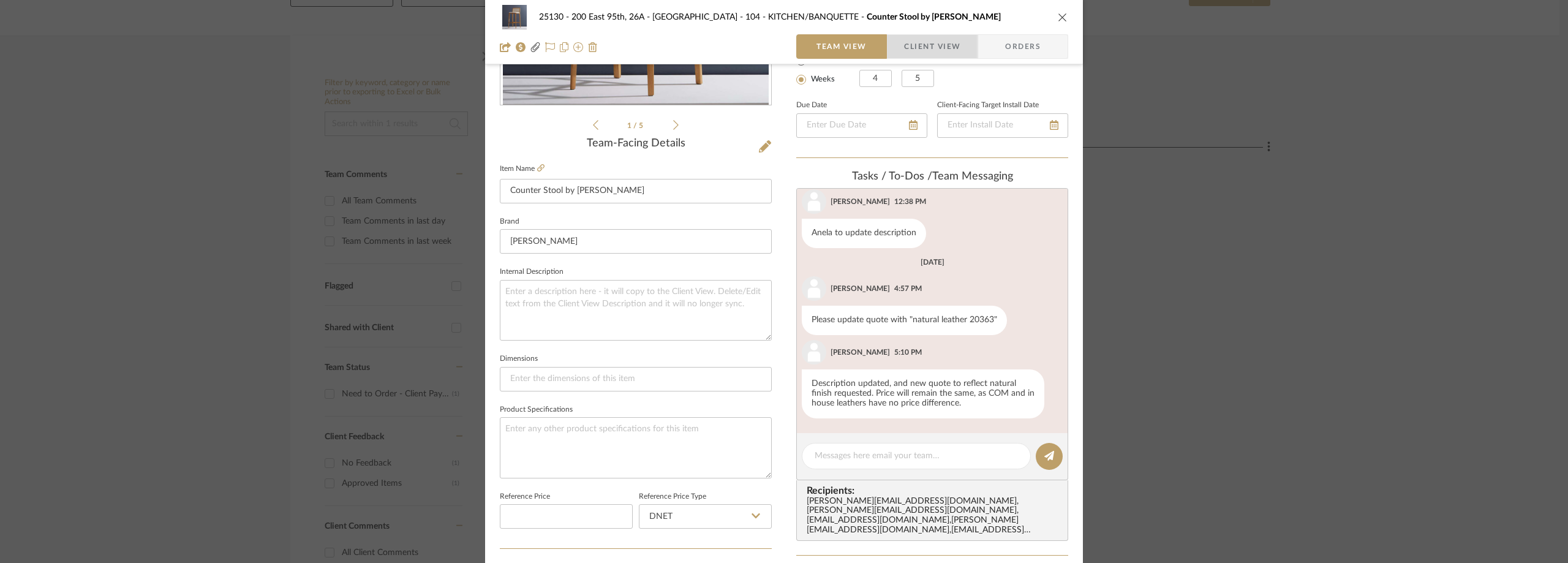
click at [904, 44] on span "Client View" at bounding box center [932, 46] width 56 height 25
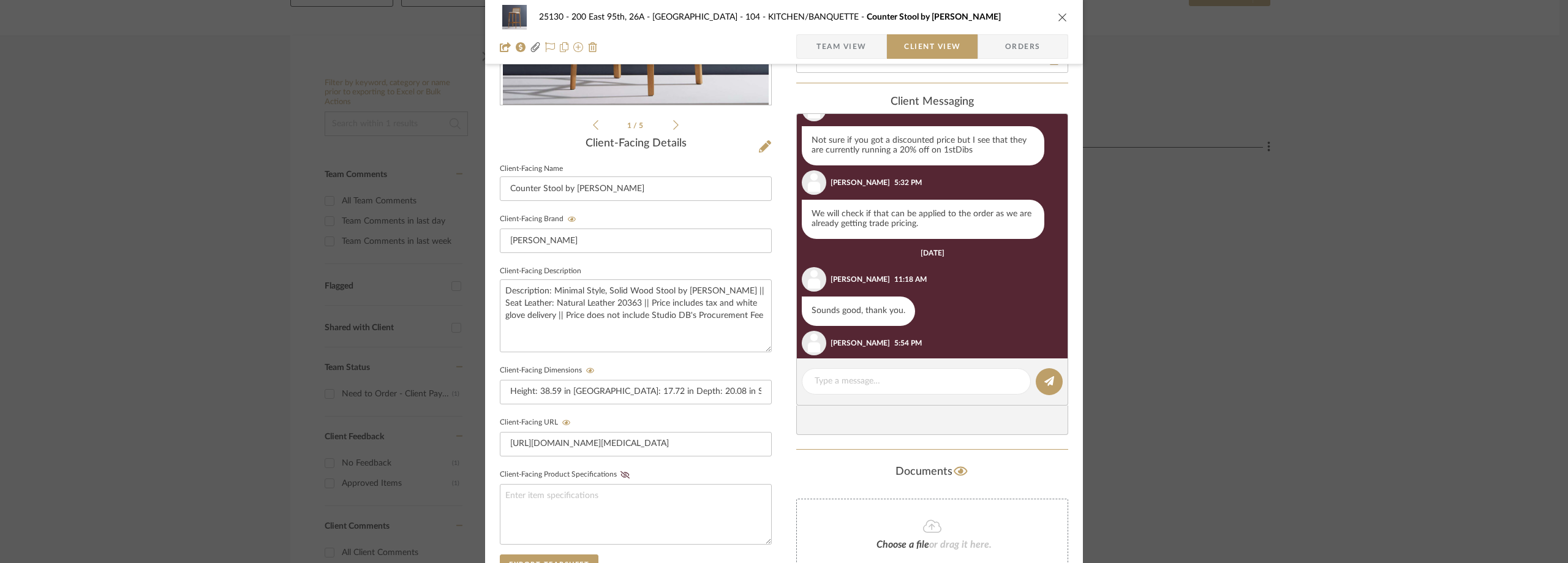
scroll to position [447, 0]
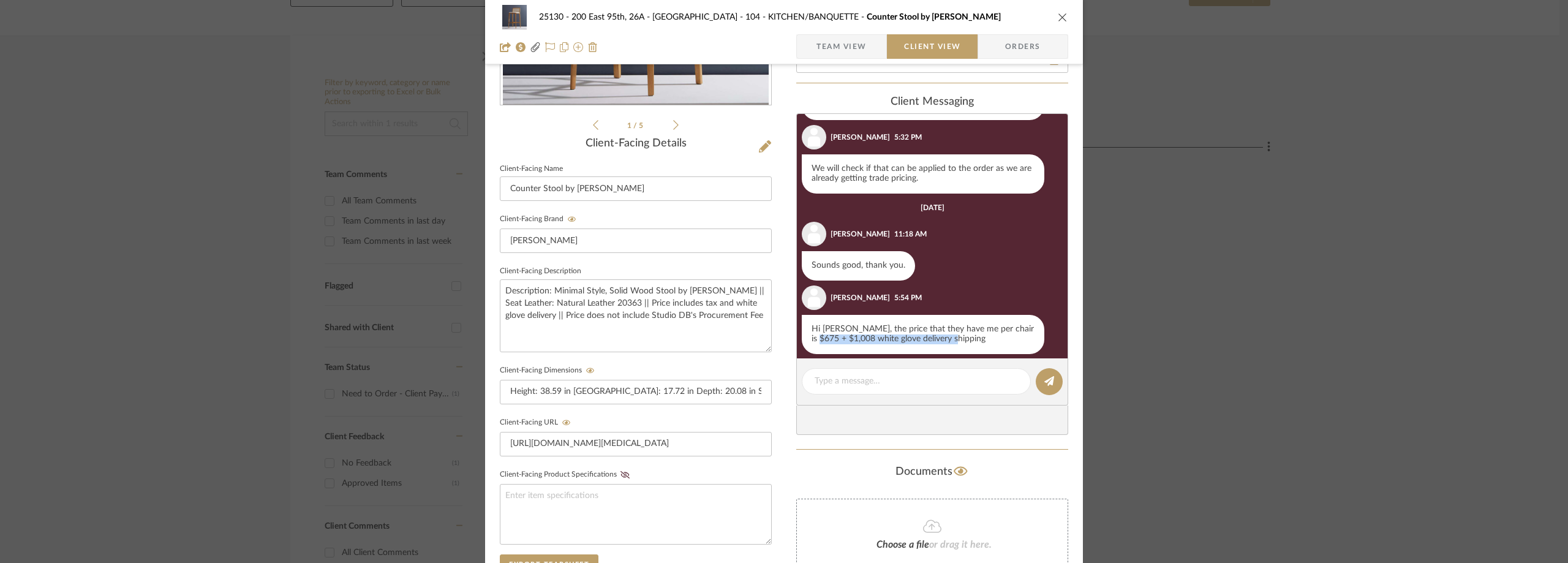
drag, startPoint x: 808, startPoint y: 331, endPoint x: 967, endPoint y: 326, distance: 159.1
click at [967, 326] on div "Hi [PERSON_NAME], the price that they have me per chair is $675 + $1,008 white …" at bounding box center [923, 335] width 243 height 39
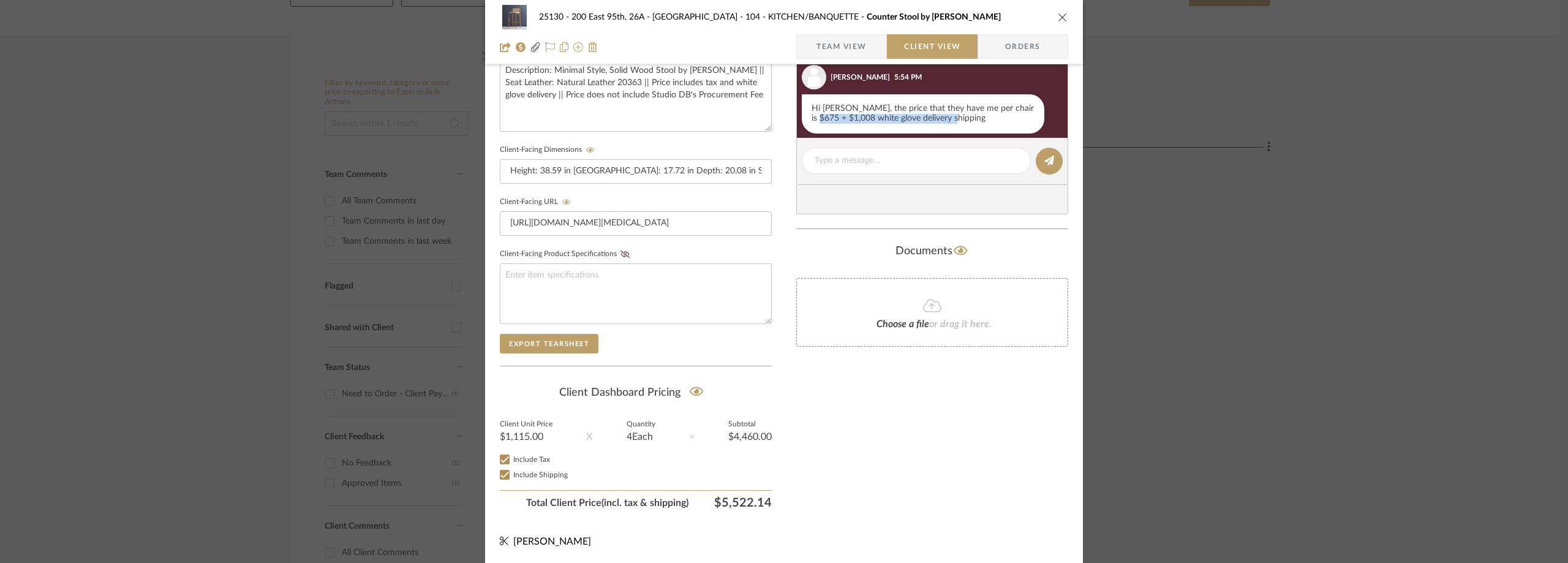
scroll to position [466, 0]
click at [236, 112] on div "25130 - 200 East 95th, 26A - Kosheleva 104 - KITCHEN/BANQUETTE Counter Stool by…" at bounding box center [784, 282] width 1568 height 563
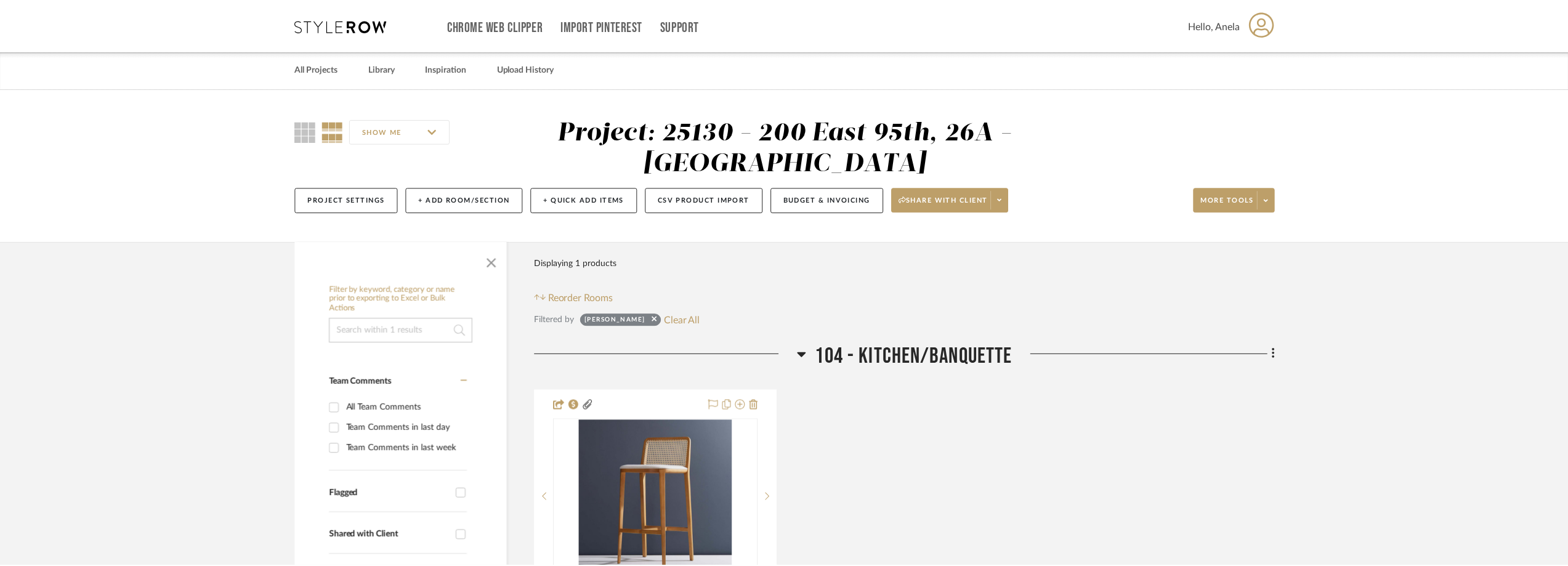
scroll to position [206, 0]
